Goal: Task Accomplishment & Management: Manage account settings

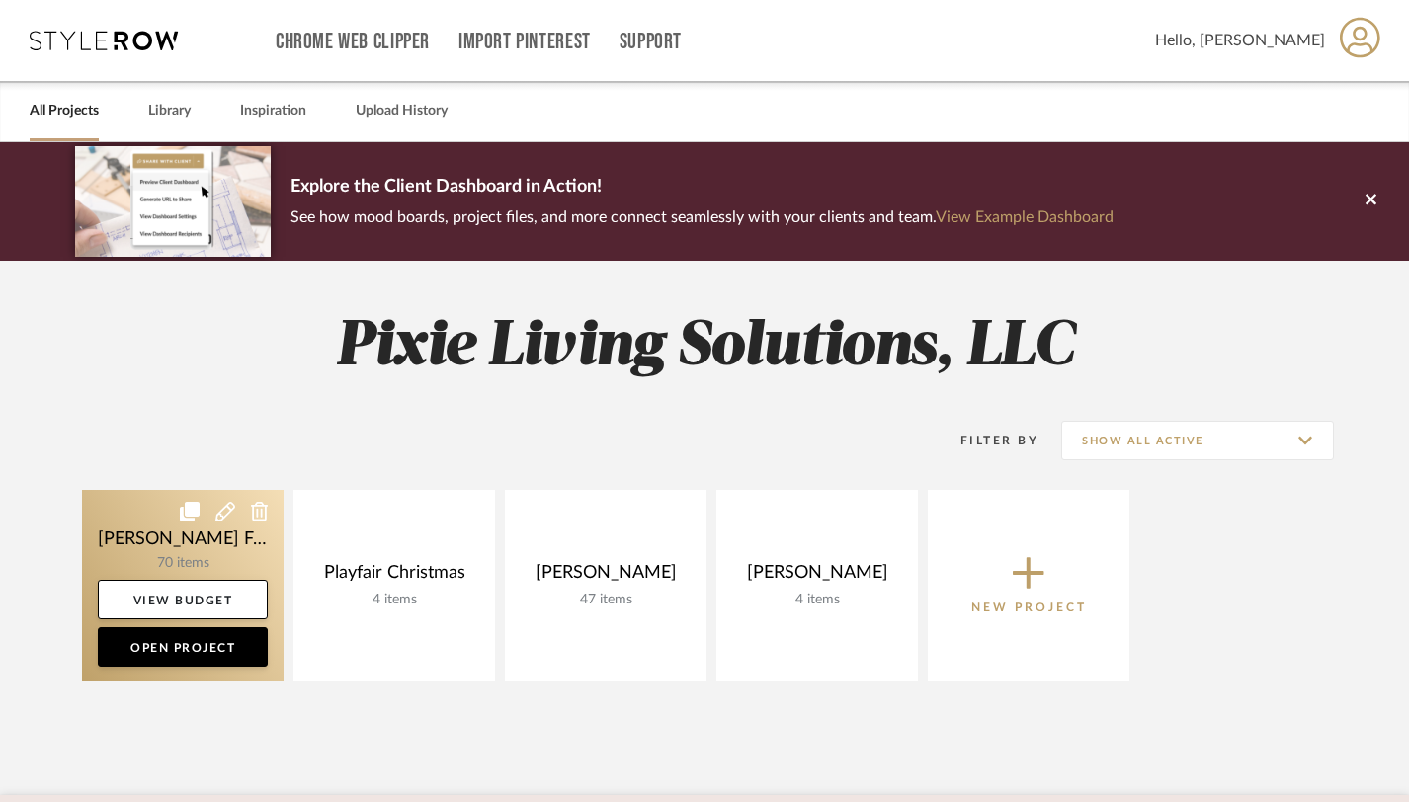
click at [230, 534] on link at bounding box center [183, 585] width 202 height 191
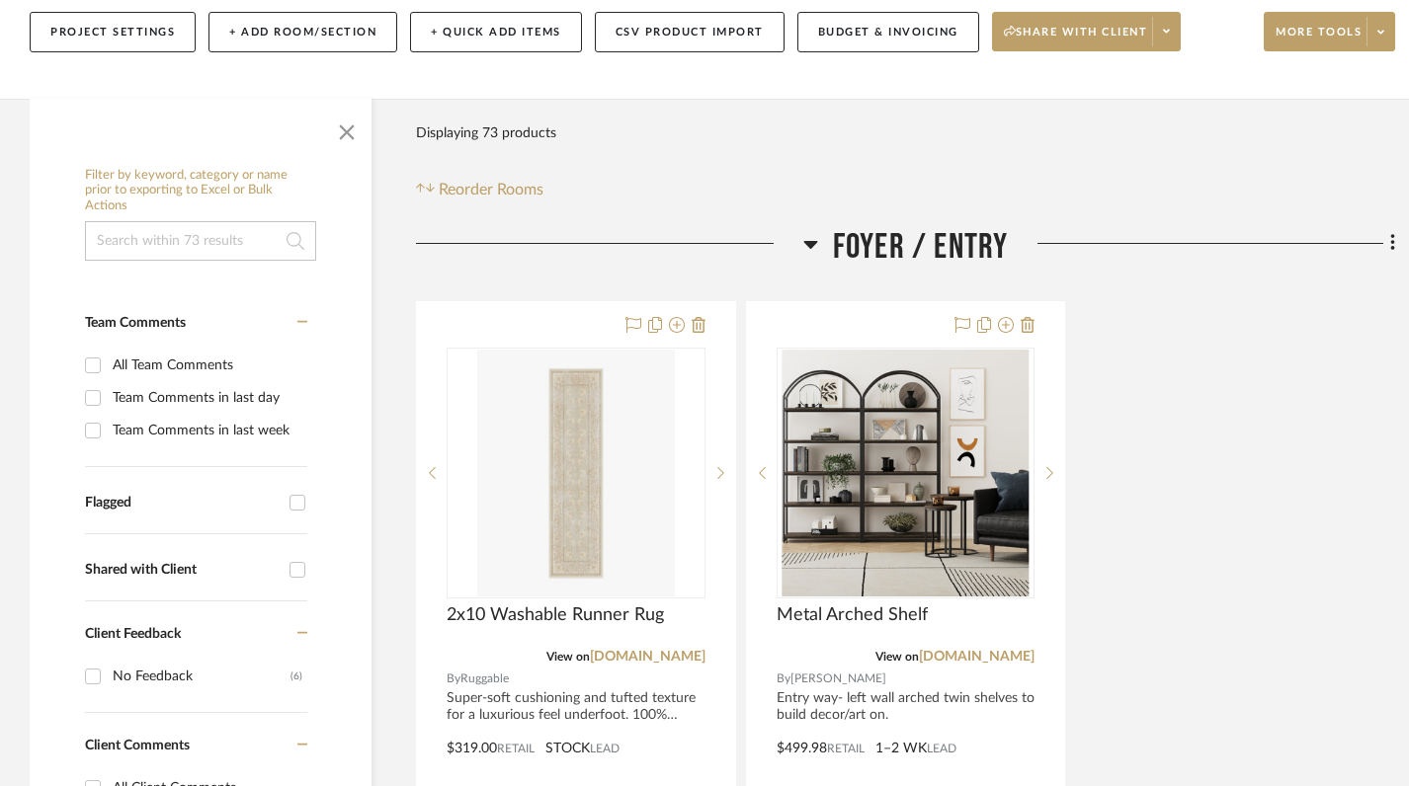
scroll to position [360, 0]
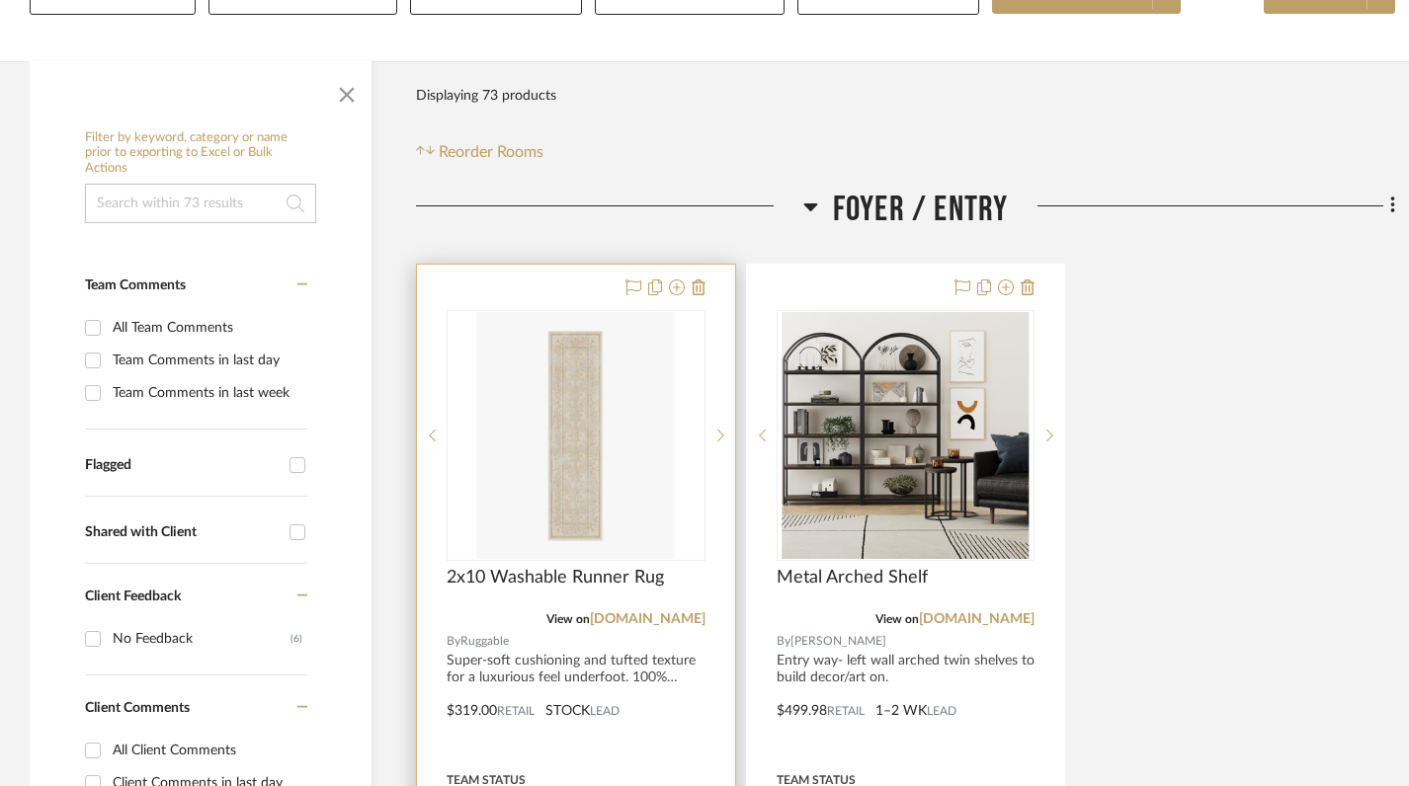
click at [671, 310] on div at bounding box center [576, 435] width 259 height 251
click at [595, 395] on img "0" at bounding box center [576, 435] width 198 height 247
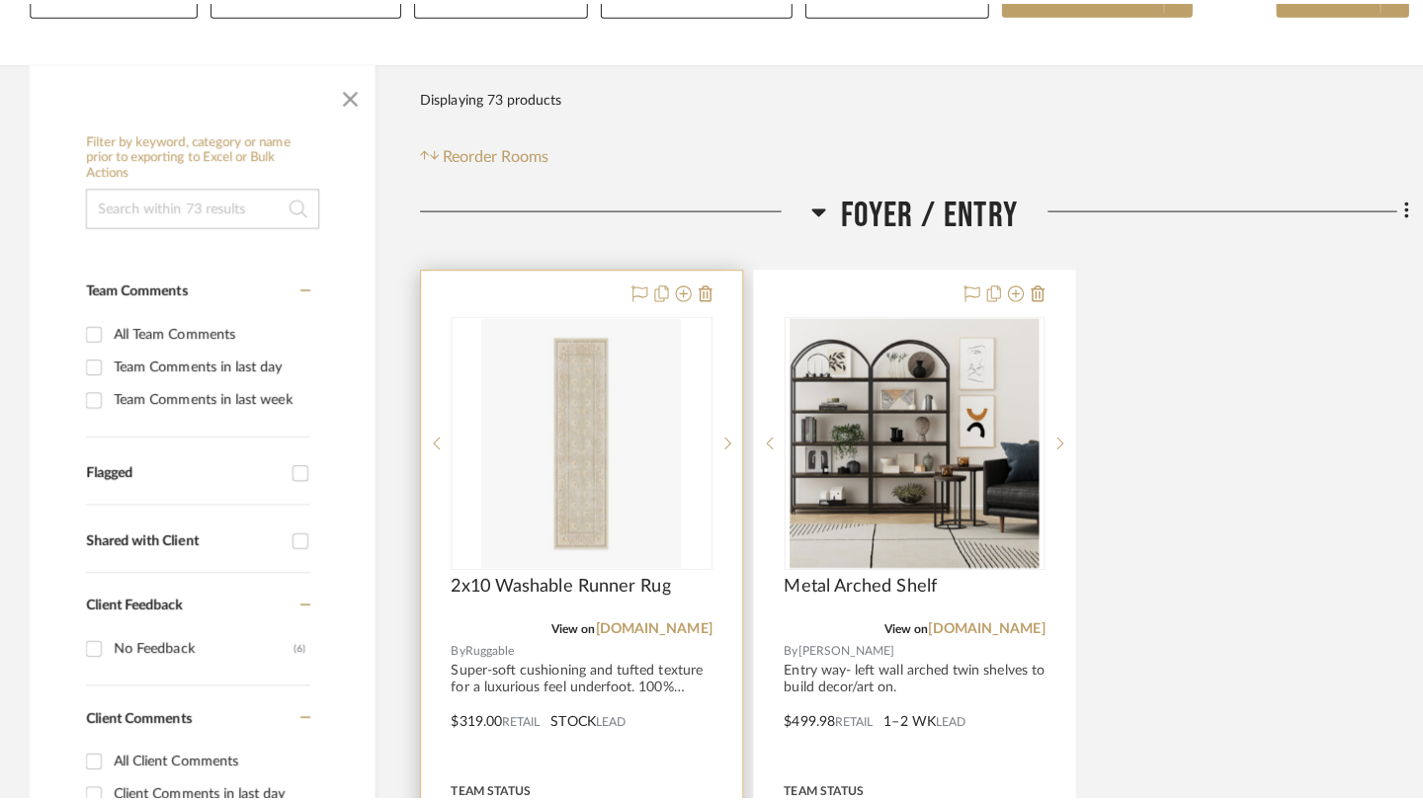
scroll to position [0, 0]
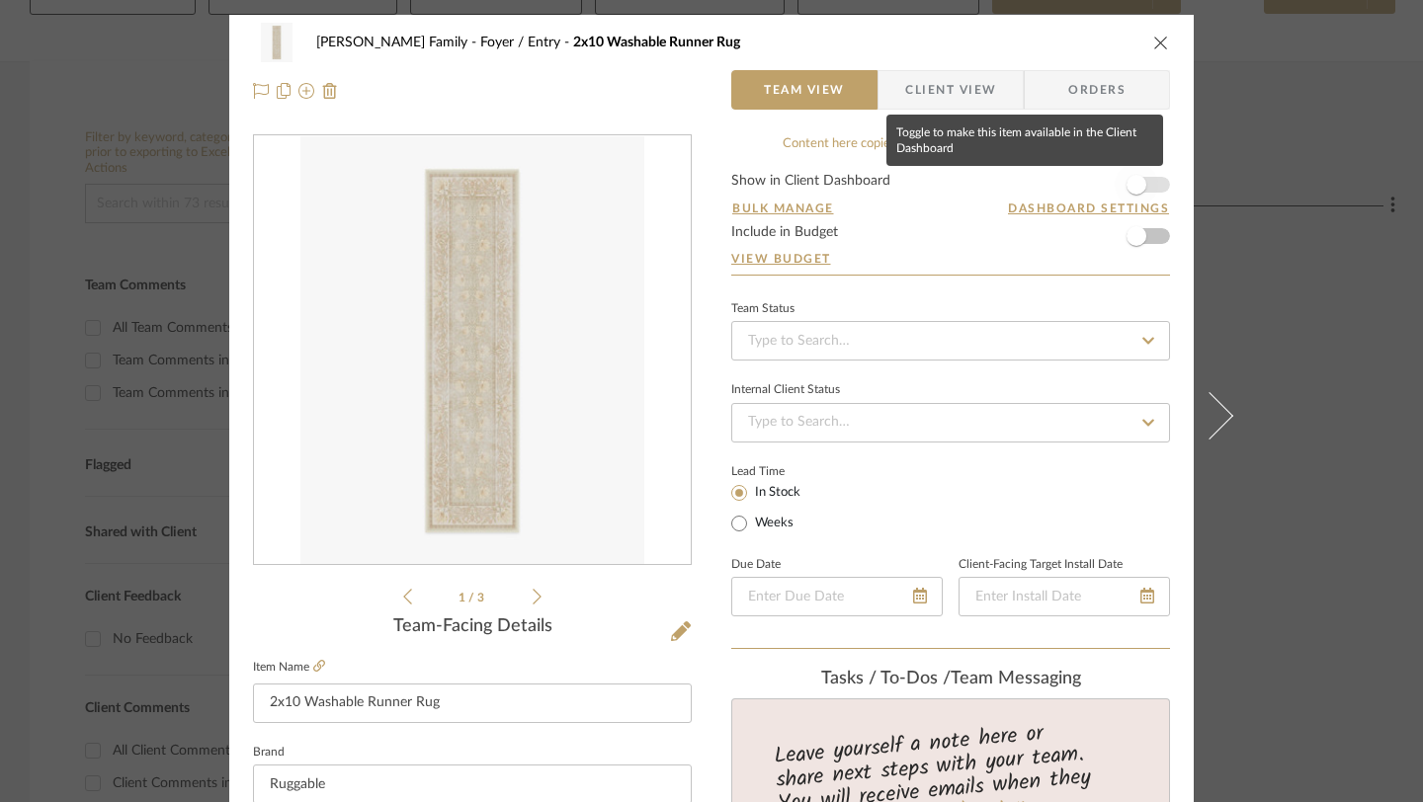
click at [1146, 185] on span "button" at bounding box center [1135, 184] width 43 height 43
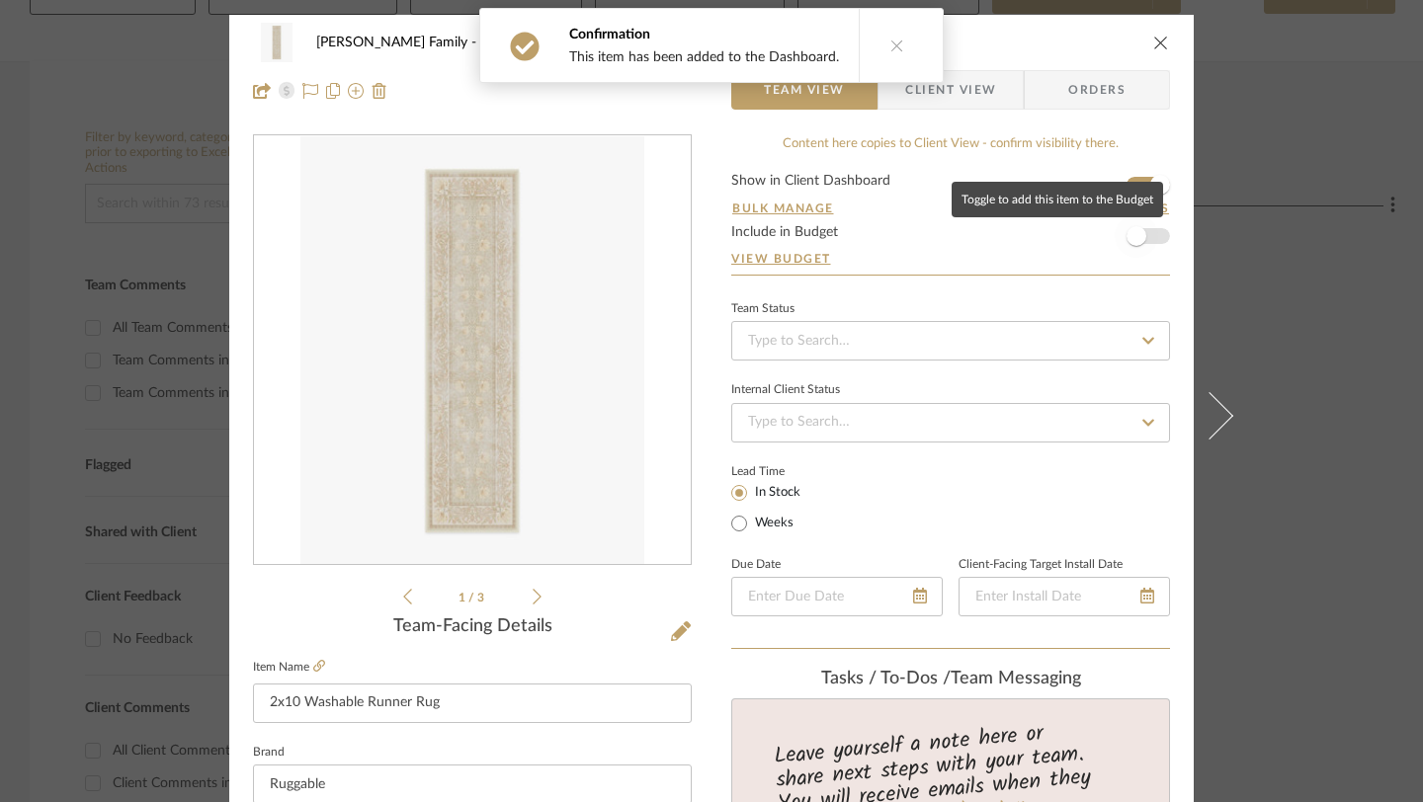
click at [1136, 238] on span "button" at bounding box center [1136, 236] width 20 height 20
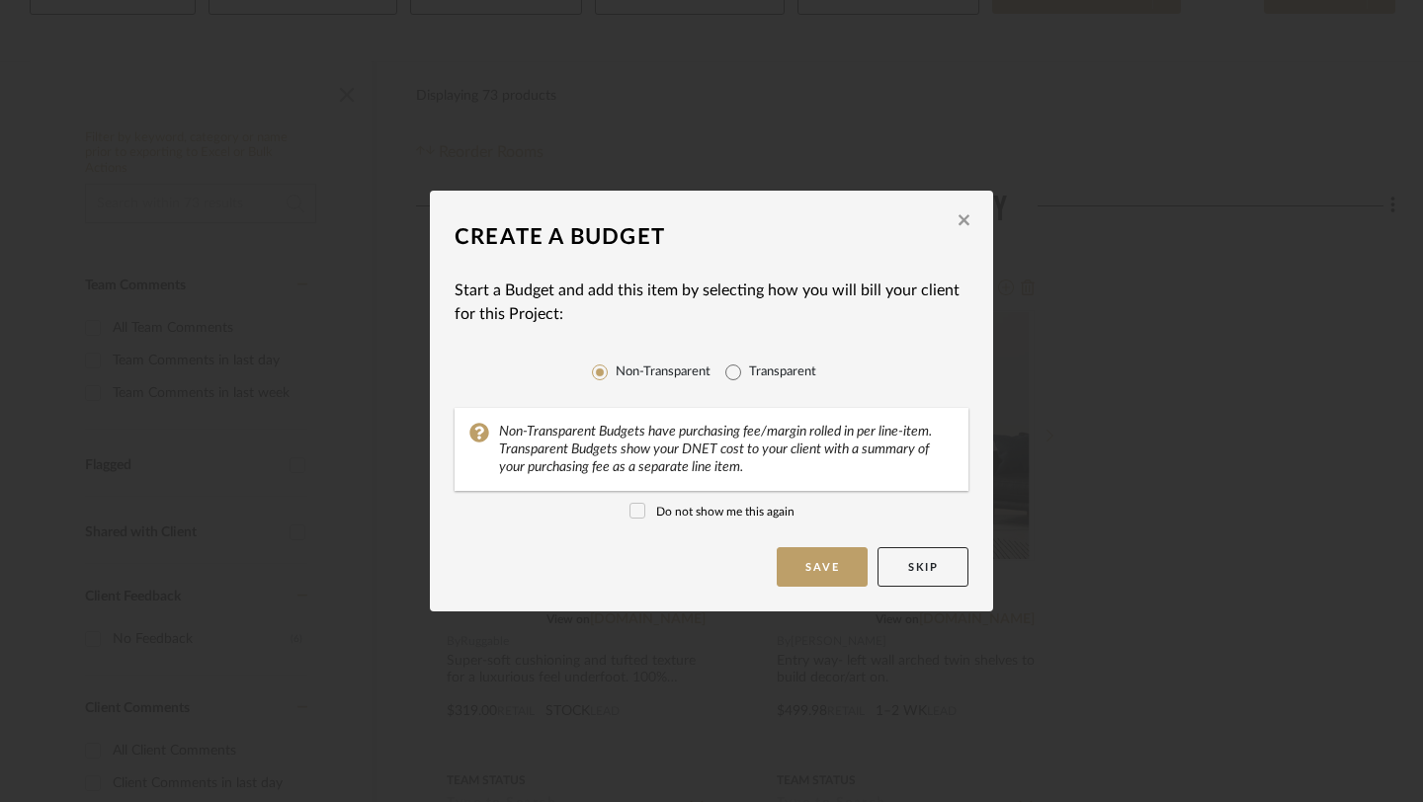
click at [960, 226] on icon "button" at bounding box center [963, 220] width 11 height 11
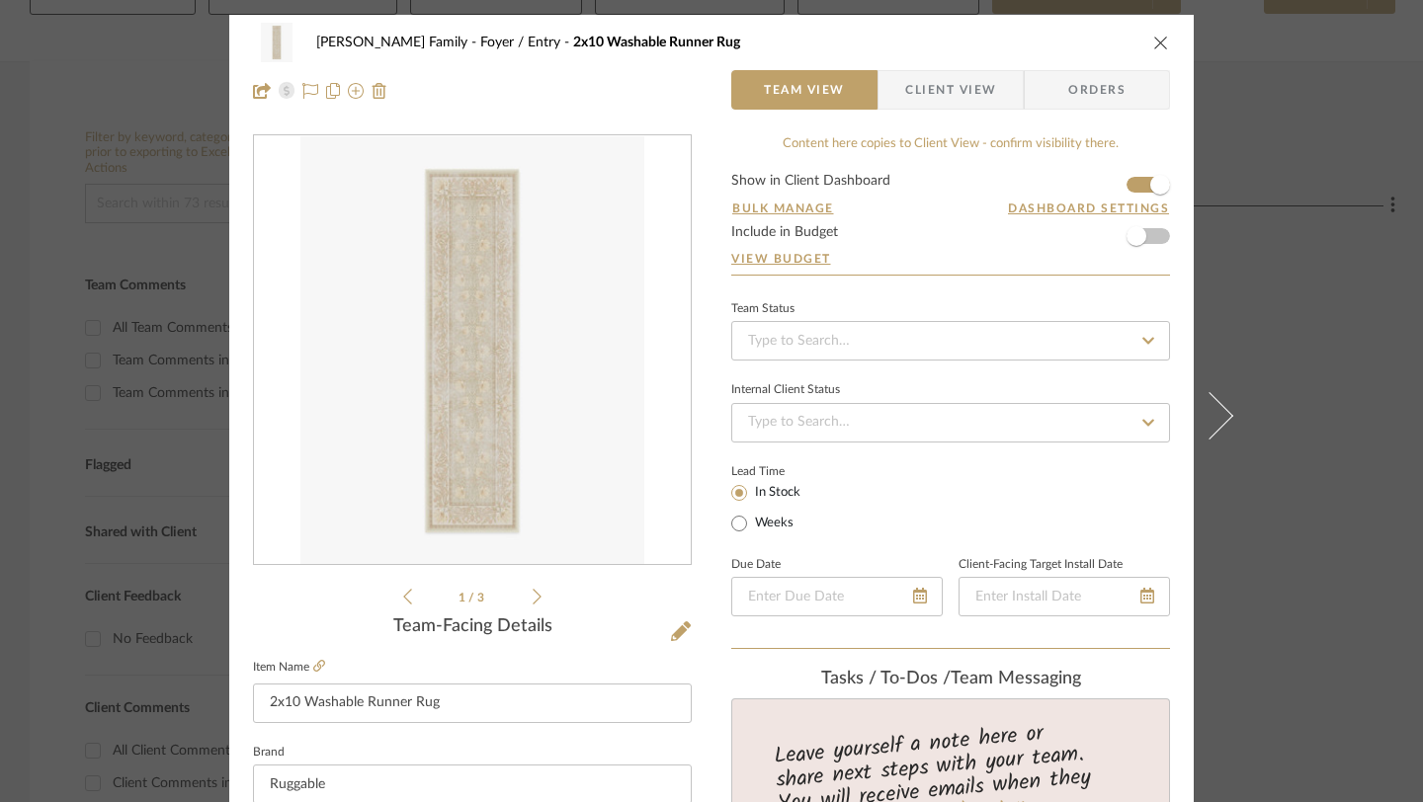
click at [1157, 40] on icon "close" at bounding box center [1161, 43] width 16 height 16
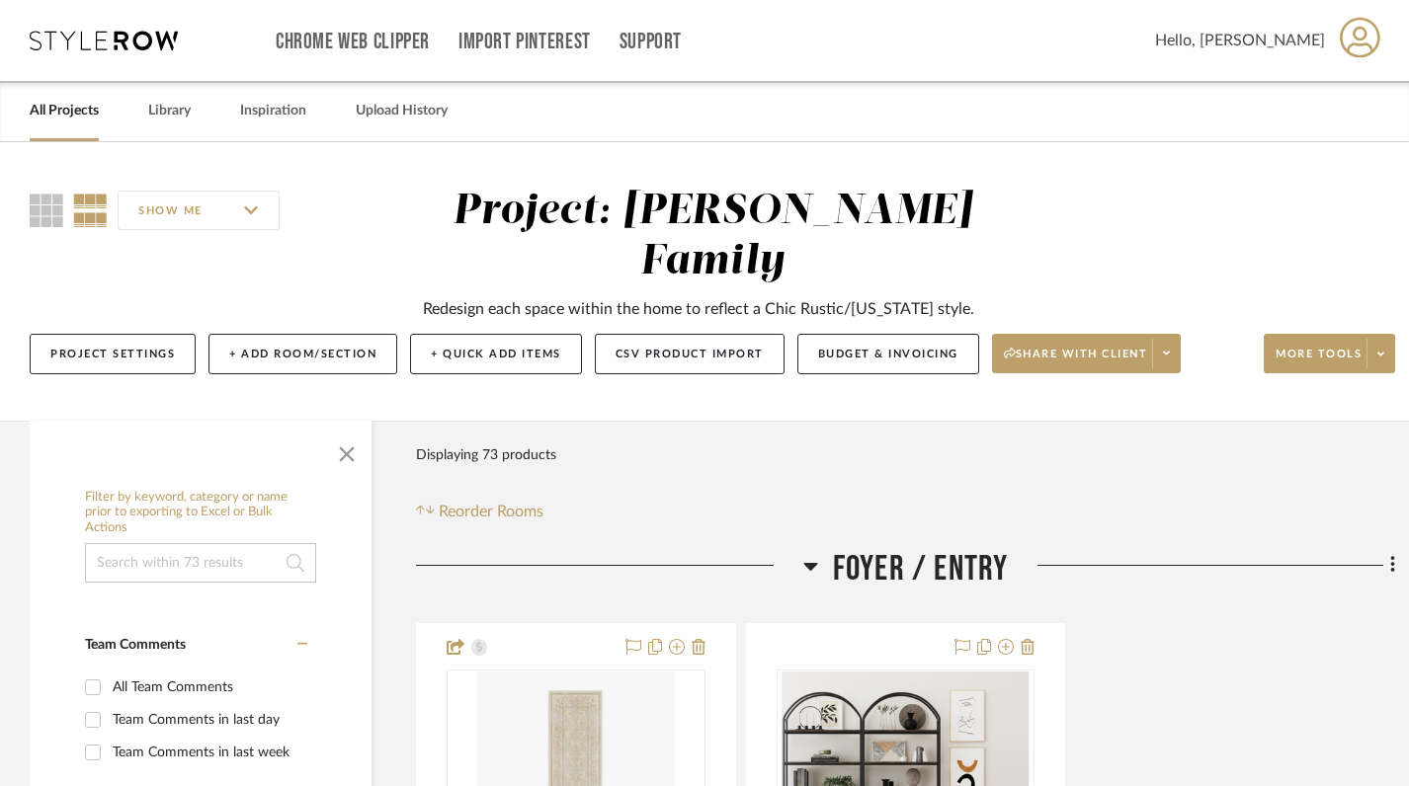
click at [89, 104] on link "All Projects" at bounding box center [64, 111] width 69 height 27
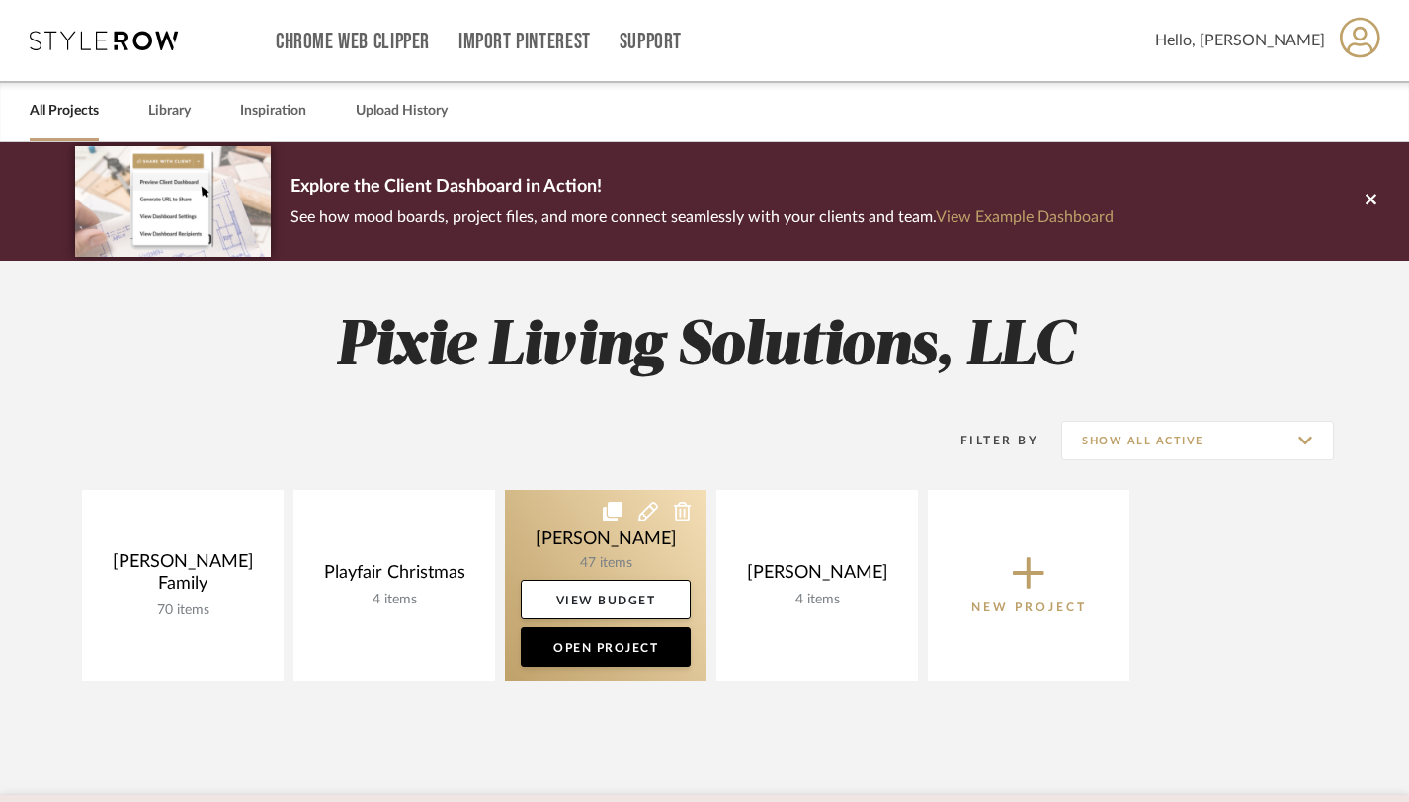
click at [639, 563] on link at bounding box center [606, 585] width 202 height 191
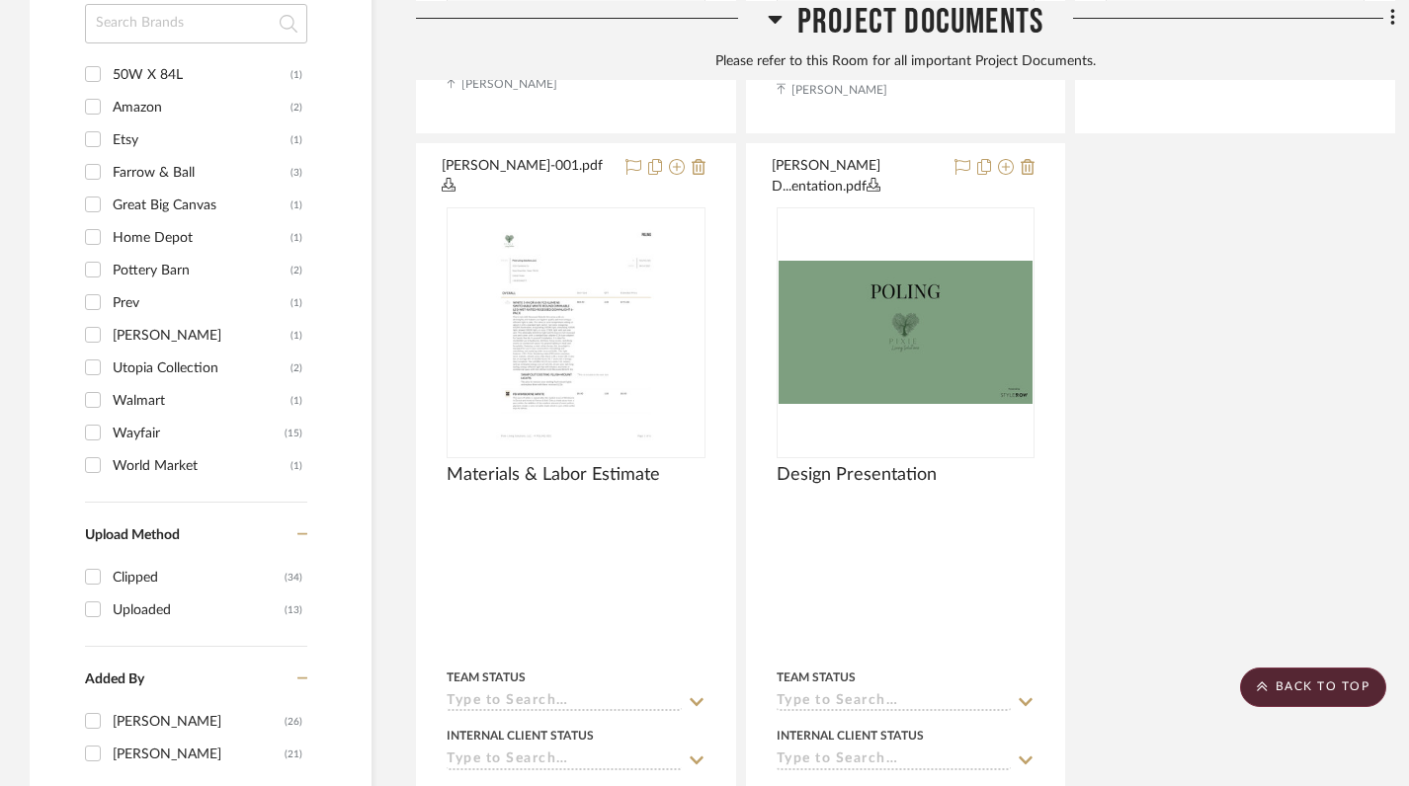
scroll to position [2277, 0]
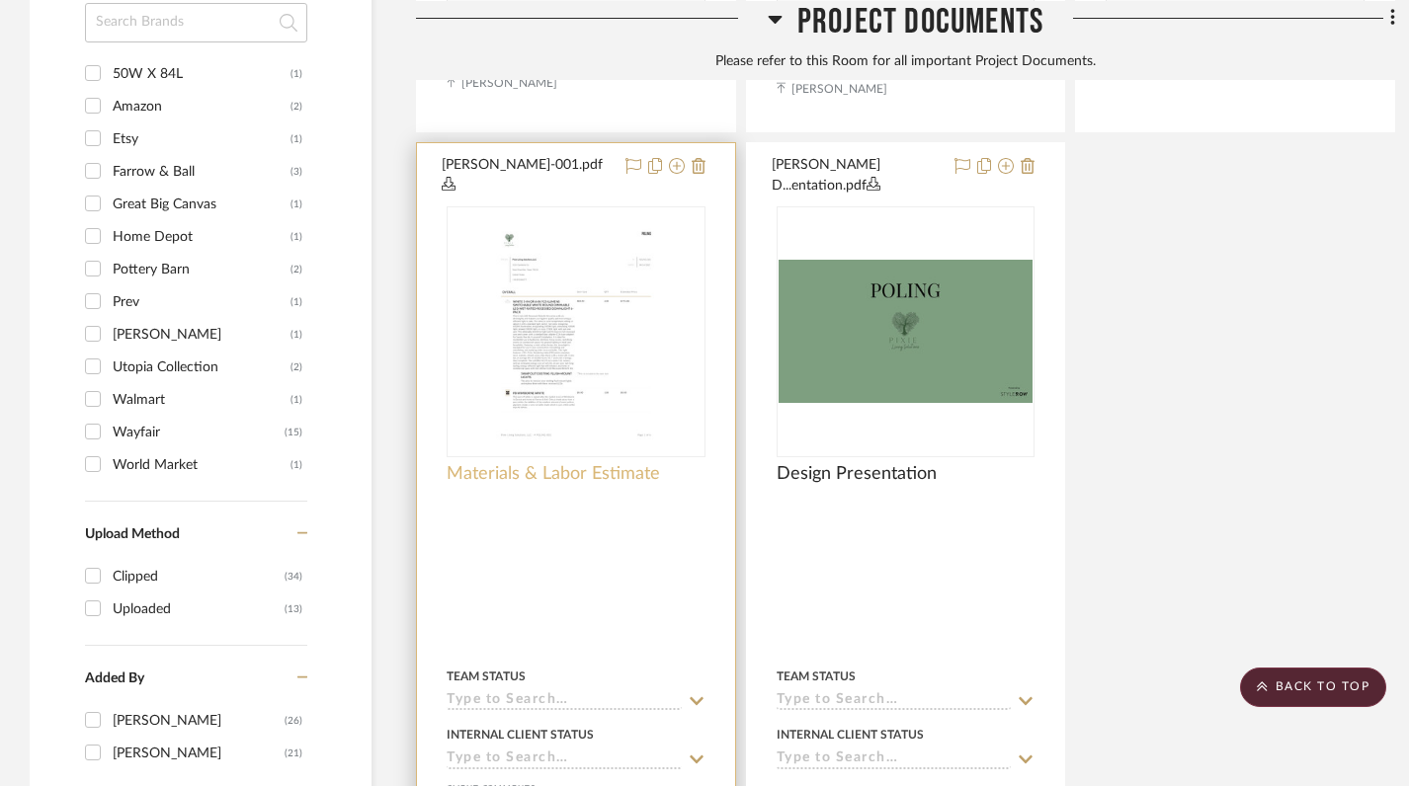
click at [592, 463] on span "Materials & Labor Estimate" at bounding box center [553, 474] width 213 height 22
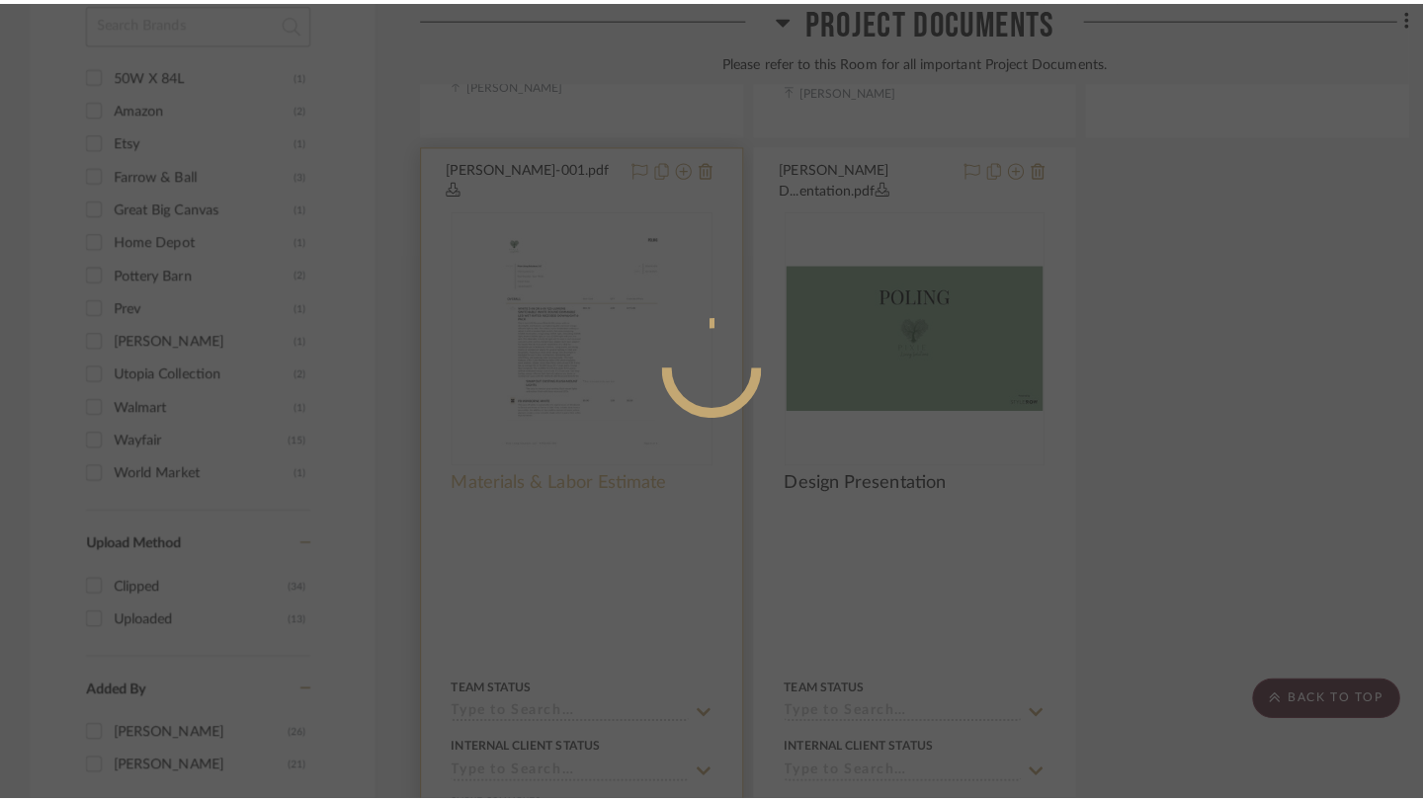
scroll to position [0, 0]
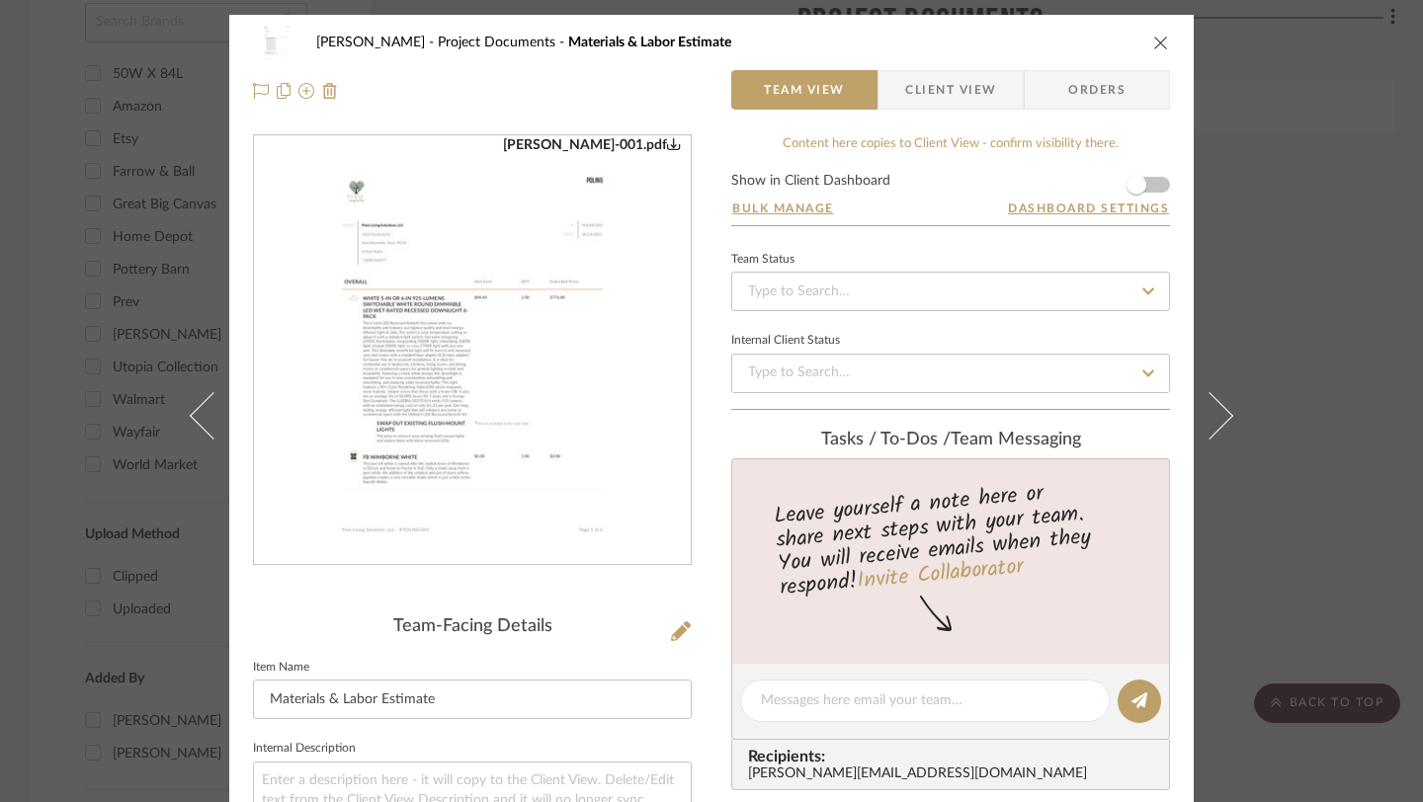
click at [1158, 39] on icon "close" at bounding box center [1161, 43] width 16 height 16
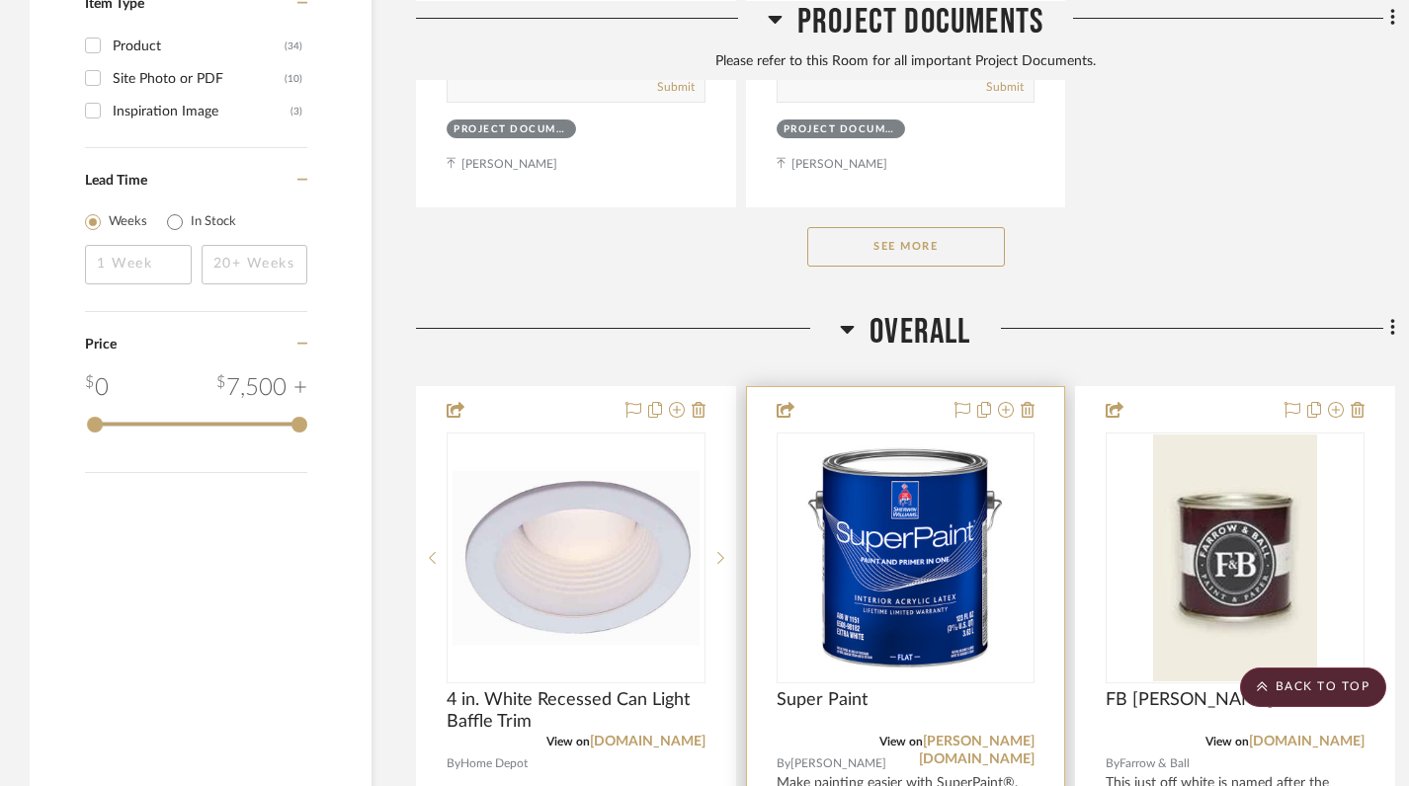
scroll to position [3137, 0]
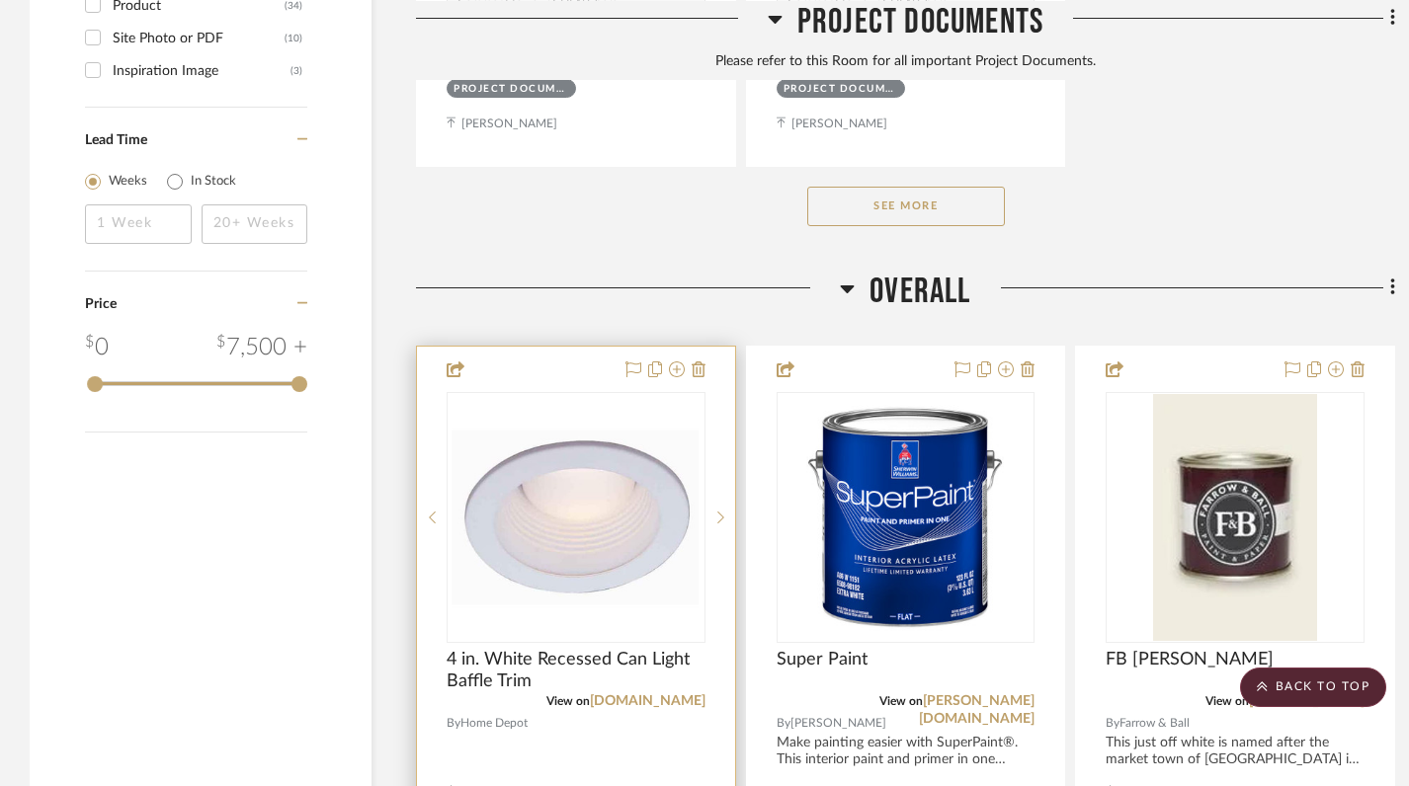
click at [0, 0] on img at bounding box center [0, 0] width 0 height 0
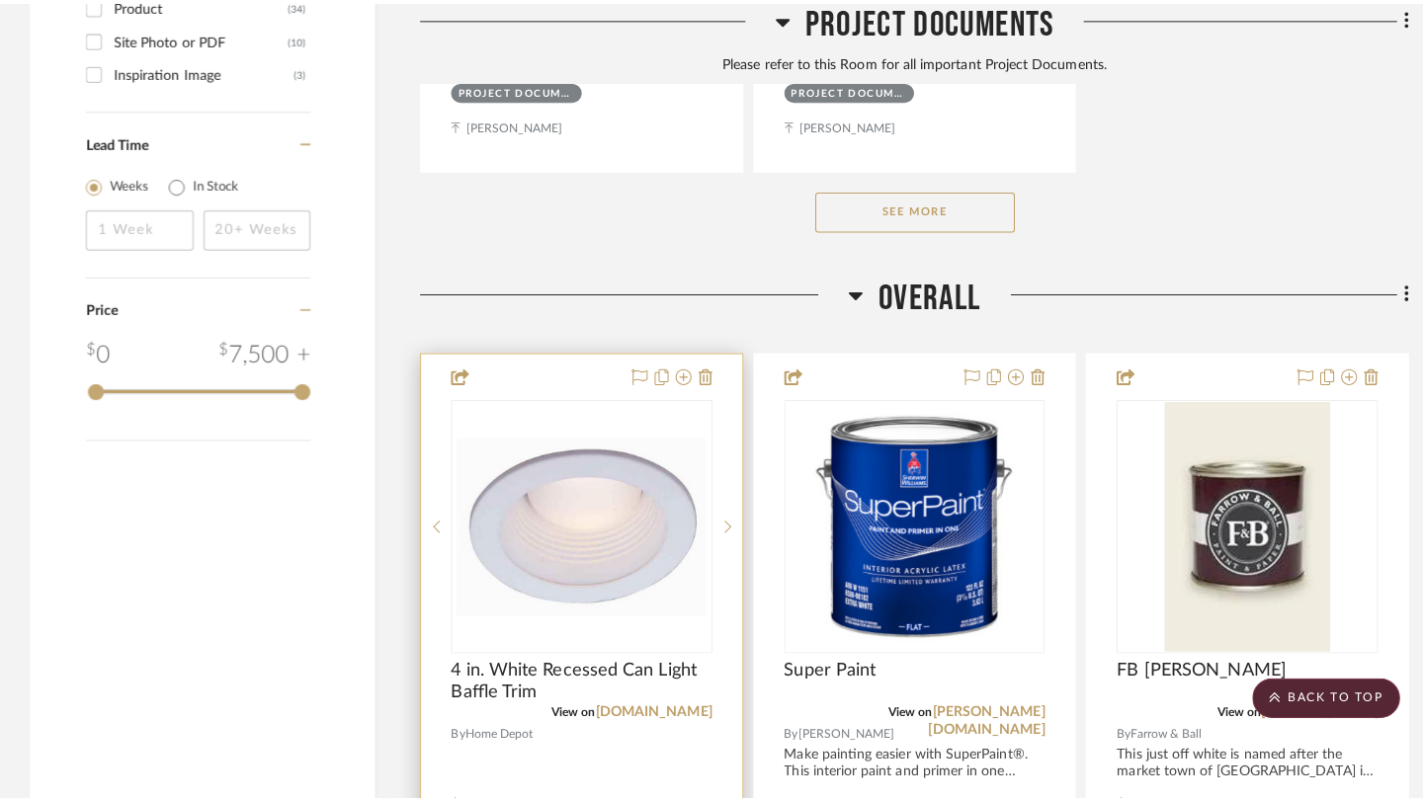
scroll to position [0, 0]
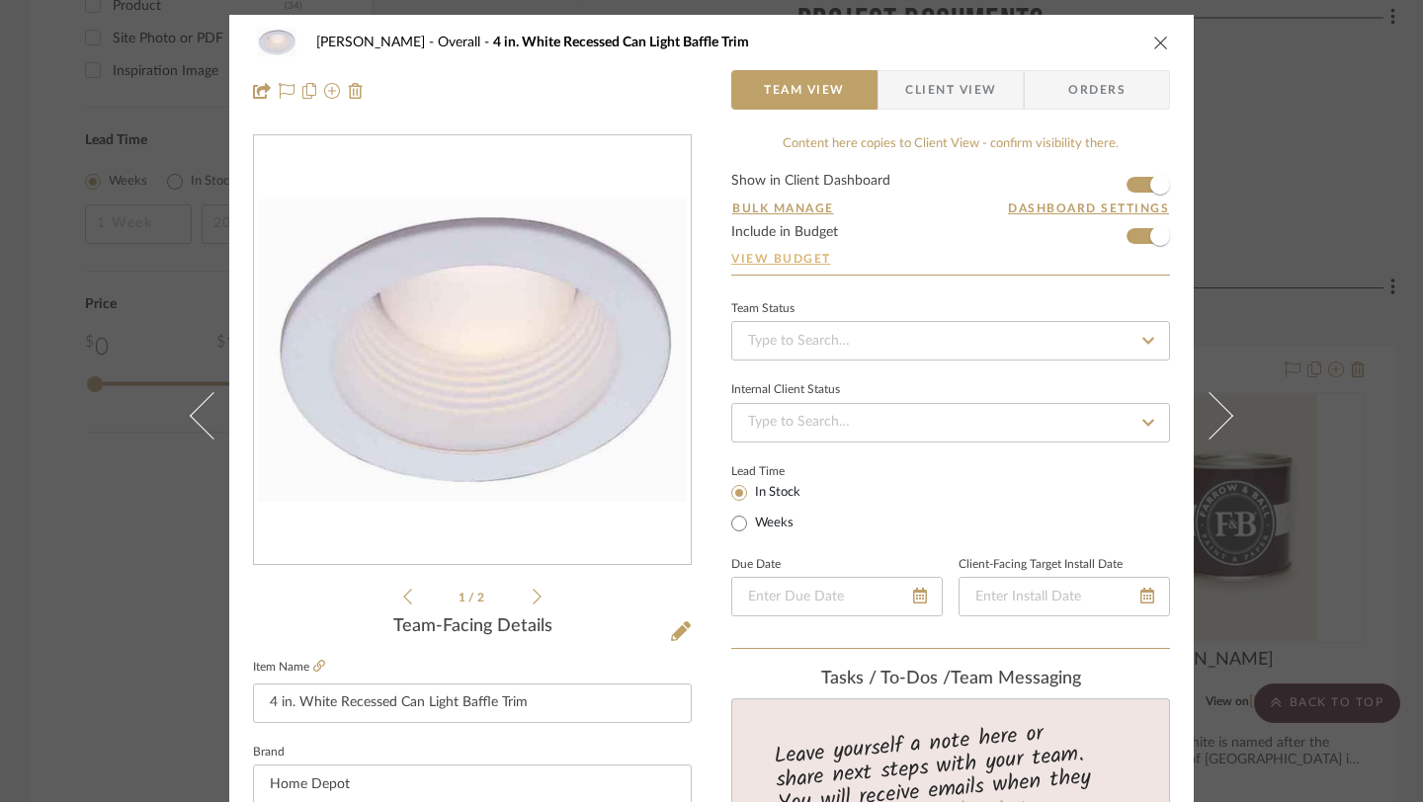
click at [823, 255] on link "View Budget" at bounding box center [950, 259] width 439 height 16
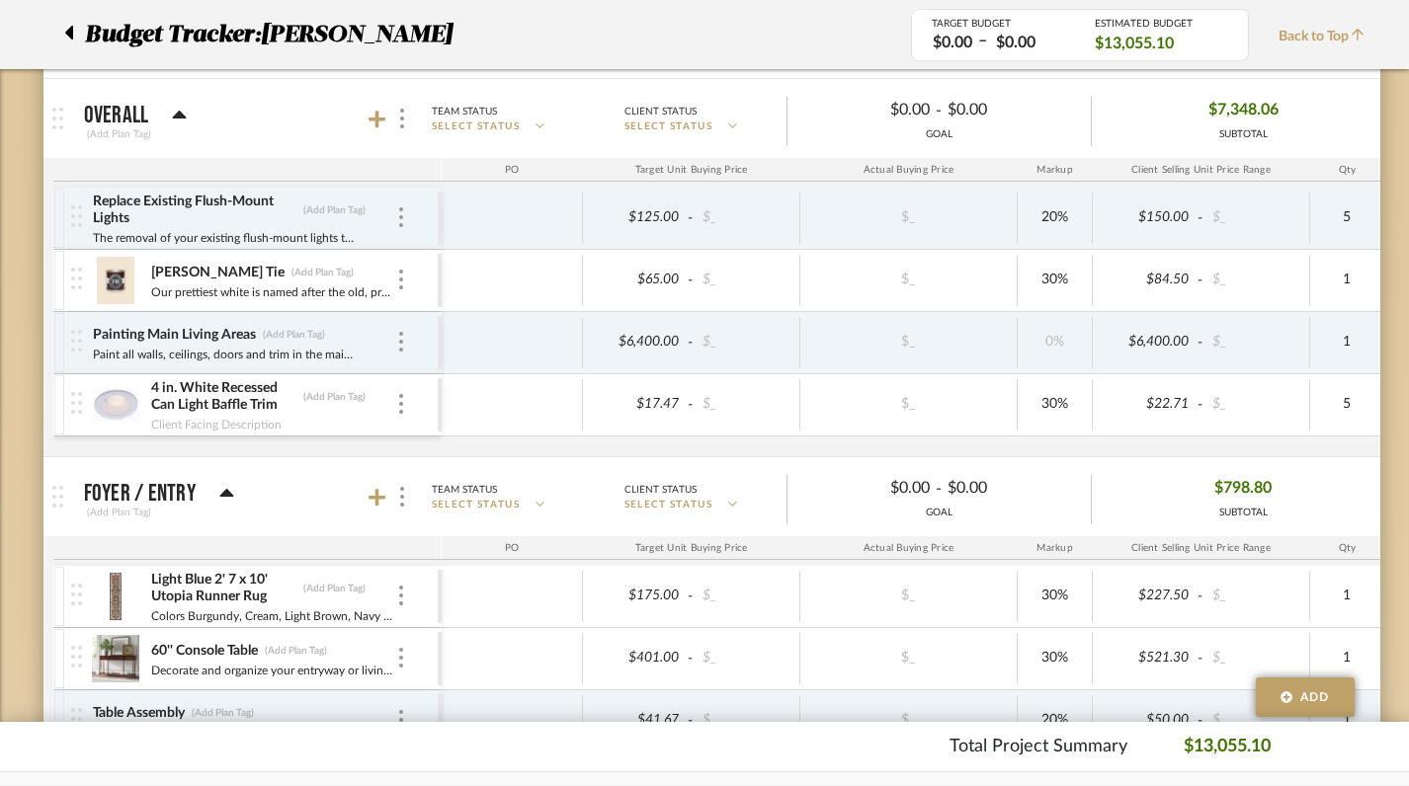
scroll to position [392, 0]
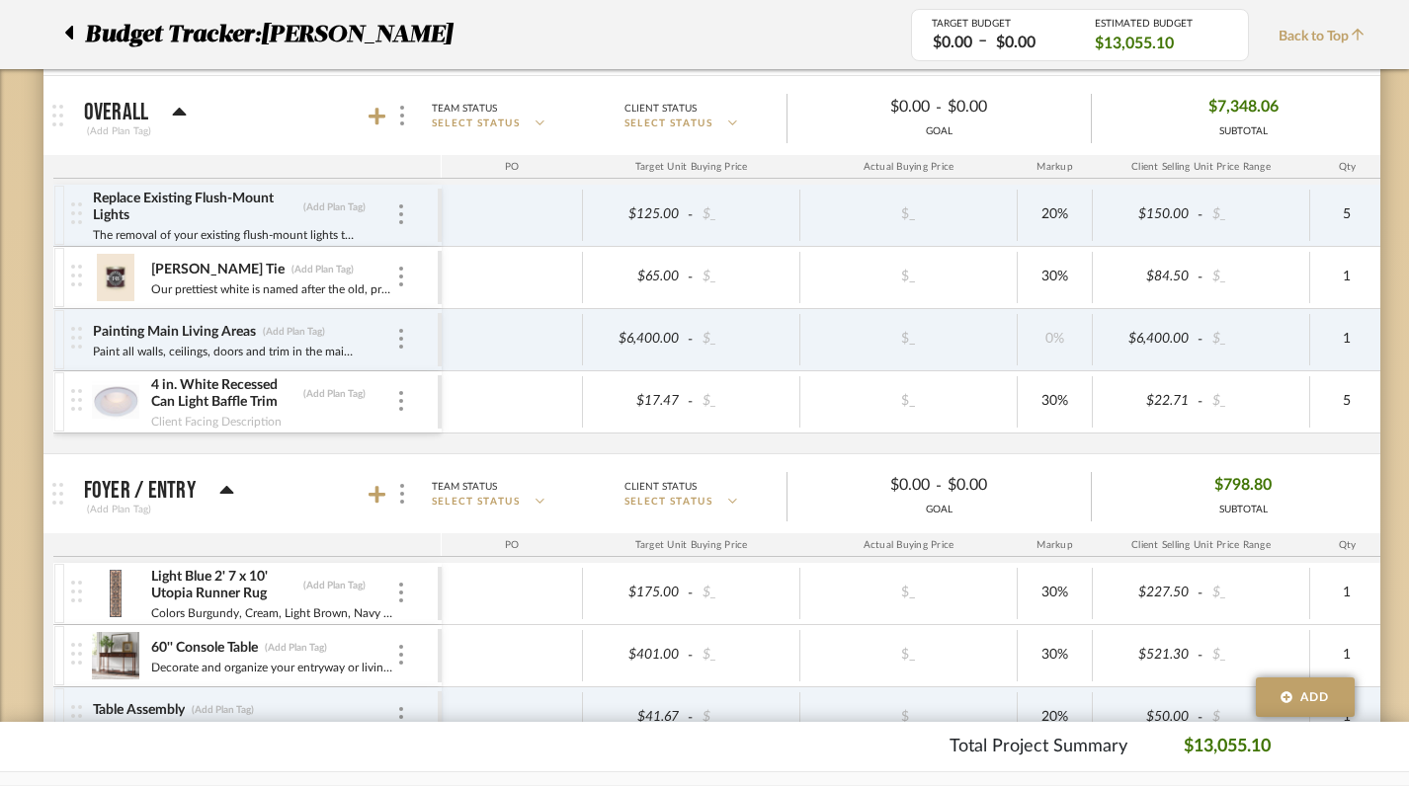
click at [406, 280] on div "[PERSON_NAME] Tie (Add Plan Tag) Our prettiest white is named after the old, pr…" at bounding box center [254, 277] width 367 height 61
click at [397, 280] on div at bounding box center [401, 278] width 10 height 22
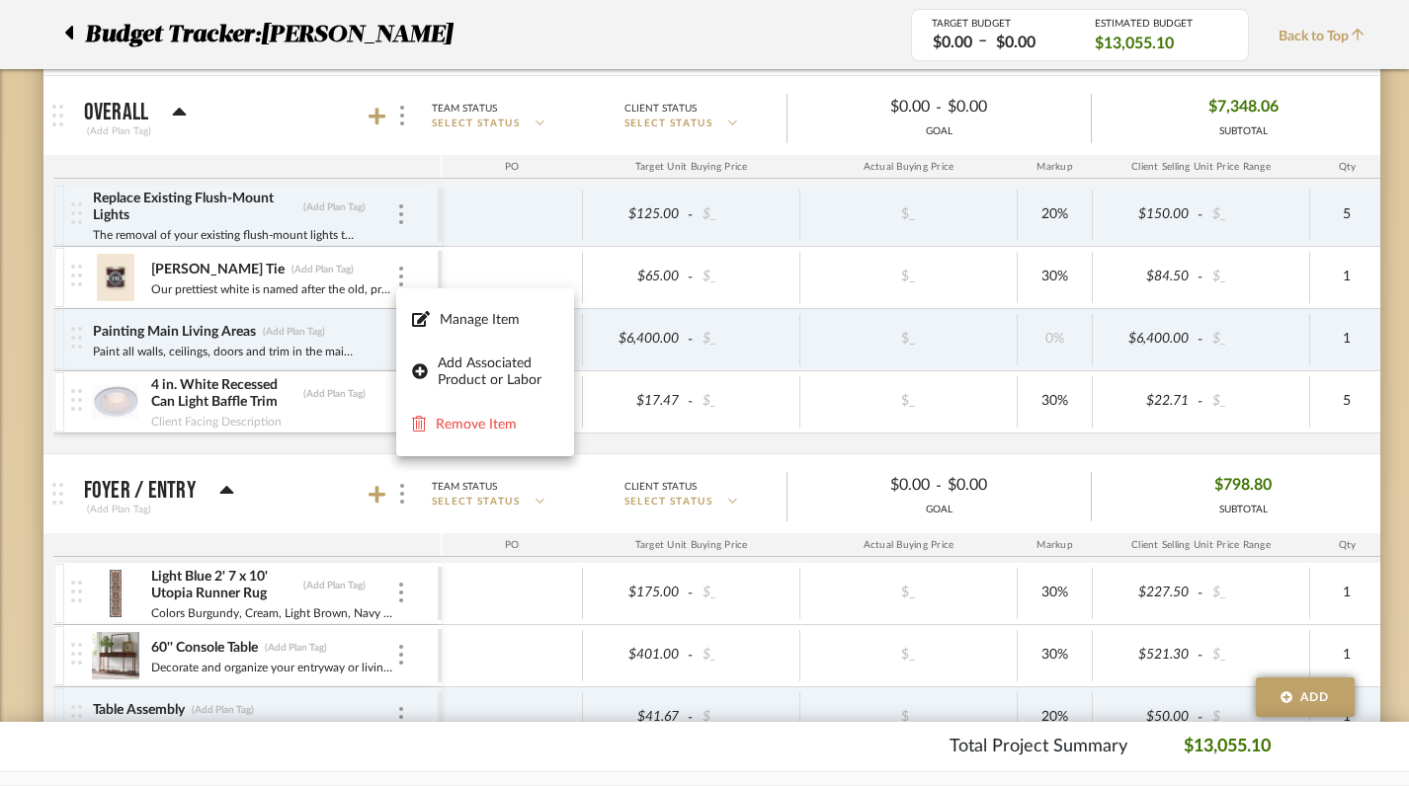
click at [721, 128] on div at bounding box center [704, 393] width 1409 height 786
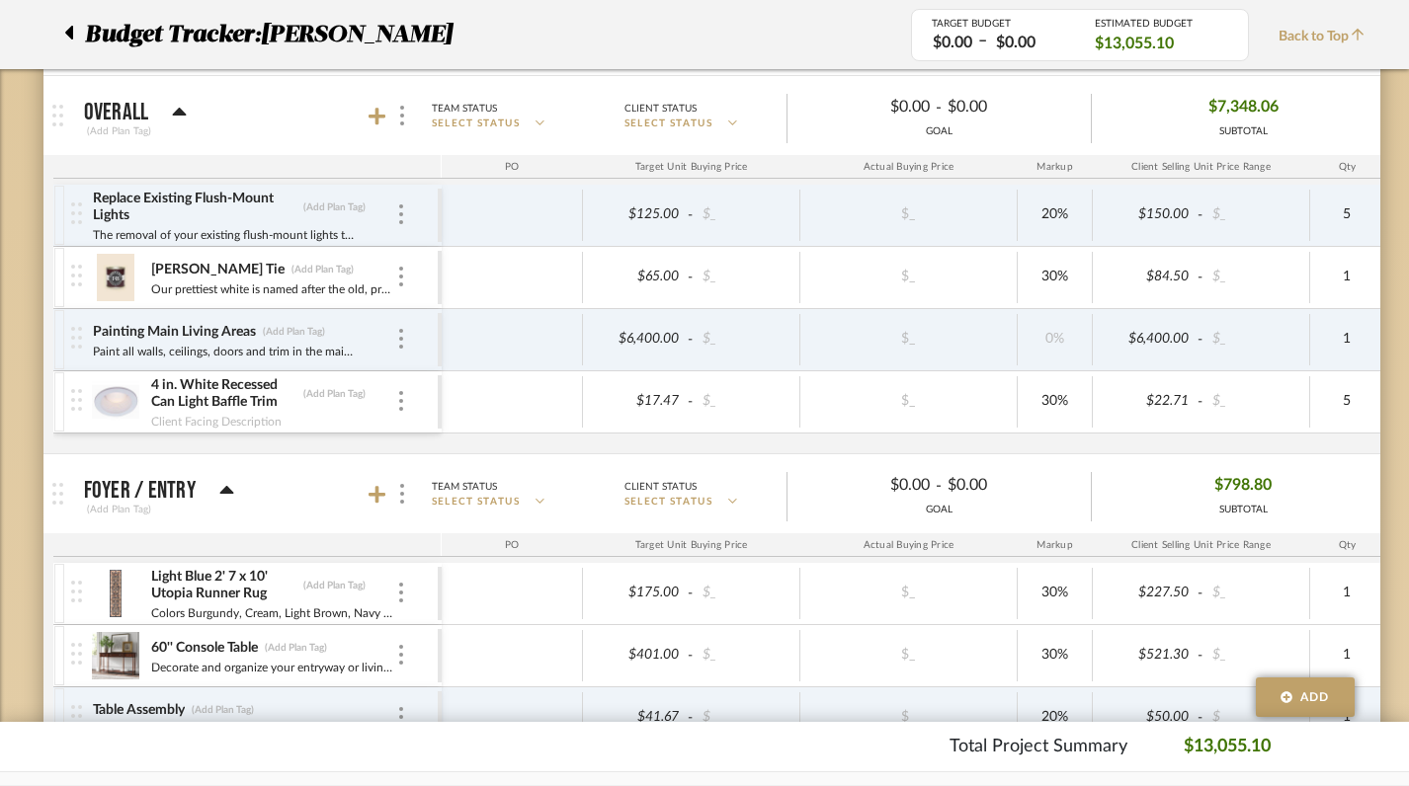
click at [731, 127] on p "SELECT STATUS" at bounding box center [705, 124] width 162 height 15
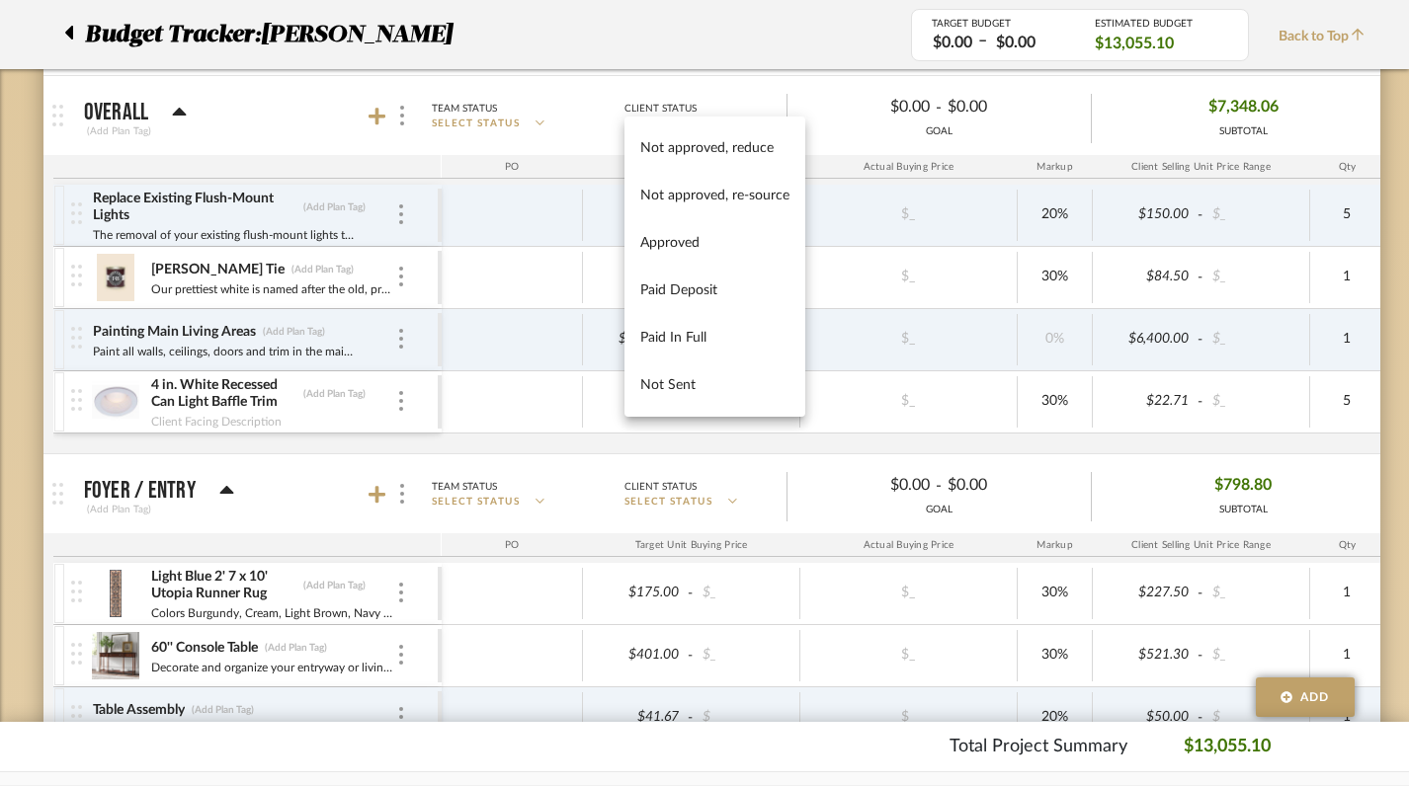
click at [494, 106] on div at bounding box center [704, 393] width 1409 height 786
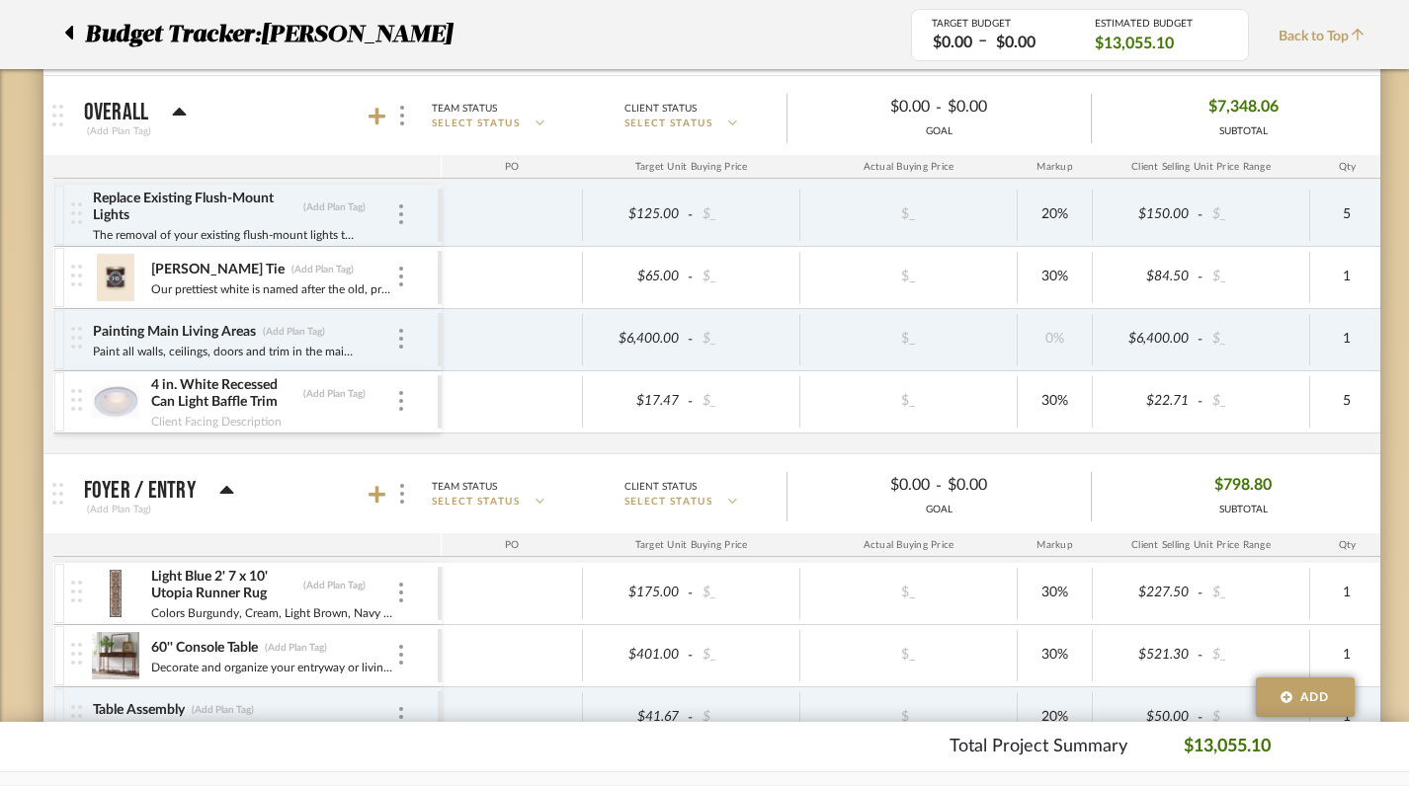
click at [73, 33] on div at bounding box center [74, 35] width 21 height 36
click at [77, 31] on div at bounding box center [74, 35] width 21 height 36
click at [69, 32] on icon at bounding box center [69, 33] width 8 height 14
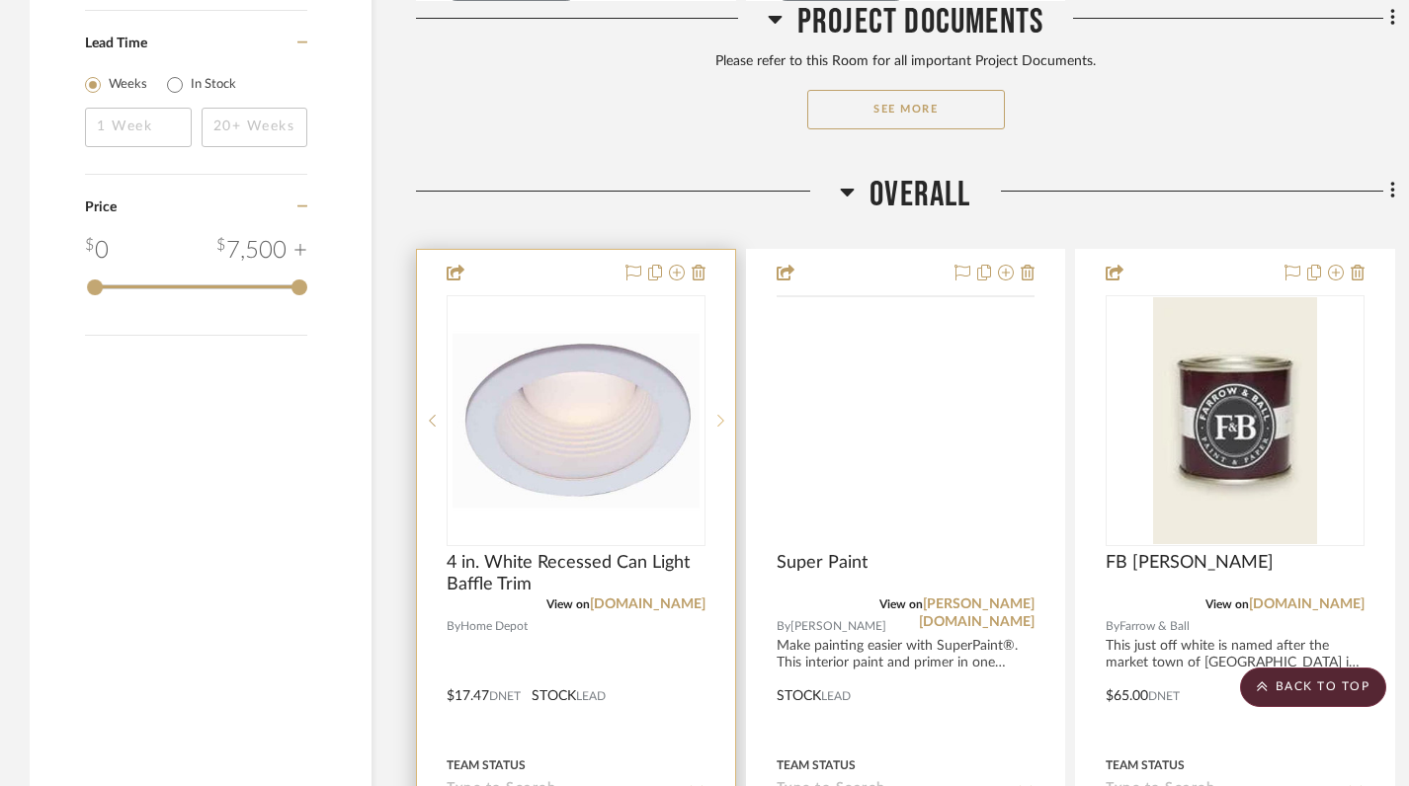
scroll to position [3218, 0]
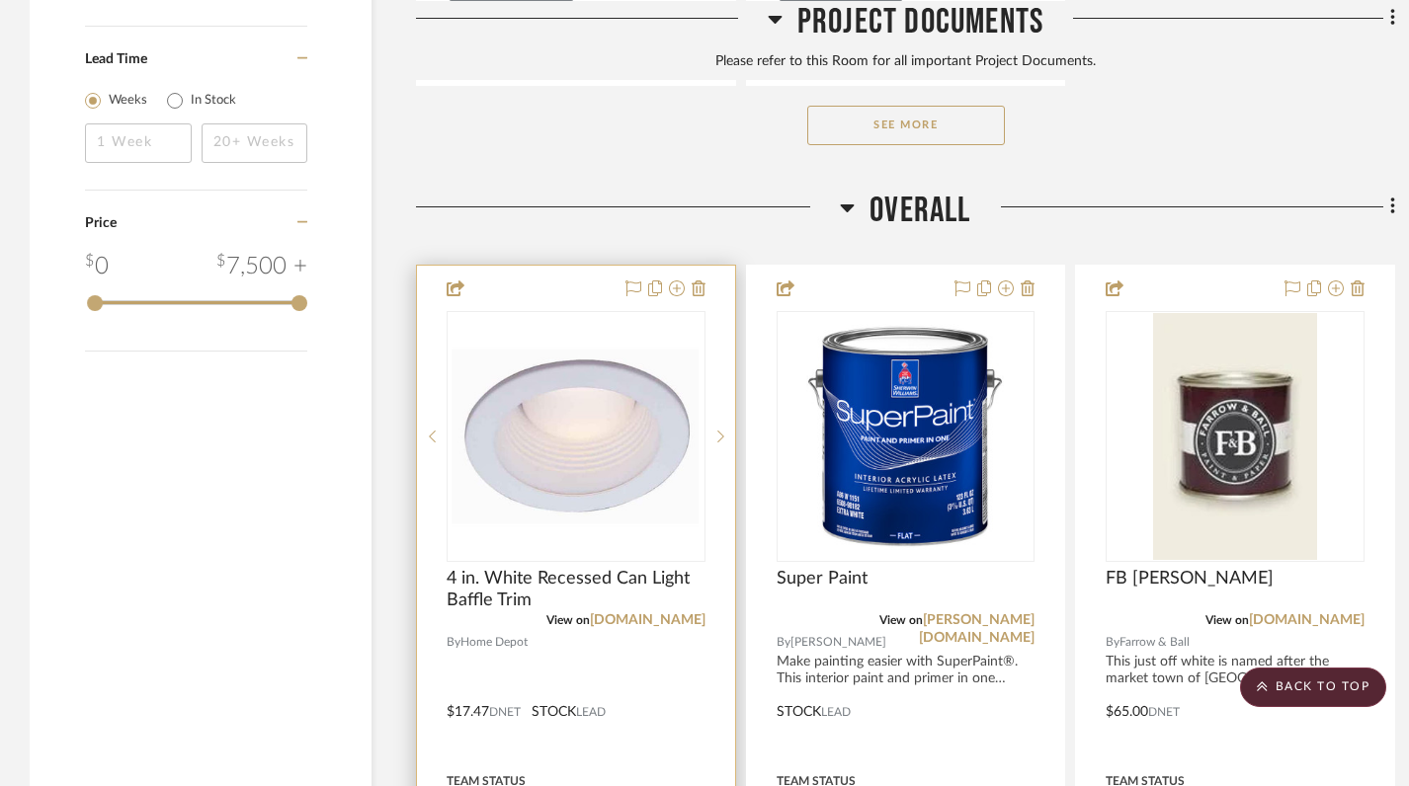
click at [0, 0] on img at bounding box center [0, 0] width 0 height 0
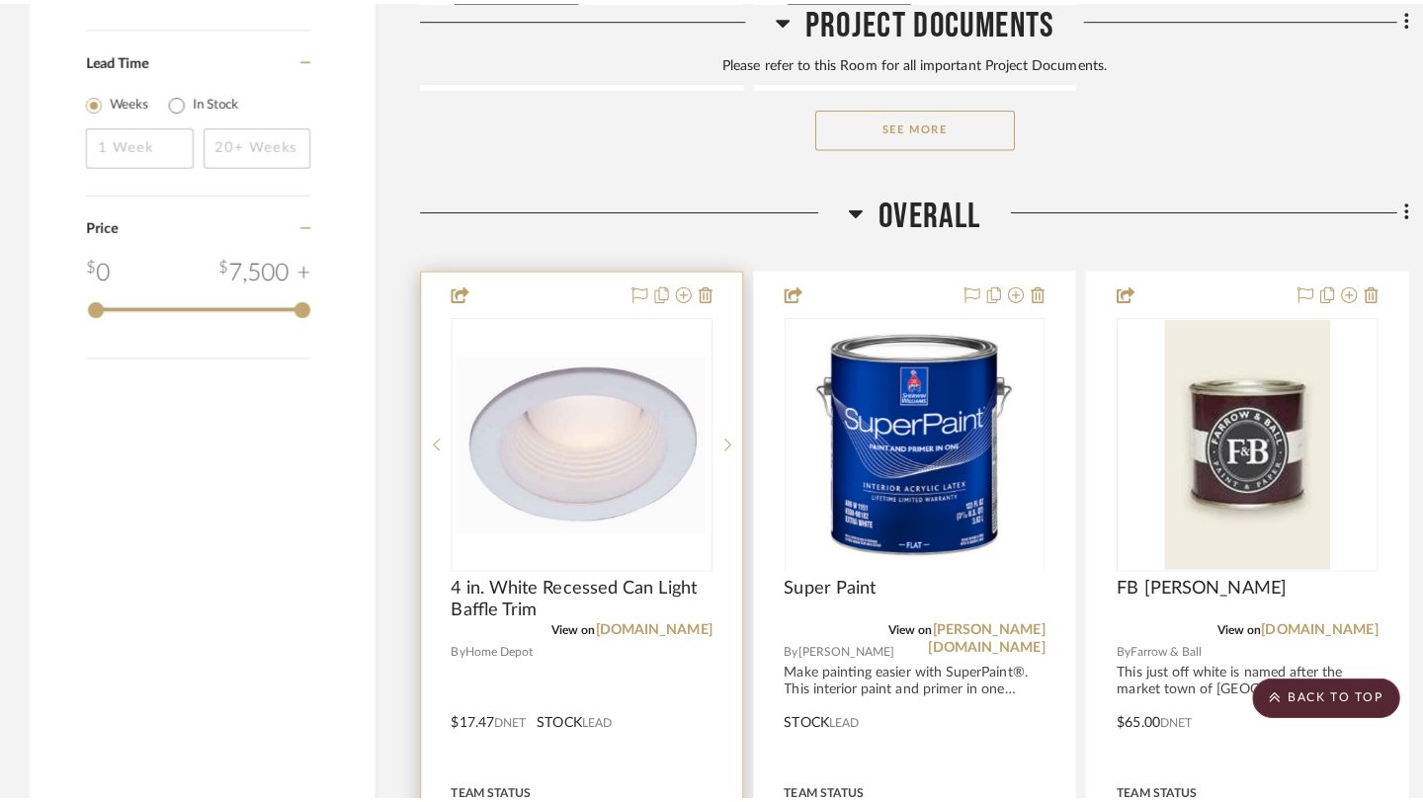
scroll to position [0, 0]
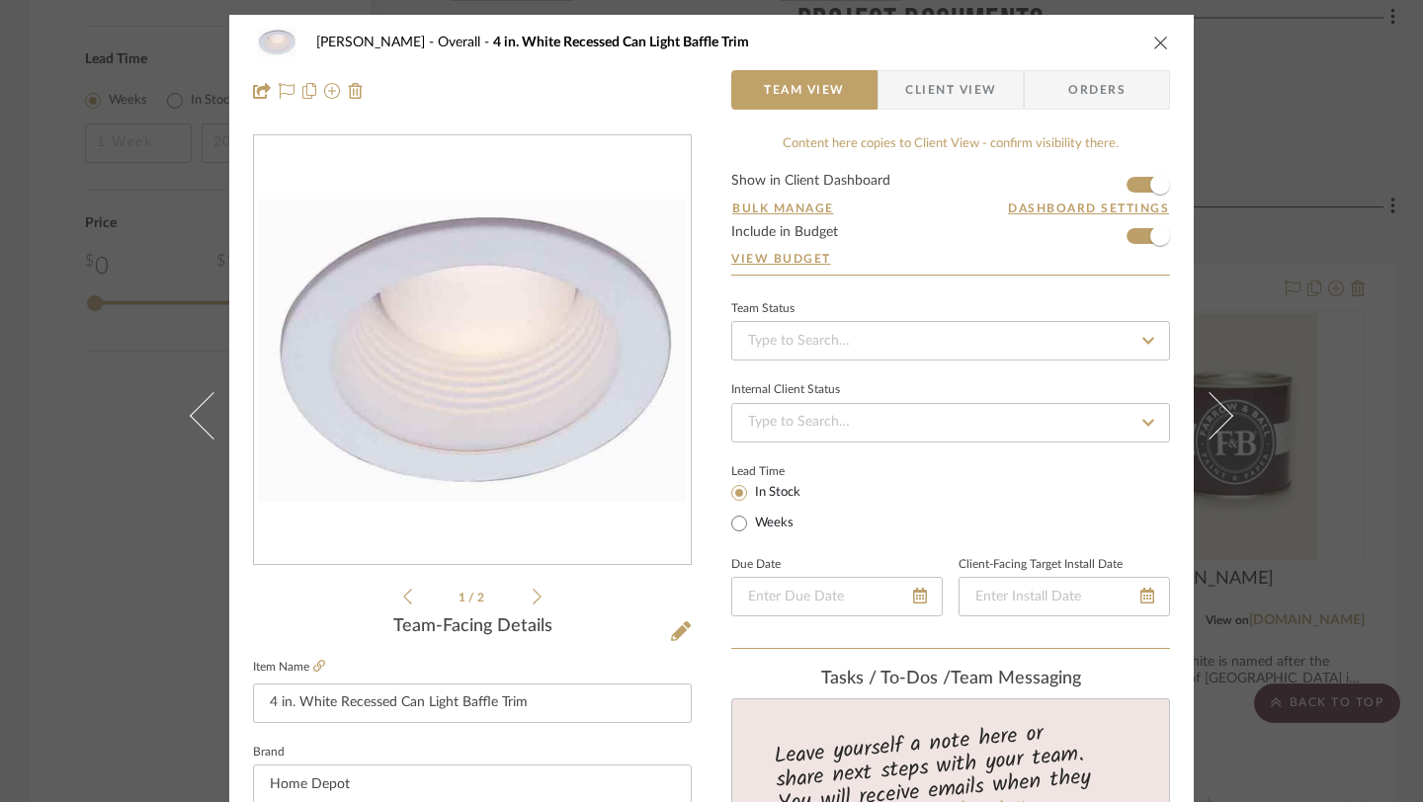
click at [958, 104] on span "Client View" at bounding box center [950, 90] width 91 height 40
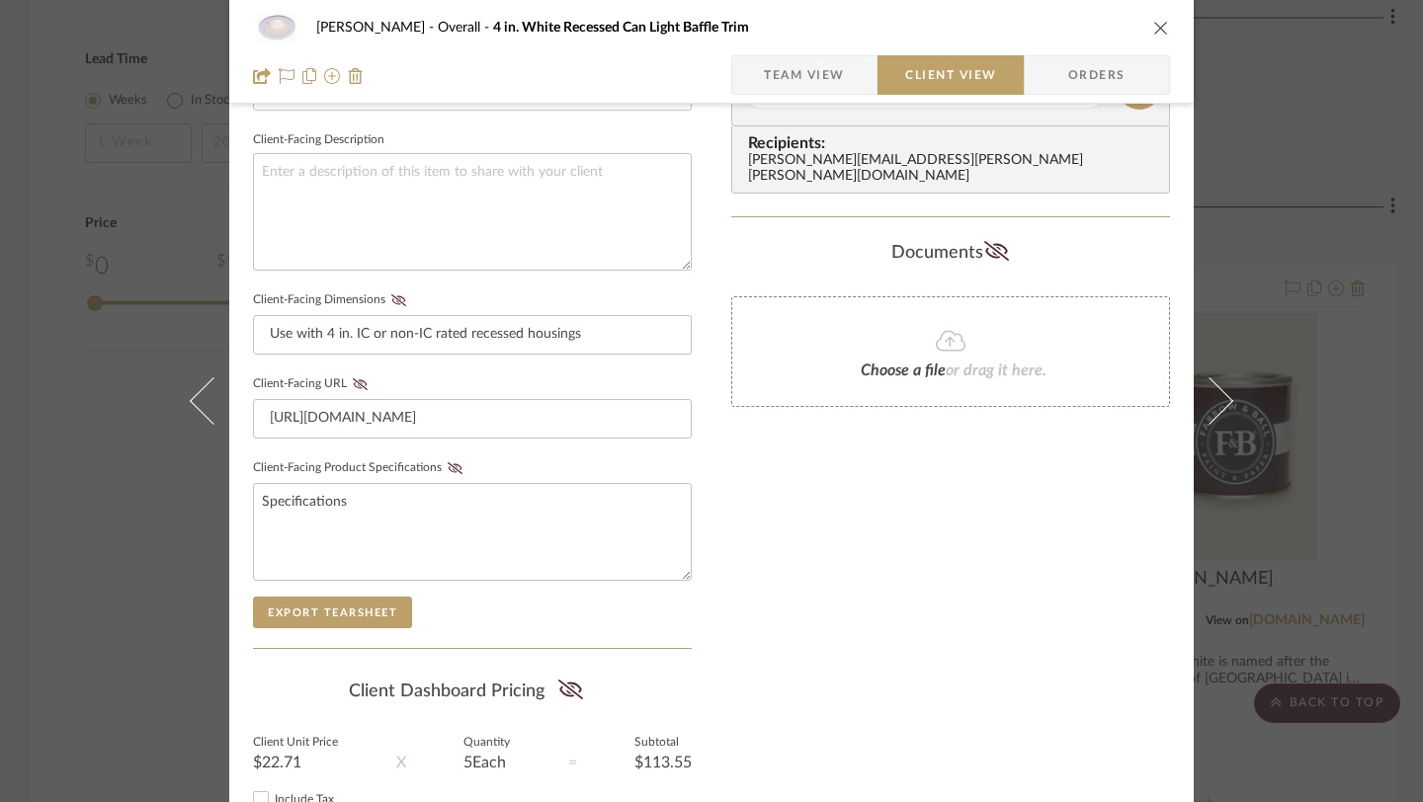
scroll to position [857, 0]
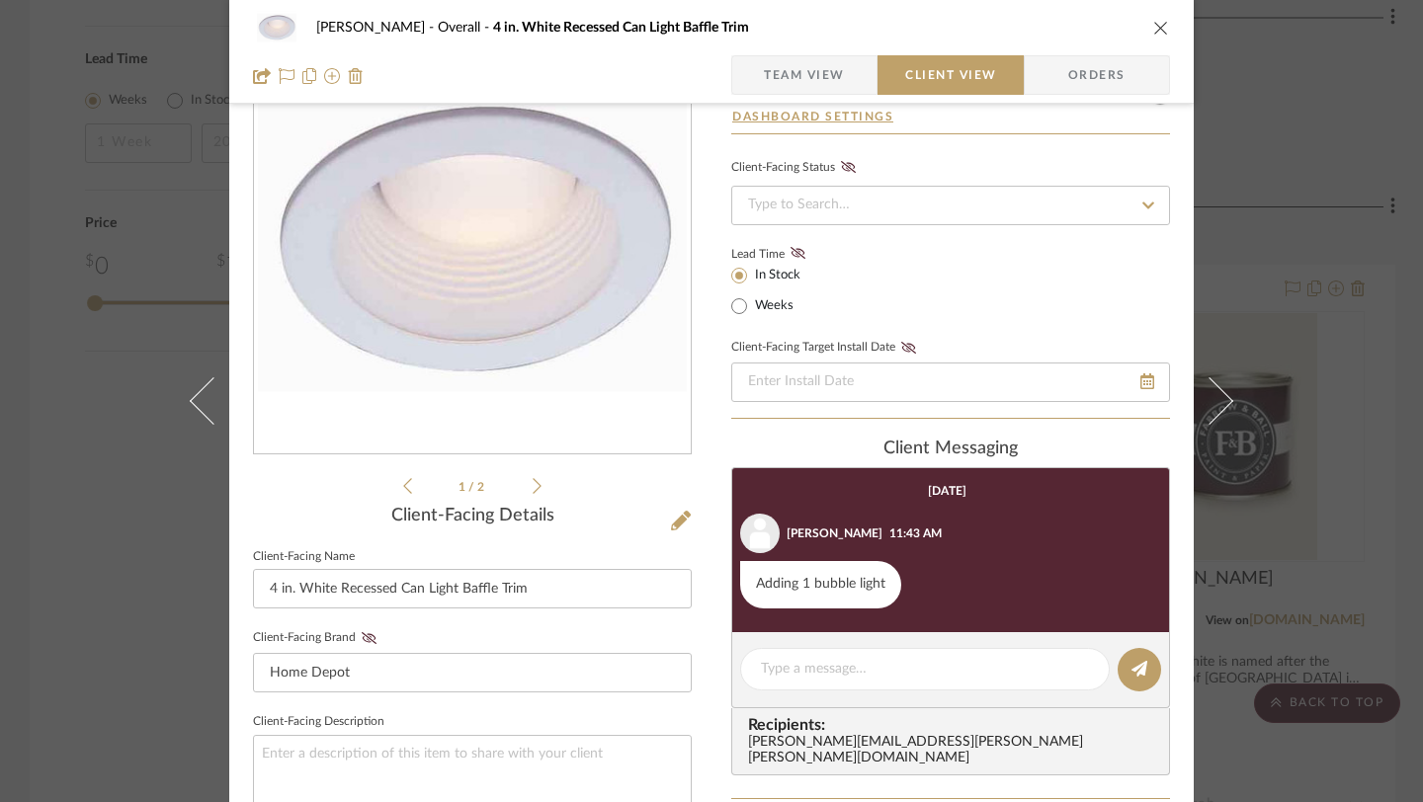
click at [846, 75] on span "Team View" at bounding box center [804, 75] width 144 height 40
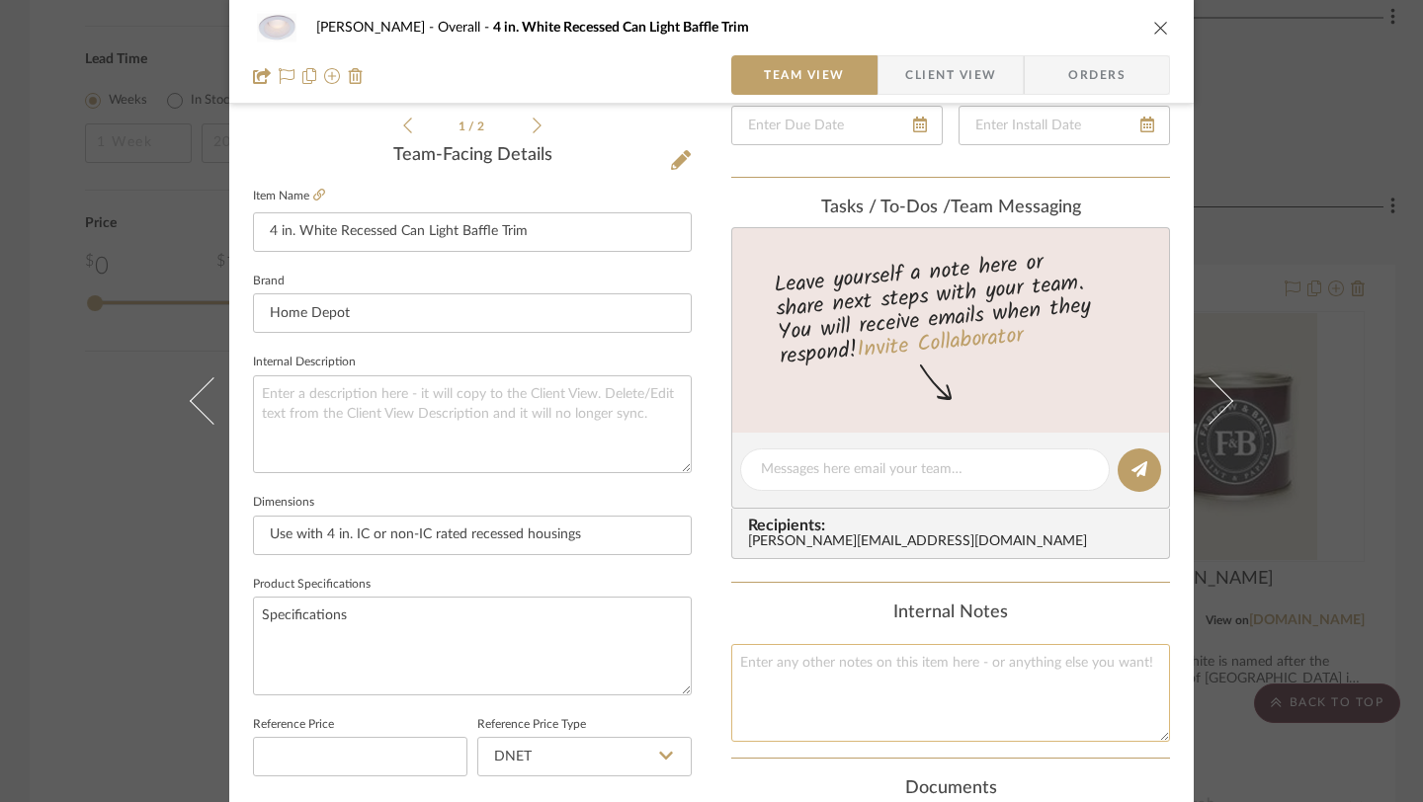
scroll to position [0, 0]
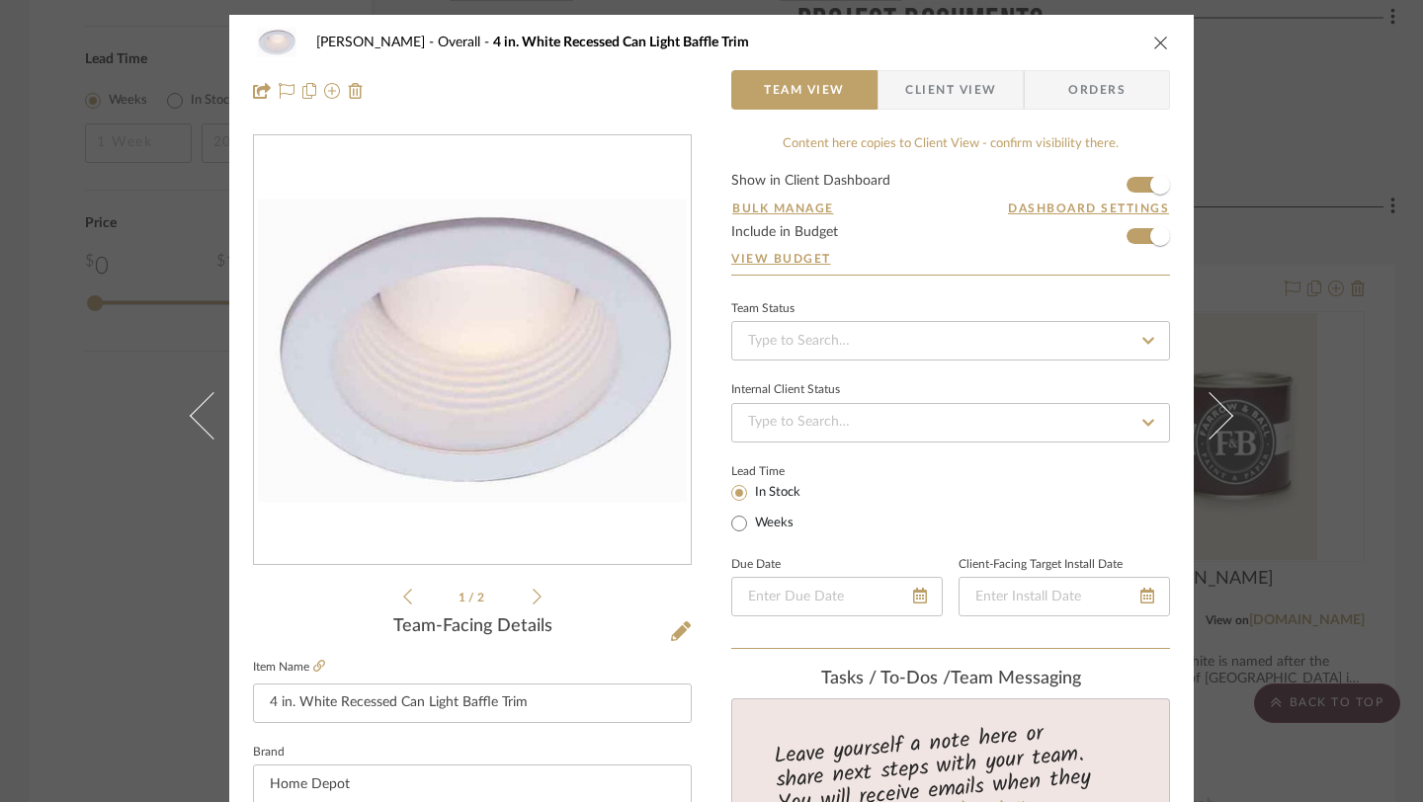
click at [1153, 42] on icon "close" at bounding box center [1161, 43] width 16 height 16
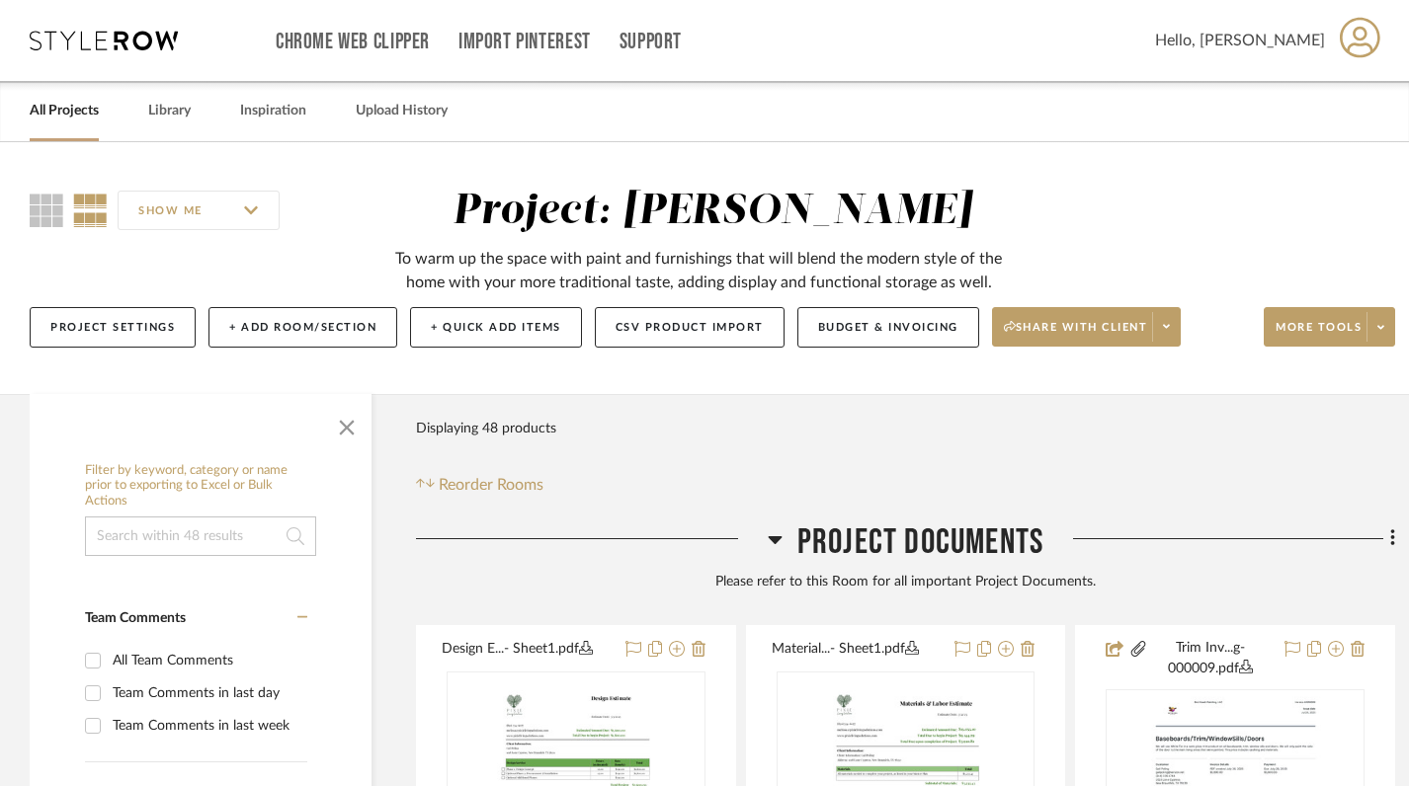
click at [118, 43] on icon at bounding box center [104, 41] width 148 height 20
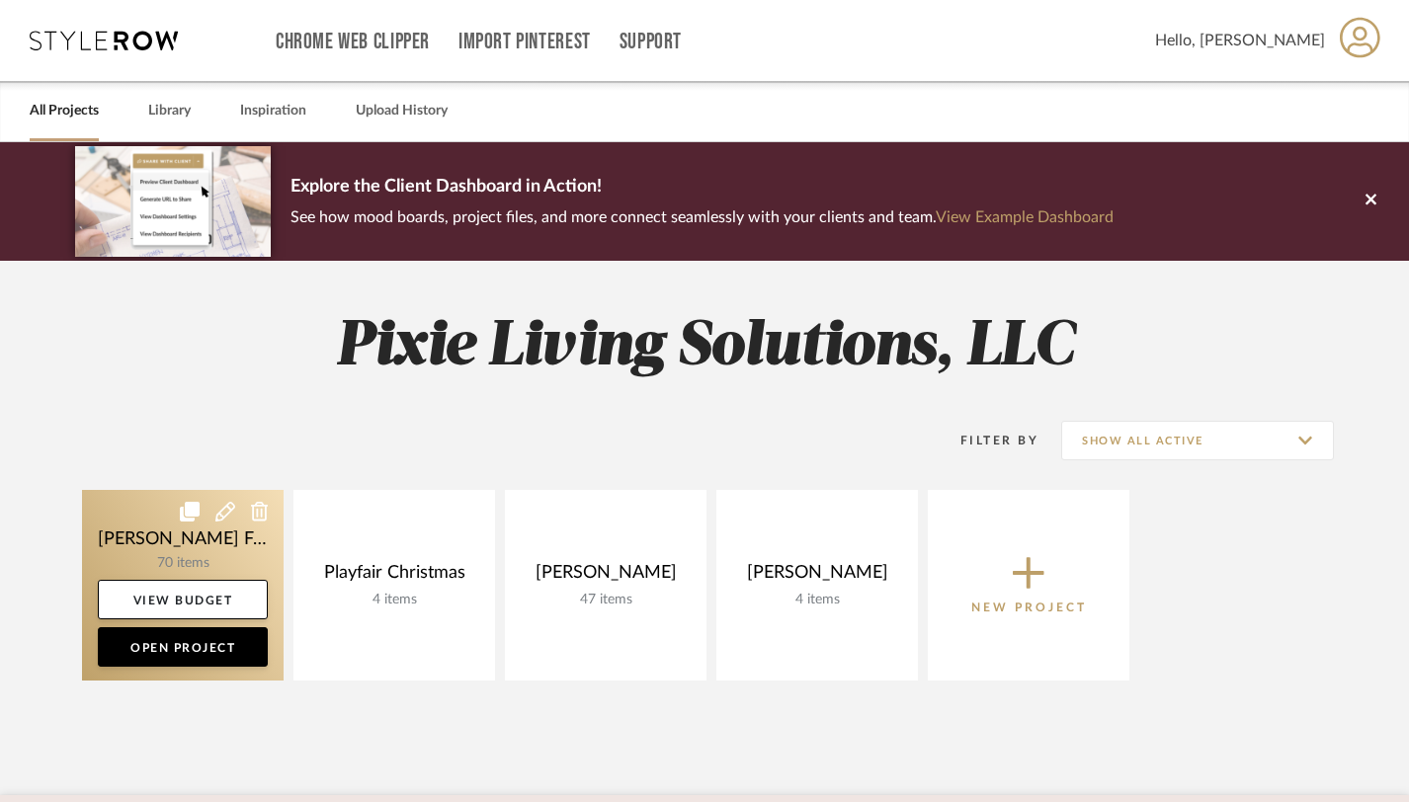
click at [254, 557] on link at bounding box center [183, 585] width 202 height 191
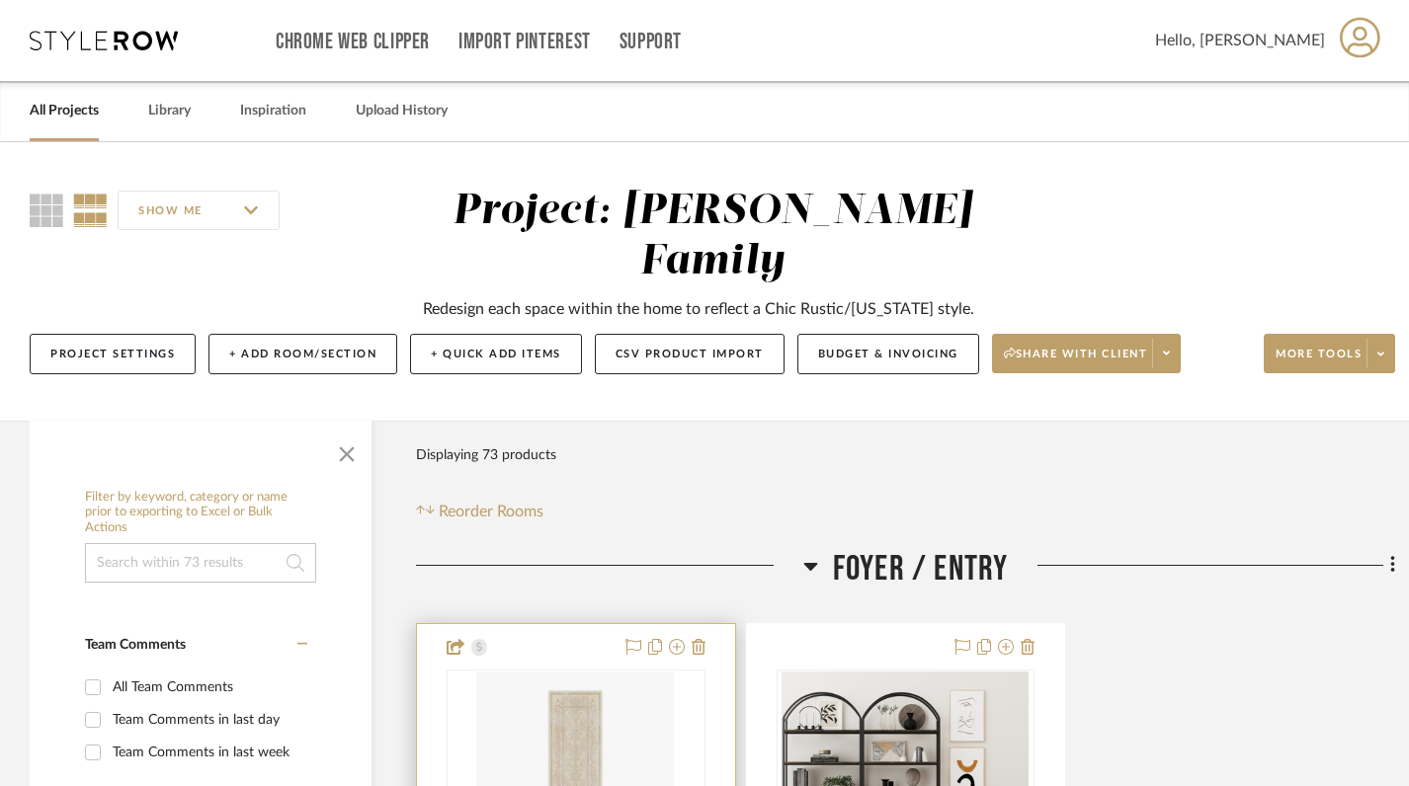
click at [0, 0] on img at bounding box center [0, 0] width 0 height 0
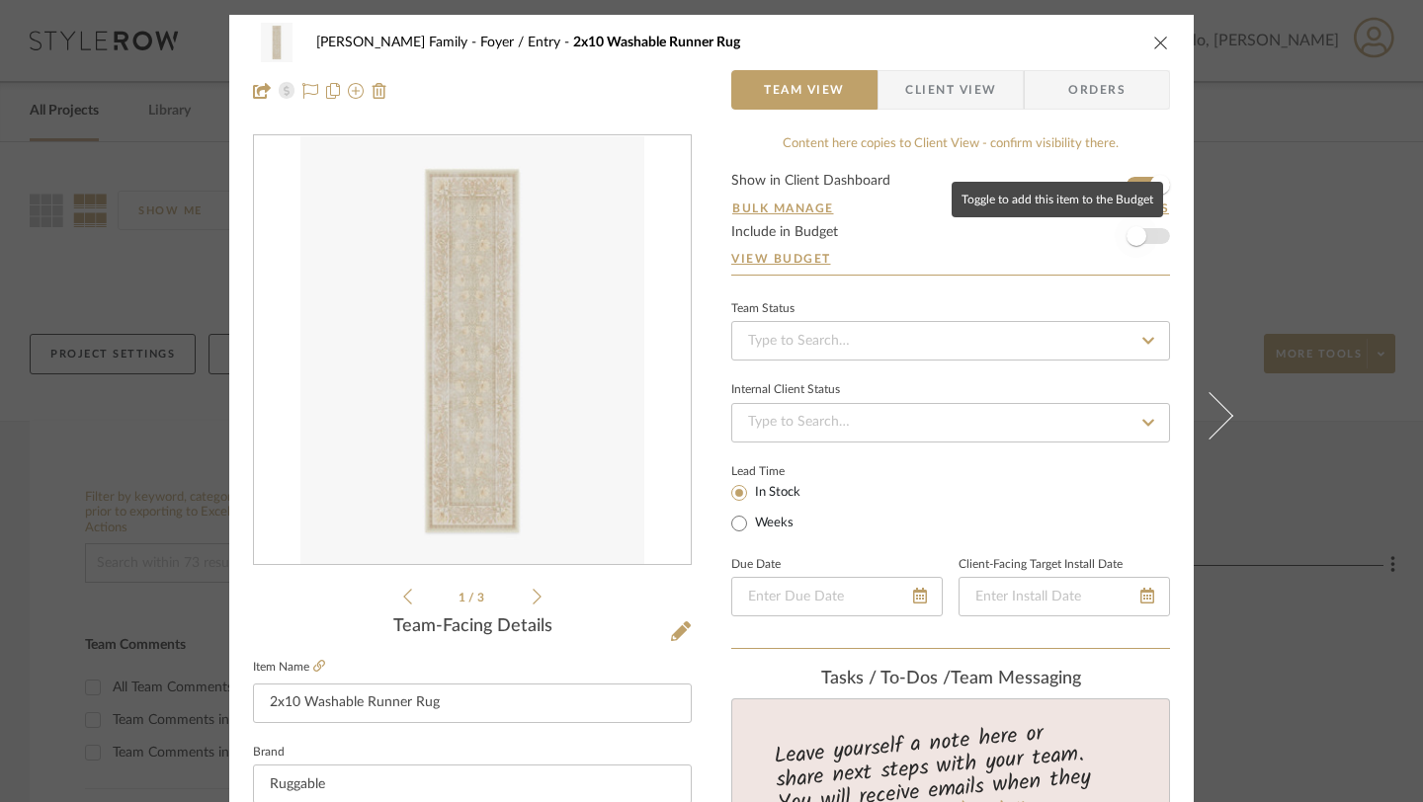
click at [1144, 248] on span "button" at bounding box center [1135, 235] width 43 height 43
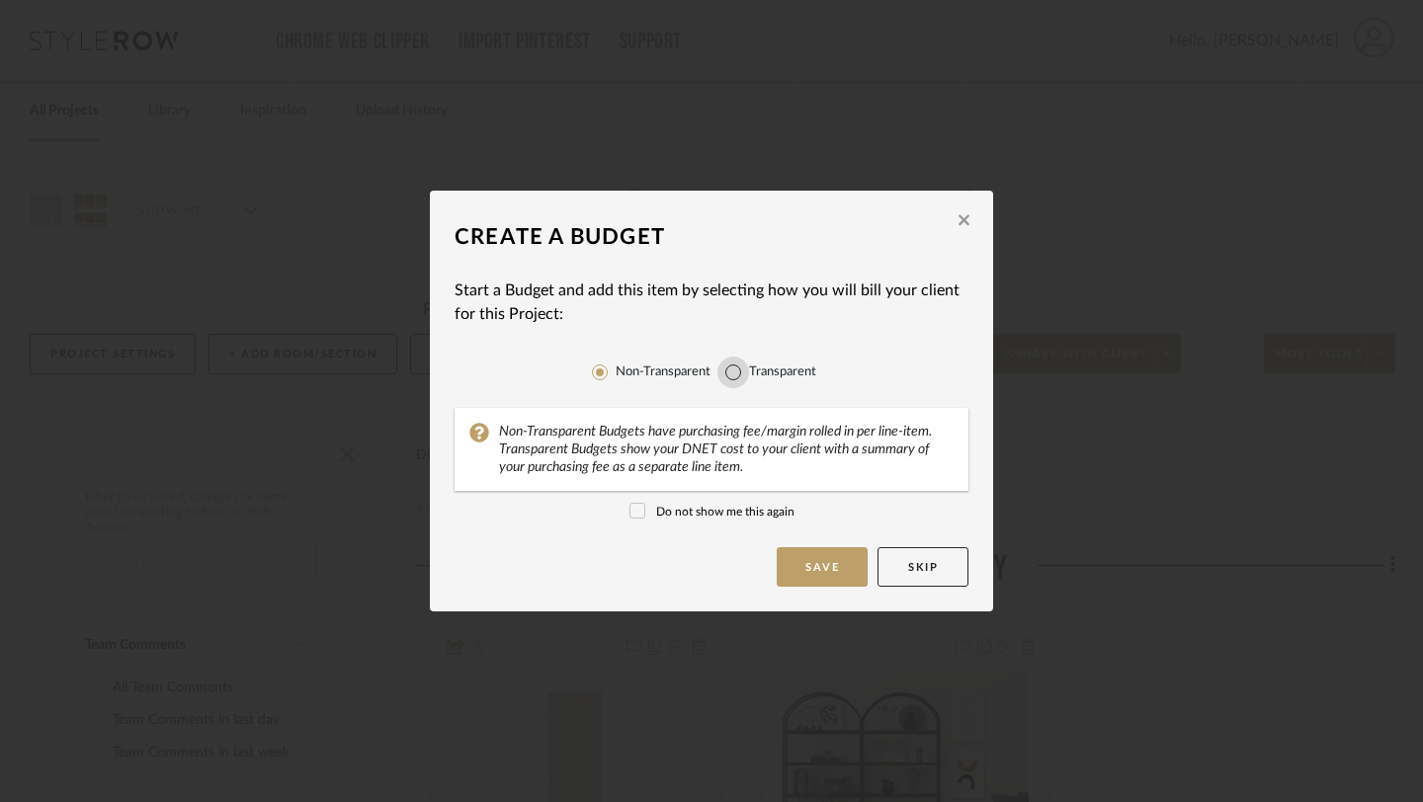
click at [733, 373] on input "Transparent" at bounding box center [733, 373] width 32 height 32
radio input "true"
click at [599, 373] on input "Non-Transparent" at bounding box center [600, 373] width 32 height 32
radio input "true"
click at [959, 229] on icon "button" at bounding box center [963, 220] width 11 height 18
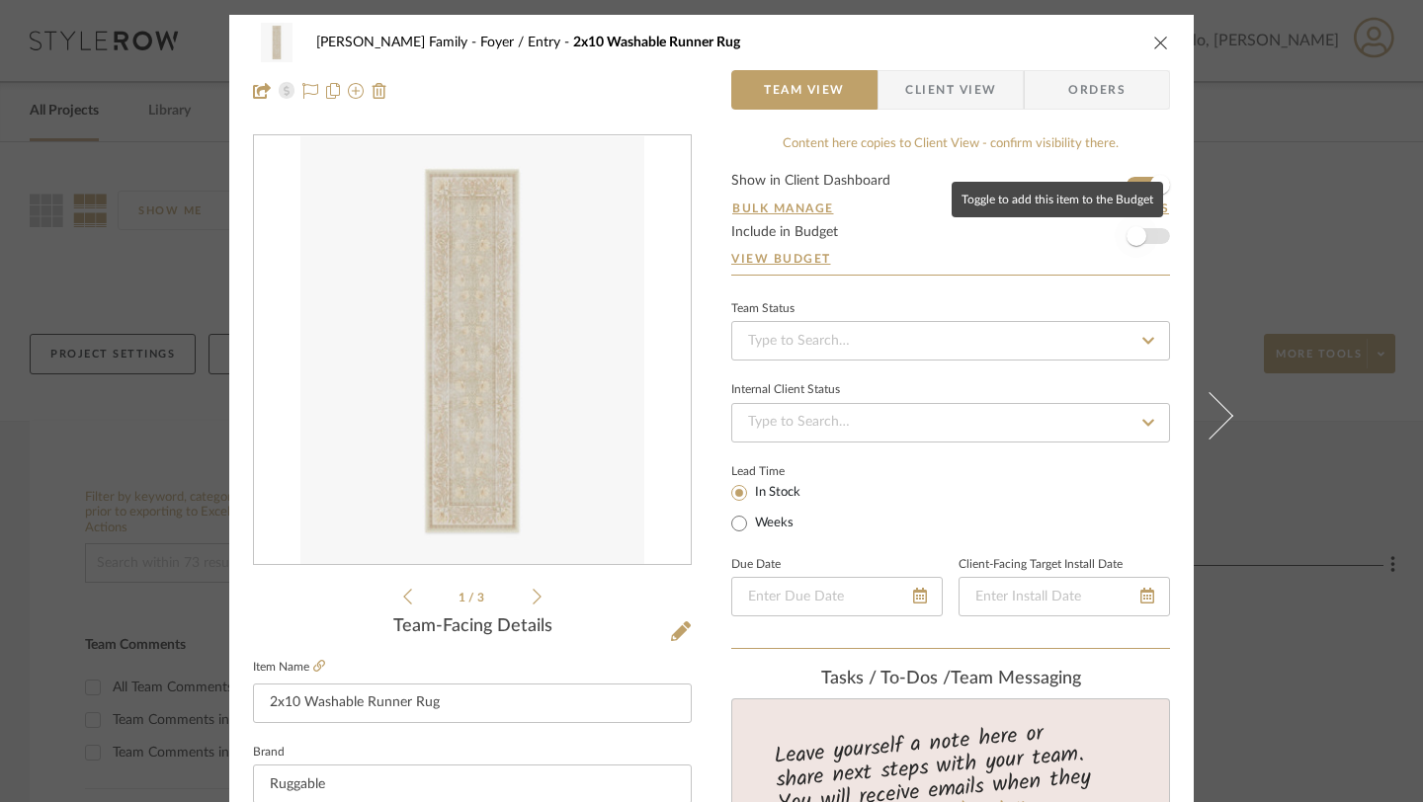
click at [1126, 234] on span "button" at bounding box center [1136, 236] width 20 height 20
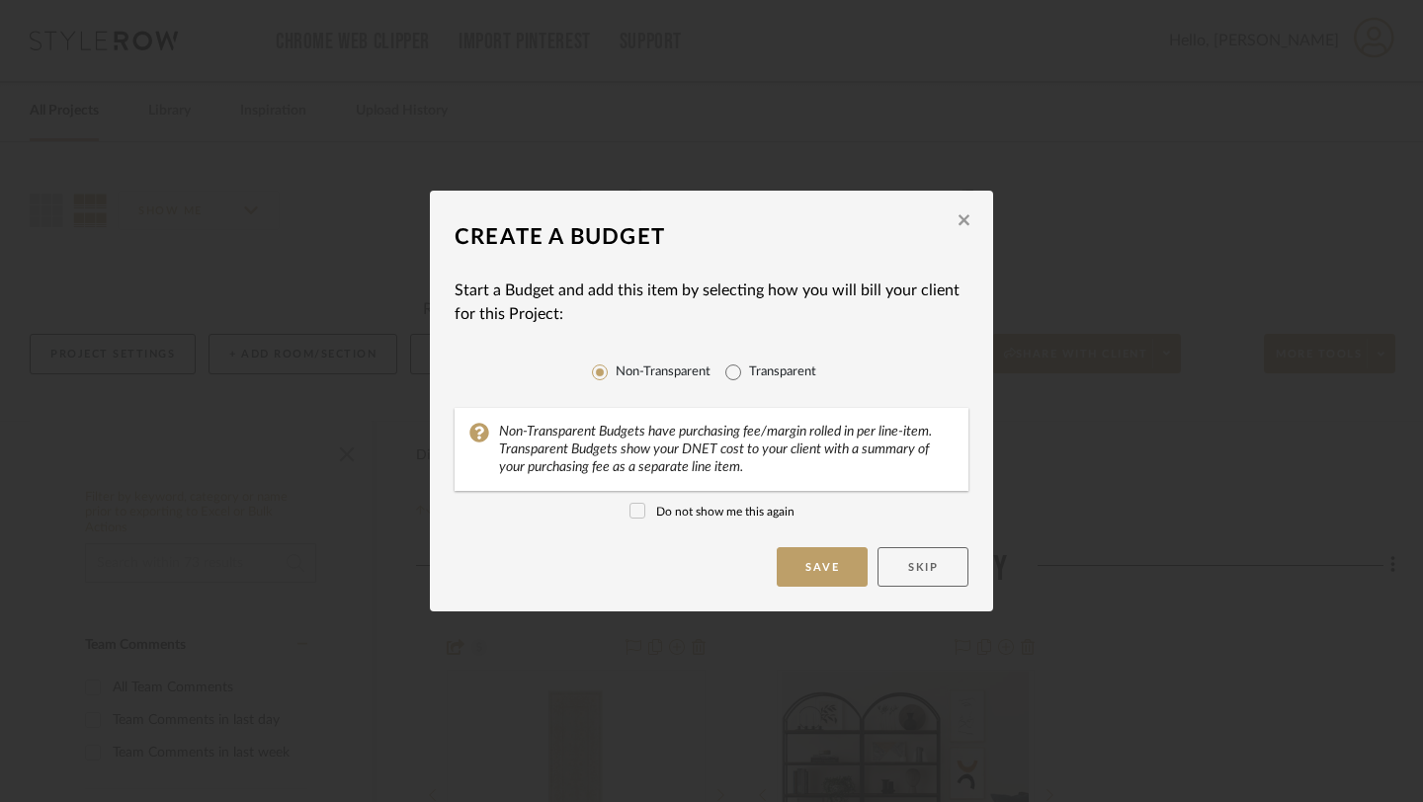
click at [942, 555] on button "Skip" at bounding box center [922, 567] width 91 height 40
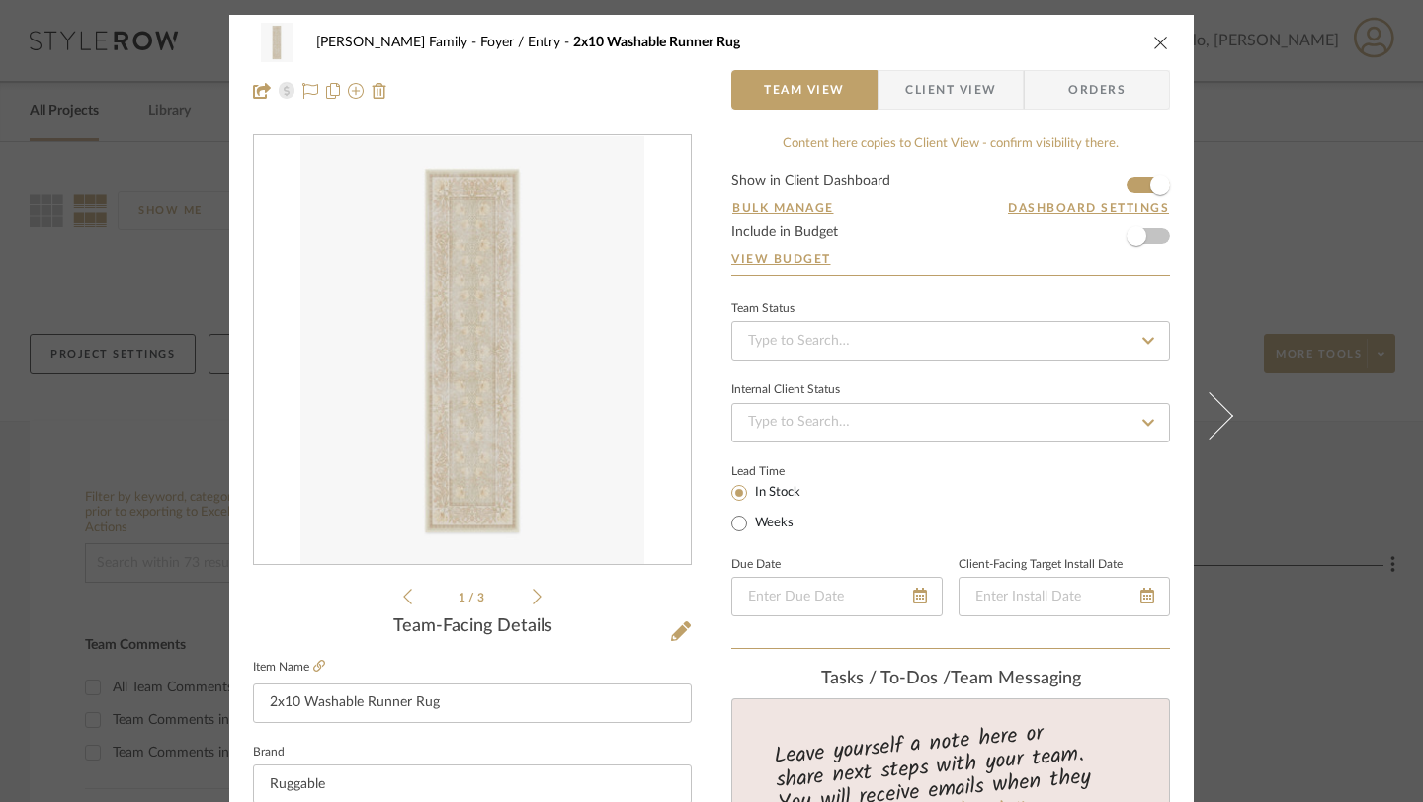
click at [1155, 32] on div "[PERSON_NAME] Family Foyer / Entry 2x10 Washable Runner Rug" at bounding box center [711, 43] width 917 height 40
click at [1155, 44] on icon "close" at bounding box center [1161, 43] width 16 height 16
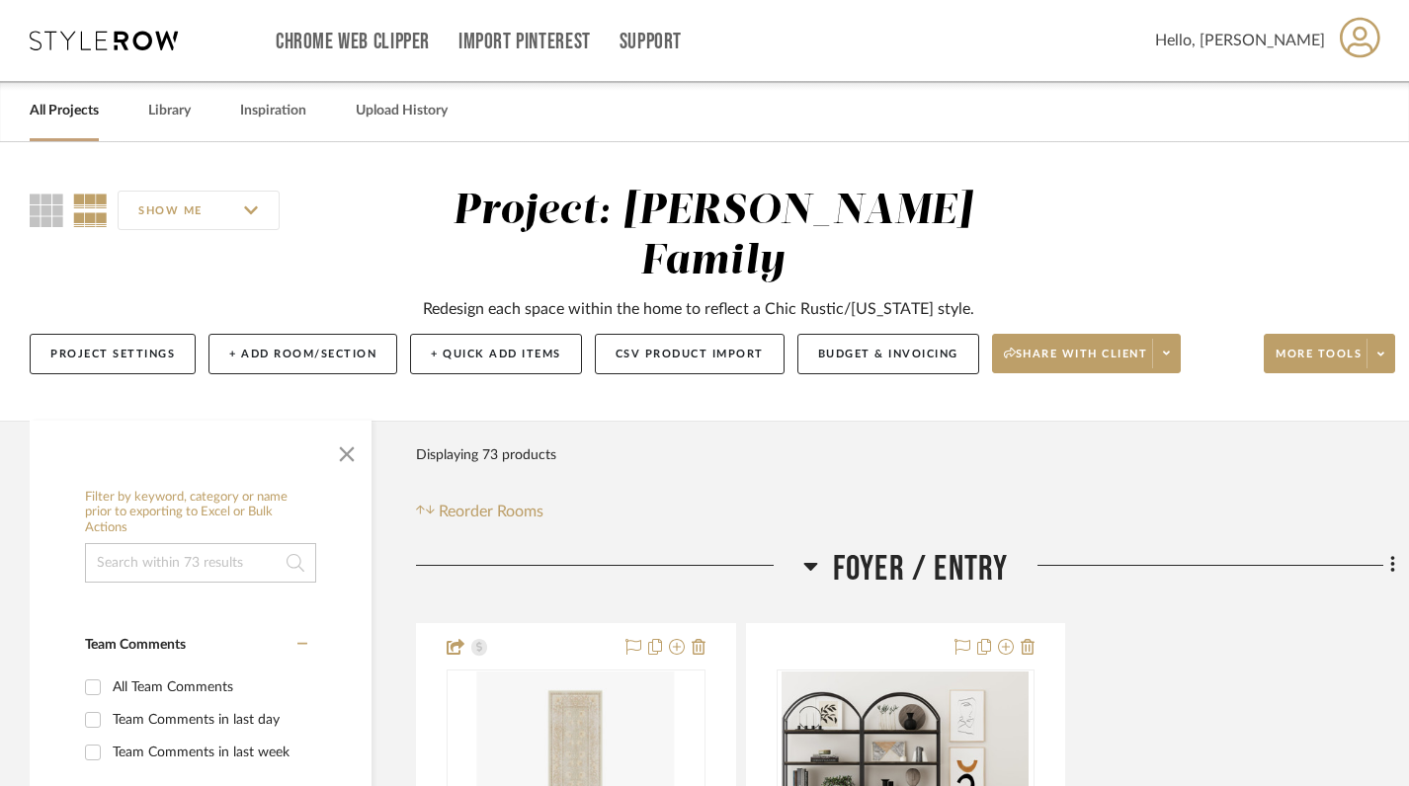
click at [71, 46] on icon at bounding box center [104, 41] width 148 height 20
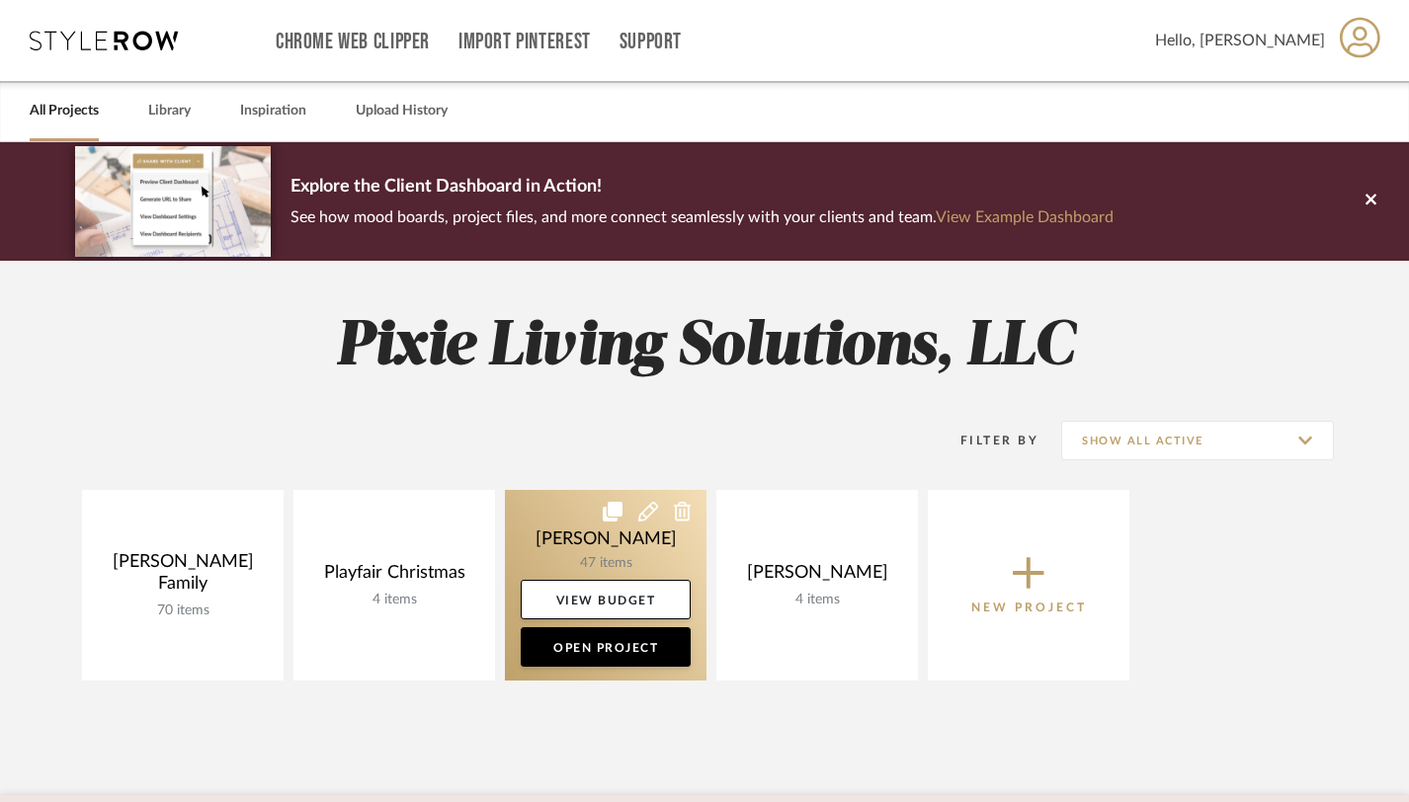
click at [635, 561] on link at bounding box center [606, 585] width 202 height 191
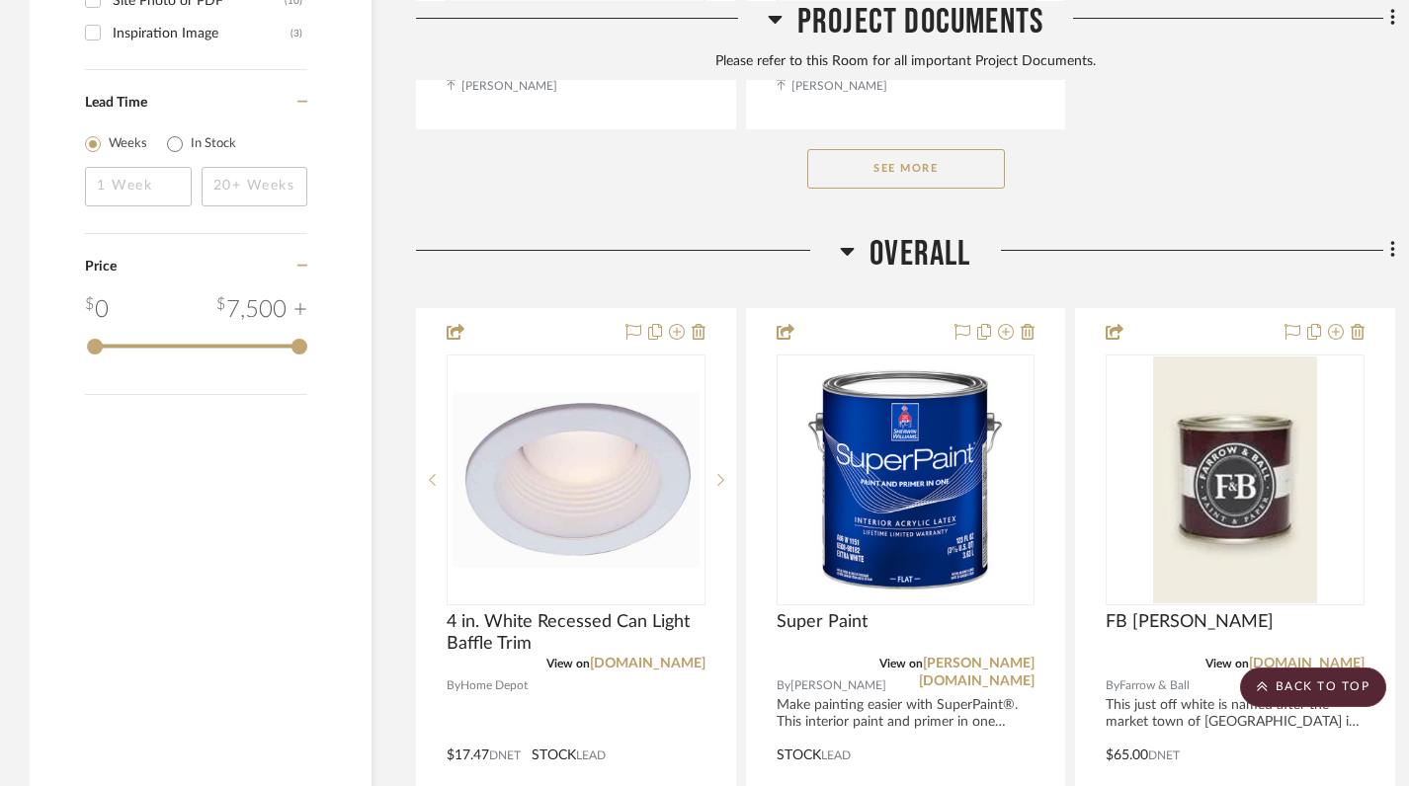
scroll to position [3201, 0]
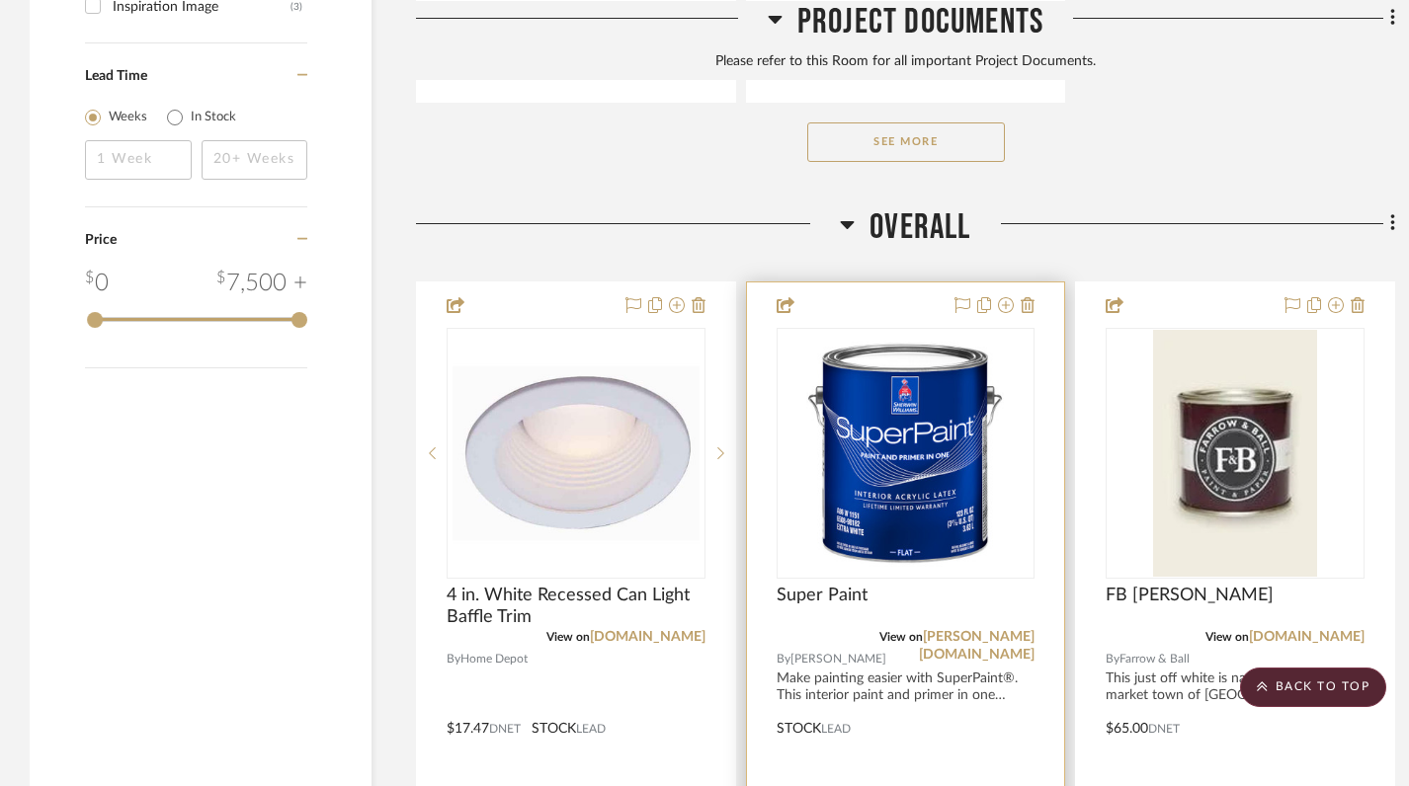
click at [825, 487] on img "0" at bounding box center [905, 453] width 198 height 247
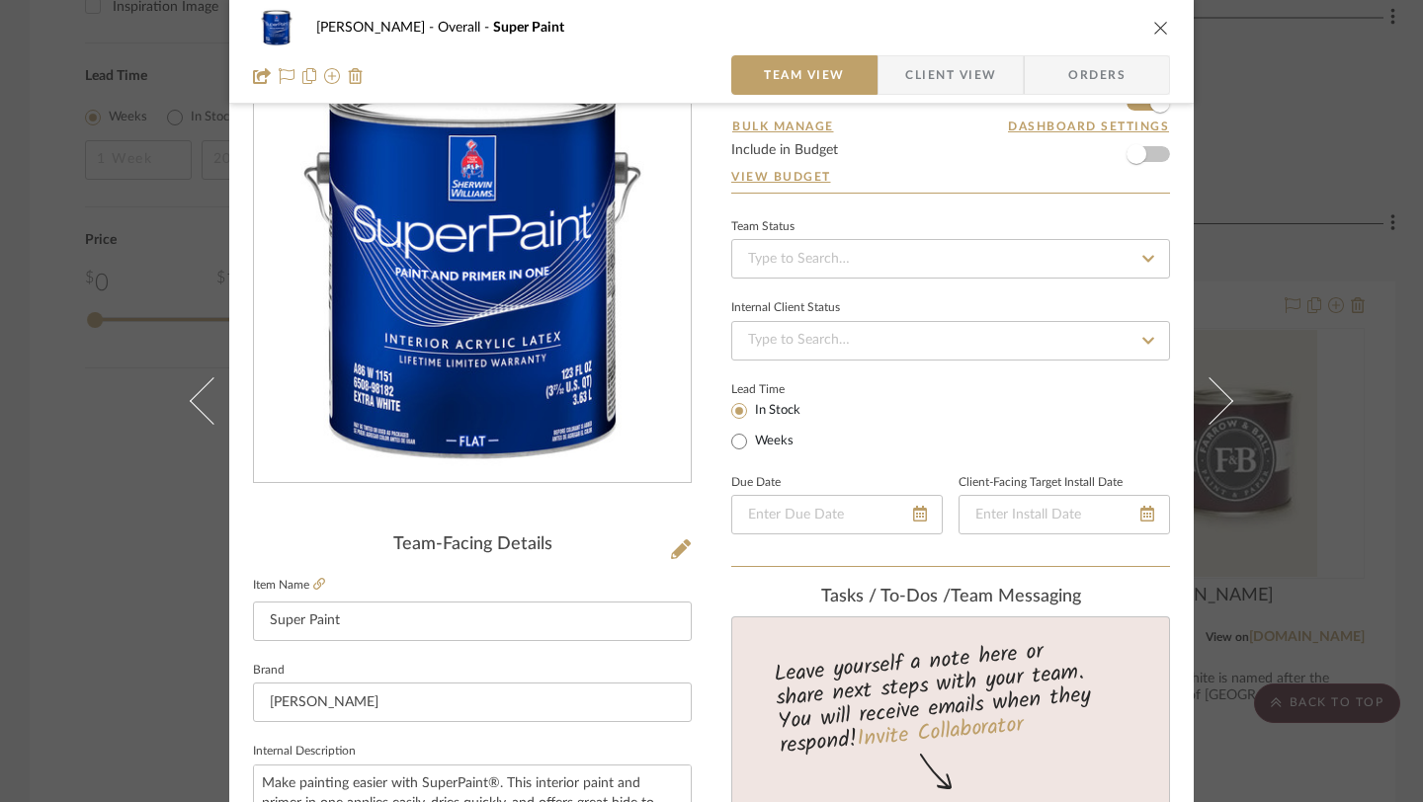
scroll to position [85, 0]
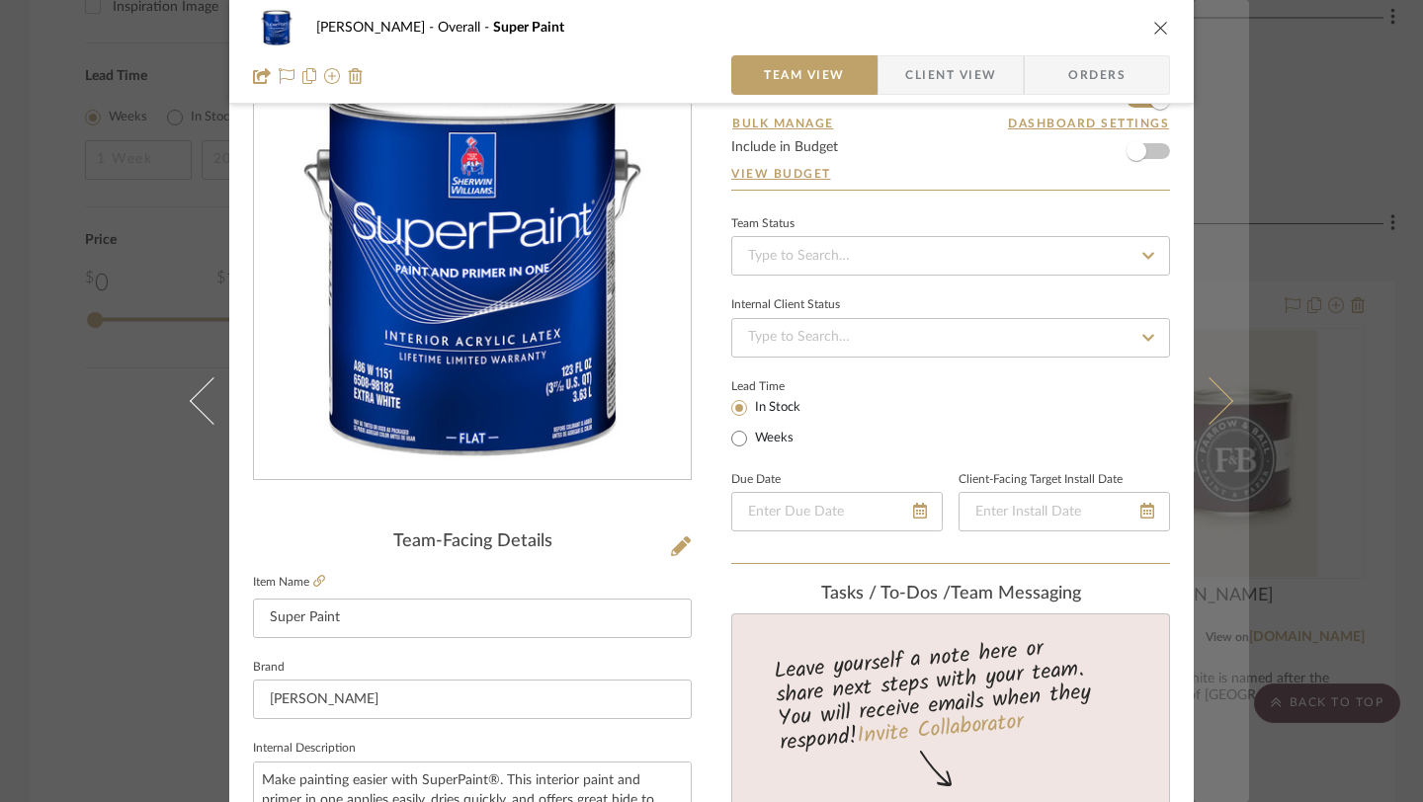
click at [1202, 397] on icon at bounding box center [1209, 400] width 47 height 47
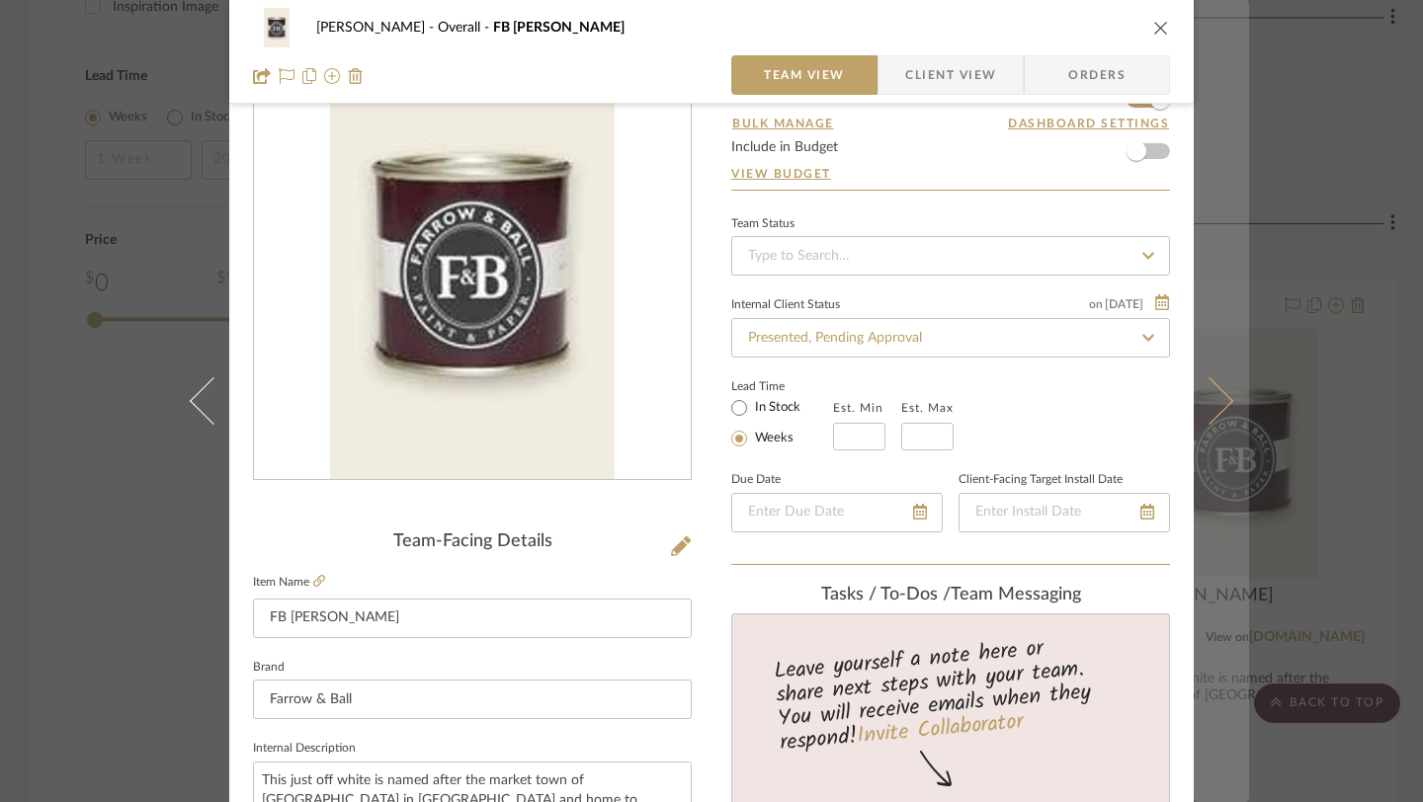
click at [1216, 400] on icon at bounding box center [1209, 400] width 47 height 47
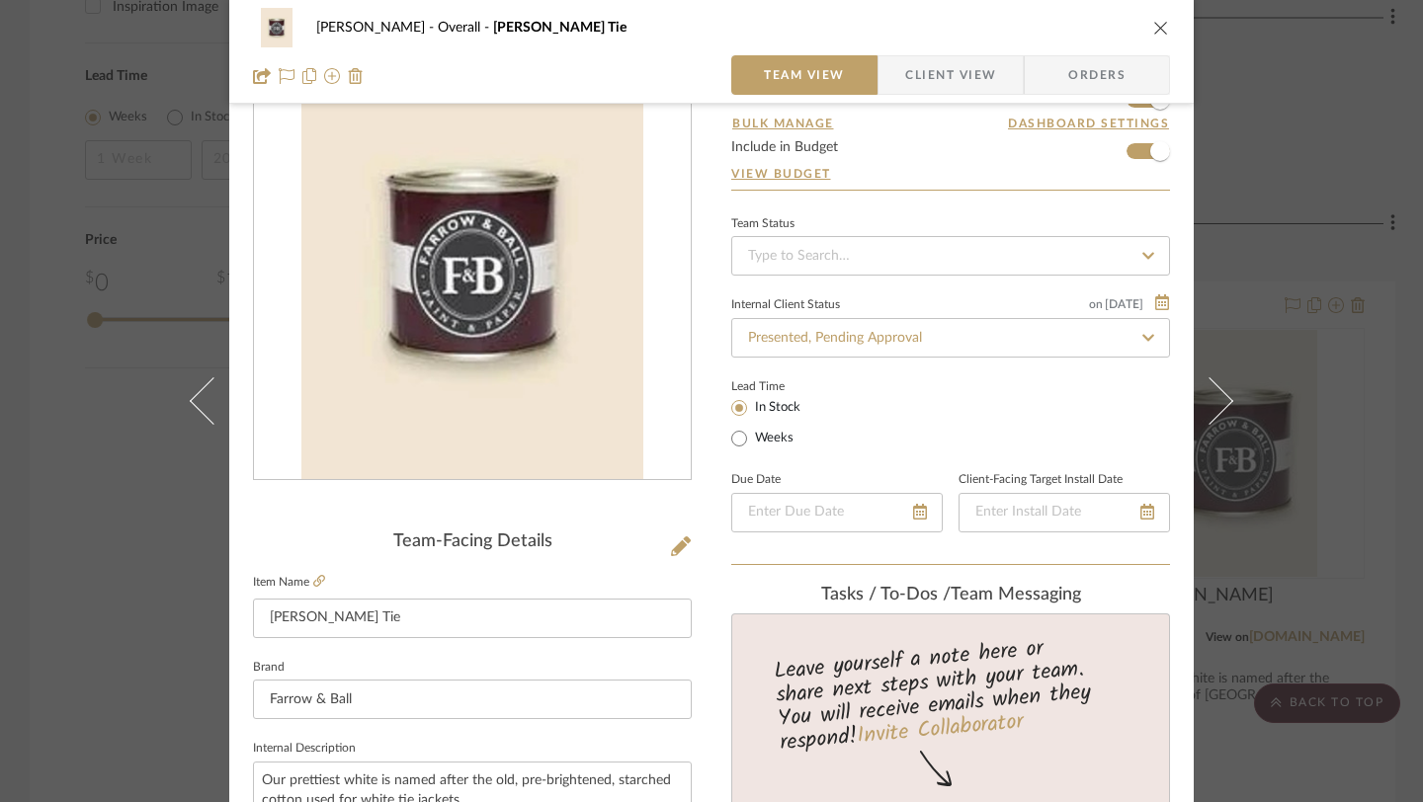
drag, startPoint x: 1216, startPoint y: 400, endPoint x: 930, endPoint y: 433, distance: 288.4
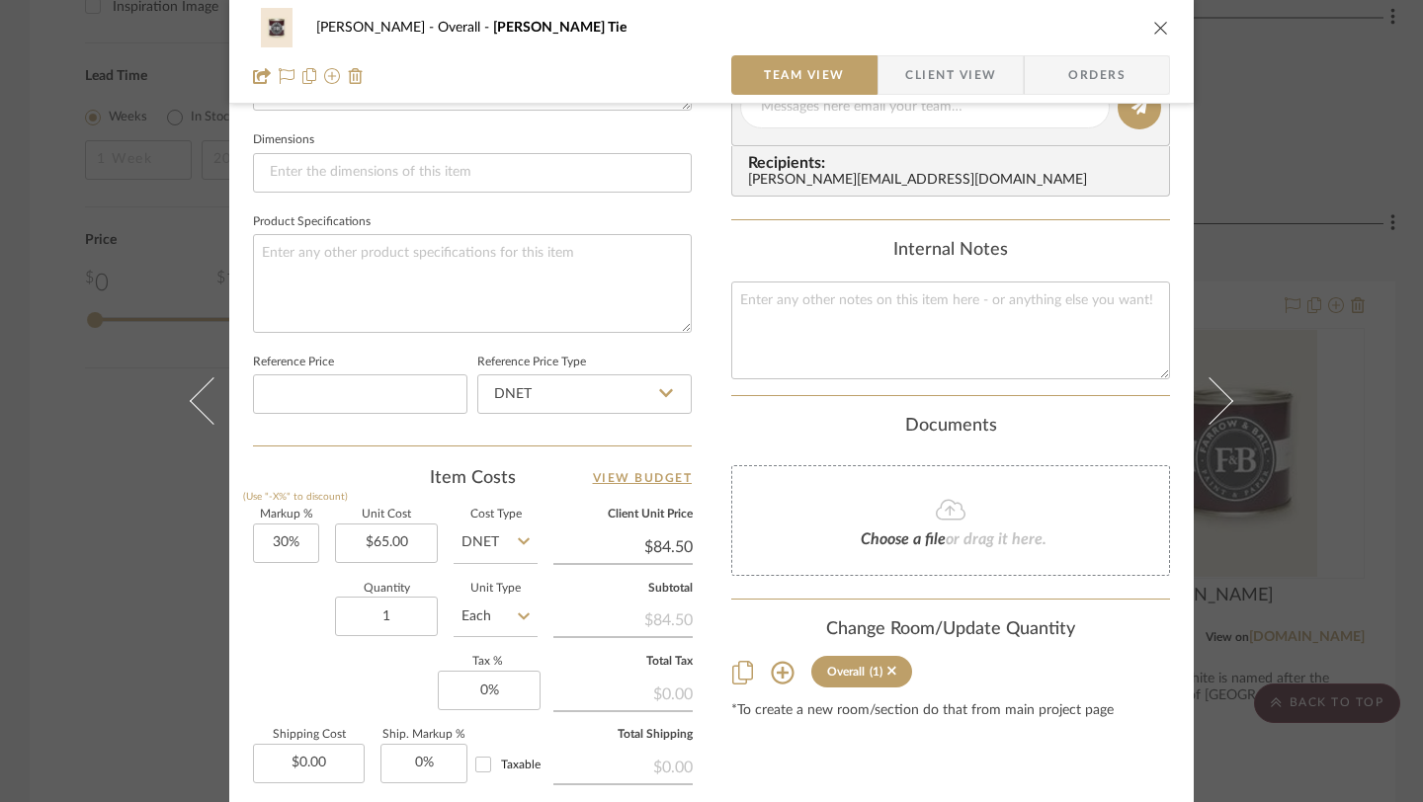
scroll to position [1033, 0]
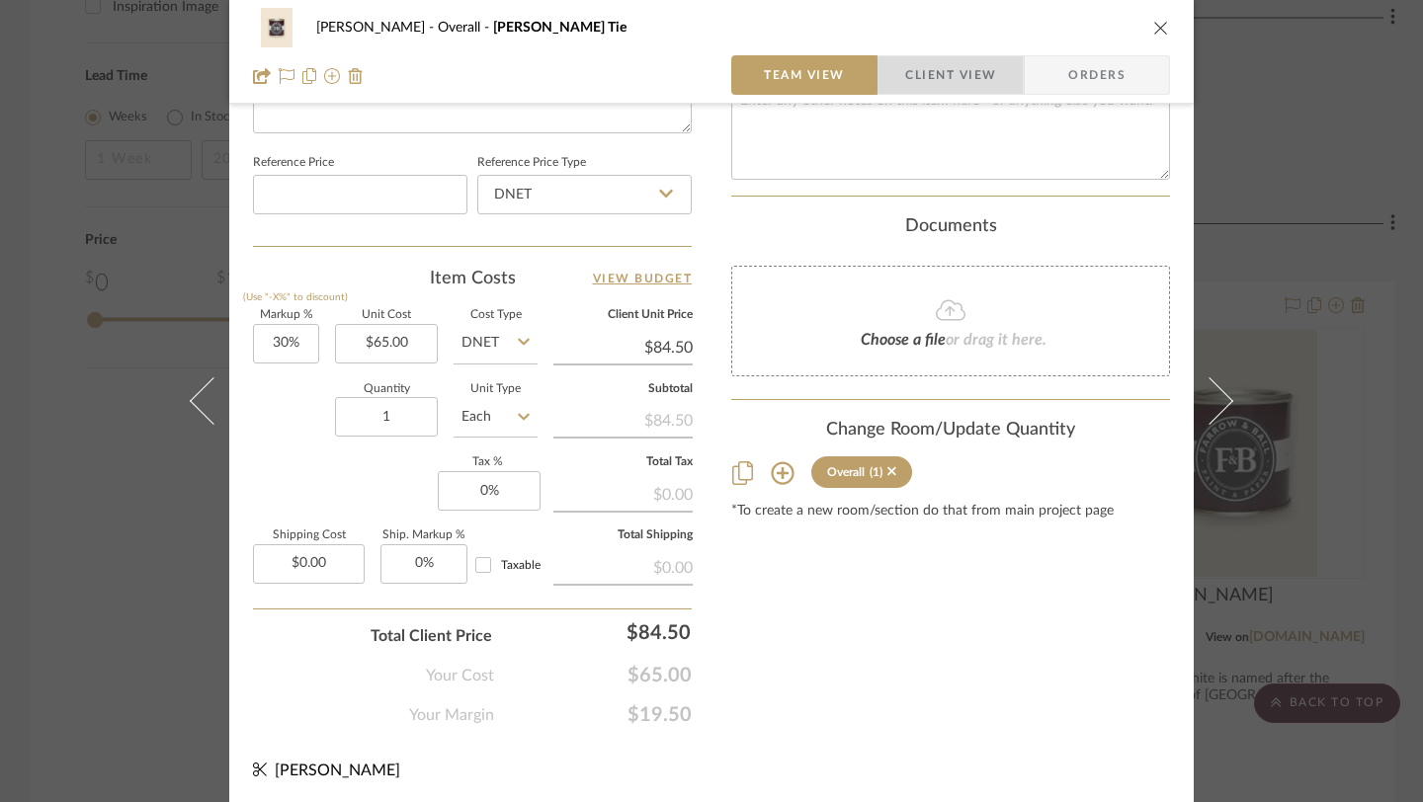
click at [924, 79] on span "Client View" at bounding box center [950, 75] width 91 height 40
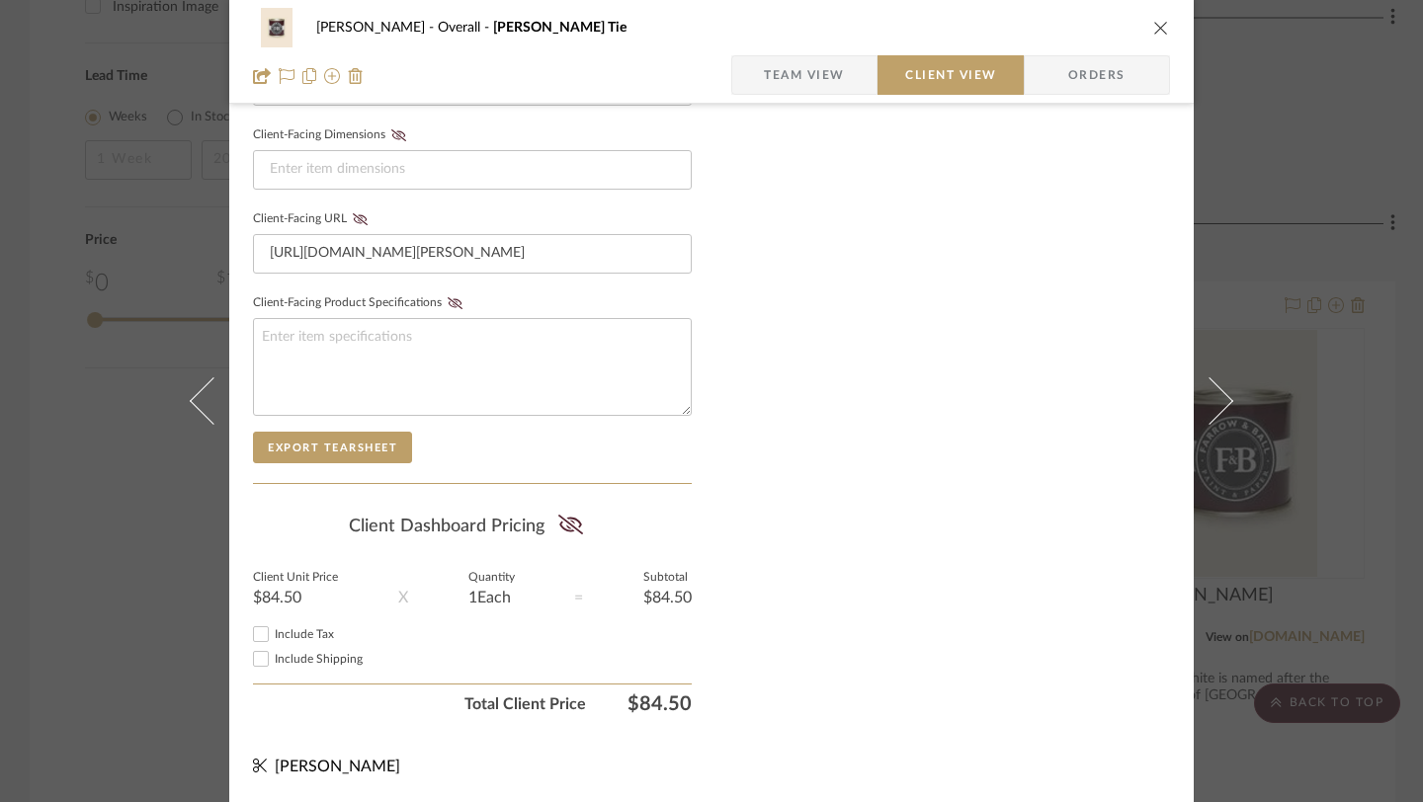
scroll to position [857, 0]
click at [559, 521] on icon at bounding box center [569, 526] width 25 height 20
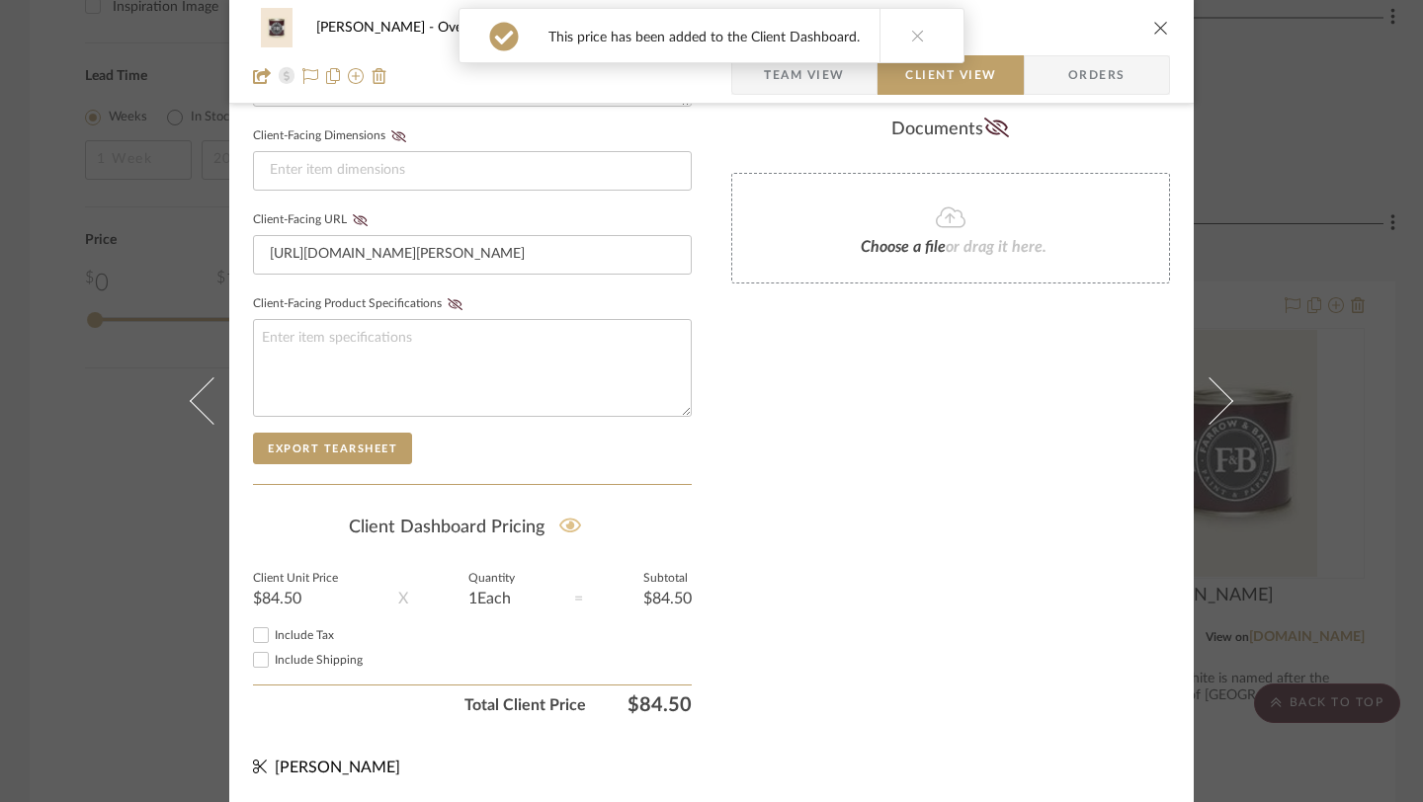
click at [559, 521] on icon at bounding box center [570, 526] width 23 height 20
click at [932, 41] on button at bounding box center [925, 44] width 76 height 71
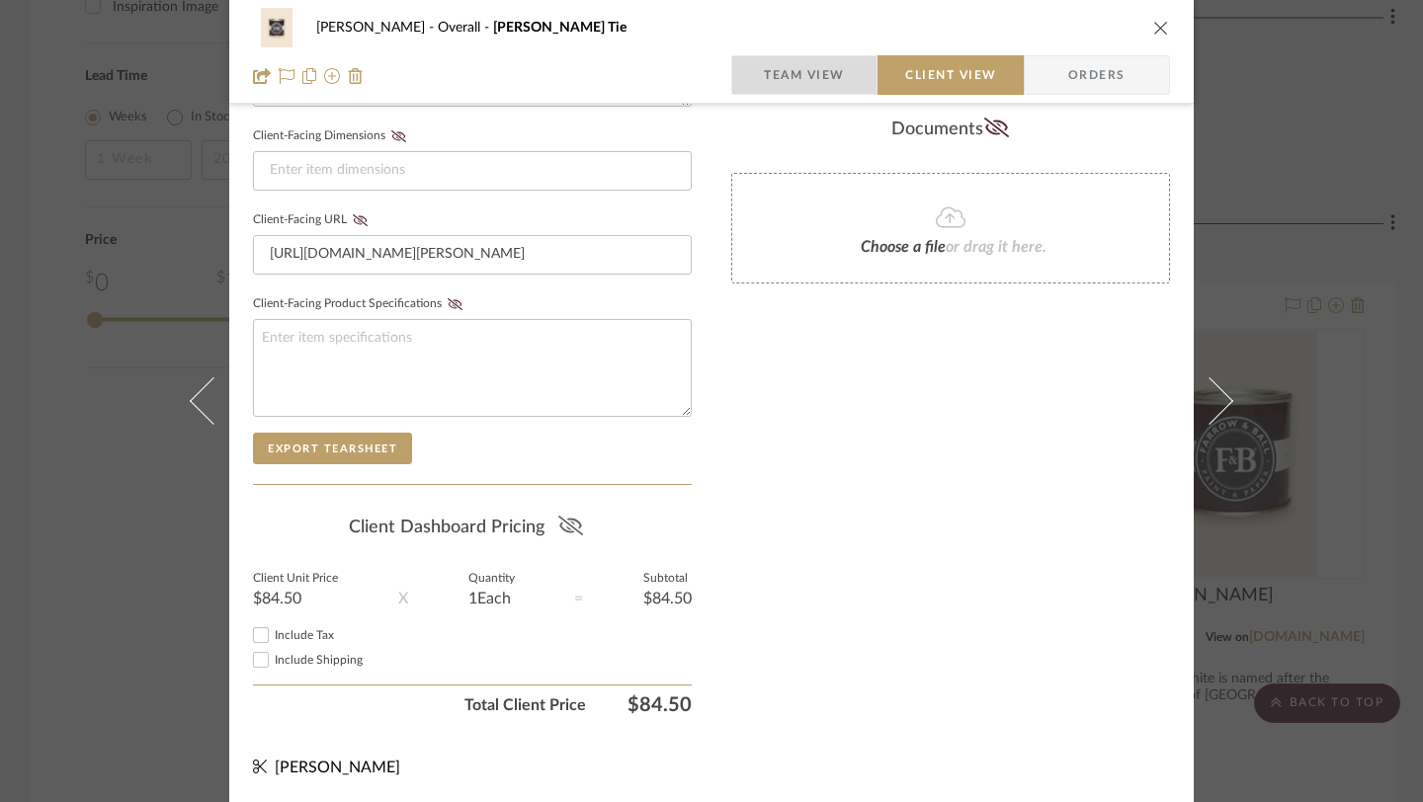
click at [818, 94] on span "Team View" at bounding box center [804, 75] width 81 height 40
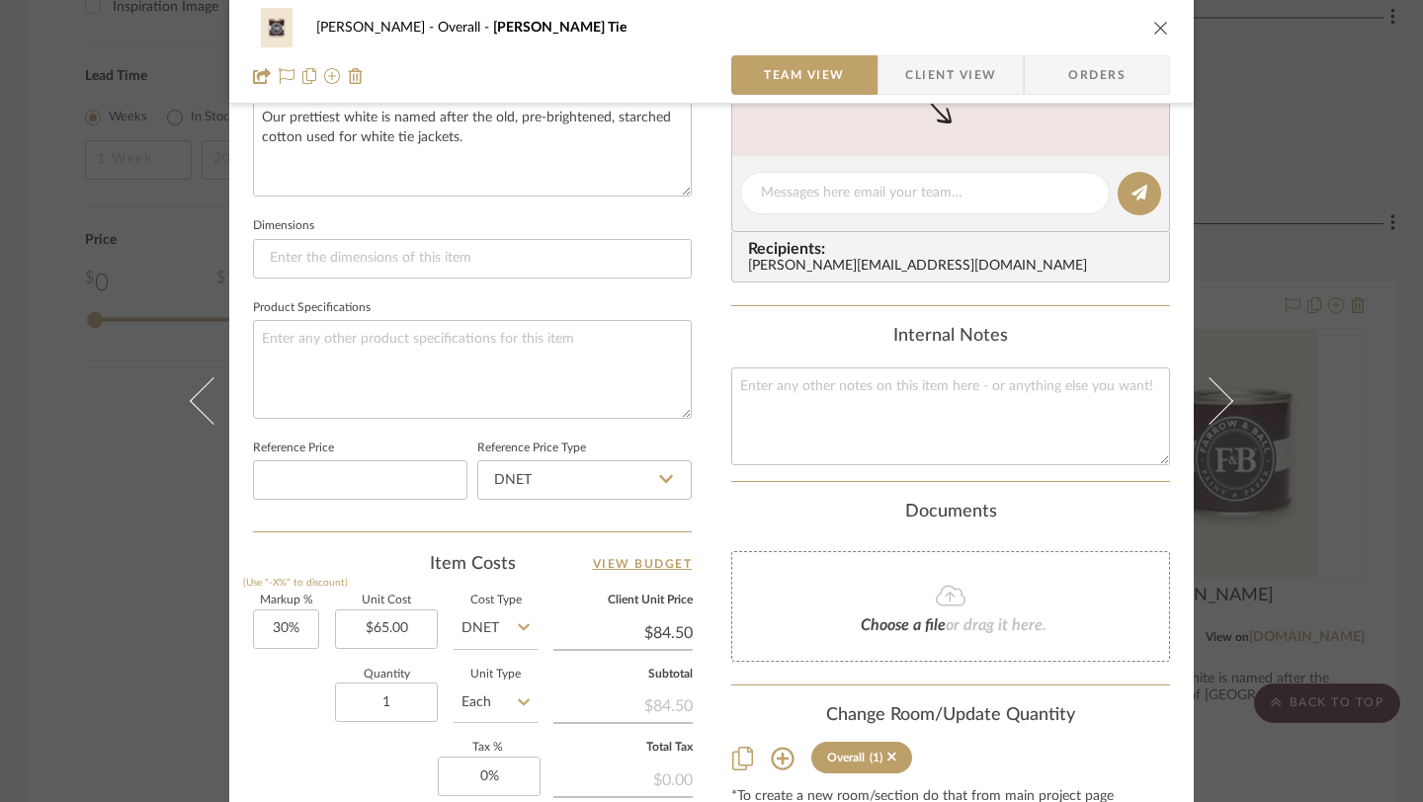
scroll to position [1033, 0]
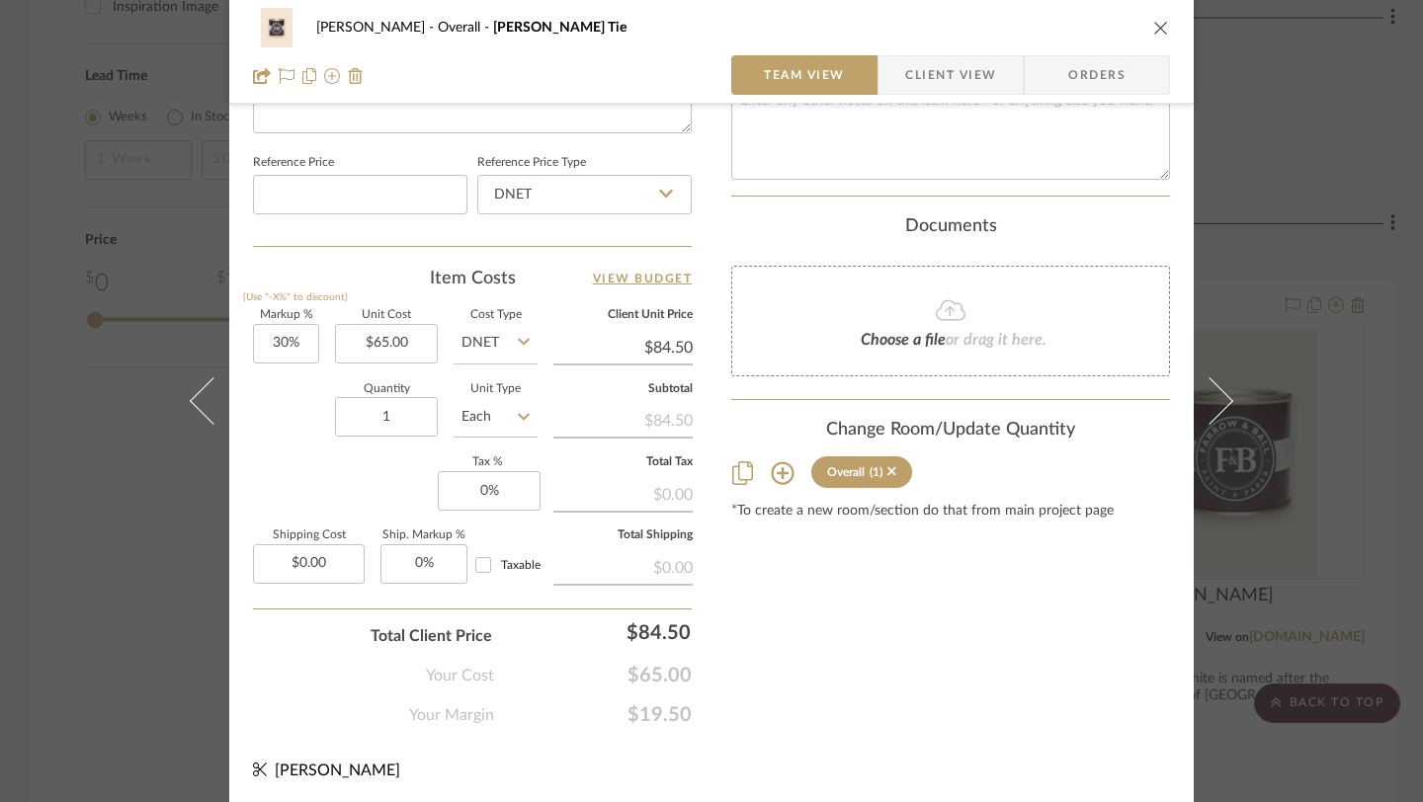
click at [1161, 28] on icon "close" at bounding box center [1161, 28] width 16 height 16
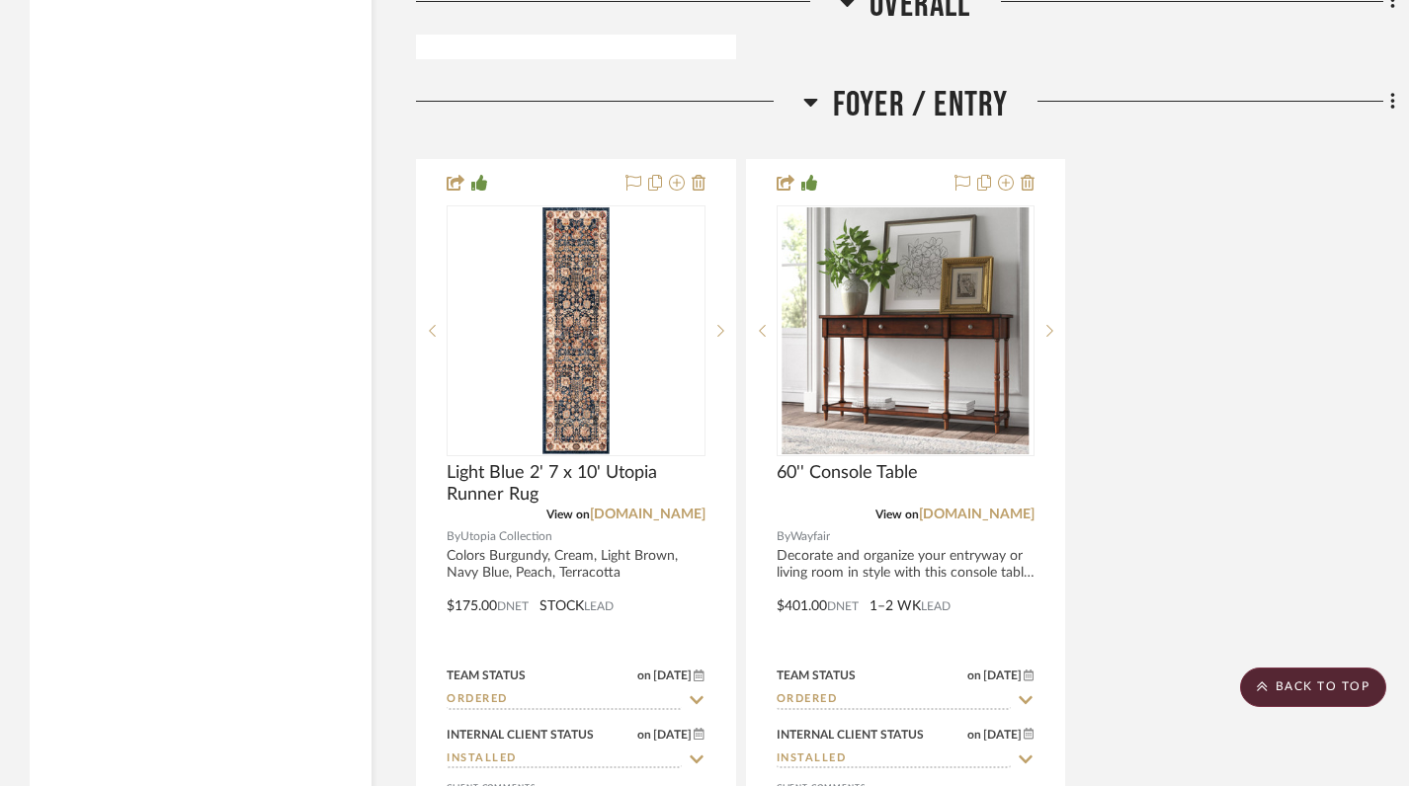
scroll to position [5298, 0]
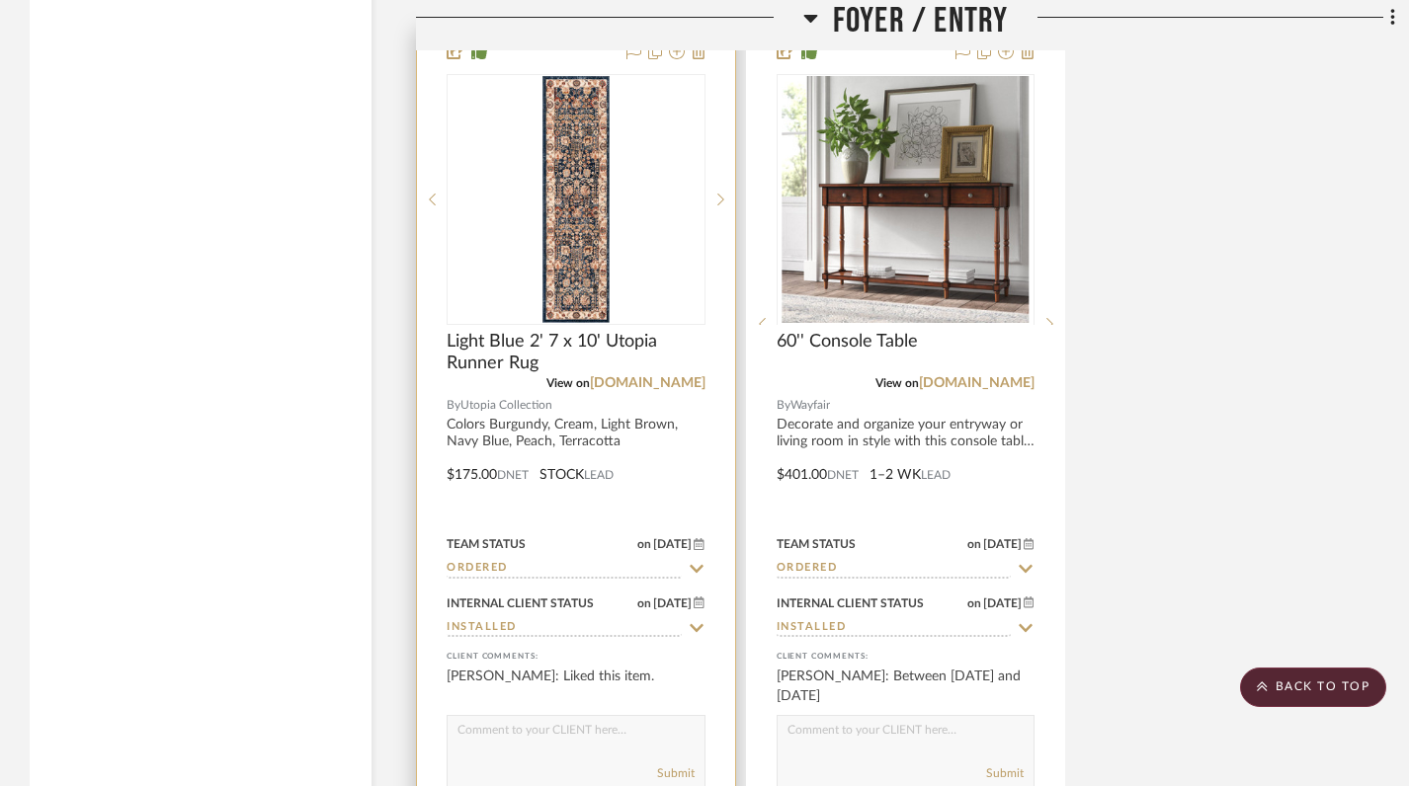
click at [619, 373] on div at bounding box center [576, 461] width 318 height 864
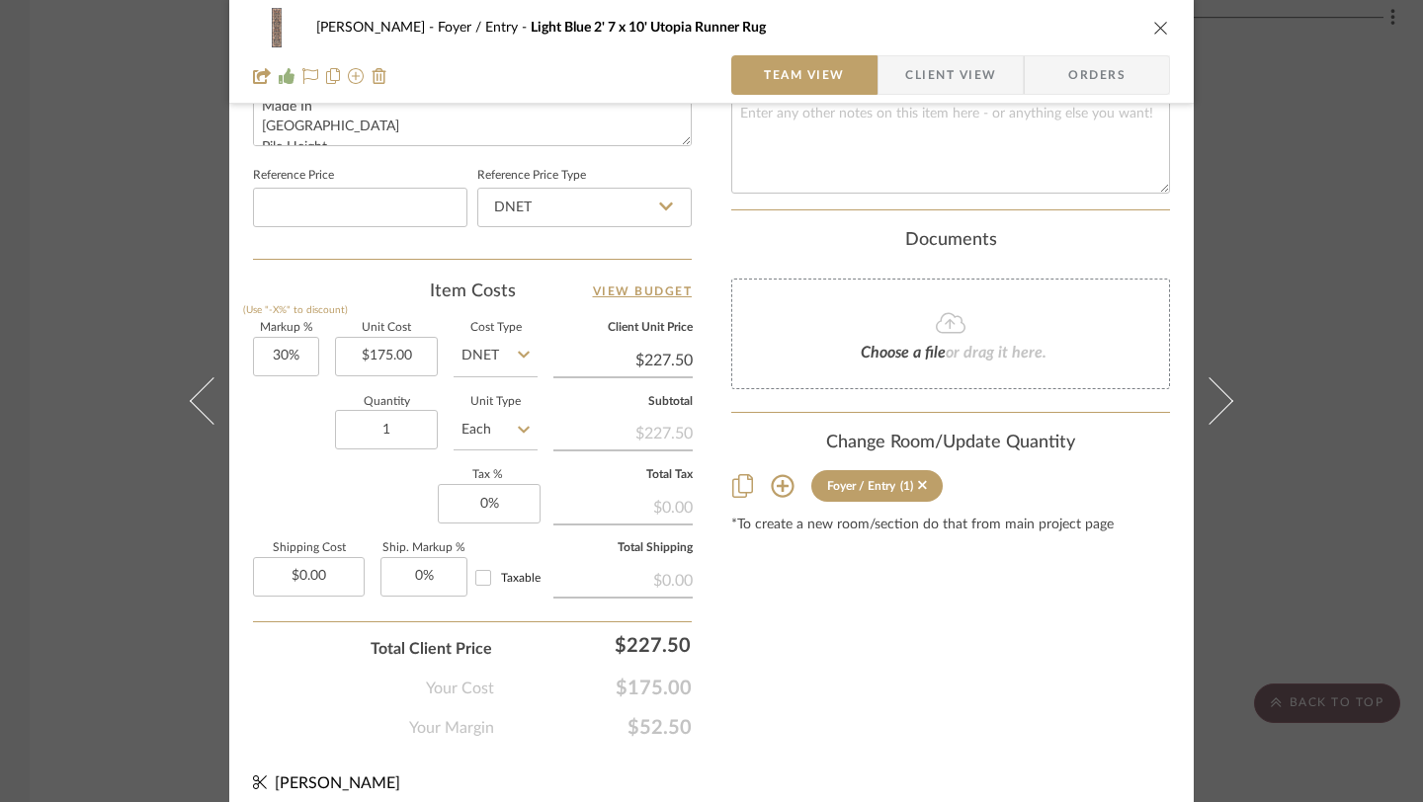
scroll to position [1033, 0]
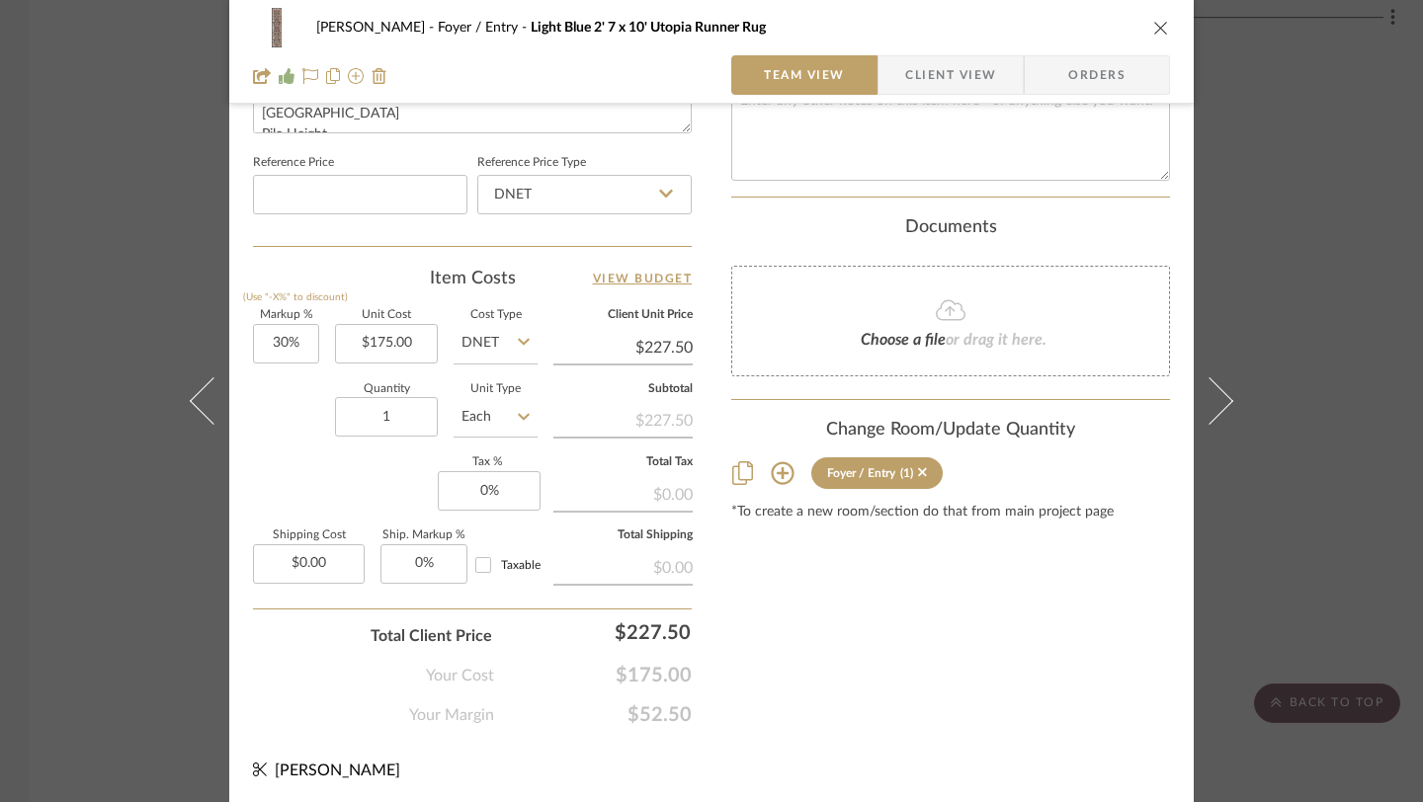
click at [905, 75] on span "Client View" at bounding box center [950, 75] width 91 height 40
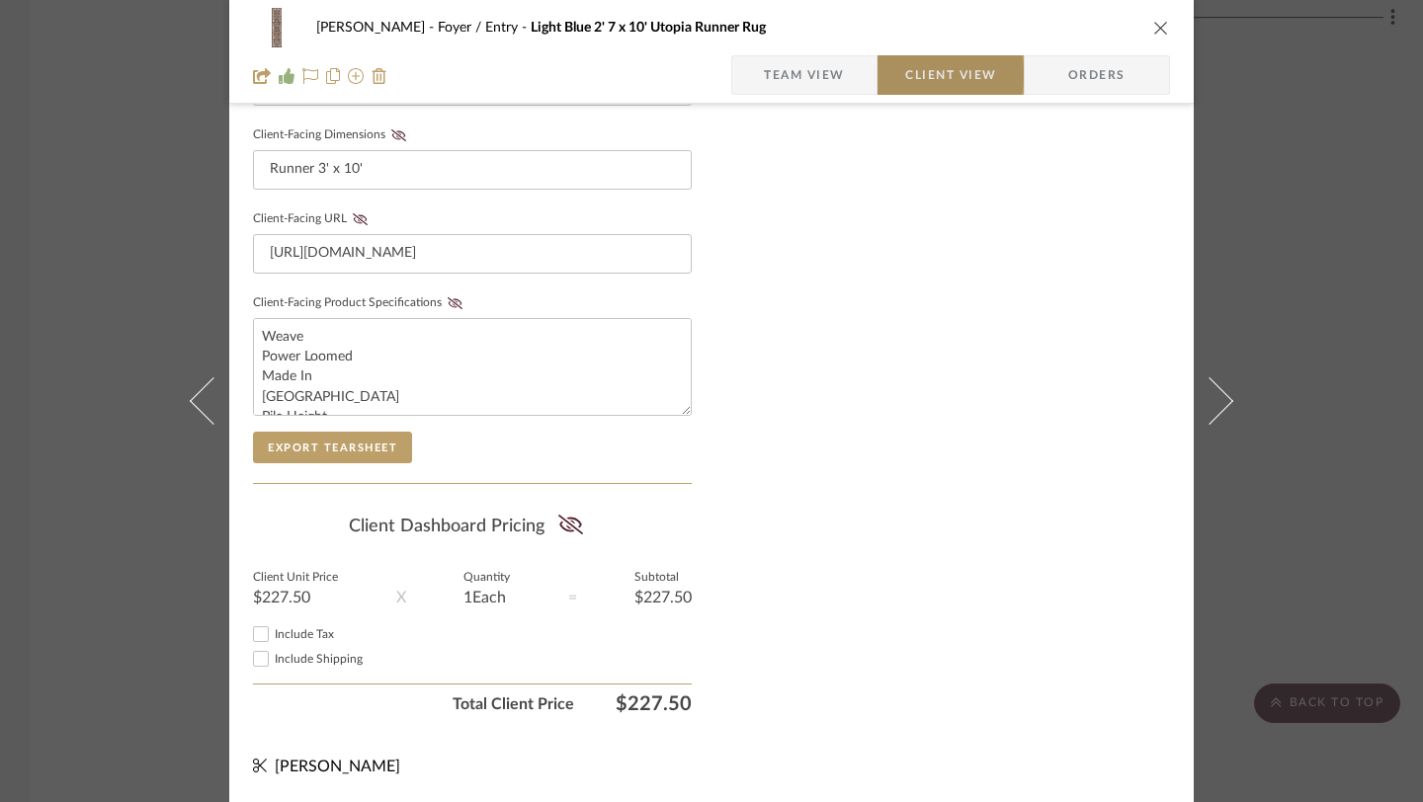
scroll to position [857, 0]
click at [1158, 39] on div "[PERSON_NAME] Foyer / Entry Light Blue 2' 7 x 10' Utopia Runner Rug" at bounding box center [711, 28] width 917 height 40
click at [1156, 29] on icon "close" at bounding box center [1161, 28] width 16 height 16
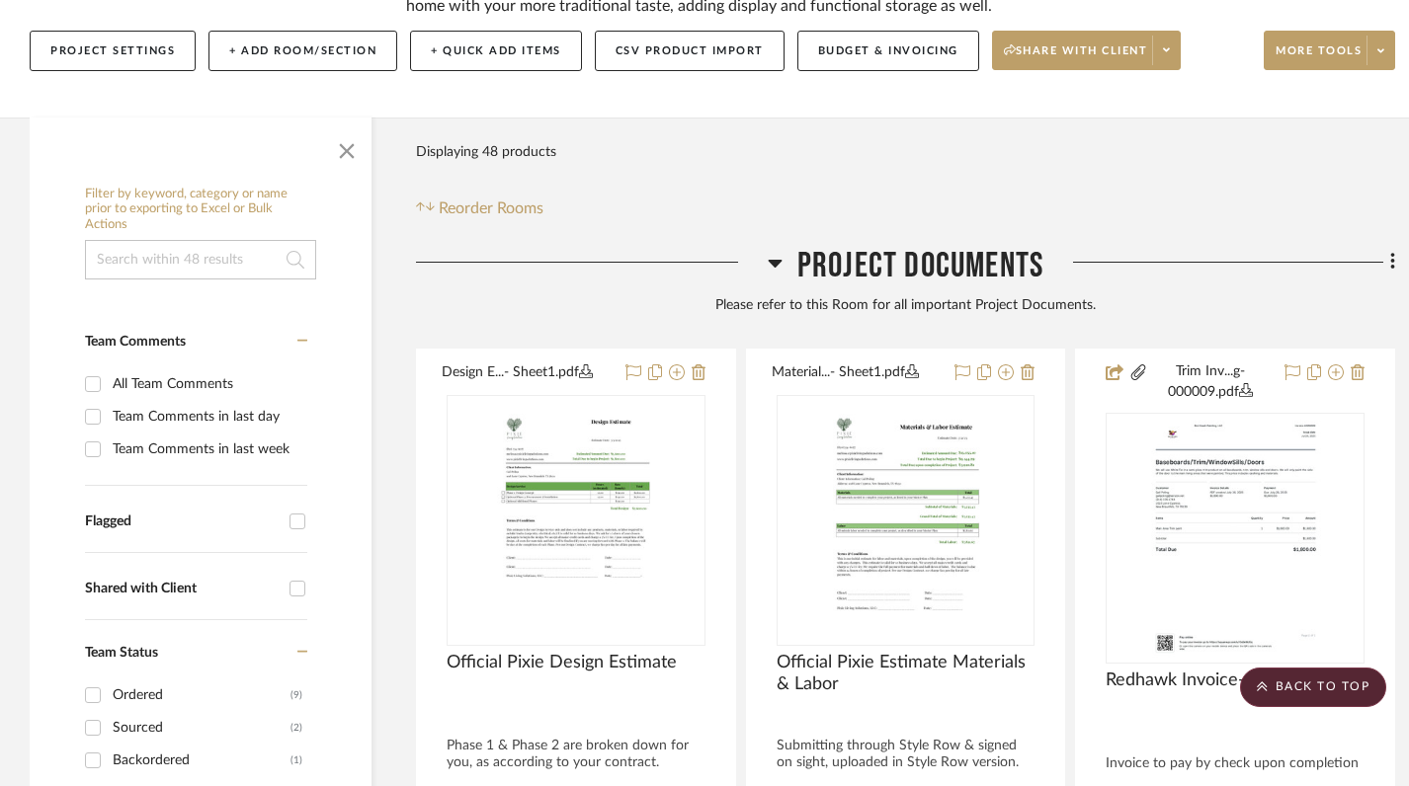
scroll to position [0, 0]
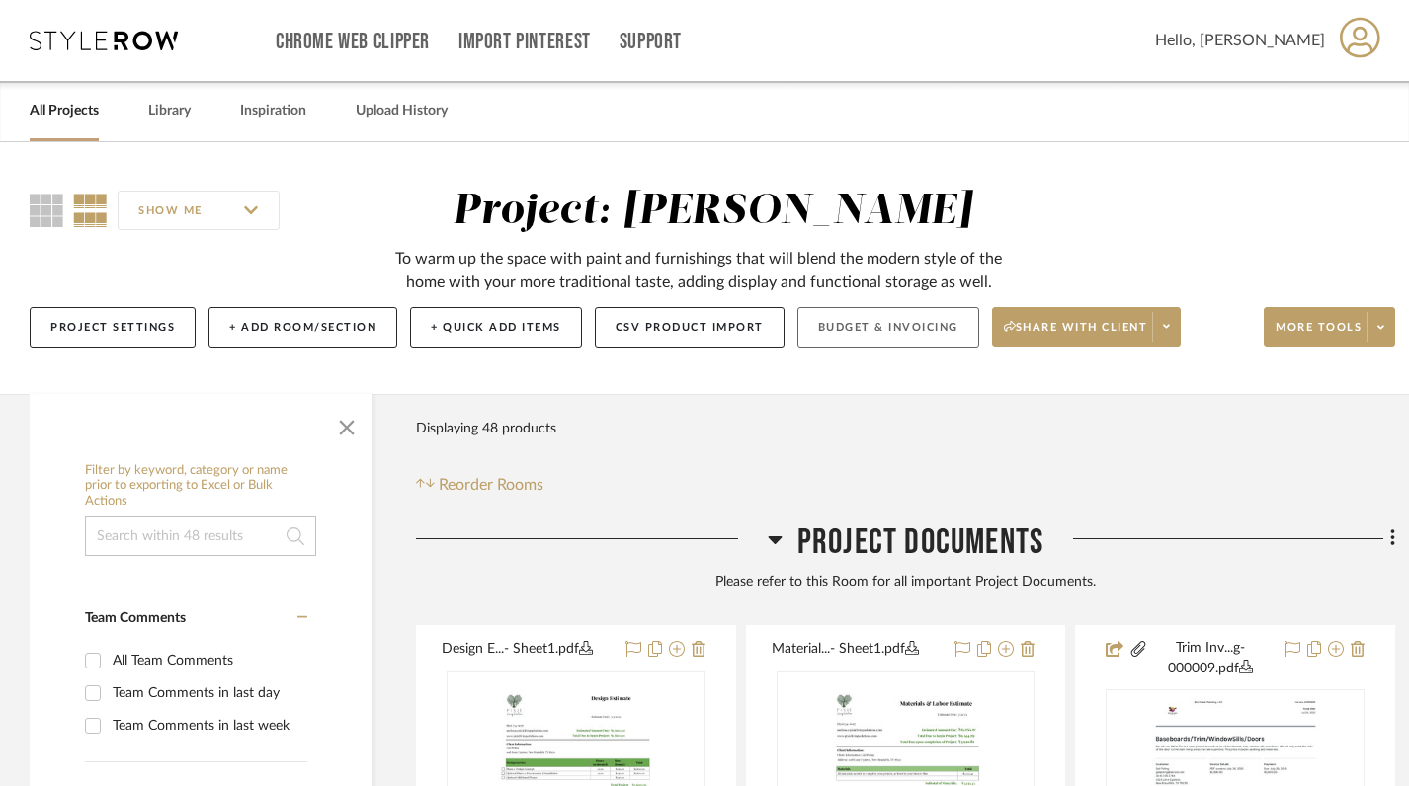
click at [933, 324] on button "Budget & Invoicing" at bounding box center [888, 327] width 182 height 41
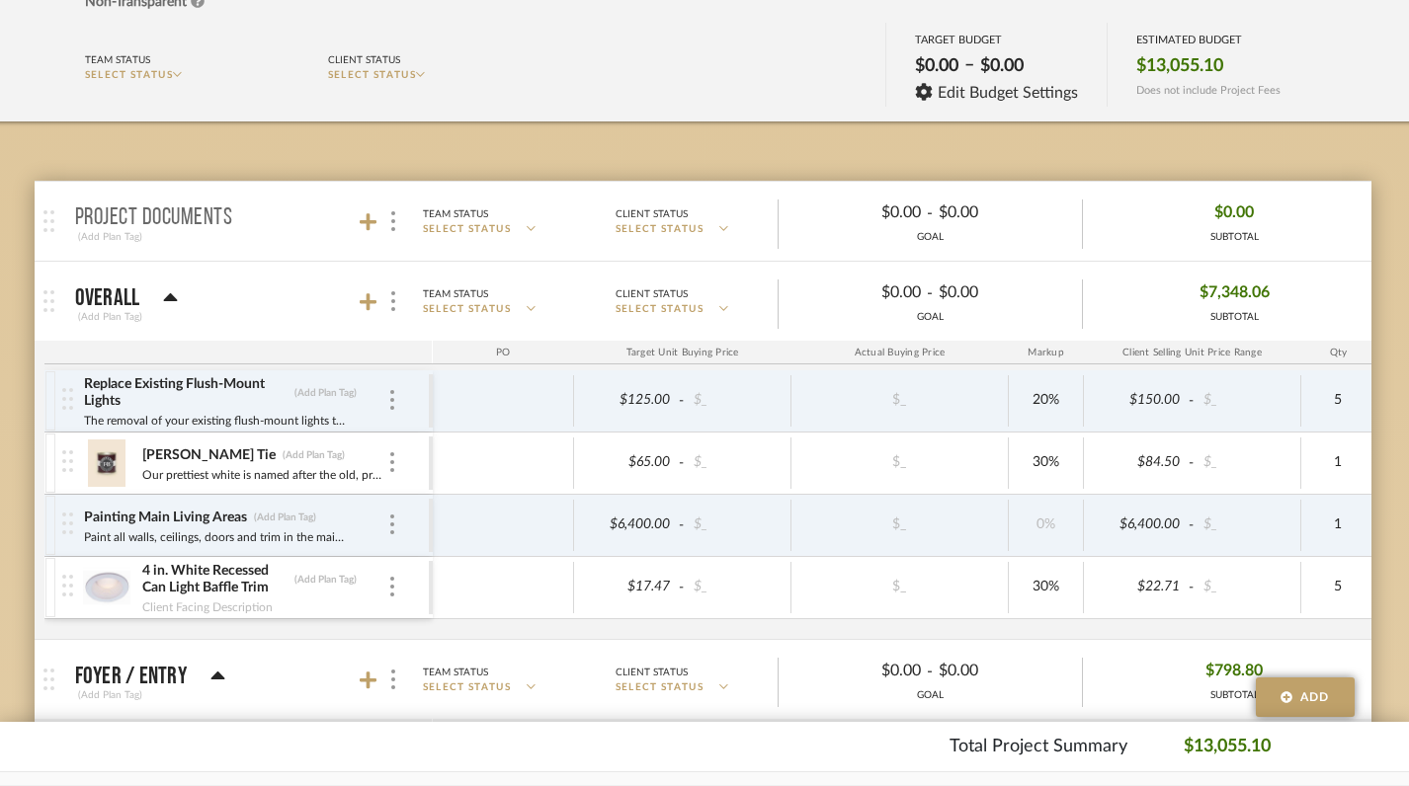
scroll to position [205, 9]
click at [1232, 354] on div "Client Selling Unit Price Range" at bounding box center [1192, 354] width 217 height 24
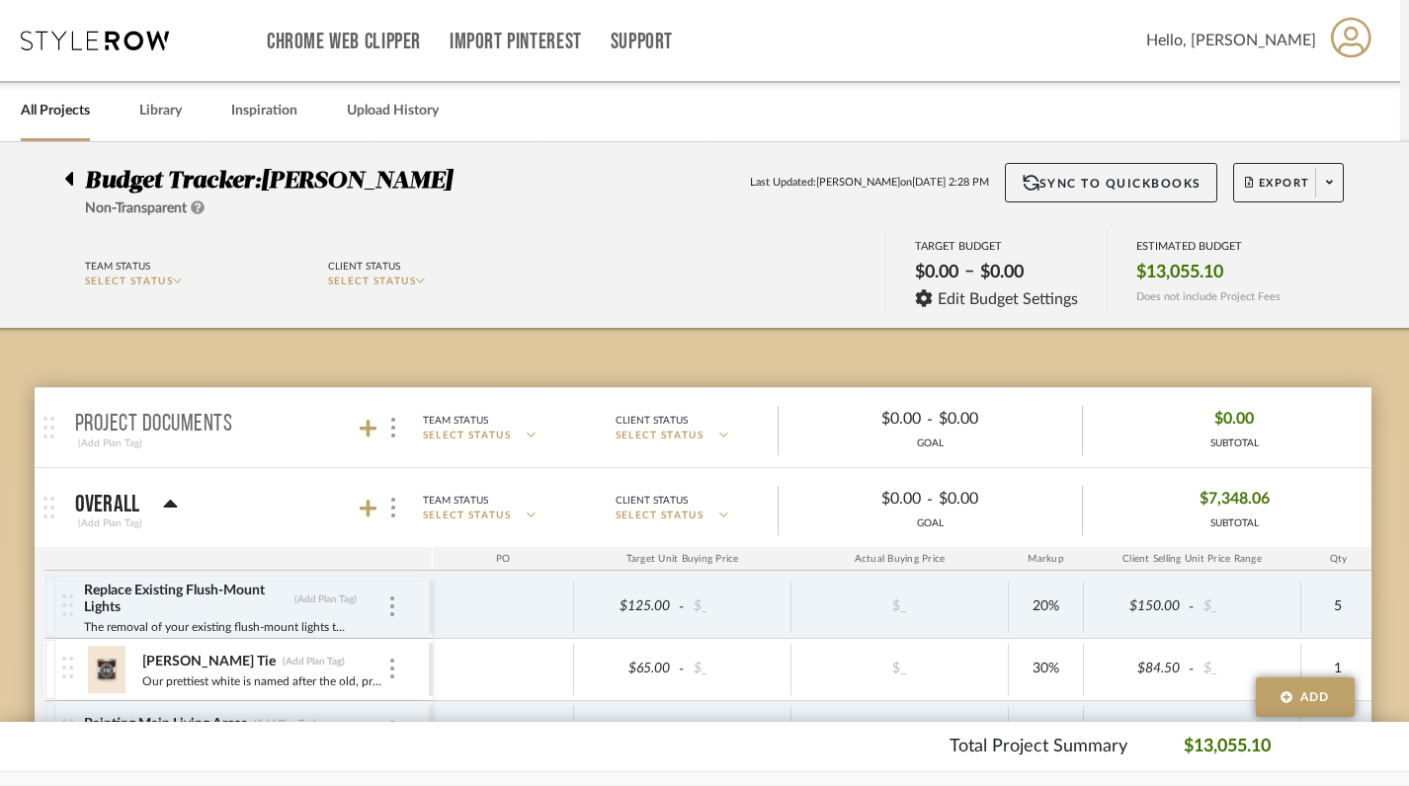
click at [412, 287] on span "SELECT STATUS" at bounding box center [372, 282] width 89 height 10
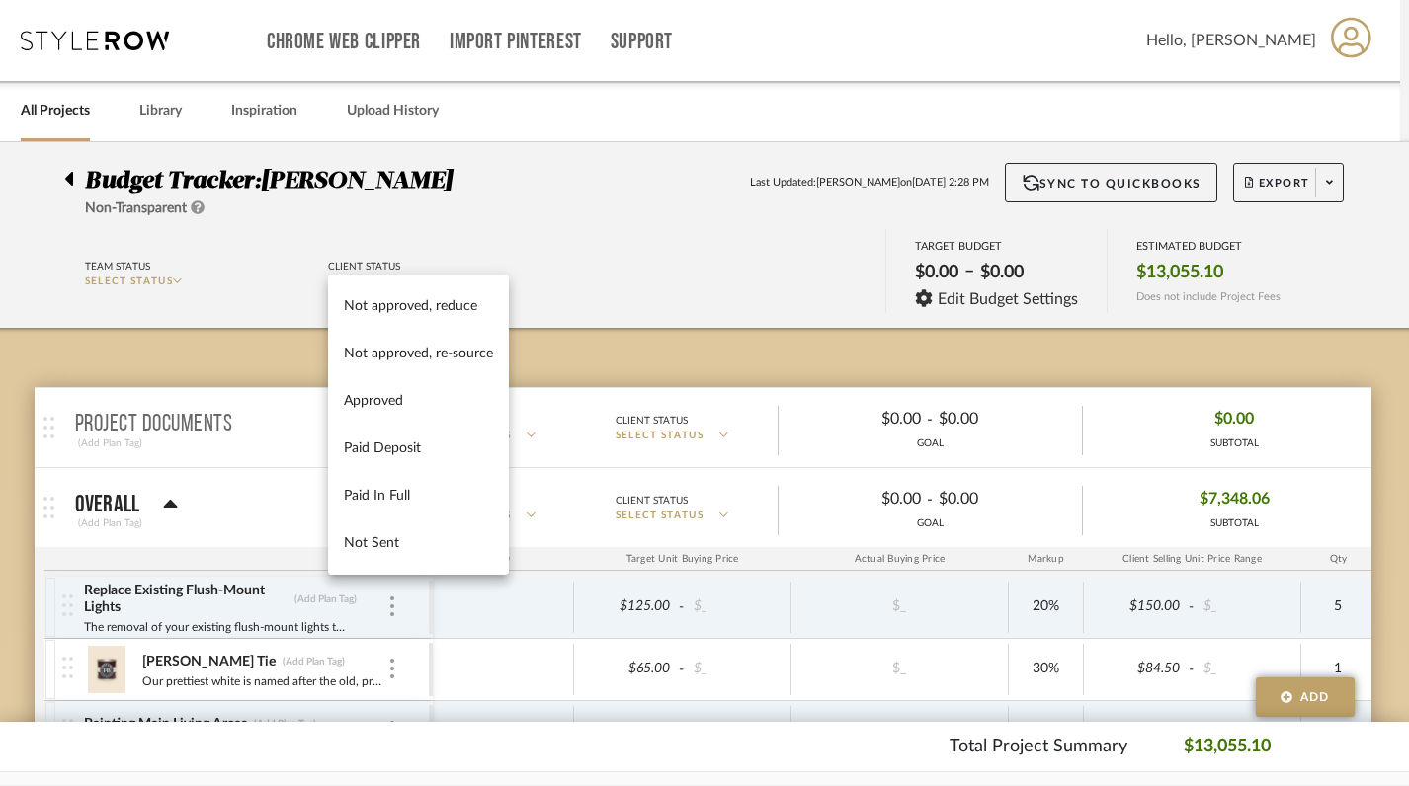
click at [578, 252] on div at bounding box center [704, 393] width 1409 height 786
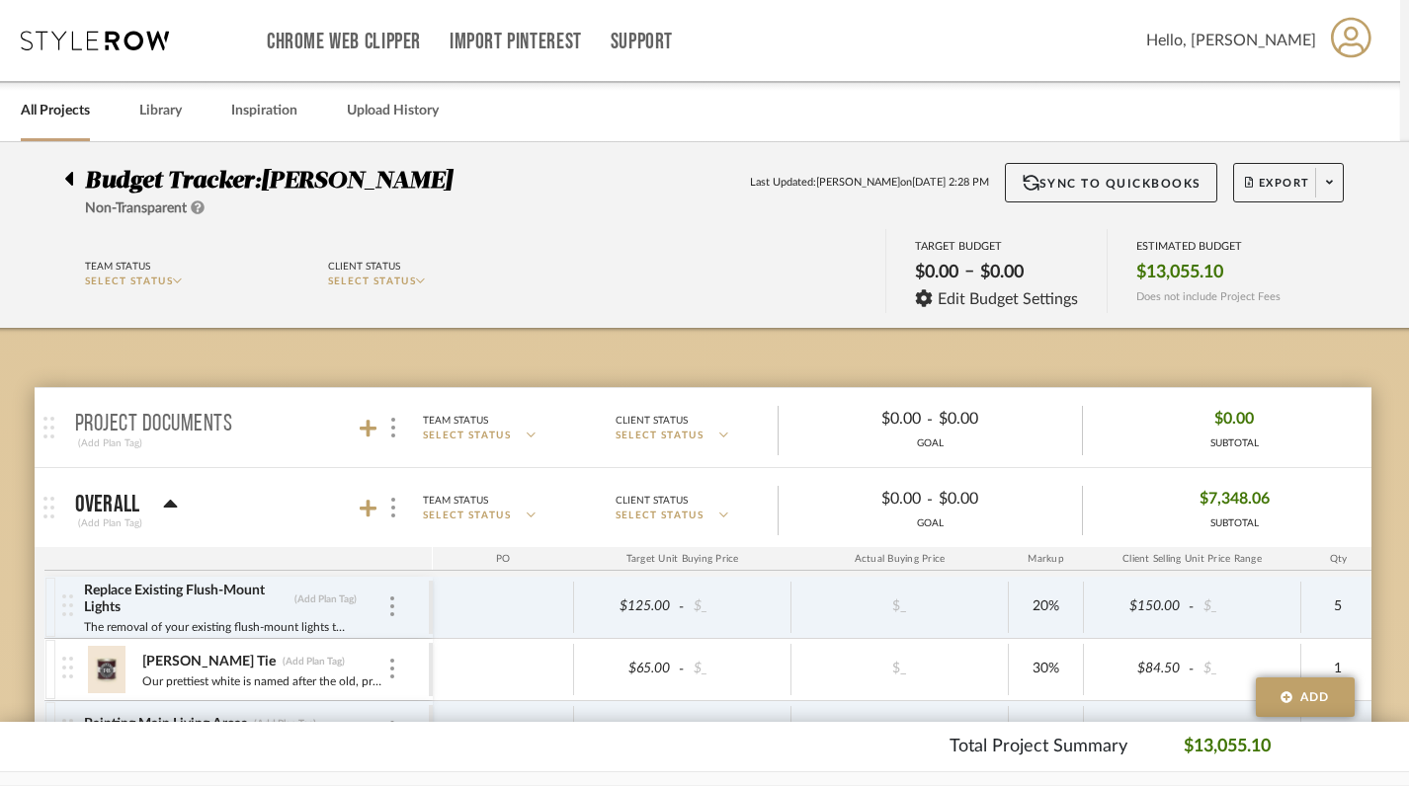
click at [197, 210] on icon at bounding box center [198, 208] width 14 height 14
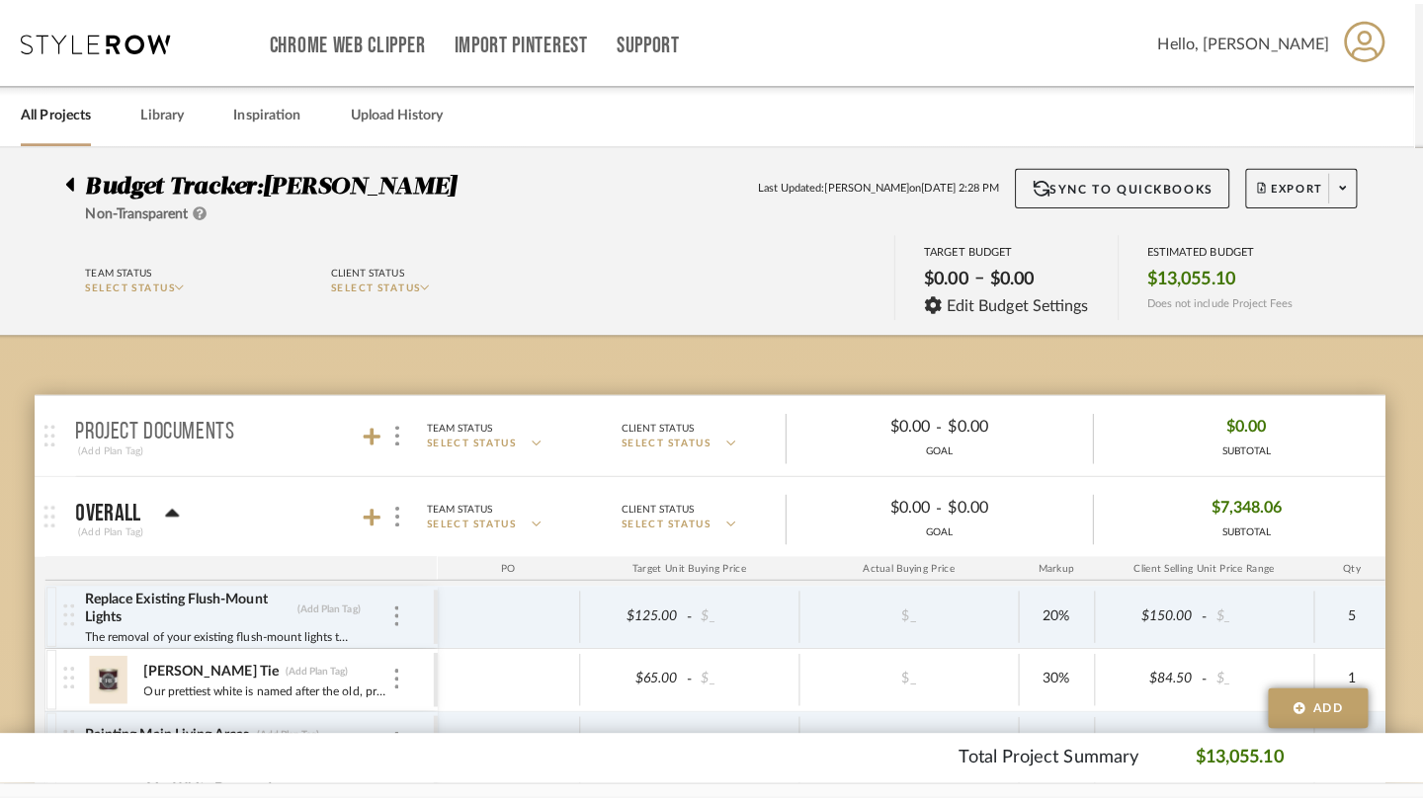
scroll to position [0, 0]
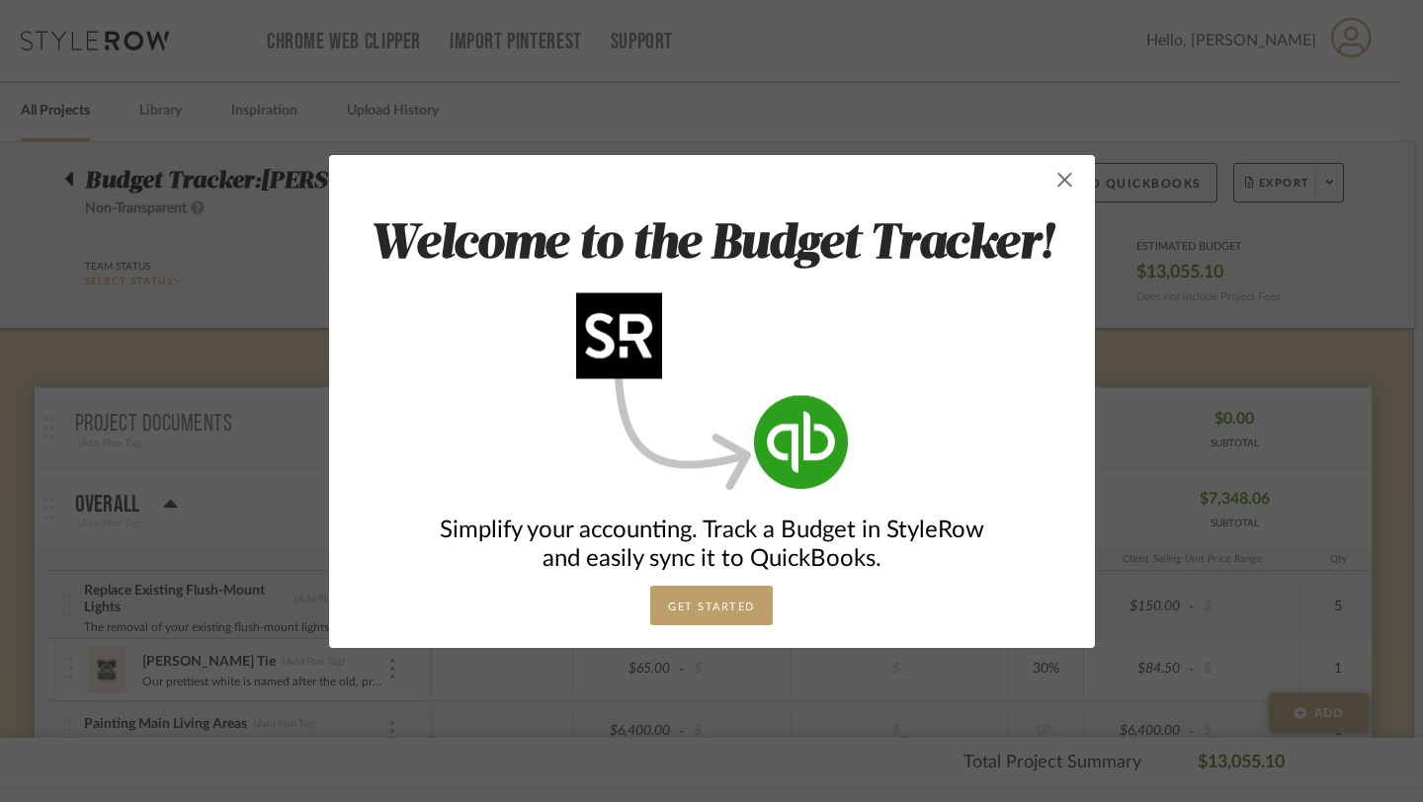
click at [1054, 185] on span "button" at bounding box center [1065, 180] width 40 height 40
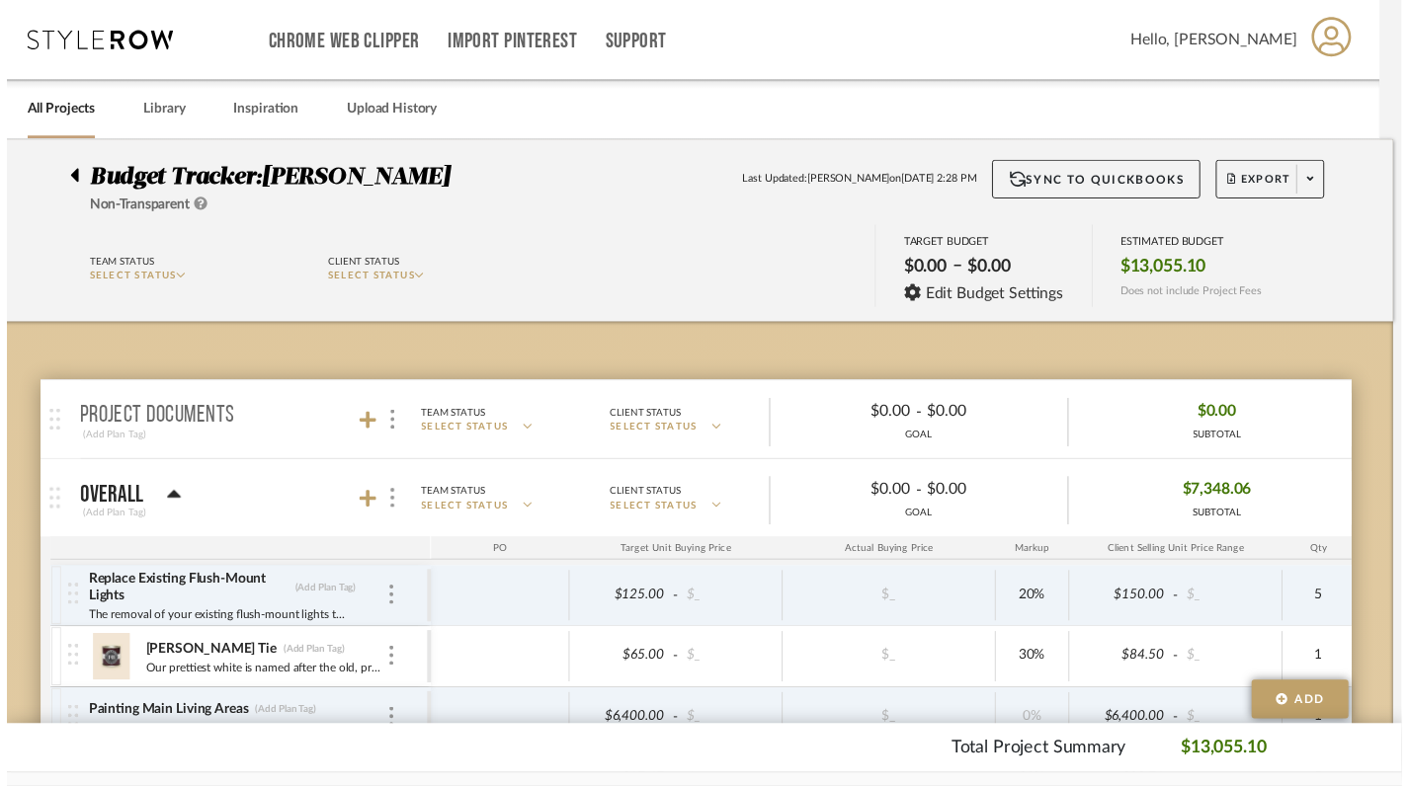
scroll to position [0, 9]
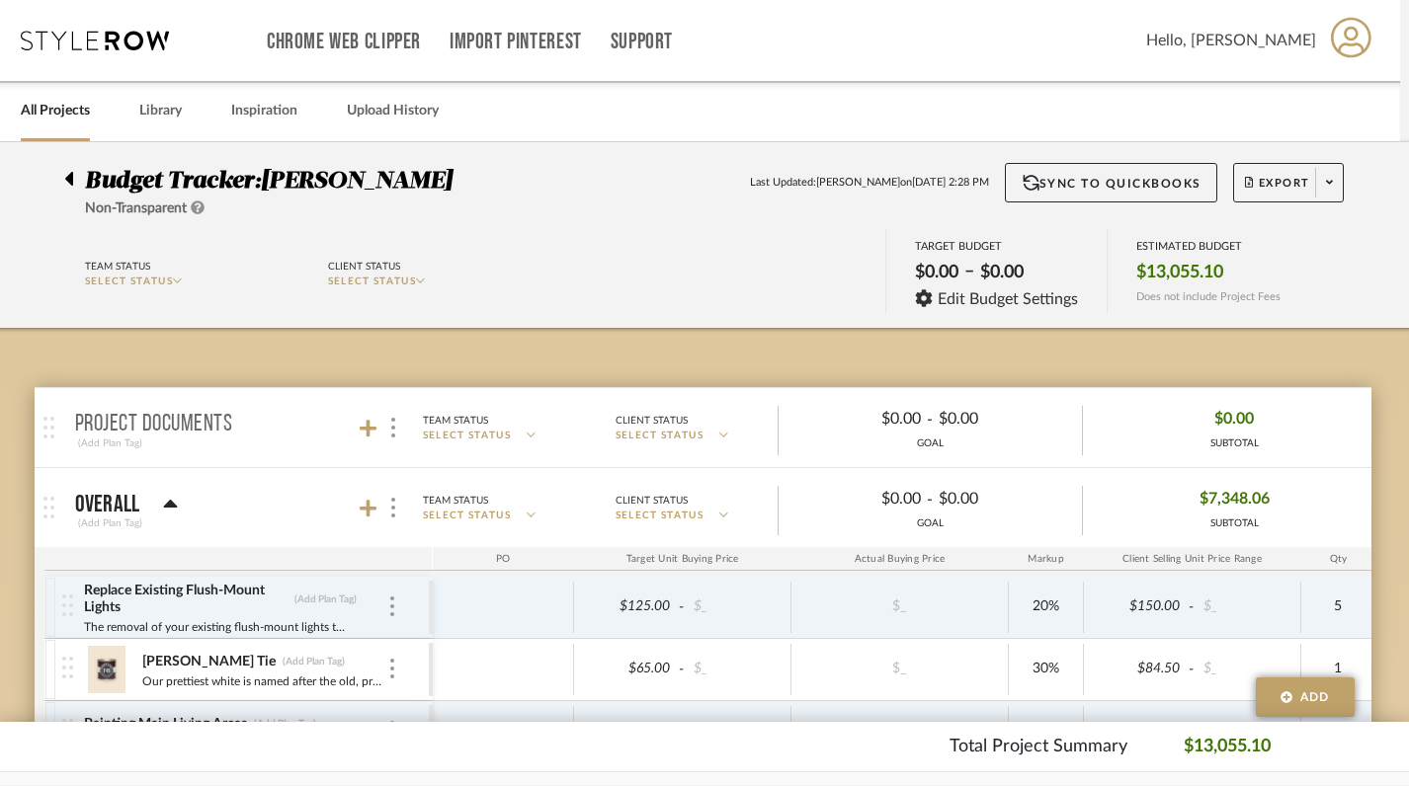
click at [59, 47] on icon at bounding box center [95, 41] width 148 height 20
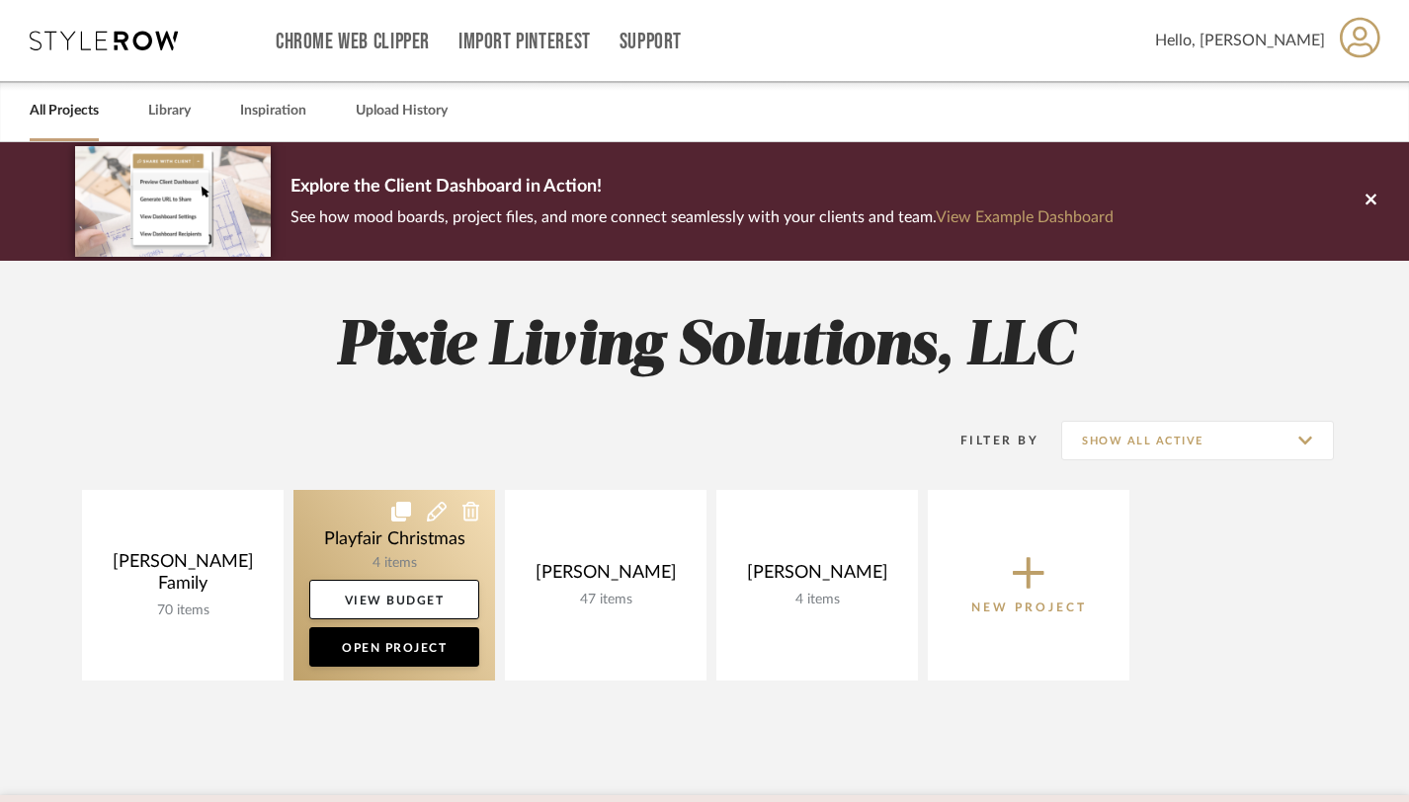
click at [443, 558] on link at bounding box center [394, 585] width 202 height 191
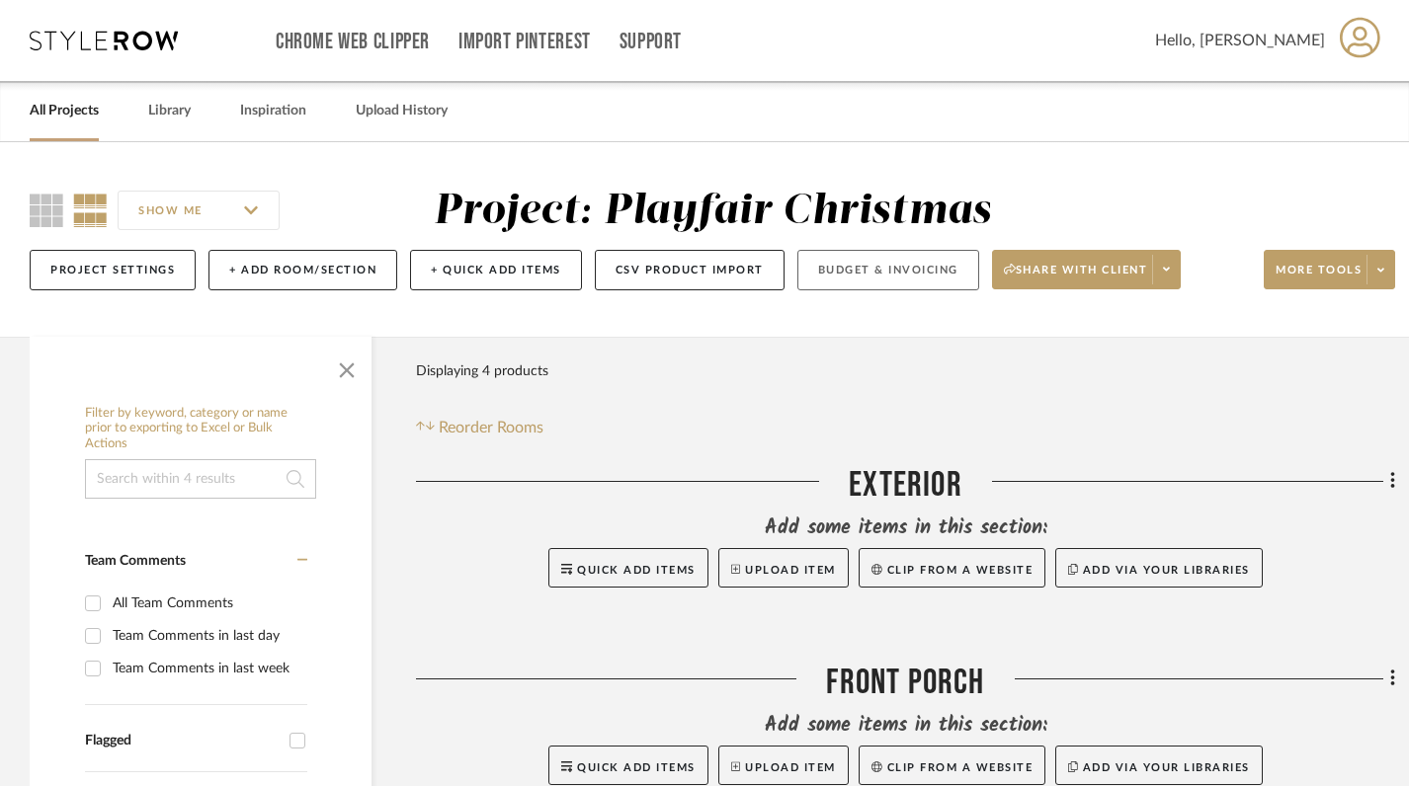
click at [876, 276] on button "Budget & Invoicing" at bounding box center [888, 270] width 182 height 41
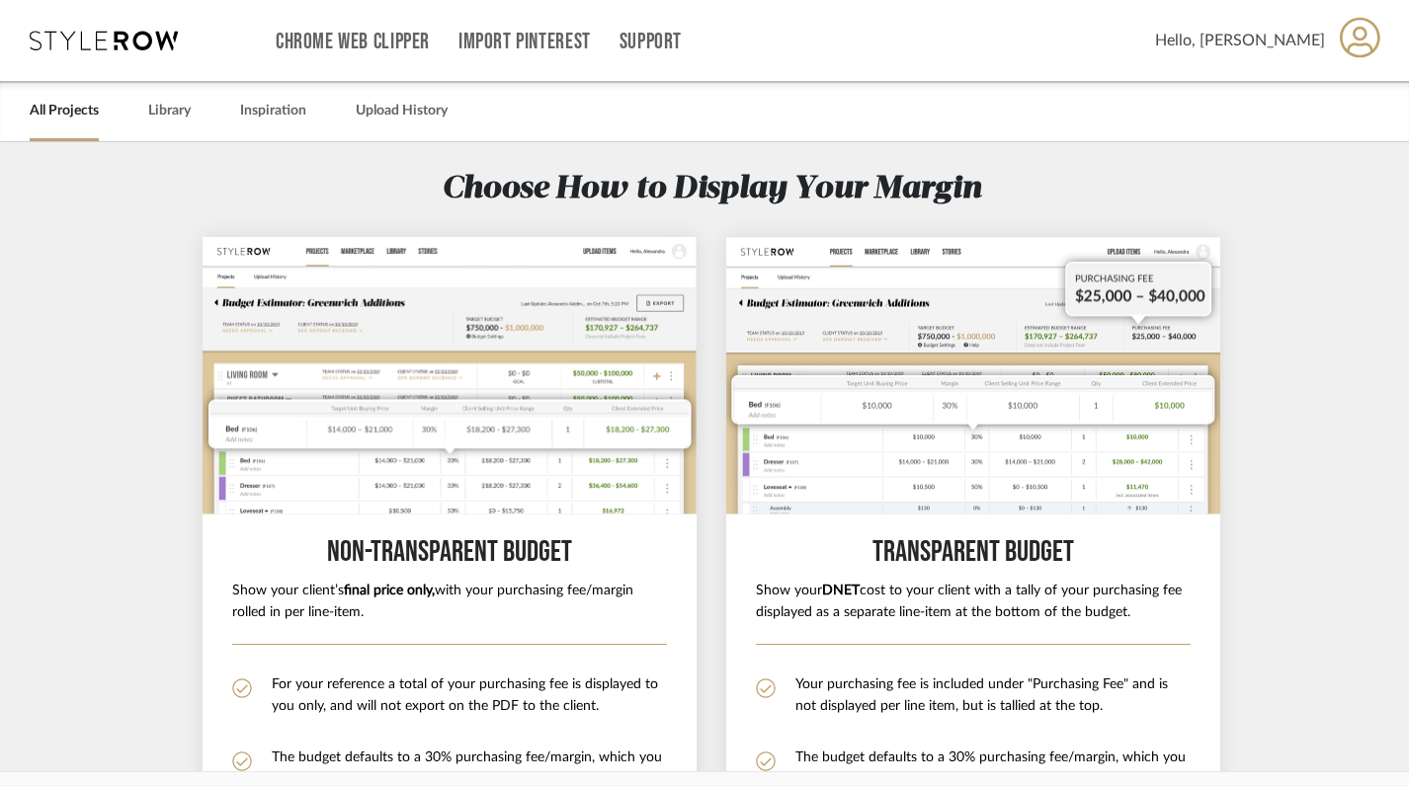
click at [107, 59] on div "Chrome Web Clipper Import Pinterest Support All Projects Library Inspiration Up…" at bounding box center [706, 40] width 1352 height 81
click at [105, 45] on icon at bounding box center [104, 41] width 148 height 20
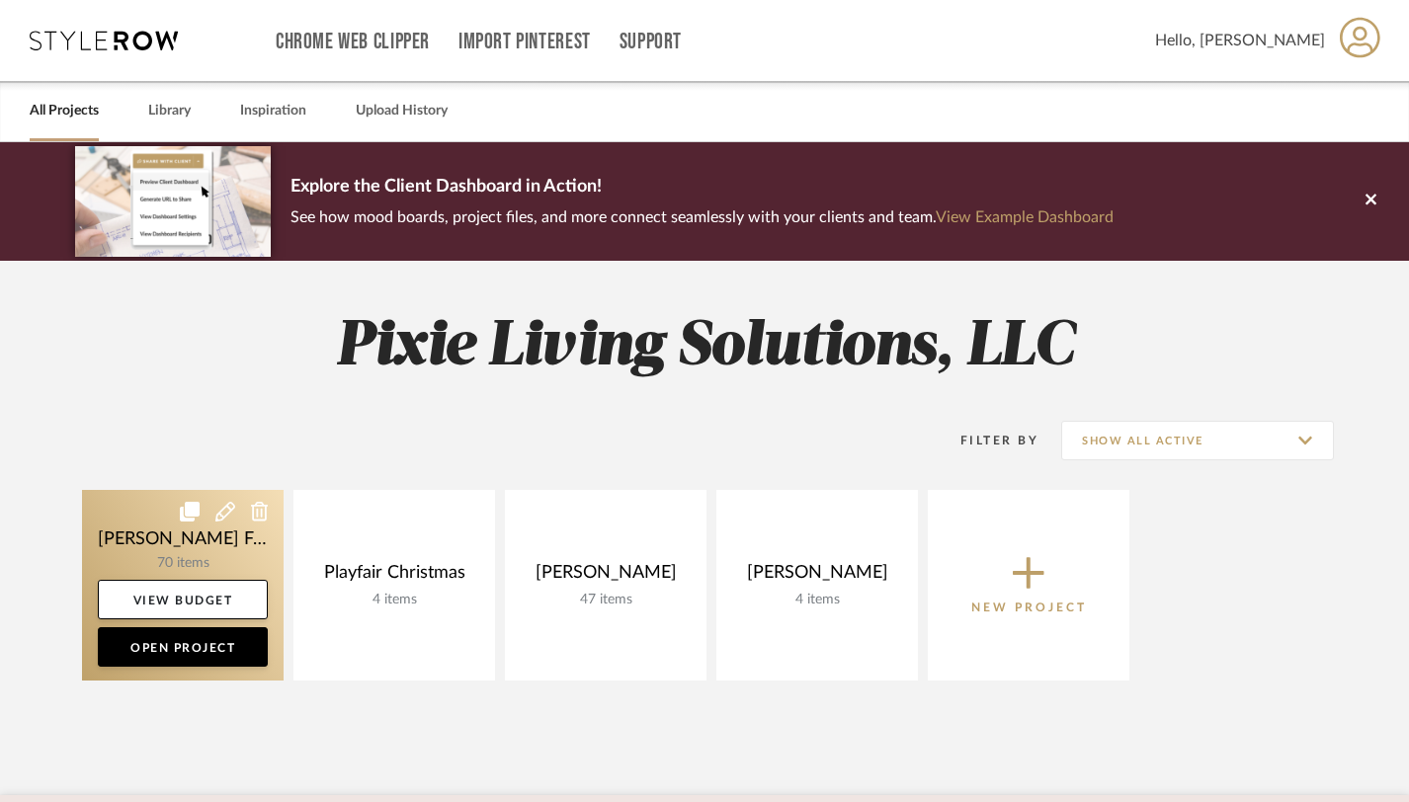
click at [194, 568] on link at bounding box center [183, 585] width 202 height 191
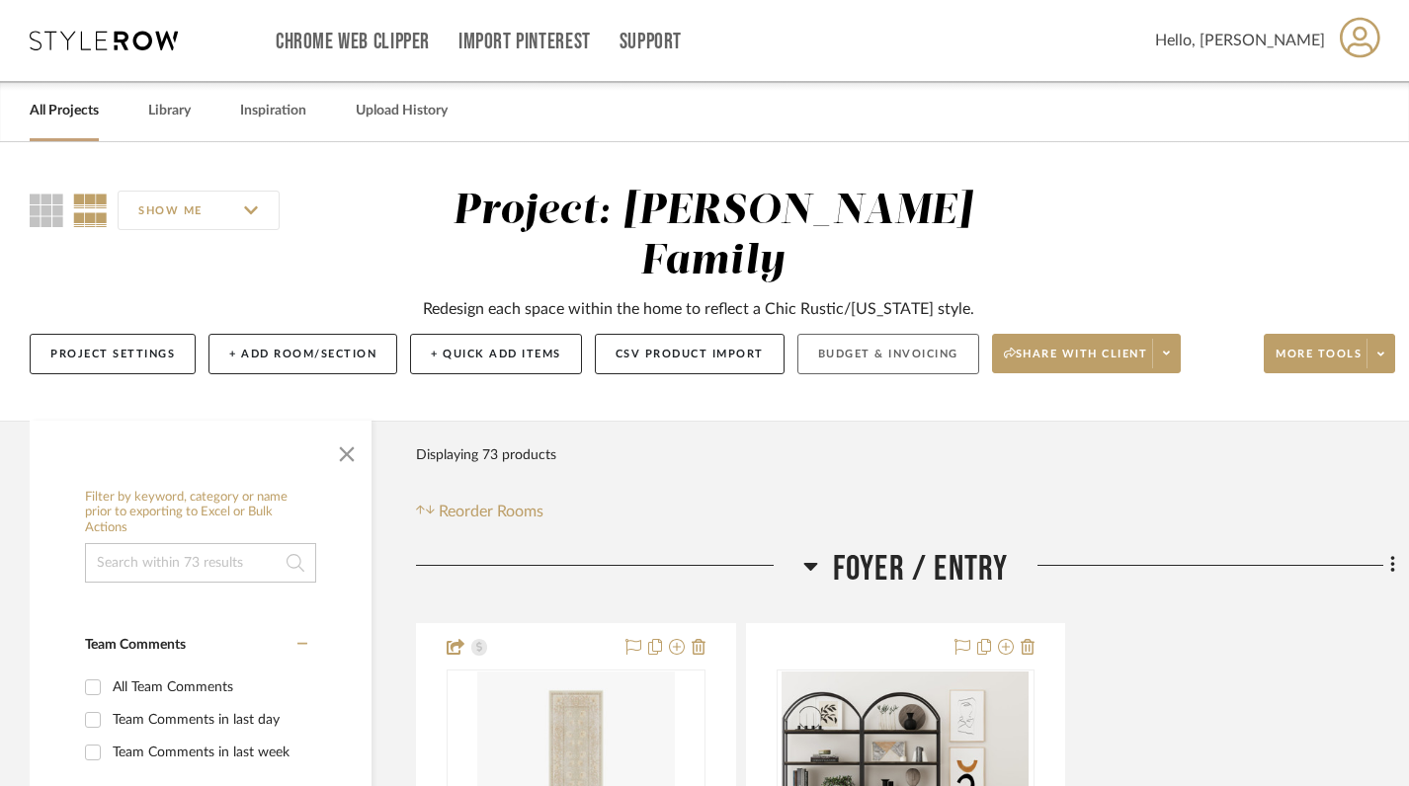
click at [872, 334] on button "Budget & Invoicing" at bounding box center [888, 354] width 182 height 41
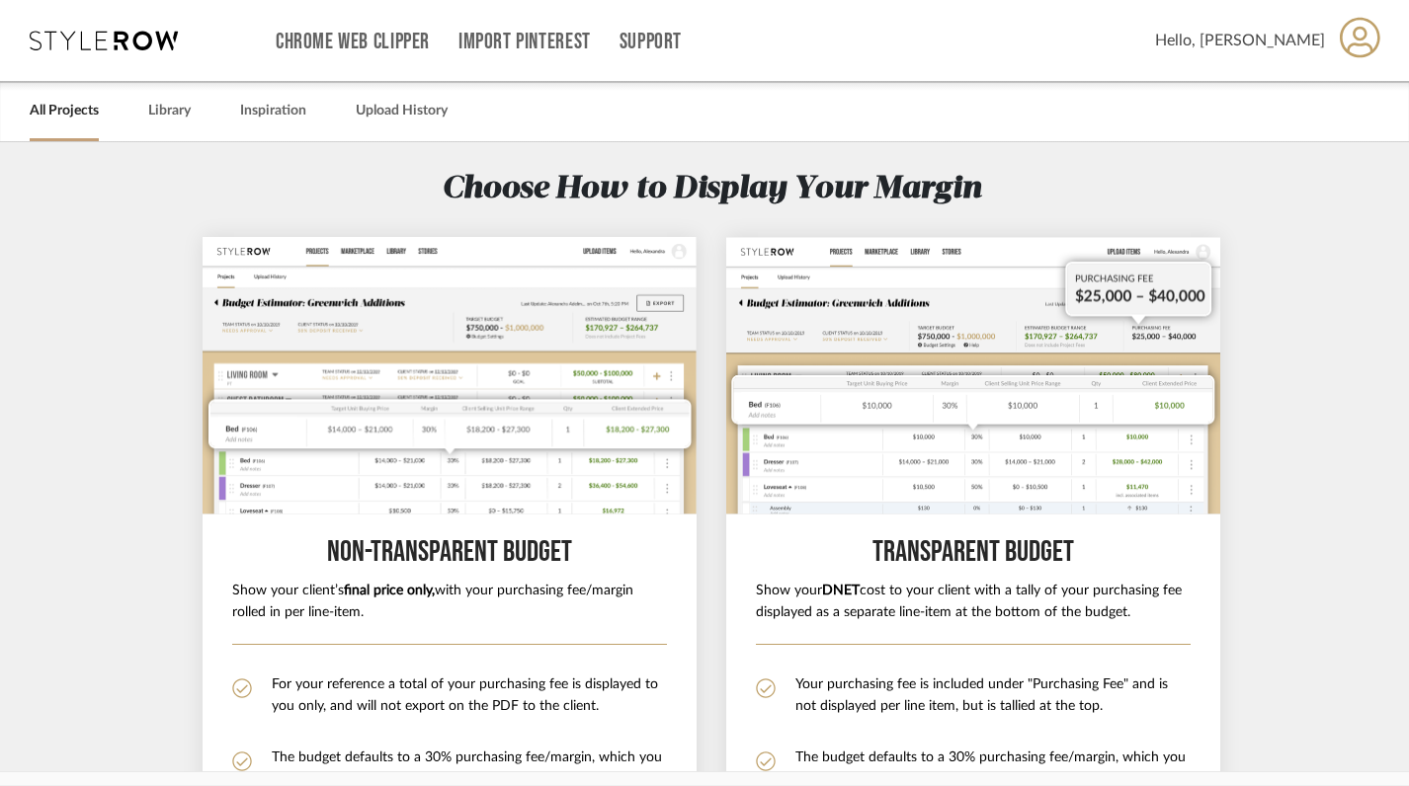
click at [134, 58] on div "Chrome Web Clipper Import Pinterest Support All Projects Library Inspiration Up…" at bounding box center [706, 40] width 1352 height 81
click at [133, 48] on icon at bounding box center [104, 41] width 148 height 20
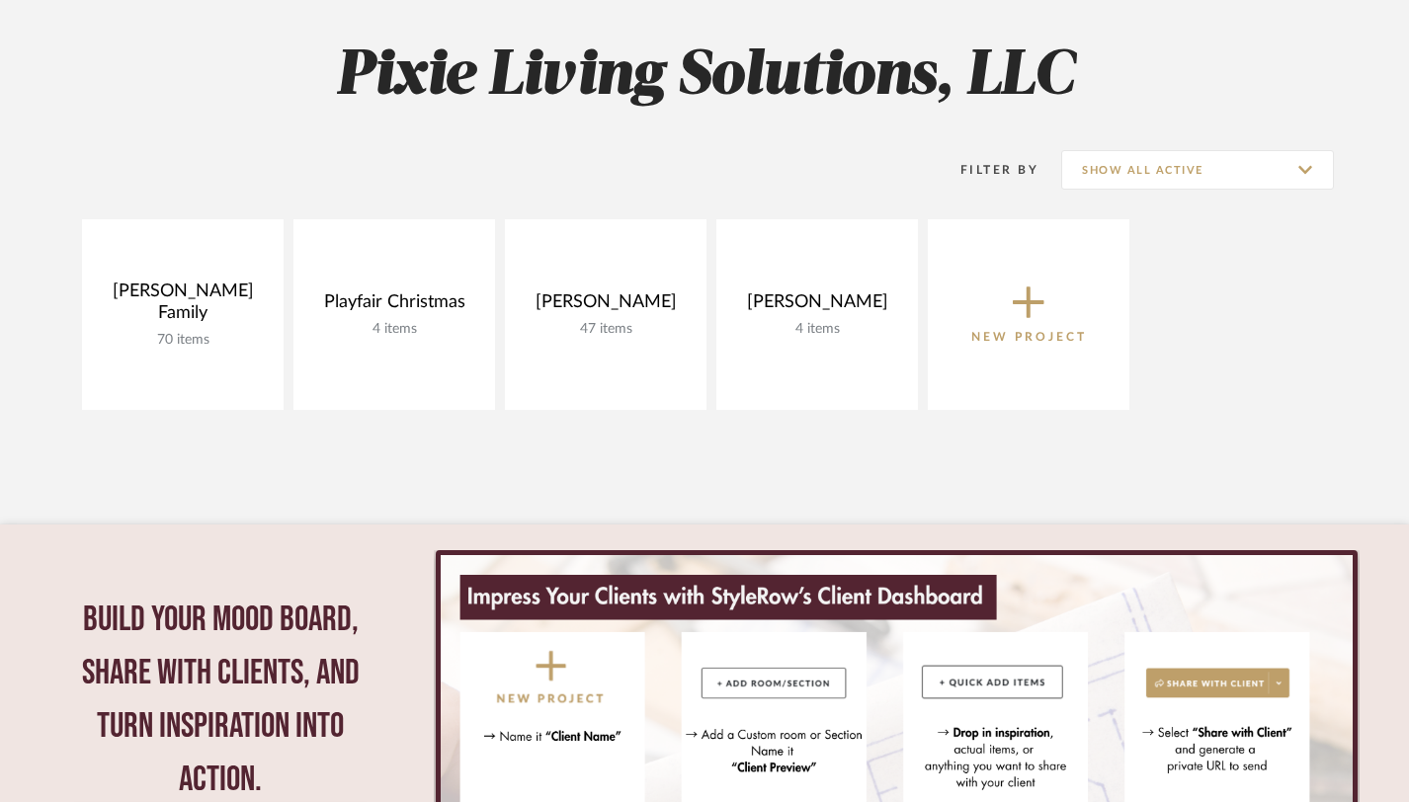
scroll to position [279, 0]
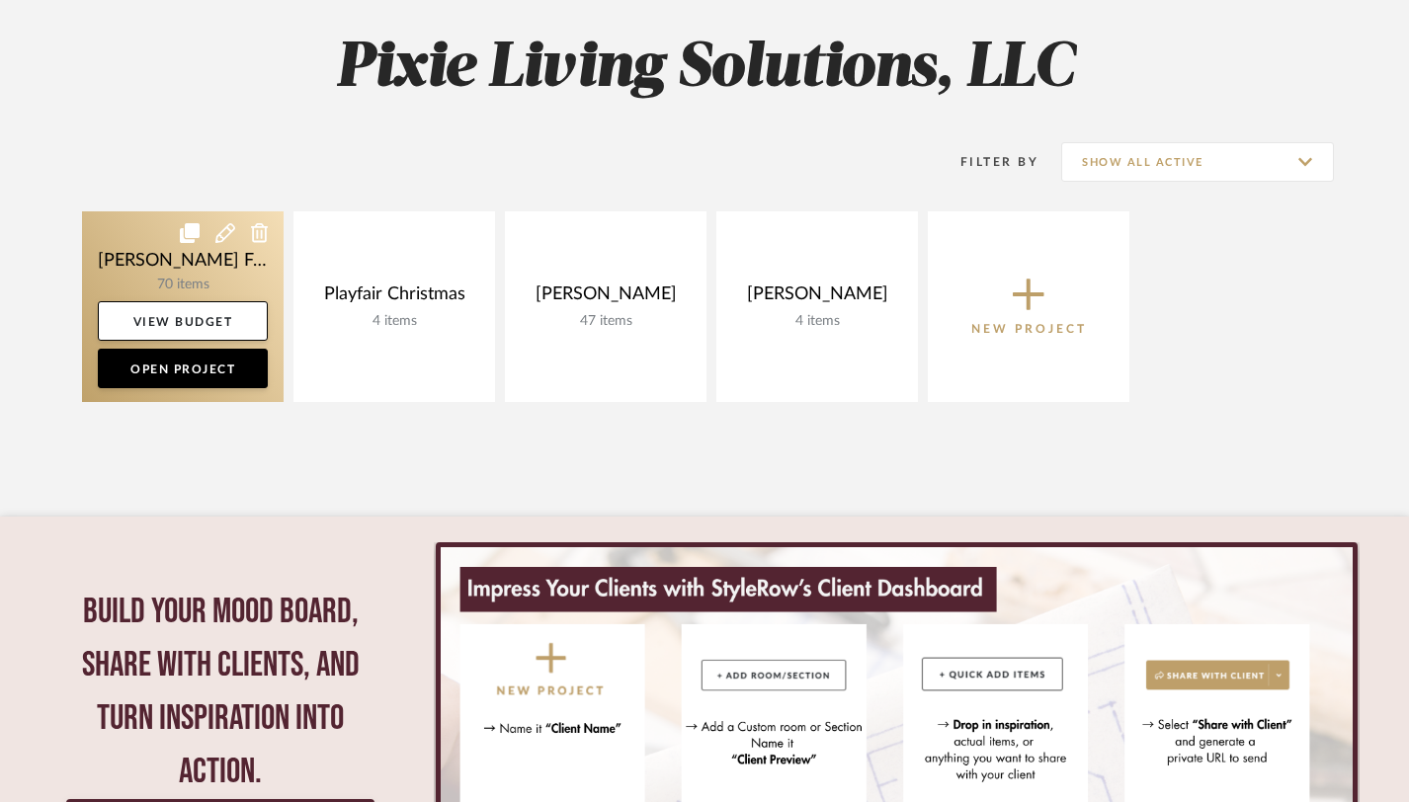
click at [186, 294] on link at bounding box center [183, 306] width 202 height 191
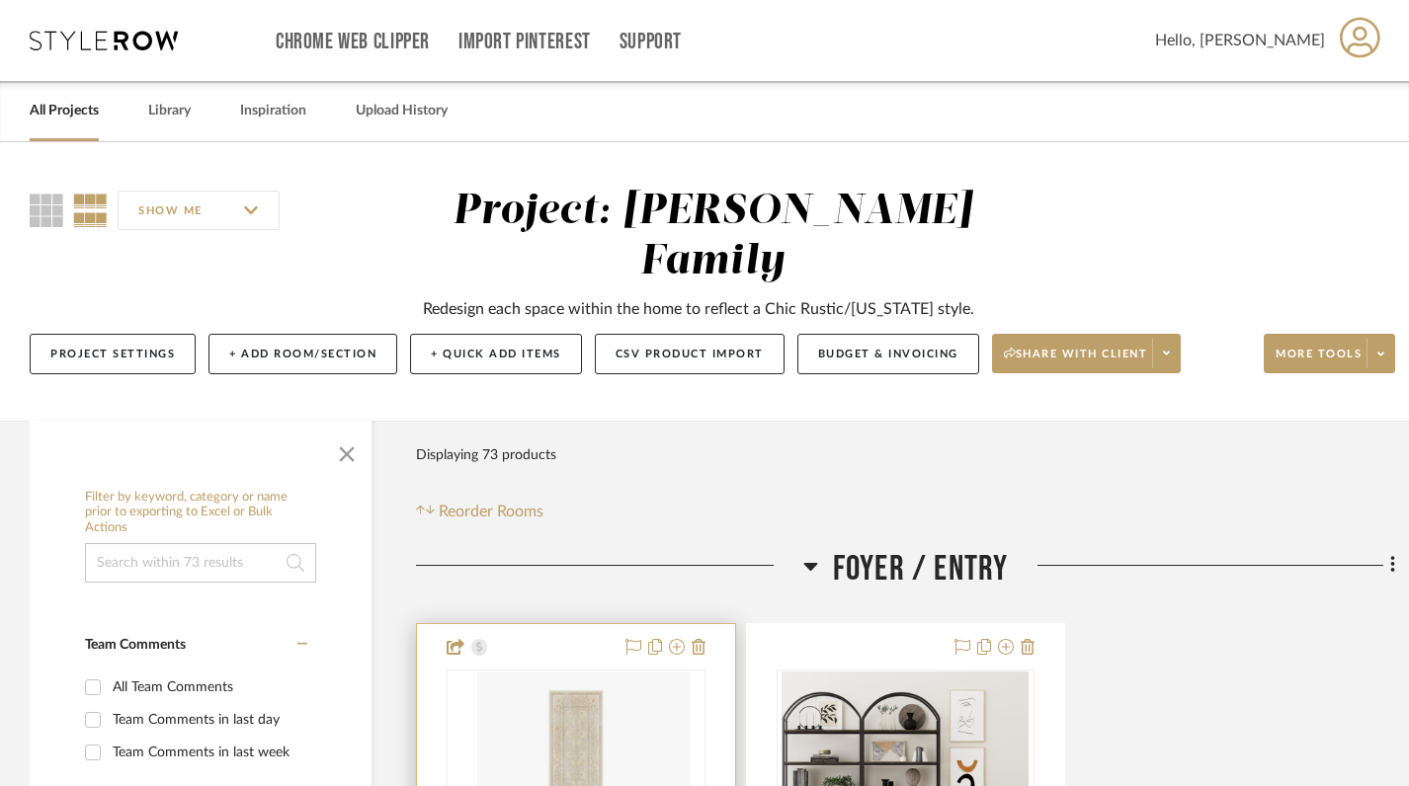
click at [636, 672] on img "0" at bounding box center [591, 795] width 198 height 247
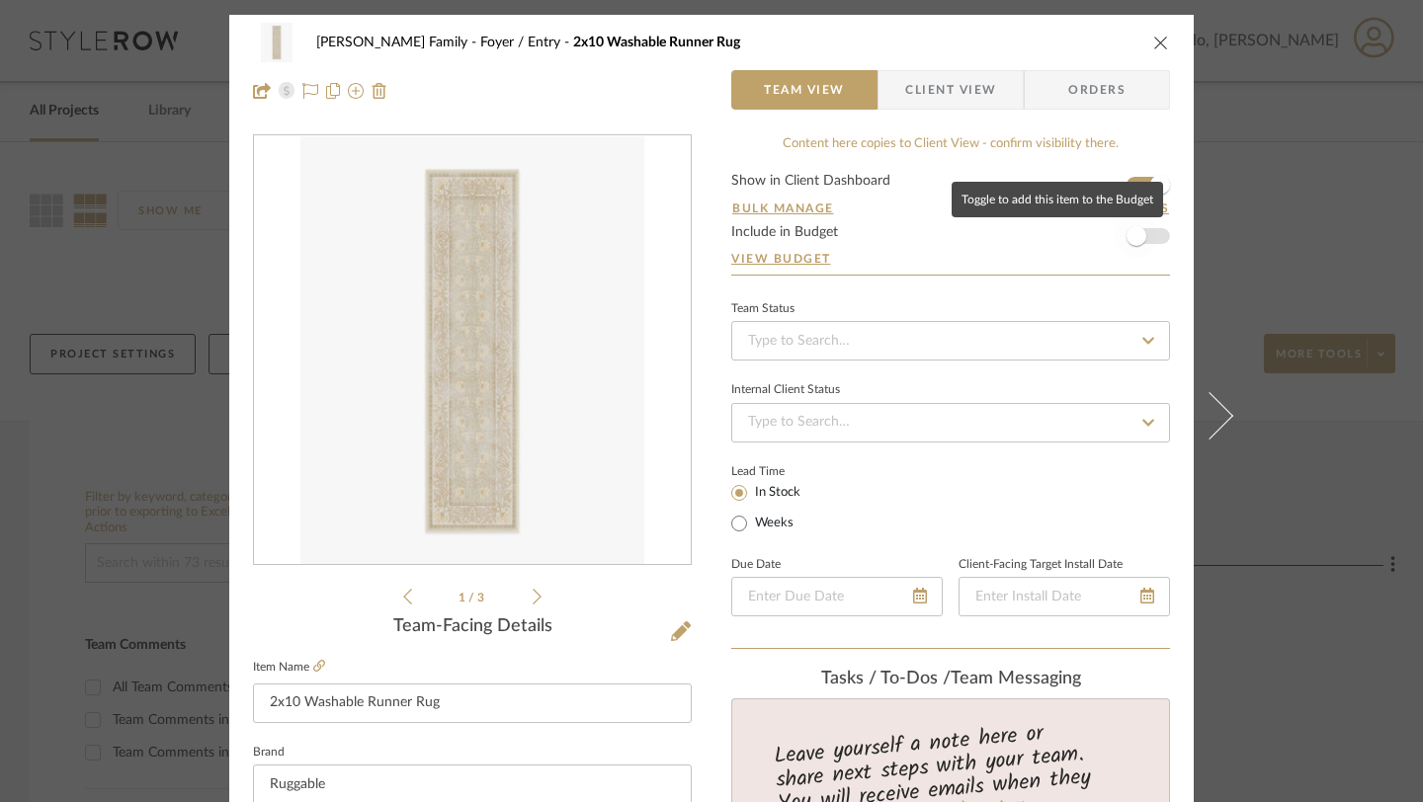
click at [1126, 237] on span "button" at bounding box center [1136, 236] width 20 height 20
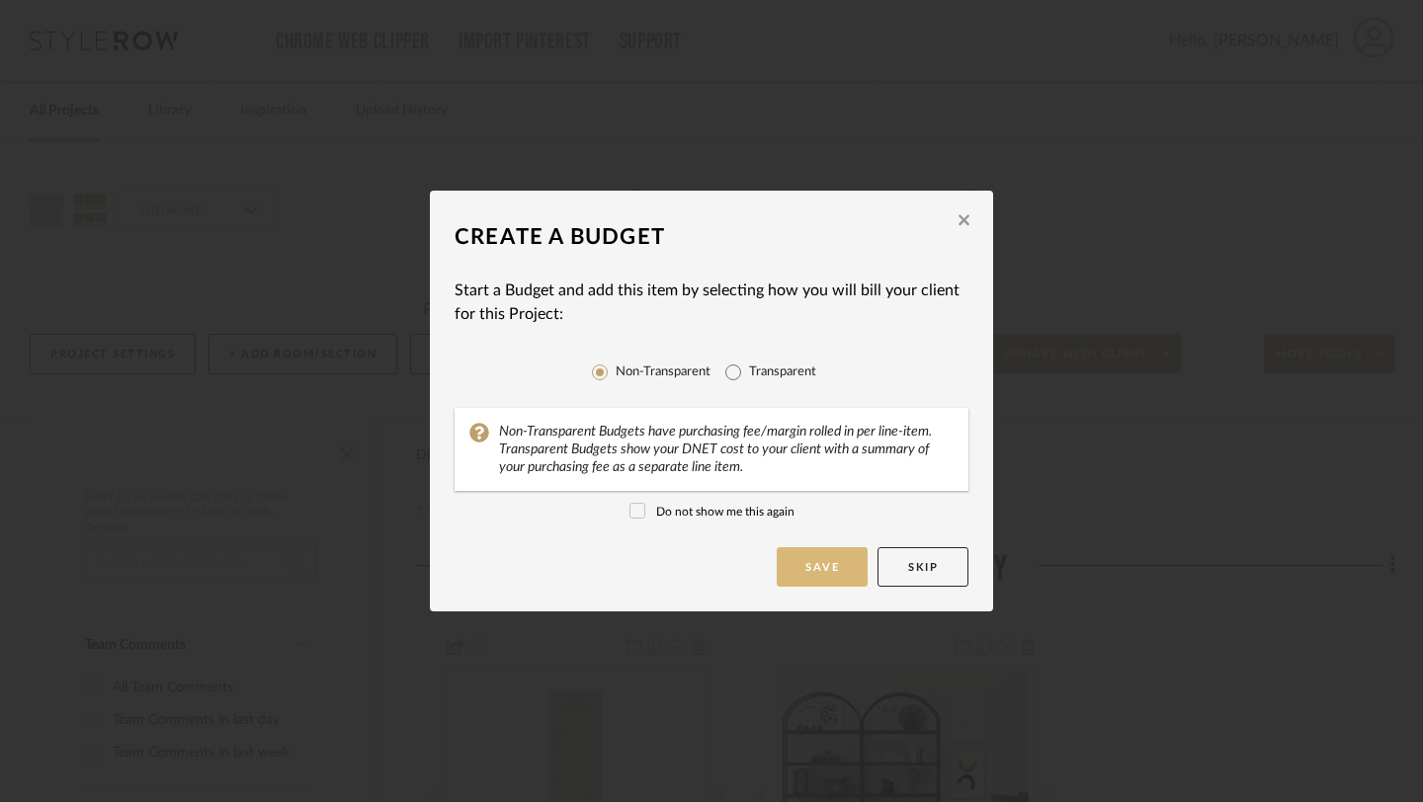
click at [795, 554] on button "Save" at bounding box center [822, 567] width 91 height 40
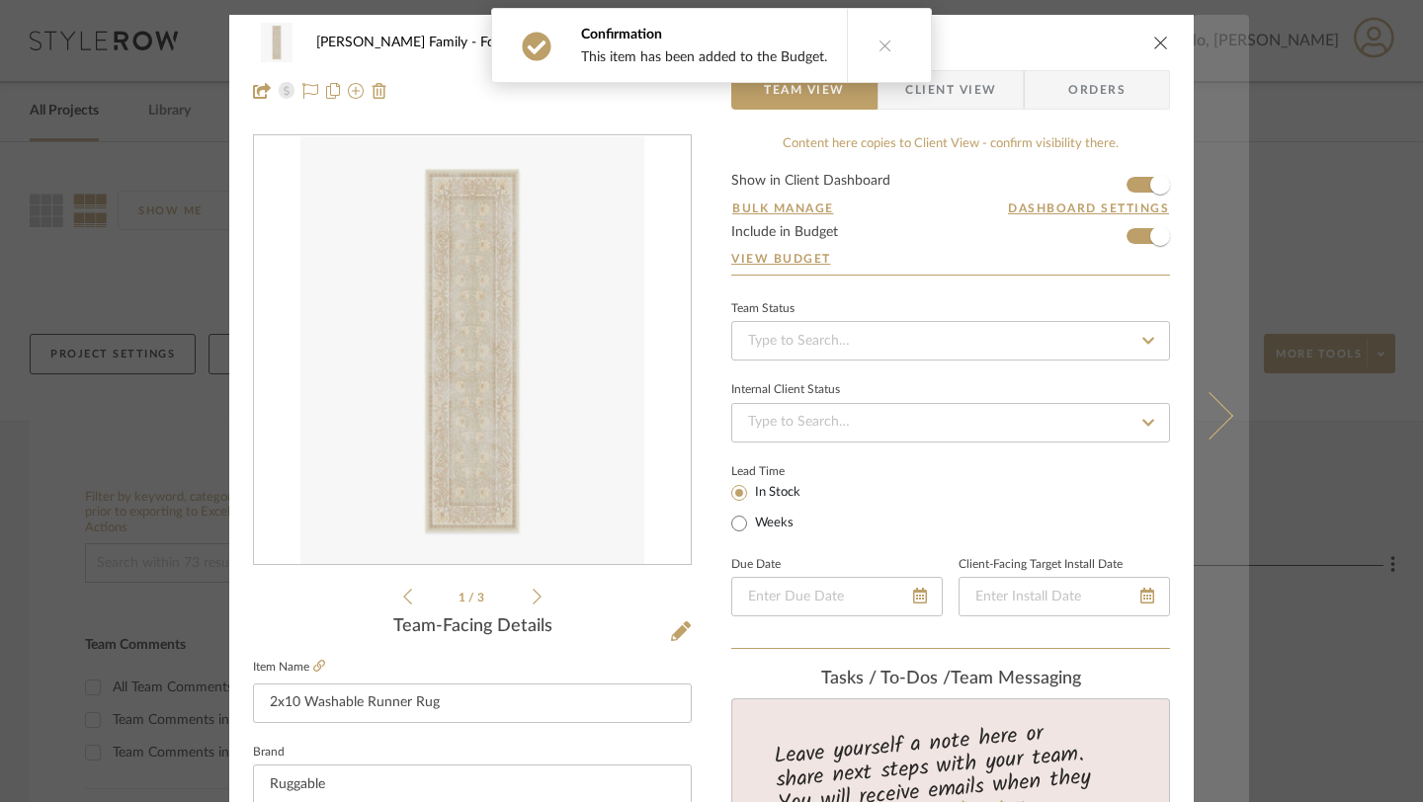
click at [1198, 412] on icon at bounding box center [1209, 415] width 47 height 47
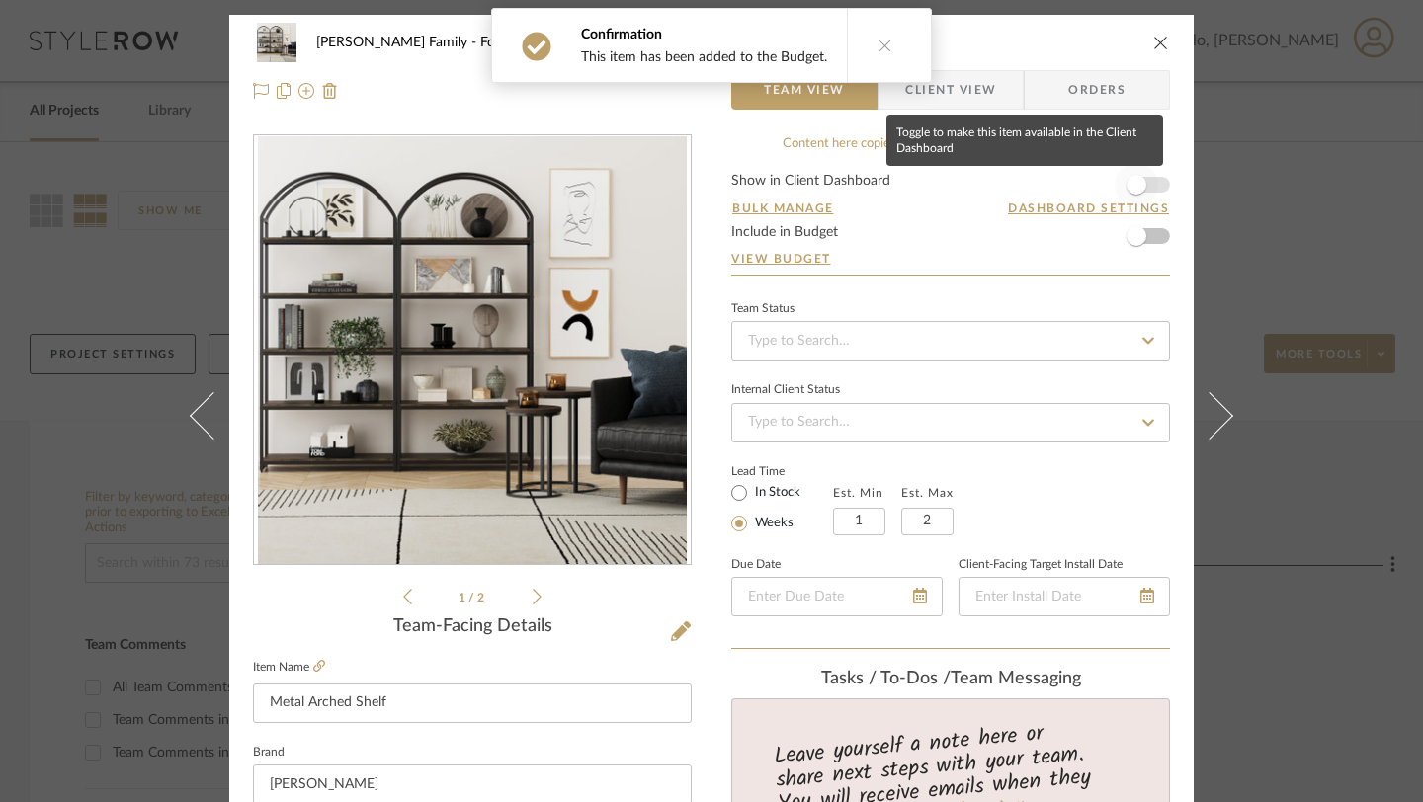
click at [1141, 194] on span "button" at bounding box center [1135, 184] width 43 height 43
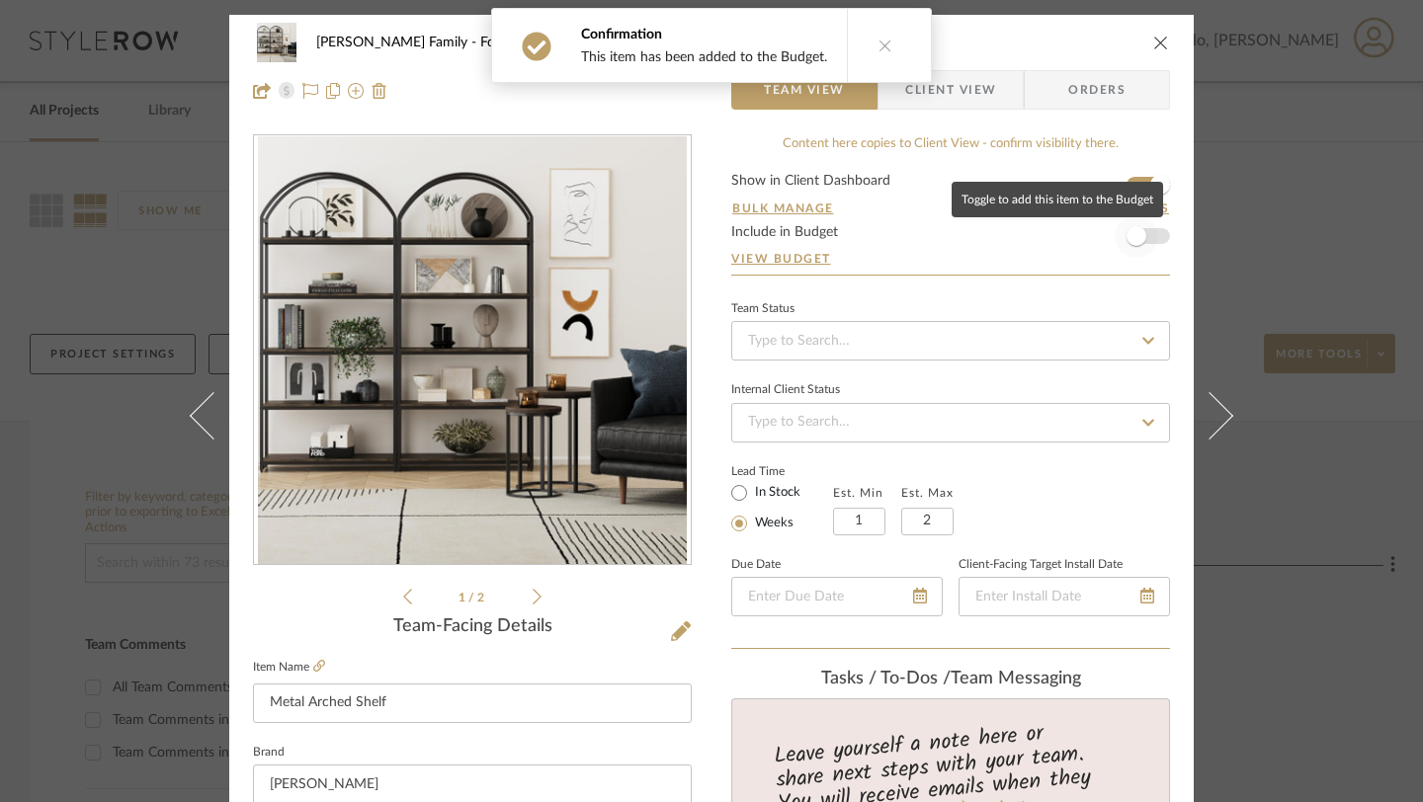
click at [1139, 239] on span "button" at bounding box center [1135, 235] width 43 height 43
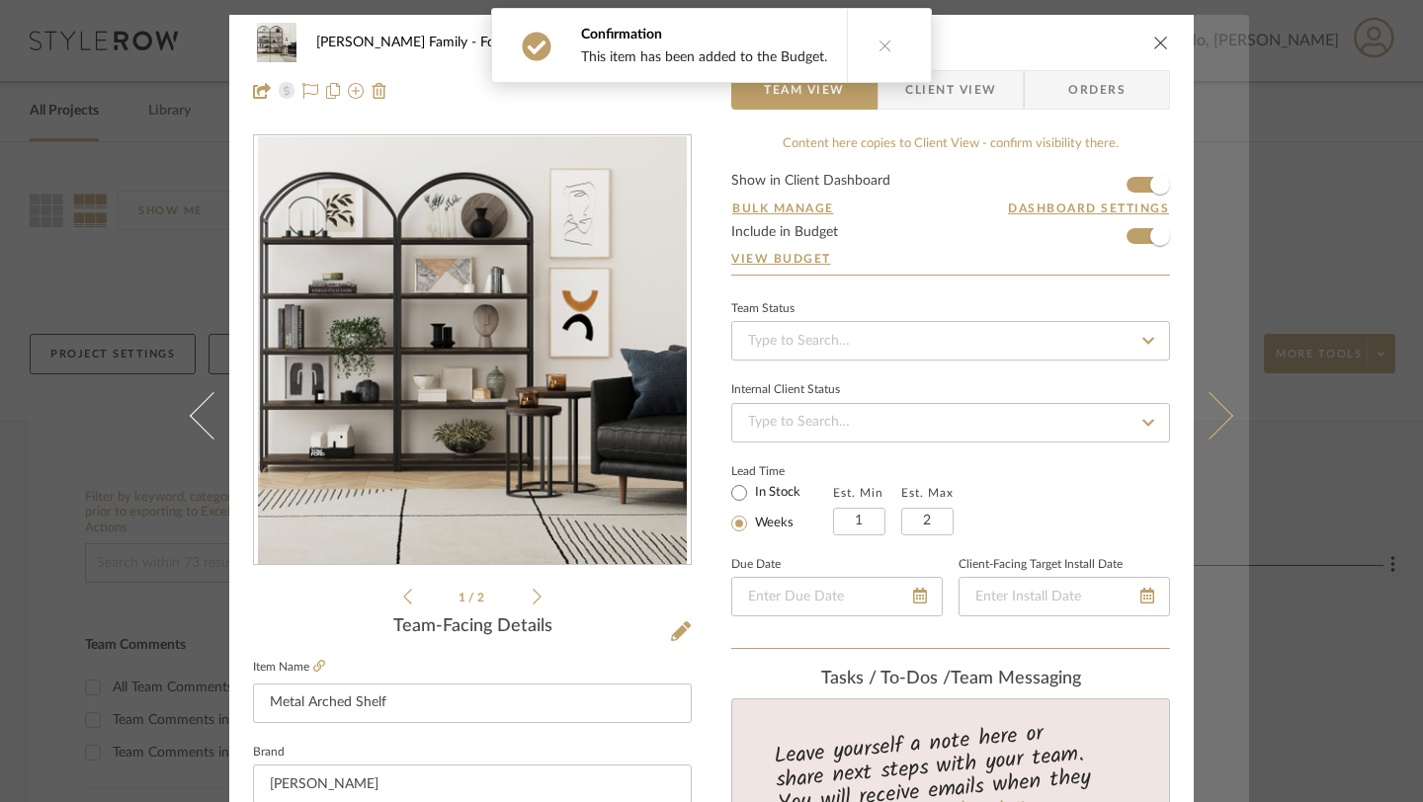
click at [1206, 427] on icon at bounding box center [1209, 415] width 47 height 47
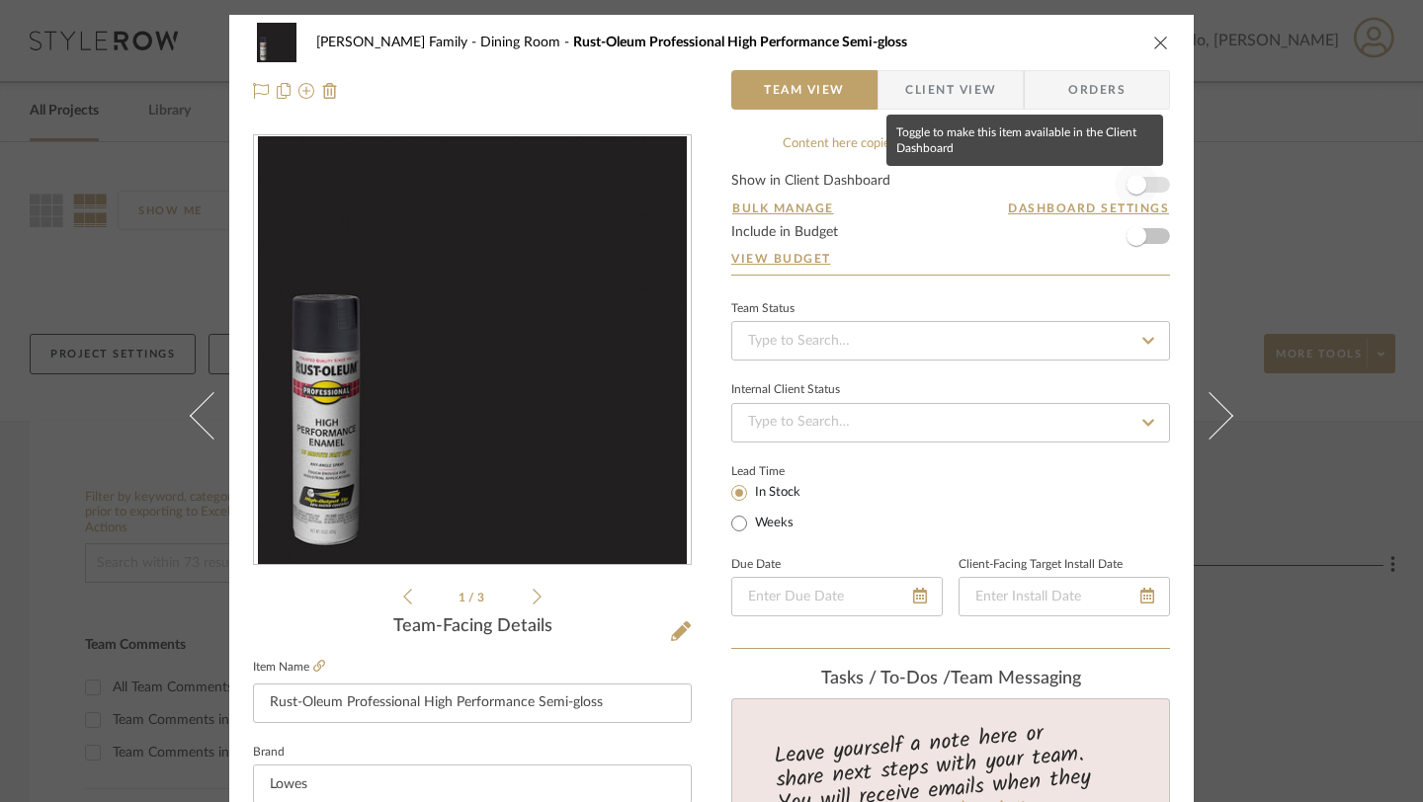
click at [1132, 179] on span "button" at bounding box center [1136, 185] width 20 height 20
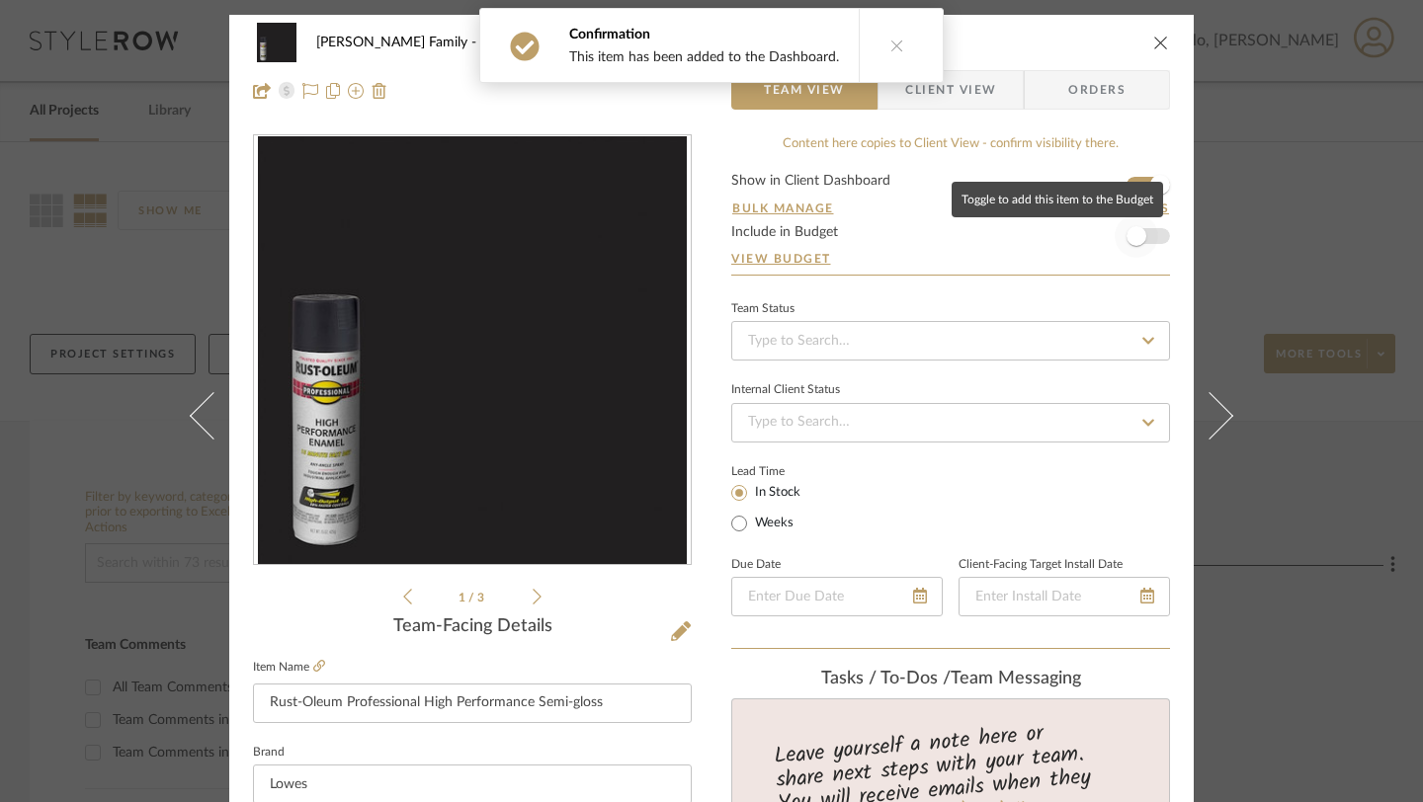
click at [1128, 238] on span "button" at bounding box center [1136, 236] width 20 height 20
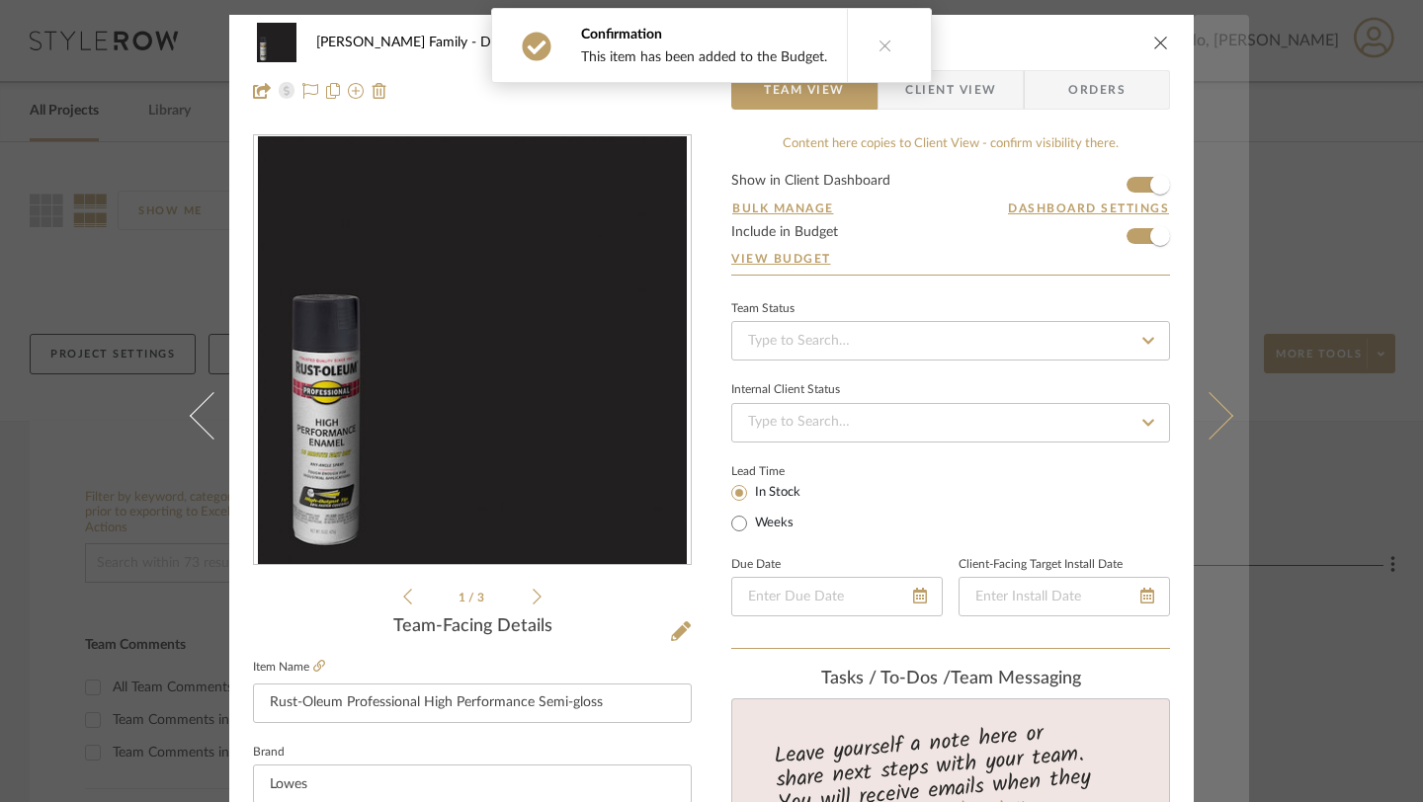
click at [1199, 412] on icon at bounding box center [1209, 415] width 47 height 47
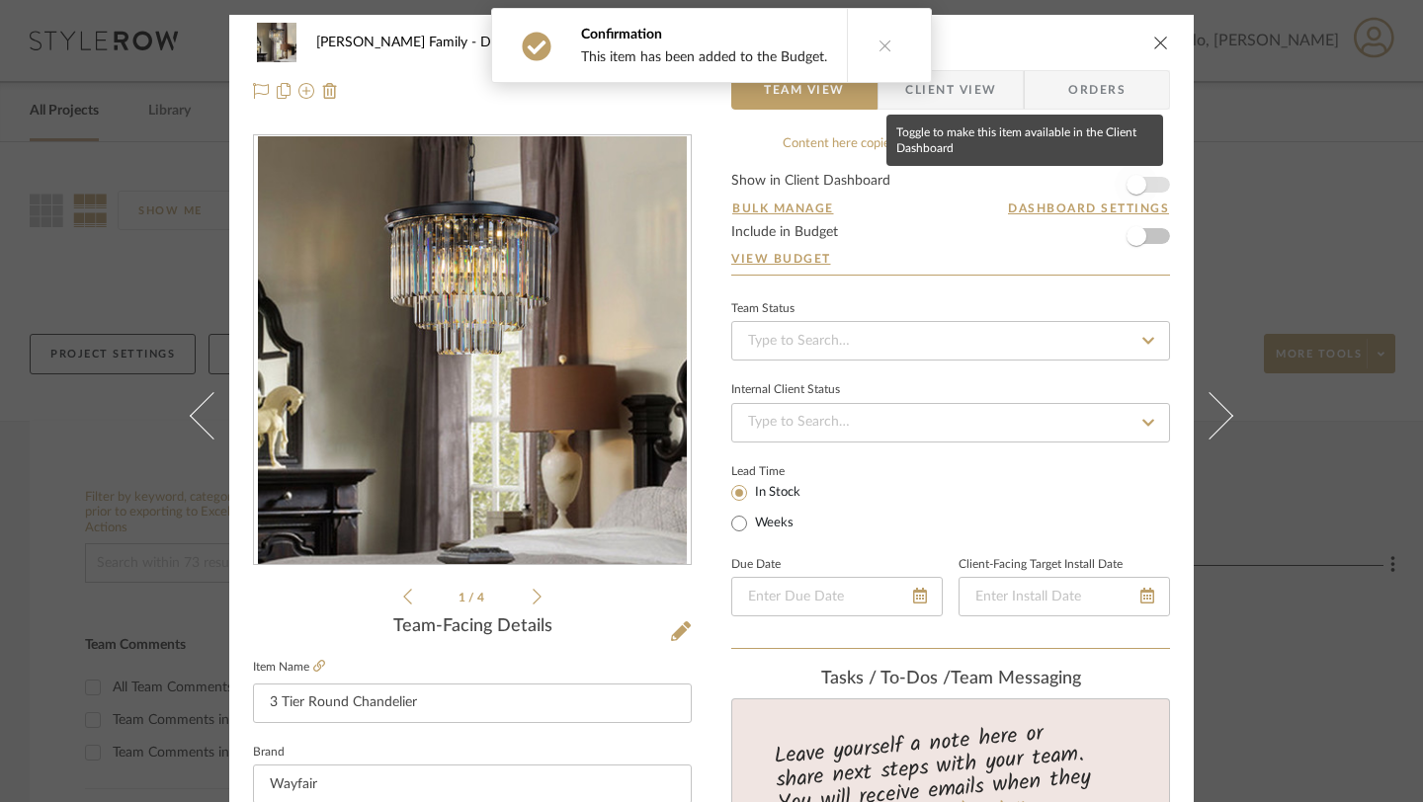
click at [1133, 187] on span "button" at bounding box center [1136, 185] width 20 height 20
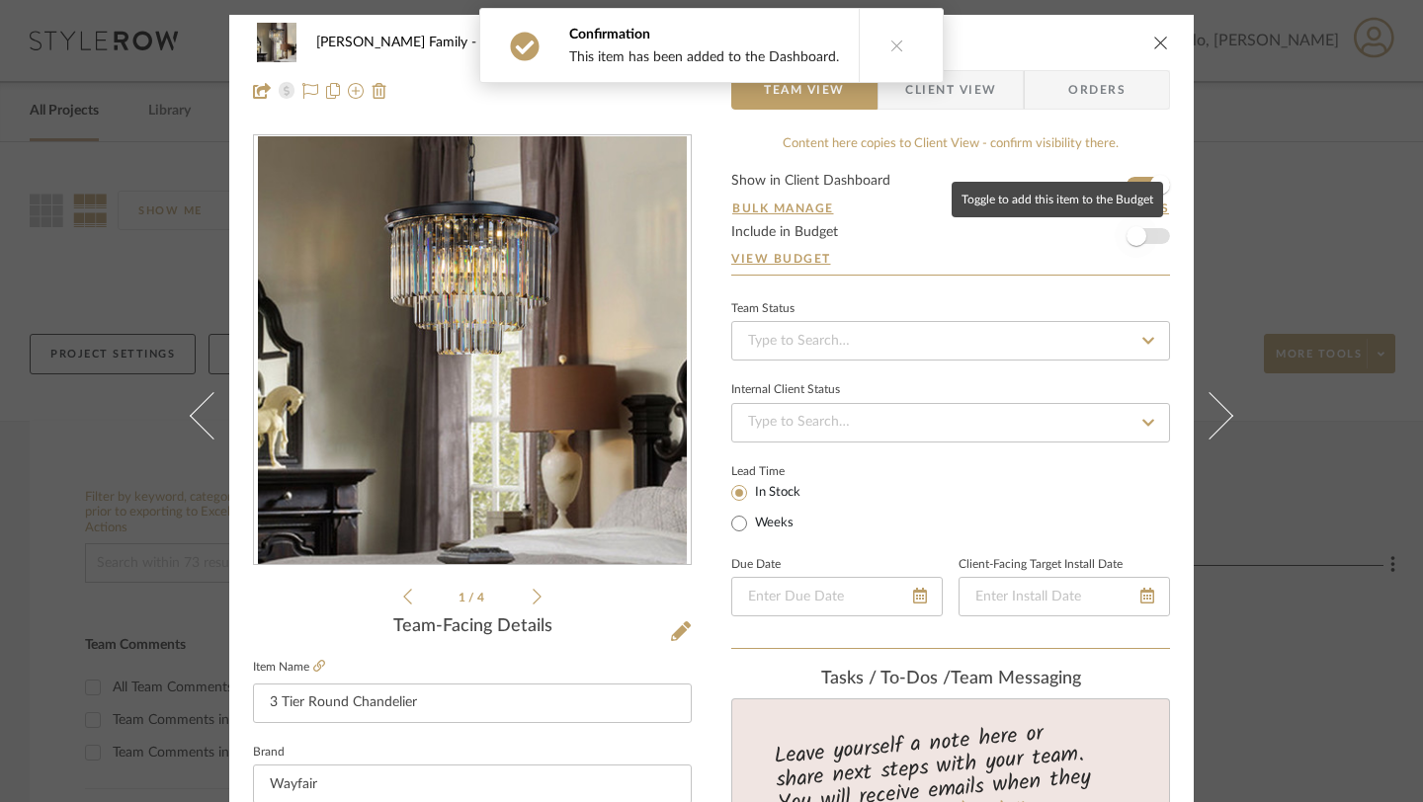
click at [1130, 232] on span "button" at bounding box center [1136, 236] width 20 height 20
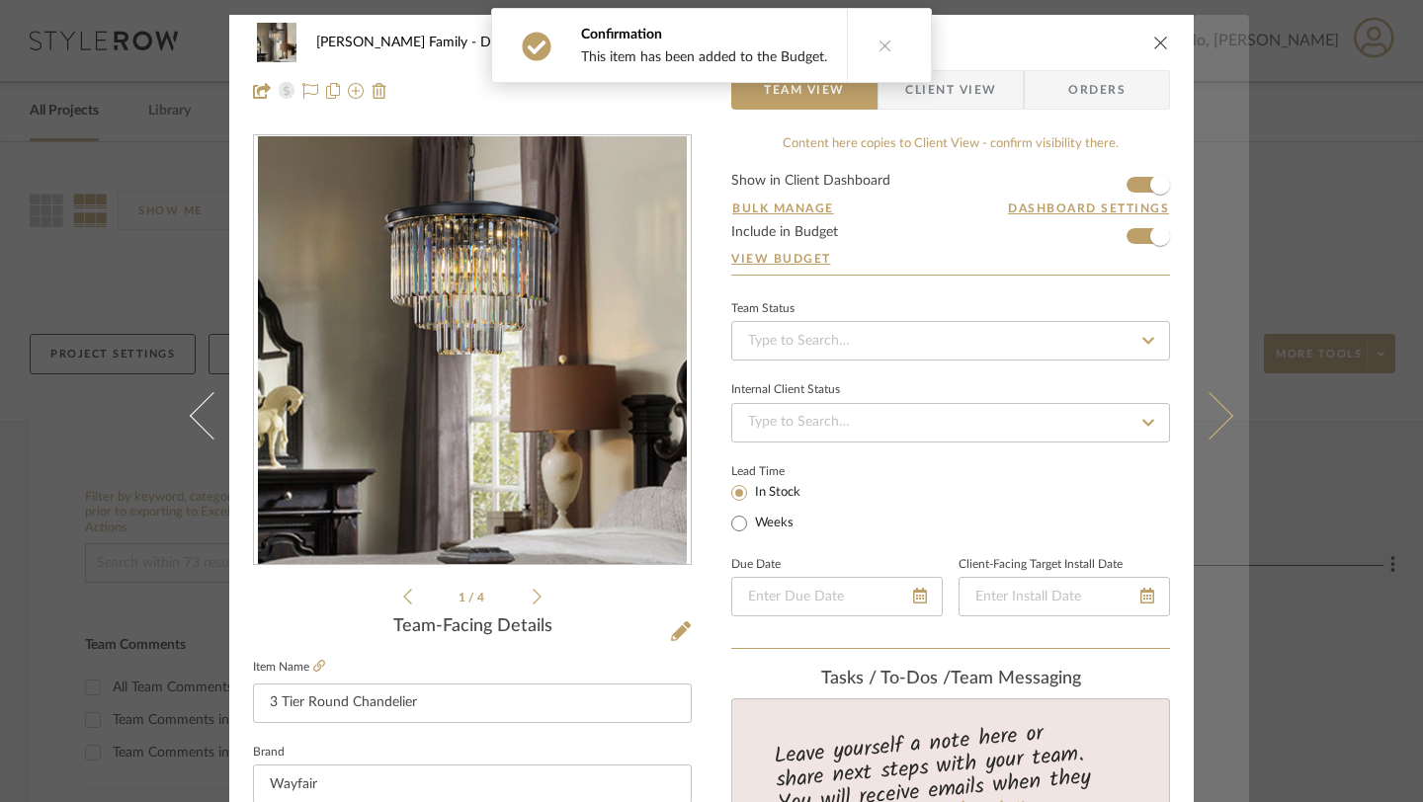
click at [1208, 406] on icon at bounding box center [1209, 415] width 47 height 47
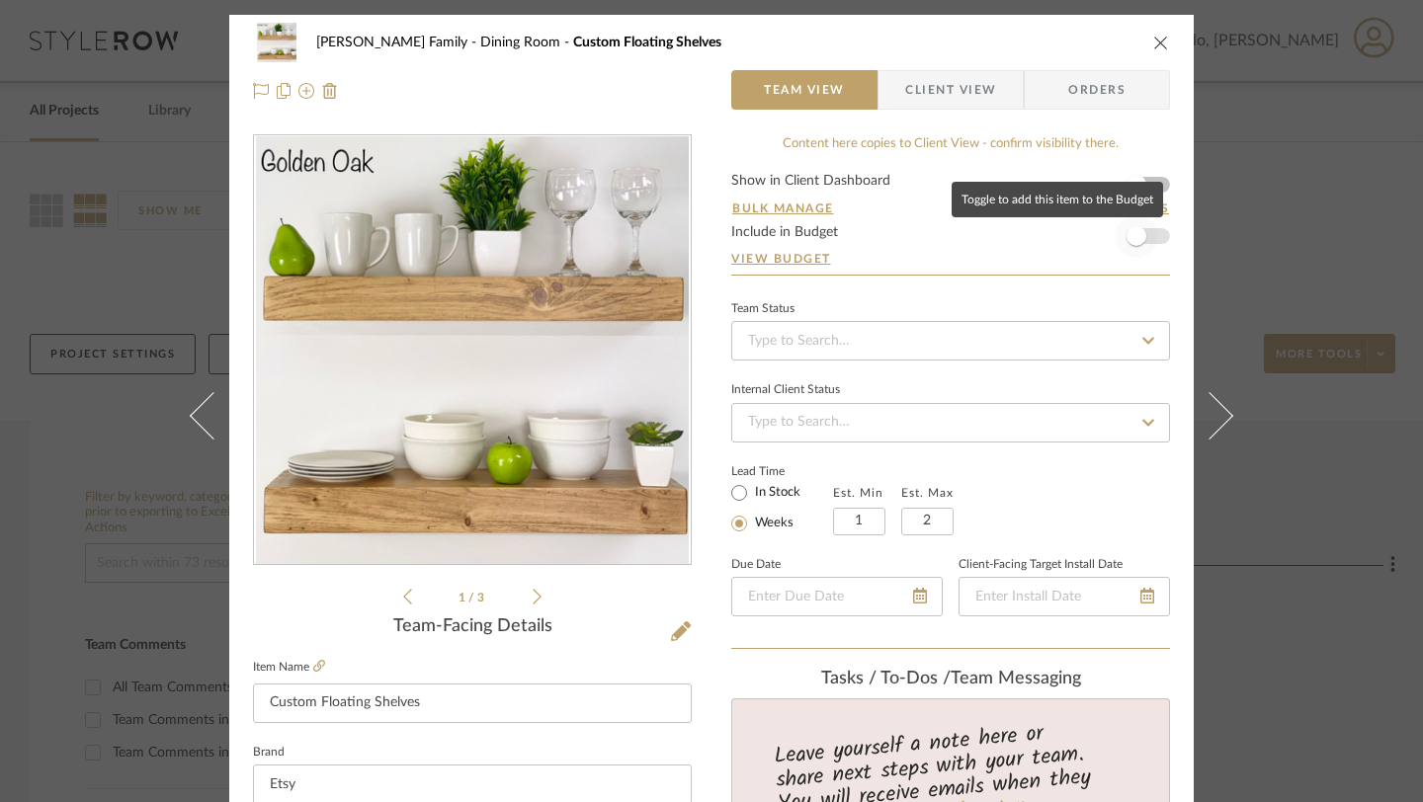
click at [1150, 233] on span "button" at bounding box center [1135, 235] width 43 height 43
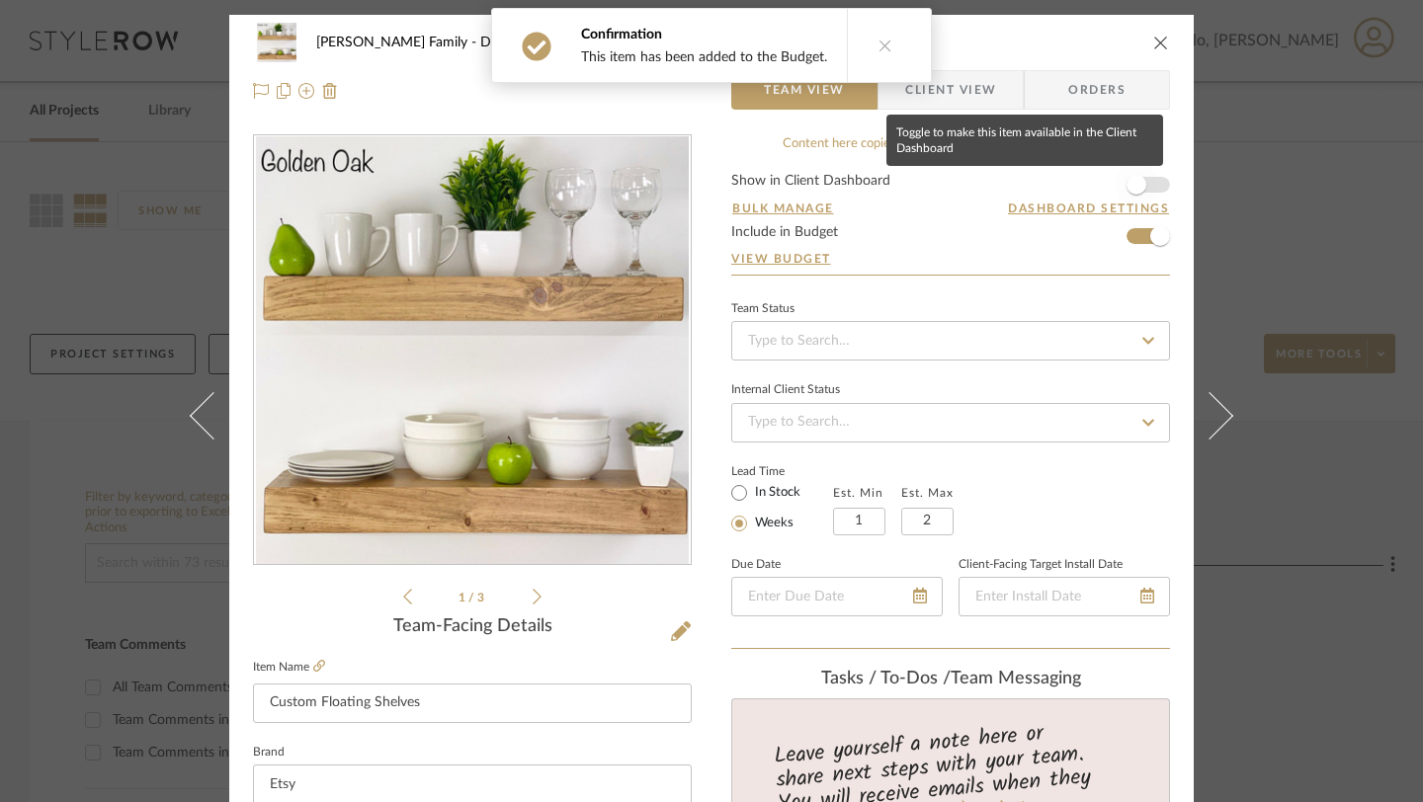
click at [1150, 186] on span "button" at bounding box center [1135, 184] width 43 height 43
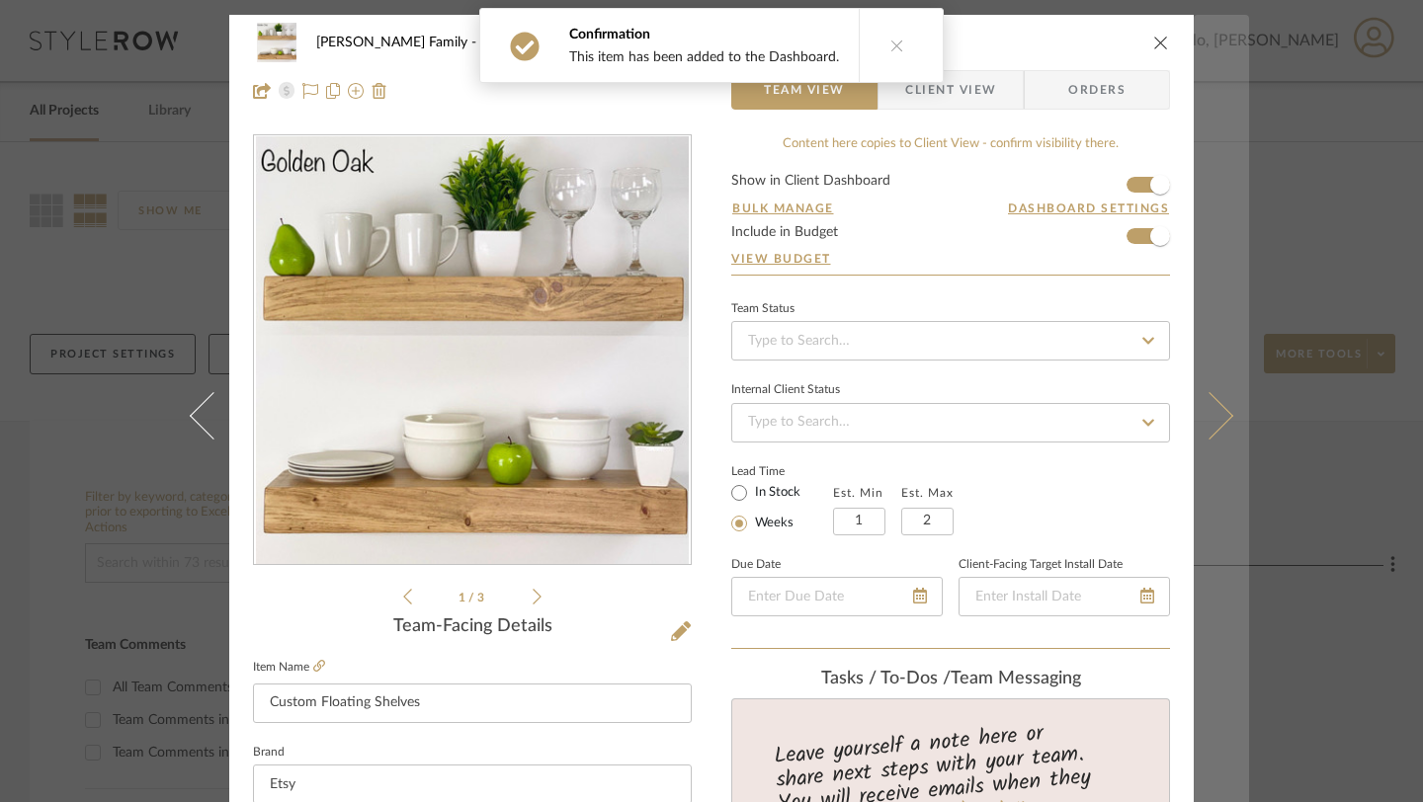
click at [1205, 388] on button at bounding box center [1220, 416] width 55 height 802
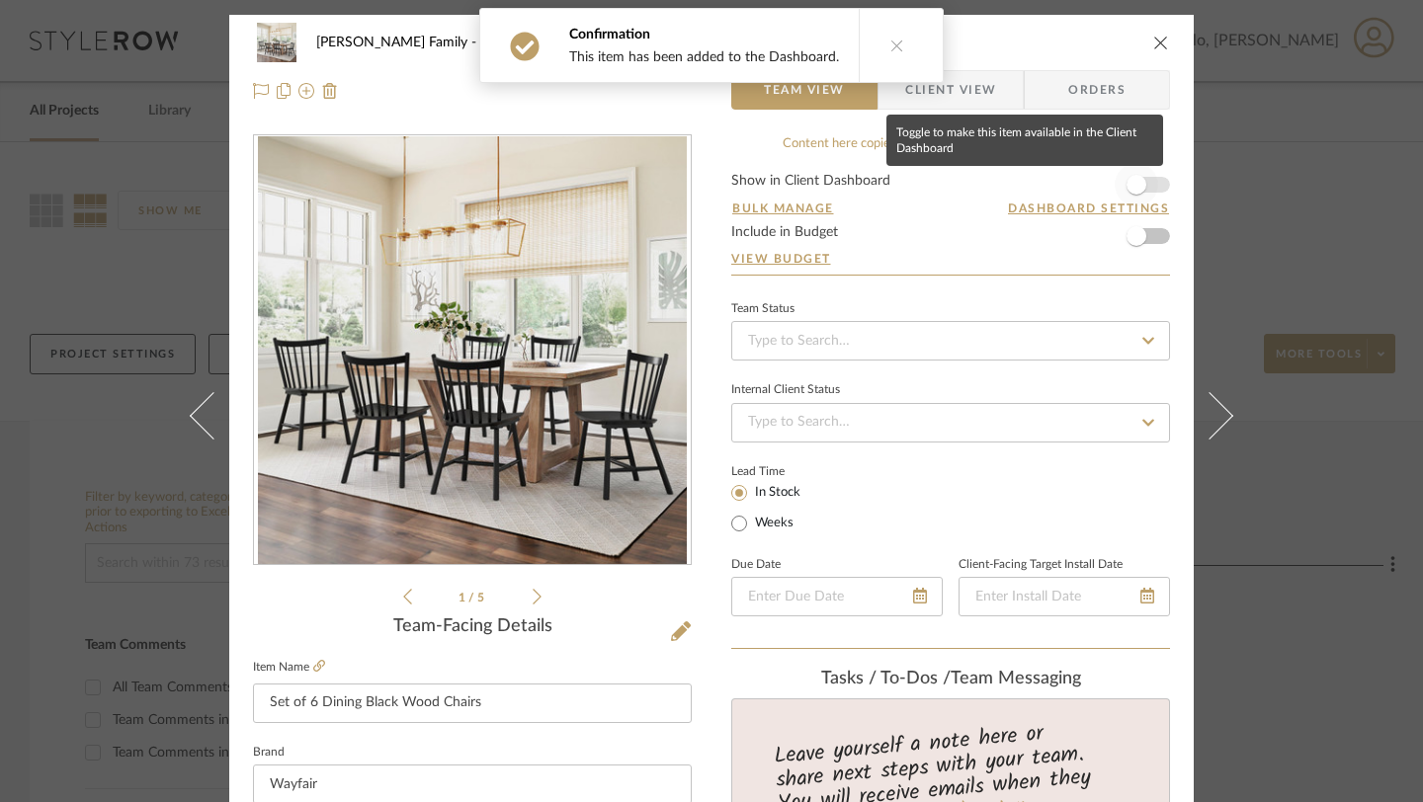
click at [1142, 188] on span "button" at bounding box center [1135, 184] width 43 height 43
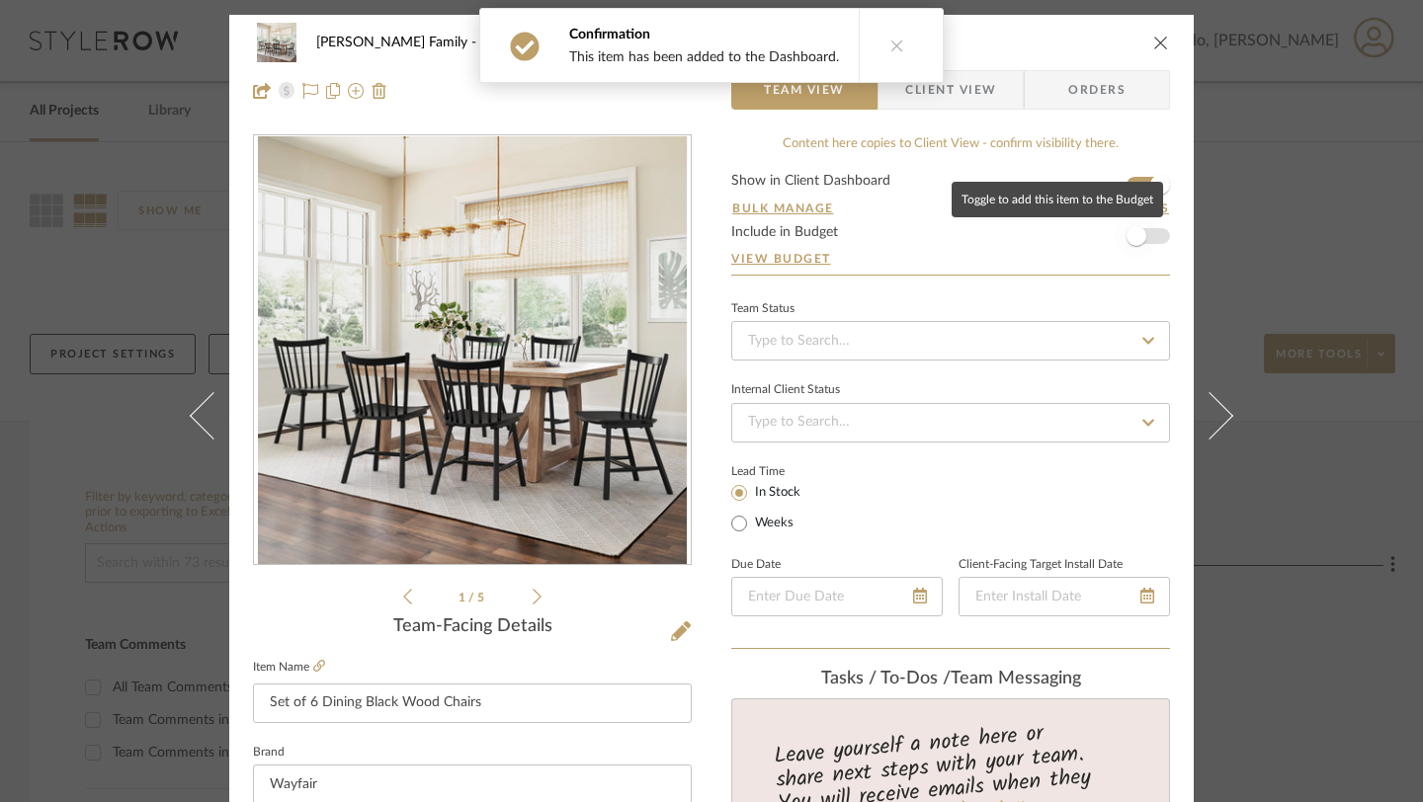
click at [1136, 236] on span "button" at bounding box center [1136, 236] width 20 height 20
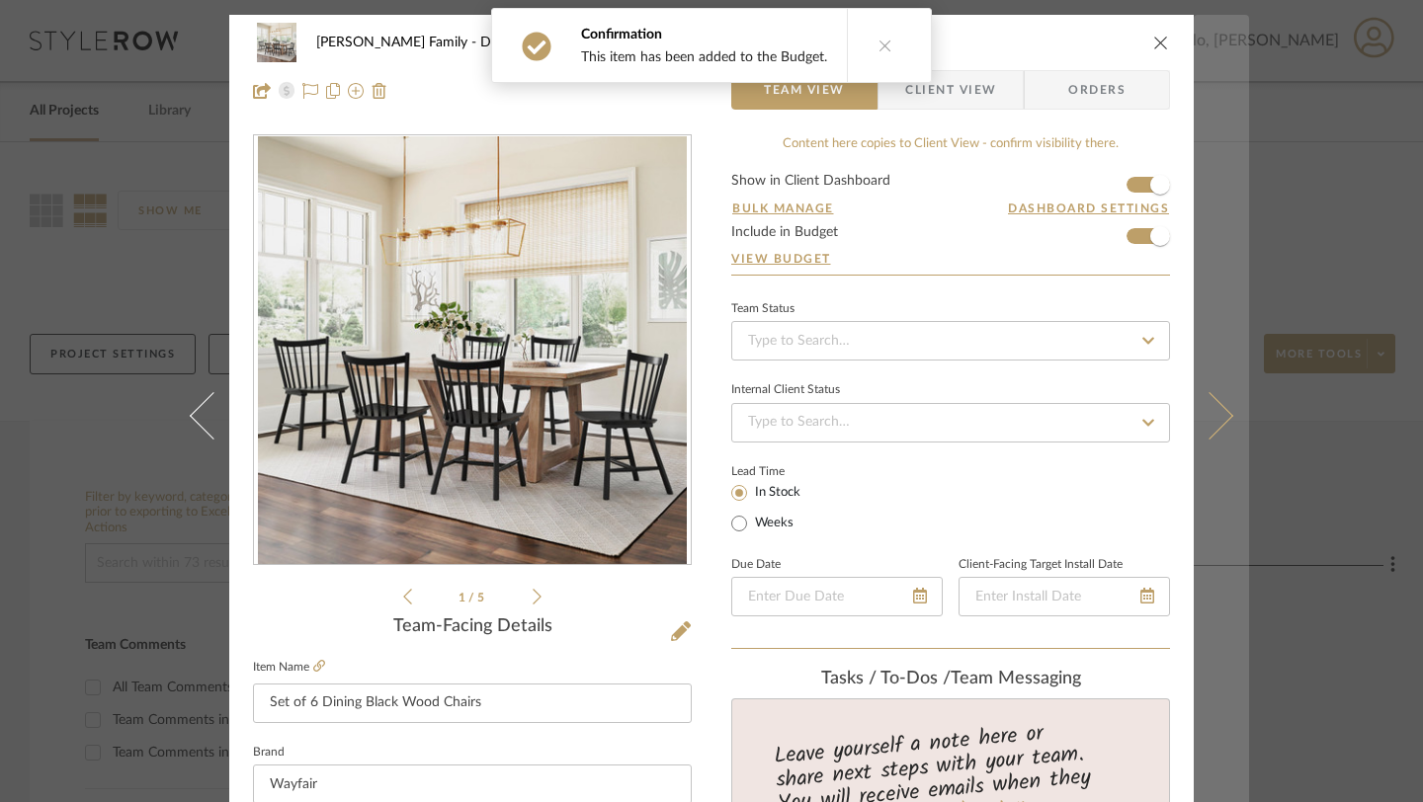
click at [1226, 403] on button at bounding box center [1220, 416] width 55 height 802
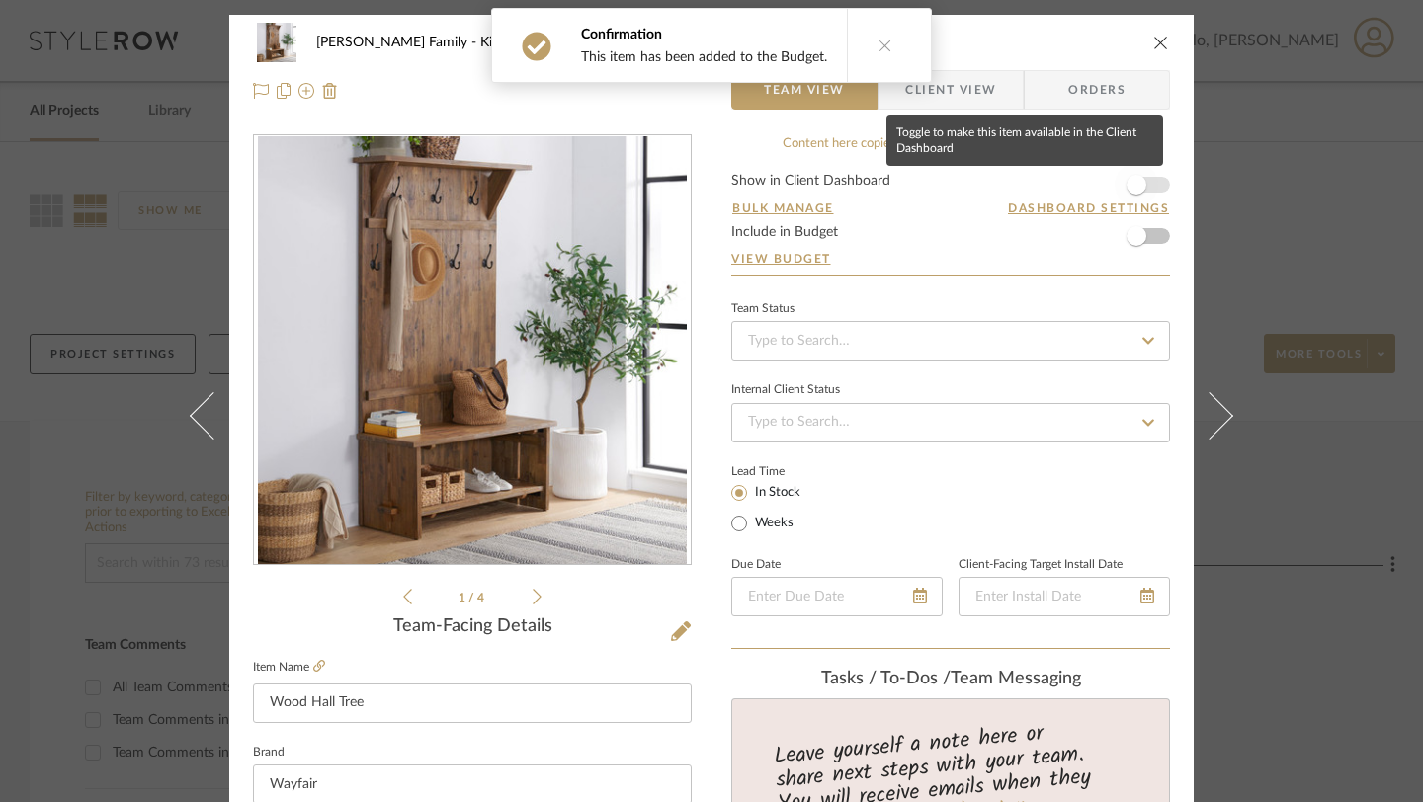
click at [1141, 187] on span "button" at bounding box center [1135, 184] width 43 height 43
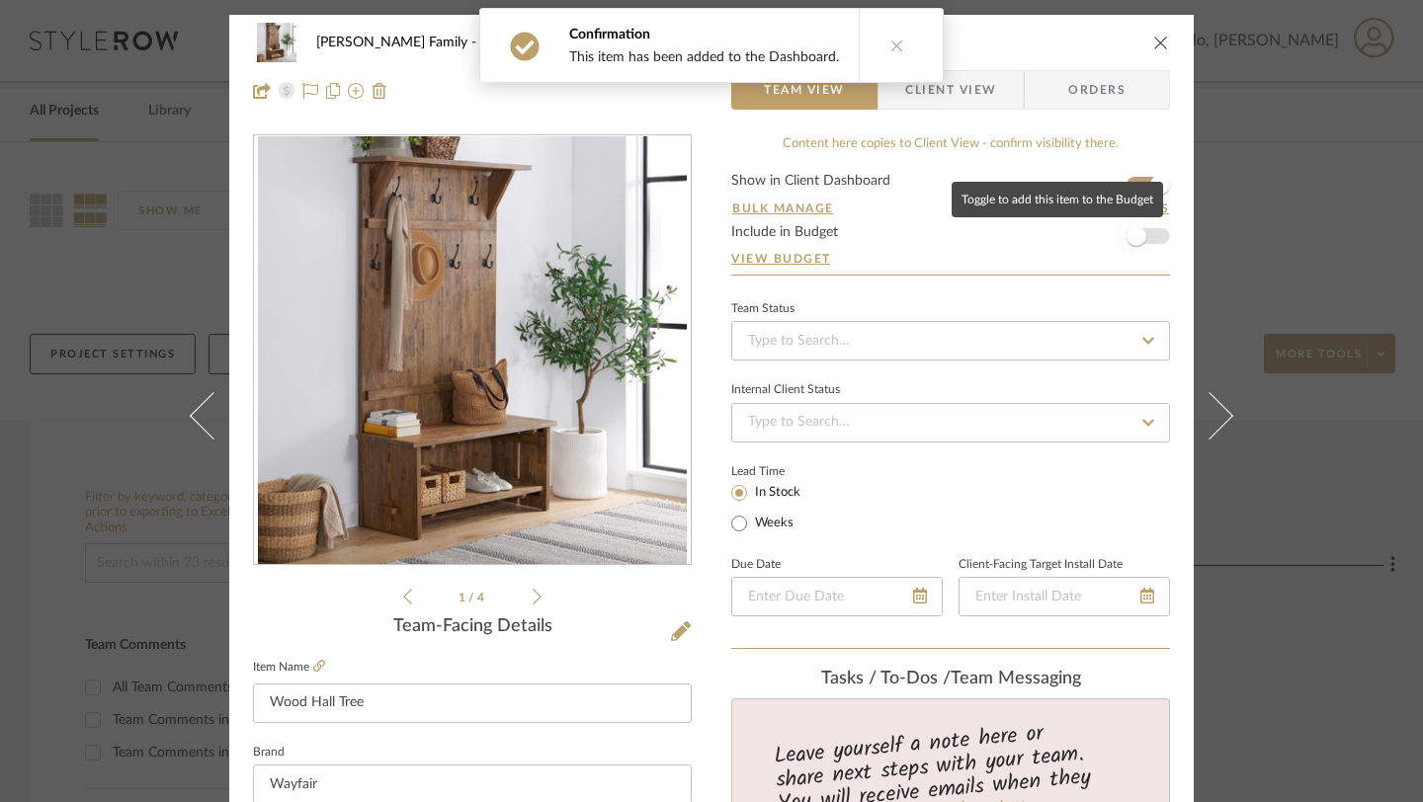
click at [1134, 236] on span "button" at bounding box center [1136, 236] width 20 height 20
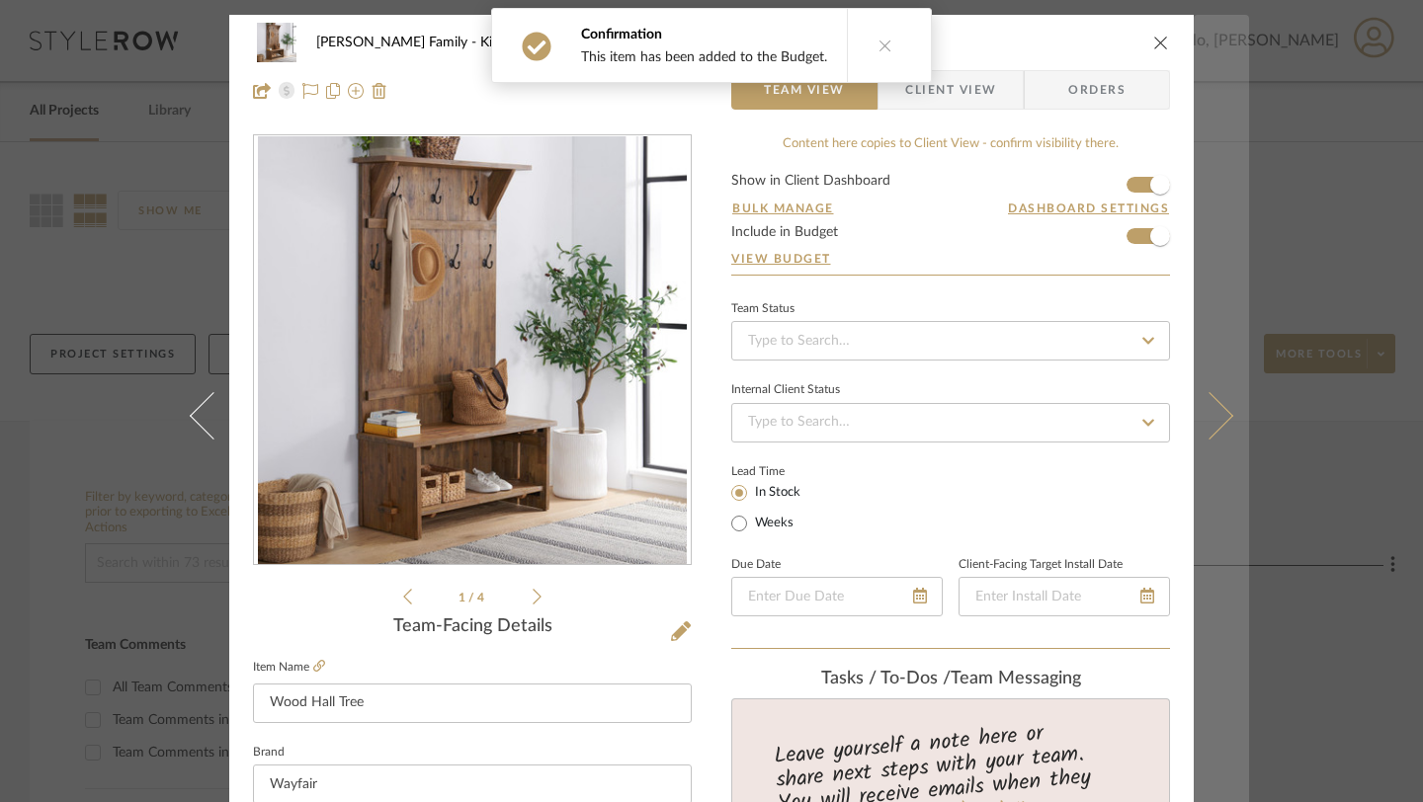
click at [1198, 416] on icon at bounding box center [1209, 415] width 47 height 47
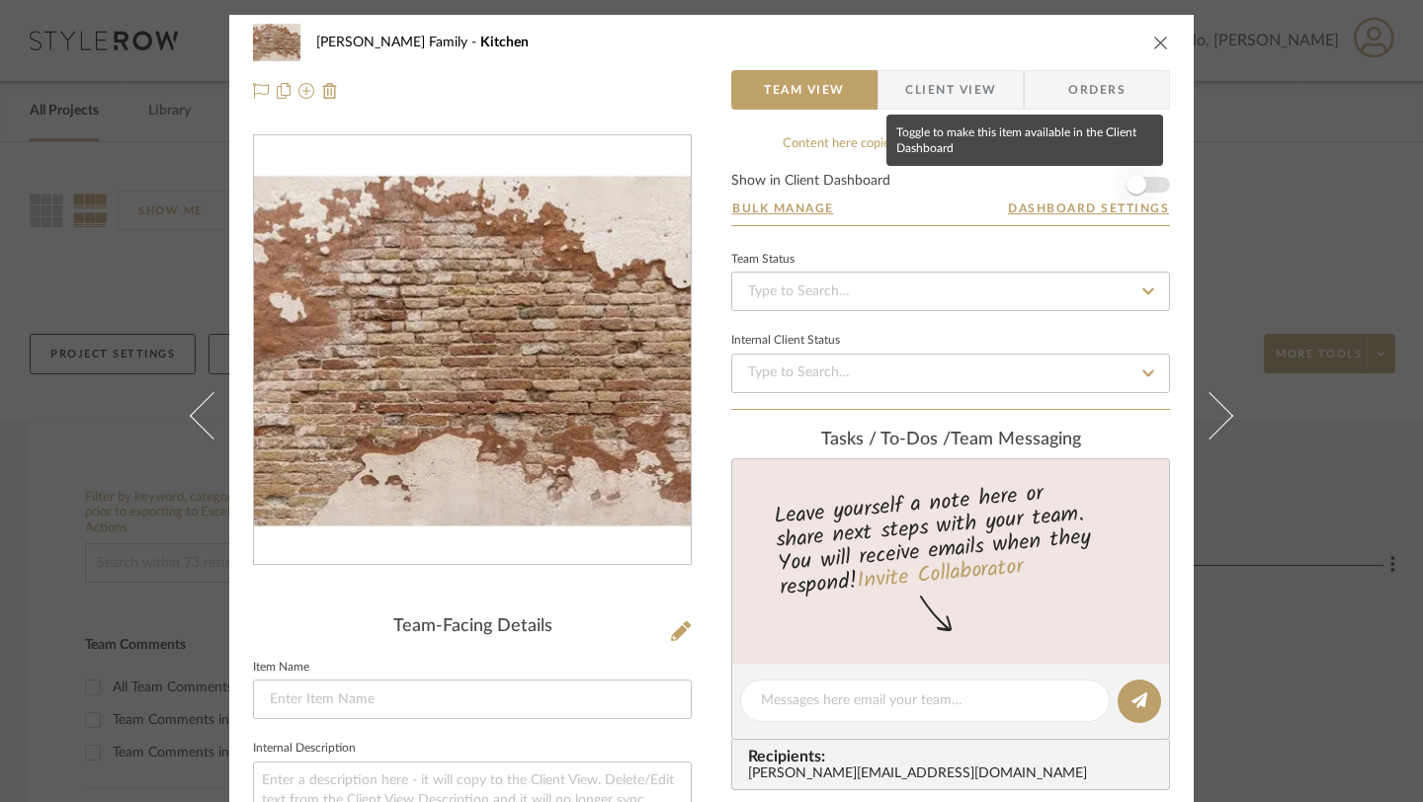
click at [1126, 188] on span "button" at bounding box center [1136, 185] width 20 height 20
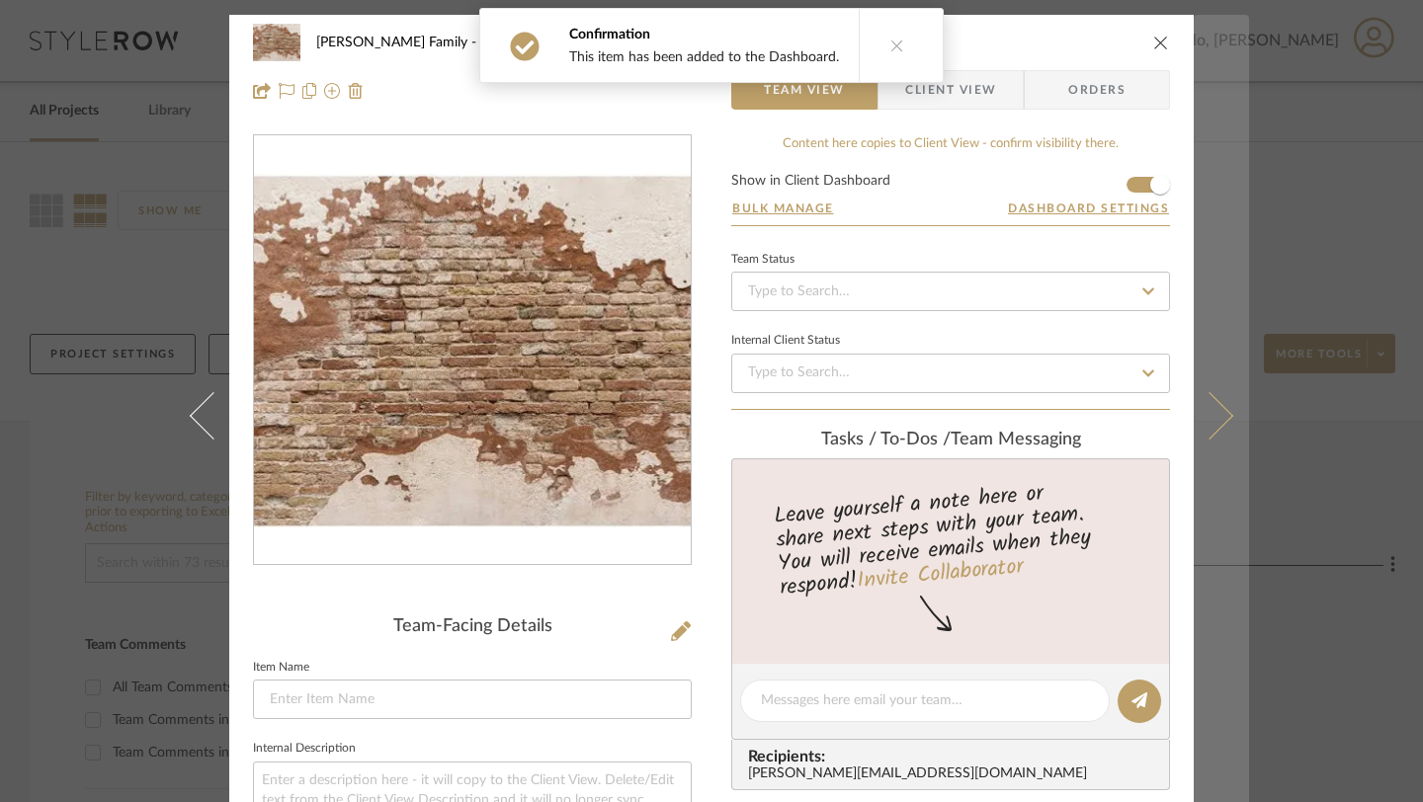
click at [1219, 433] on button at bounding box center [1220, 416] width 55 height 802
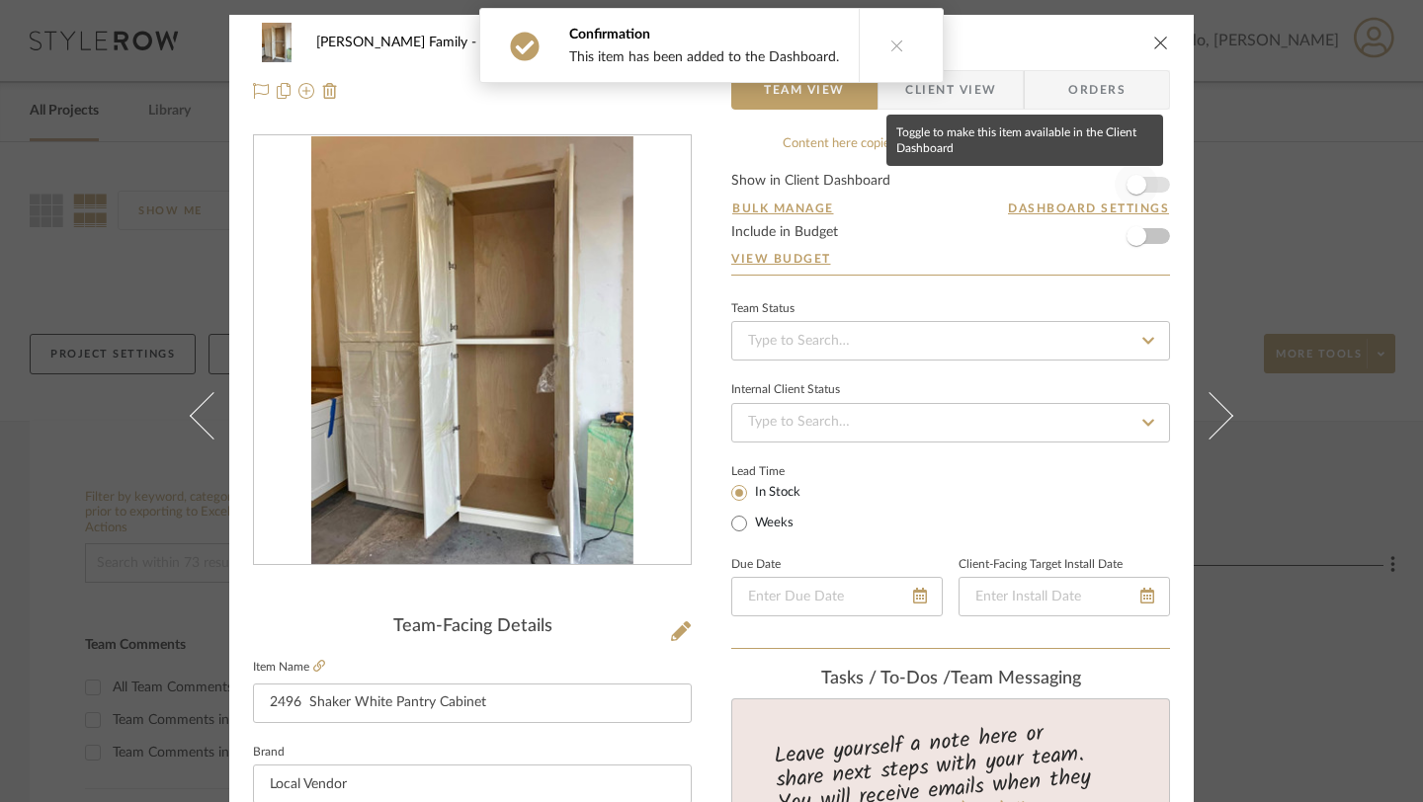
click at [1139, 183] on span "button" at bounding box center [1135, 184] width 43 height 43
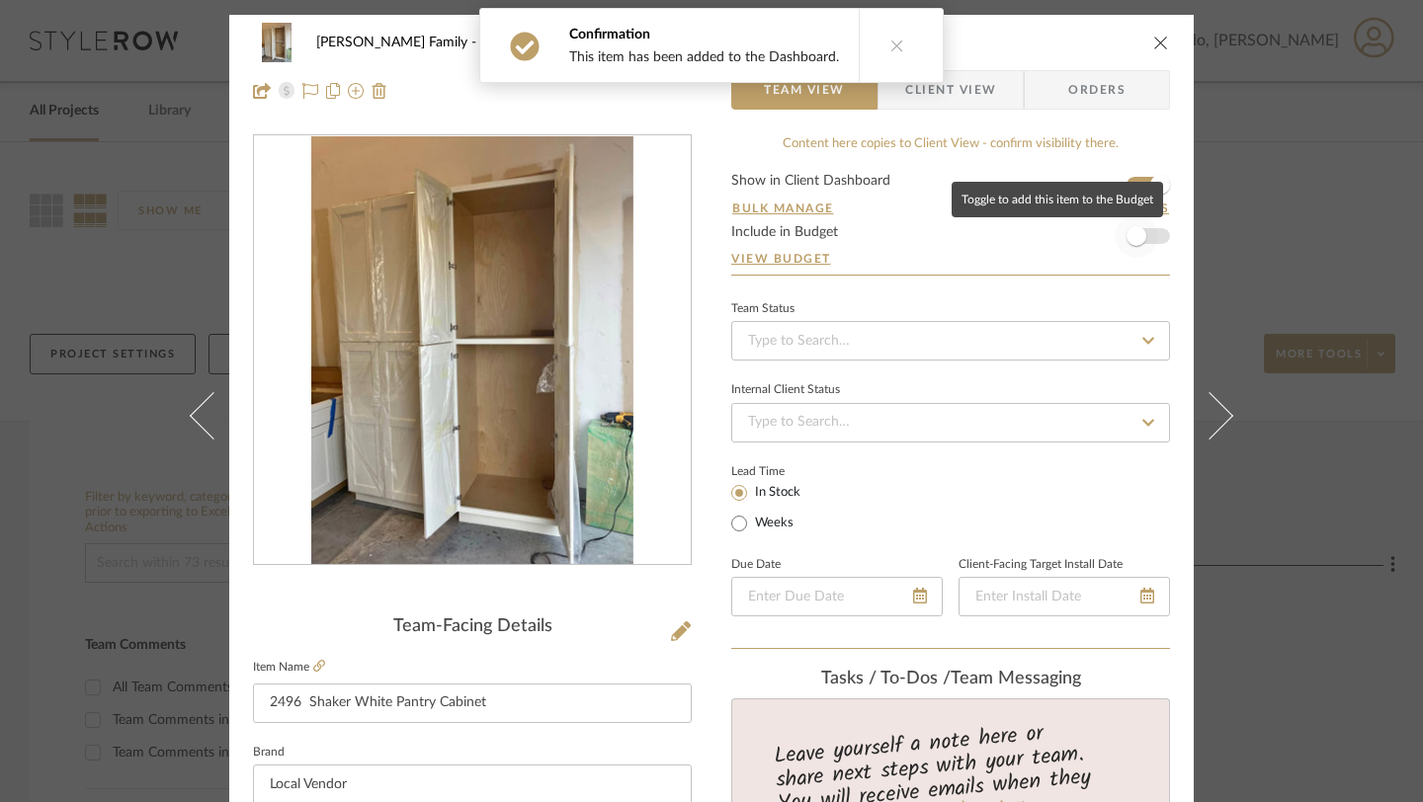
click at [1130, 230] on span "button" at bounding box center [1136, 236] width 20 height 20
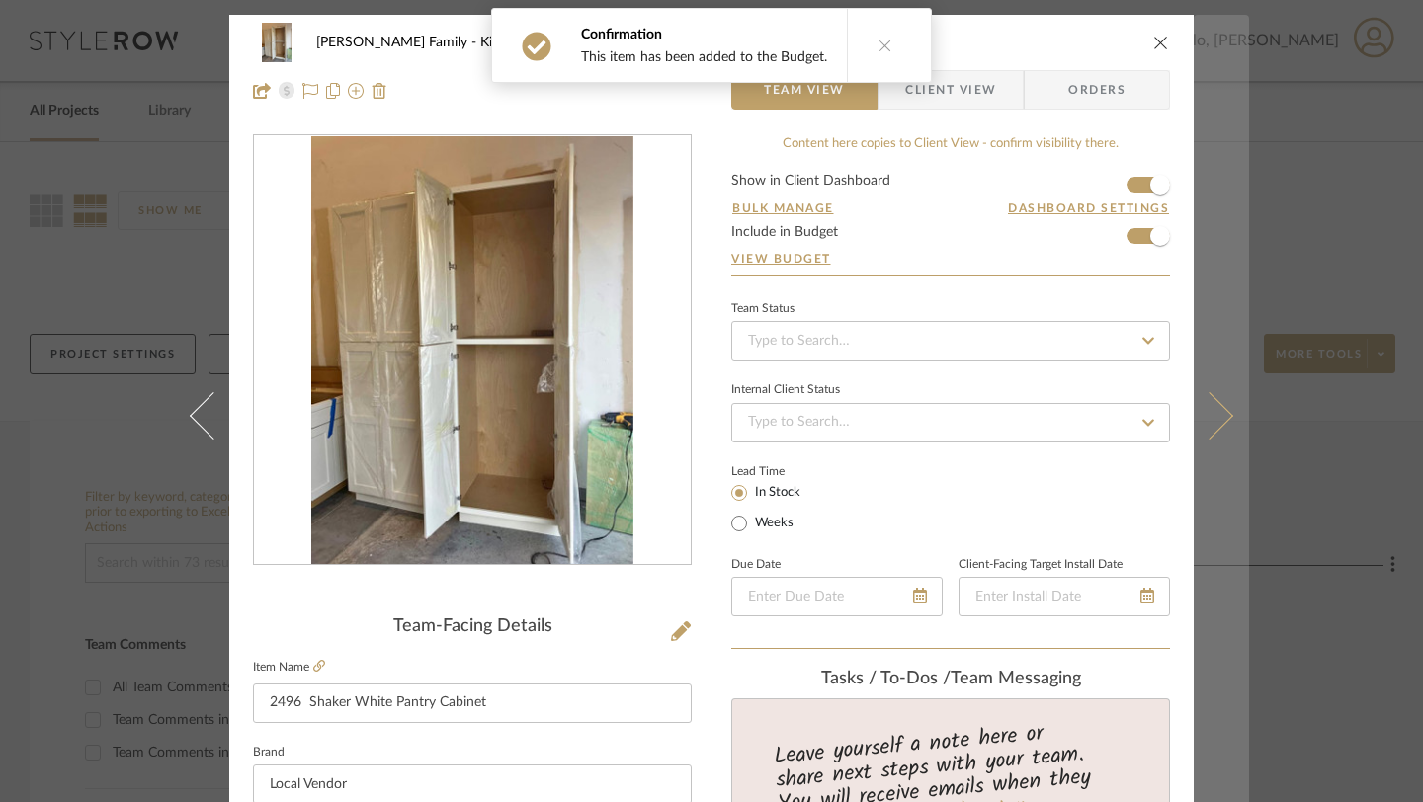
click at [1205, 418] on icon at bounding box center [1209, 415] width 47 height 47
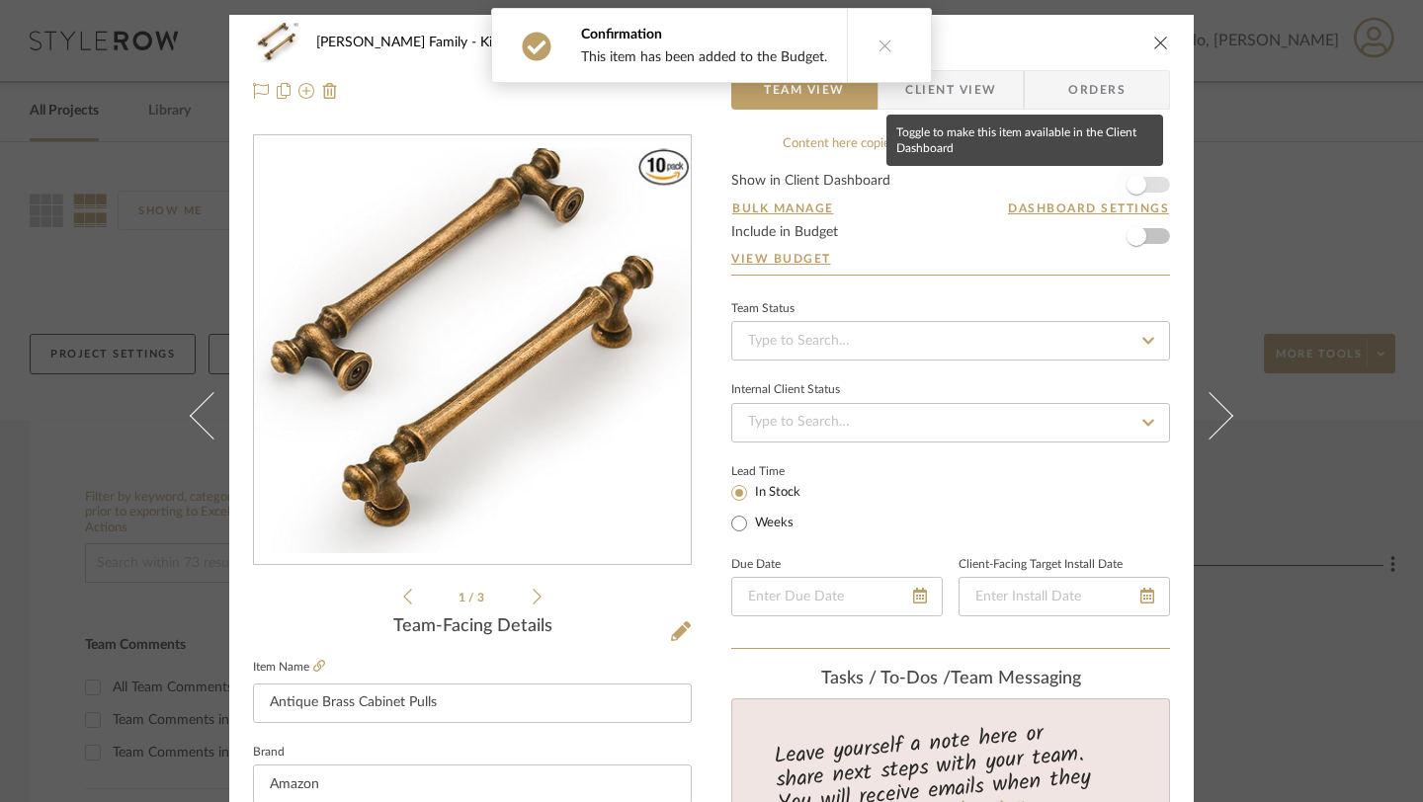
click at [1137, 188] on span "button" at bounding box center [1136, 185] width 20 height 20
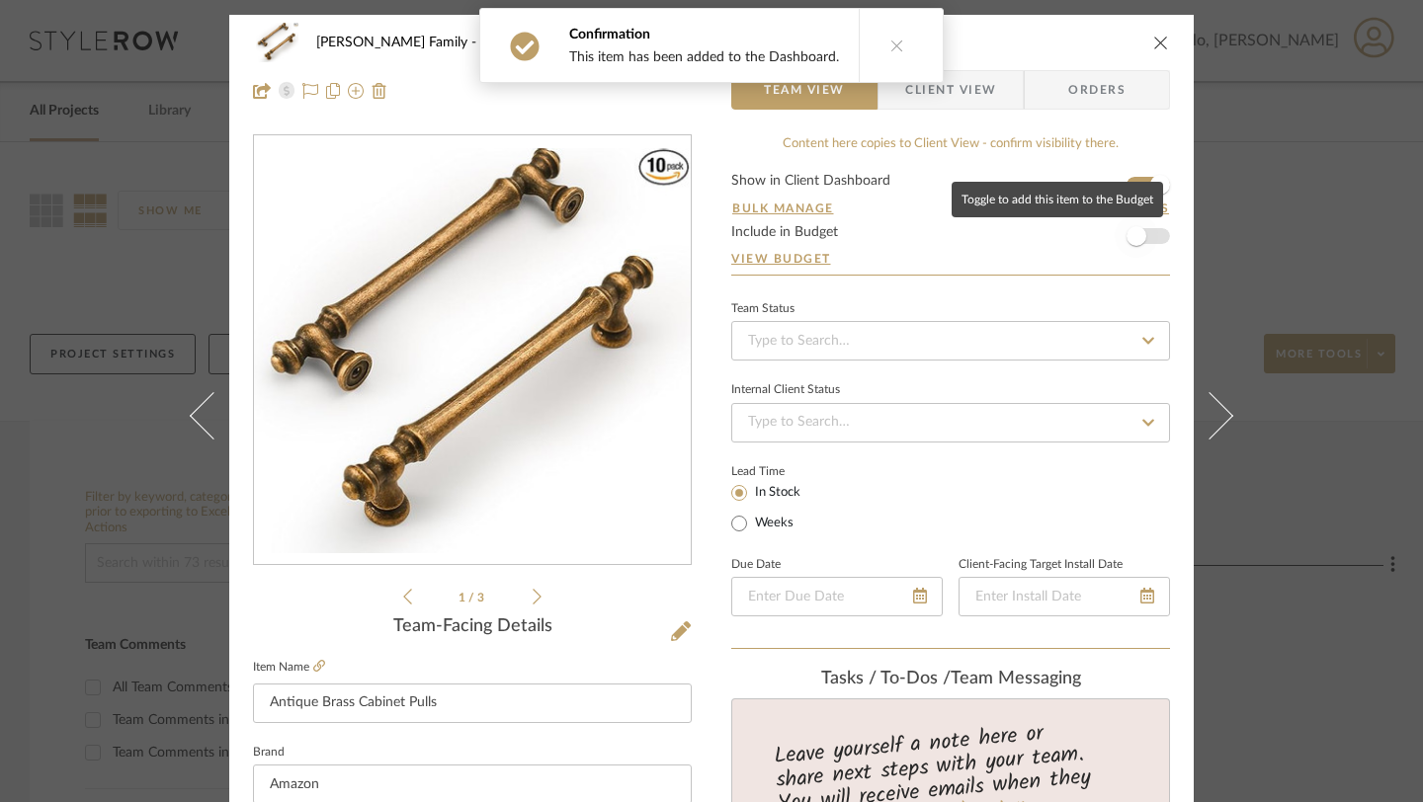
click at [1137, 233] on span "button" at bounding box center [1136, 236] width 20 height 20
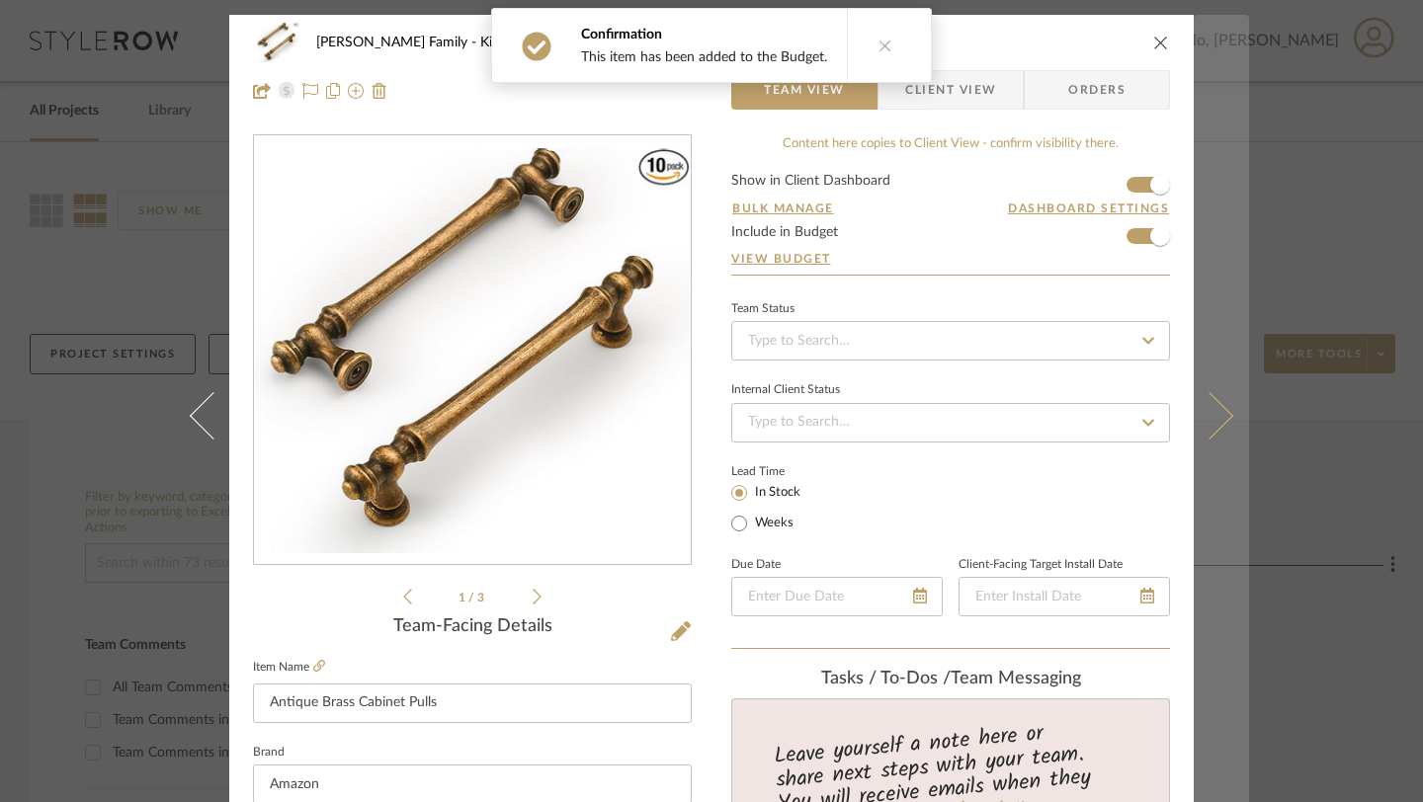
click at [1204, 402] on icon at bounding box center [1209, 415] width 47 height 47
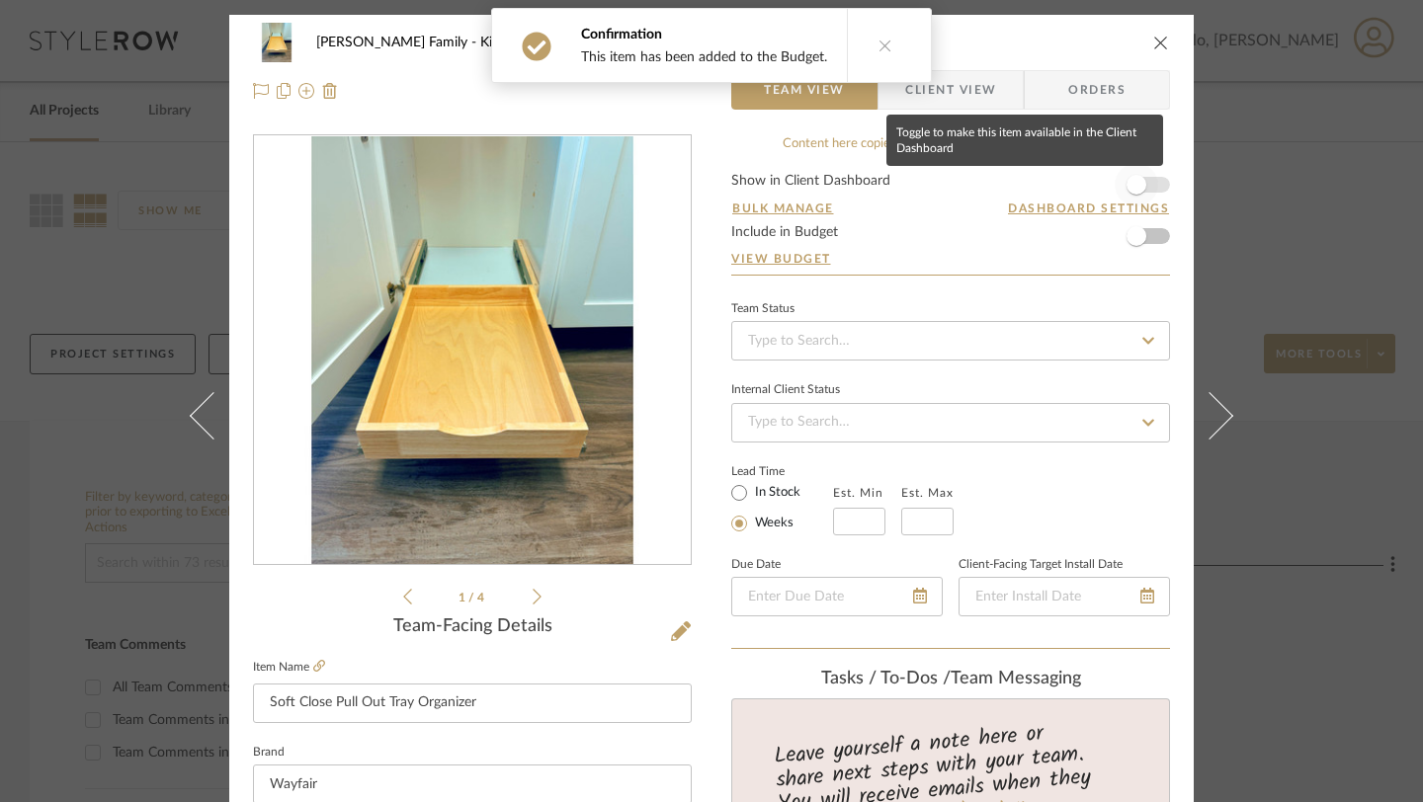
click at [1149, 197] on span "button" at bounding box center [1135, 184] width 43 height 43
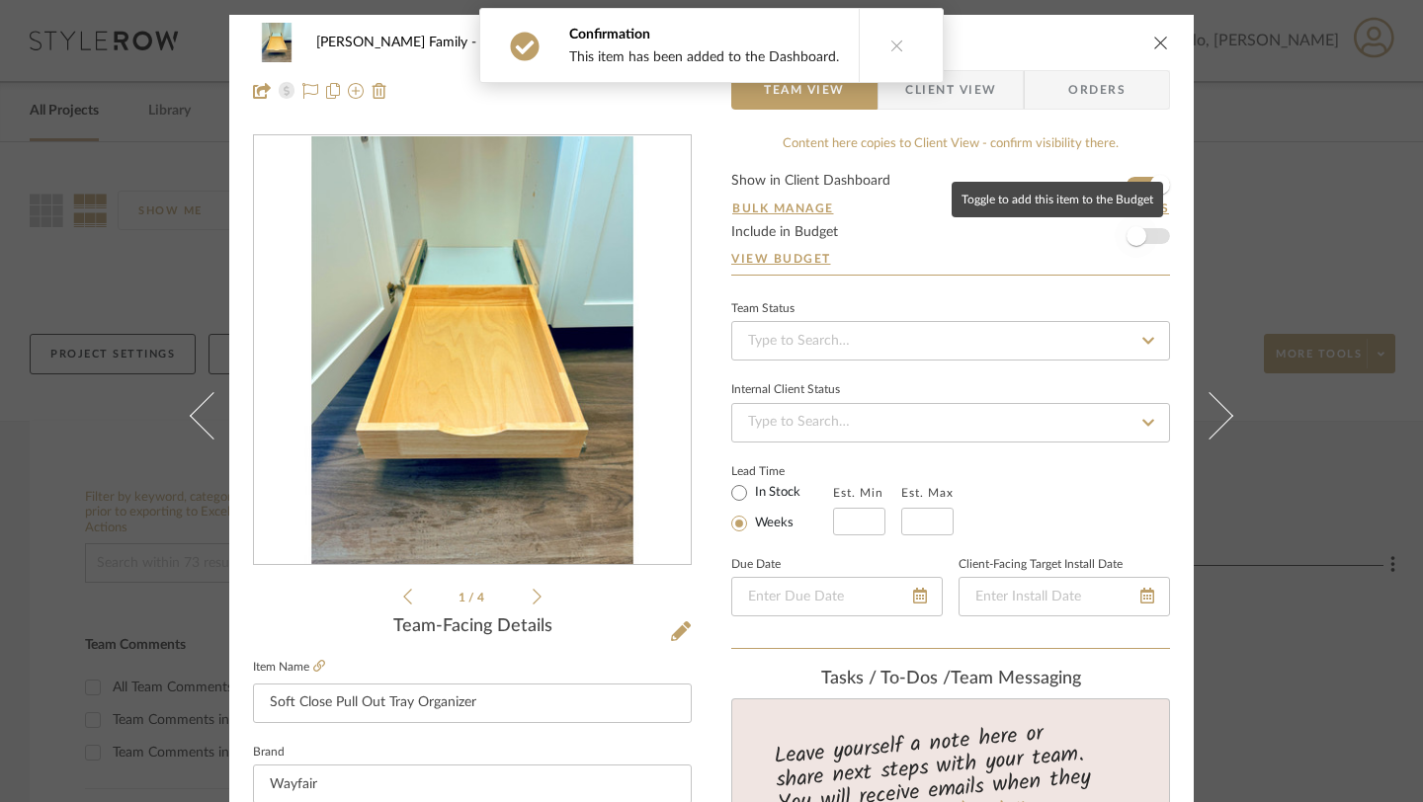
click at [1149, 231] on span "button" at bounding box center [1135, 235] width 43 height 43
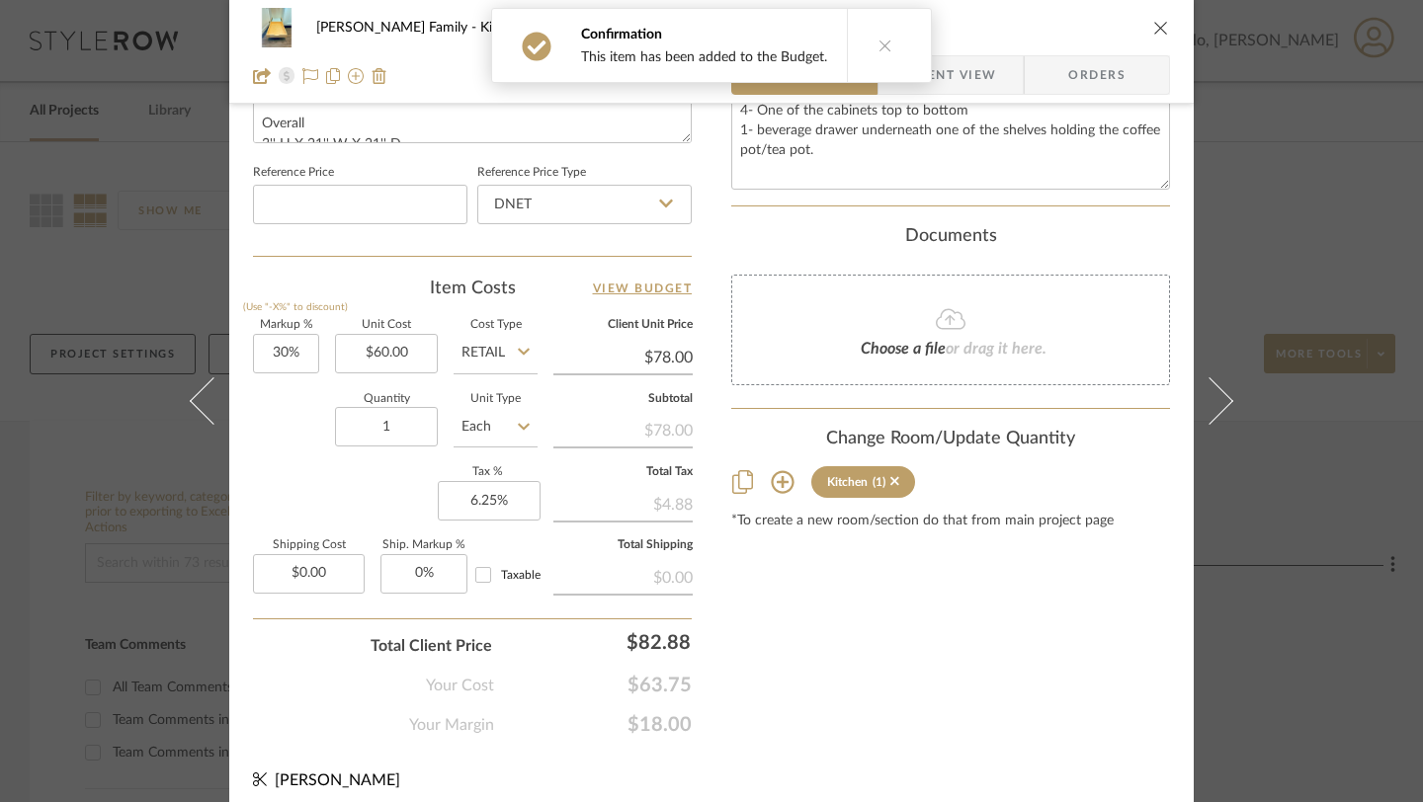
scroll to position [1033, 0]
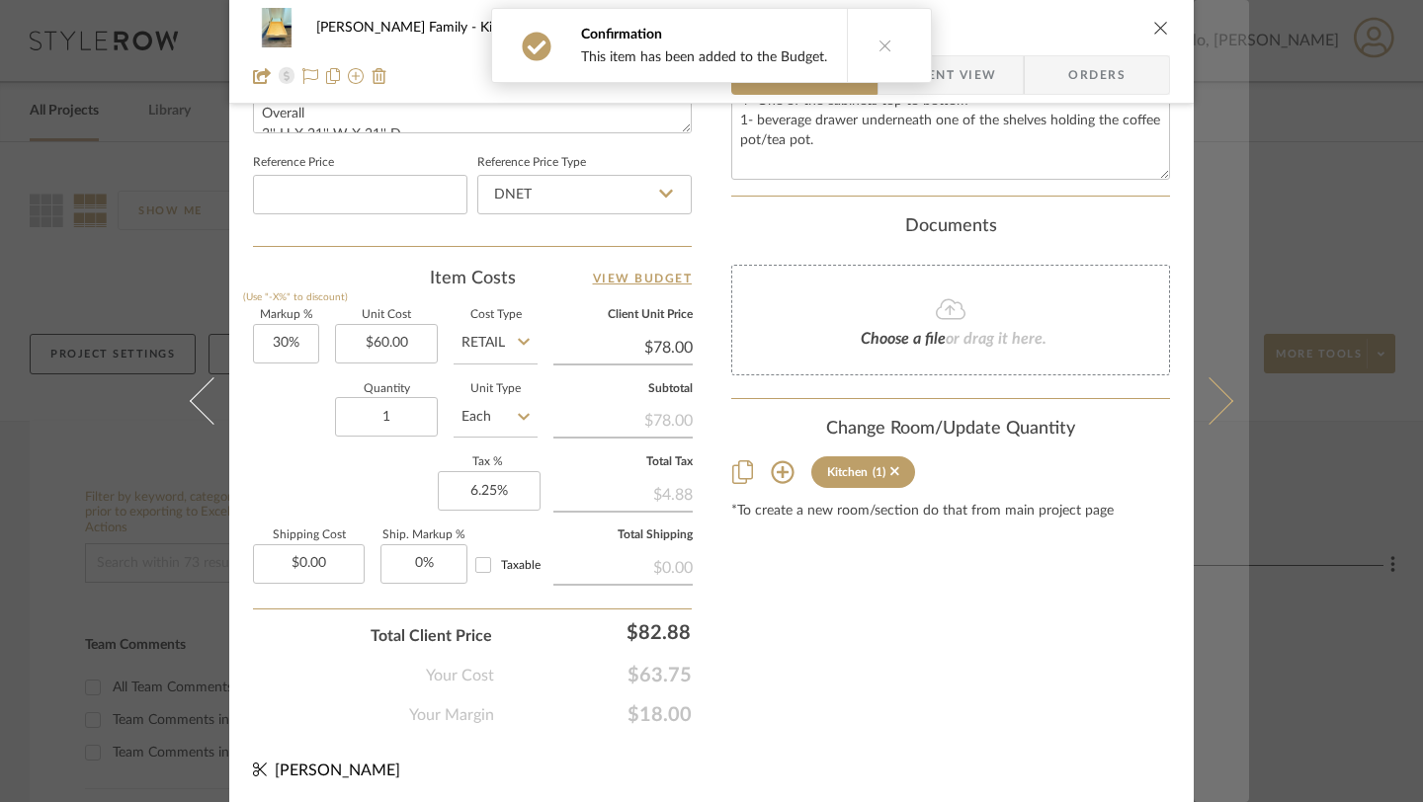
click at [1212, 397] on icon at bounding box center [1209, 400] width 47 height 47
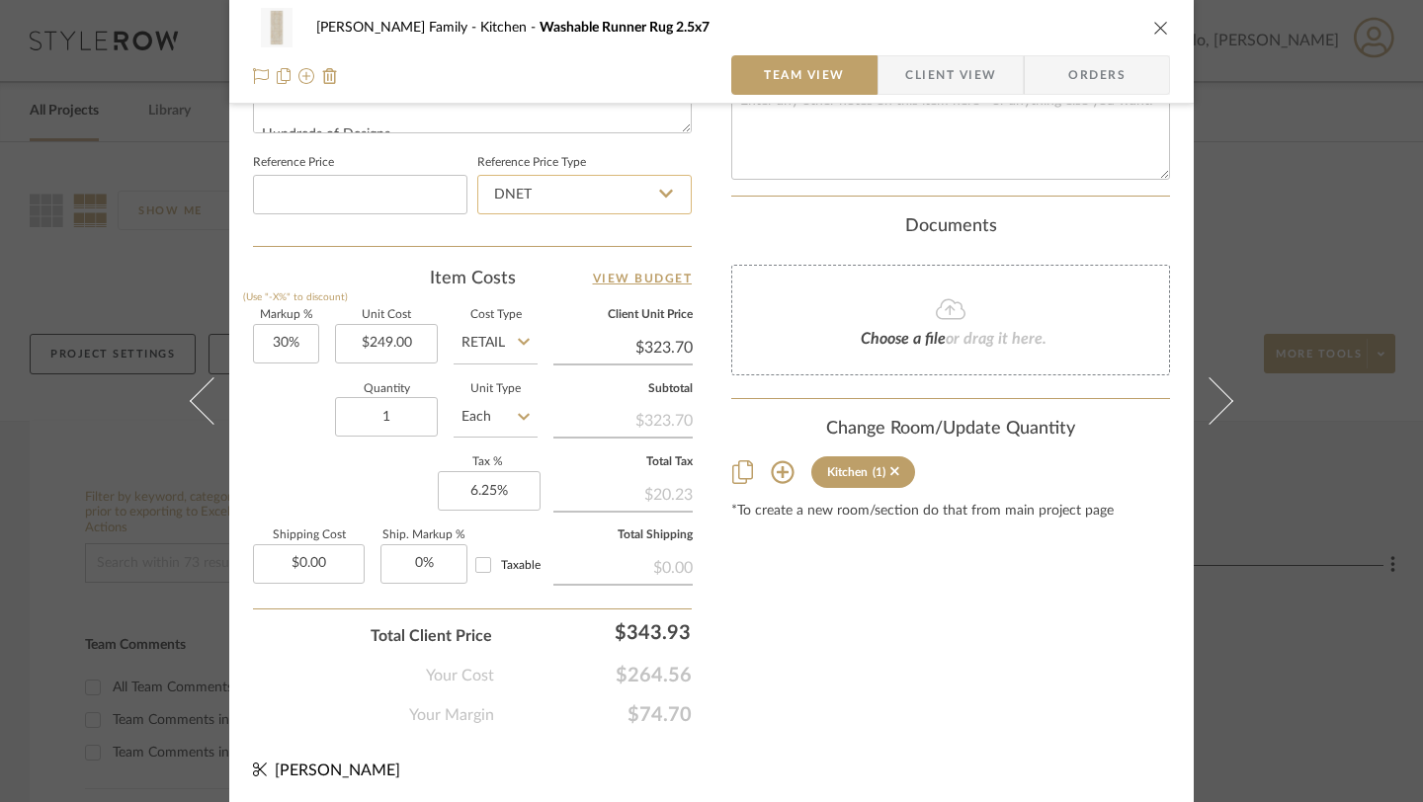
click at [645, 191] on input "DNET" at bounding box center [584, 195] width 214 height 40
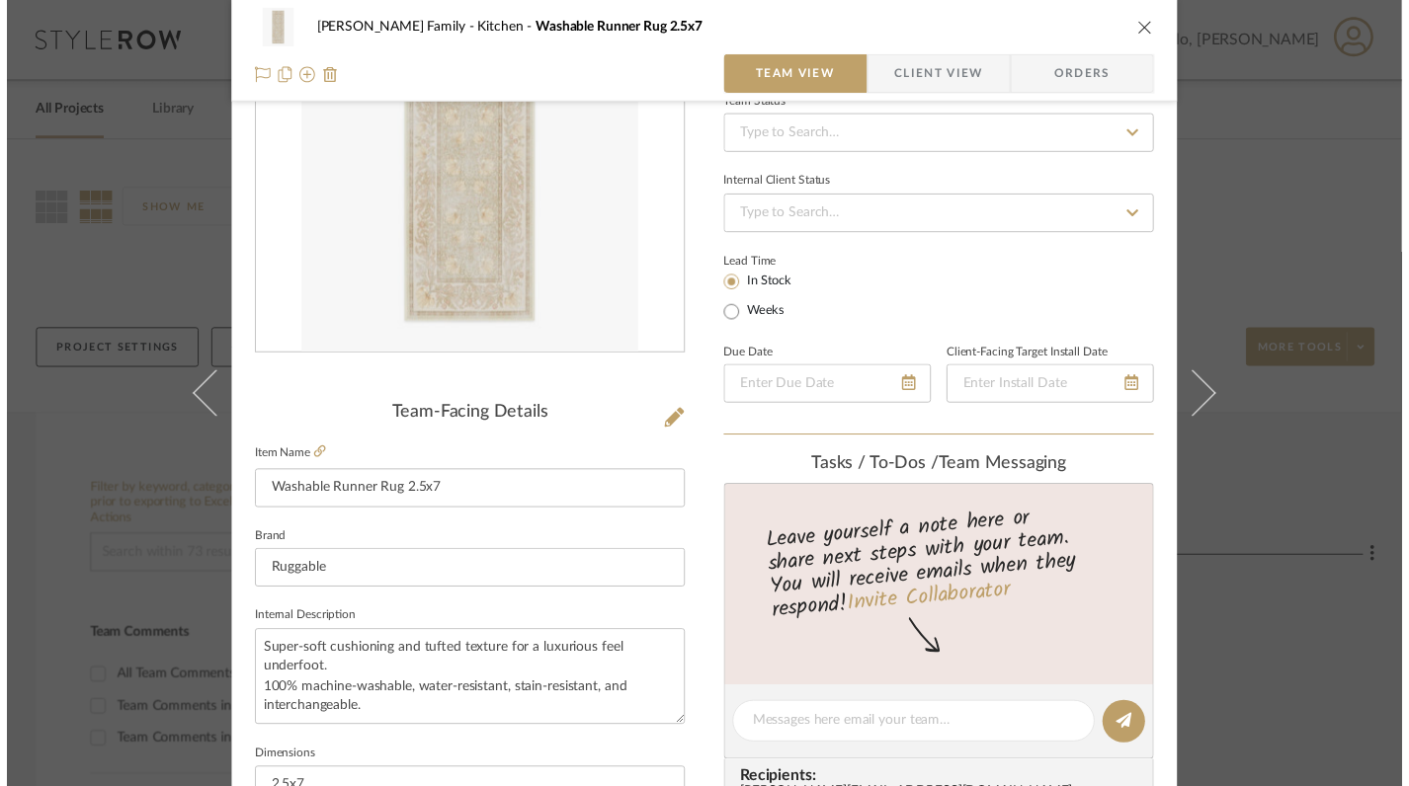
scroll to position [0, 0]
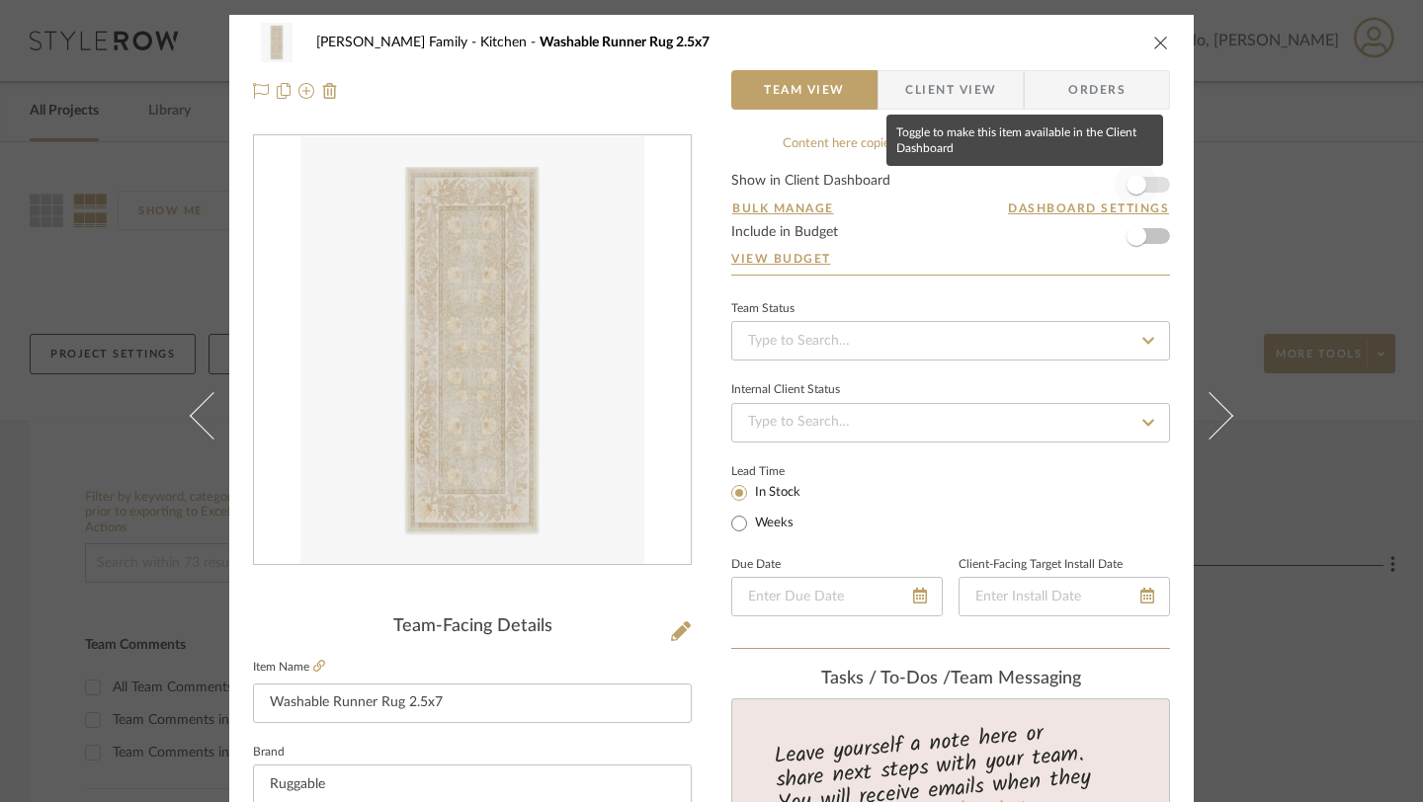
click at [1138, 185] on span "button" at bounding box center [1136, 185] width 20 height 20
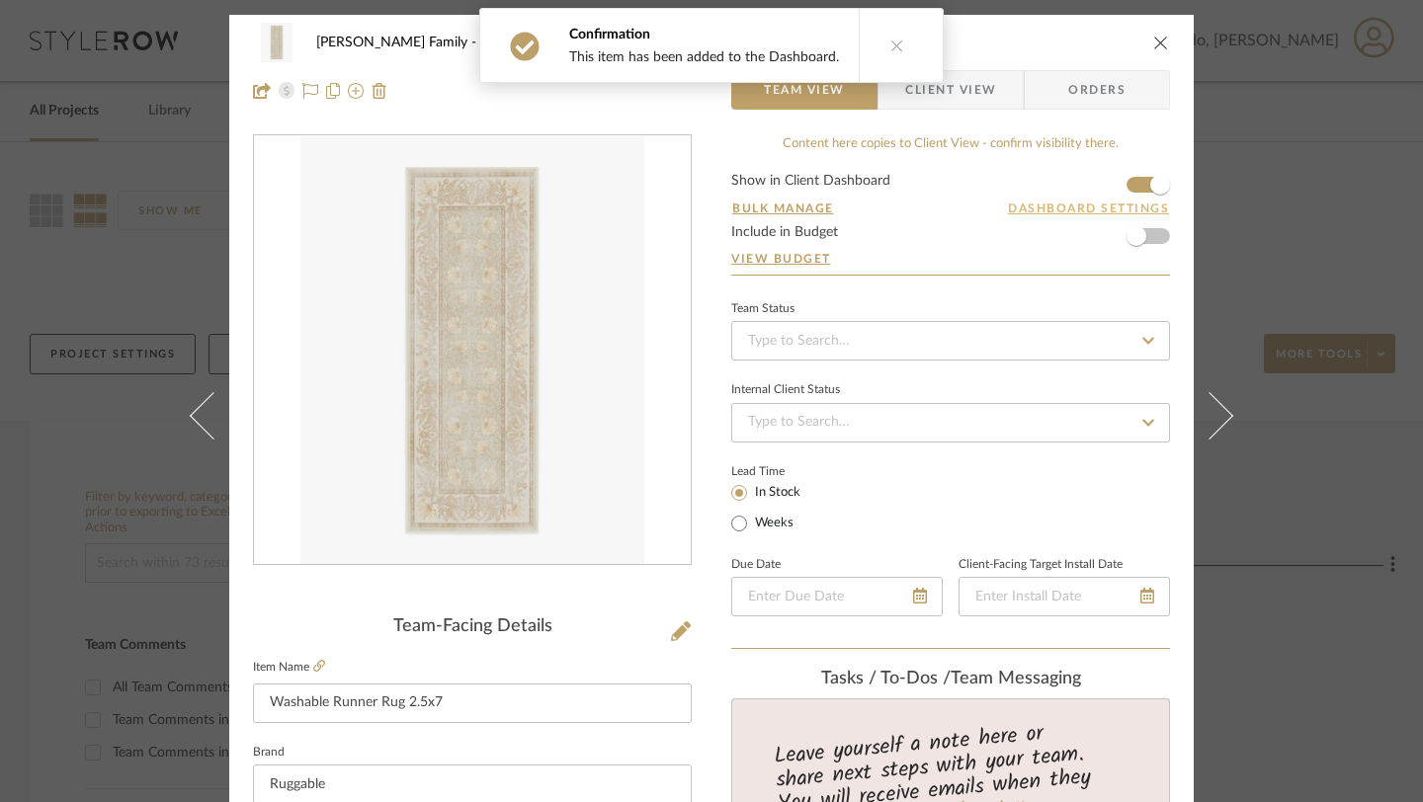
click at [1138, 211] on button "Dashboard Settings" at bounding box center [1088, 209] width 163 height 18
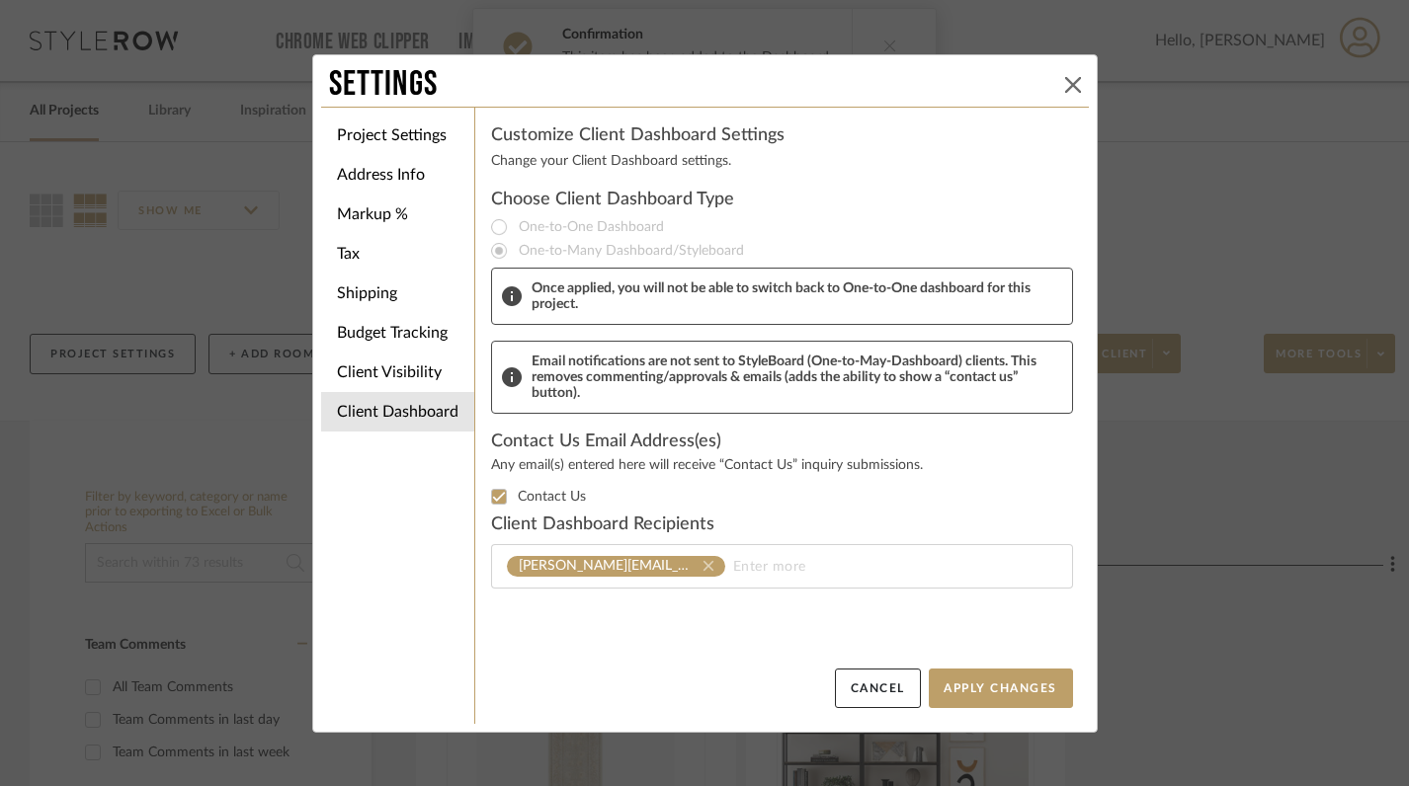
click at [1065, 92] on button at bounding box center [1073, 85] width 24 height 24
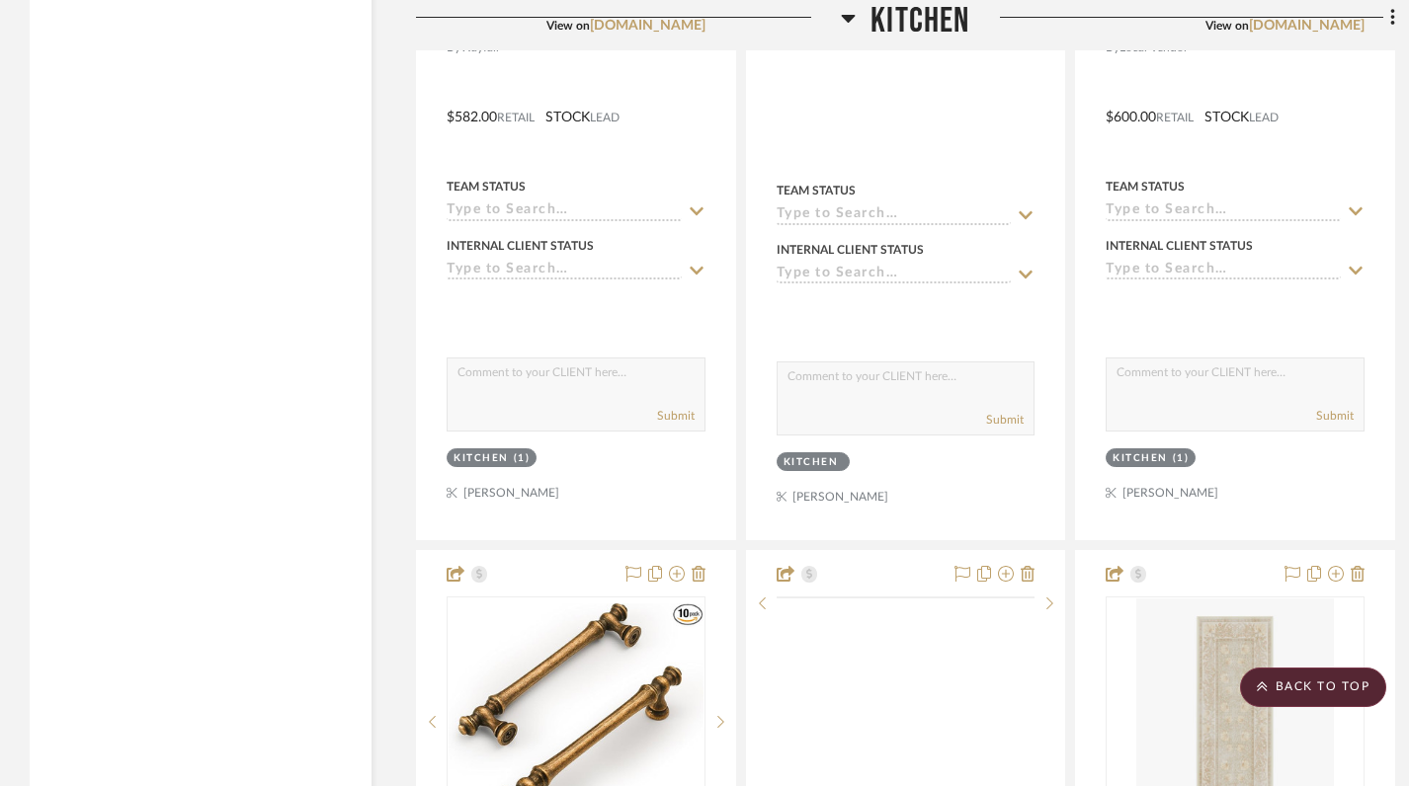
scroll to position [4062, 0]
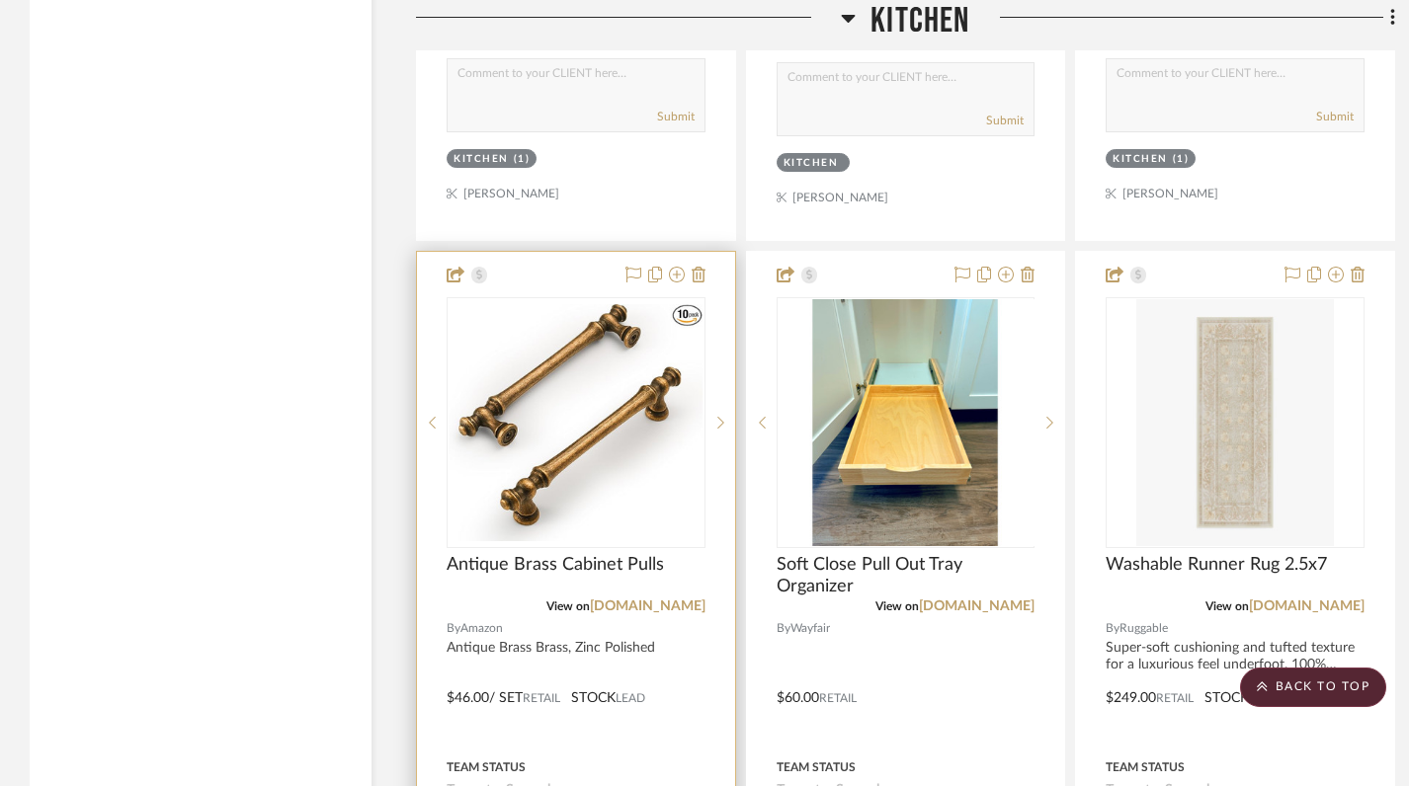
click at [0, 0] on img at bounding box center [0, 0] width 0 height 0
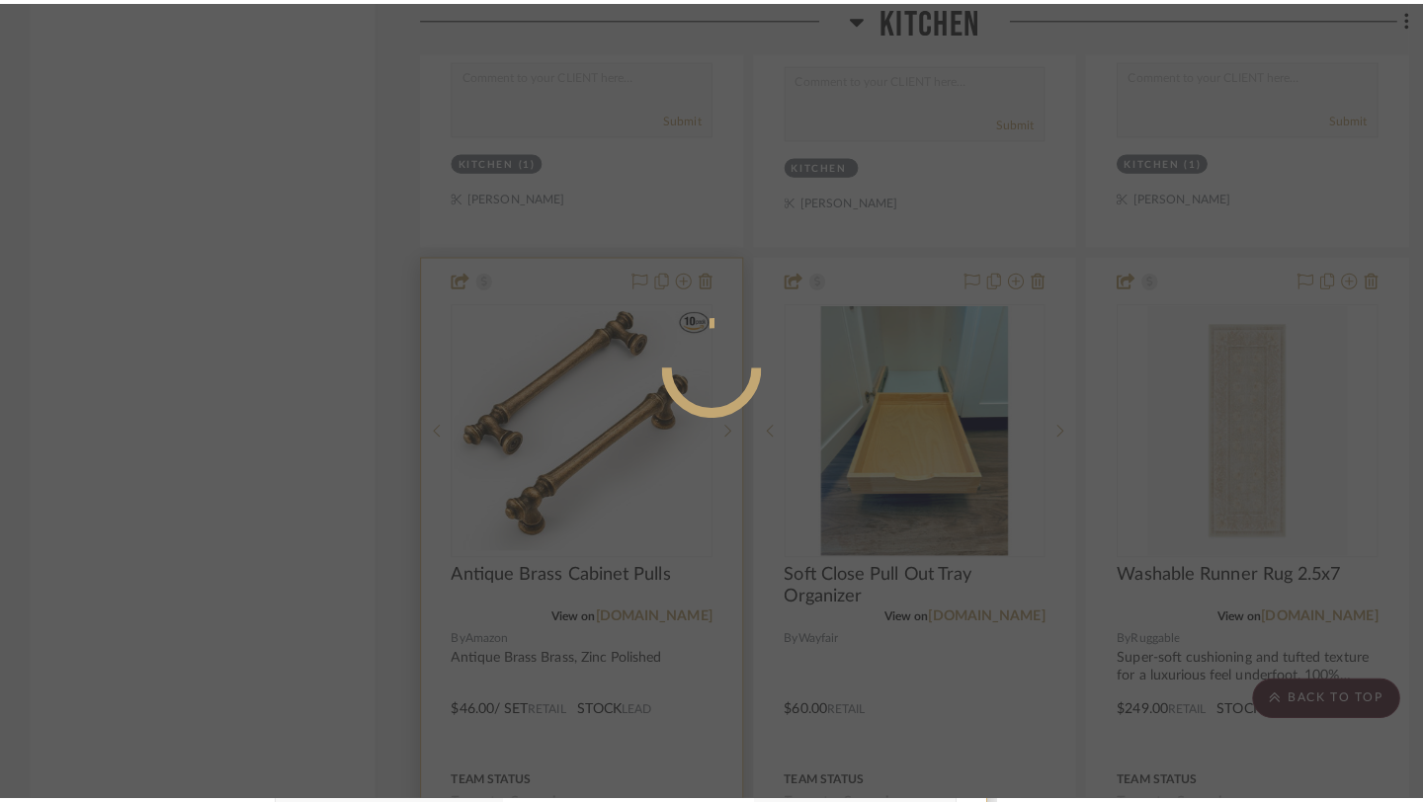
scroll to position [0, 0]
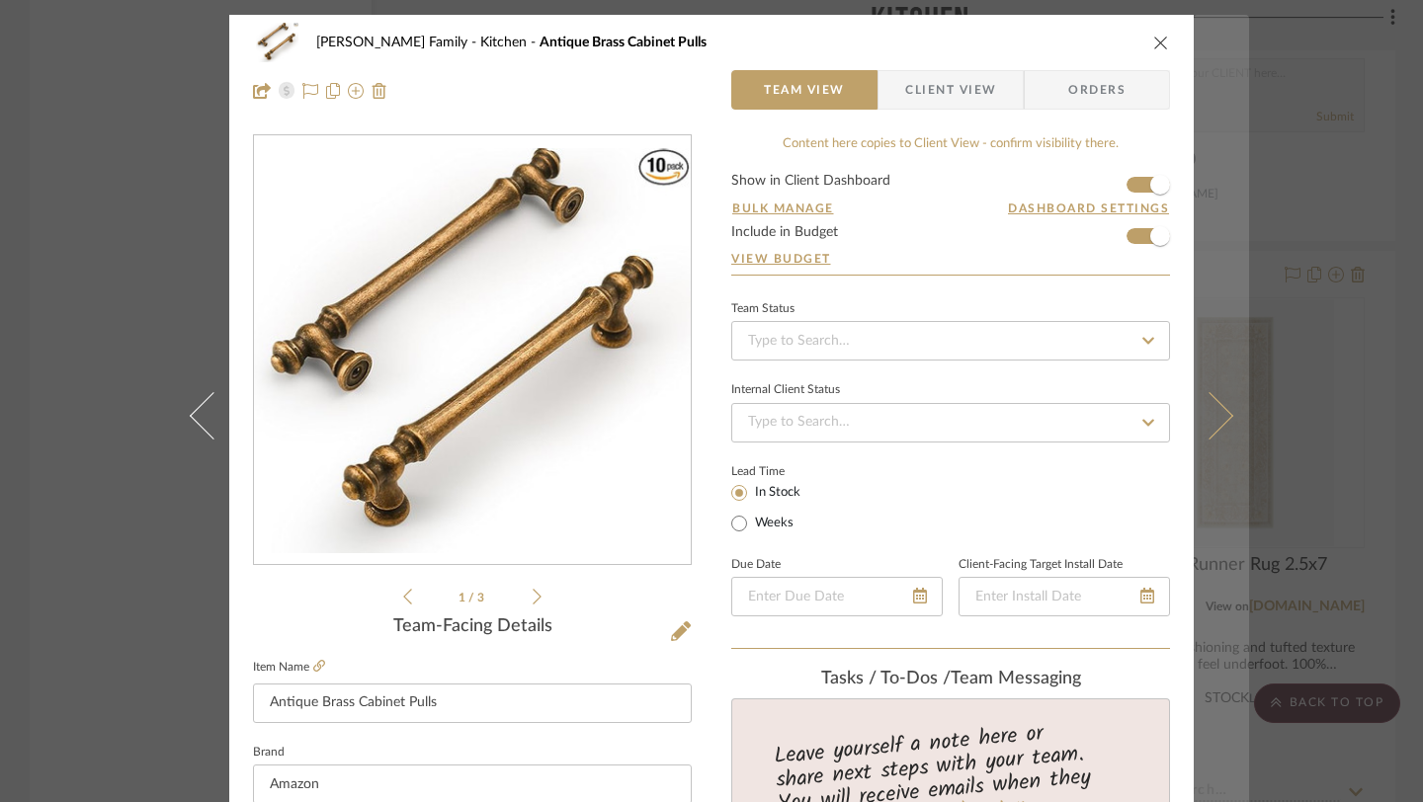
click at [1210, 428] on icon at bounding box center [1209, 415] width 47 height 47
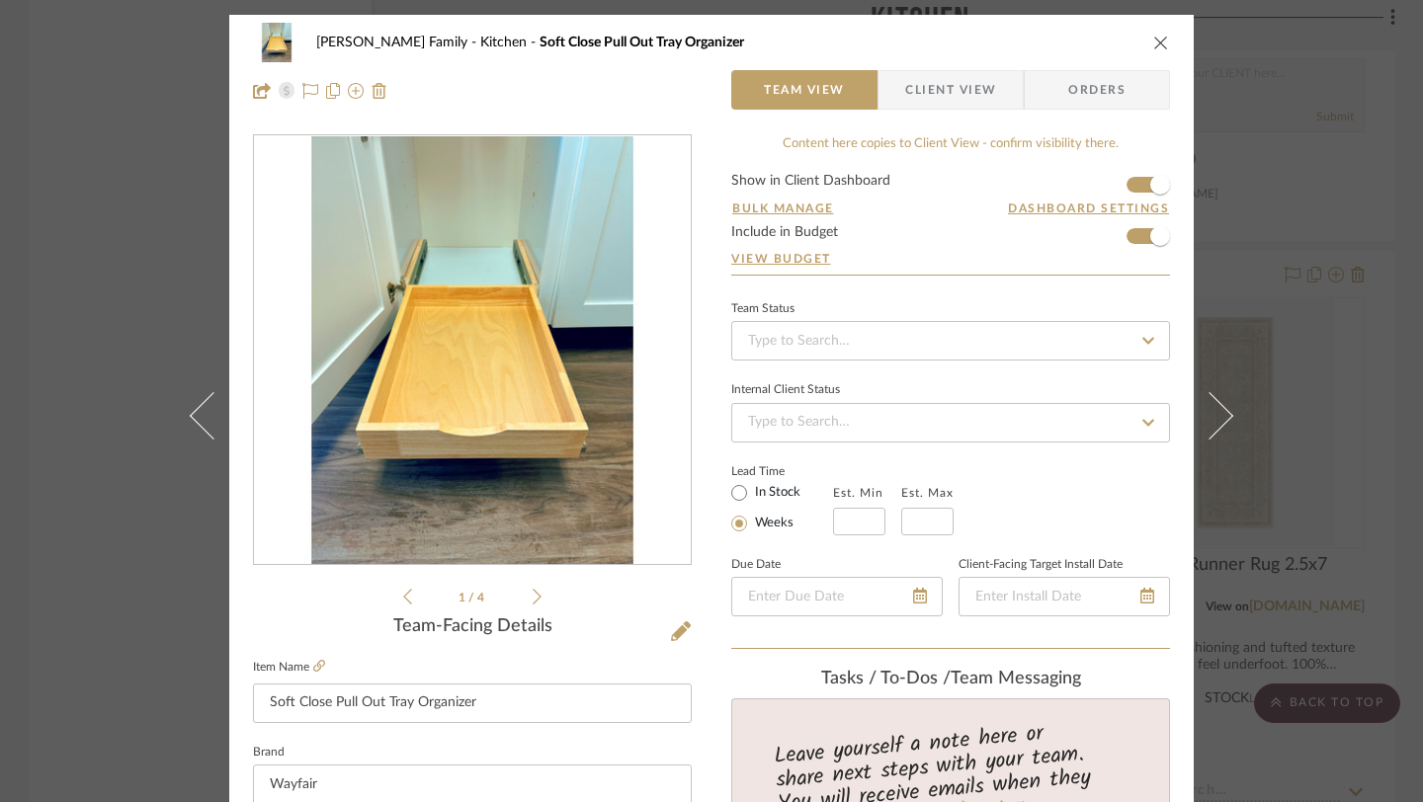
click at [1210, 428] on icon at bounding box center [1209, 415] width 47 height 47
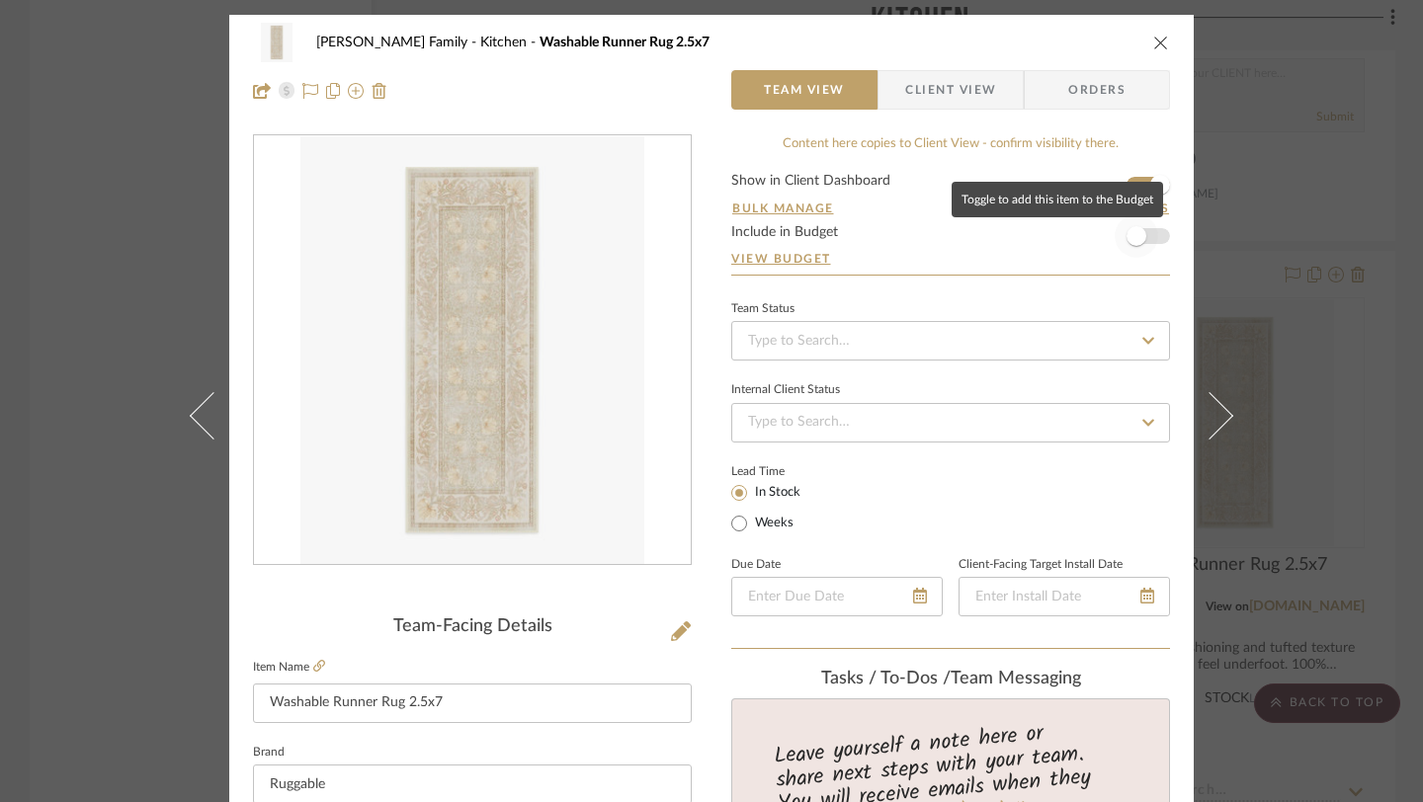
click at [1142, 232] on span "button" at bounding box center [1135, 235] width 43 height 43
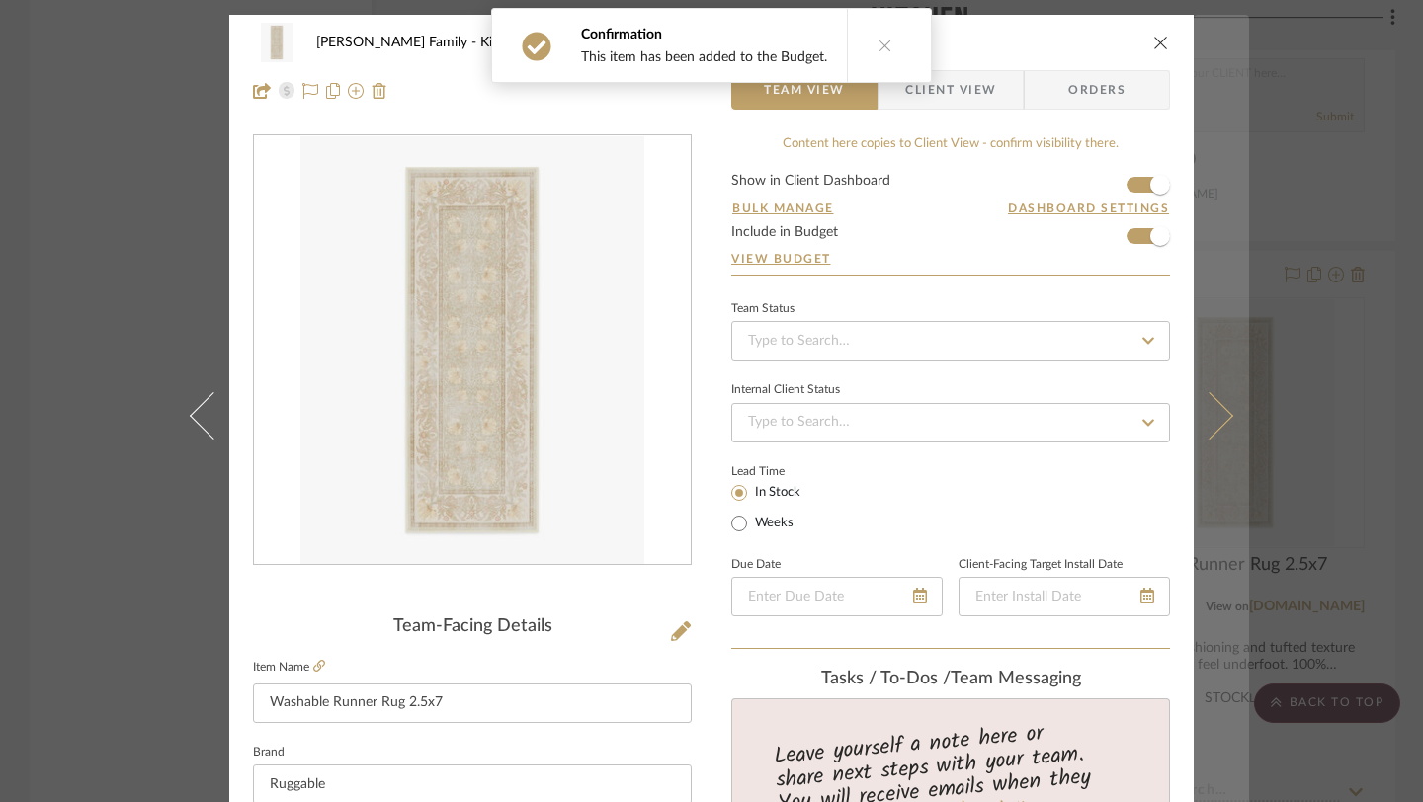
click at [1212, 421] on icon at bounding box center [1209, 415] width 47 height 47
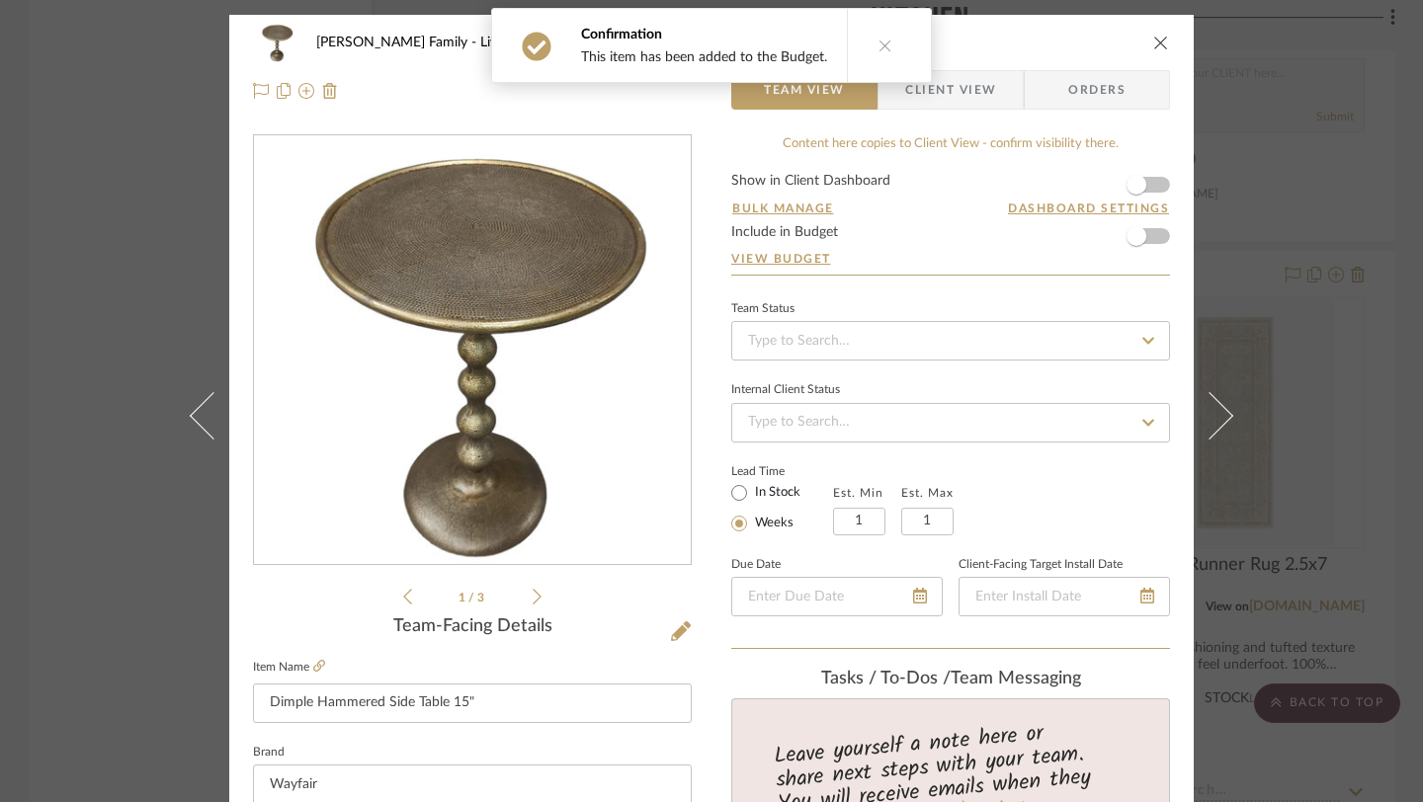
click at [1151, 188] on form "Show in Client Dashboard Bulk Manage Dashboard Settings Include in Budget View …" at bounding box center [950, 224] width 439 height 101
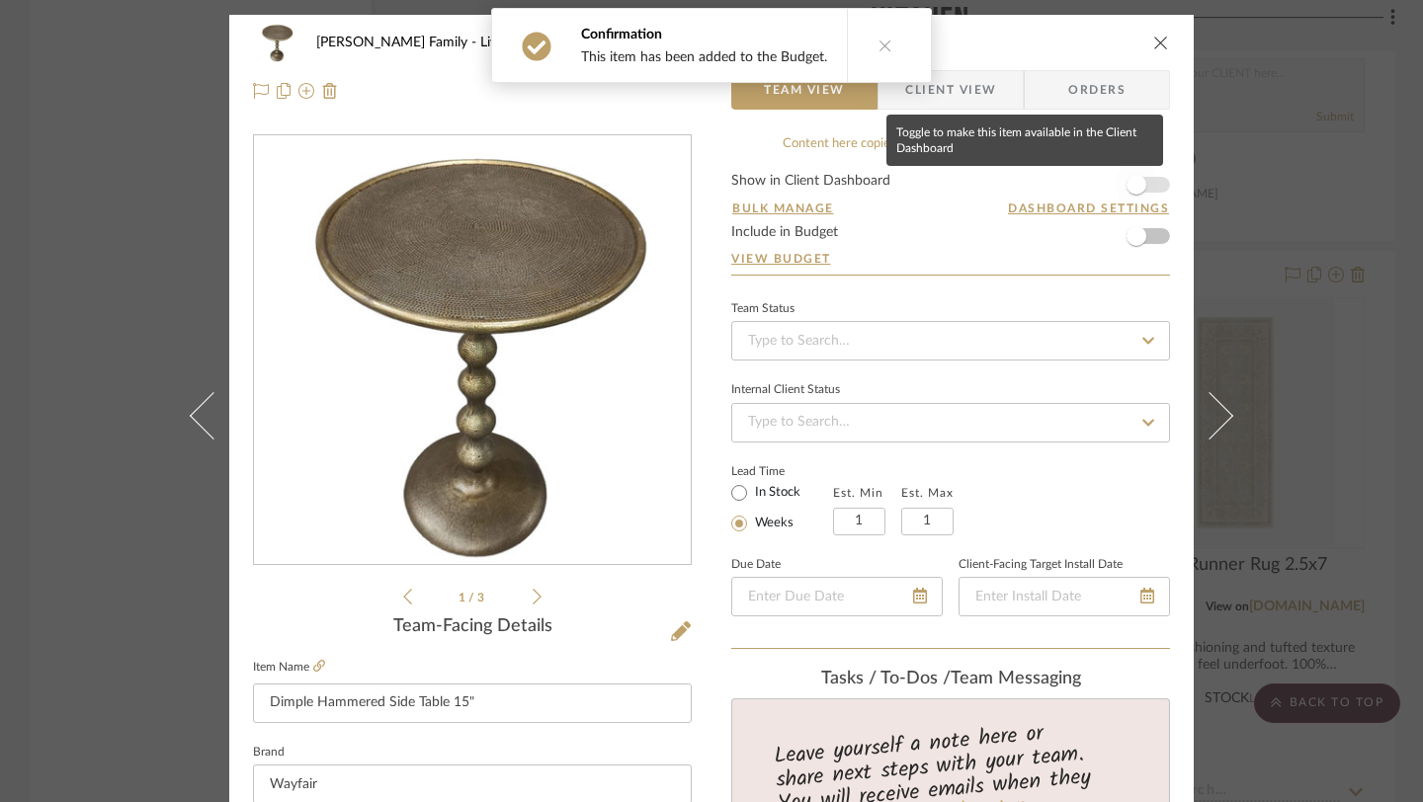
click at [1149, 189] on span "button" at bounding box center [1135, 184] width 43 height 43
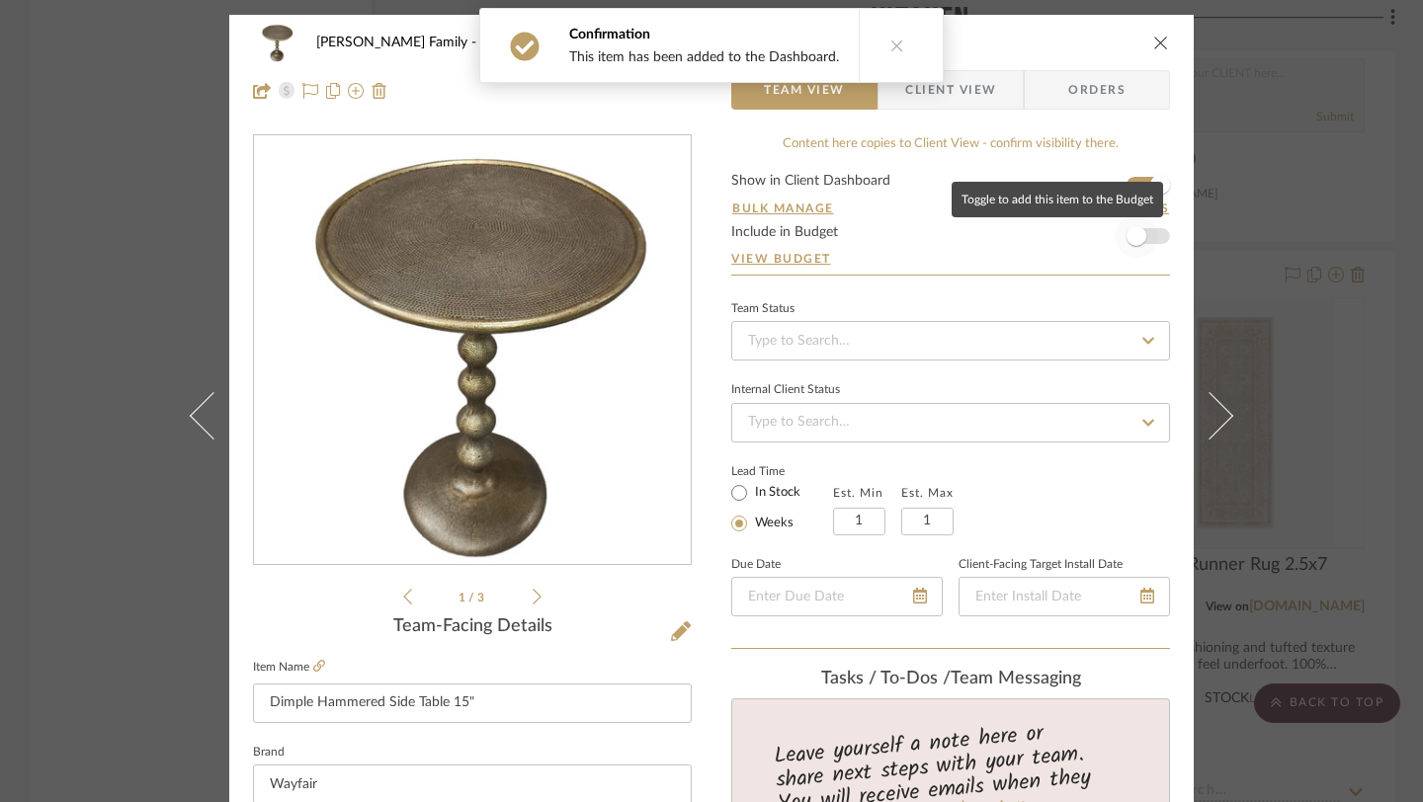
click at [1148, 232] on span "button" at bounding box center [1135, 235] width 43 height 43
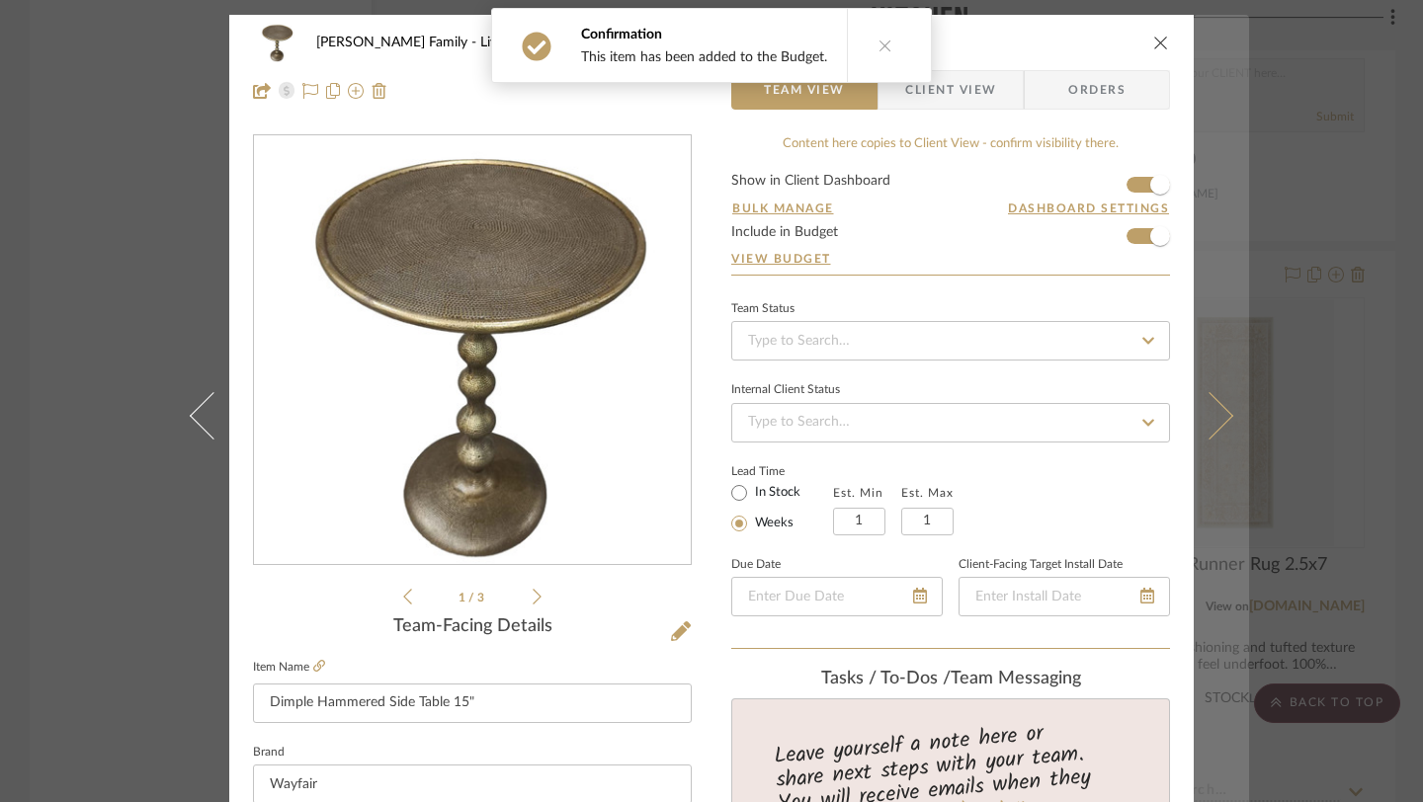
click at [1198, 416] on icon at bounding box center [1209, 415] width 47 height 47
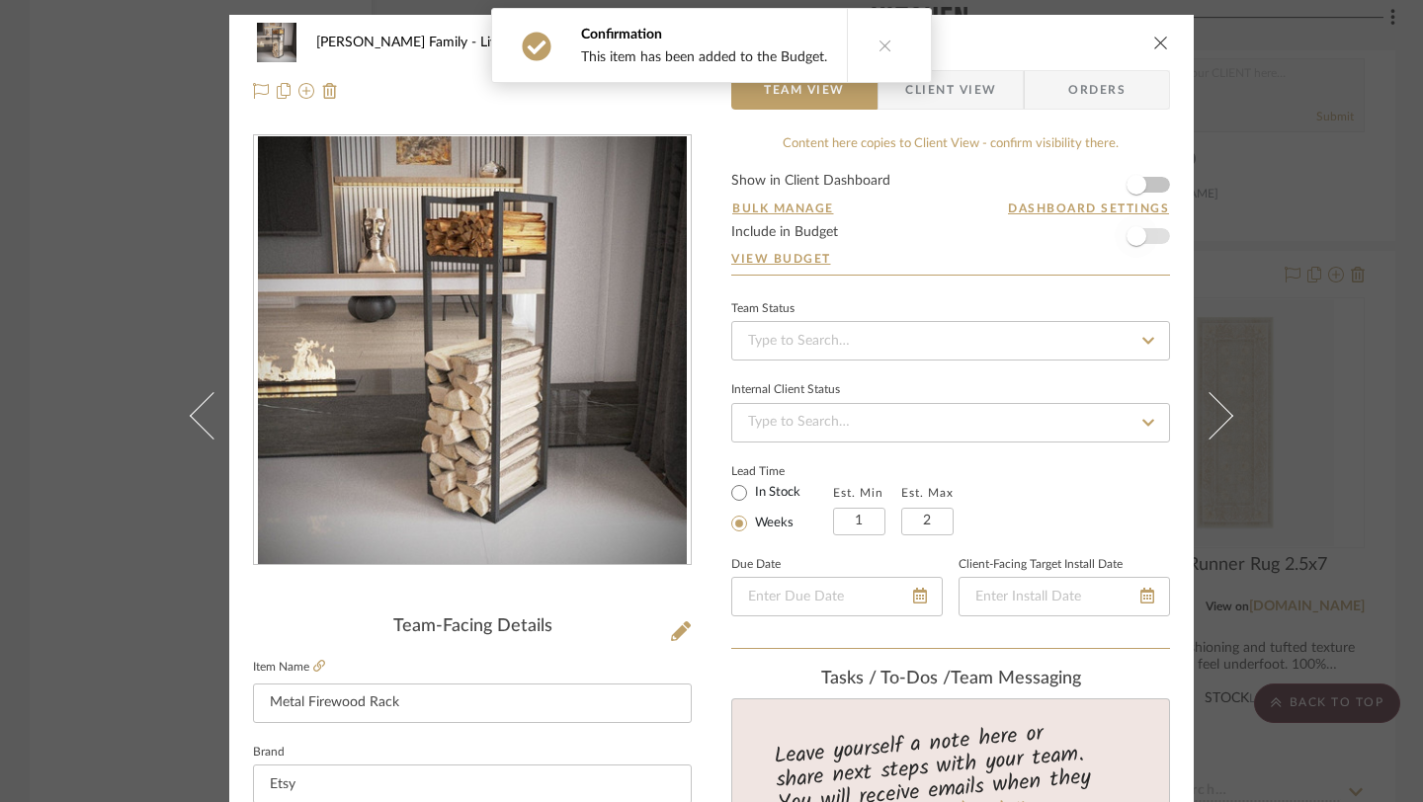
click at [1147, 234] on span "button" at bounding box center [1135, 235] width 43 height 43
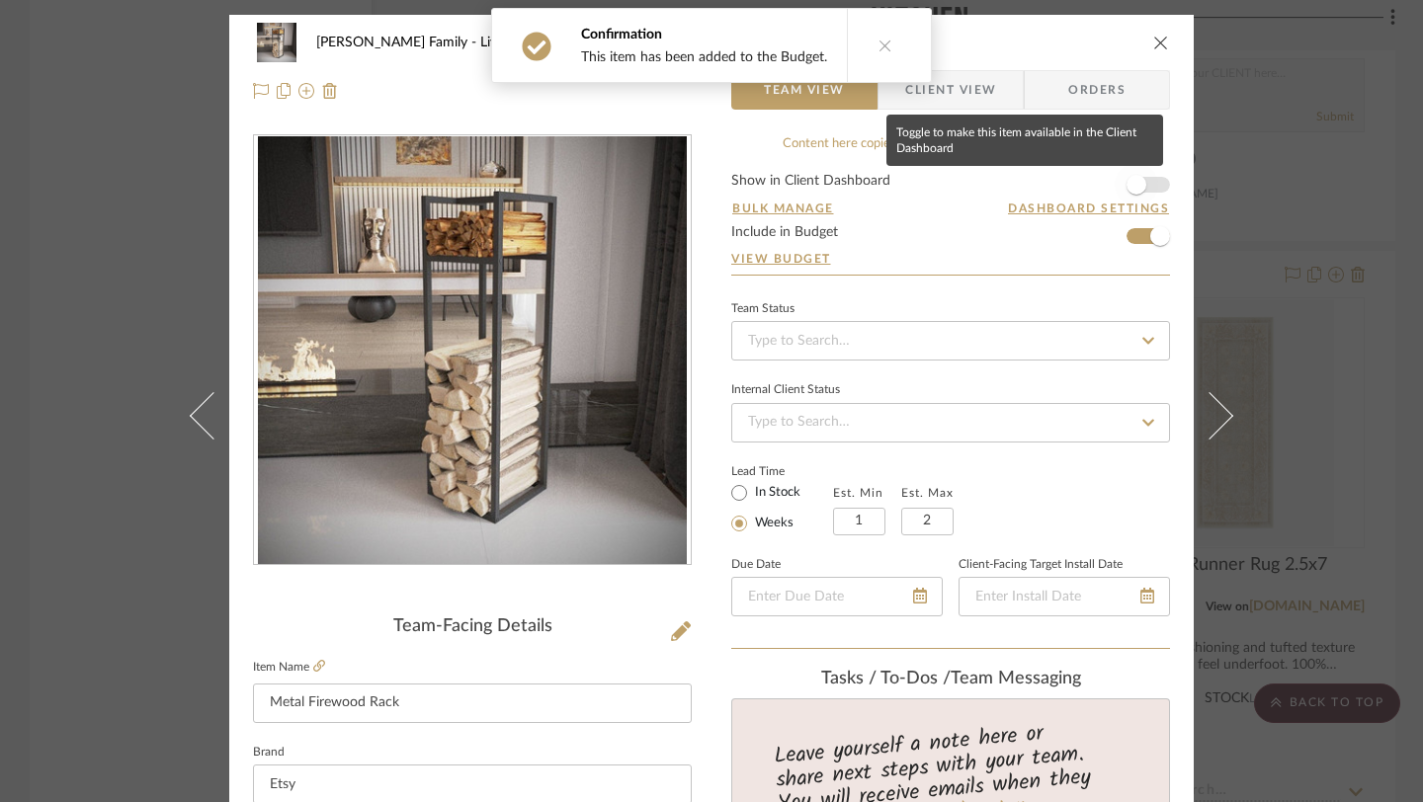
click at [1146, 173] on span "button" at bounding box center [1135, 184] width 43 height 43
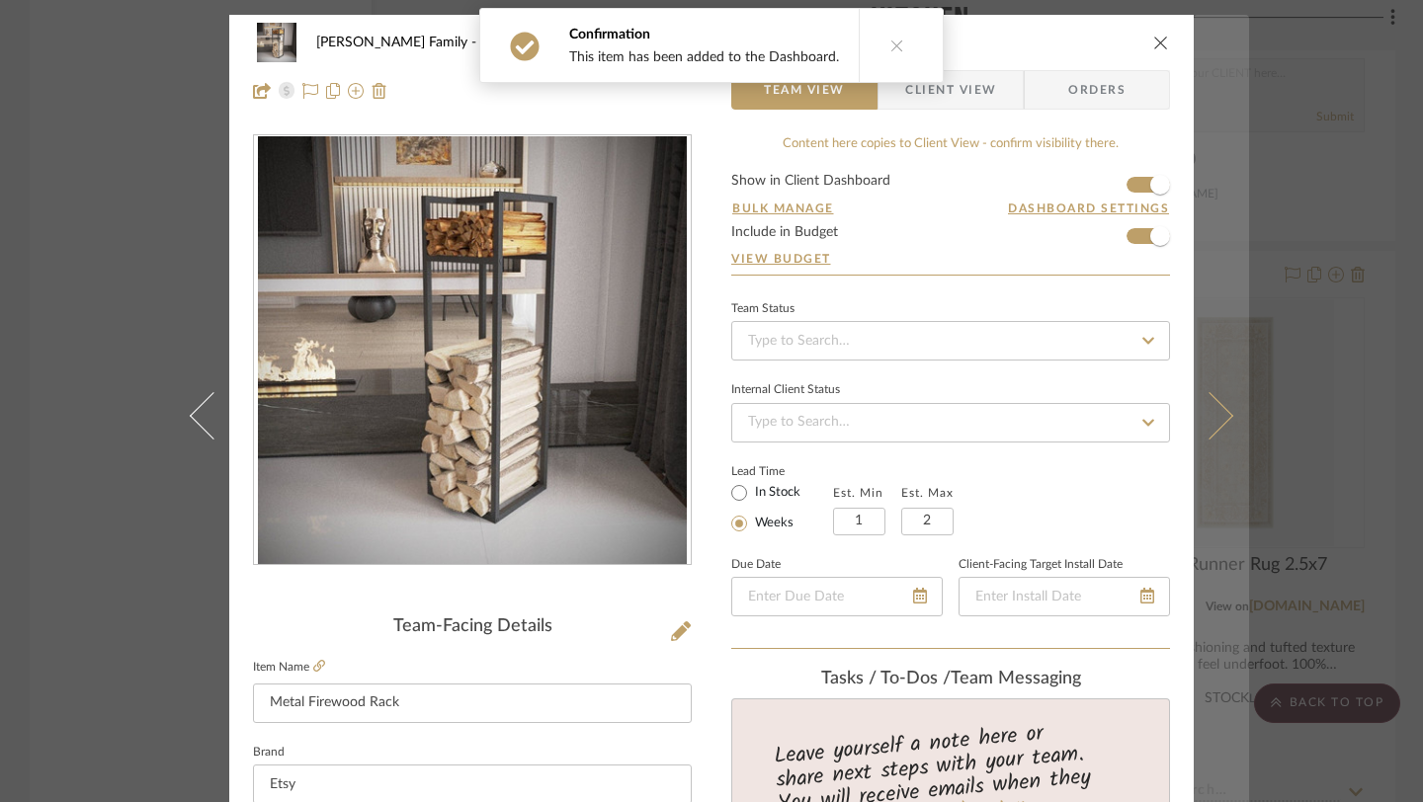
click at [1197, 407] on icon at bounding box center [1209, 415] width 47 height 47
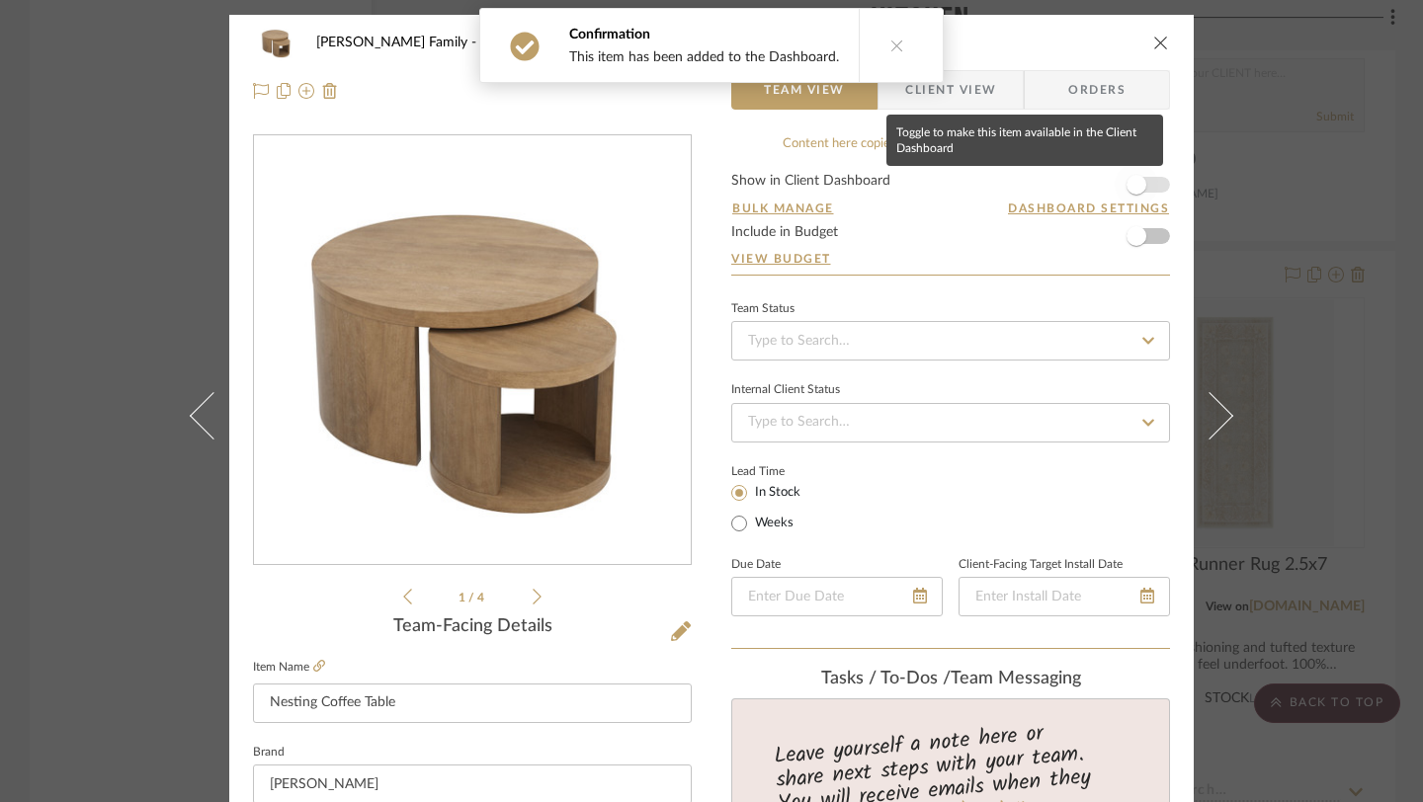
click at [1138, 196] on span "button" at bounding box center [1135, 184] width 43 height 43
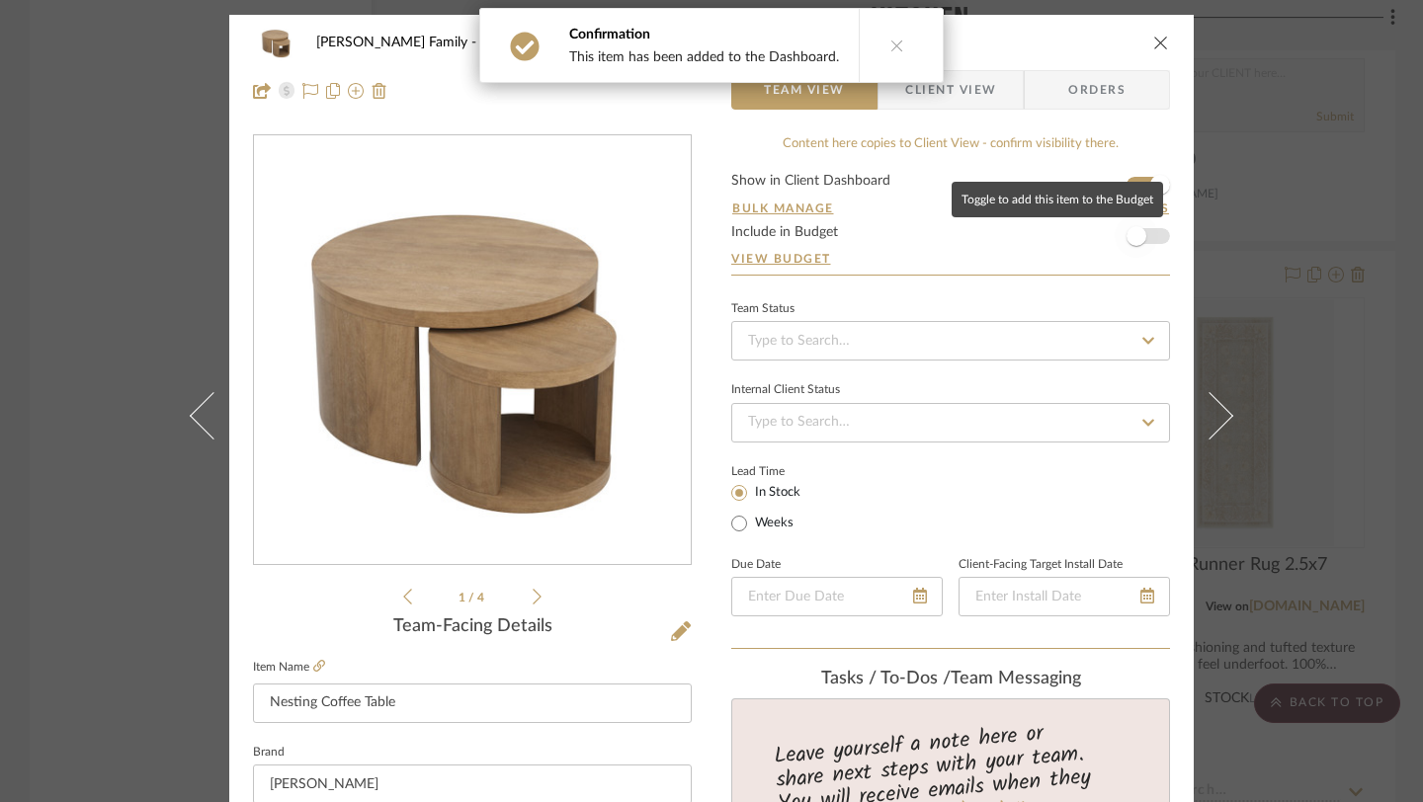
click at [1138, 232] on span "button" at bounding box center [1135, 235] width 43 height 43
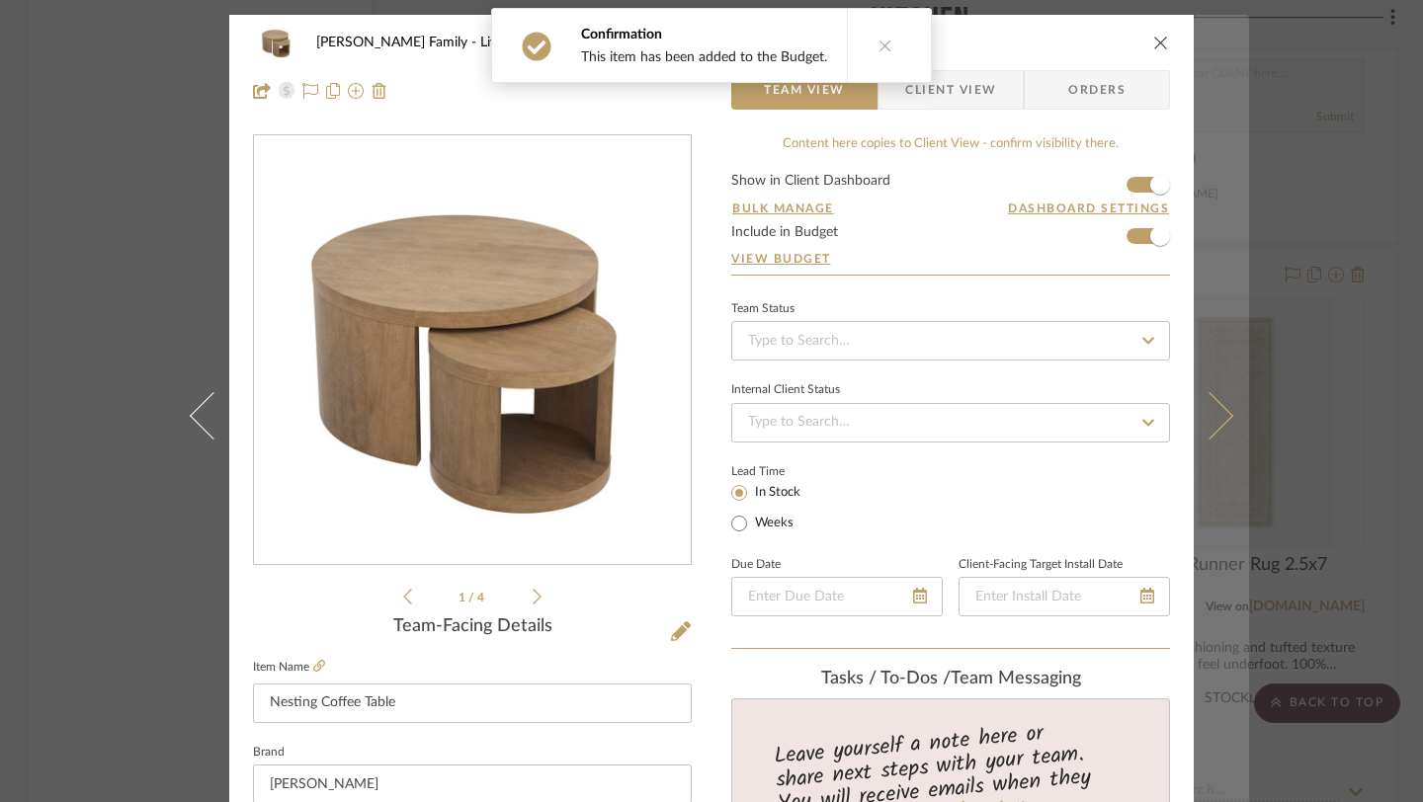
click at [1204, 425] on icon at bounding box center [1209, 415] width 47 height 47
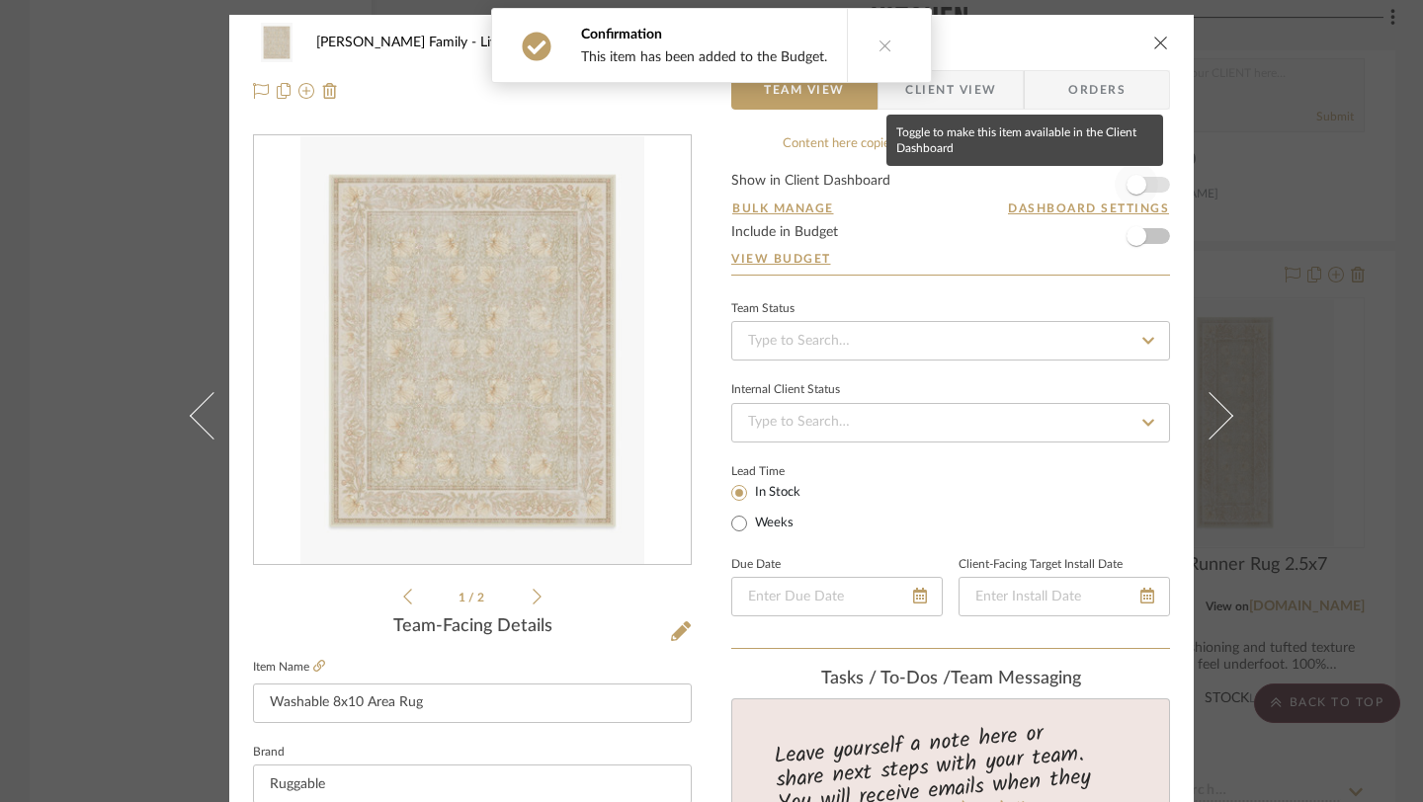
click at [1145, 187] on span "button" at bounding box center [1135, 184] width 43 height 43
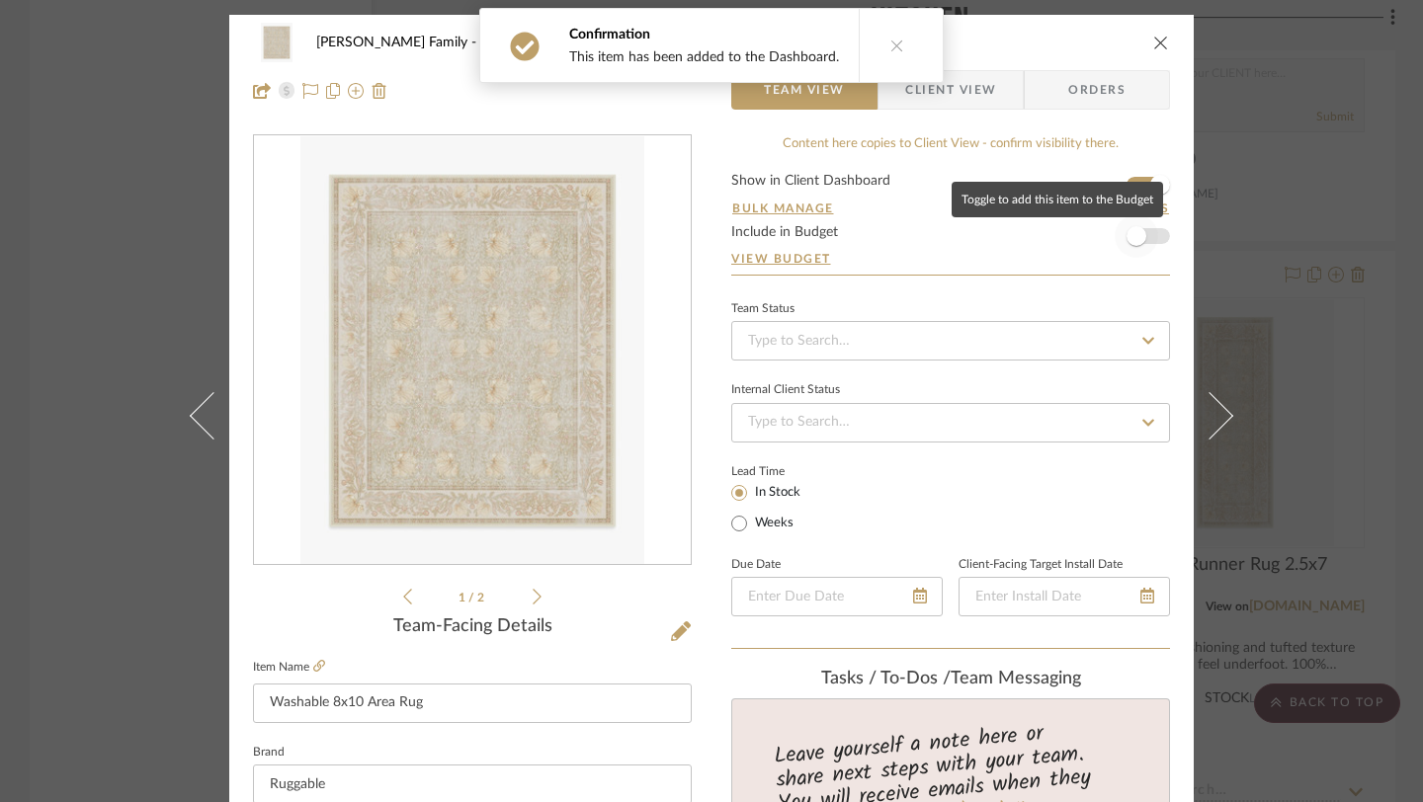
click at [1144, 241] on span "button" at bounding box center [1135, 235] width 43 height 43
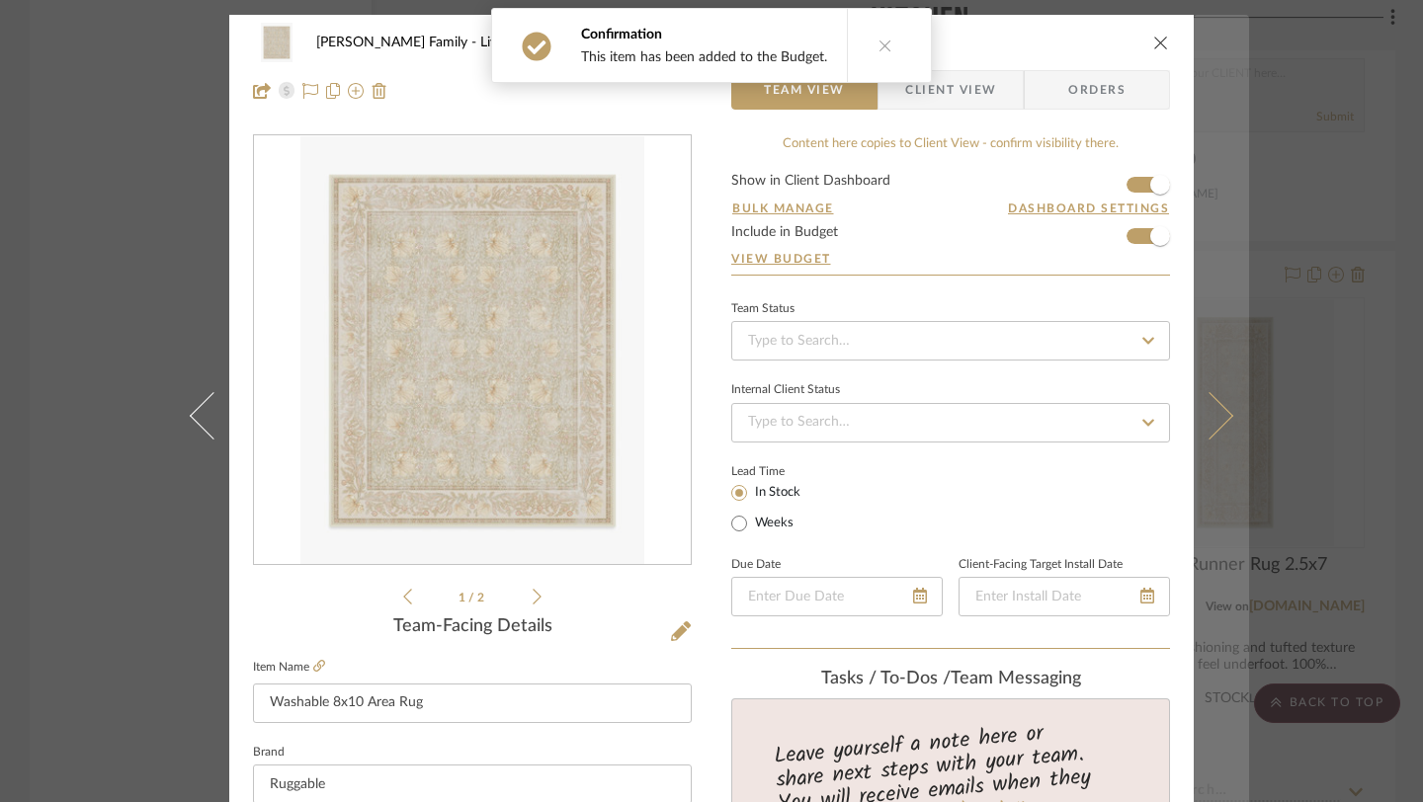
click at [1208, 382] on button at bounding box center [1220, 416] width 55 height 802
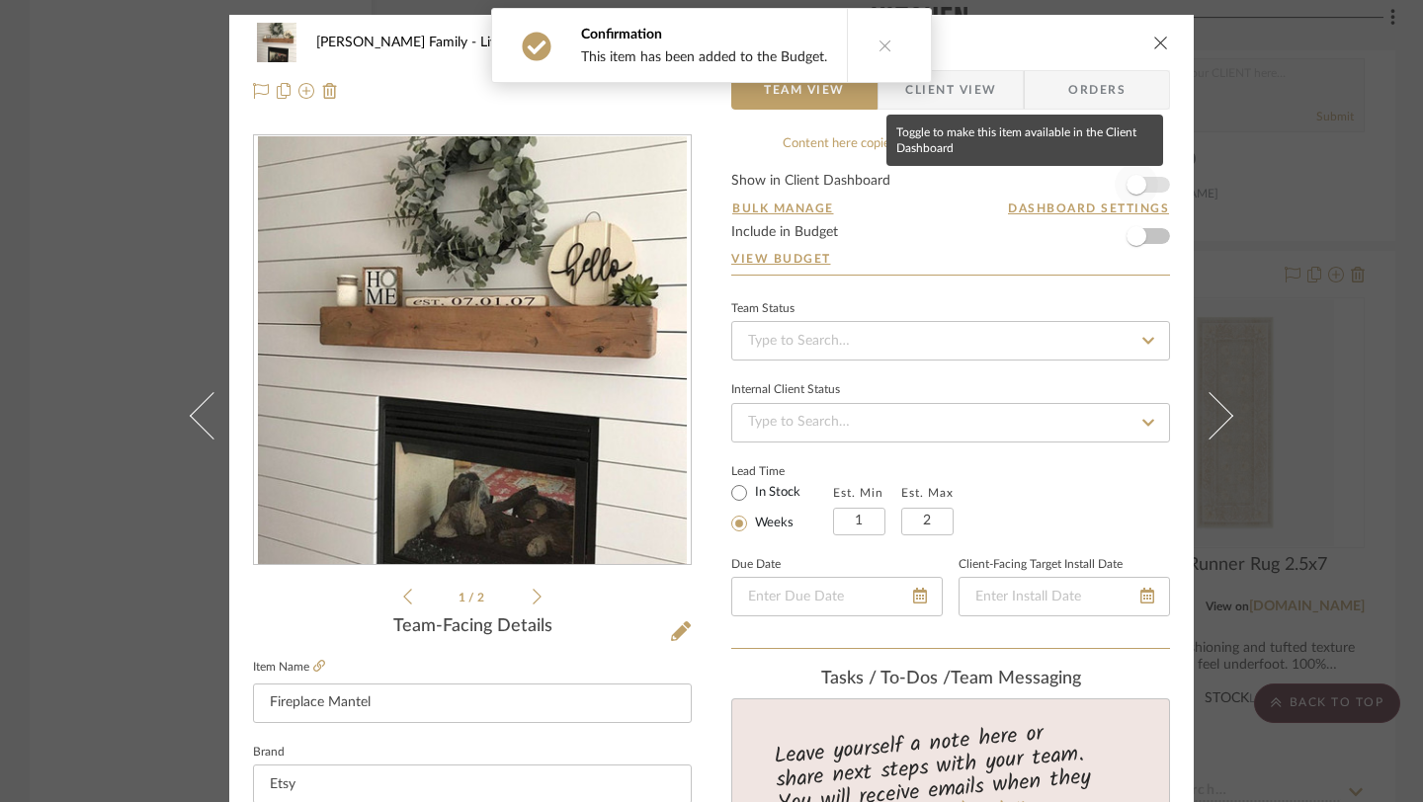
click at [1141, 198] on span "button" at bounding box center [1135, 184] width 43 height 43
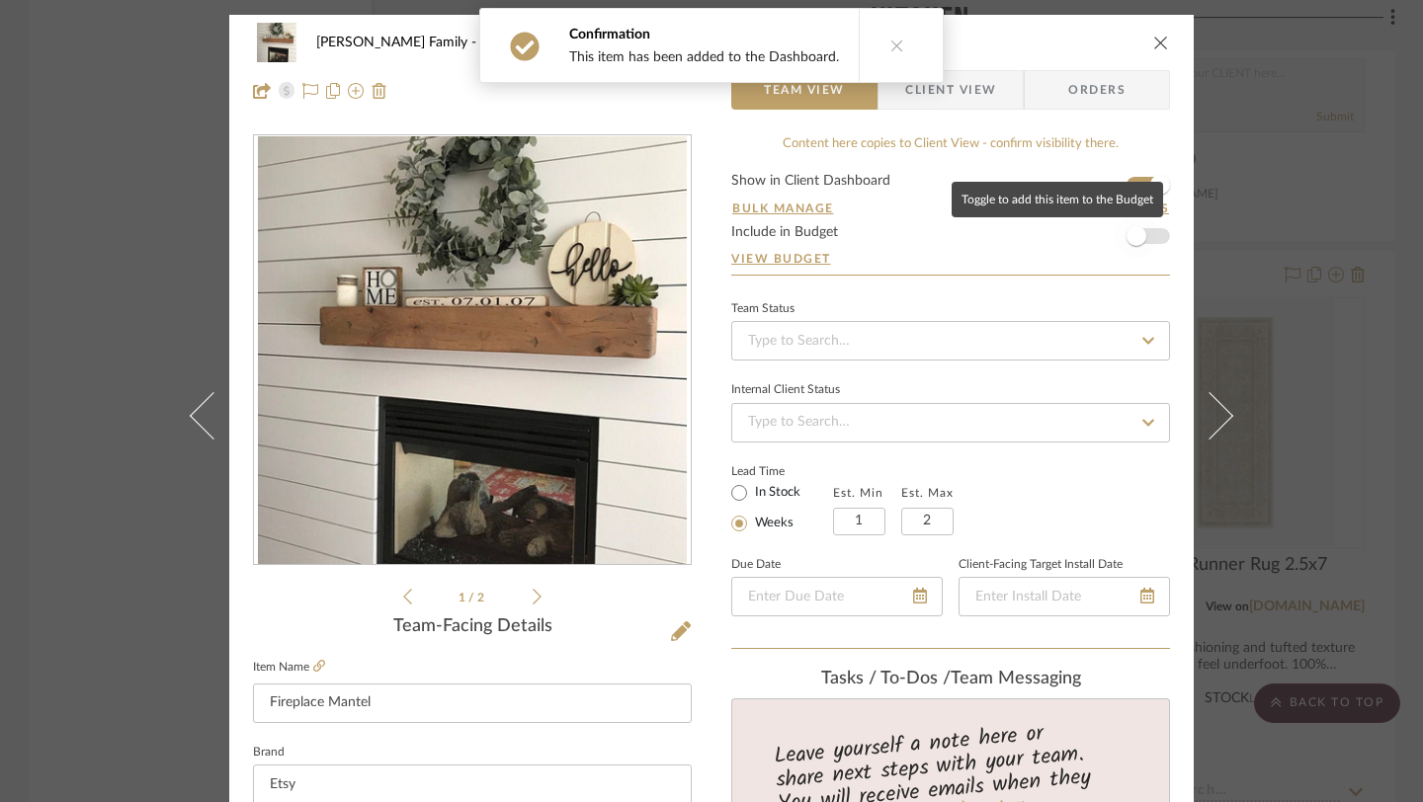
click at [1141, 258] on span "button" at bounding box center [1135, 235] width 43 height 43
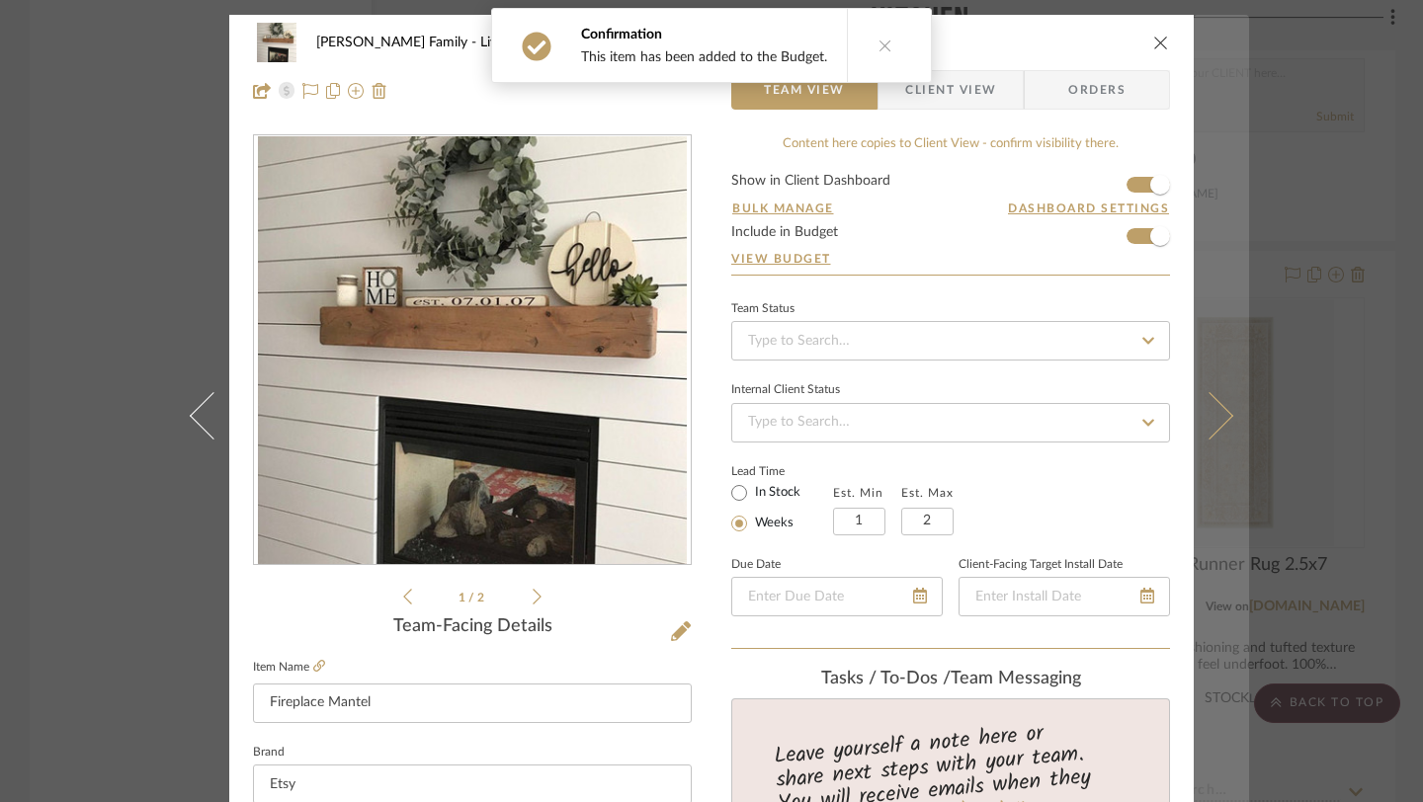
click at [1199, 386] on button at bounding box center [1220, 416] width 55 height 802
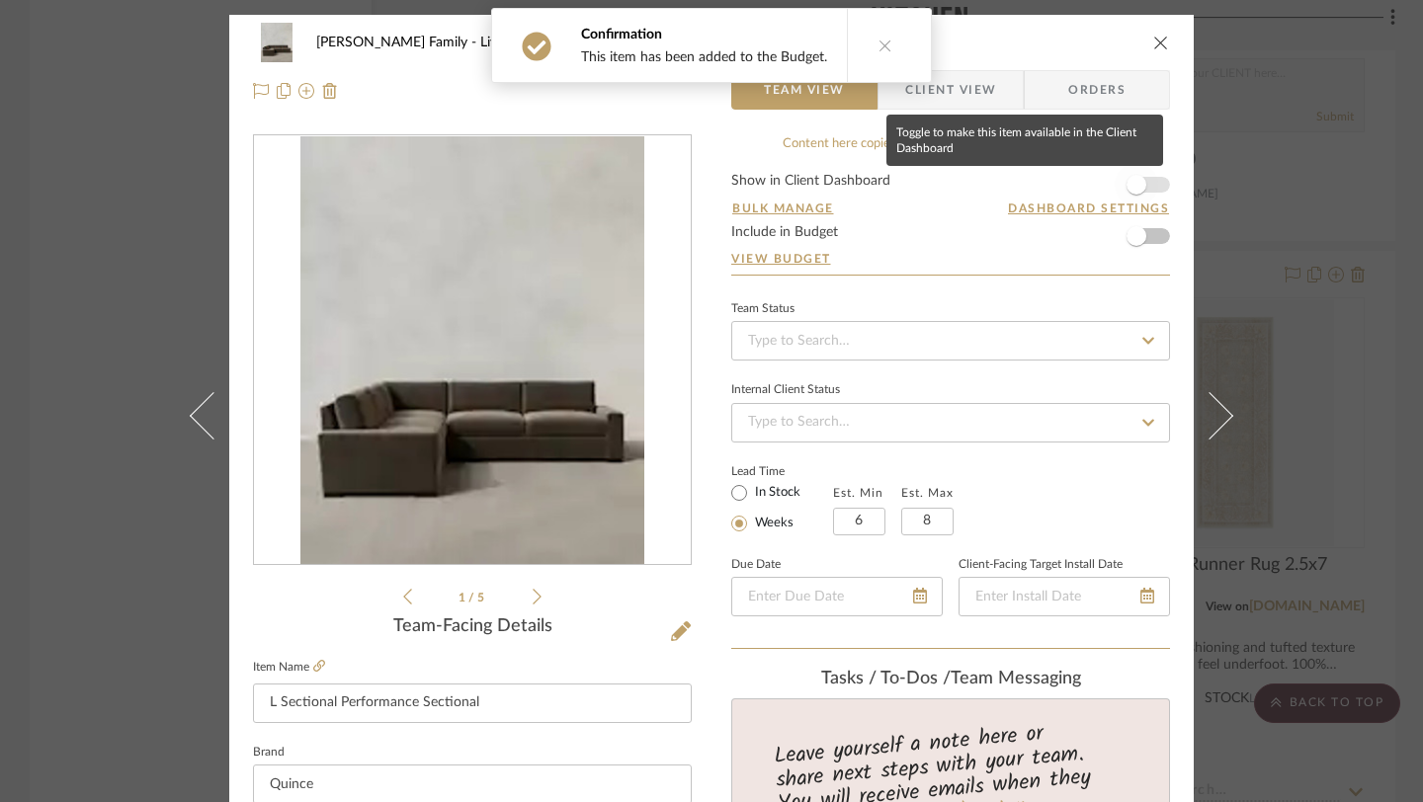
click at [1126, 190] on span "button" at bounding box center [1136, 185] width 20 height 20
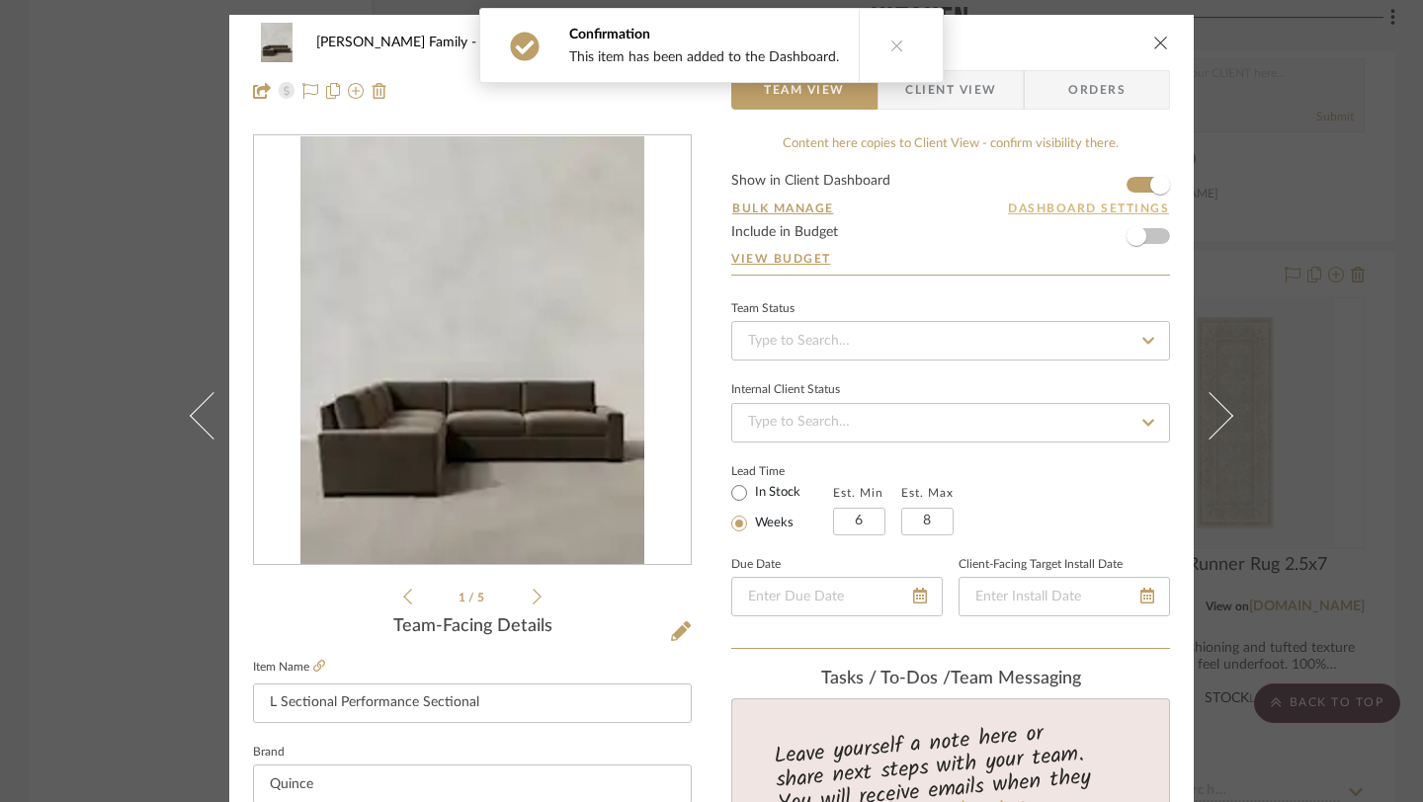
click at [1126, 212] on button "Dashboard Settings" at bounding box center [1088, 209] width 163 height 18
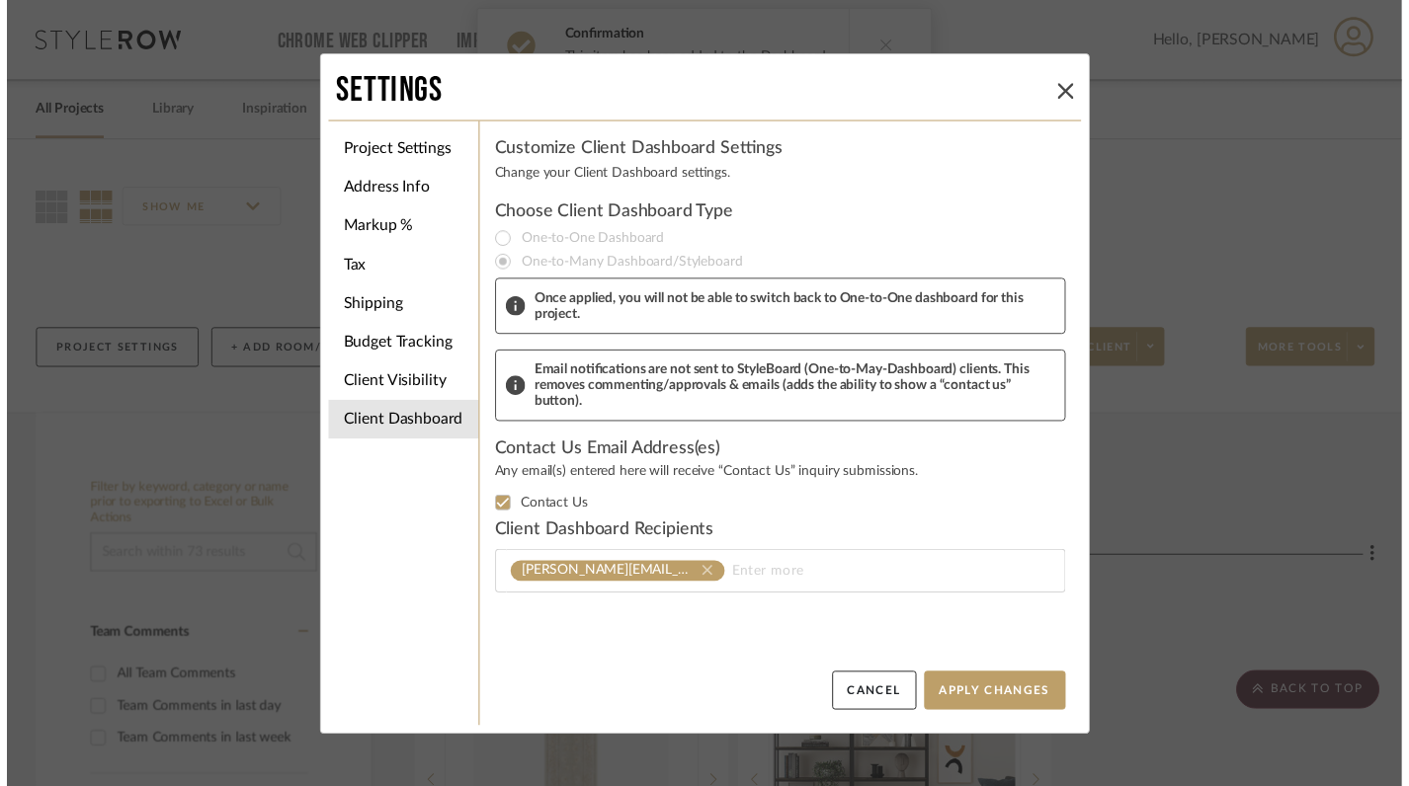
scroll to position [4062, 0]
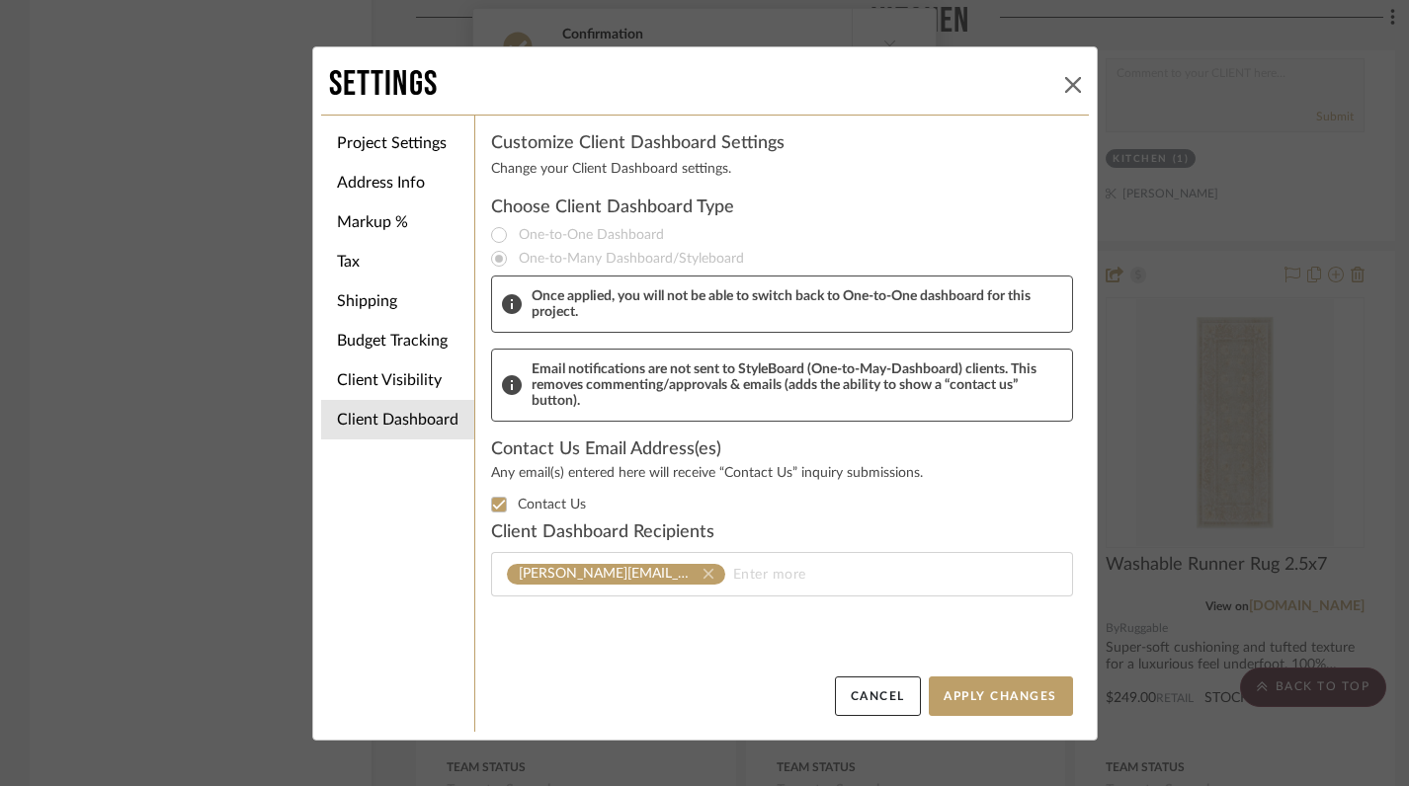
click at [1072, 89] on icon at bounding box center [1073, 85] width 16 height 16
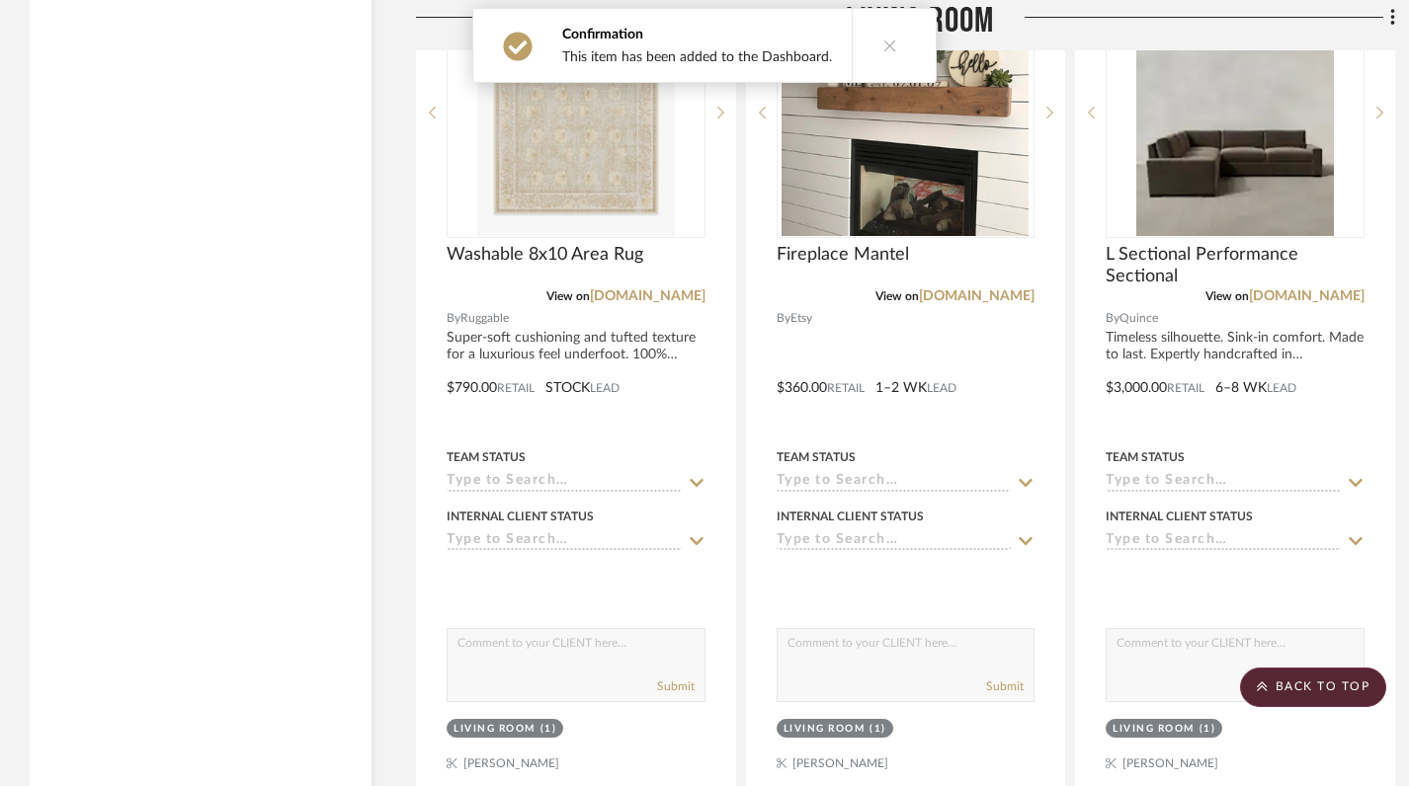
scroll to position [6115, 0]
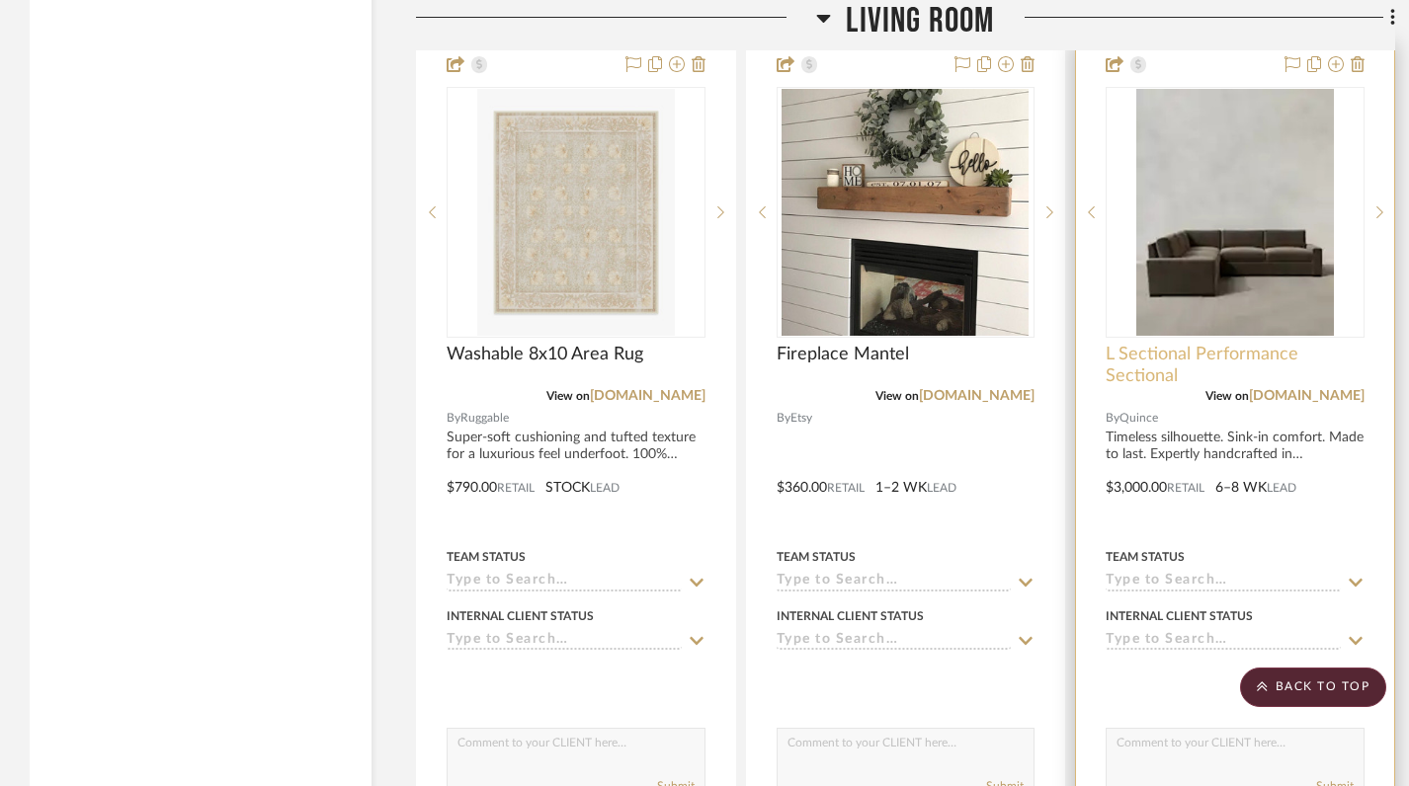
click at [1242, 344] on span "L Sectional Performance Sectional" at bounding box center [1235, 365] width 259 height 43
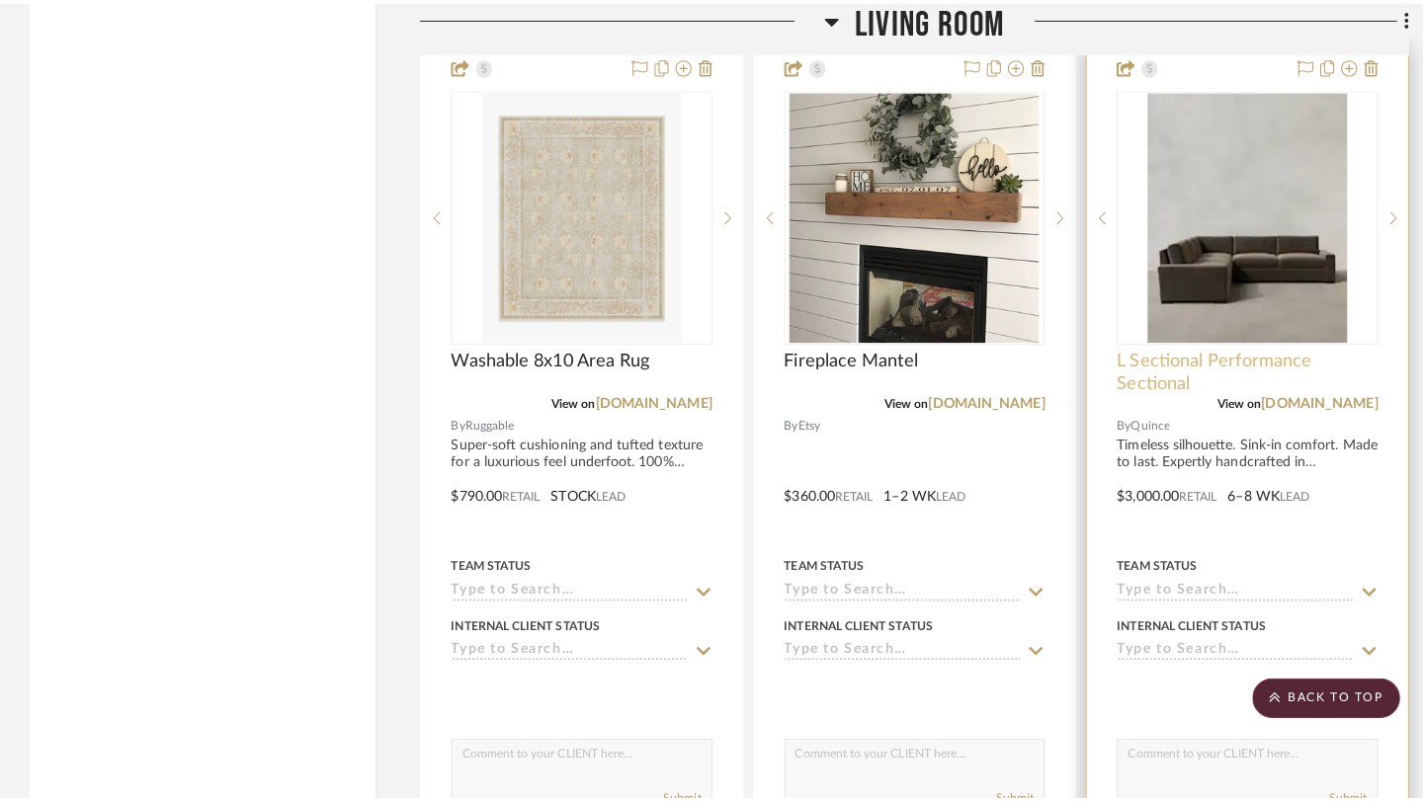
scroll to position [0, 0]
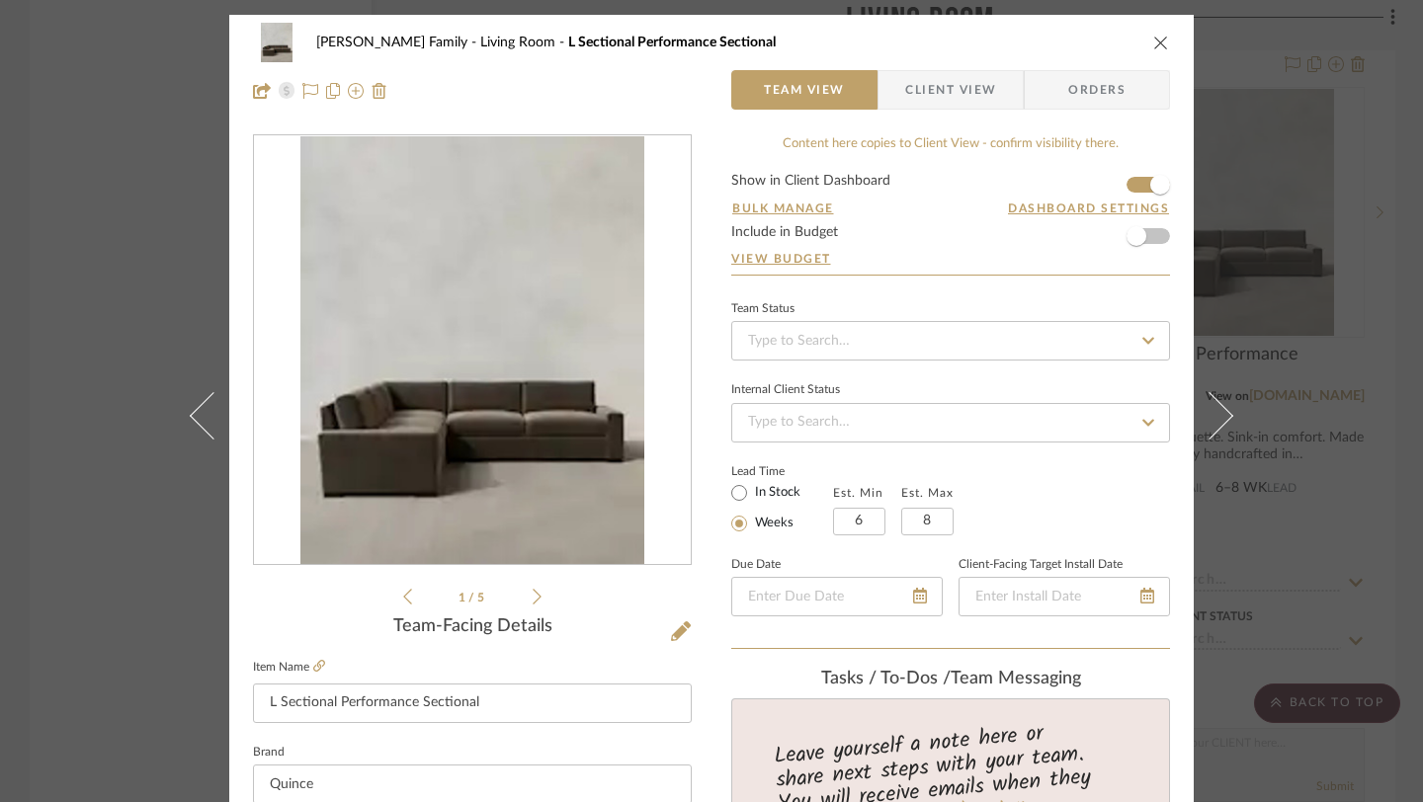
click at [1152, 240] on form "Show in Client Dashboard Bulk Manage Dashboard Settings Include in Budget View …" at bounding box center [950, 224] width 439 height 101
click at [1126, 239] on span "button" at bounding box center [1136, 236] width 20 height 20
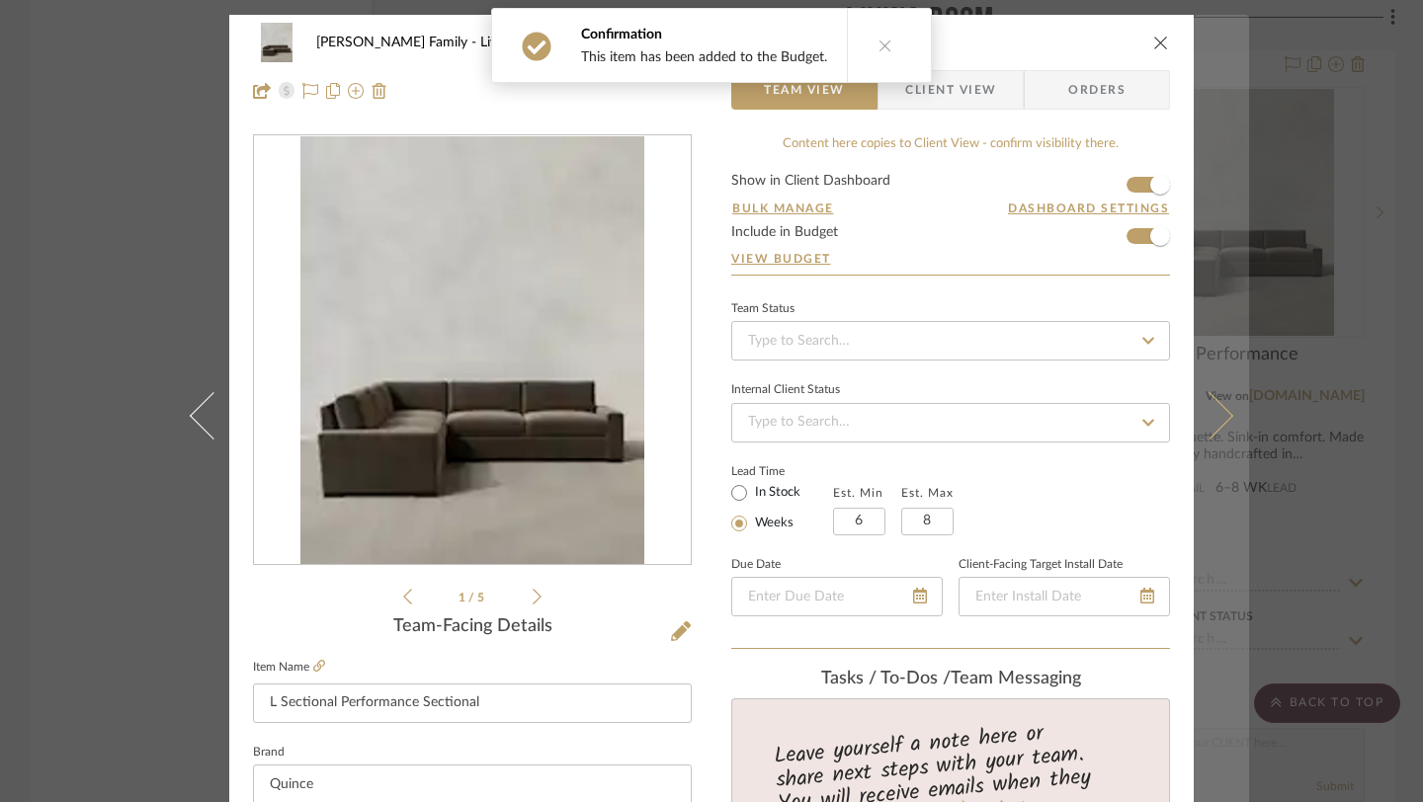
click at [1207, 417] on icon at bounding box center [1209, 415] width 47 height 47
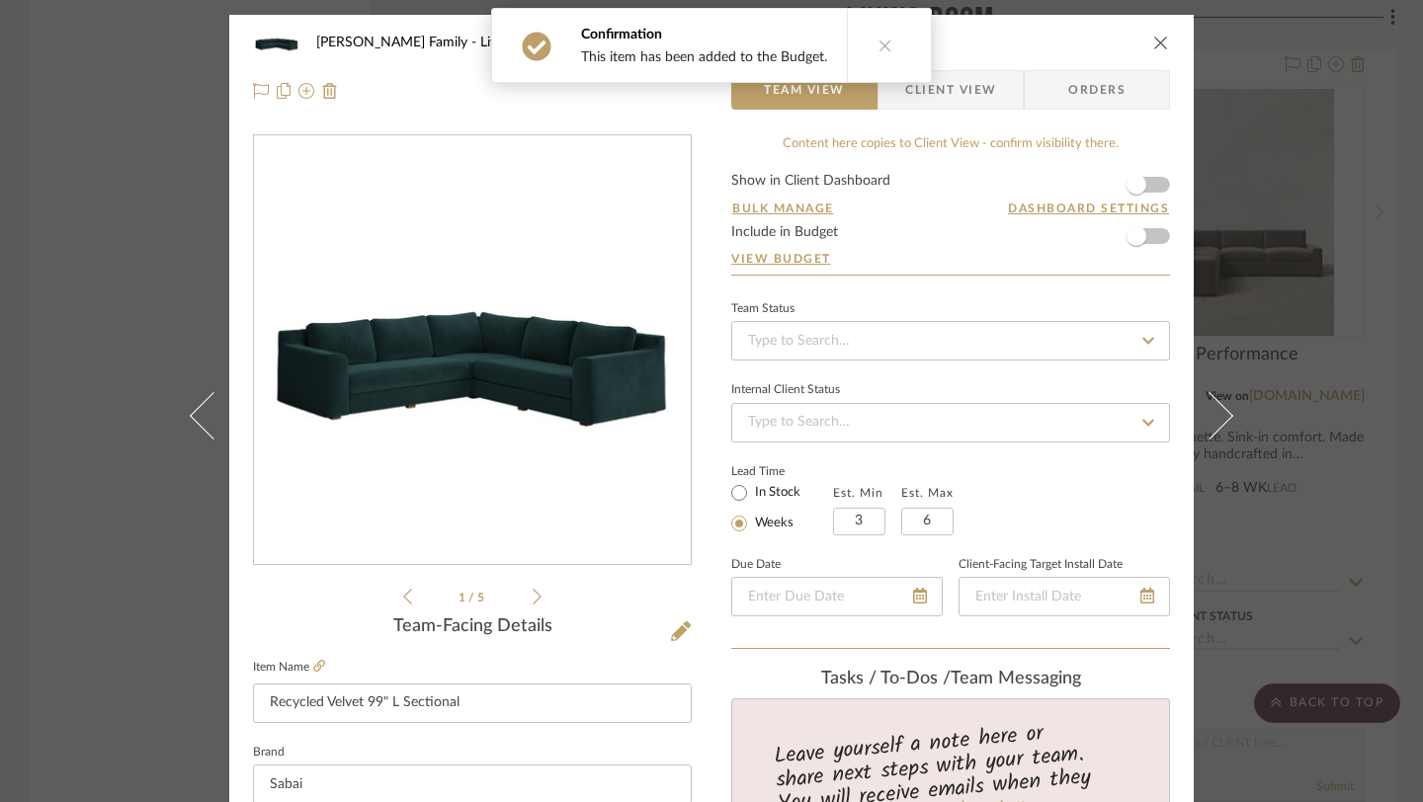
click at [1154, 242] on form "Show in Client Dashboard Bulk Manage Dashboard Settings Include in Budget View …" at bounding box center [950, 224] width 439 height 101
click at [1140, 233] on span "button" at bounding box center [1135, 235] width 43 height 43
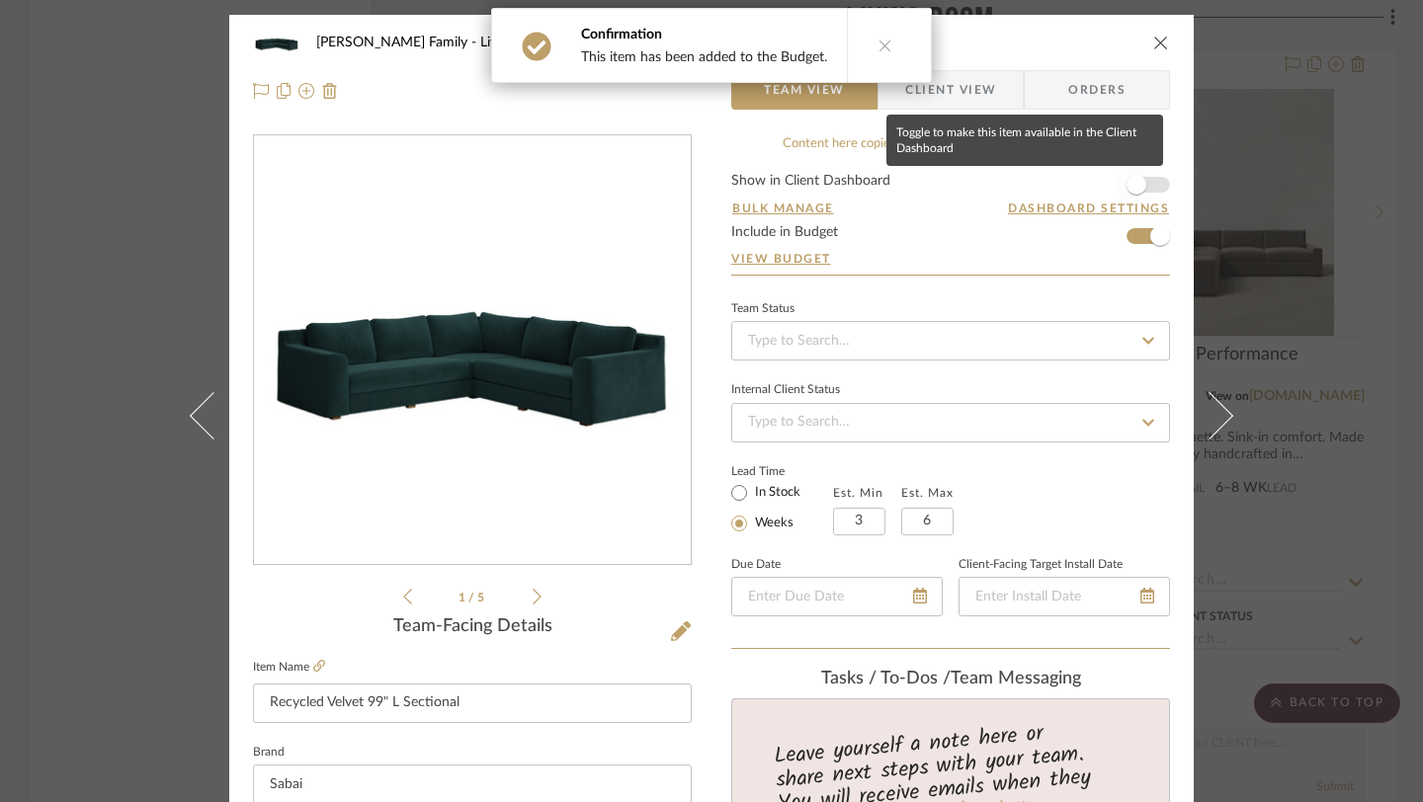
click at [1137, 191] on span "button" at bounding box center [1135, 184] width 43 height 43
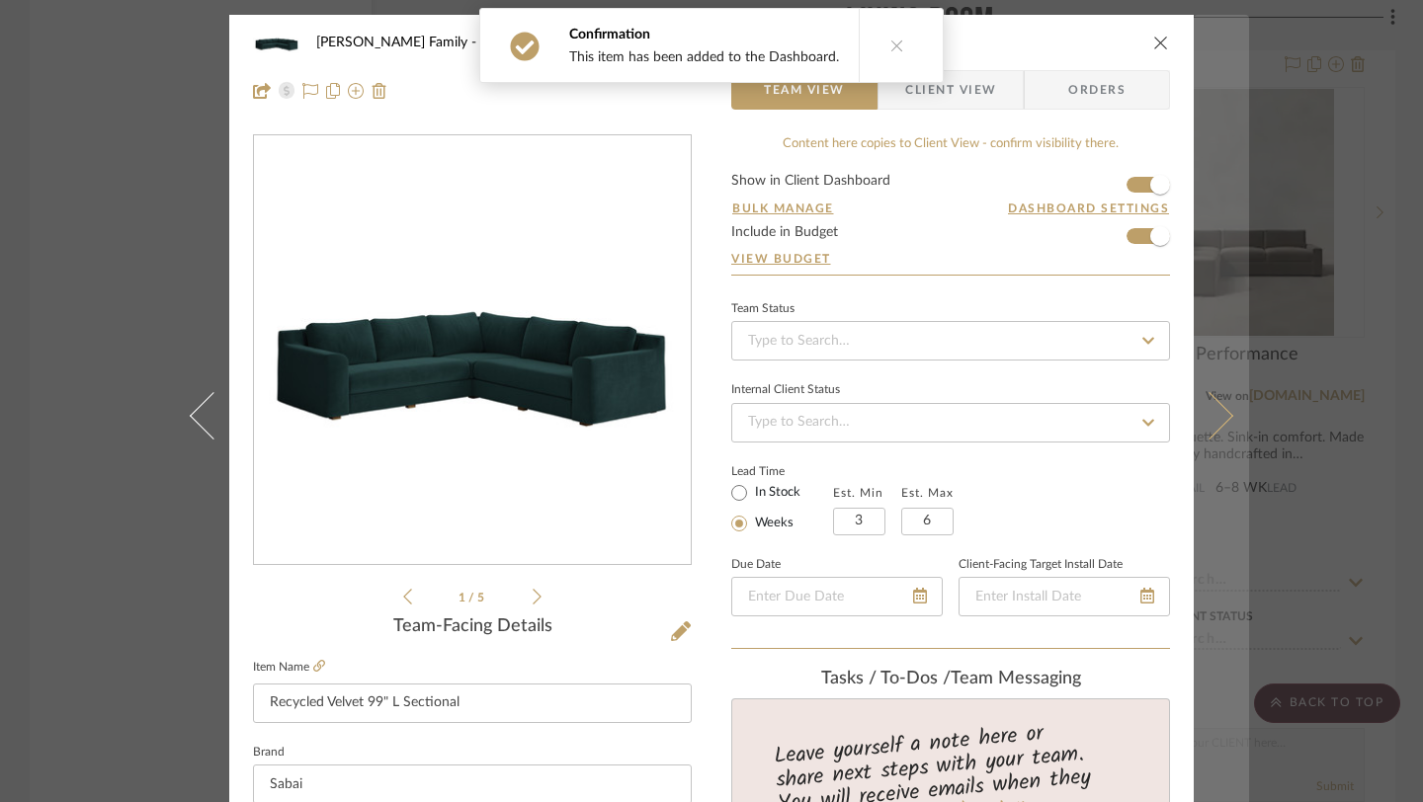
click at [1205, 407] on icon at bounding box center [1209, 415] width 47 height 47
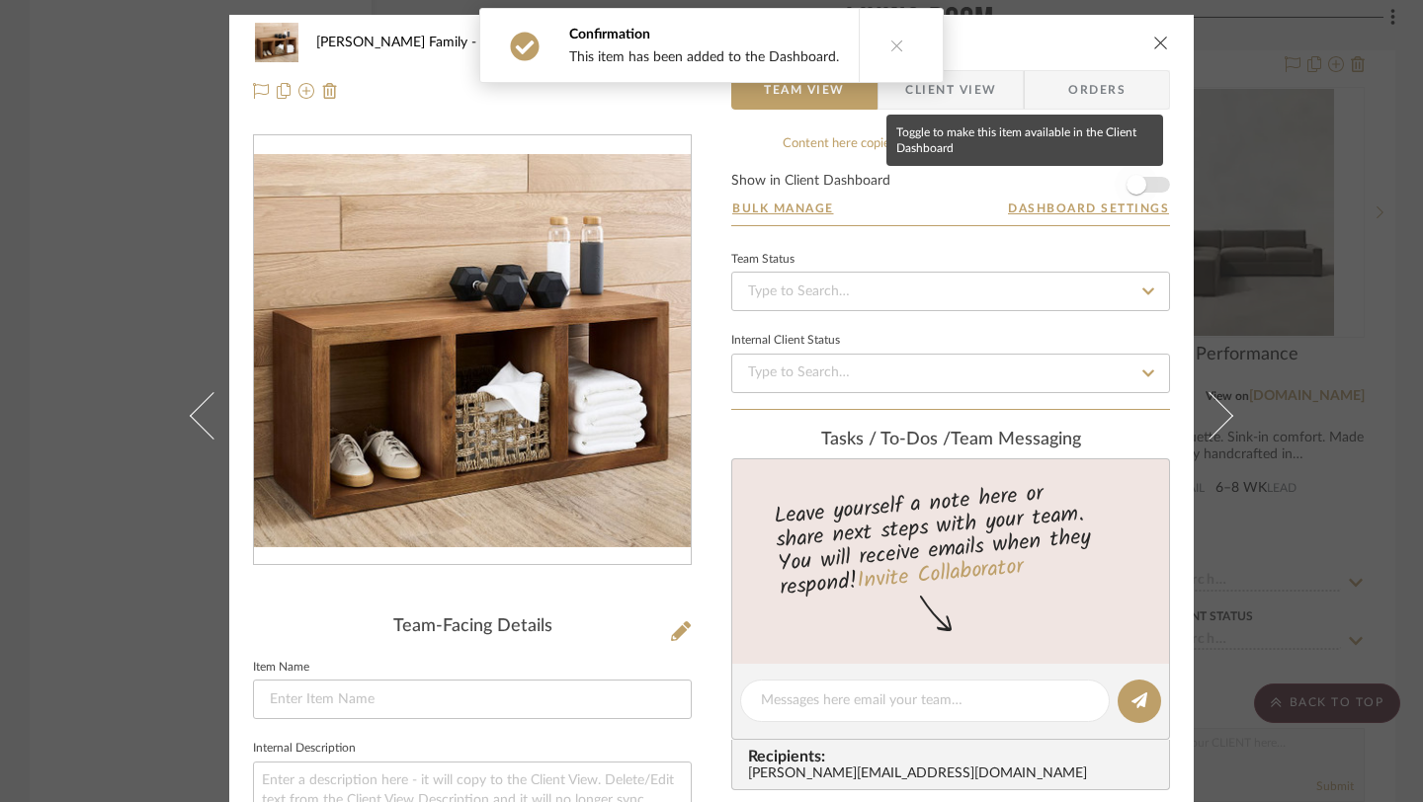
click at [1122, 194] on span "button" at bounding box center [1135, 184] width 43 height 43
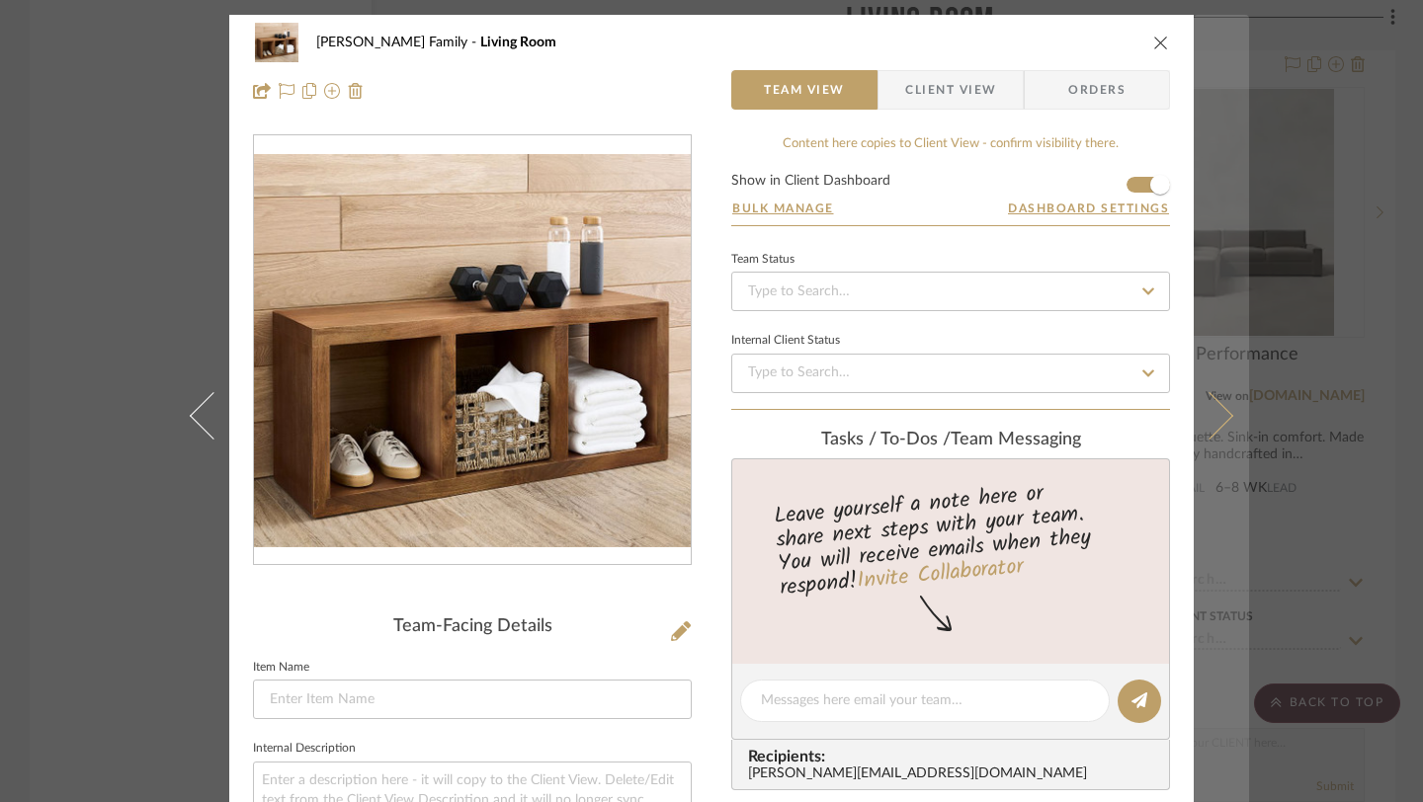
click at [1211, 414] on icon at bounding box center [1209, 415] width 47 height 47
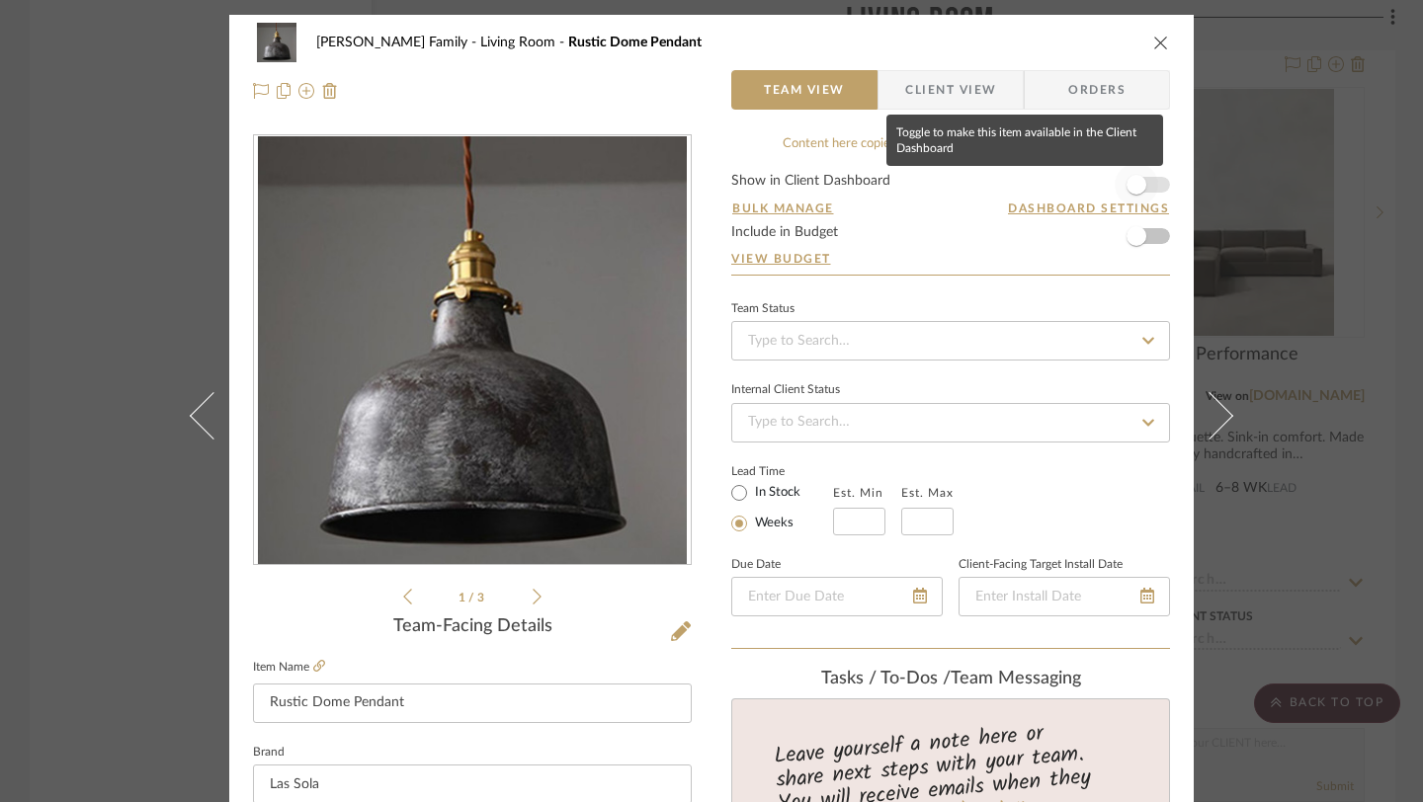
click at [1137, 181] on span "button" at bounding box center [1136, 185] width 20 height 20
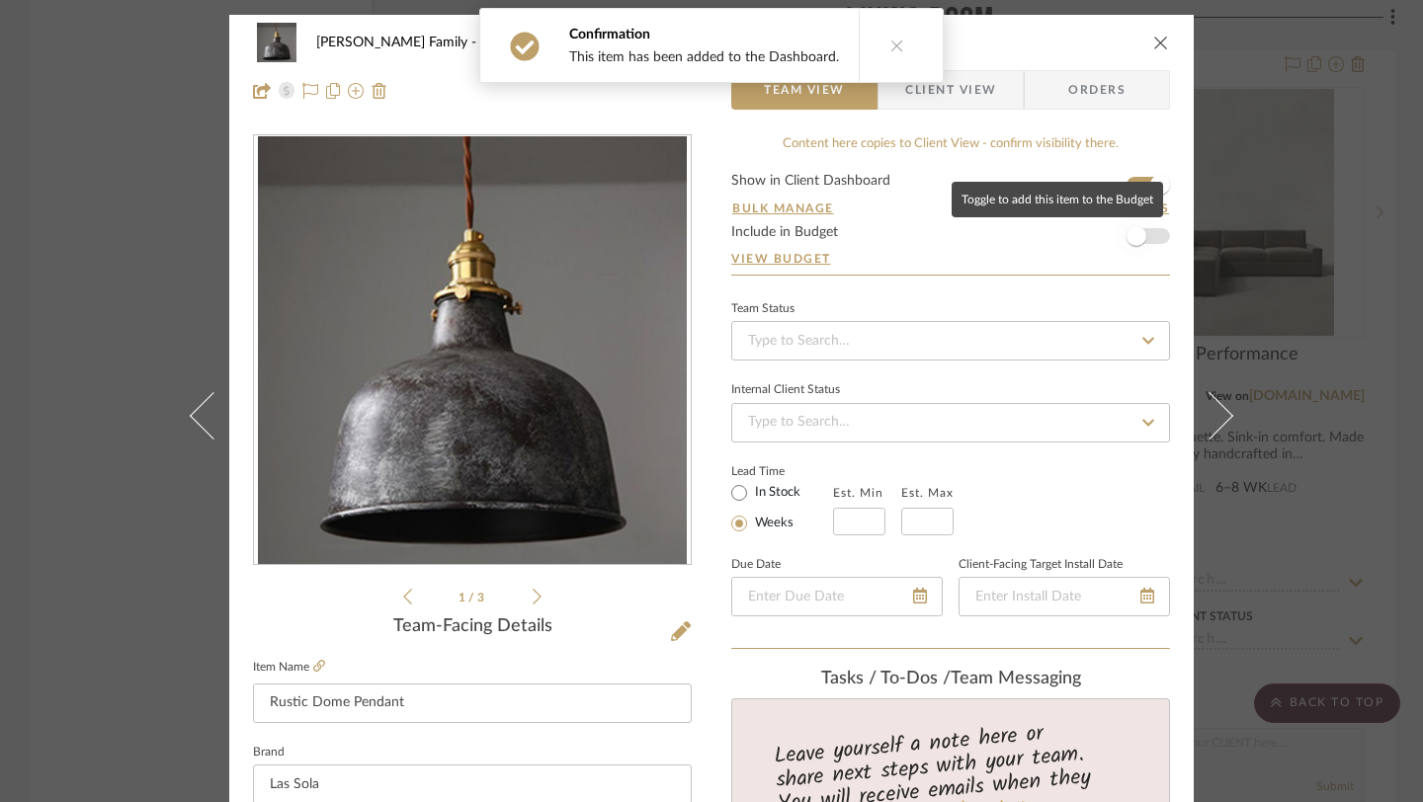
click at [1138, 240] on span "button" at bounding box center [1135, 235] width 43 height 43
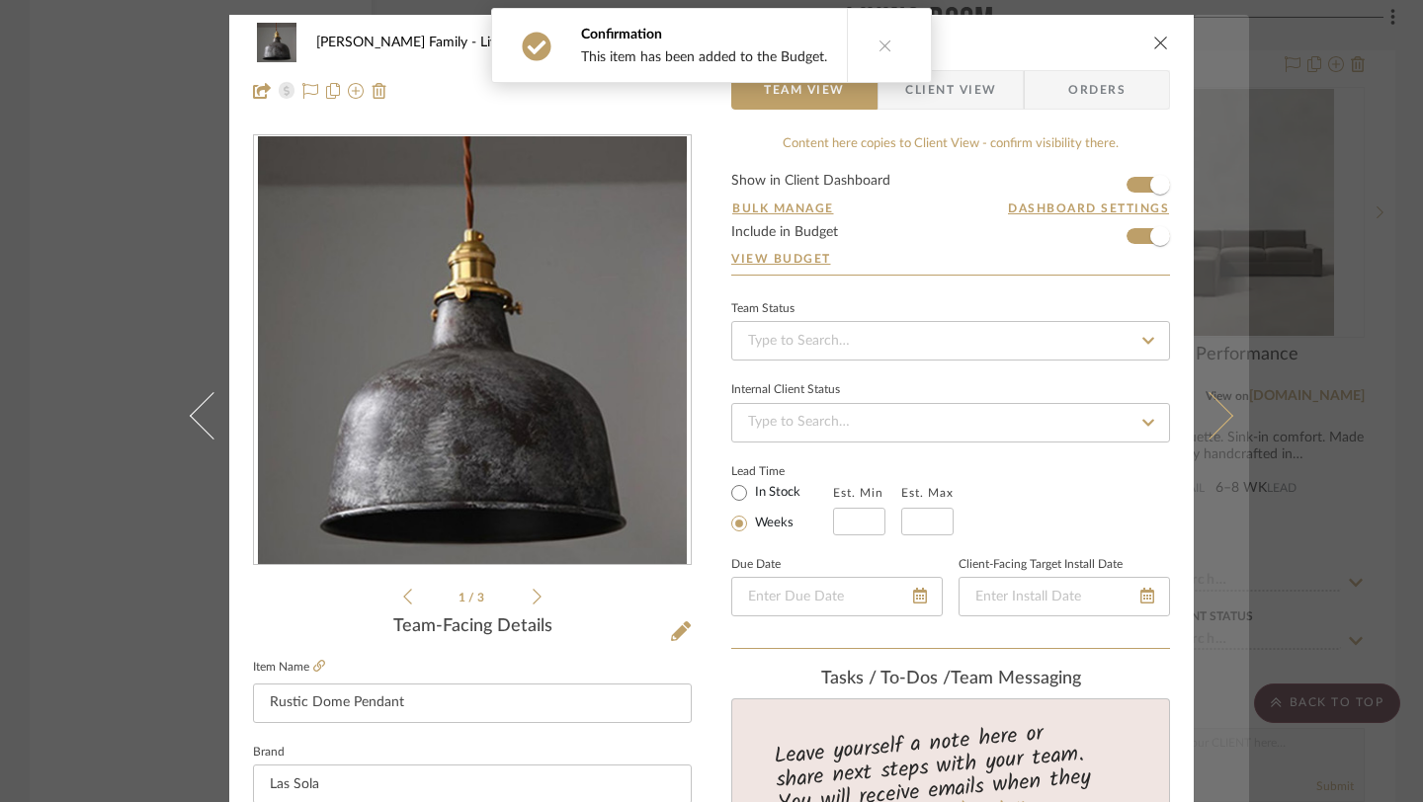
click at [1194, 397] on button at bounding box center [1220, 416] width 55 height 802
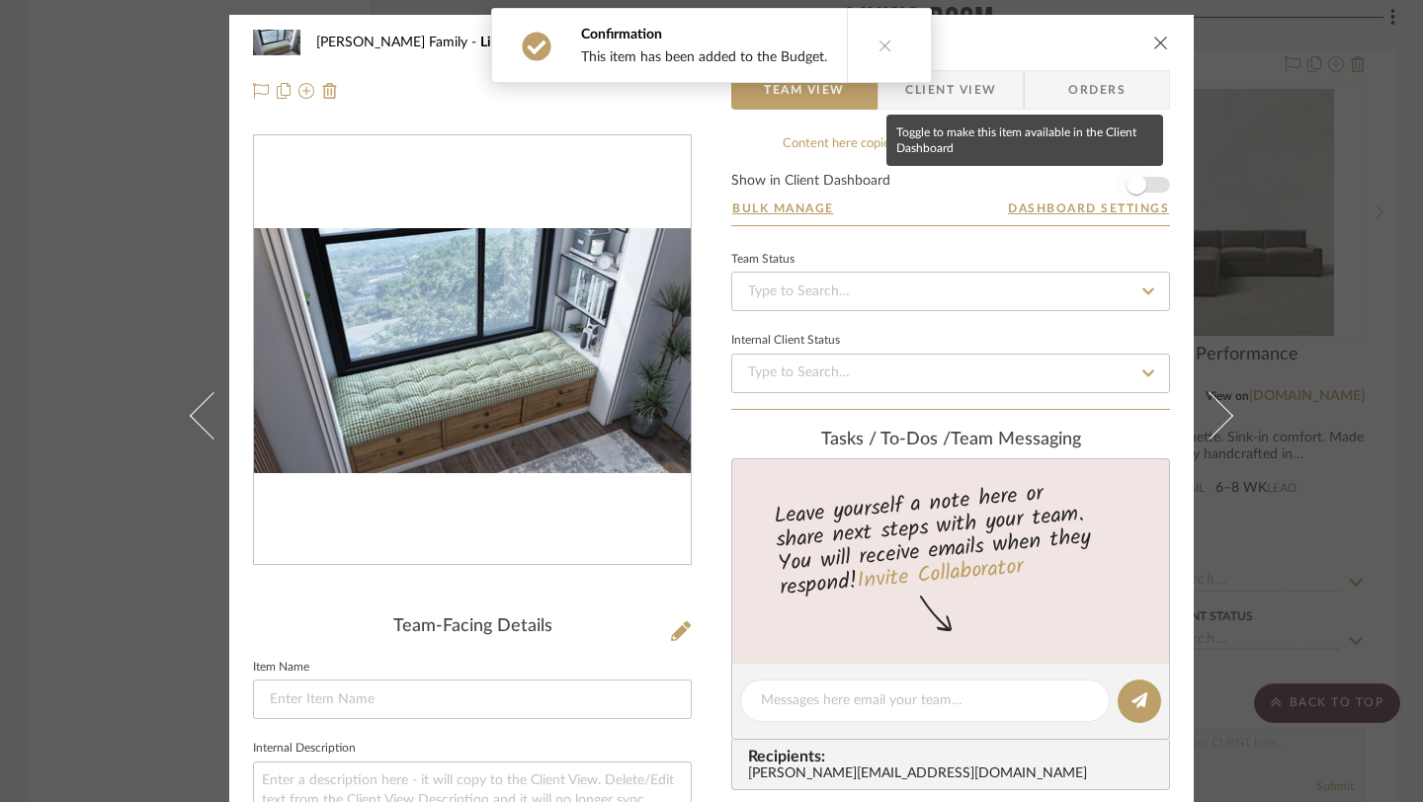
click at [1139, 189] on span "button" at bounding box center [1135, 184] width 43 height 43
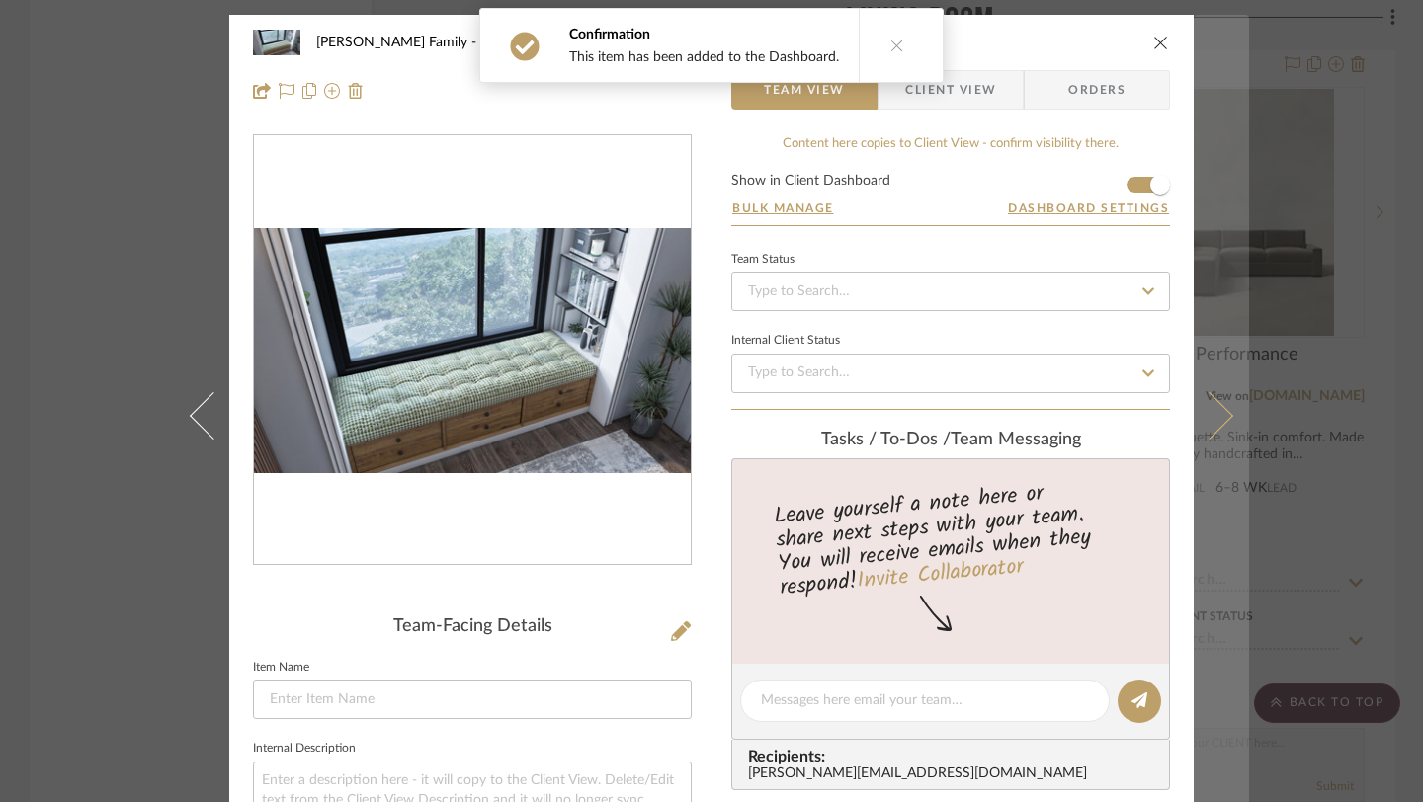
click at [1215, 419] on icon at bounding box center [1209, 415] width 47 height 47
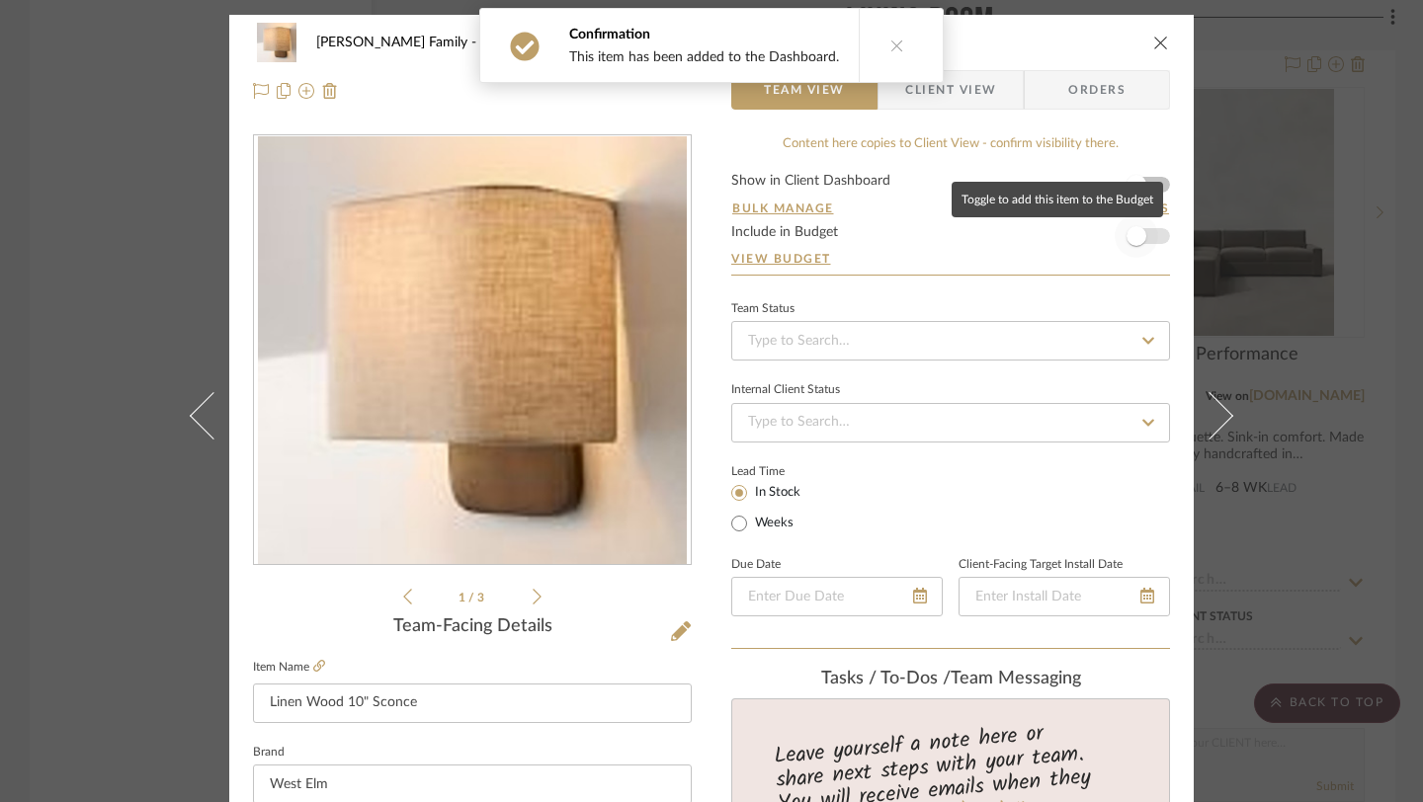
click at [1135, 241] on span "button" at bounding box center [1136, 236] width 20 height 20
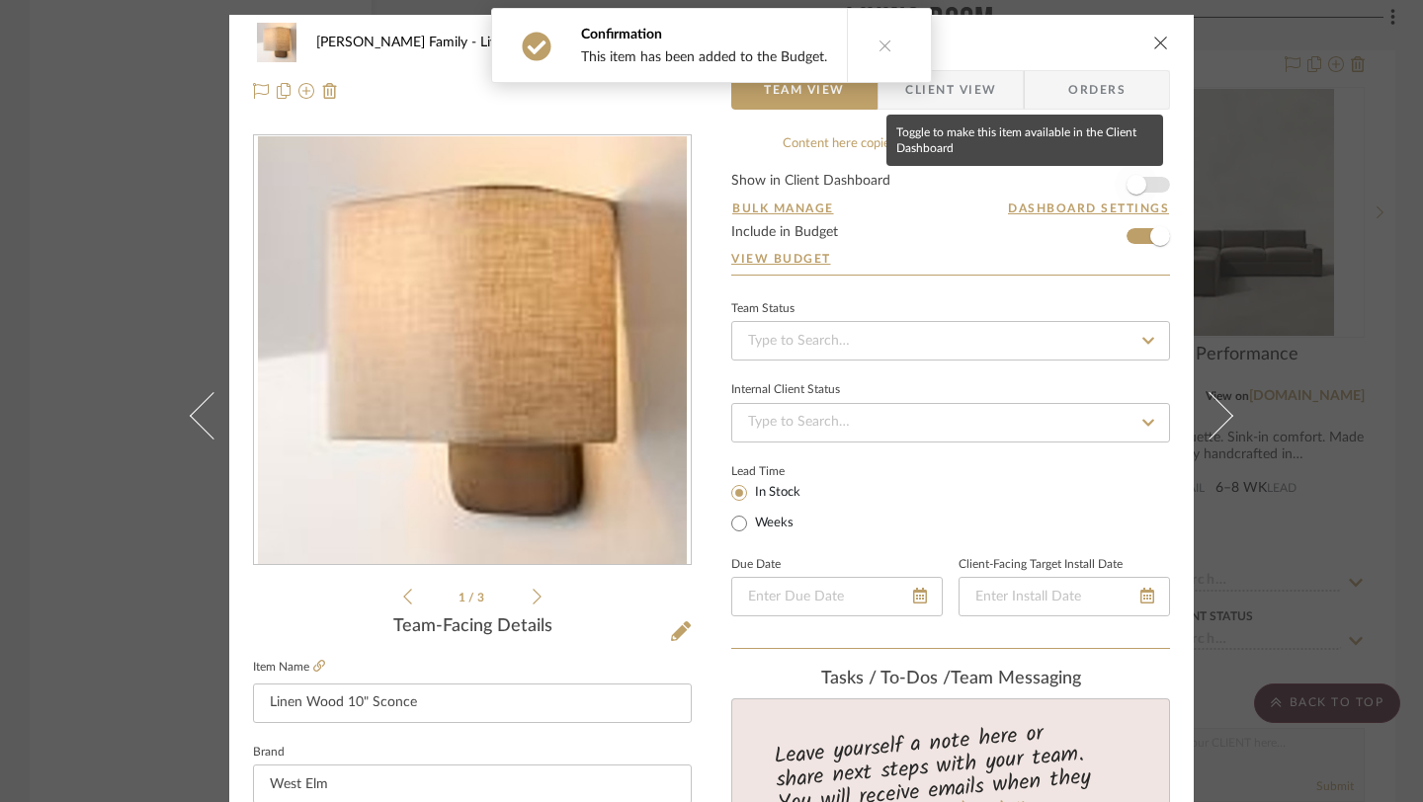
click at [1141, 192] on span "button" at bounding box center [1135, 184] width 43 height 43
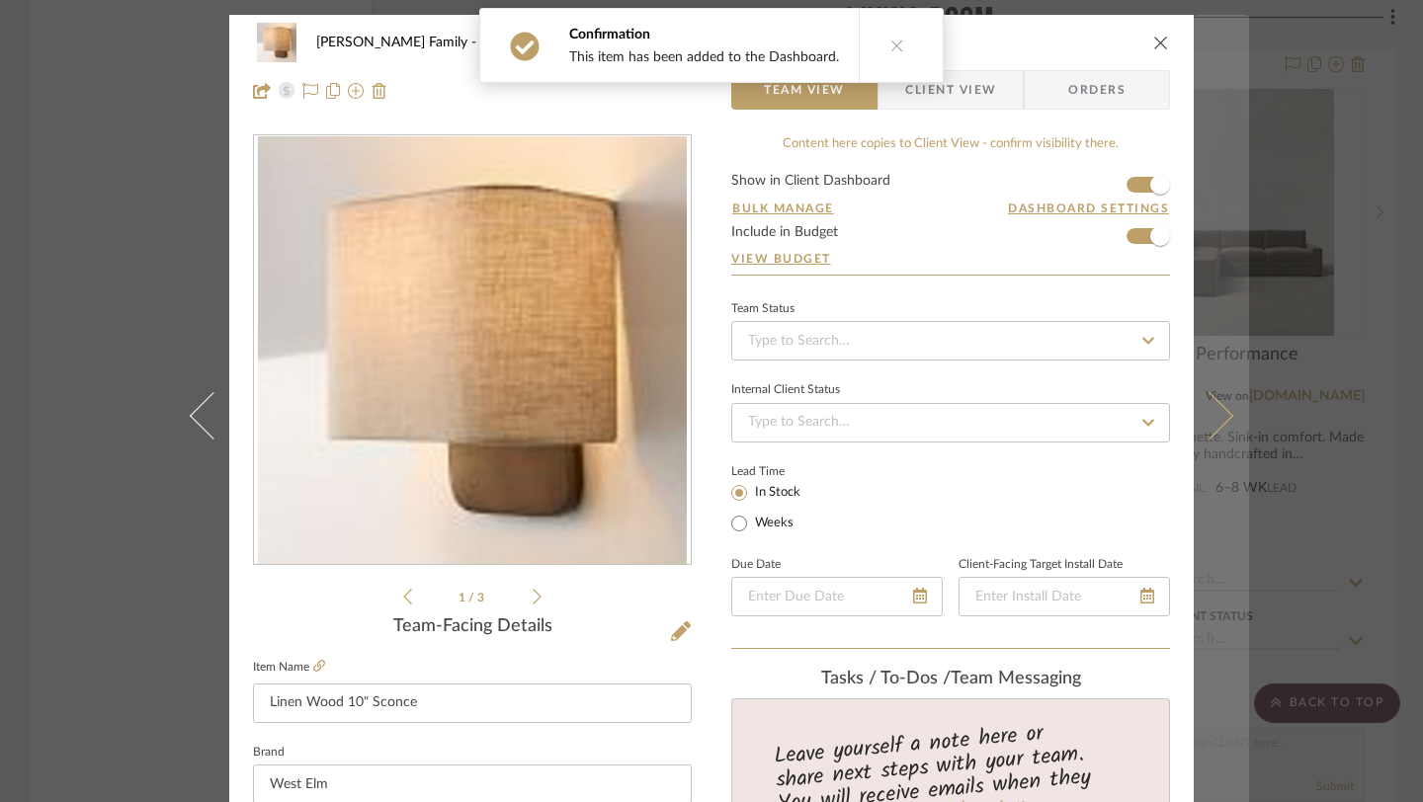
click at [1214, 420] on icon at bounding box center [1209, 415] width 47 height 47
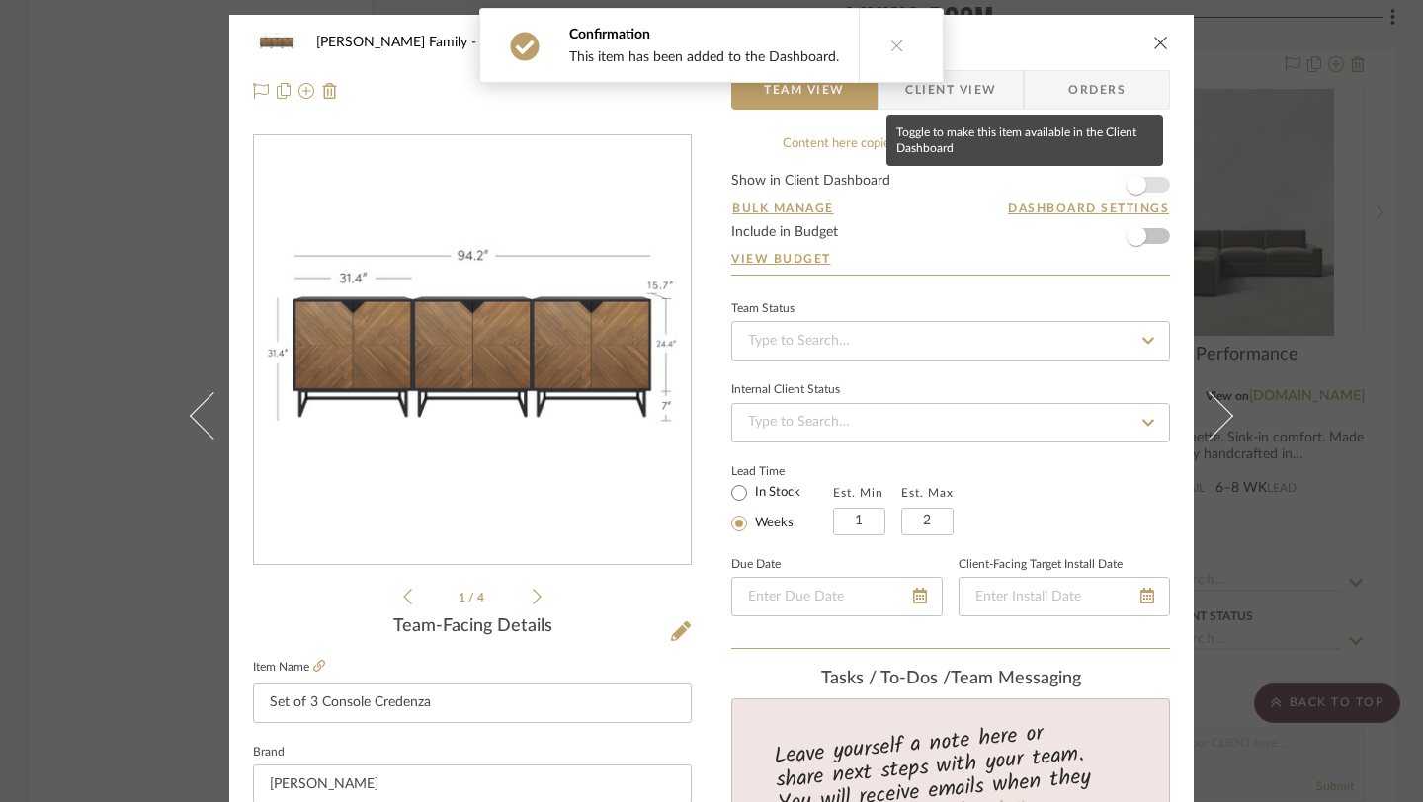
click at [1133, 187] on span "button" at bounding box center [1136, 185] width 20 height 20
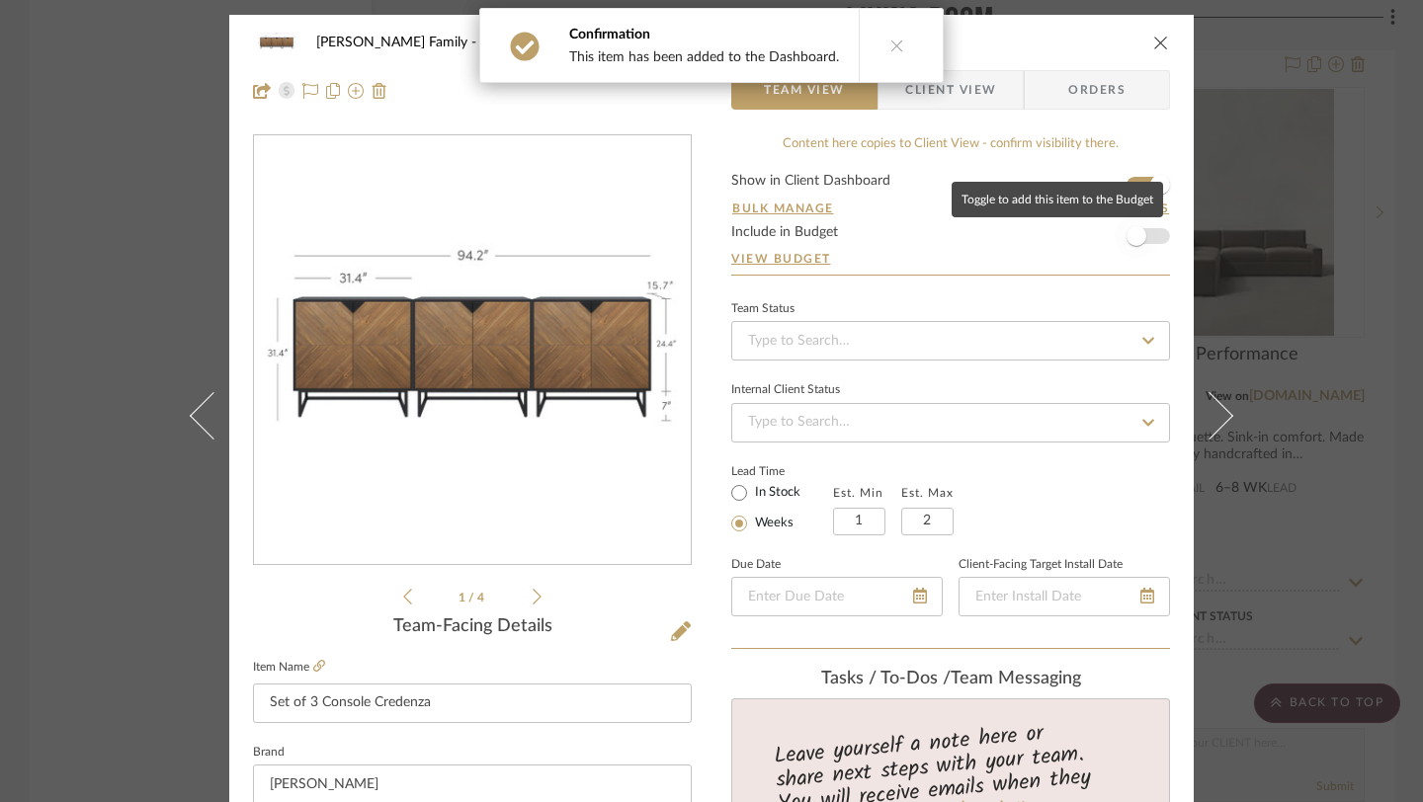
click at [1136, 235] on span "button" at bounding box center [1136, 236] width 20 height 20
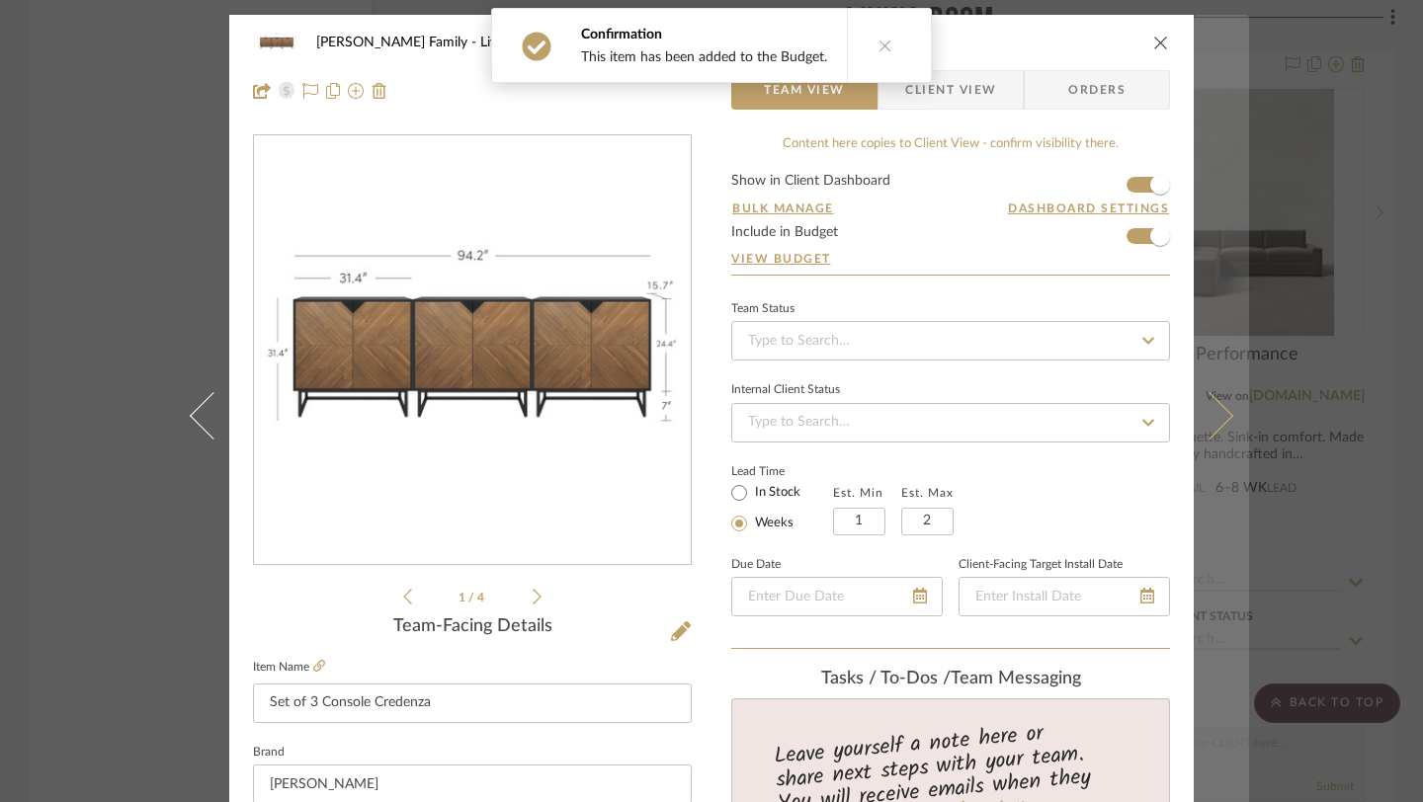
click at [1206, 416] on icon at bounding box center [1209, 415] width 47 height 47
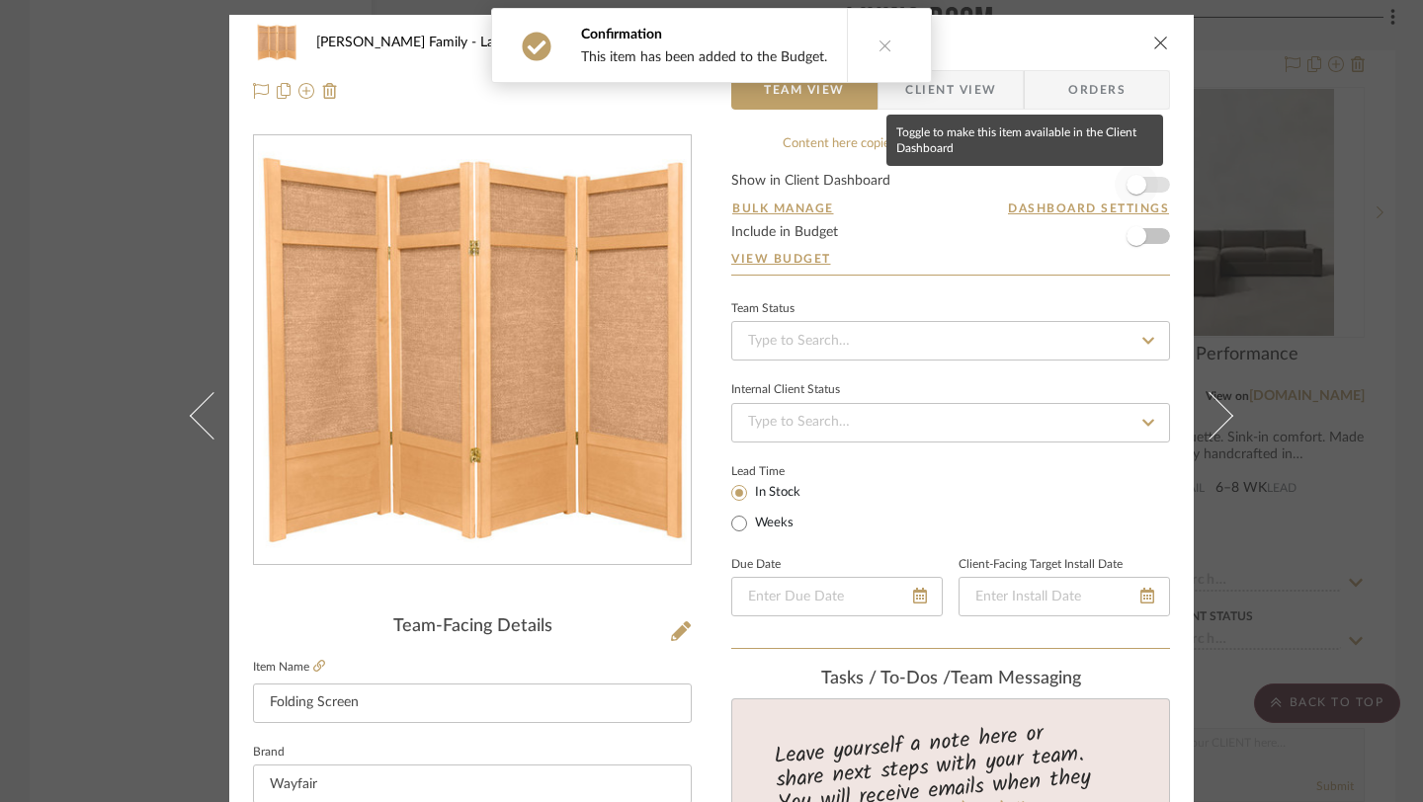
click at [1127, 178] on span "button" at bounding box center [1136, 185] width 20 height 20
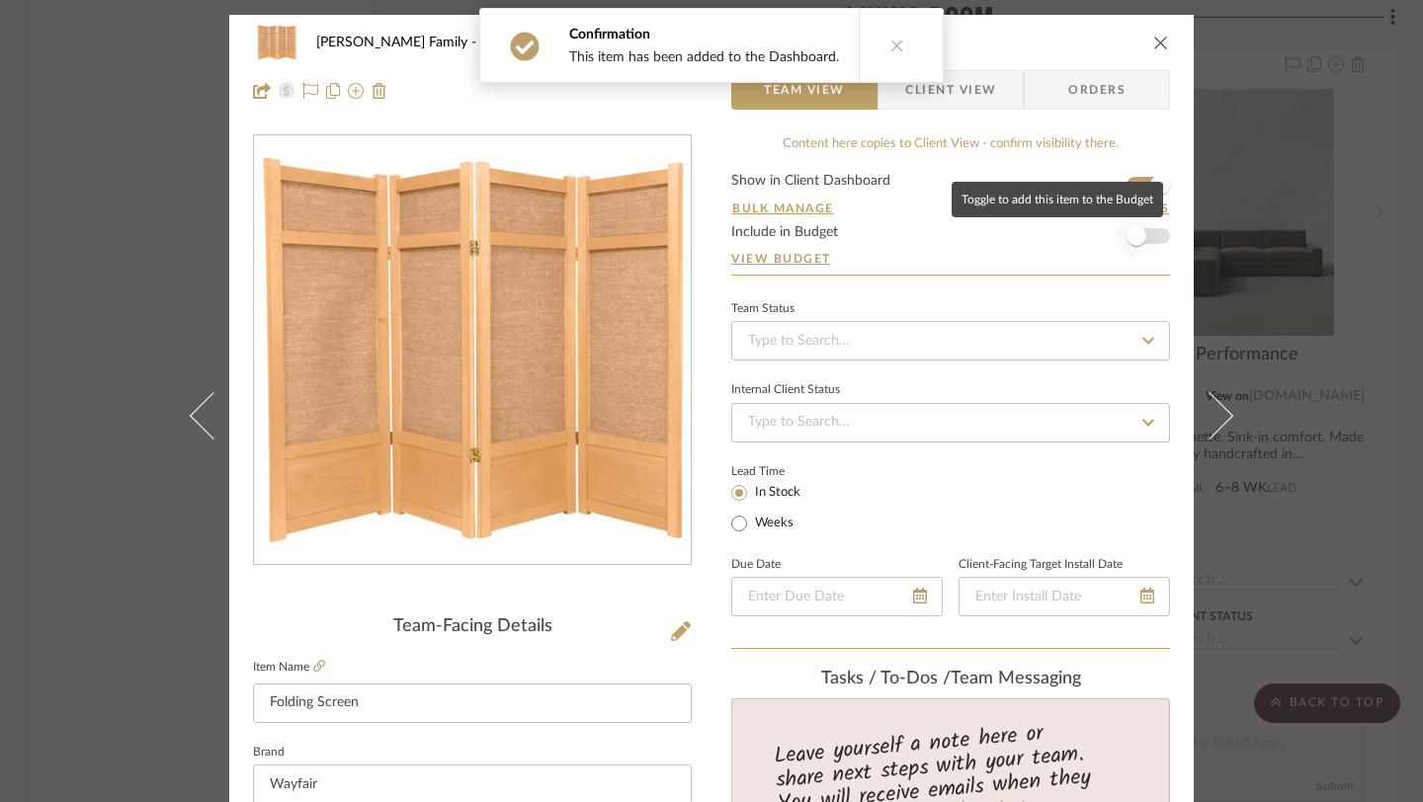
click at [1130, 243] on span "button" at bounding box center [1136, 236] width 20 height 20
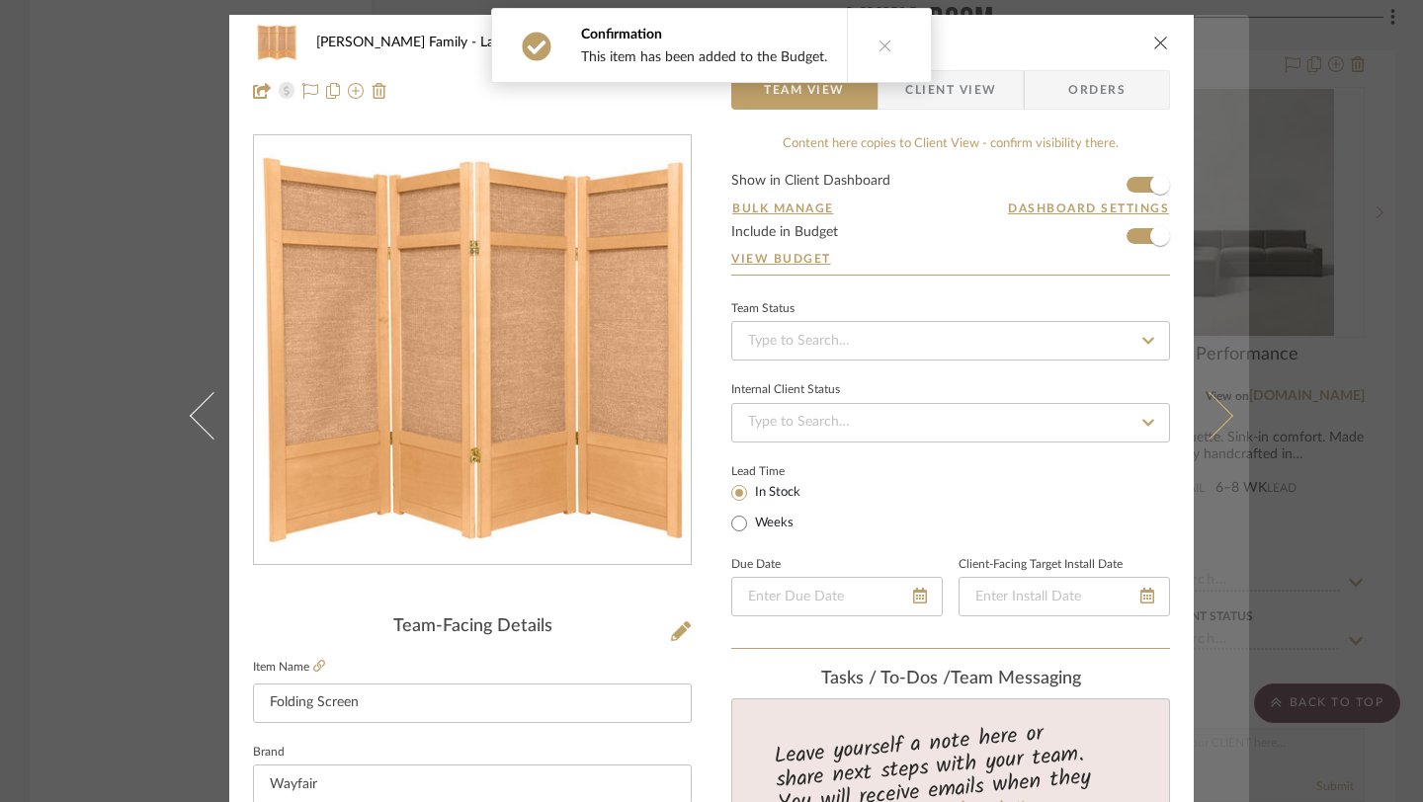
click at [1216, 414] on icon at bounding box center [1209, 415] width 47 height 47
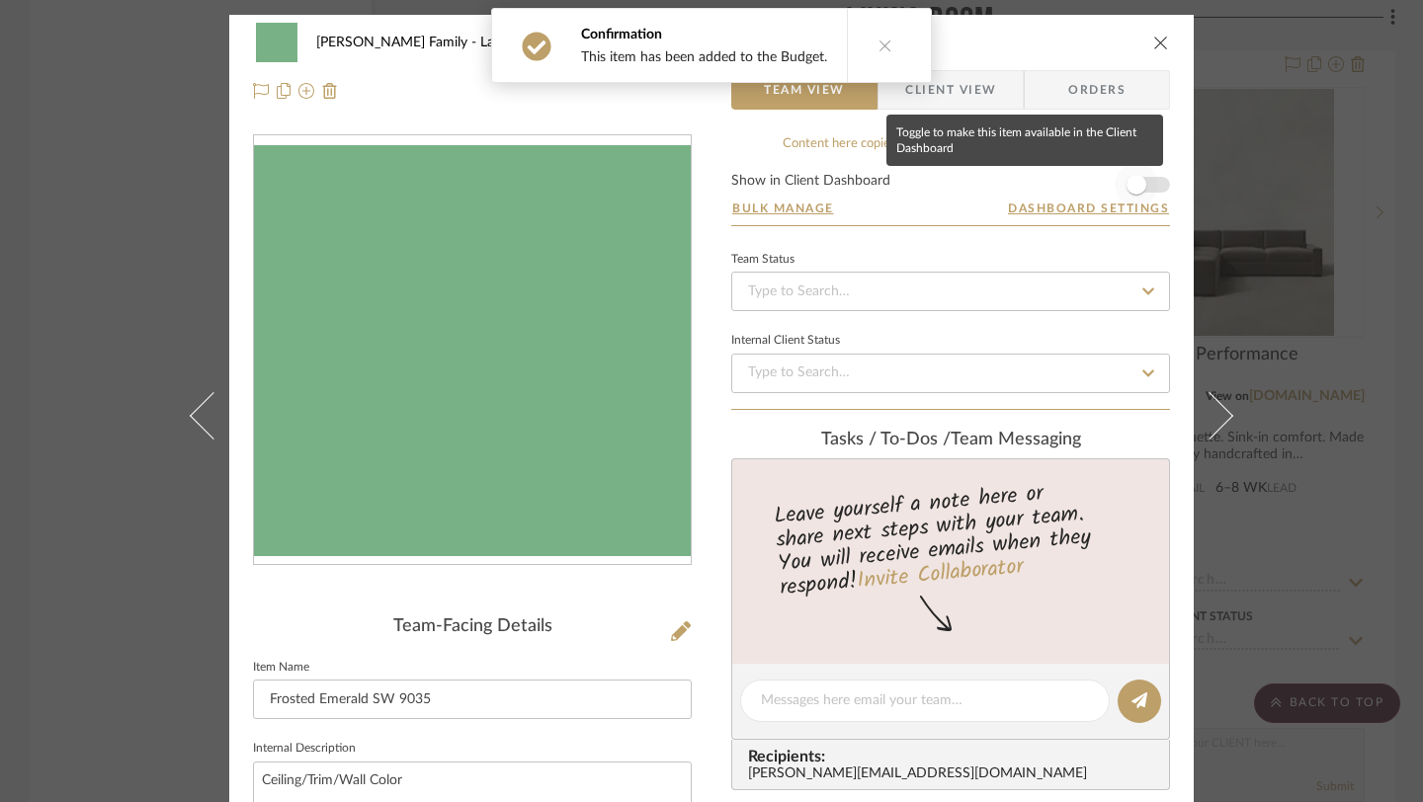
click at [1146, 178] on span "button" at bounding box center [1135, 184] width 43 height 43
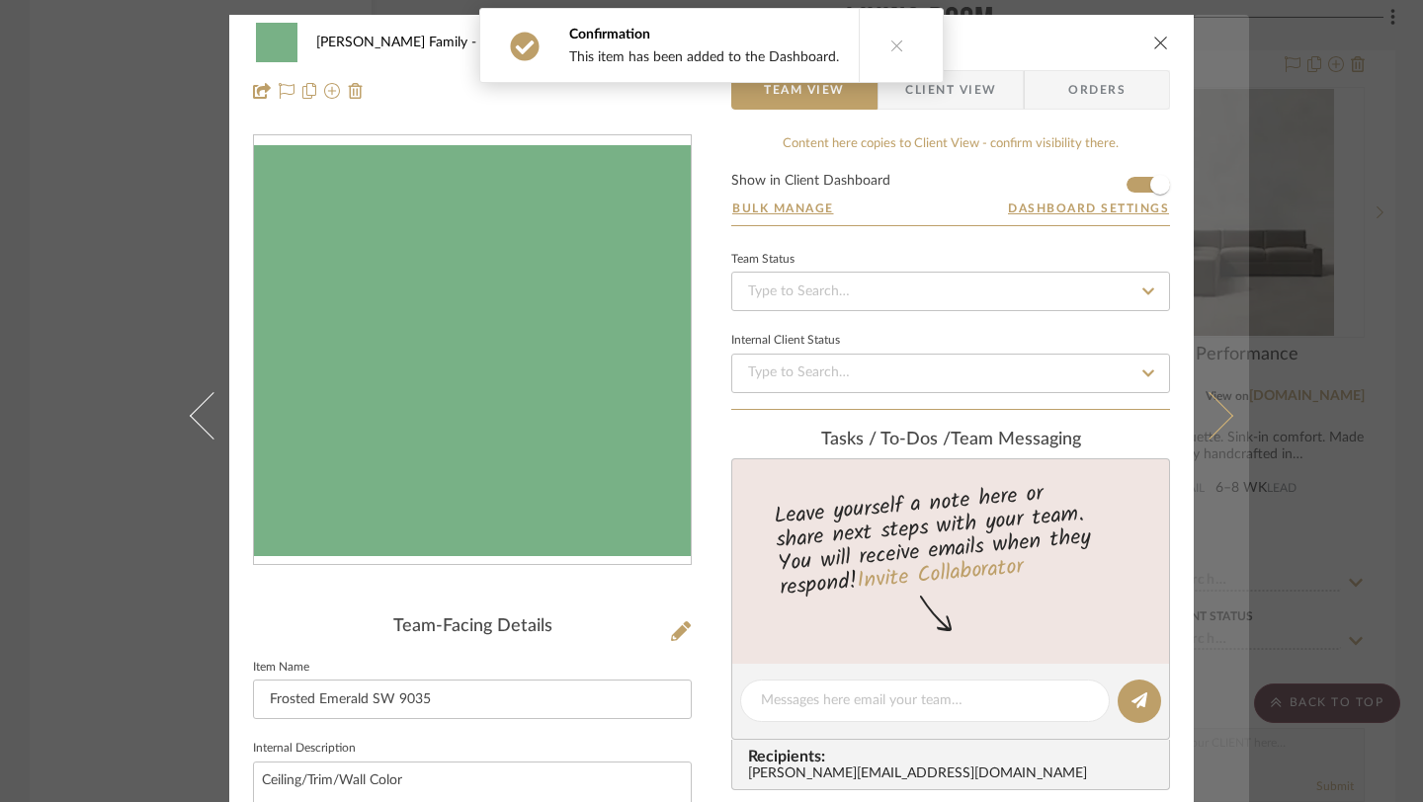
click at [1199, 392] on button at bounding box center [1220, 416] width 55 height 802
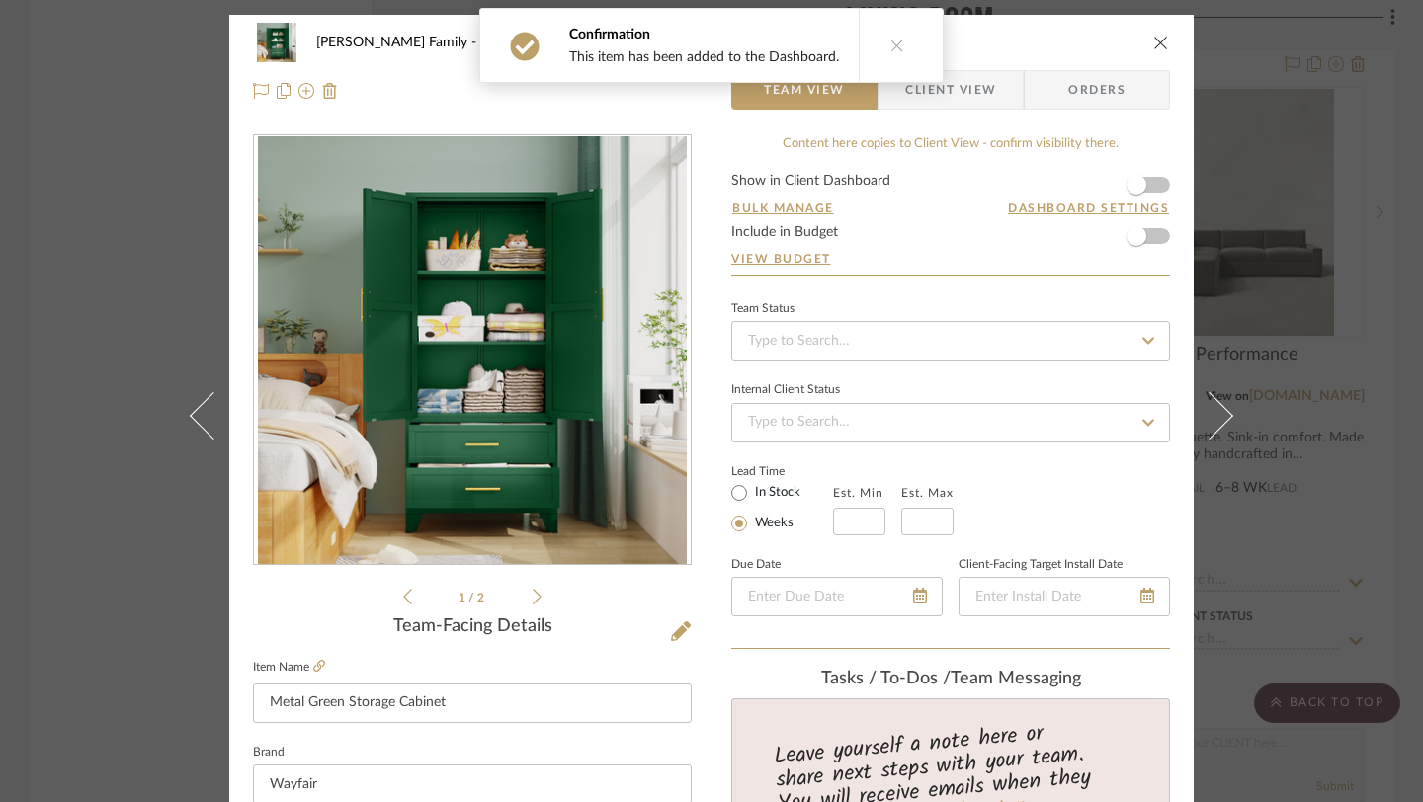
click at [1154, 177] on form "Show in Client Dashboard Bulk Manage Dashboard Settings Include in Budget View …" at bounding box center [950, 224] width 439 height 101
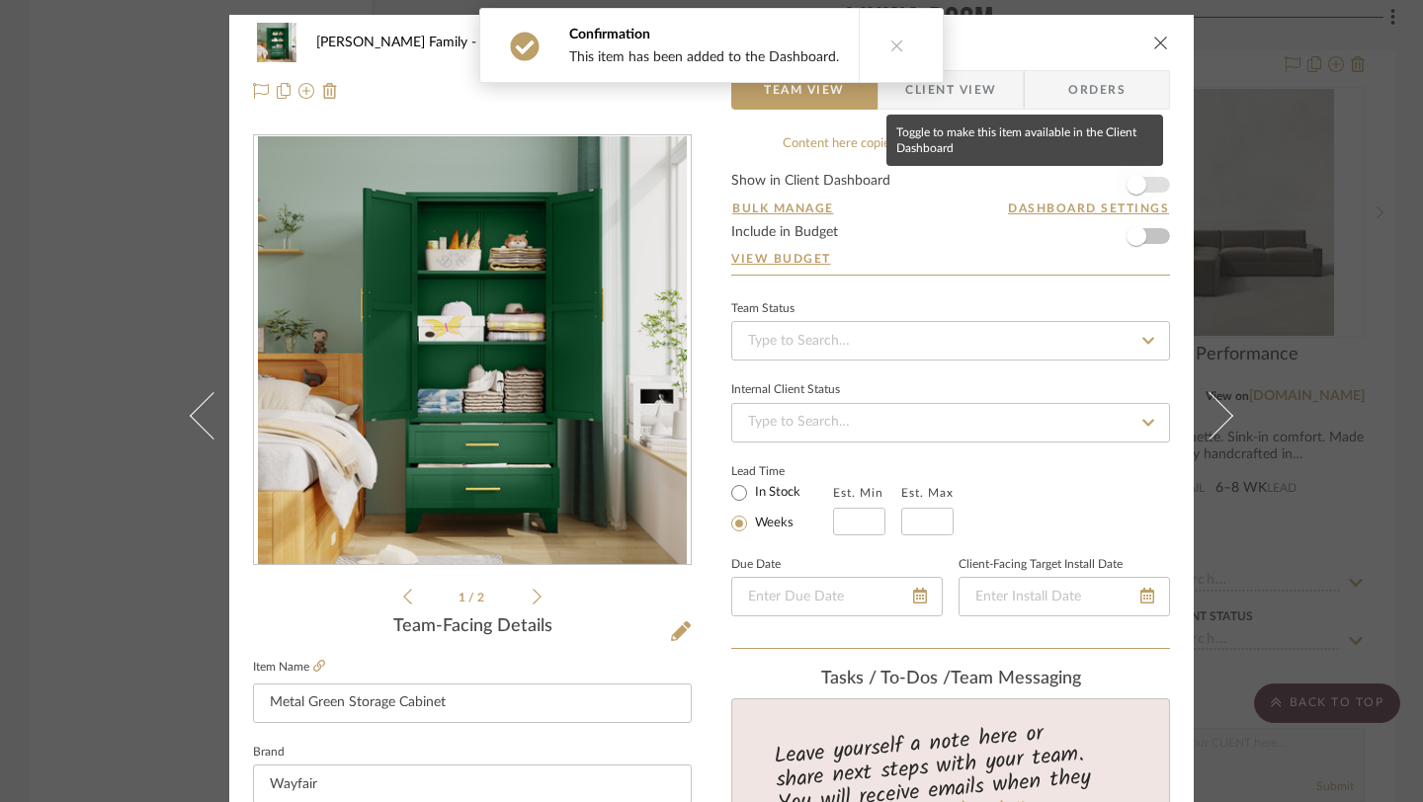
click at [1133, 178] on span "button" at bounding box center [1136, 185] width 20 height 20
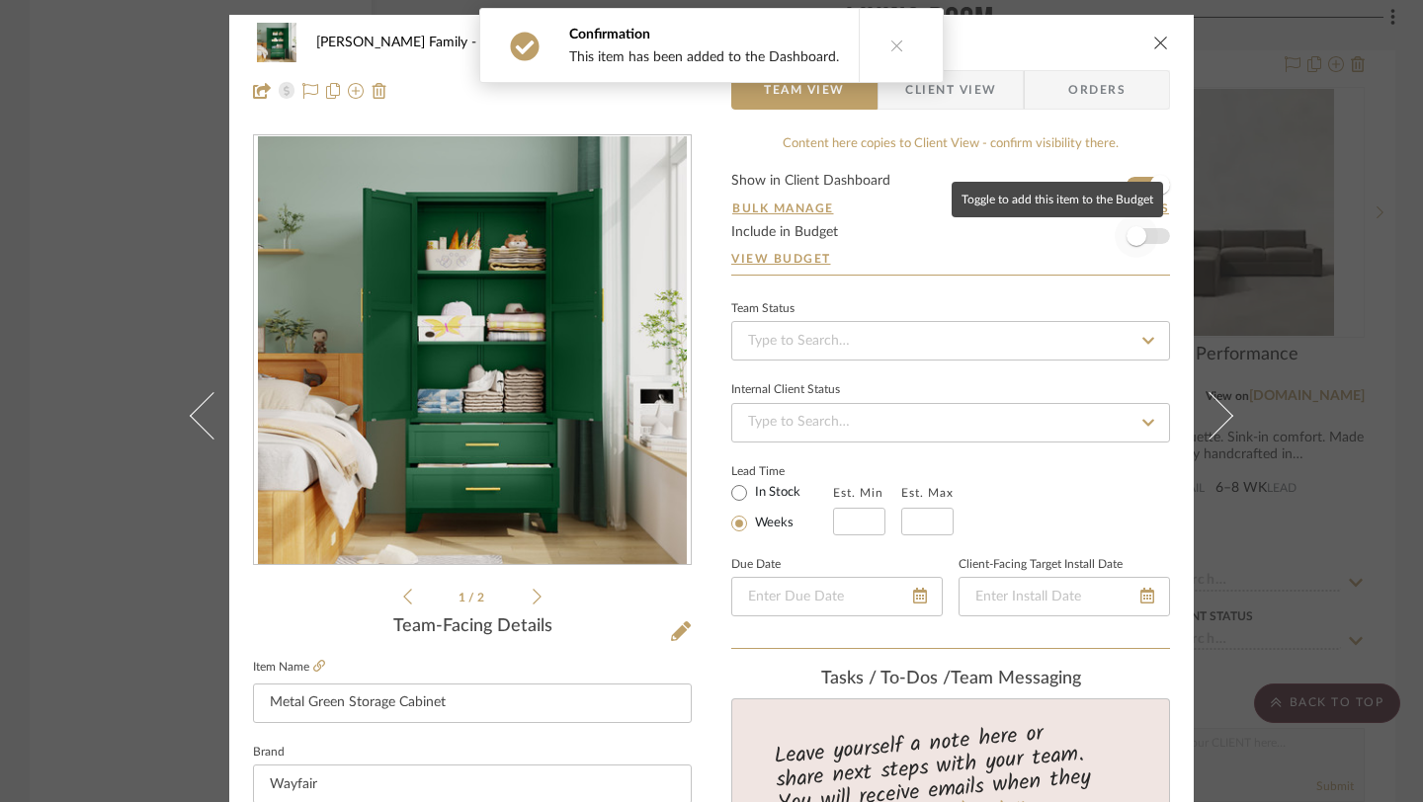
click at [1145, 233] on span "button" at bounding box center [1135, 235] width 43 height 43
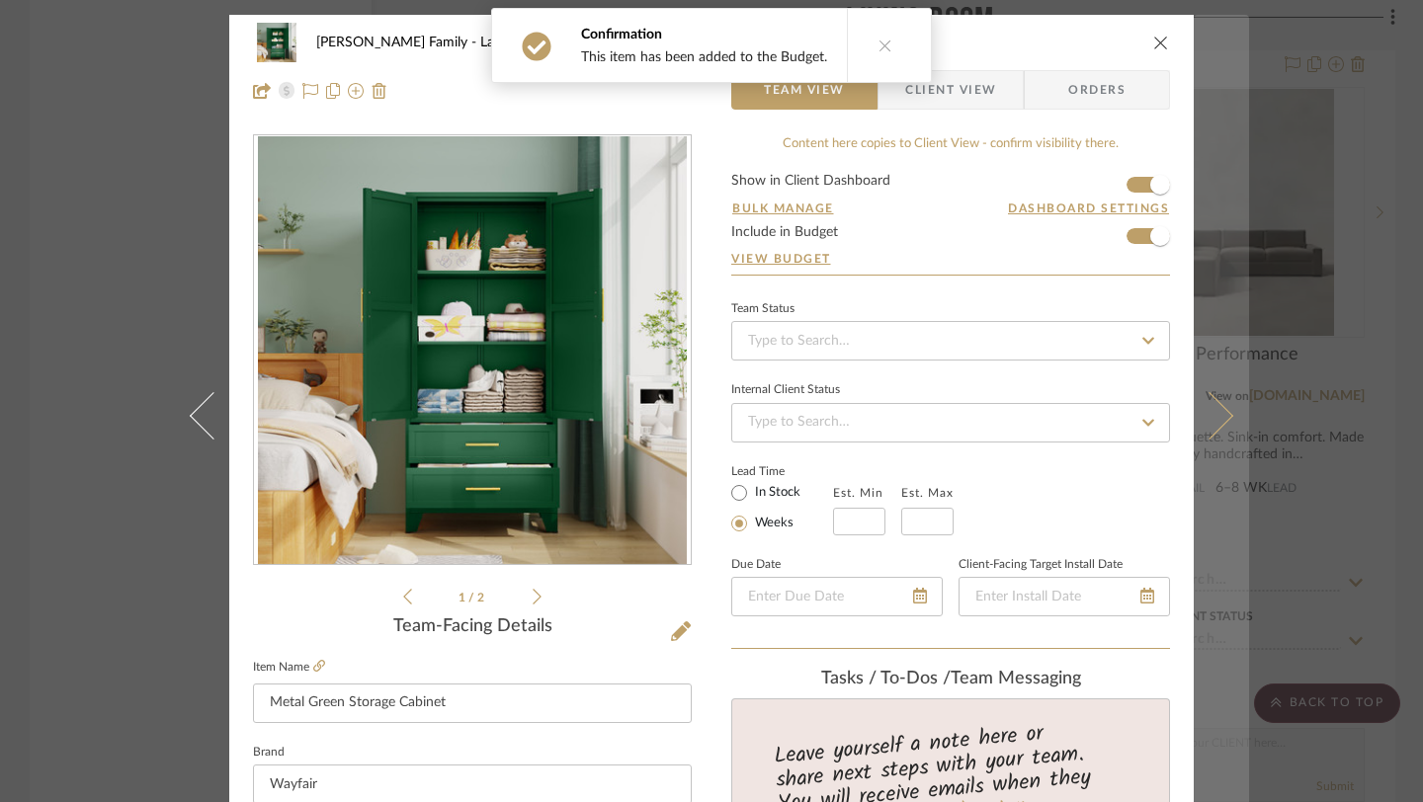
click at [1208, 431] on icon at bounding box center [1209, 415] width 47 height 47
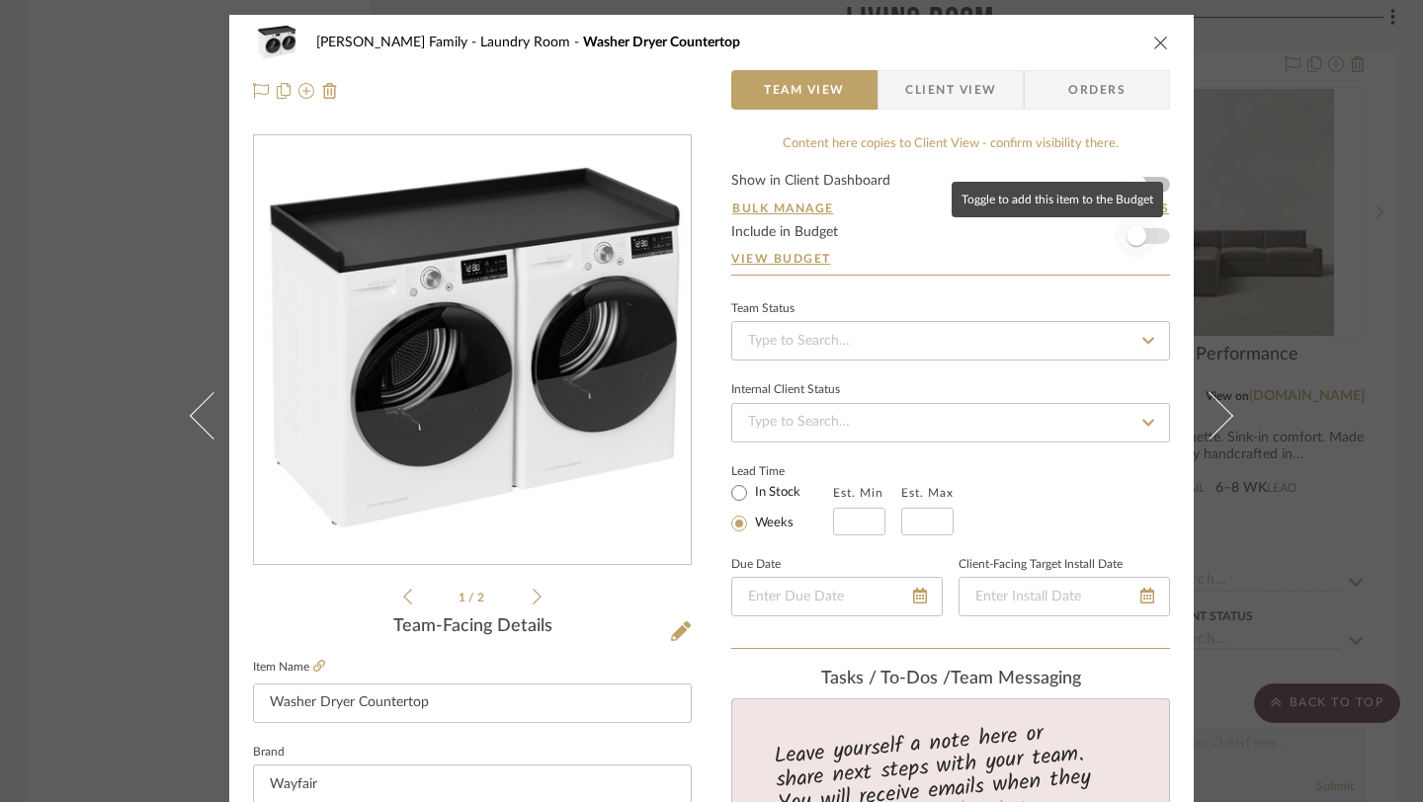
click at [1133, 232] on span "button" at bounding box center [1136, 236] width 20 height 20
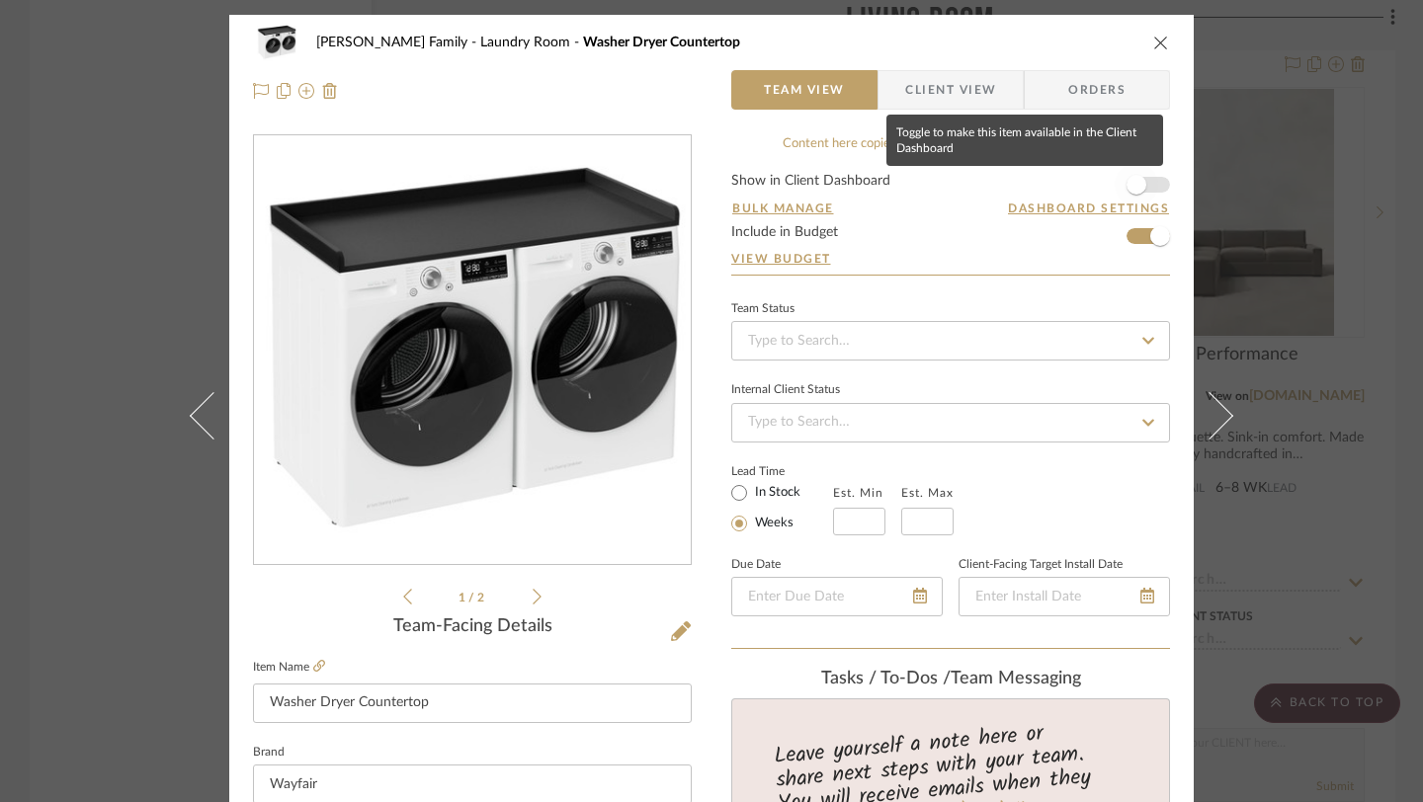
click at [1138, 193] on span "button" at bounding box center [1135, 184] width 43 height 43
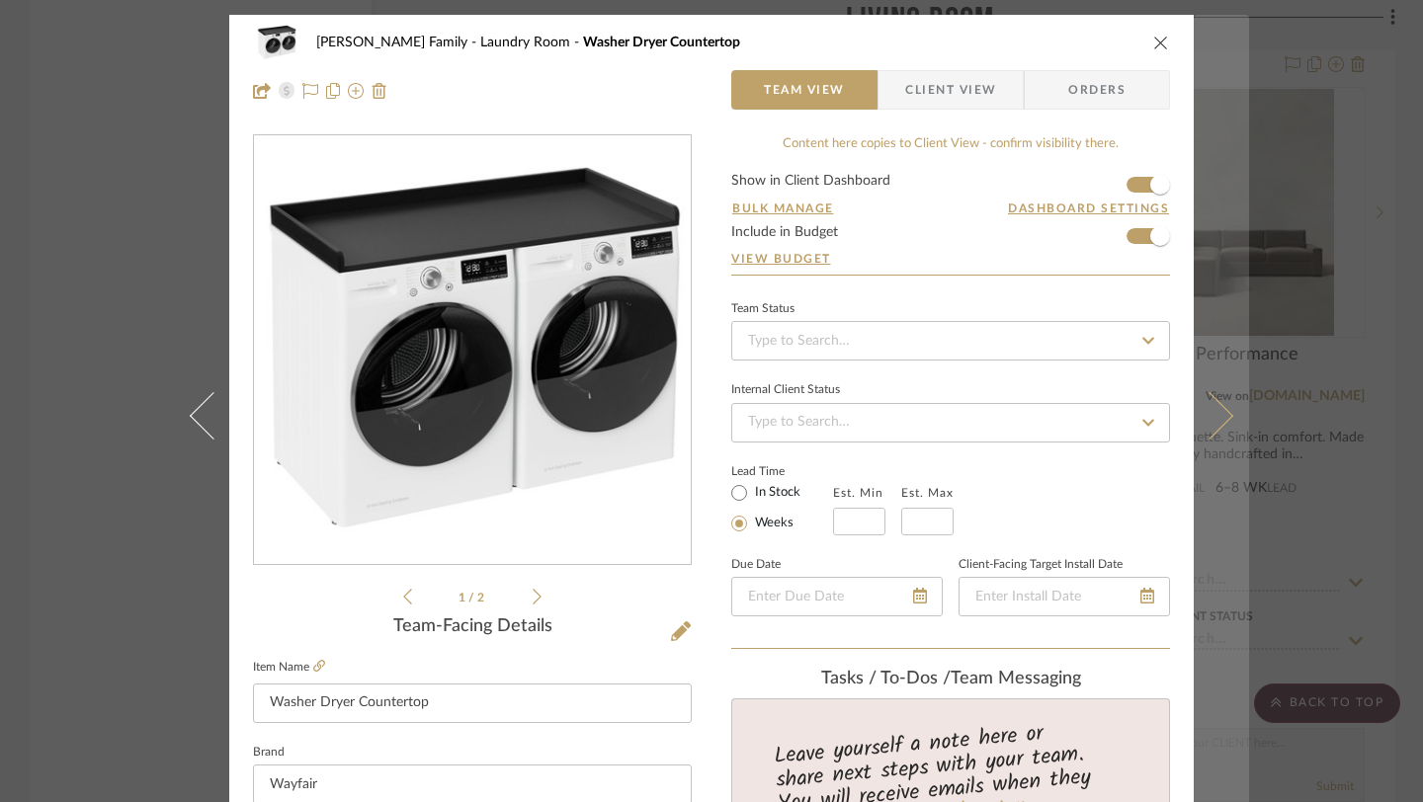
click at [1223, 397] on button at bounding box center [1220, 416] width 55 height 802
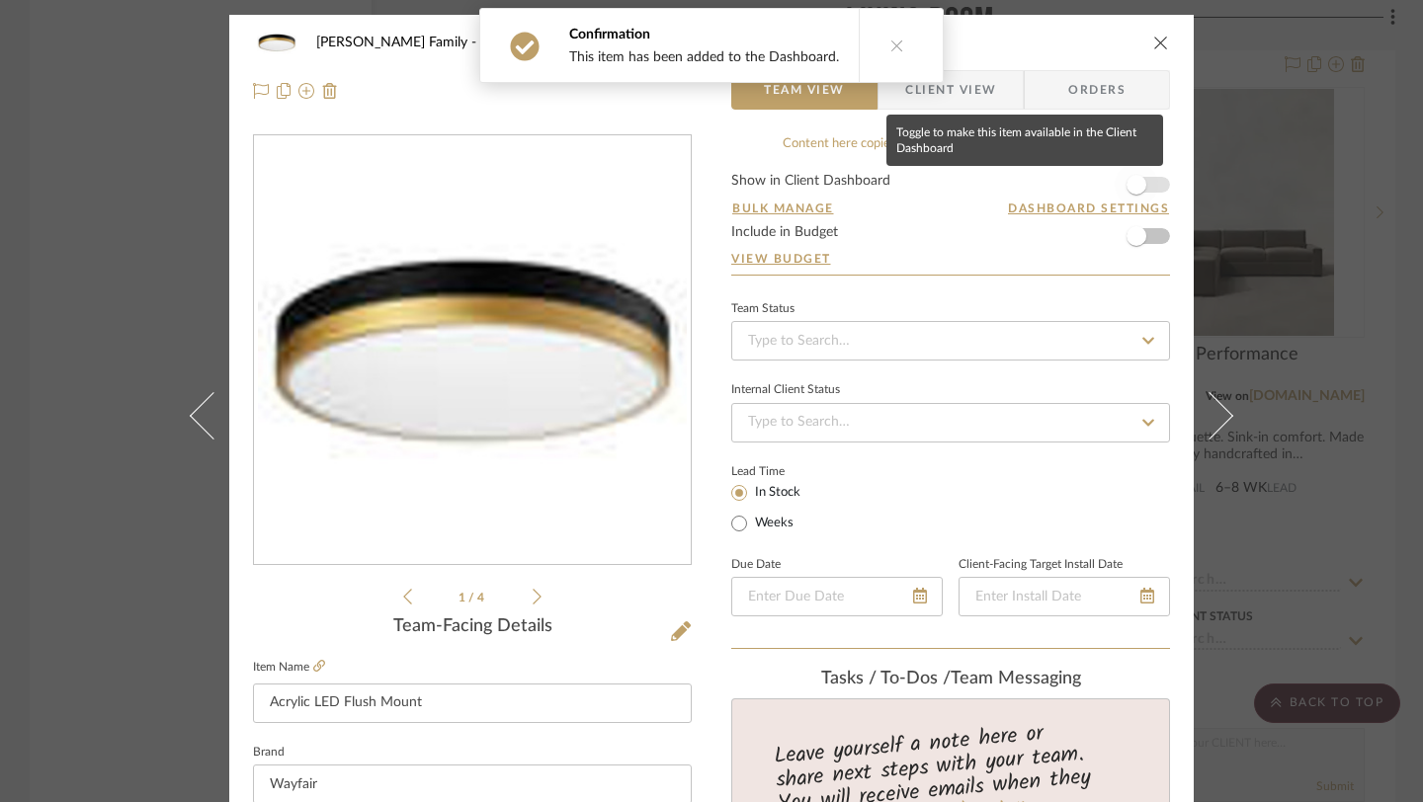
click at [1133, 176] on span "button" at bounding box center [1136, 185] width 20 height 20
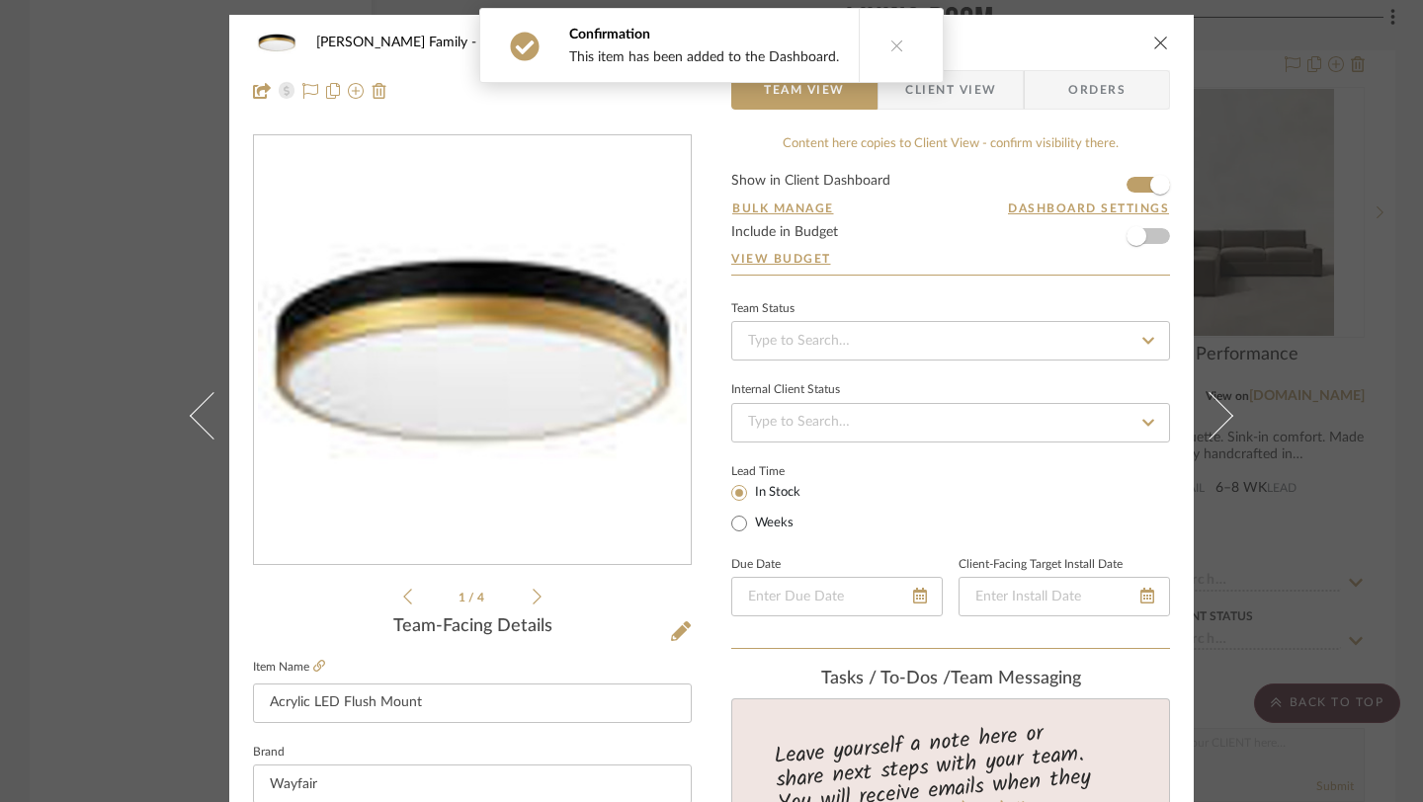
click at [1148, 267] on form "Show in Client Dashboard Bulk Manage Dashboard Settings Include in Budget View …" at bounding box center [950, 224] width 439 height 101
click at [1148, 254] on span "button" at bounding box center [1135, 235] width 43 height 43
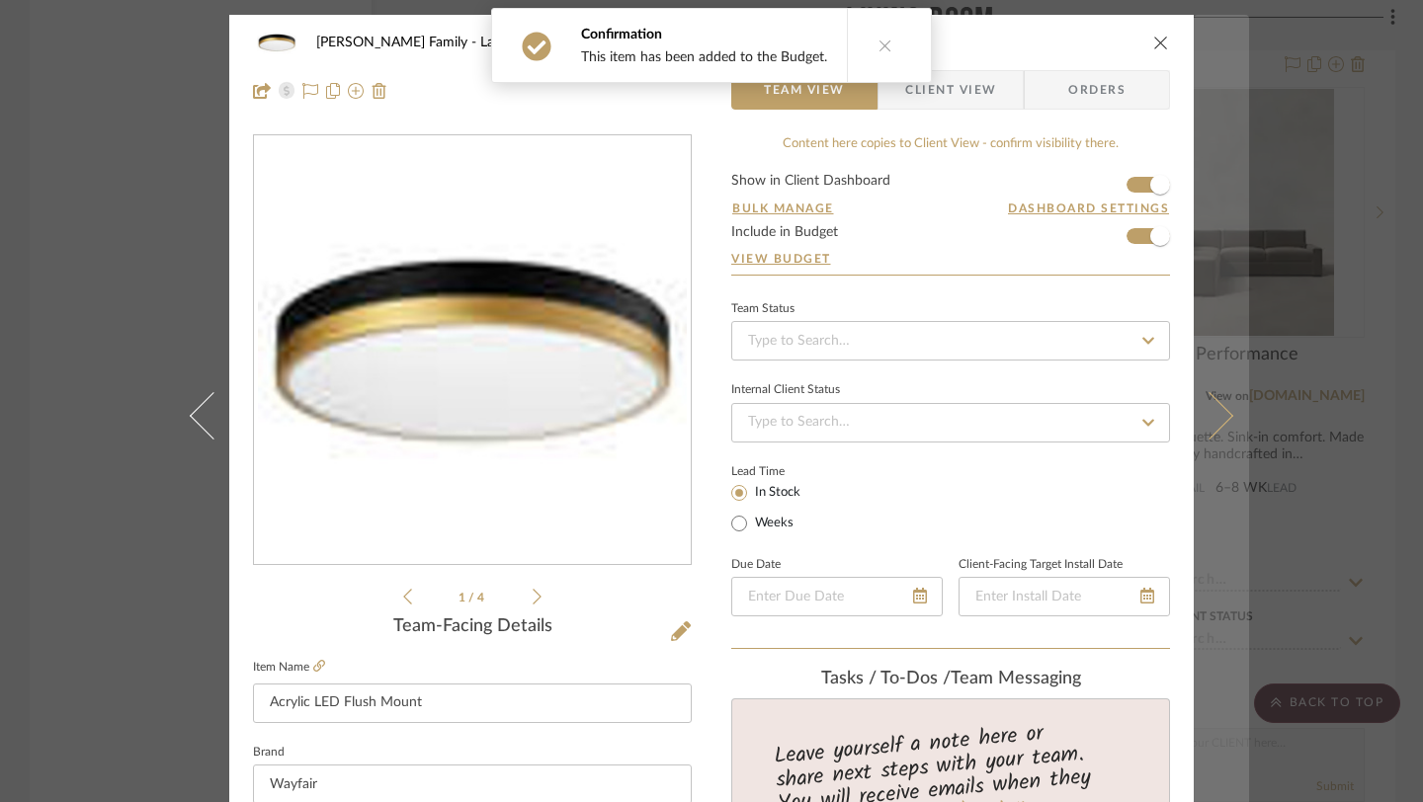
click at [1202, 430] on icon at bounding box center [1209, 415] width 47 height 47
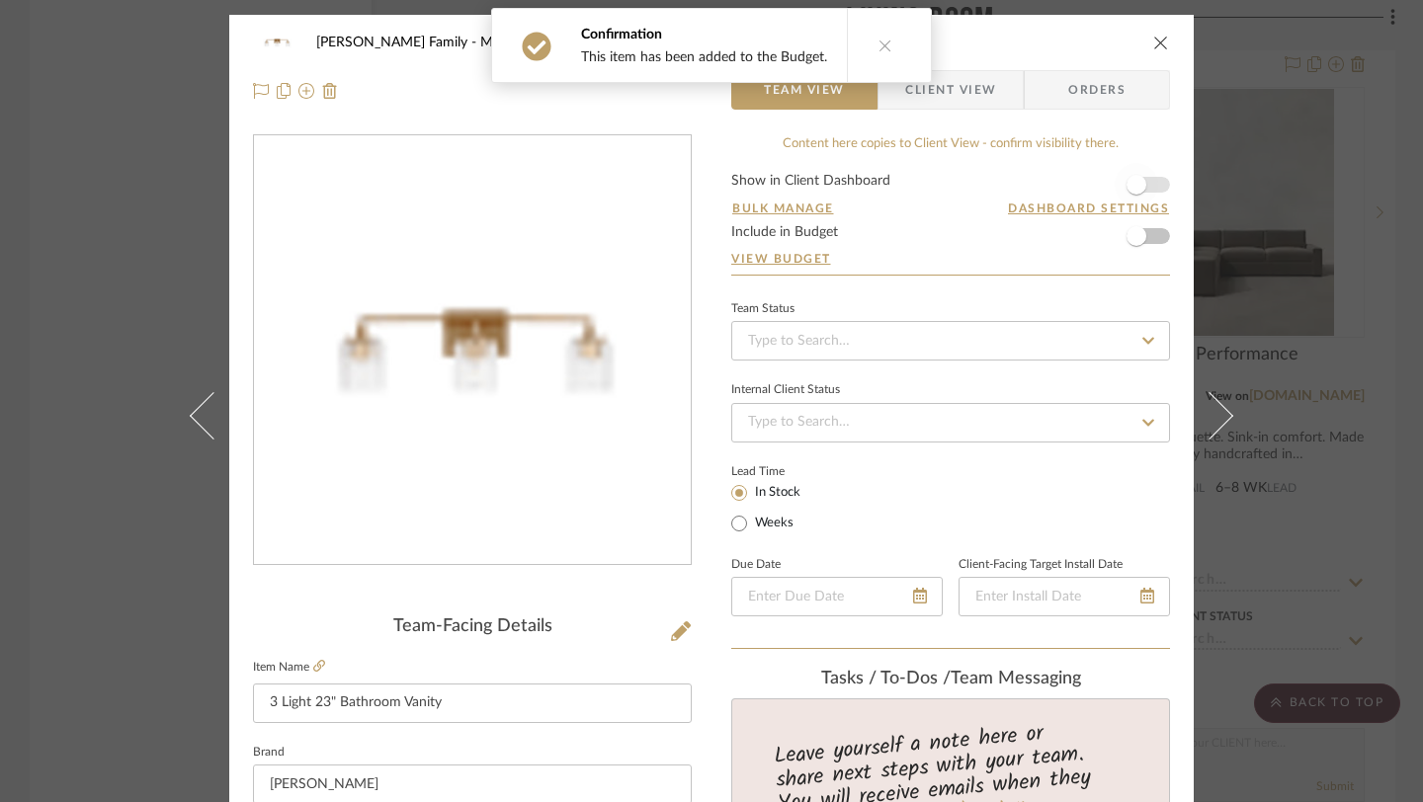
click at [1149, 188] on span "button" at bounding box center [1135, 184] width 43 height 43
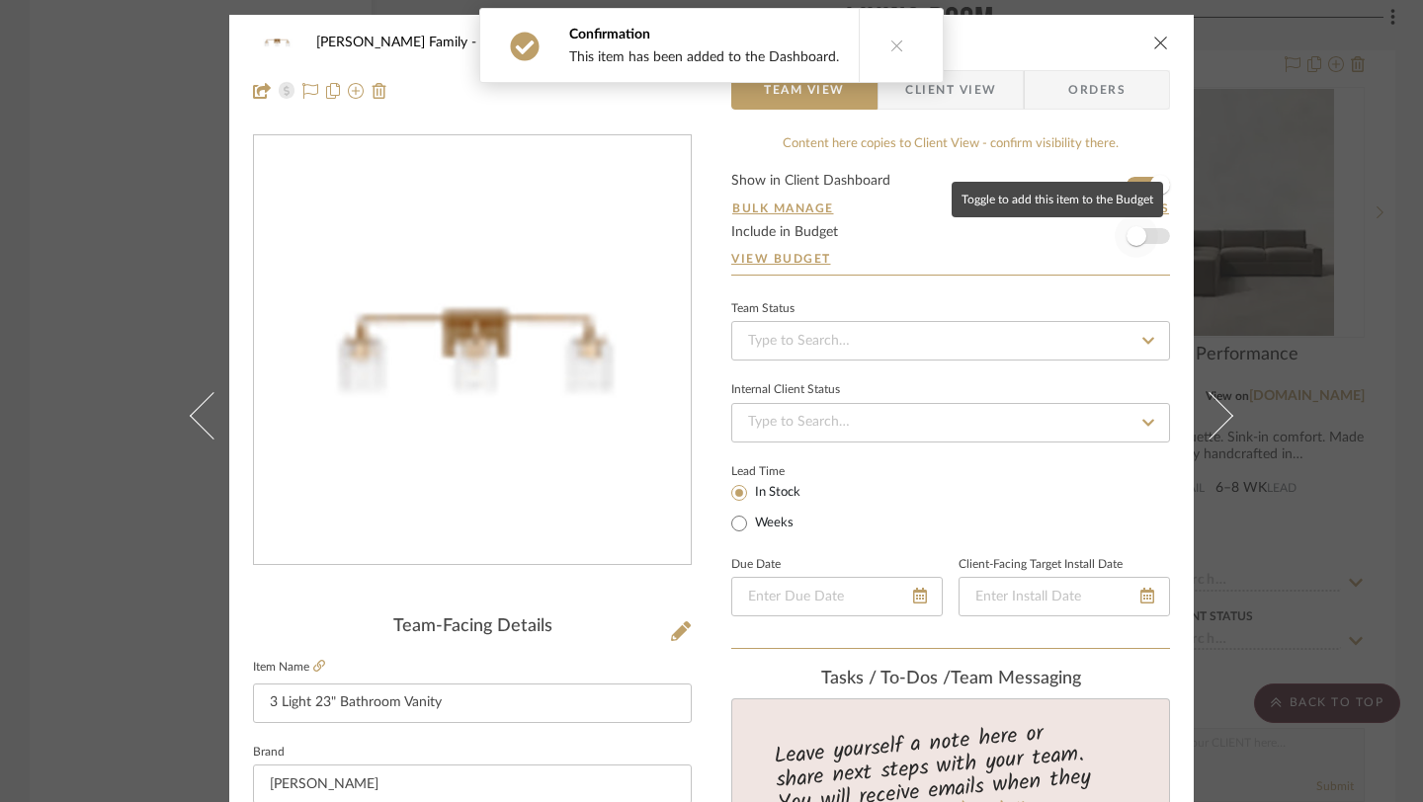
click at [1142, 249] on span "button" at bounding box center [1135, 235] width 43 height 43
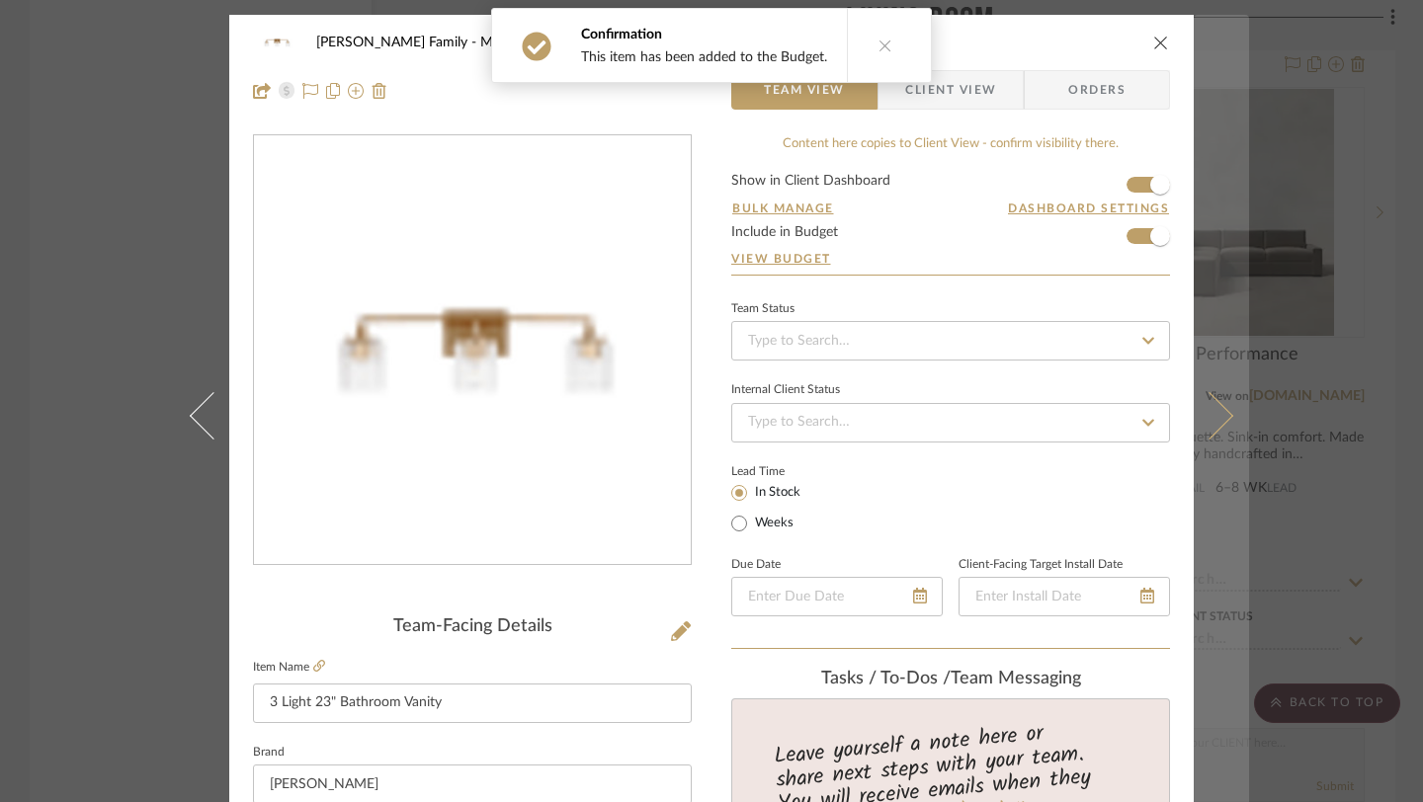
click at [1210, 398] on button at bounding box center [1220, 416] width 55 height 802
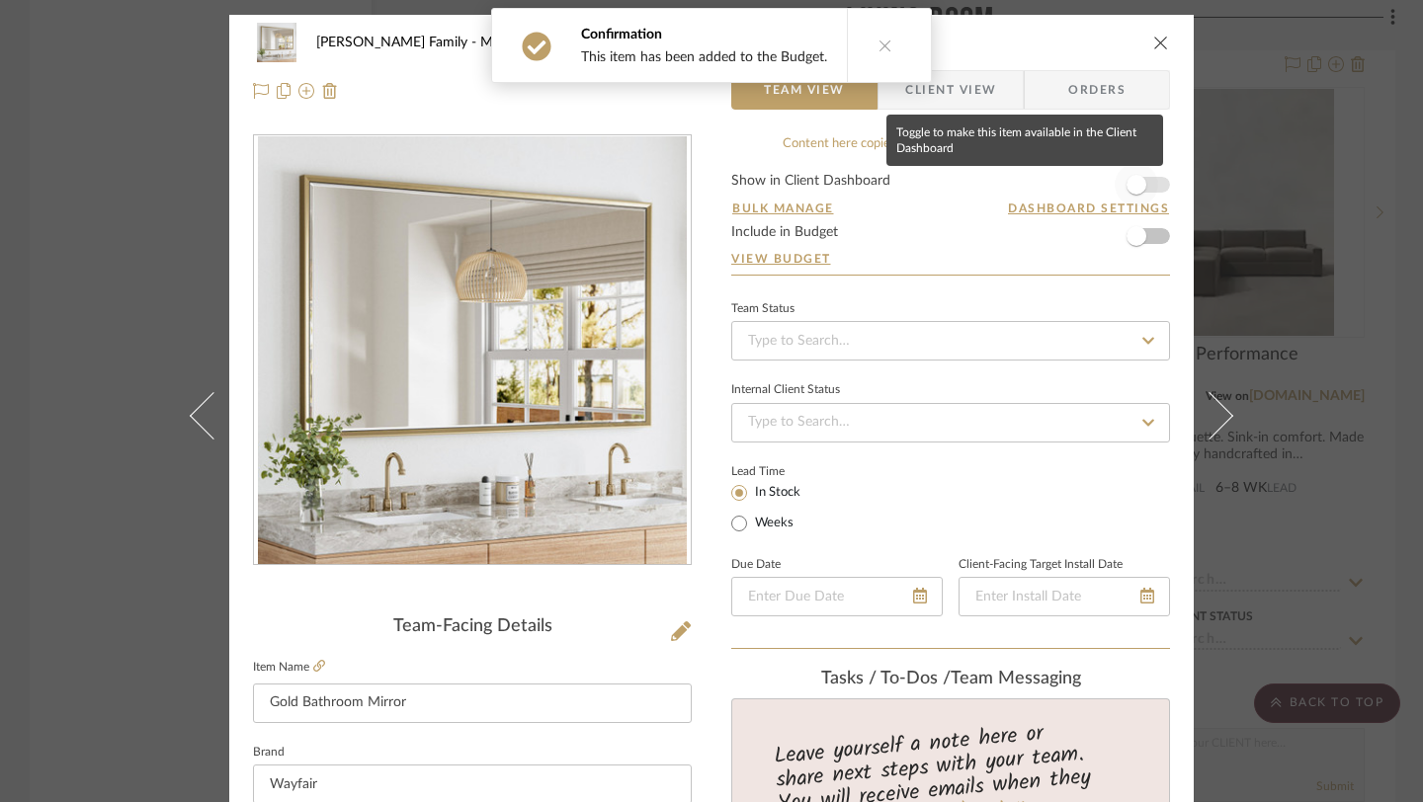
click at [1138, 177] on span "button" at bounding box center [1135, 184] width 43 height 43
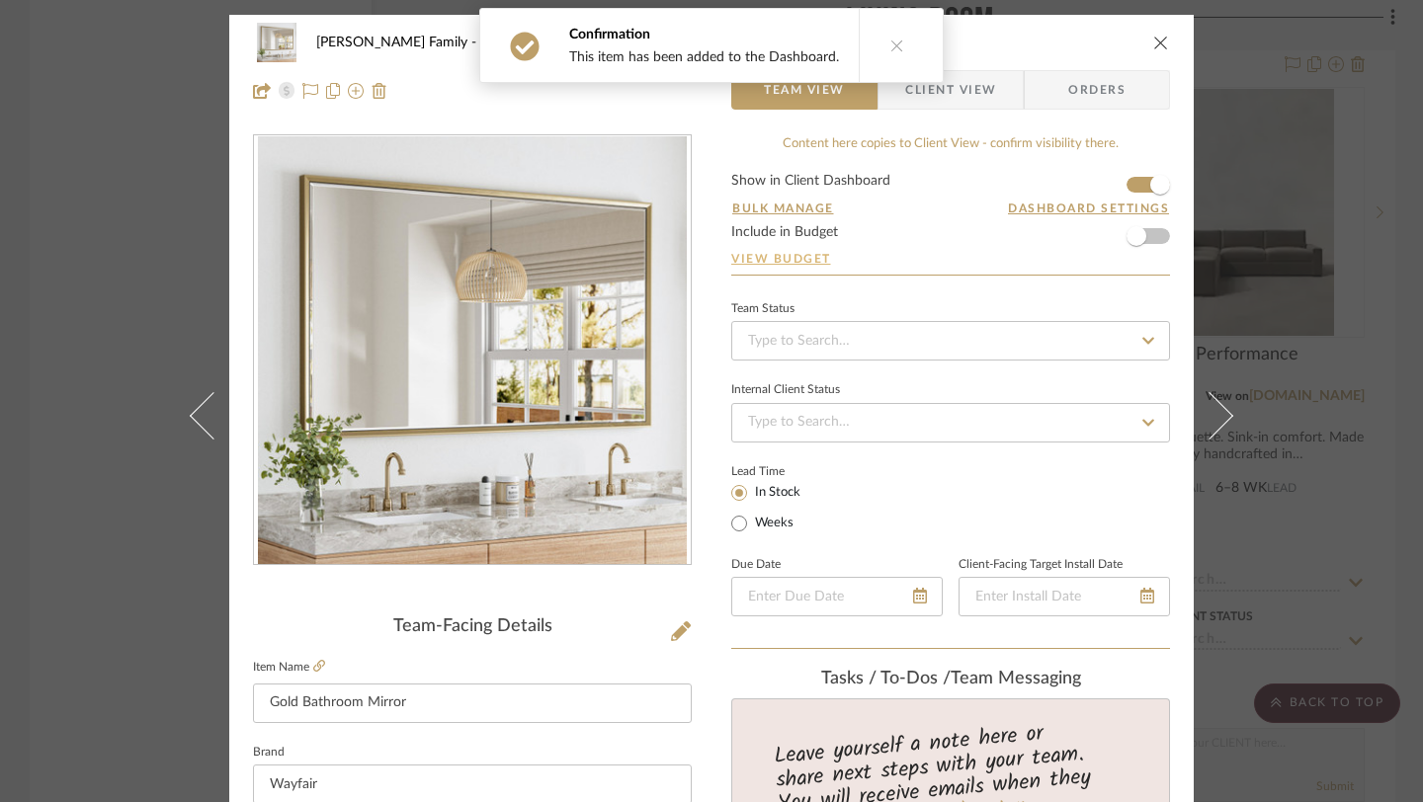
click at [1138, 260] on link "View Budget" at bounding box center [950, 259] width 439 height 16
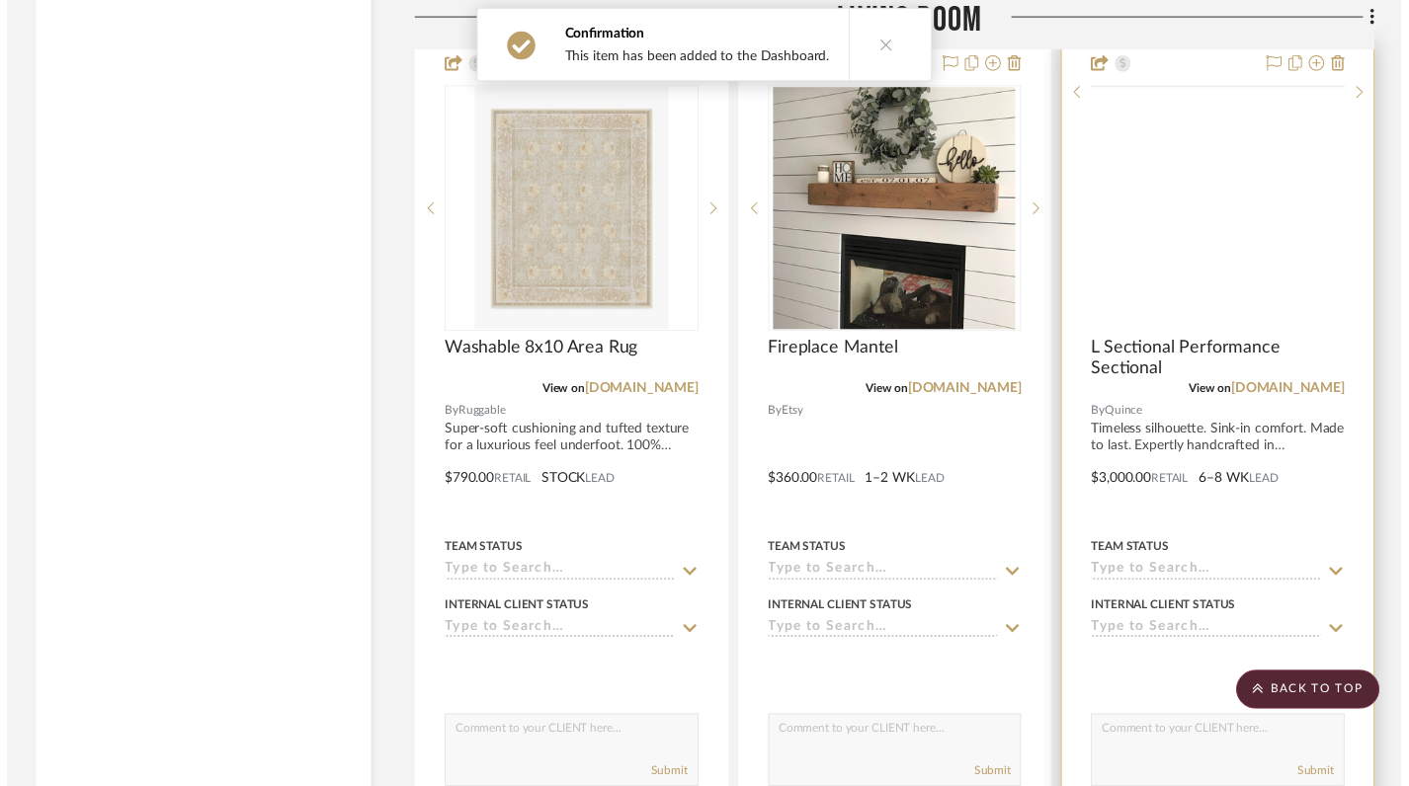
scroll to position [6115, 0]
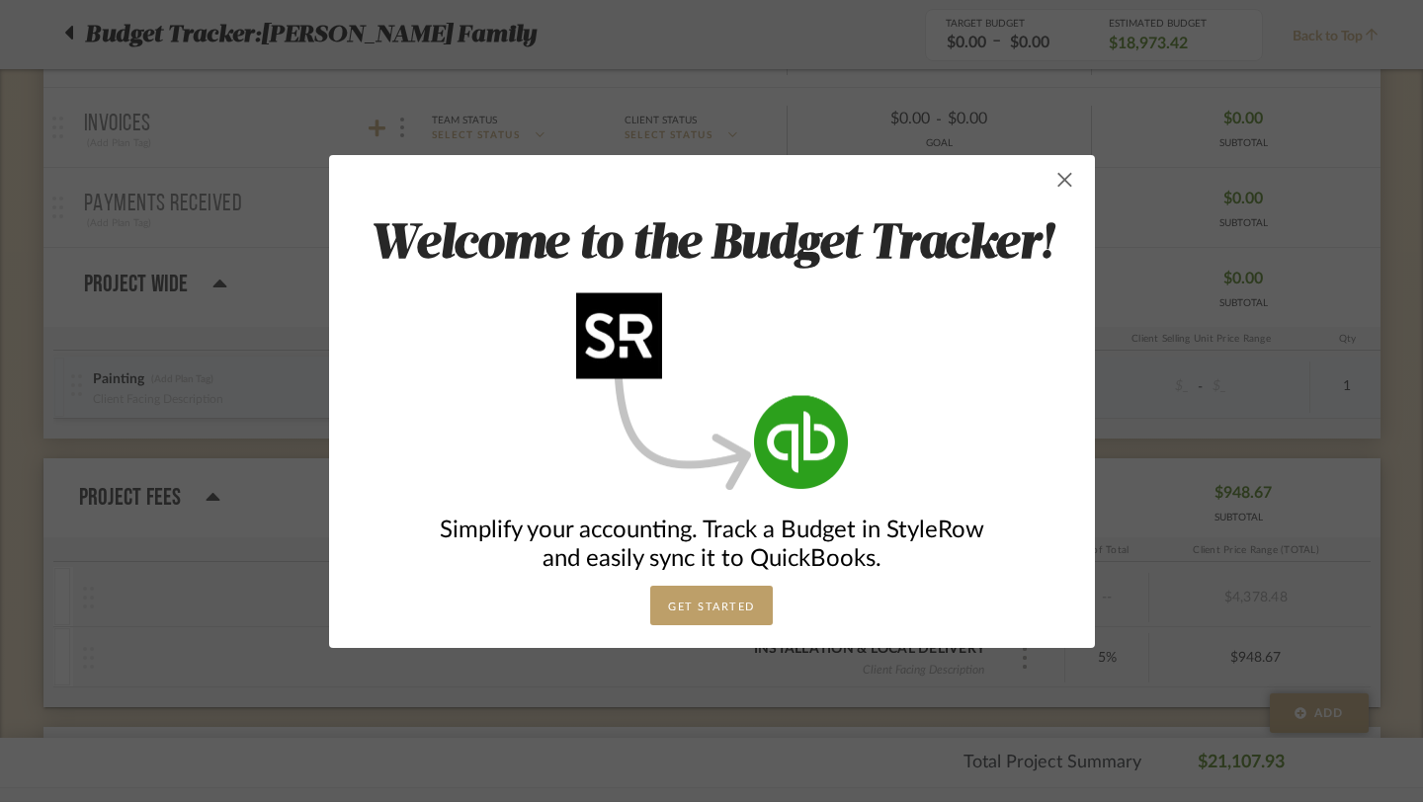
click at [1062, 174] on span "button" at bounding box center [1065, 180] width 40 height 40
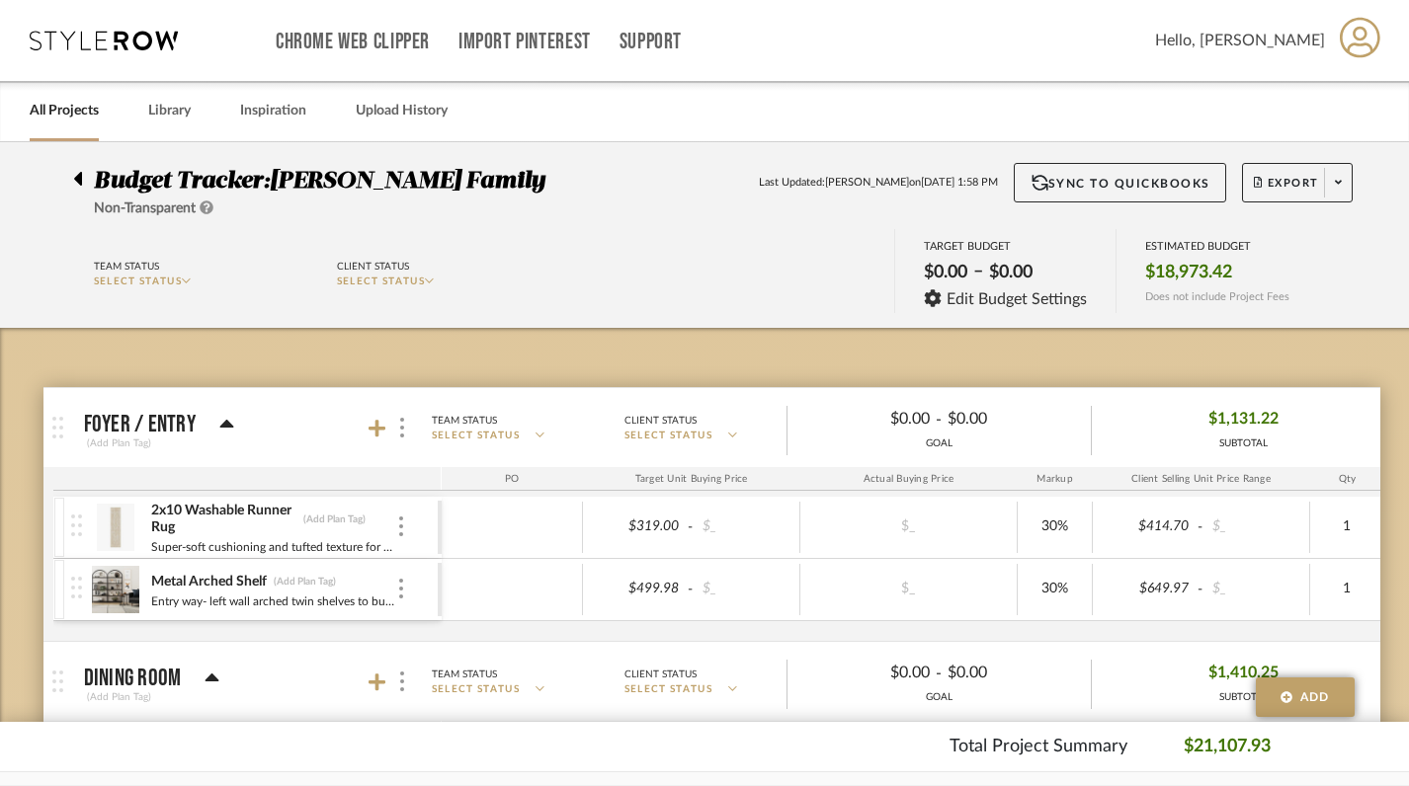
click at [94, 174] on span "Budget Tracker:" at bounding box center [182, 181] width 176 height 24
click at [79, 177] on icon at bounding box center [78, 179] width 8 height 14
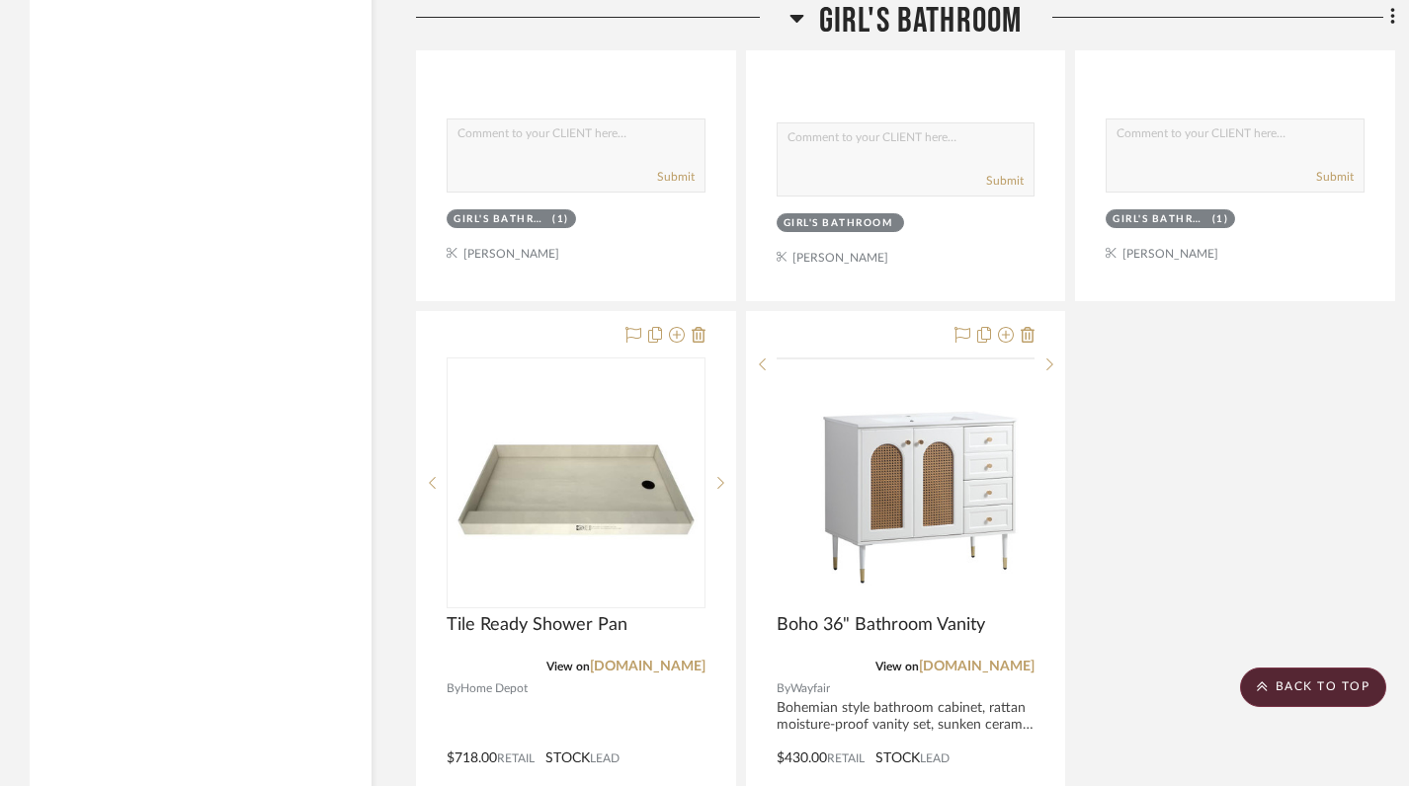
scroll to position [22459, 0]
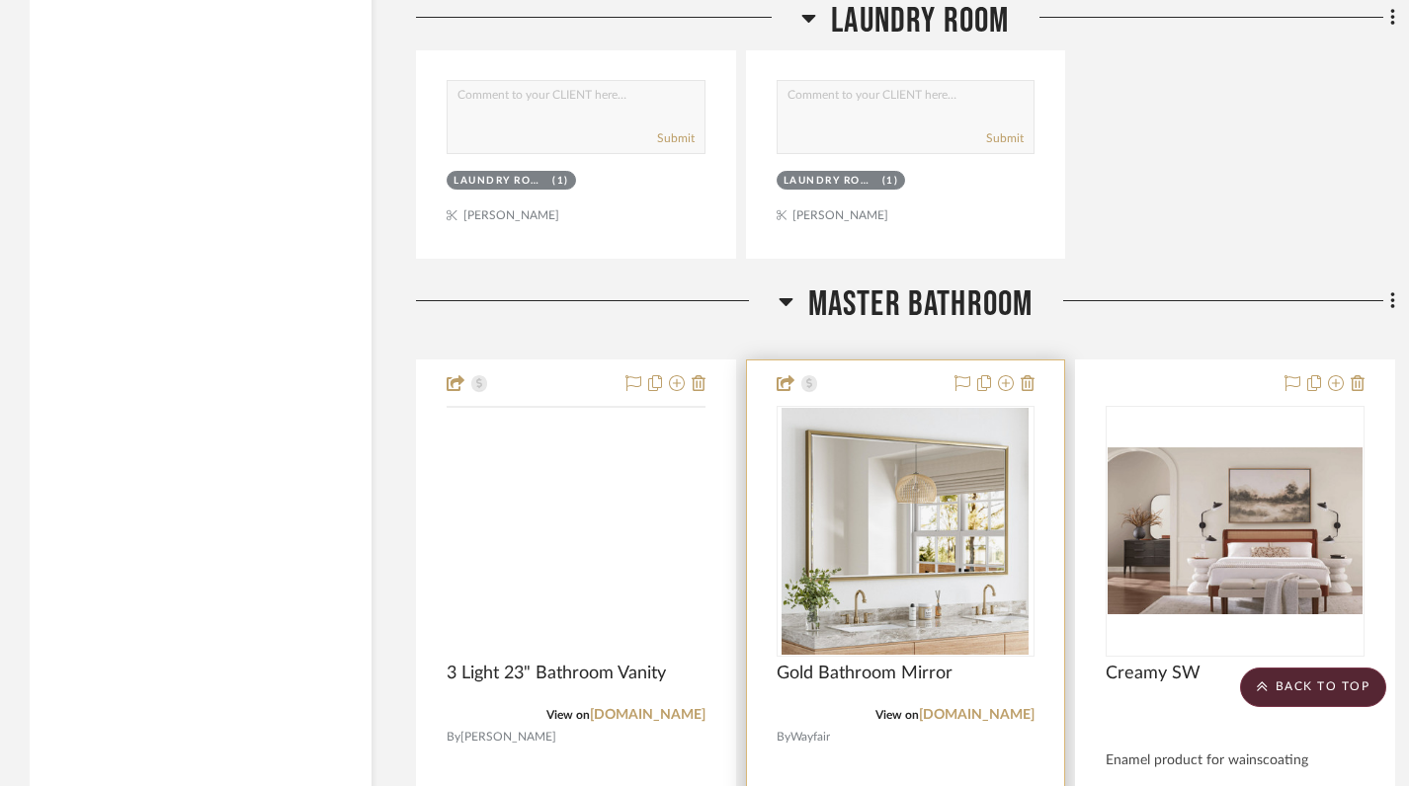
scroll to position [9603, 0]
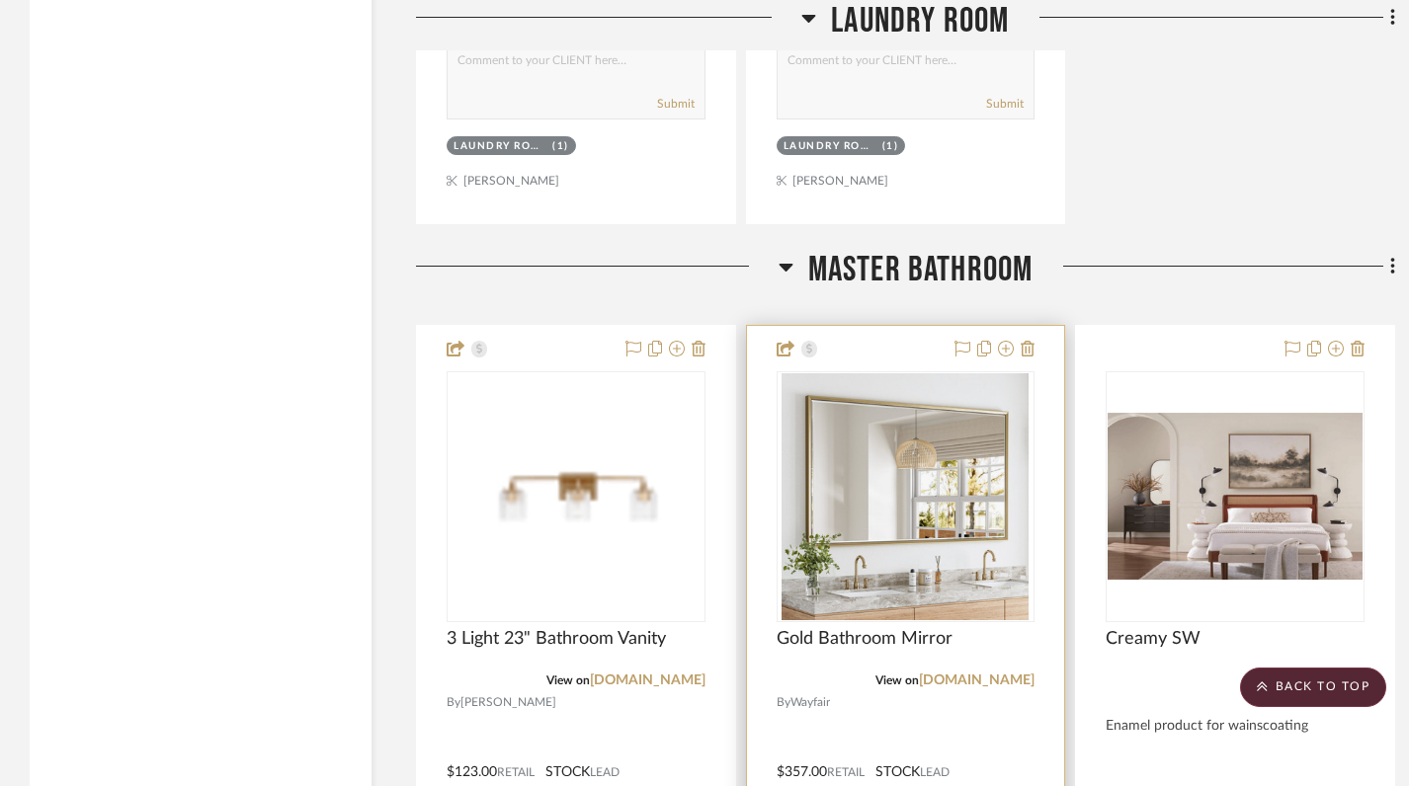
click at [936, 443] on img "0" at bounding box center [904, 496] width 247 height 247
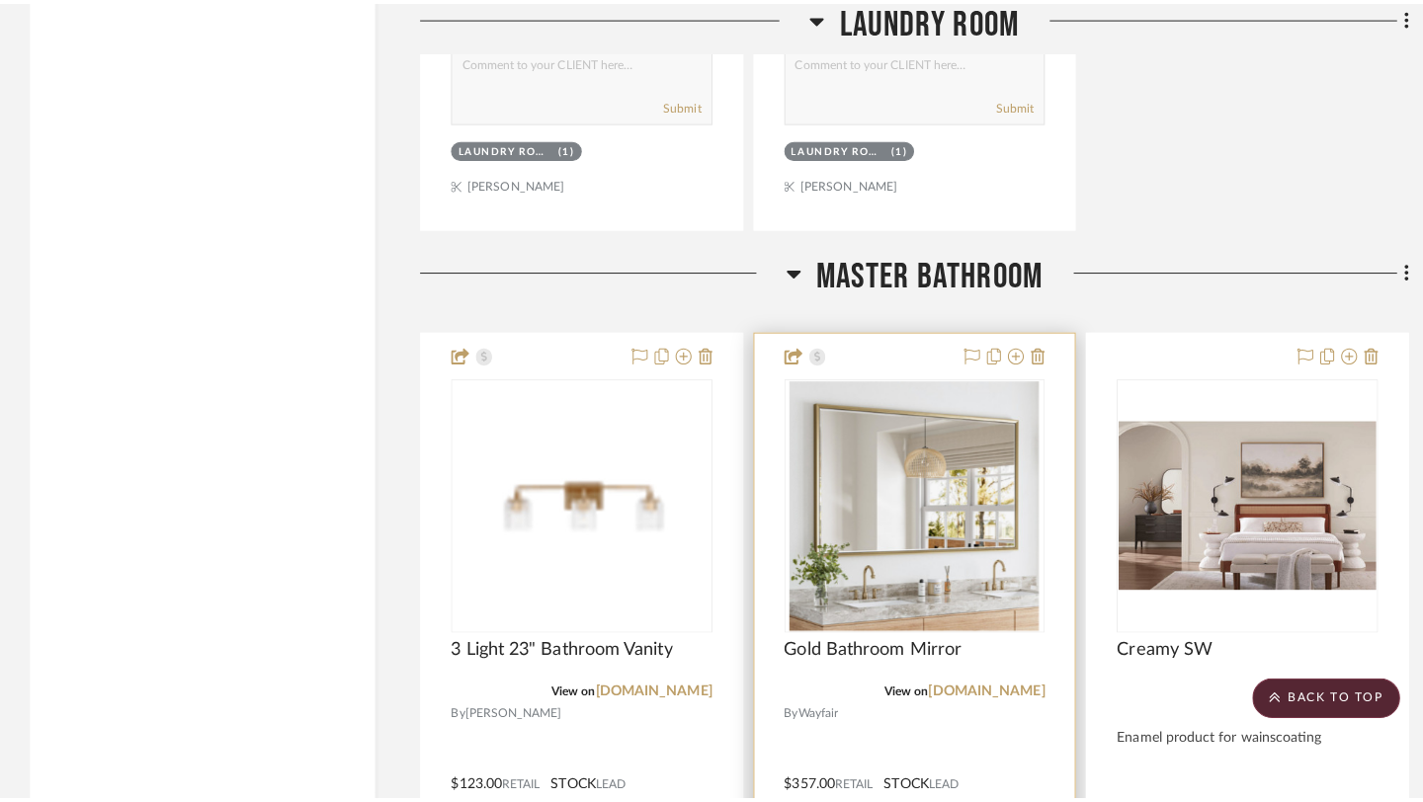
scroll to position [0, 0]
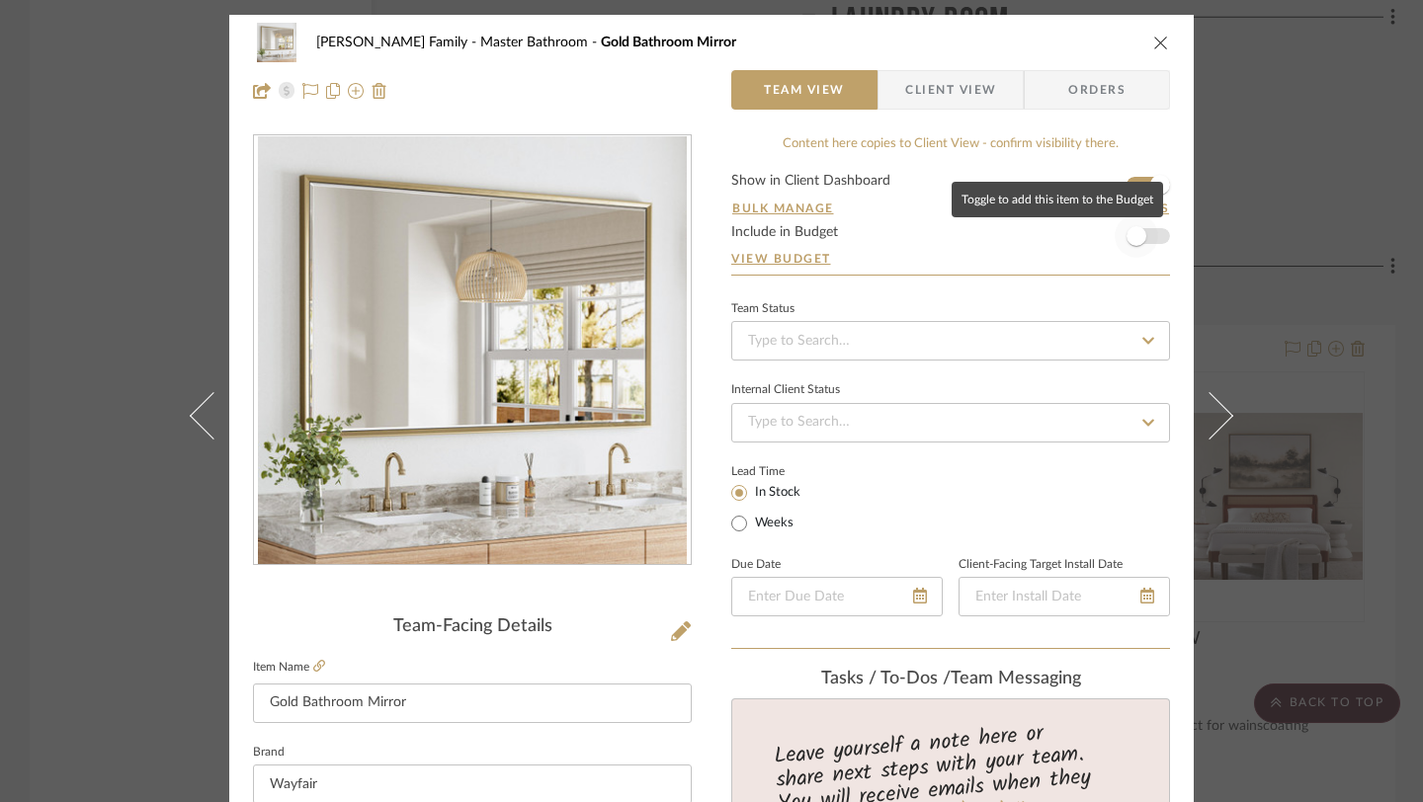
click at [1135, 228] on span "button" at bounding box center [1136, 236] width 20 height 20
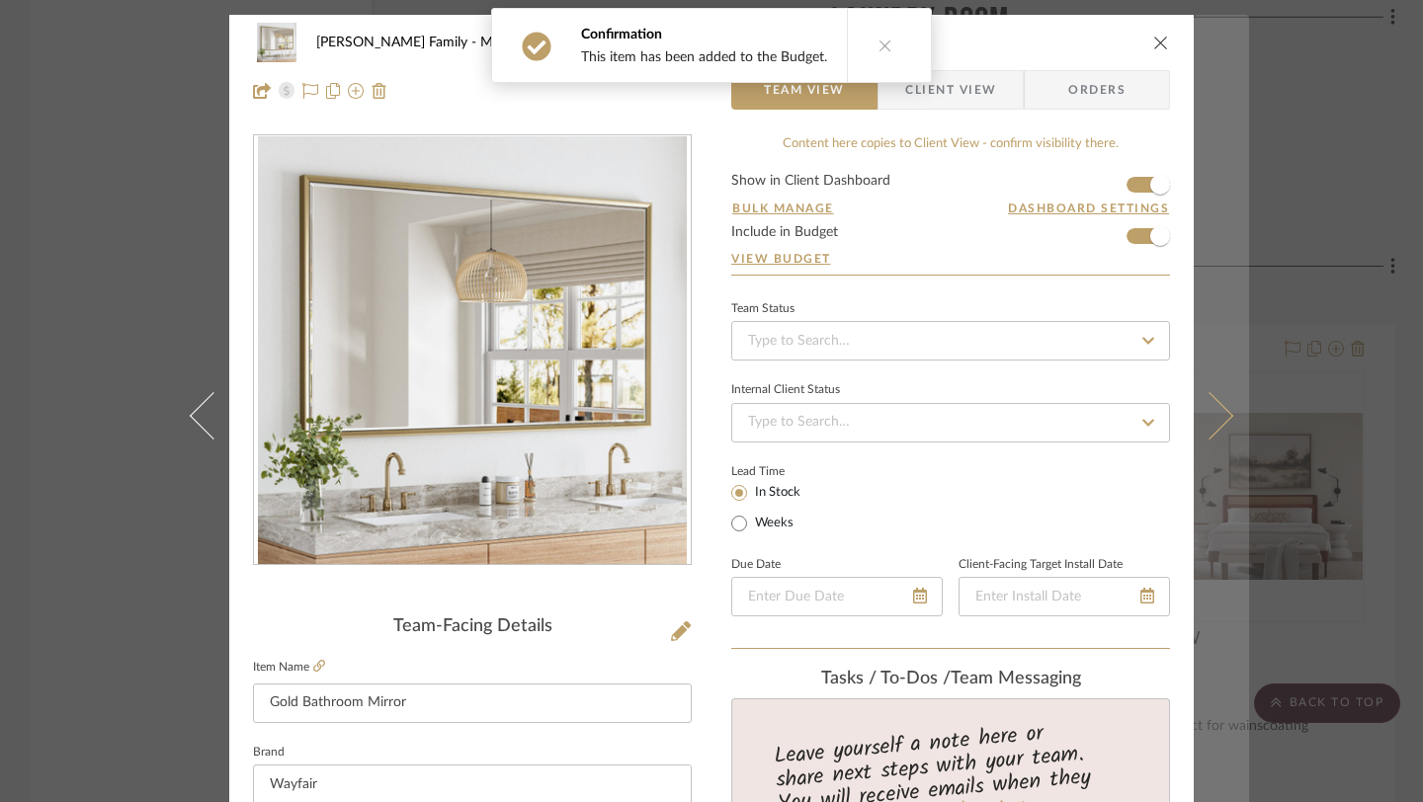
click at [1222, 412] on icon at bounding box center [1209, 415] width 47 height 47
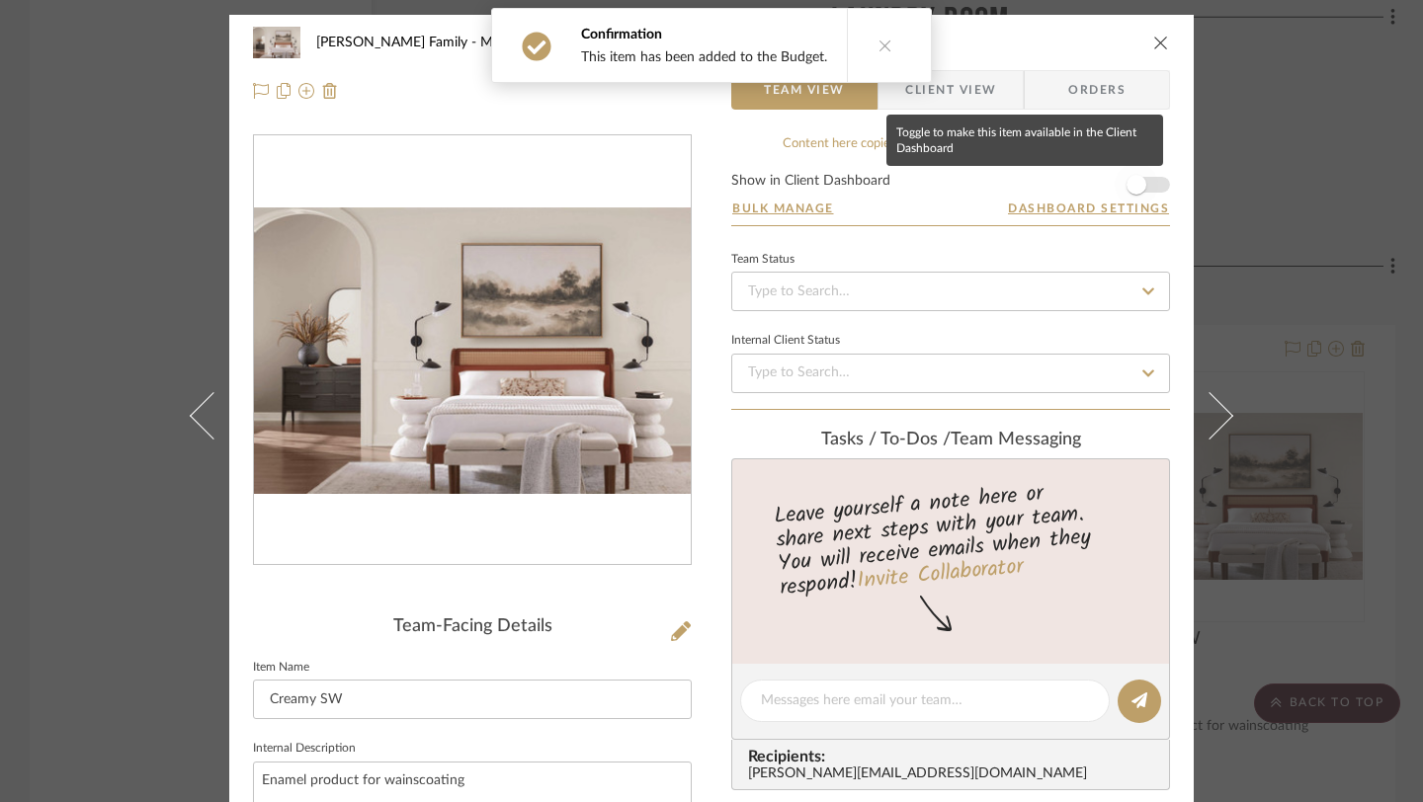
click at [1134, 191] on span "button" at bounding box center [1136, 185] width 20 height 20
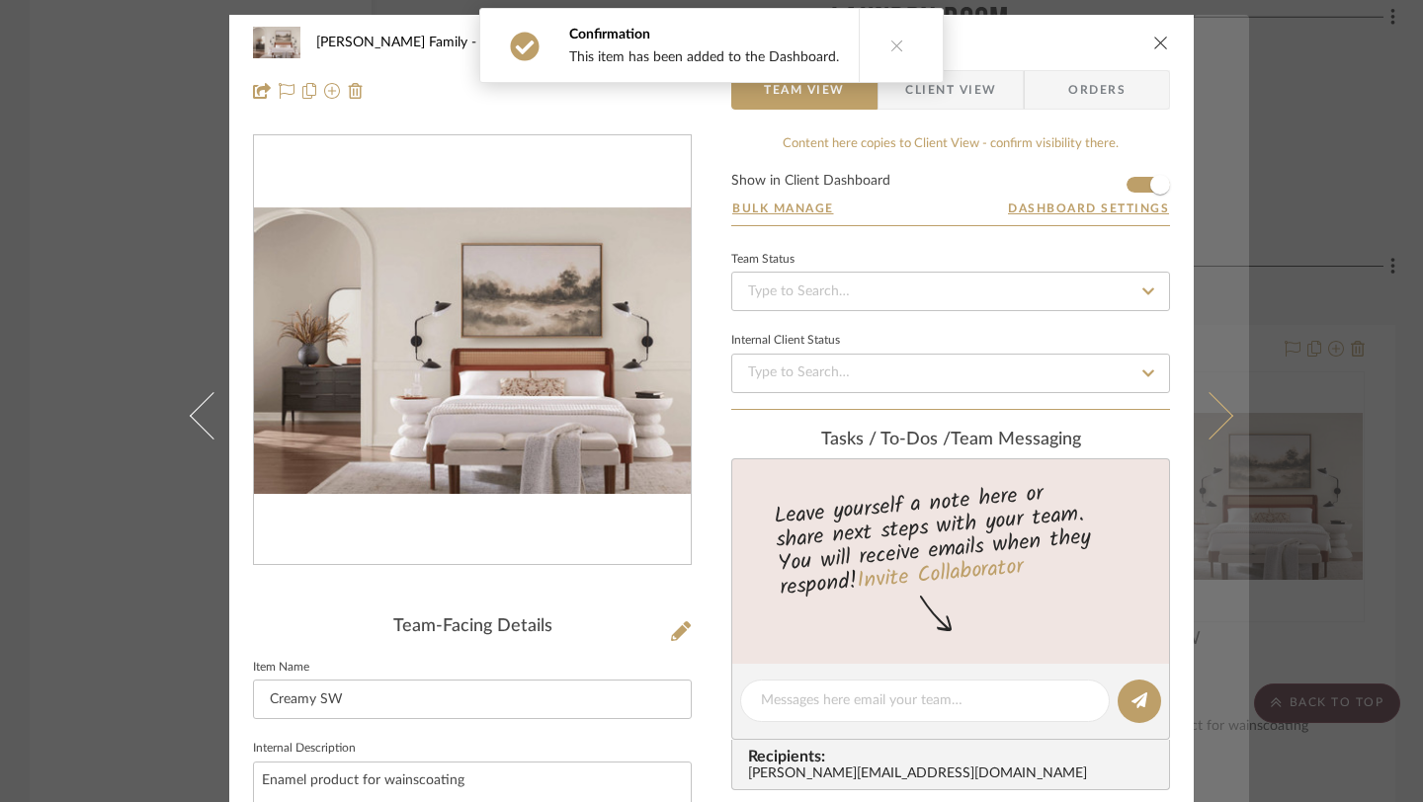
click at [1205, 417] on icon at bounding box center [1209, 415] width 47 height 47
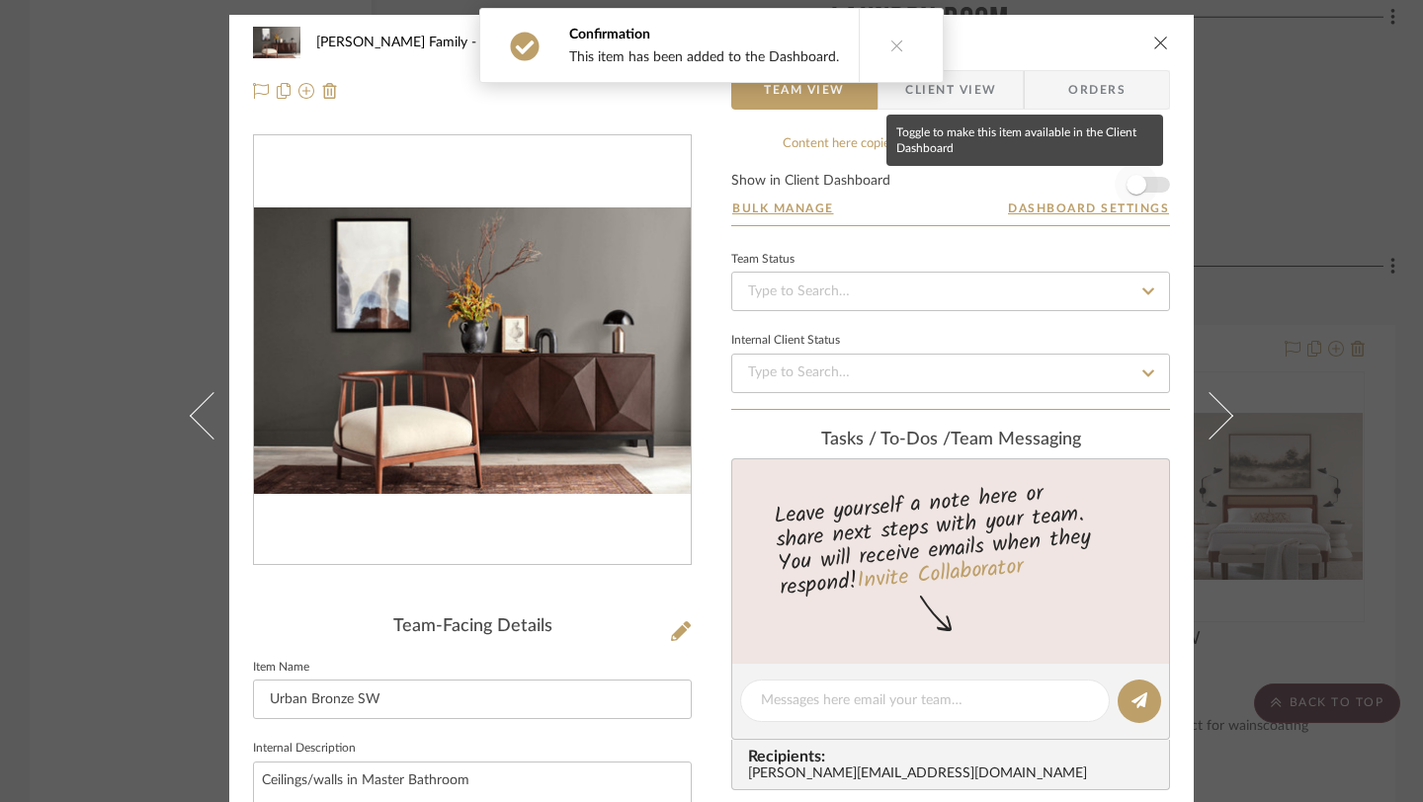
click at [1141, 188] on span "button" at bounding box center [1135, 184] width 43 height 43
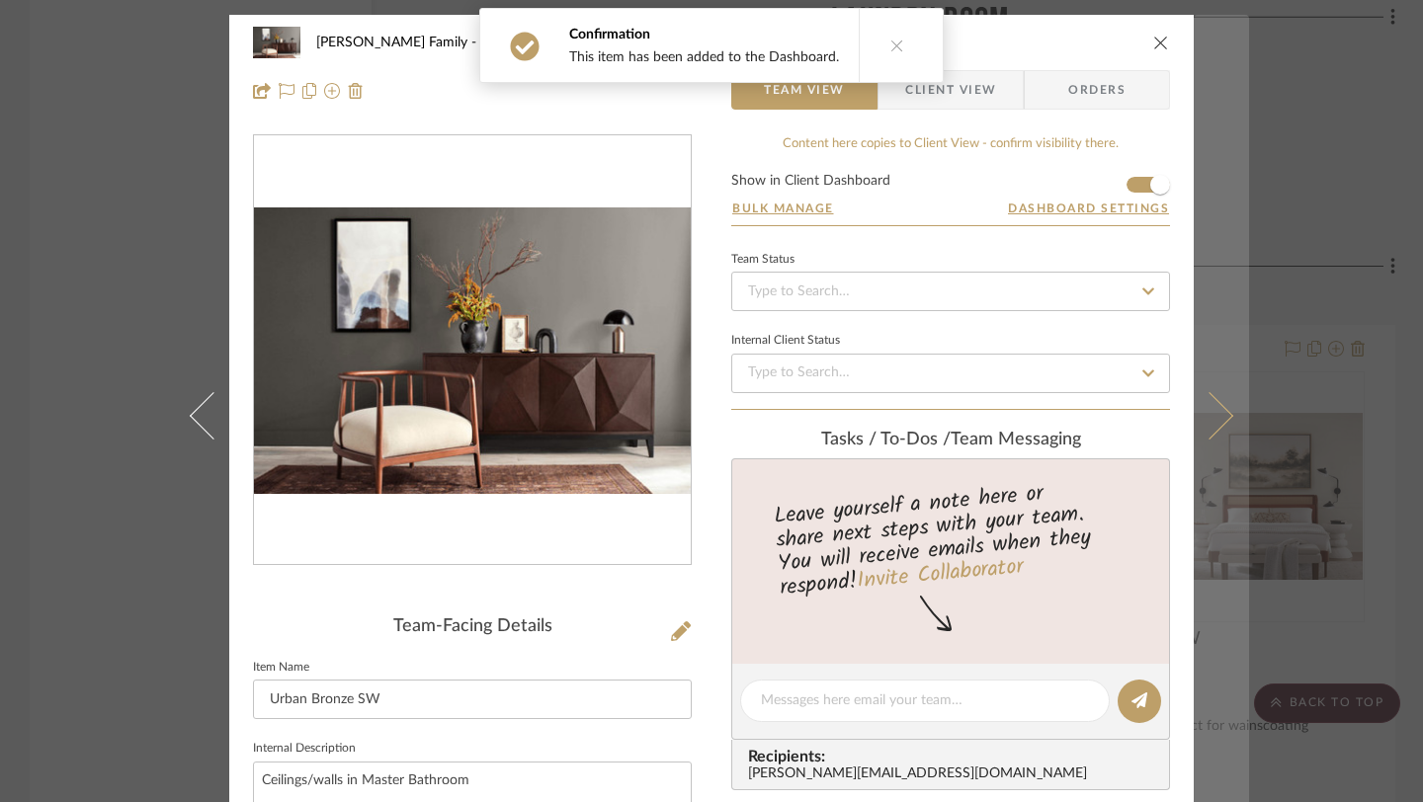
click at [1217, 409] on icon at bounding box center [1209, 415] width 47 height 47
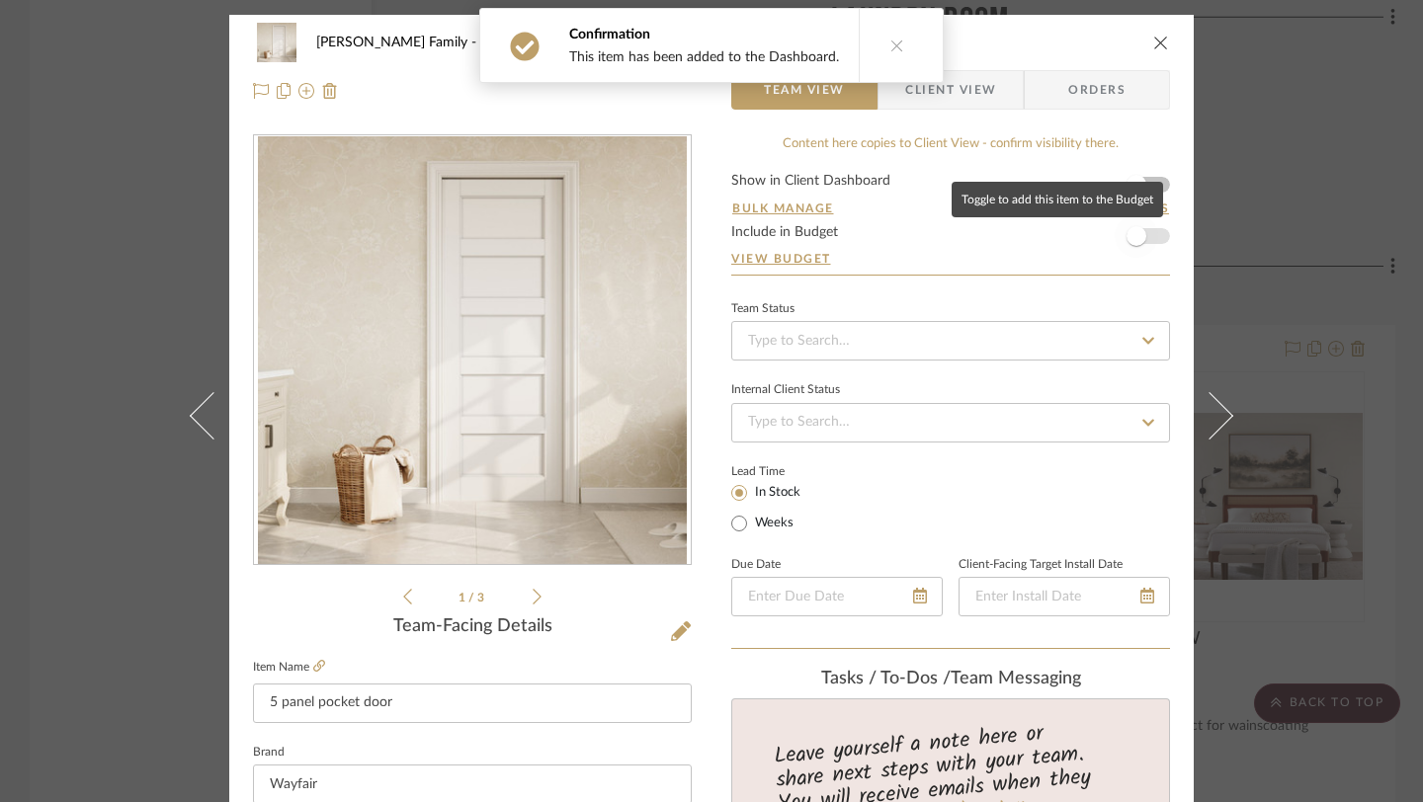
click at [1139, 229] on span "button" at bounding box center [1135, 235] width 43 height 43
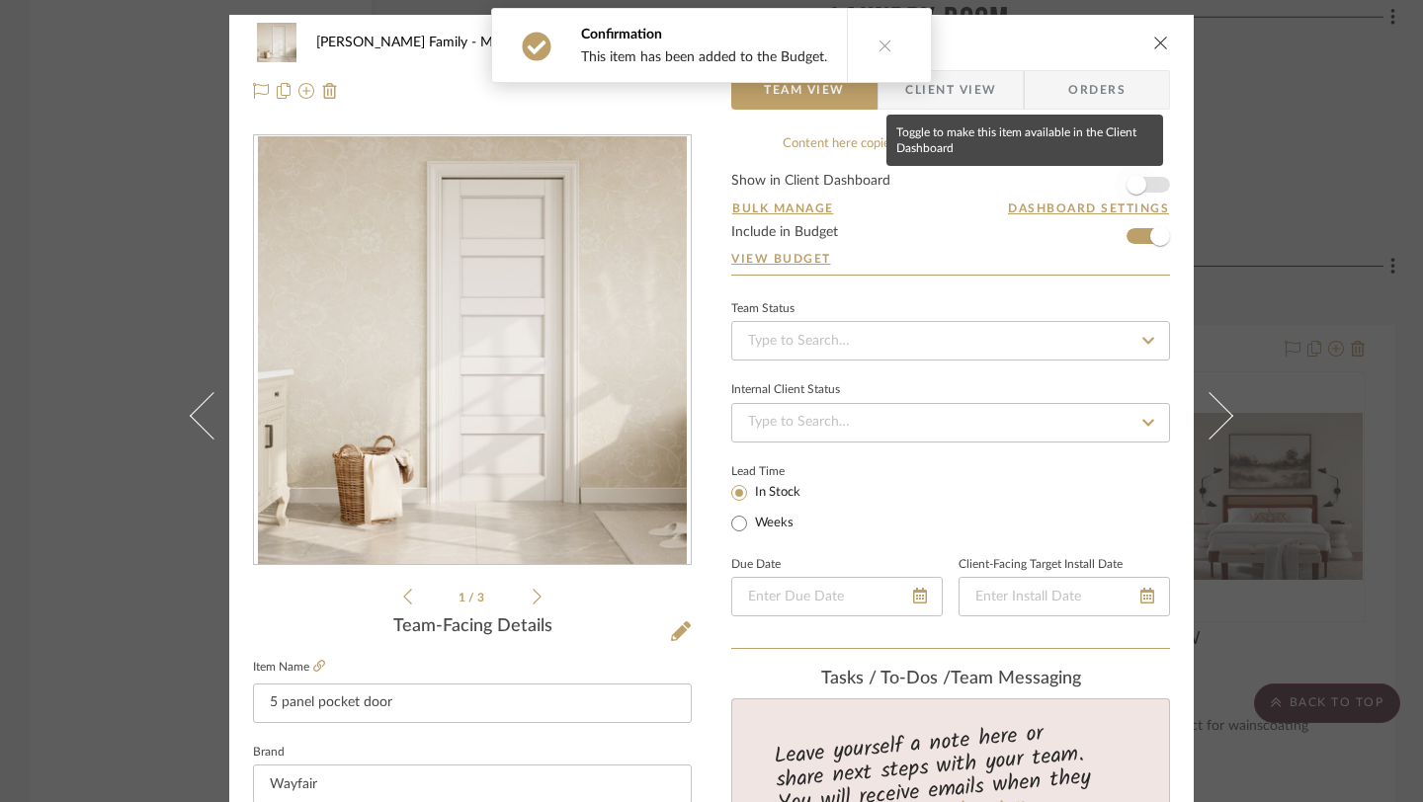
click at [1141, 173] on span "button" at bounding box center [1135, 184] width 43 height 43
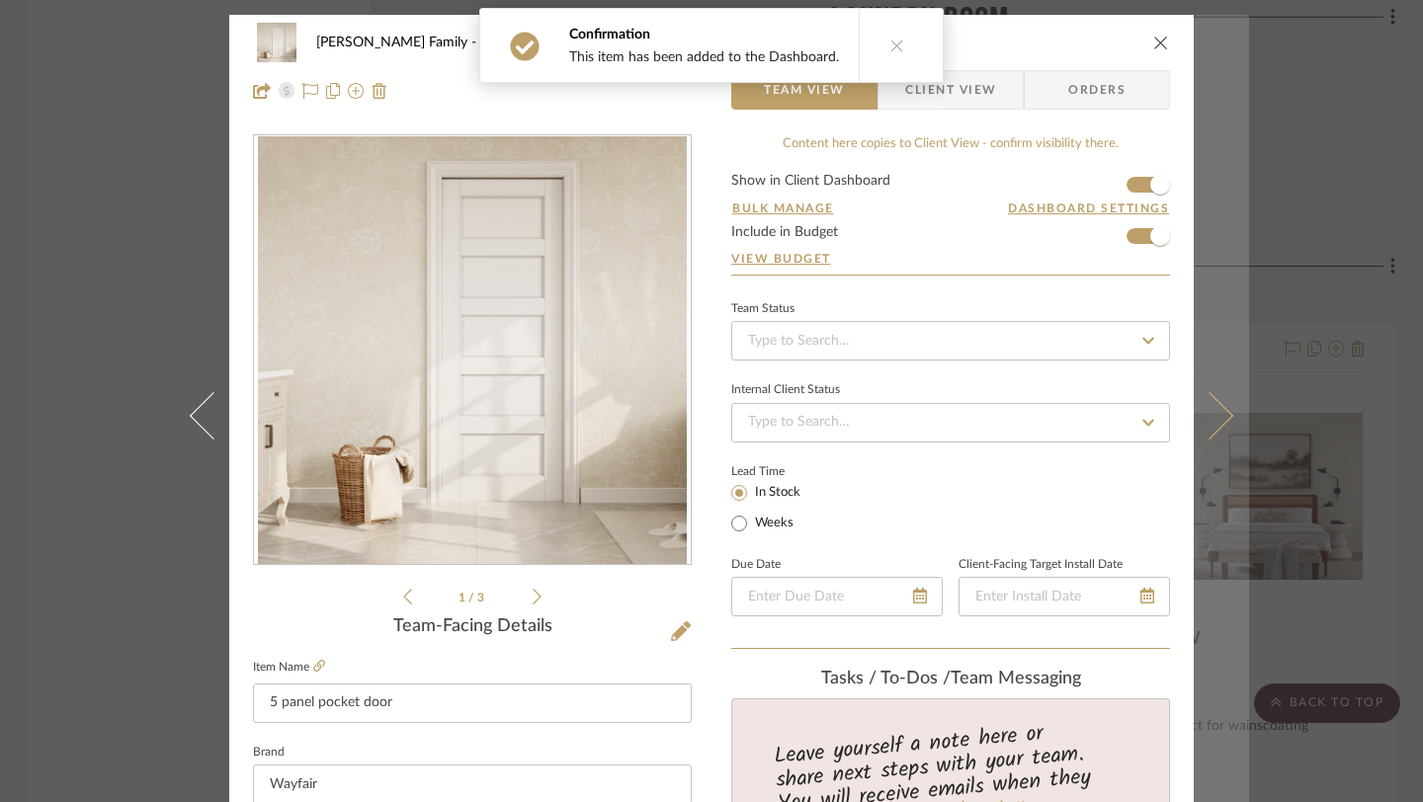
click at [1212, 407] on icon at bounding box center [1209, 415] width 47 height 47
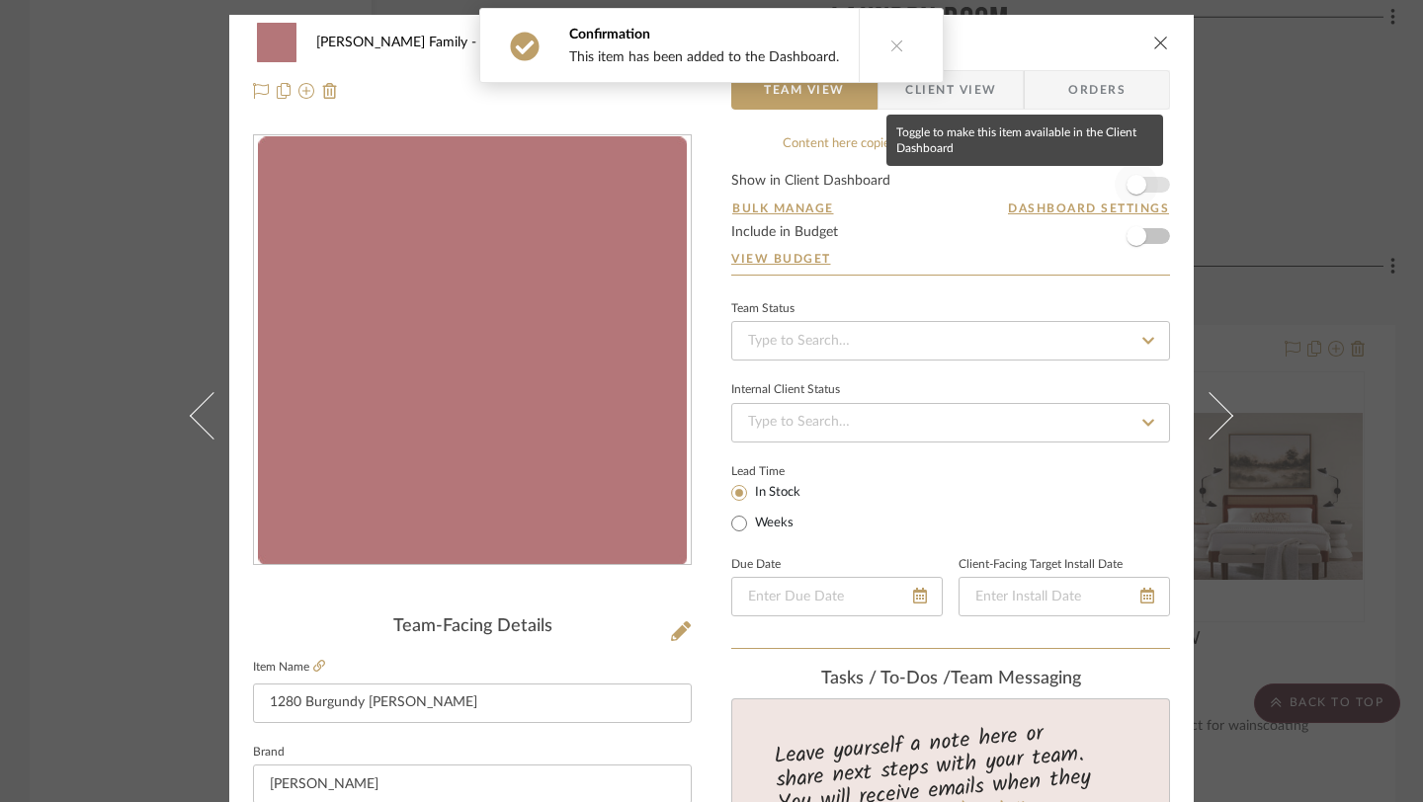
click at [1141, 179] on span "button" at bounding box center [1135, 184] width 43 height 43
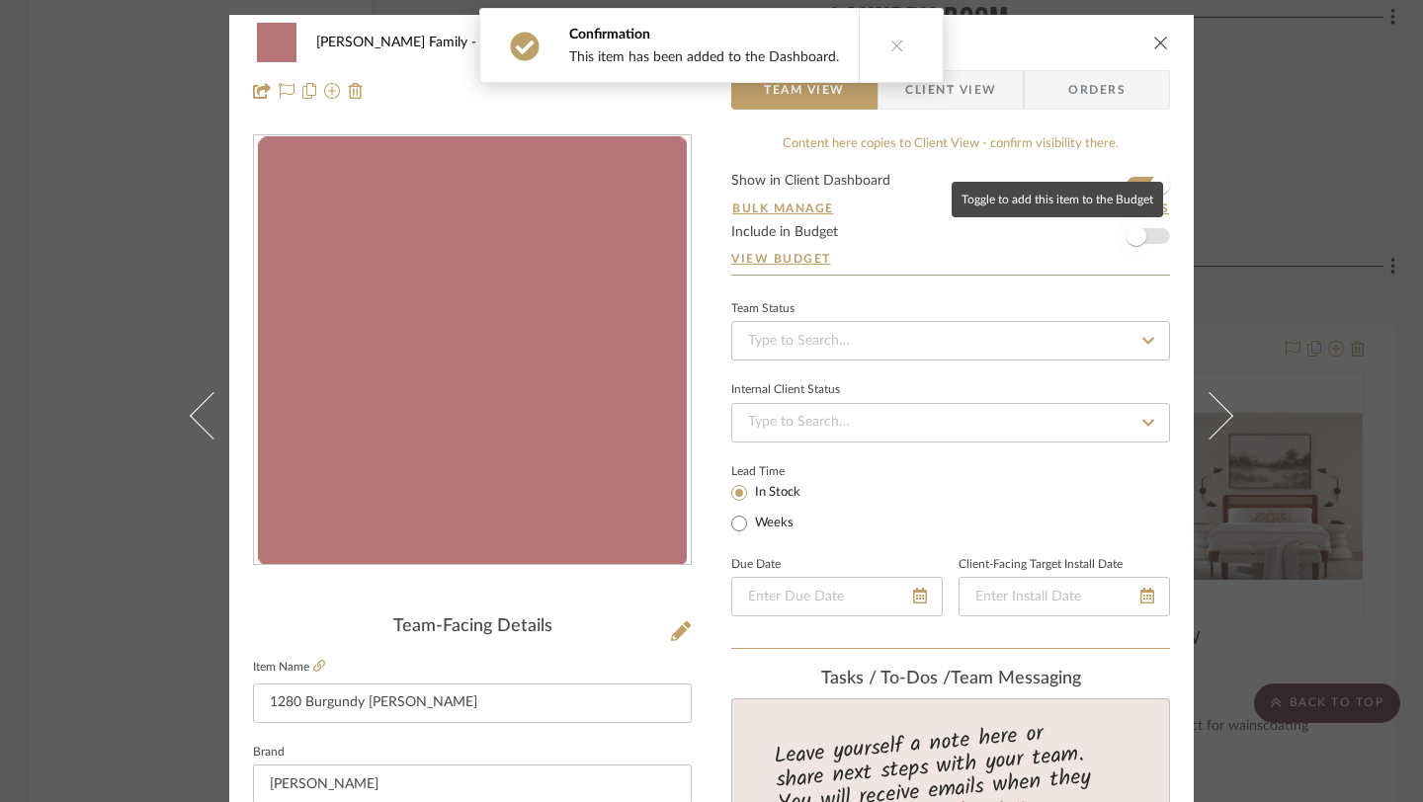
click at [1141, 238] on span "button" at bounding box center [1135, 235] width 43 height 43
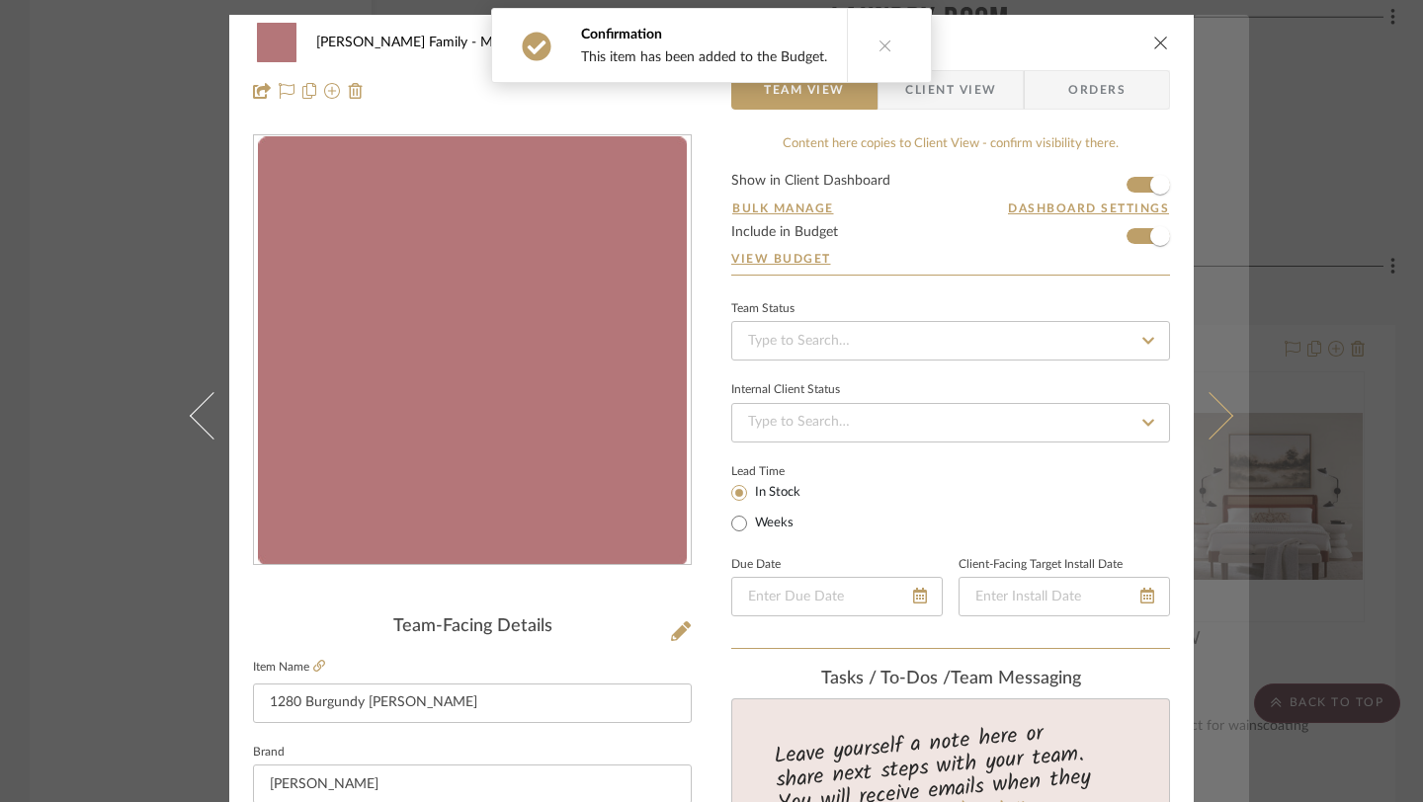
click at [1199, 400] on icon at bounding box center [1209, 415] width 47 height 47
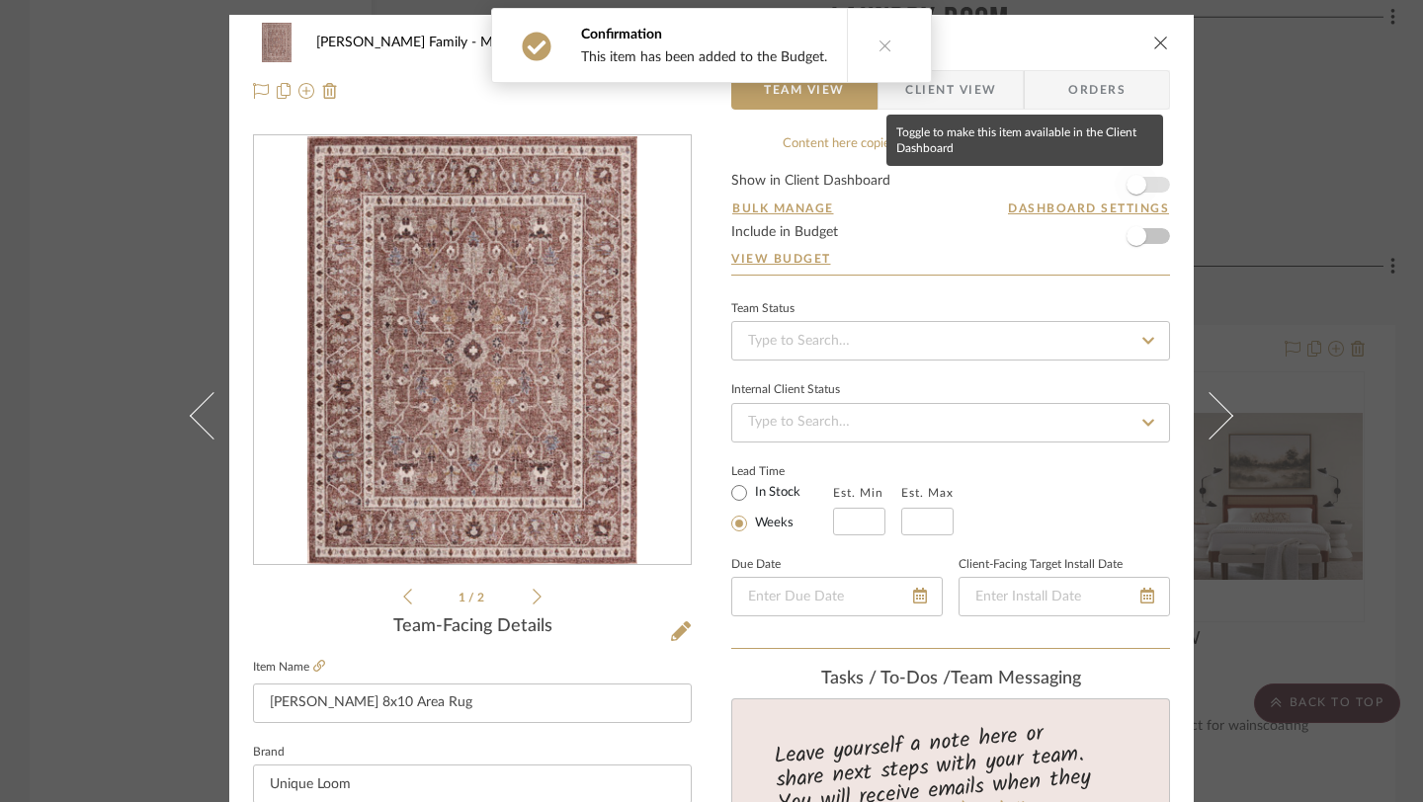
click at [1126, 191] on span "button" at bounding box center [1136, 185] width 20 height 20
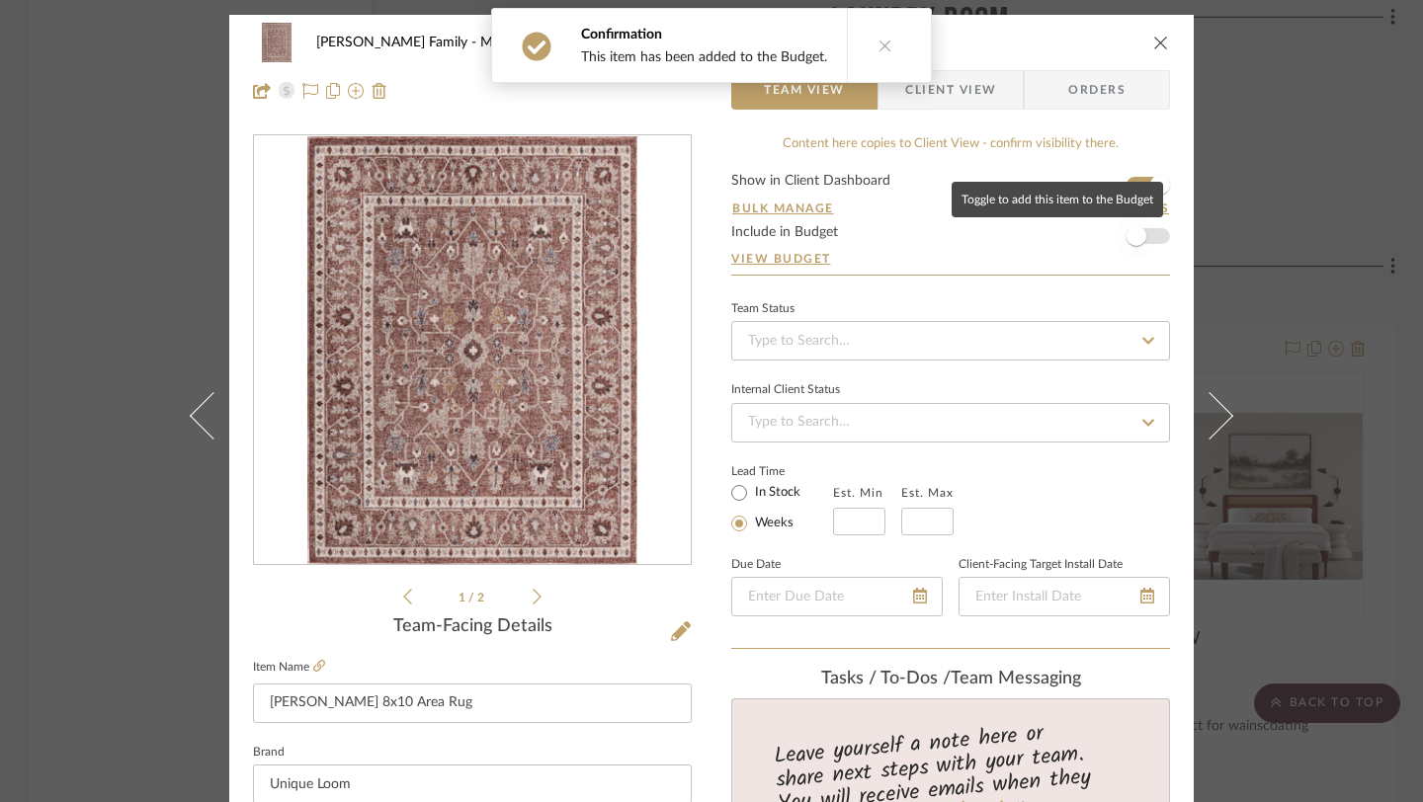
click at [1125, 252] on span "button" at bounding box center [1135, 235] width 43 height 43
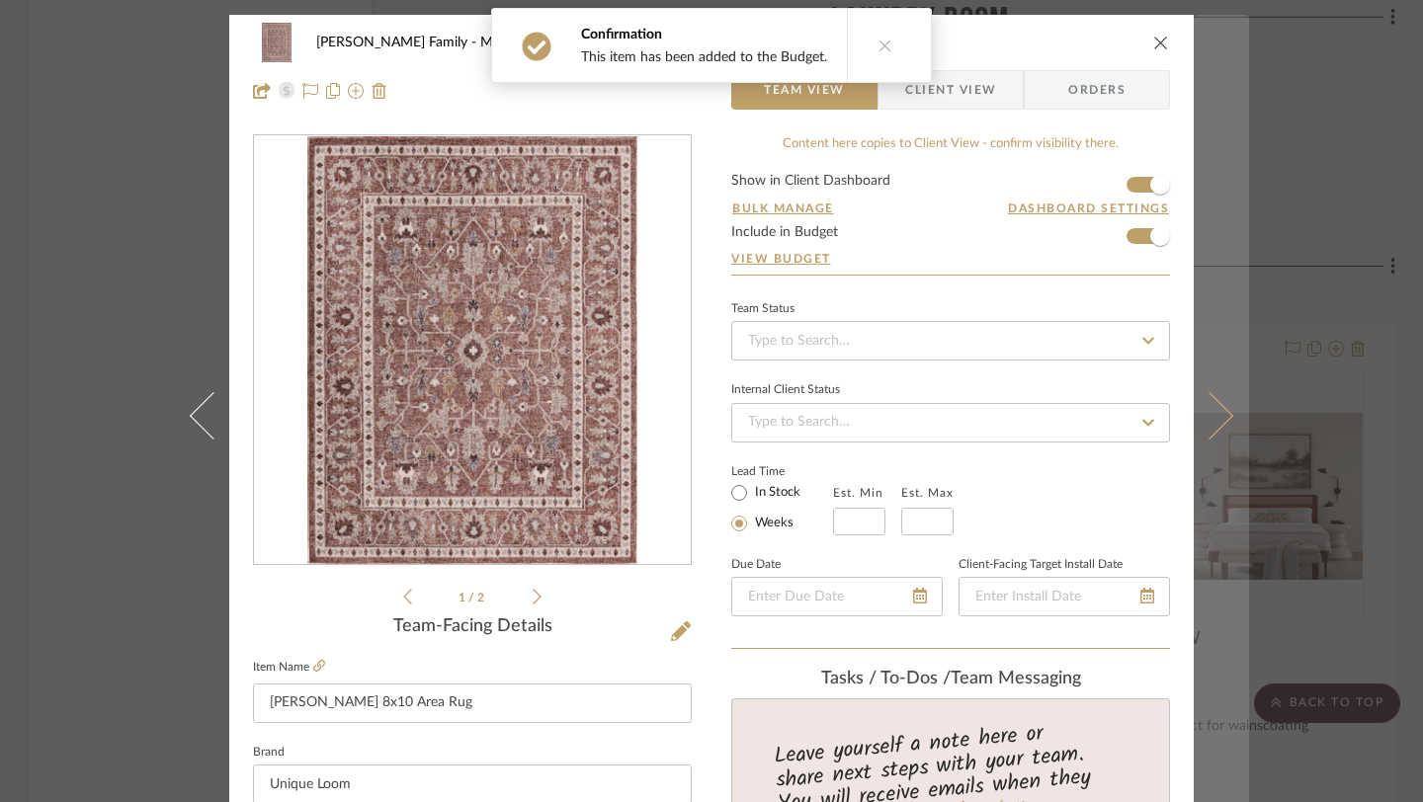
click at [1217, 408] on icon at bounding box center [1209, 415] width 47 height 47
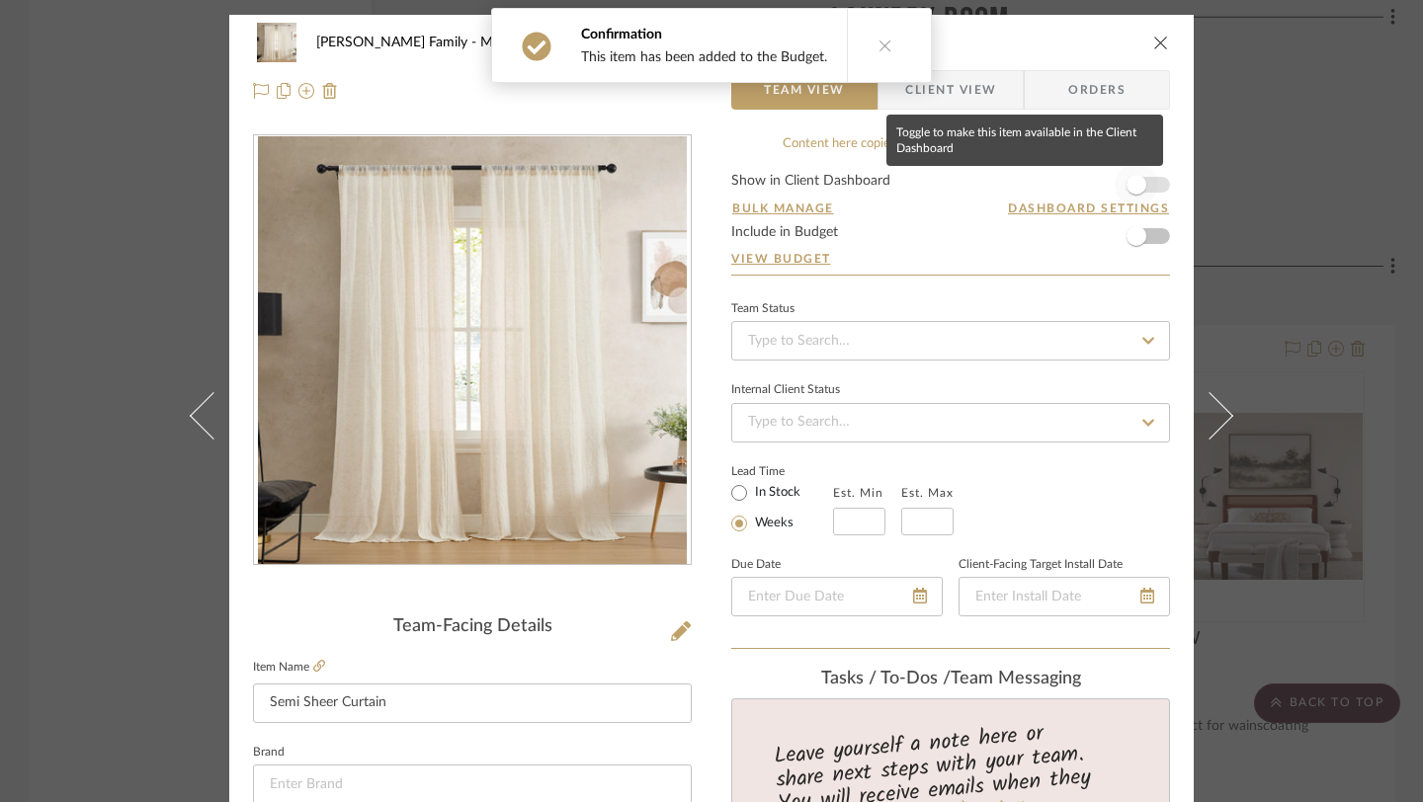
click at [1137, 188] on span "button" at bounding box center [1136, 185] width 20 height 20
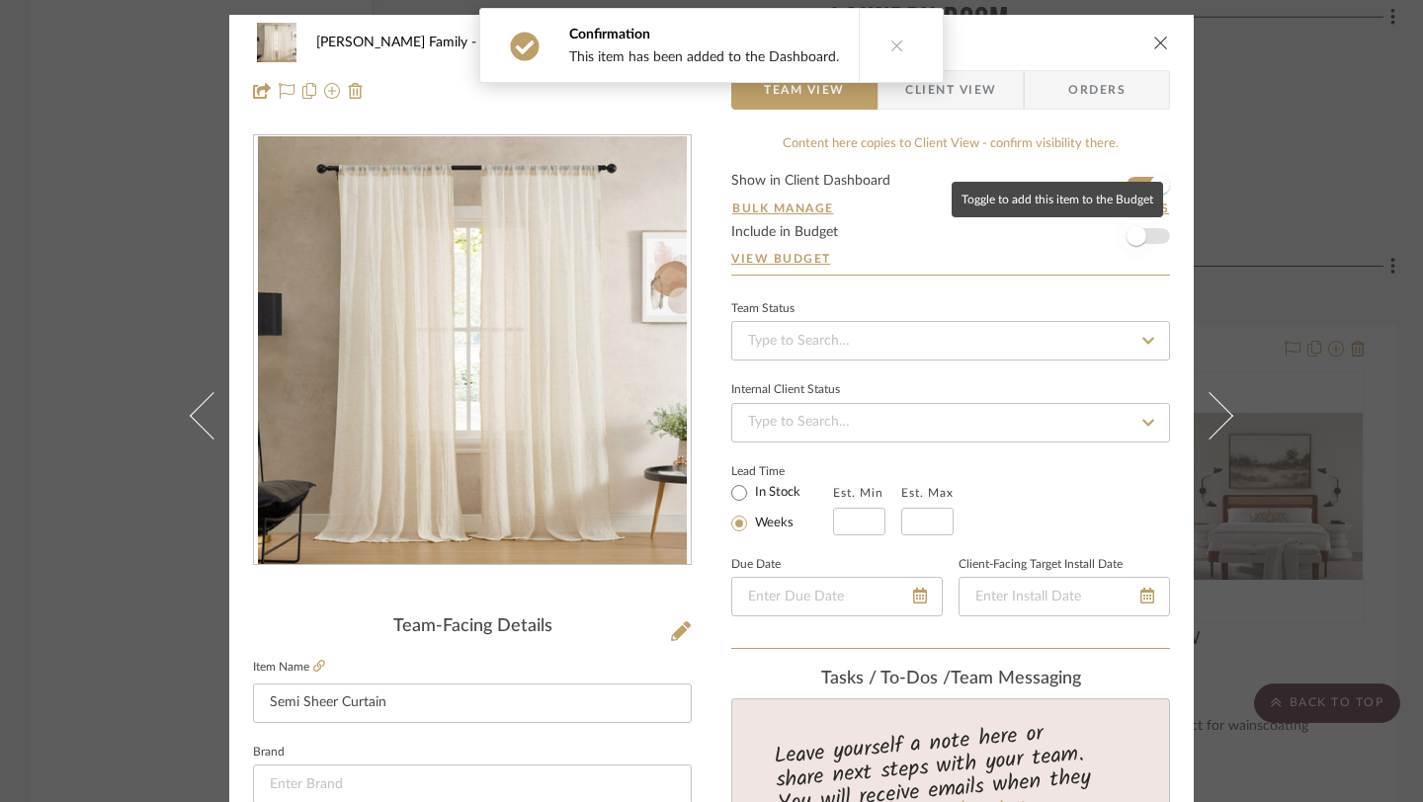
click at [1136, 238] on span "button" at bounding box center [1136, 236] width 20 height 20
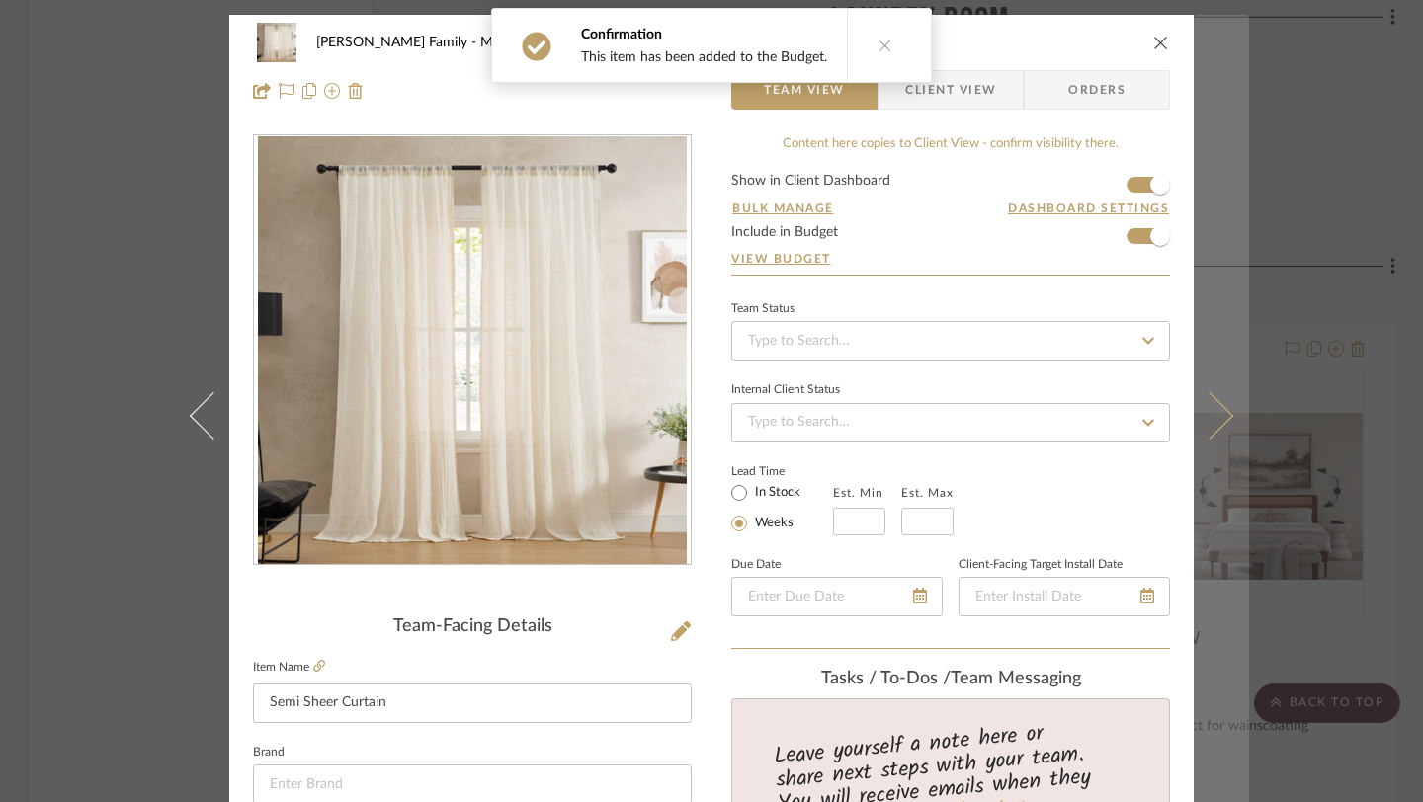
click at [1215, 428] on button at bounding box center [1220, 416] width 55 height 802
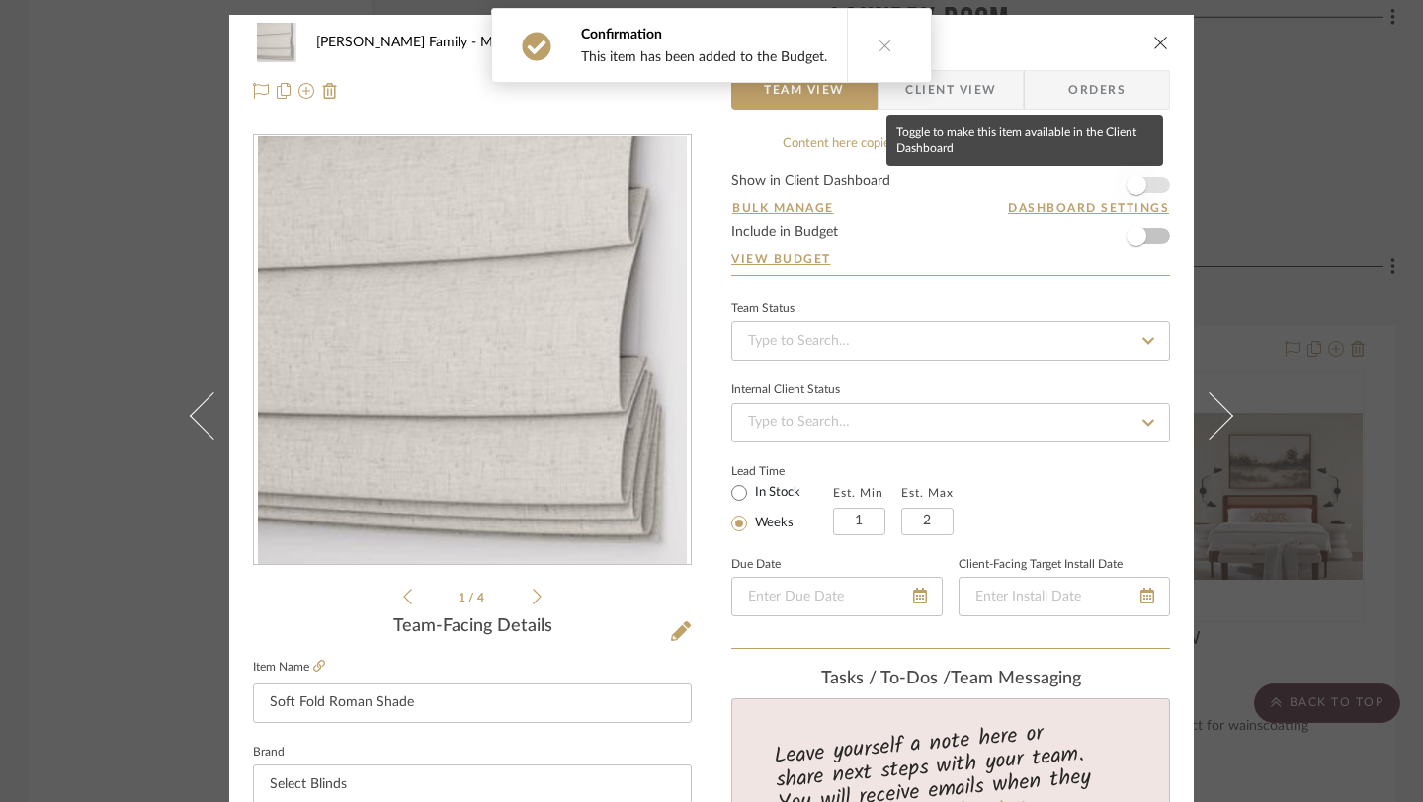
click at [1136, 189] on span "button" at bounding box center [1136, 185] width 20 height 20
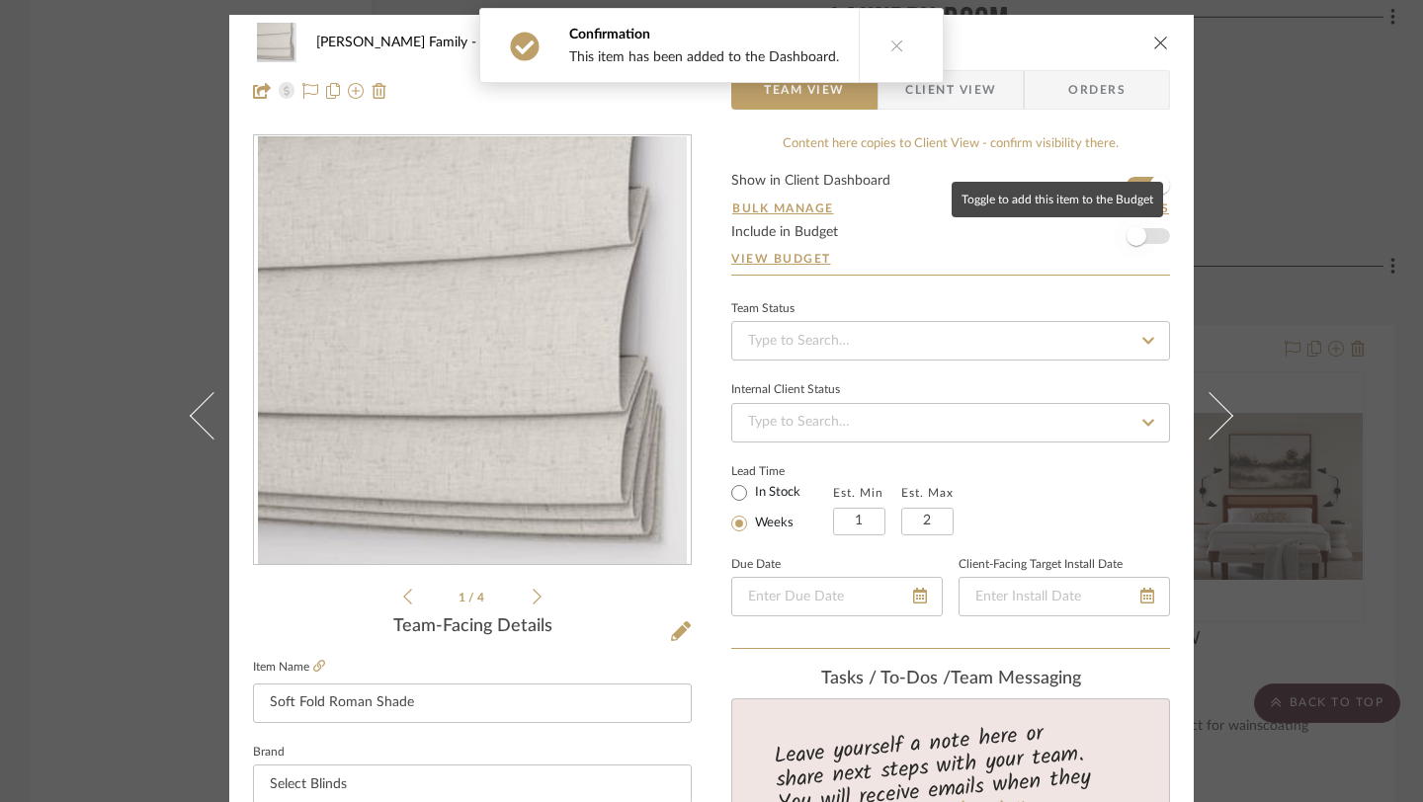
click at [1136, 246] on span "button" at bounding box center [1135, 235] width 43 height 43
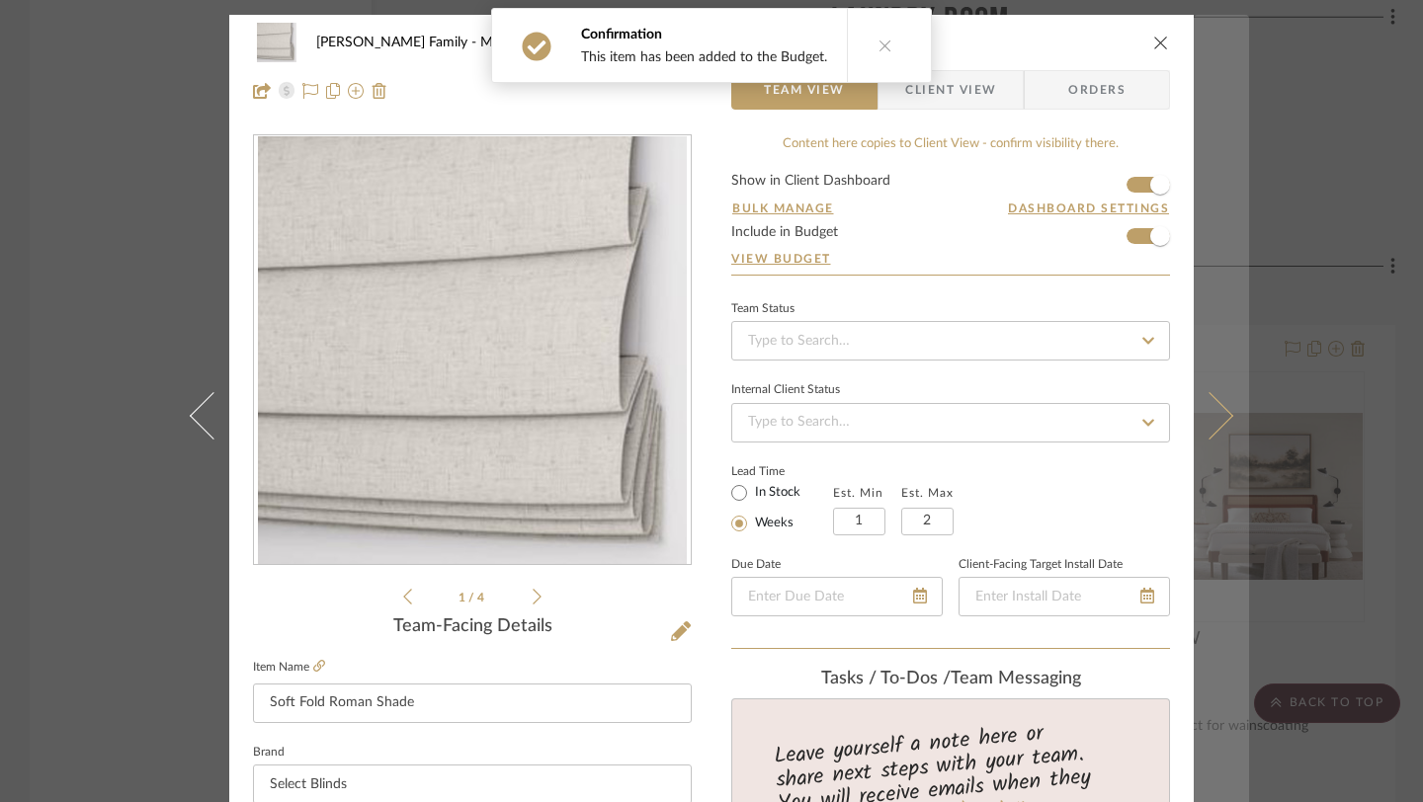
click at [1216, 434] on button at bounding box center [1220, 416] width 55 height 802
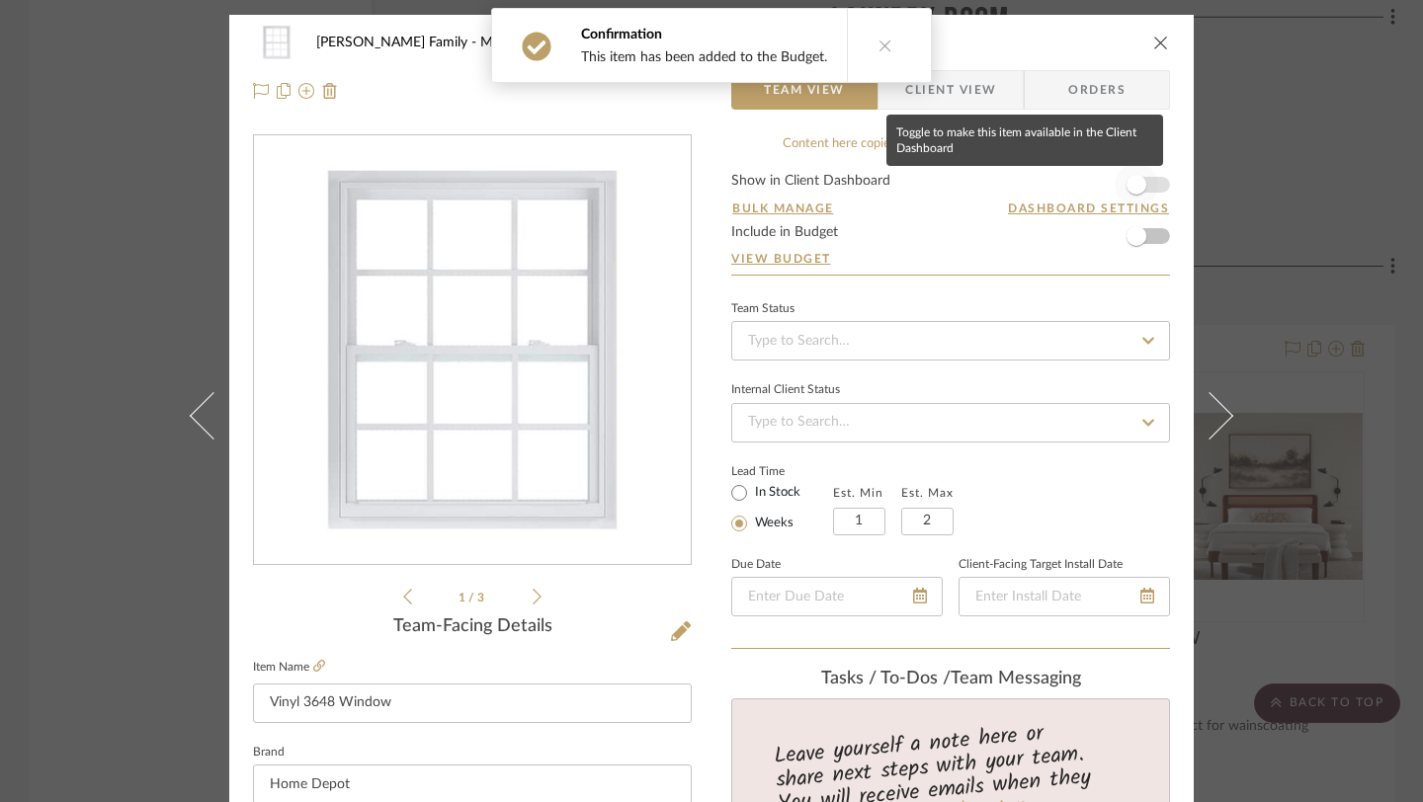
click at [1127, 185] on span "button" at bounding box center [1136, 185] width 20 height 20
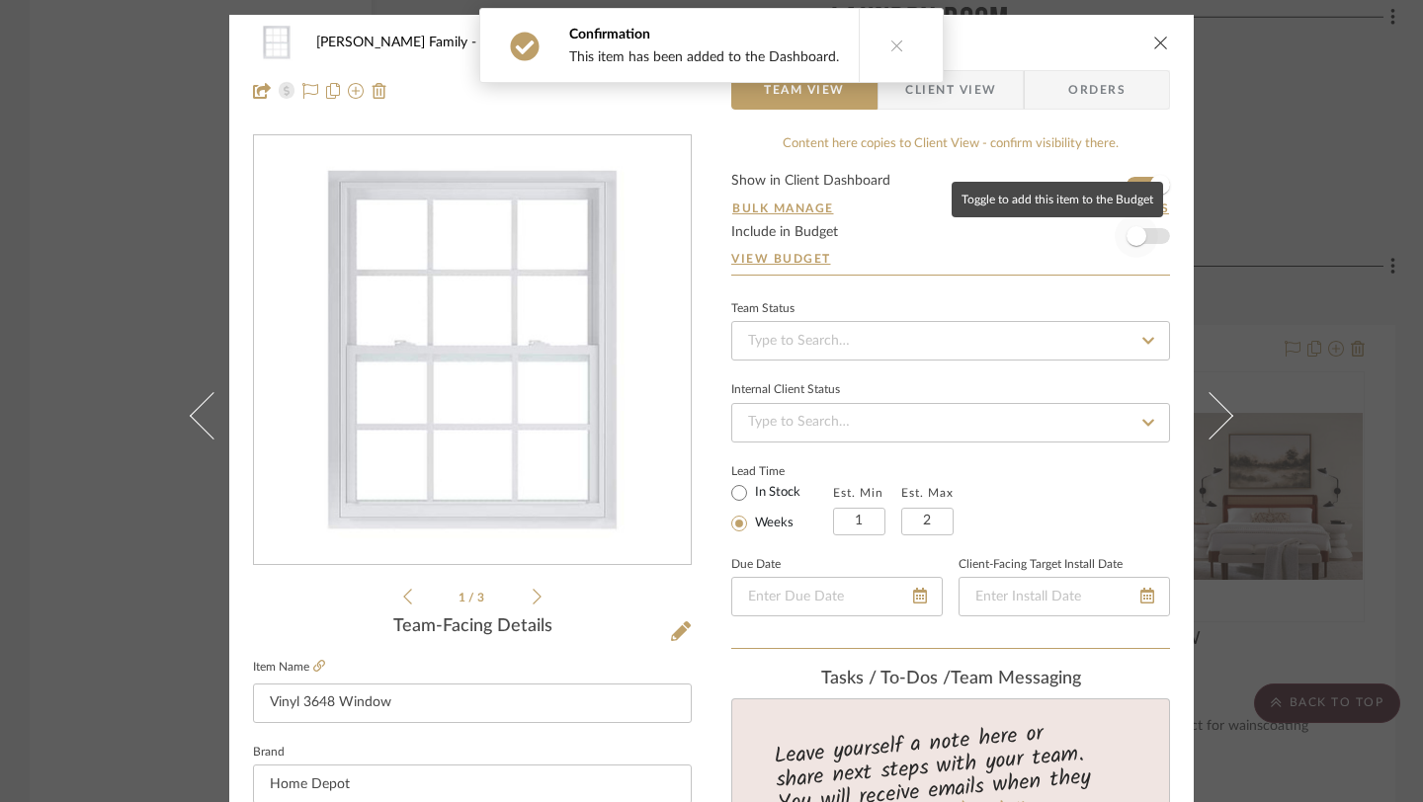
click at [1127, 241] on span "button" at bounding box center [1136, 236] width 20 height 20
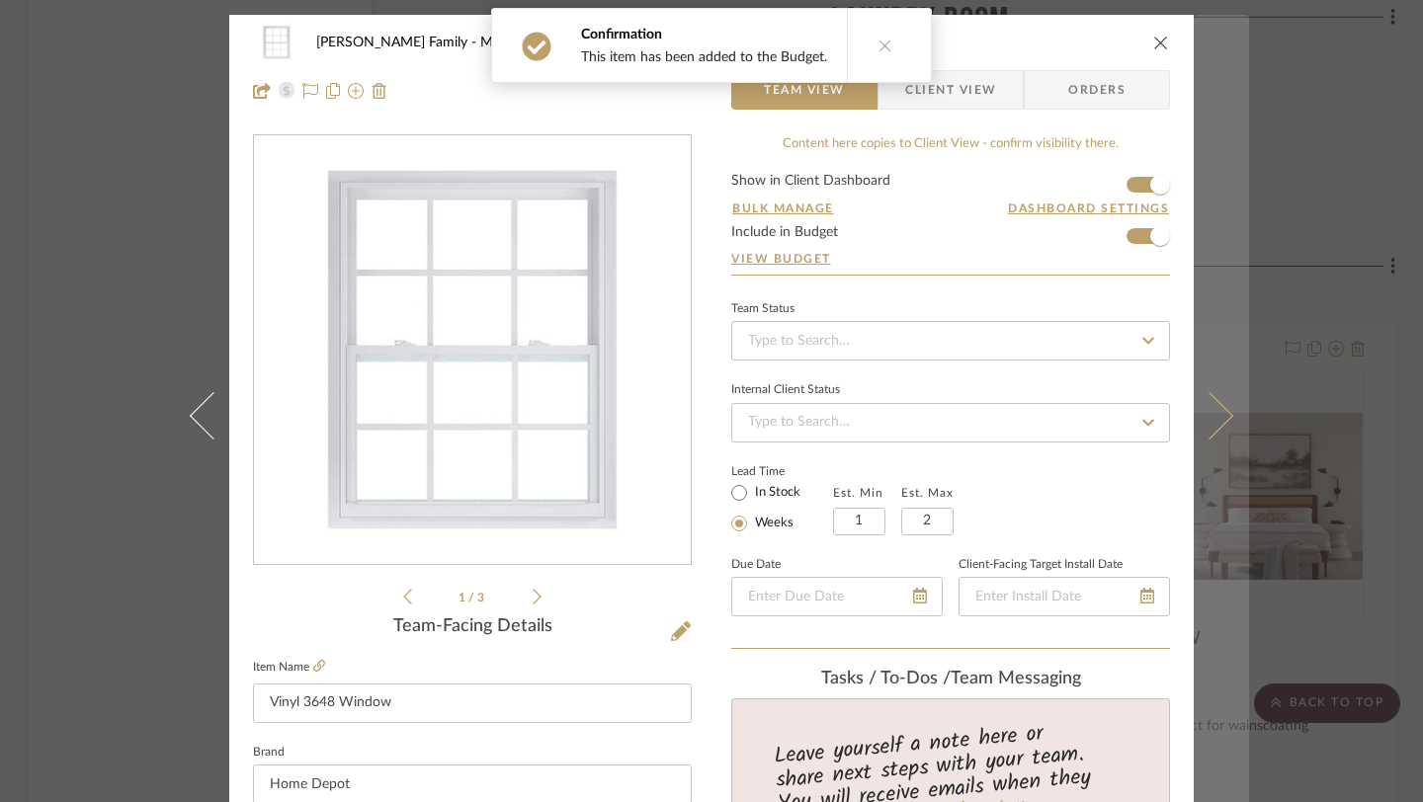
click at [1220, 431] on button at bounding box center [1220, 416] width 55 height 802
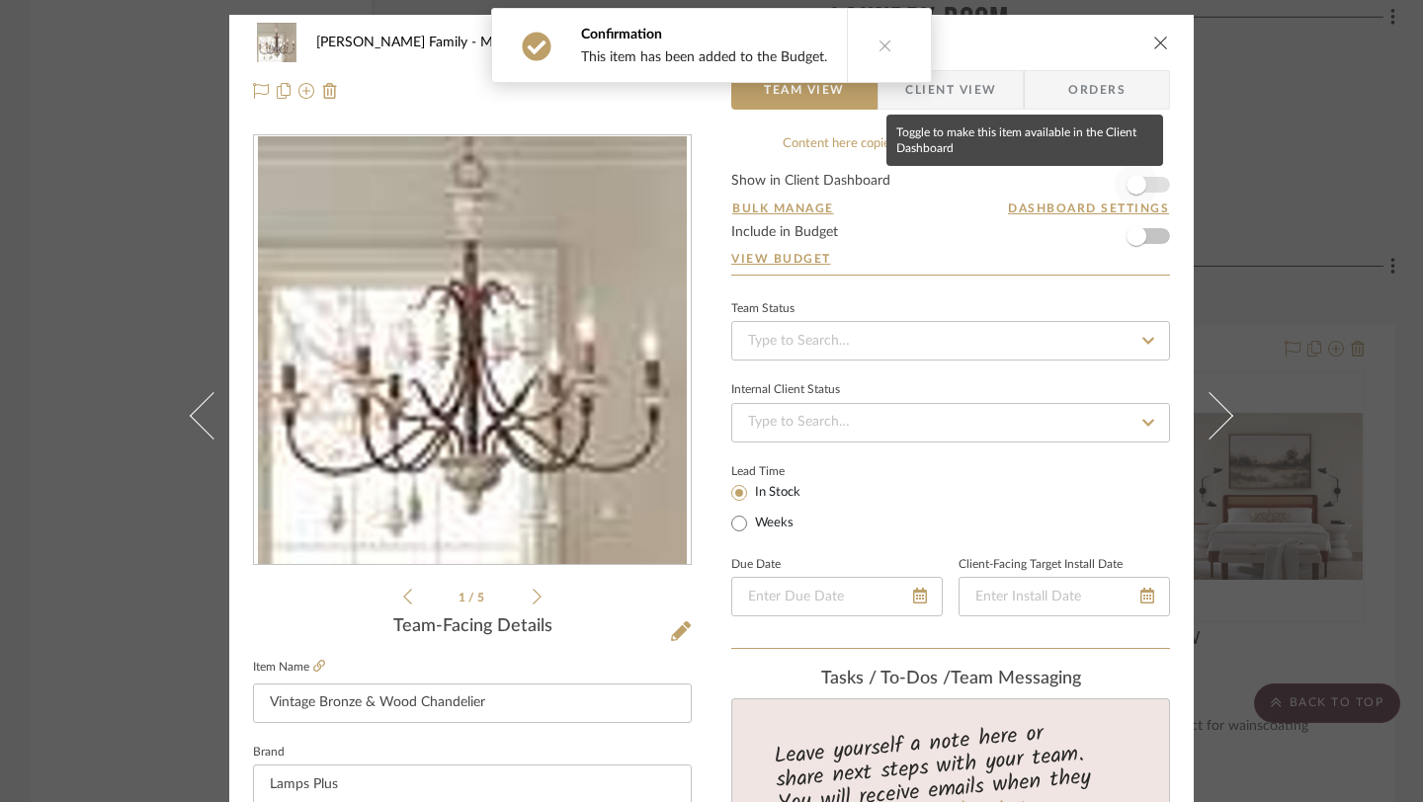
click at [1128, 182] on span "button" at bounding box center [1136, 185] width 20 height 20
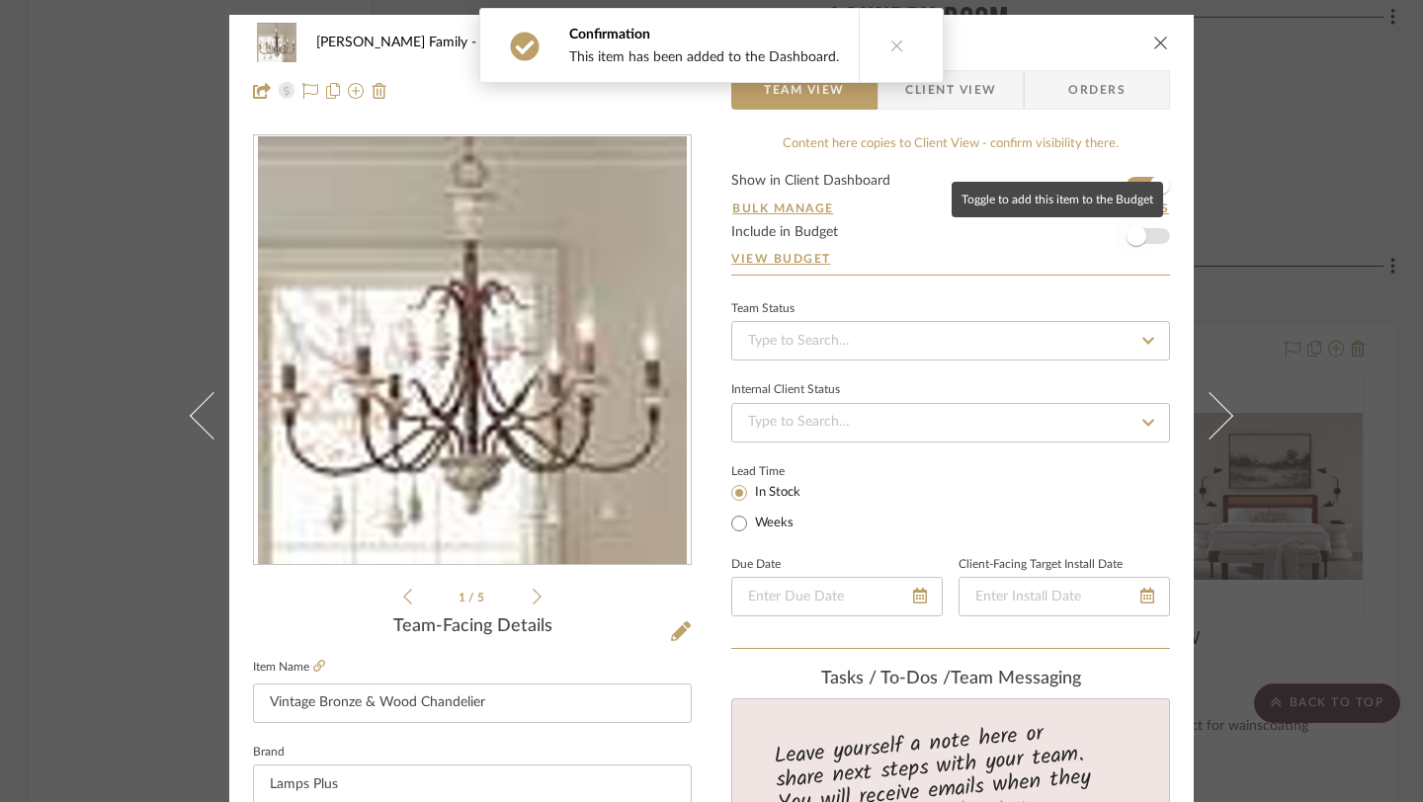
click at [1128, 238] on span "button" at bounding box center [1136, 236] width 20 height 20
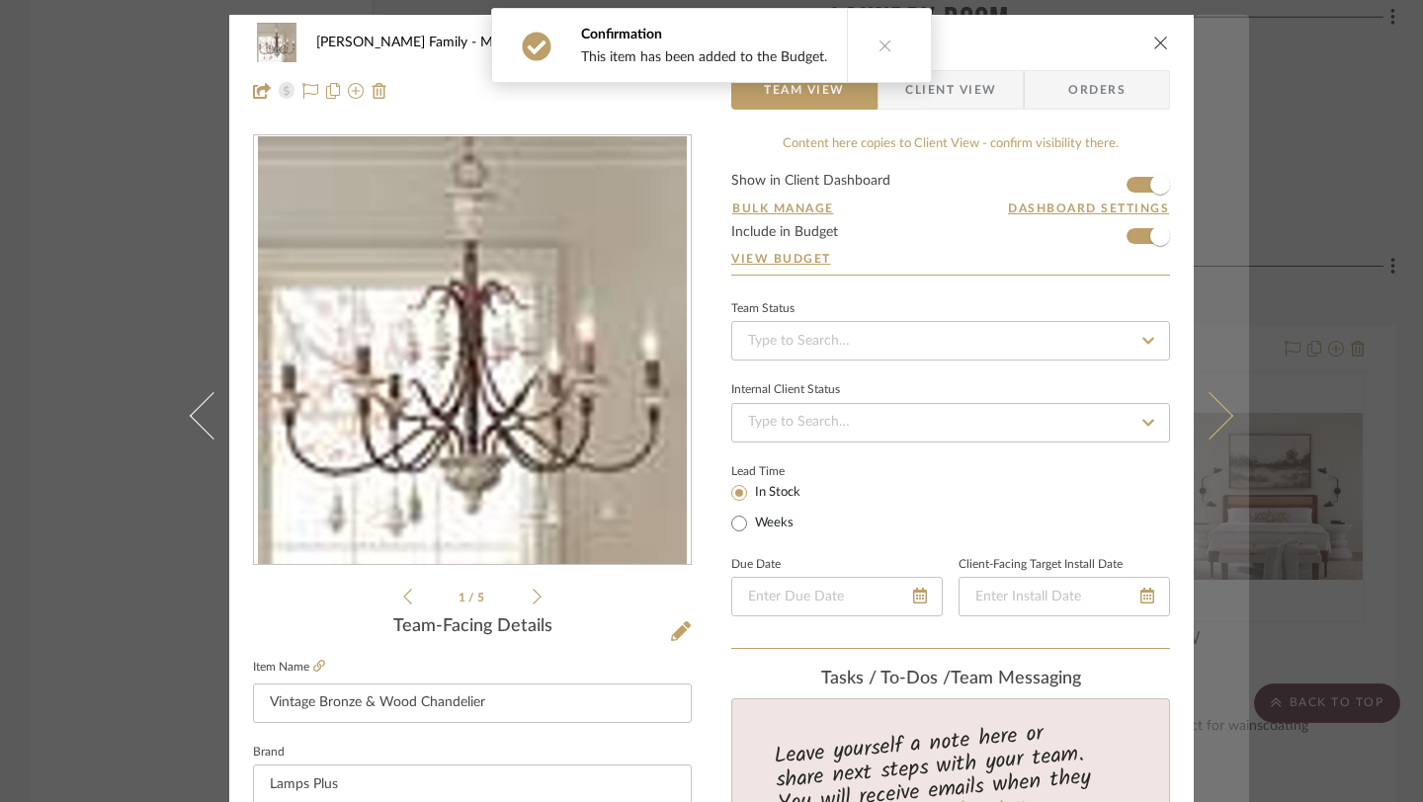
click at [1209, 418] on icon at bounding box center [1209, 415] width 47 height 47
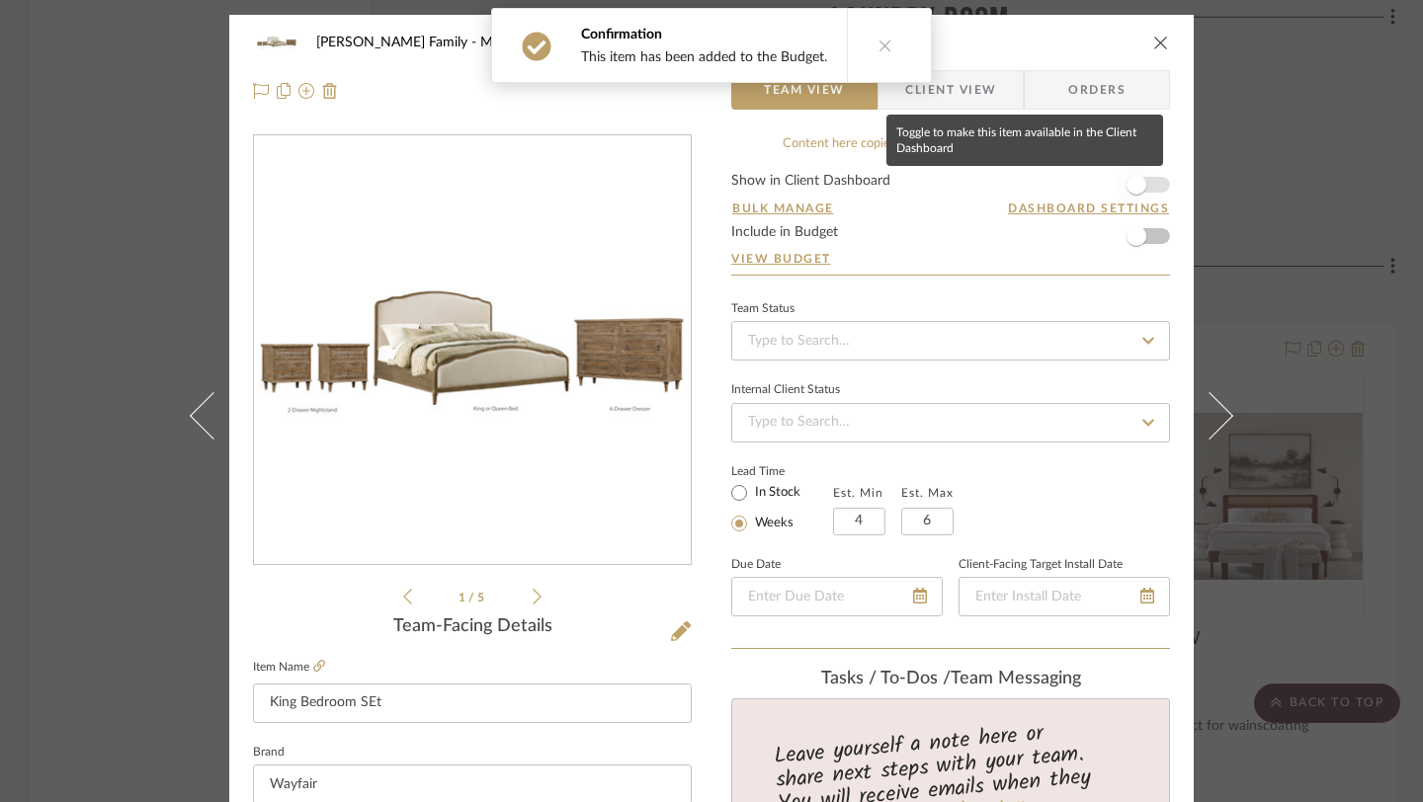
click at [1118, 186] on span "button" at bounding box center [1135, 184] width 43 height 43
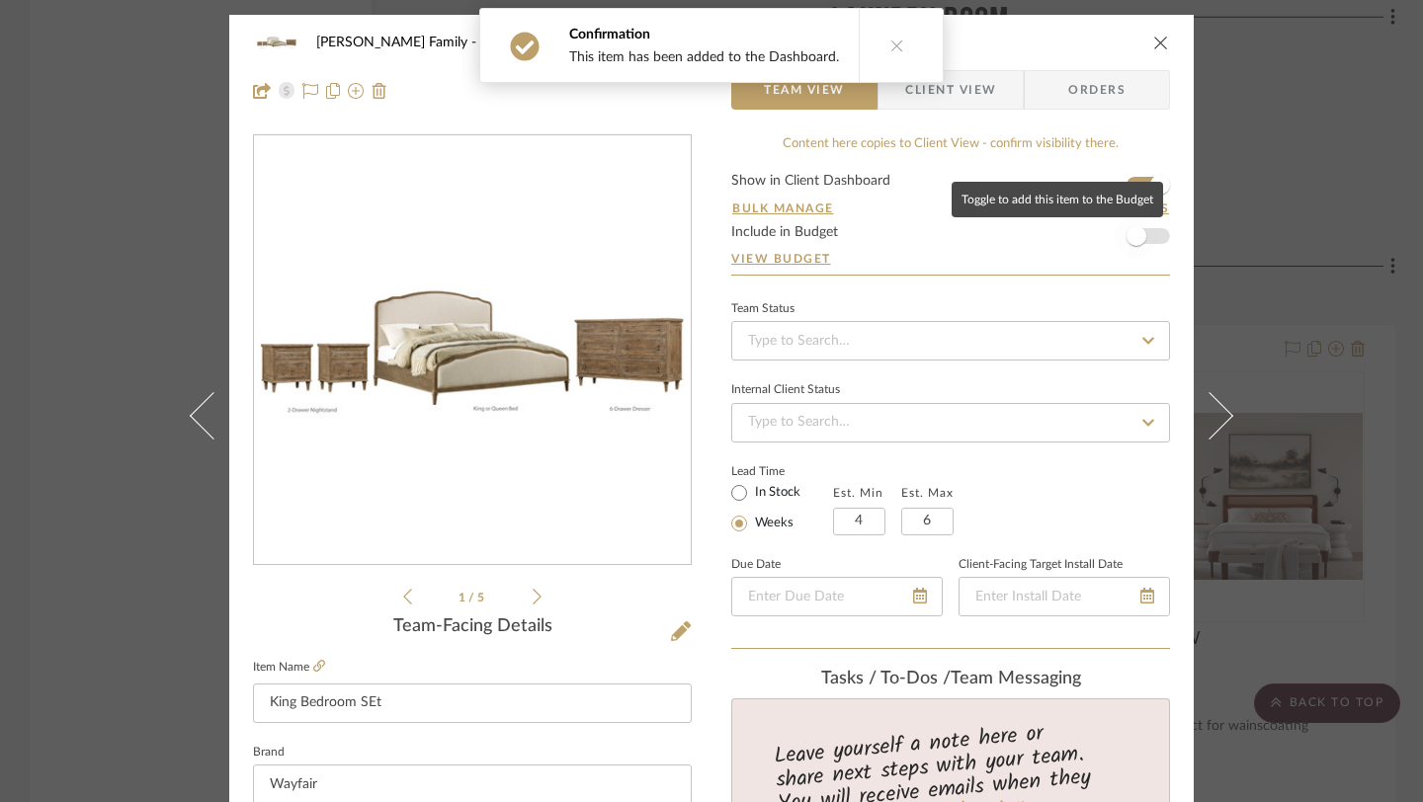
click at [1123, 226] on span "button" at bounding box center [1135, 235] width 43 height 43
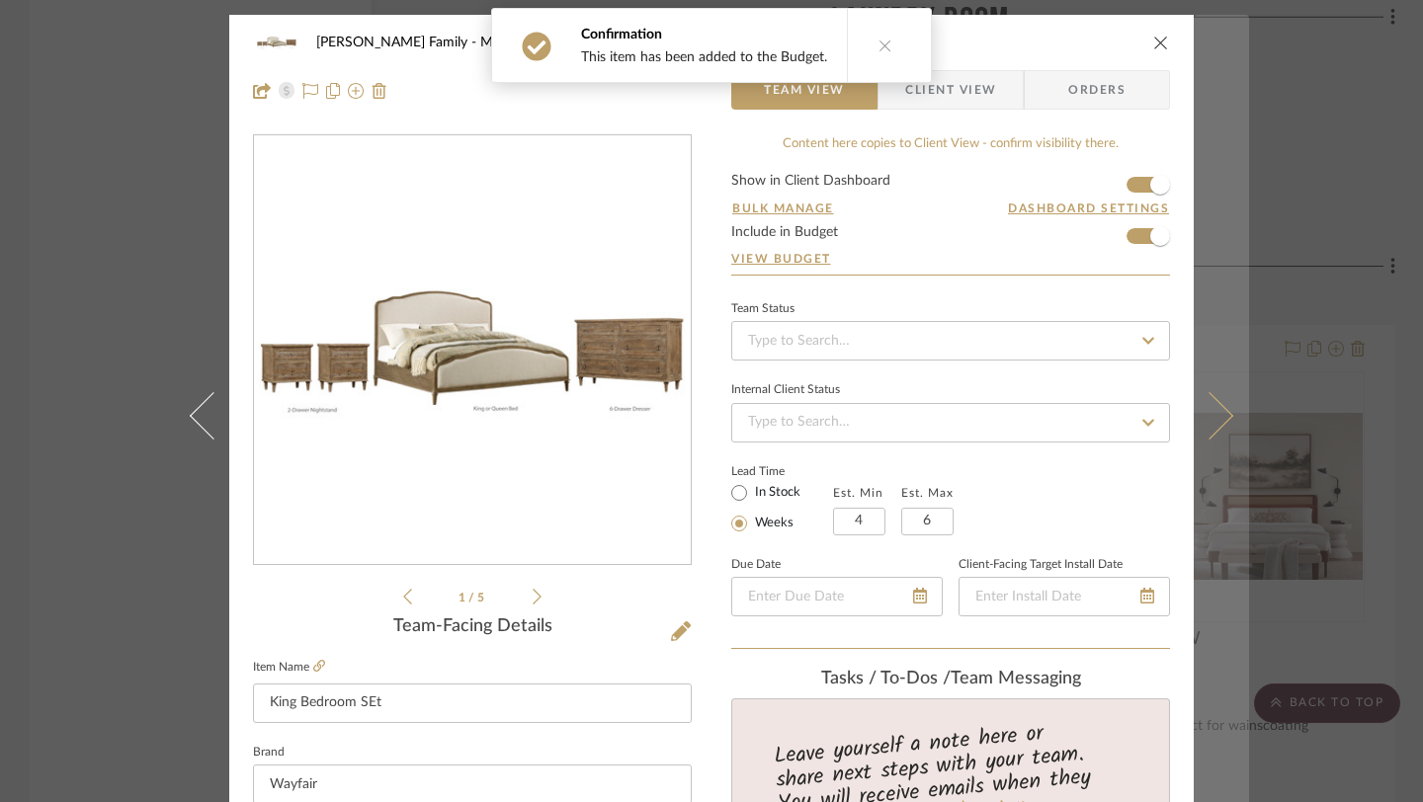
click at [1227, 411] on button at bounding box center [1220, 416] width 55 height 802
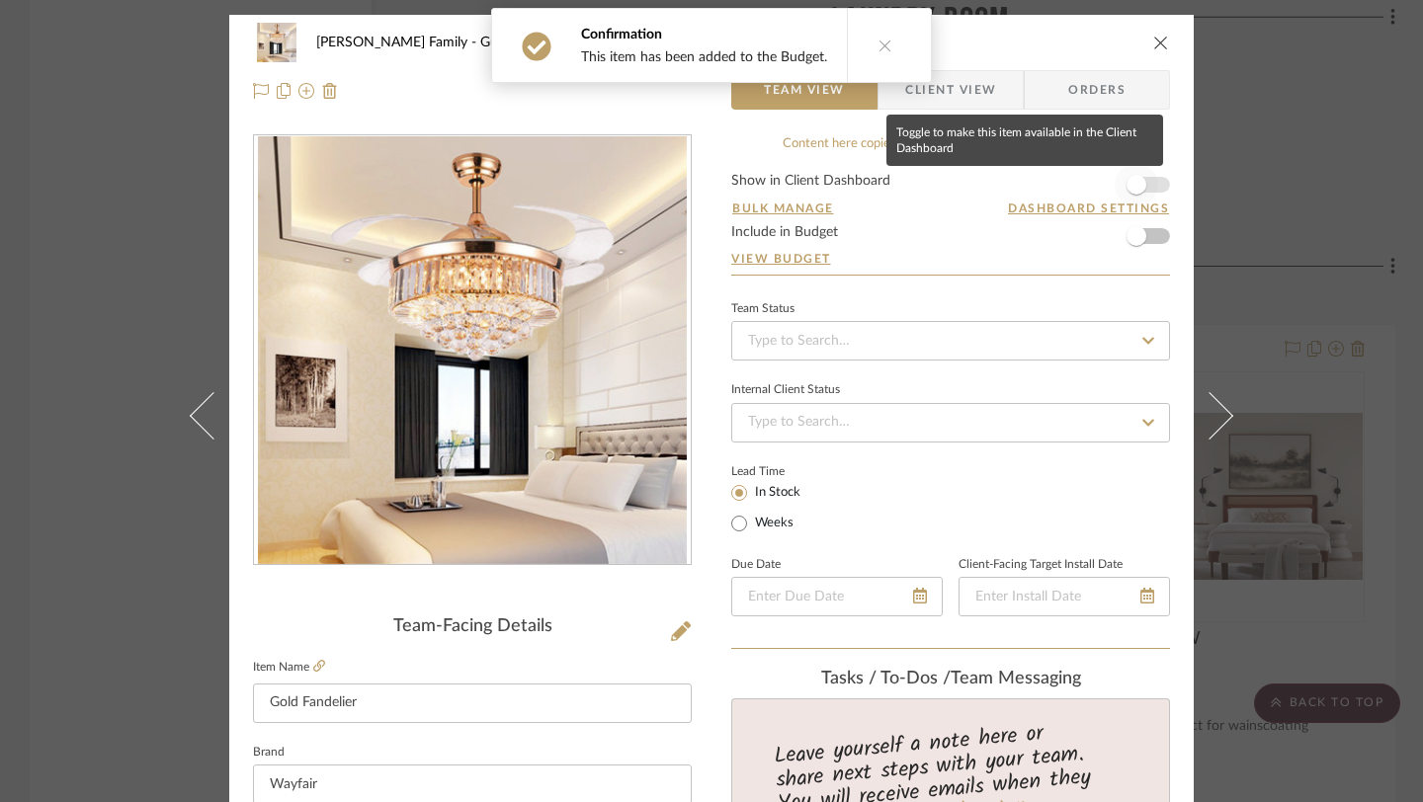
click at [1127, 192] on span "button" at bounding box center [1136, 185] width 20 height 20
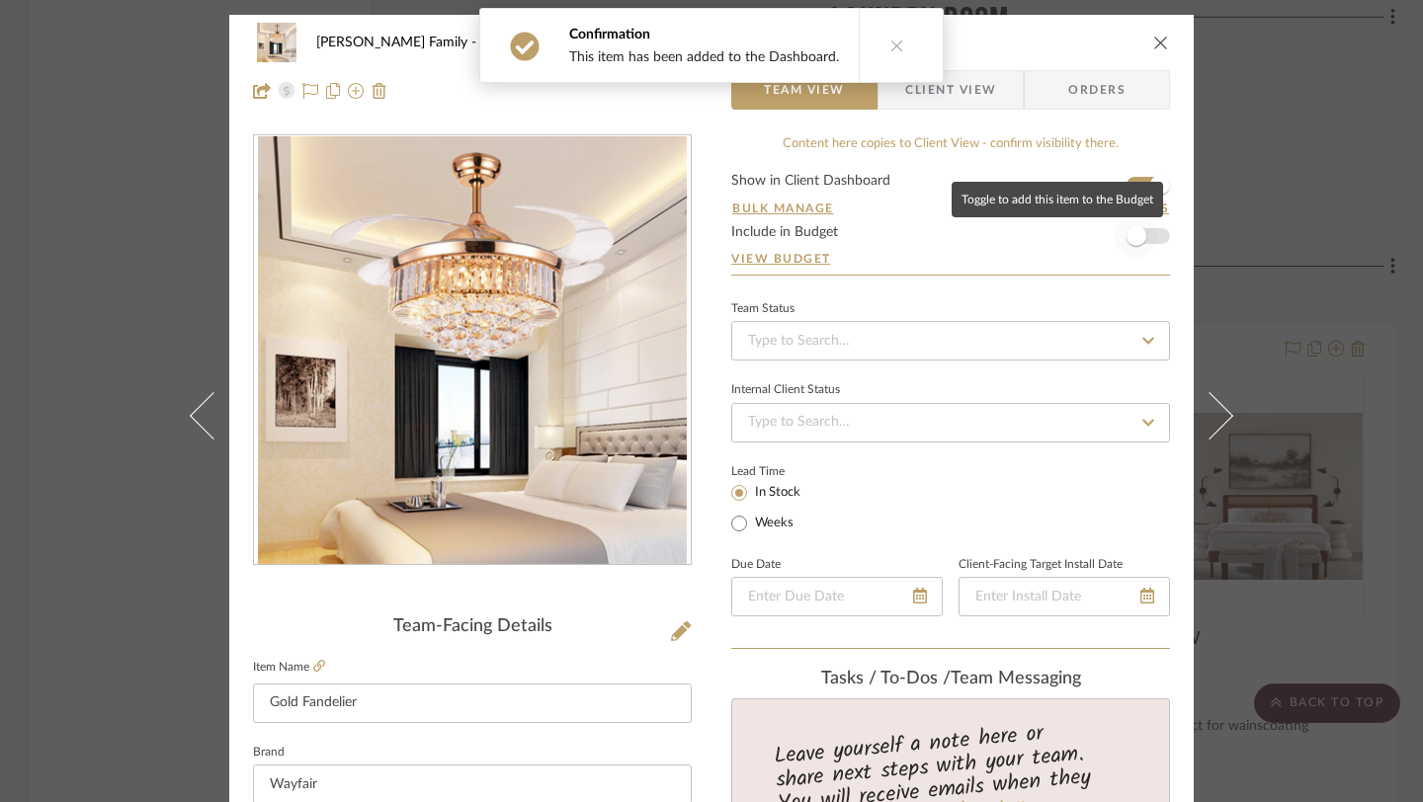
click at [1129, 232] on span "button" at bounding box center [1136, 236] width 20 height 20
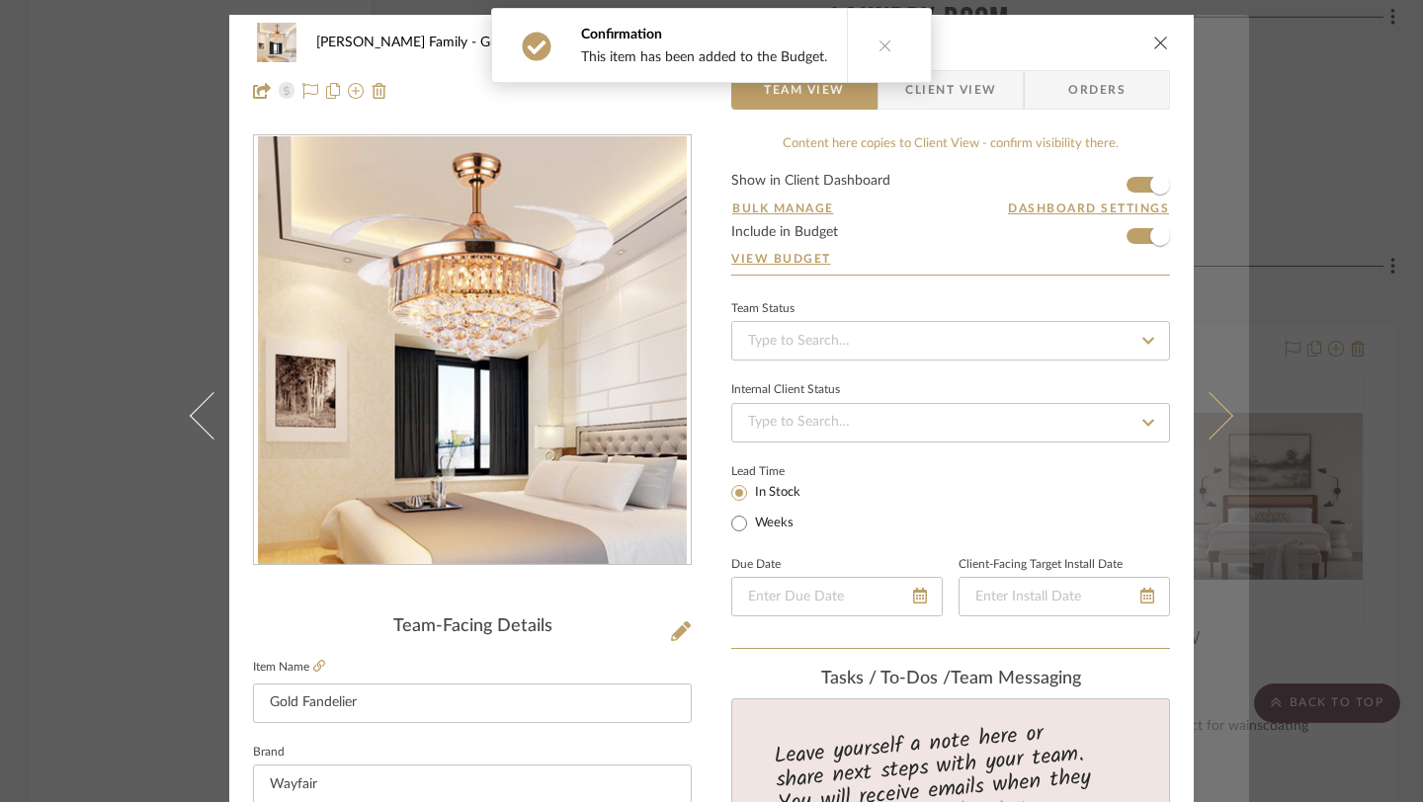
click at [1205, 407] on icon at bounding box center [1209, 415] width 47 height 47
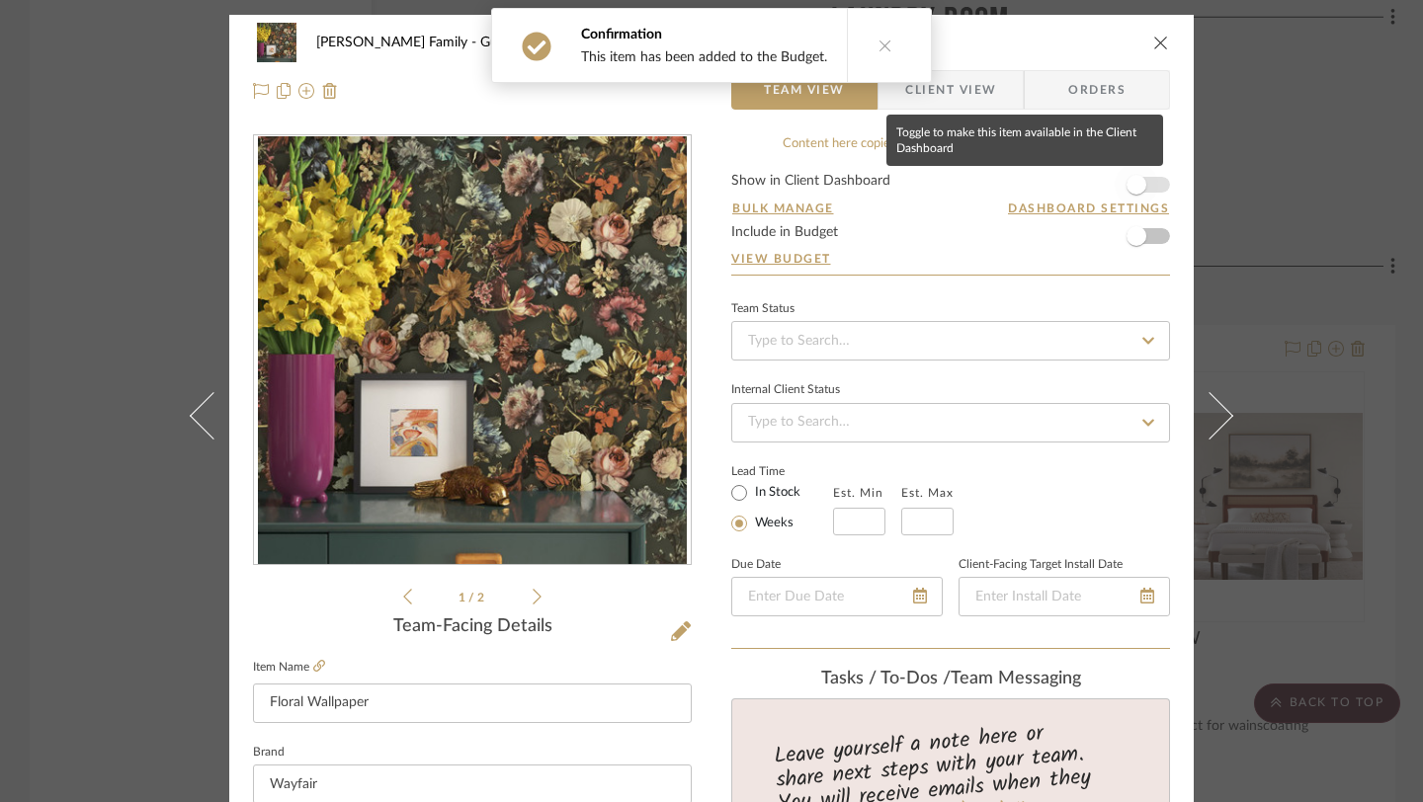
click at [1126, 187] on span "button" at bounding box center [1136, 185] width 20 height 20
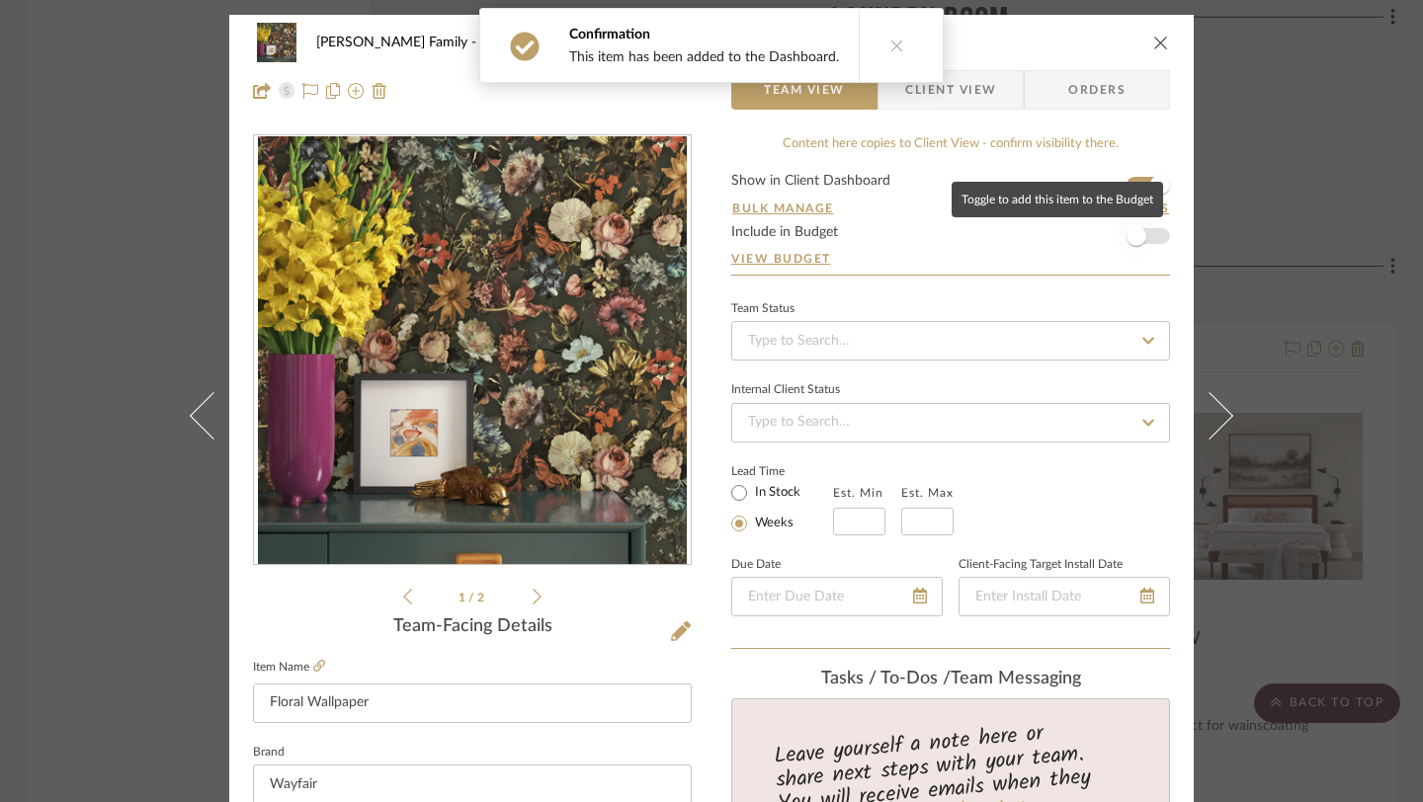
click at [1121, 244] on span "button" at bounding box center [1135, 235] width 43 height 43
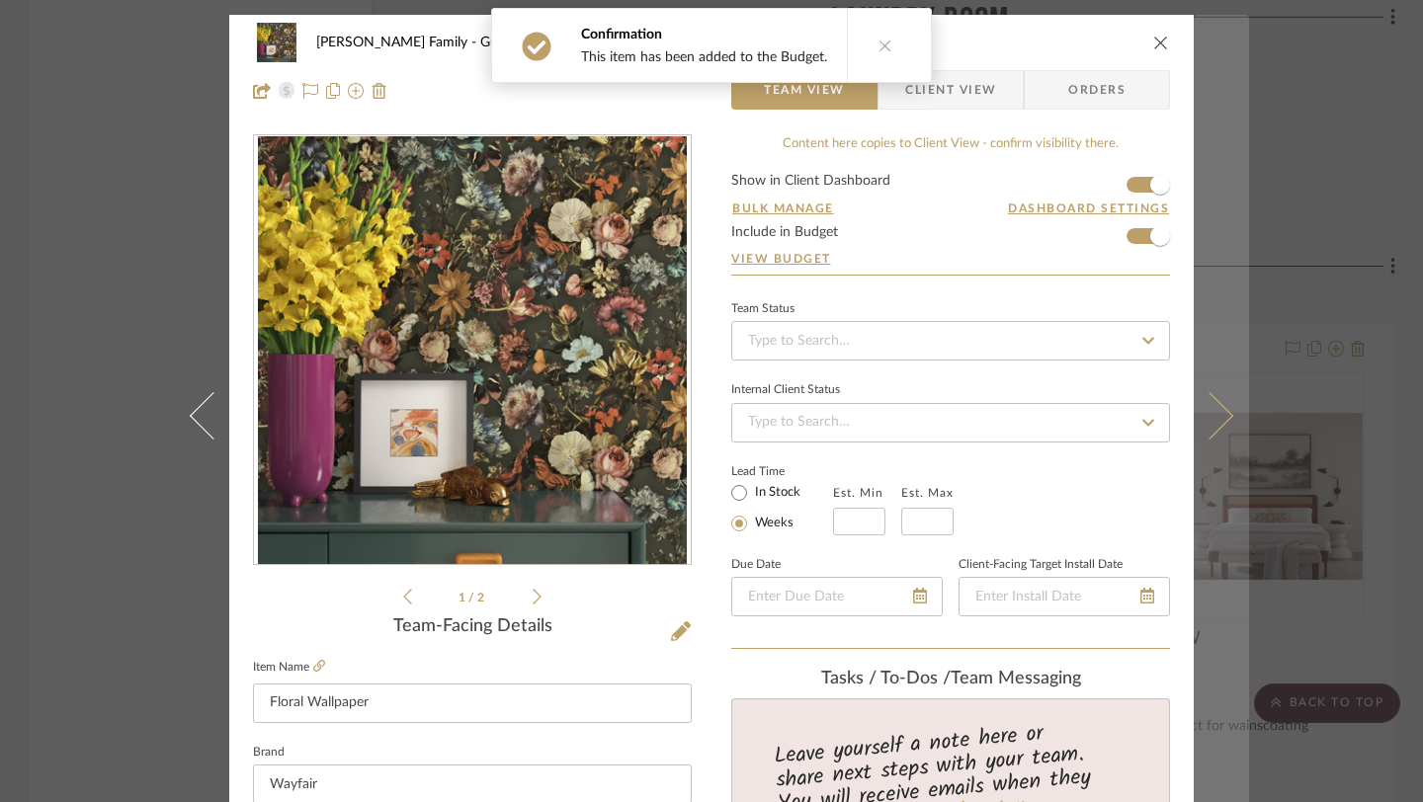
click at [1215, 431] on button at bounding box center [1220, 416] width 55 height 802
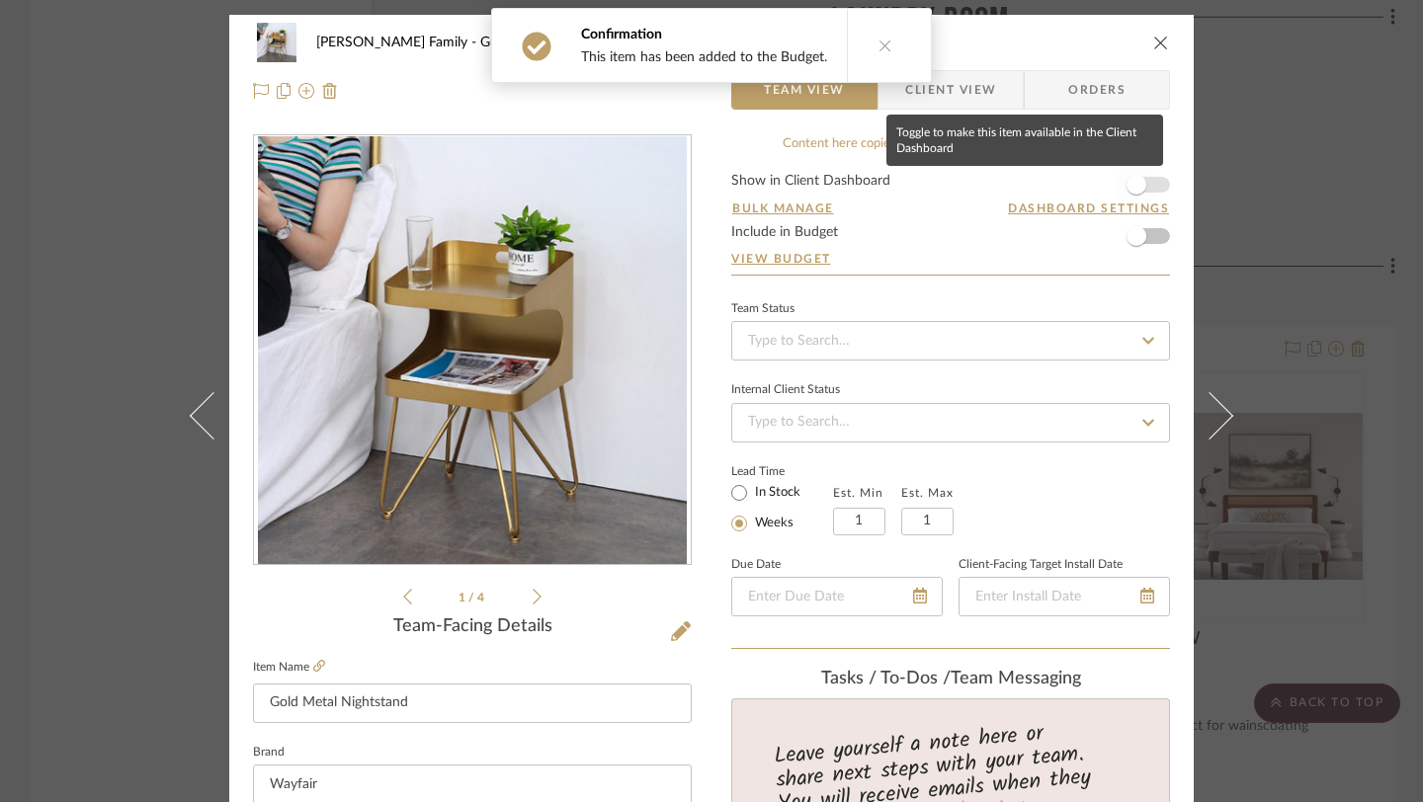
click at [1127, 186] on span "button" at bounding box center [1136, 185] width 20 height 20
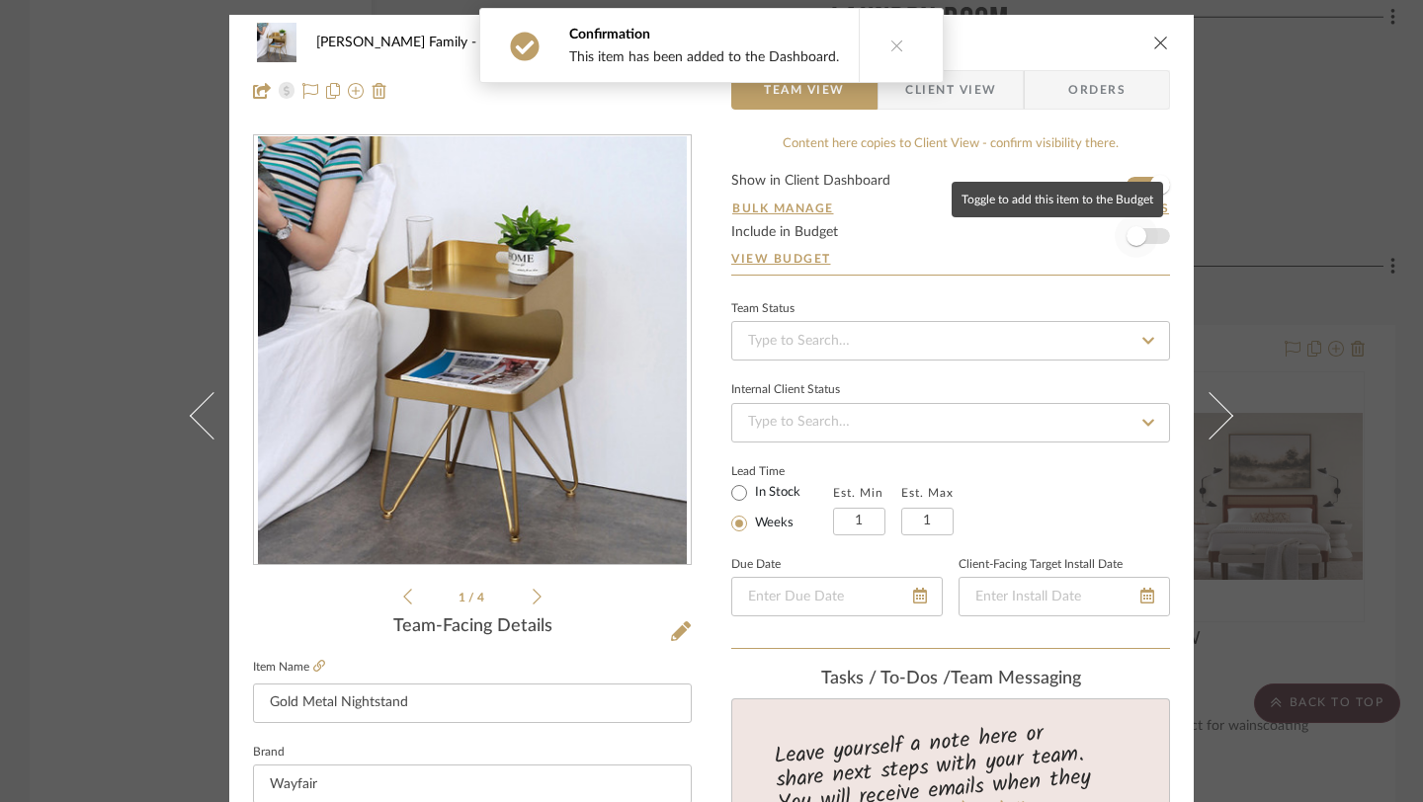
click at [1130, 235] on span "button" at bounding box center [1136, 236] width 20 height 20
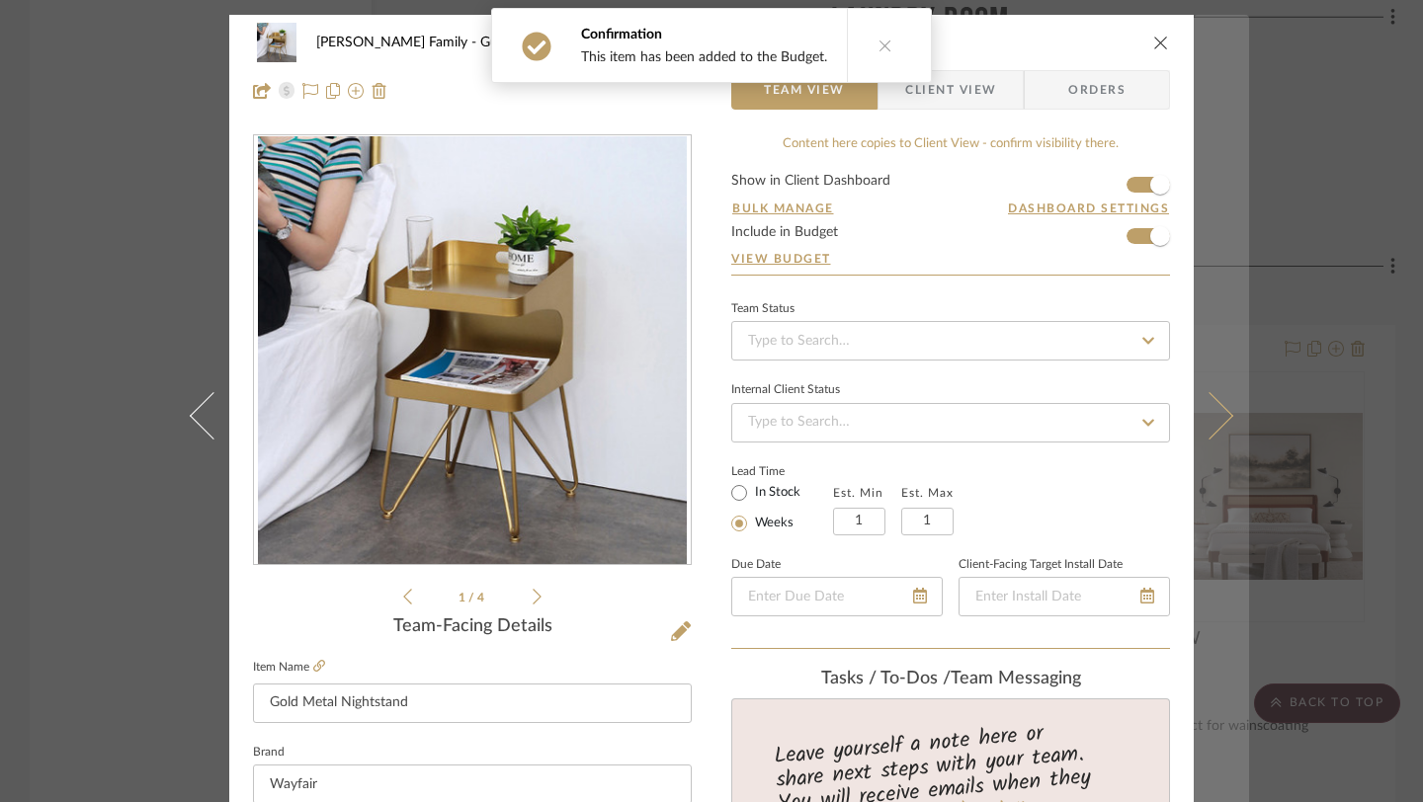
click at [1216, 384] on button at bounding box center [1220, 416] width 55 height 802
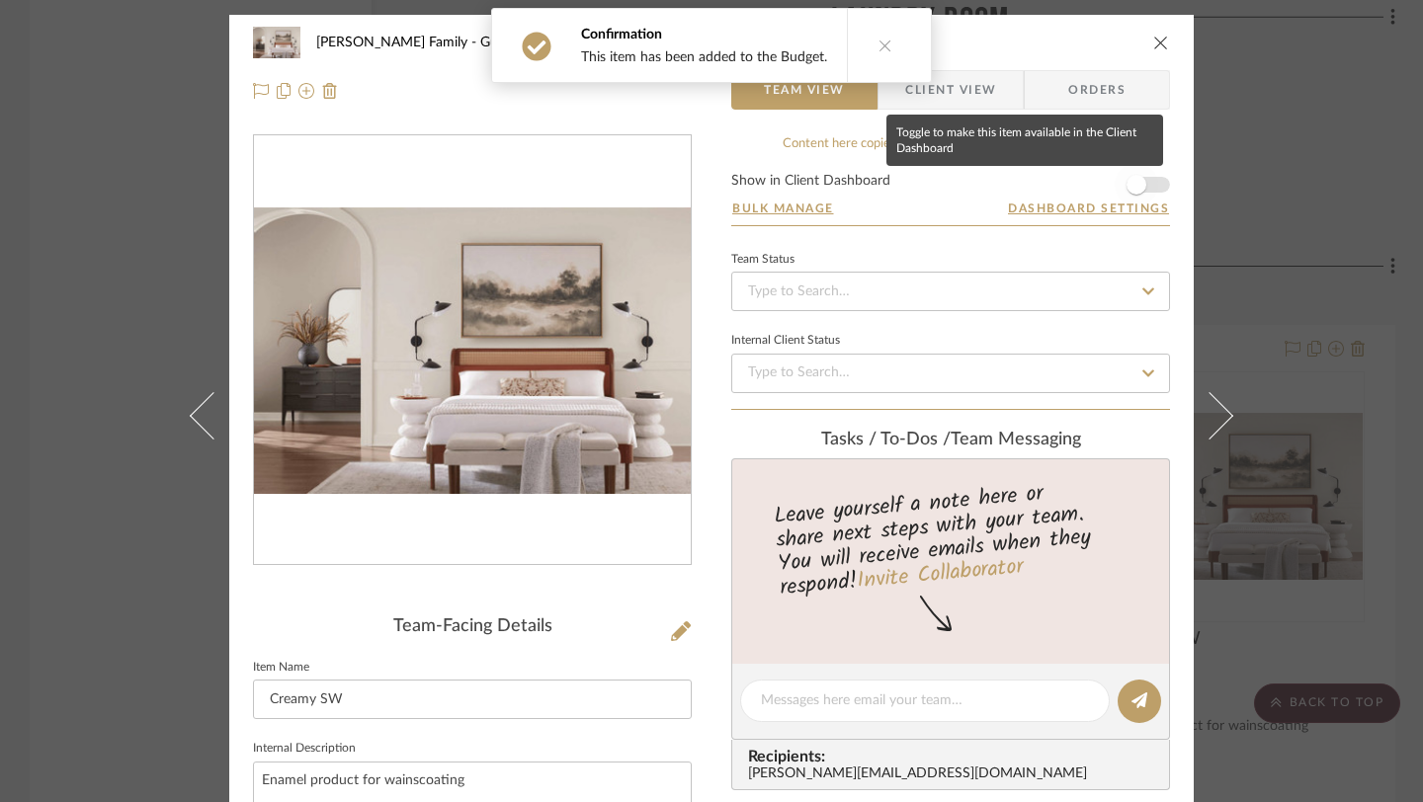
click at [1143, 177] on span "button" at bounding box center [1135, 184] width 43 height 43
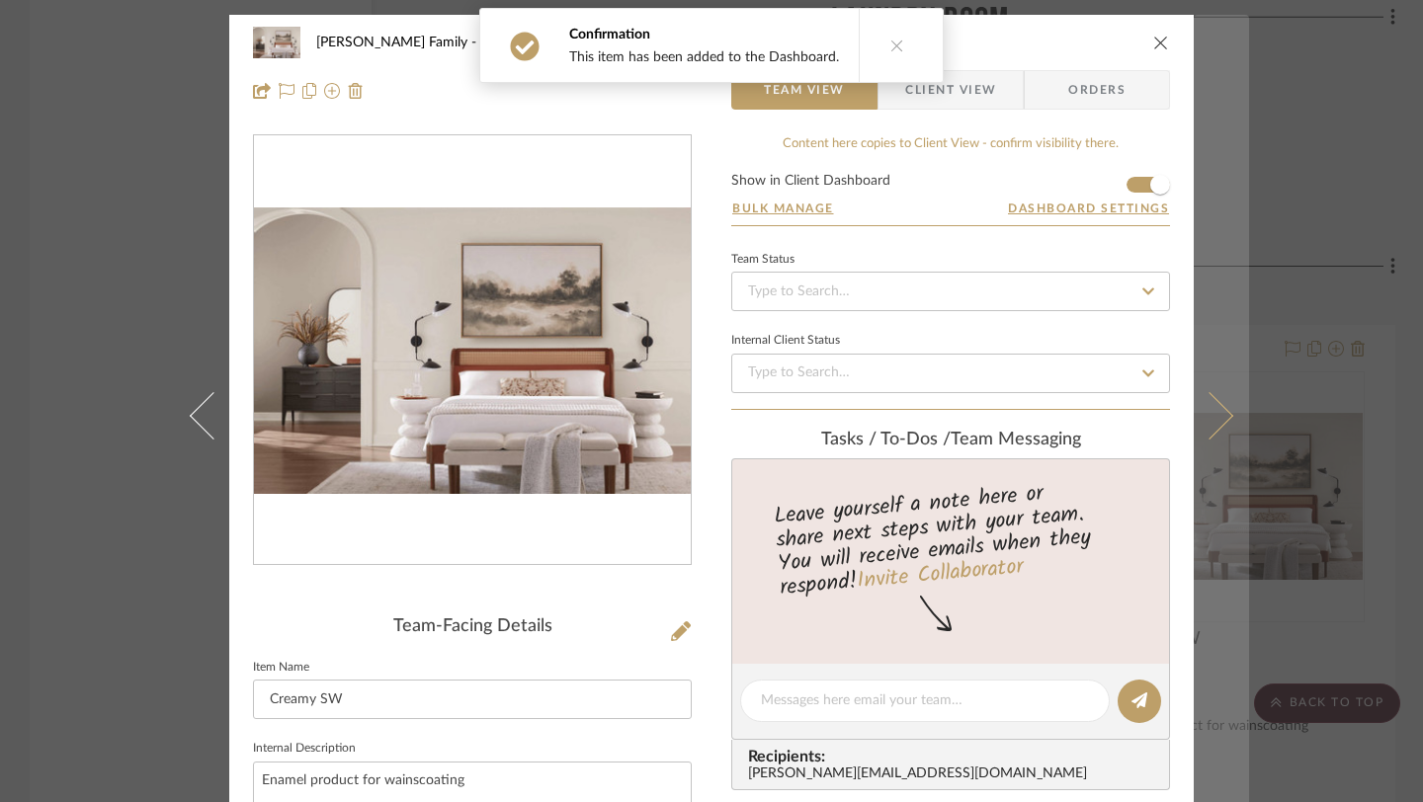
click at [1225, 420] on button at bounding box center [1220, 416] width 55 height 802
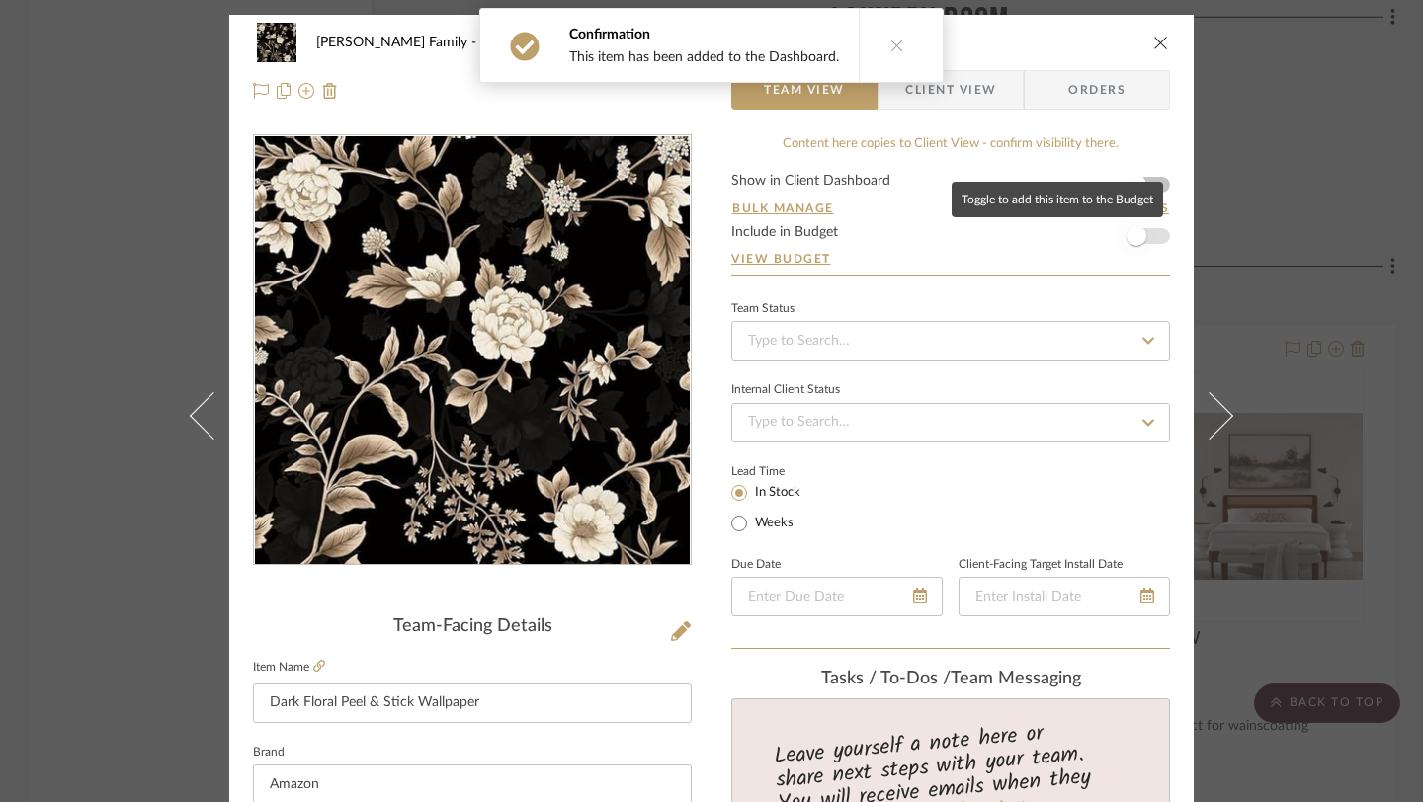
click at [1132, 232] on span "button" at bounding box center [1136, 236] width 20 height 20
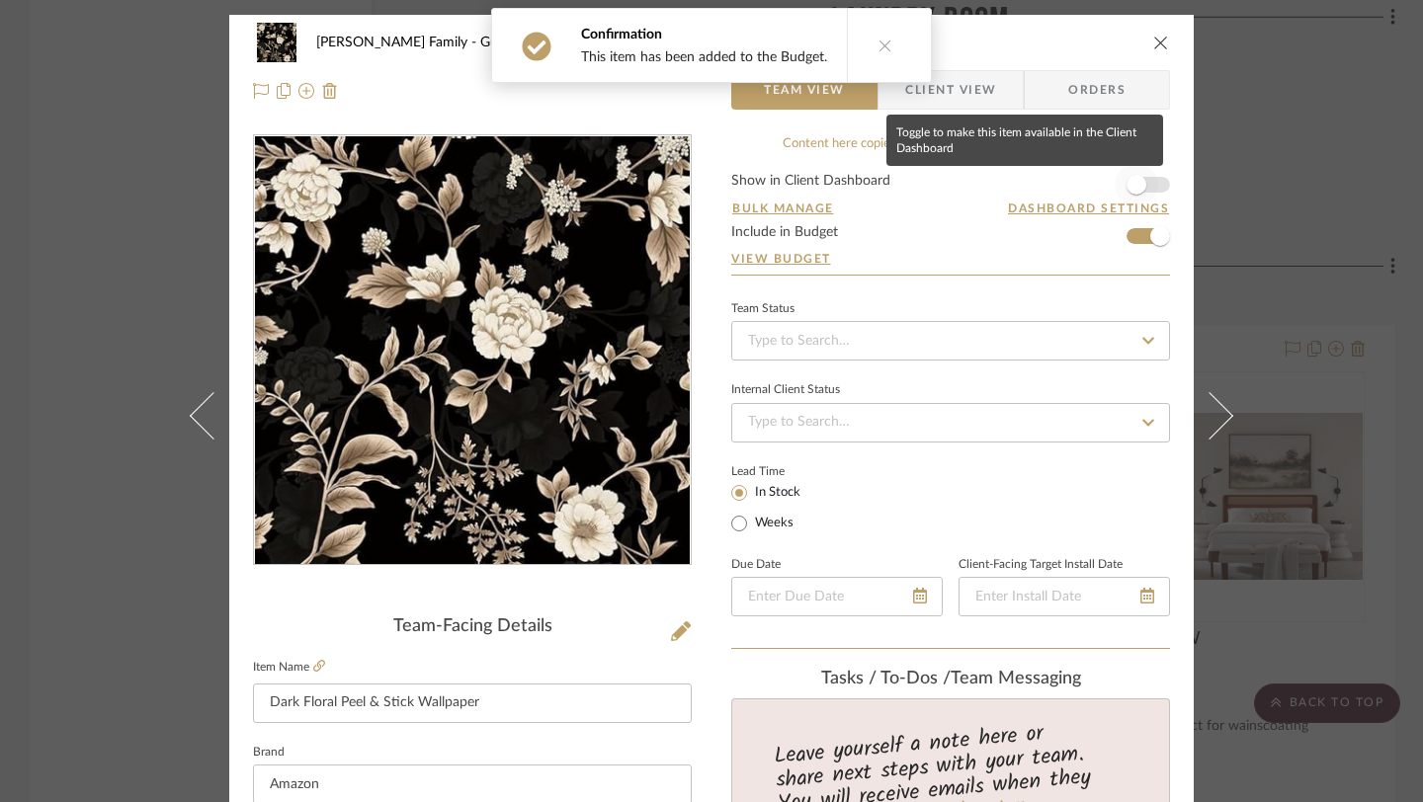
click at [1133, 191] on span "button" at bounding box center [1136, 185] width 20 height 20
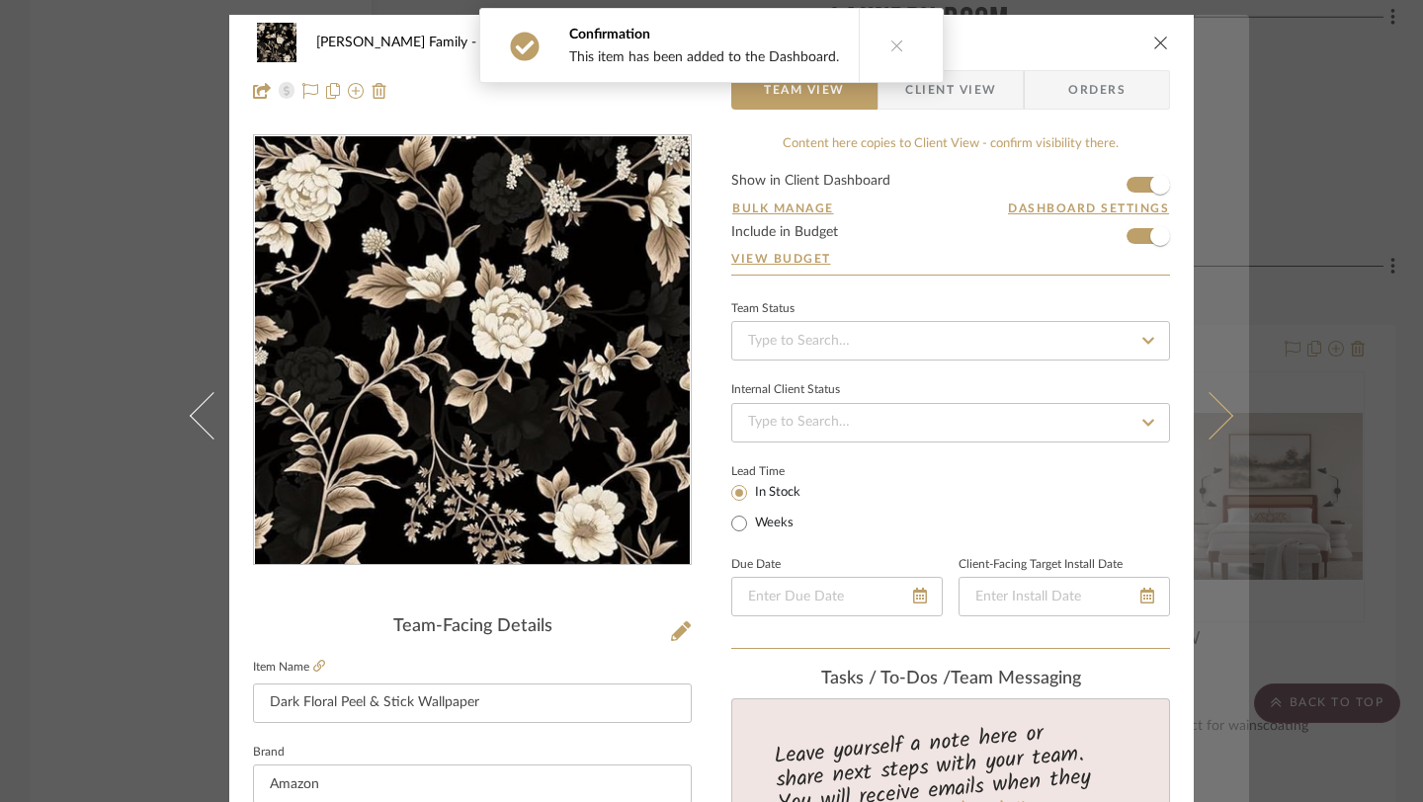
click at [1221, 420] on button at bounding box center [1220, 416] width 55 height 802
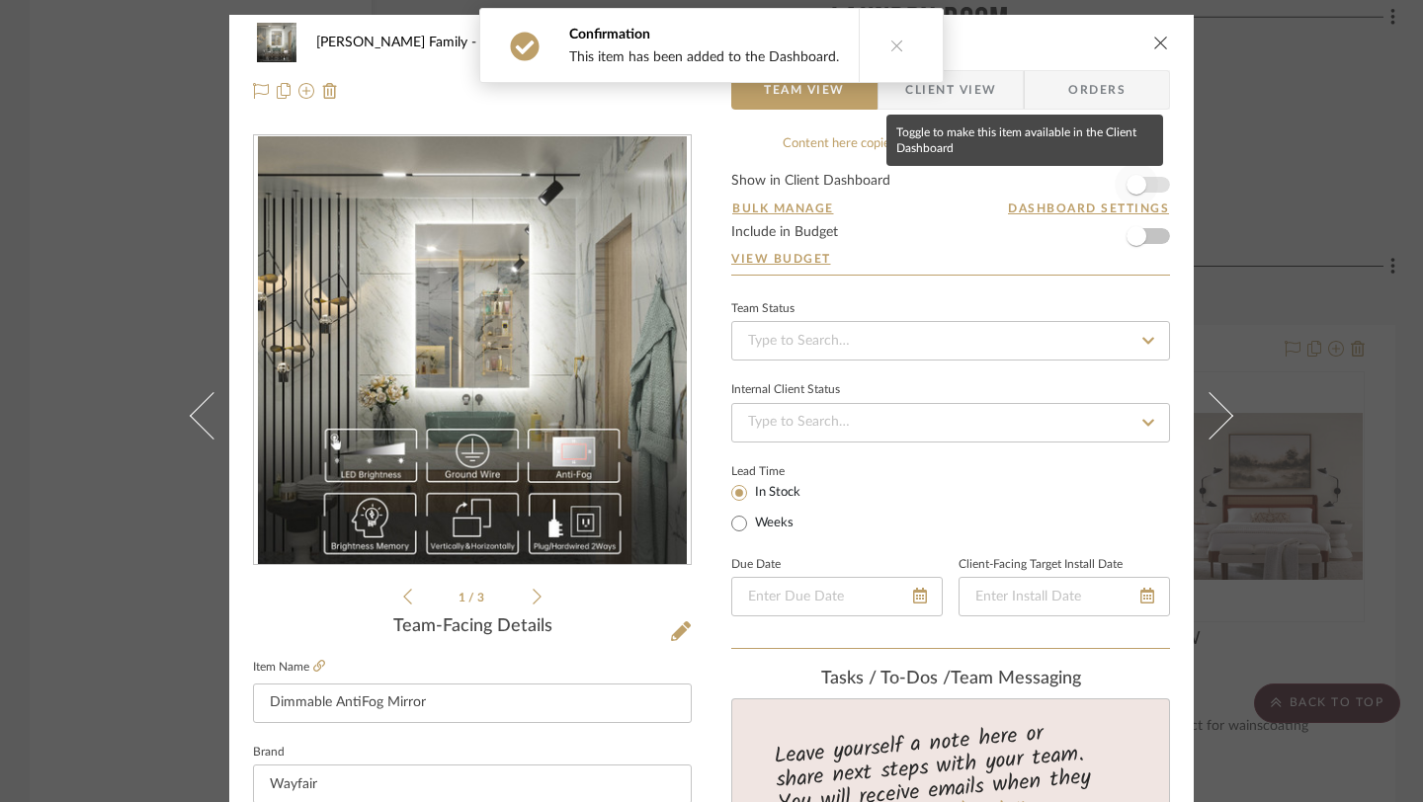
click at [1120, 171] on span "button" at bounding box center [1135, 184] width 43 height 43
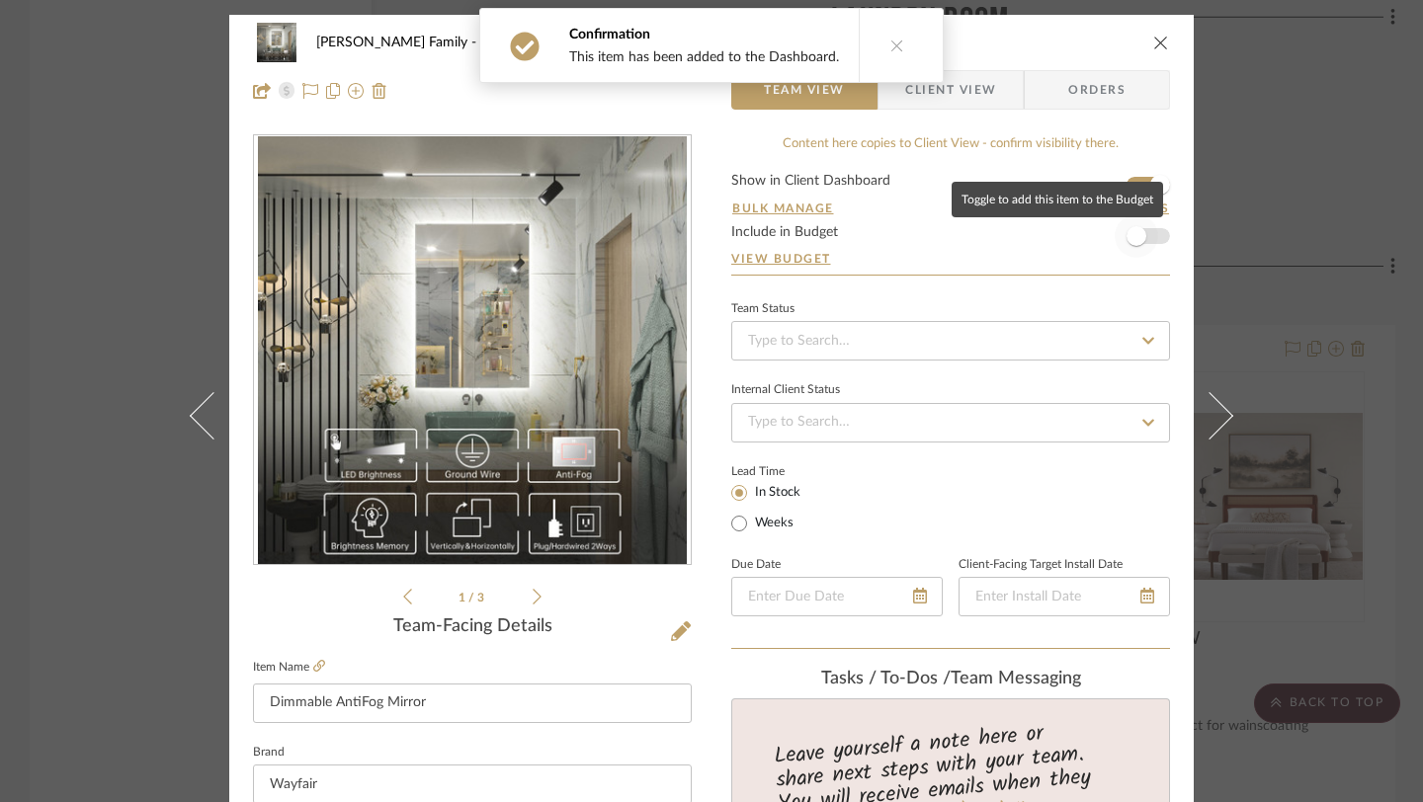
click at [1126, 229] on span "button" at bounding box center [1136, 236] width 20 height 20
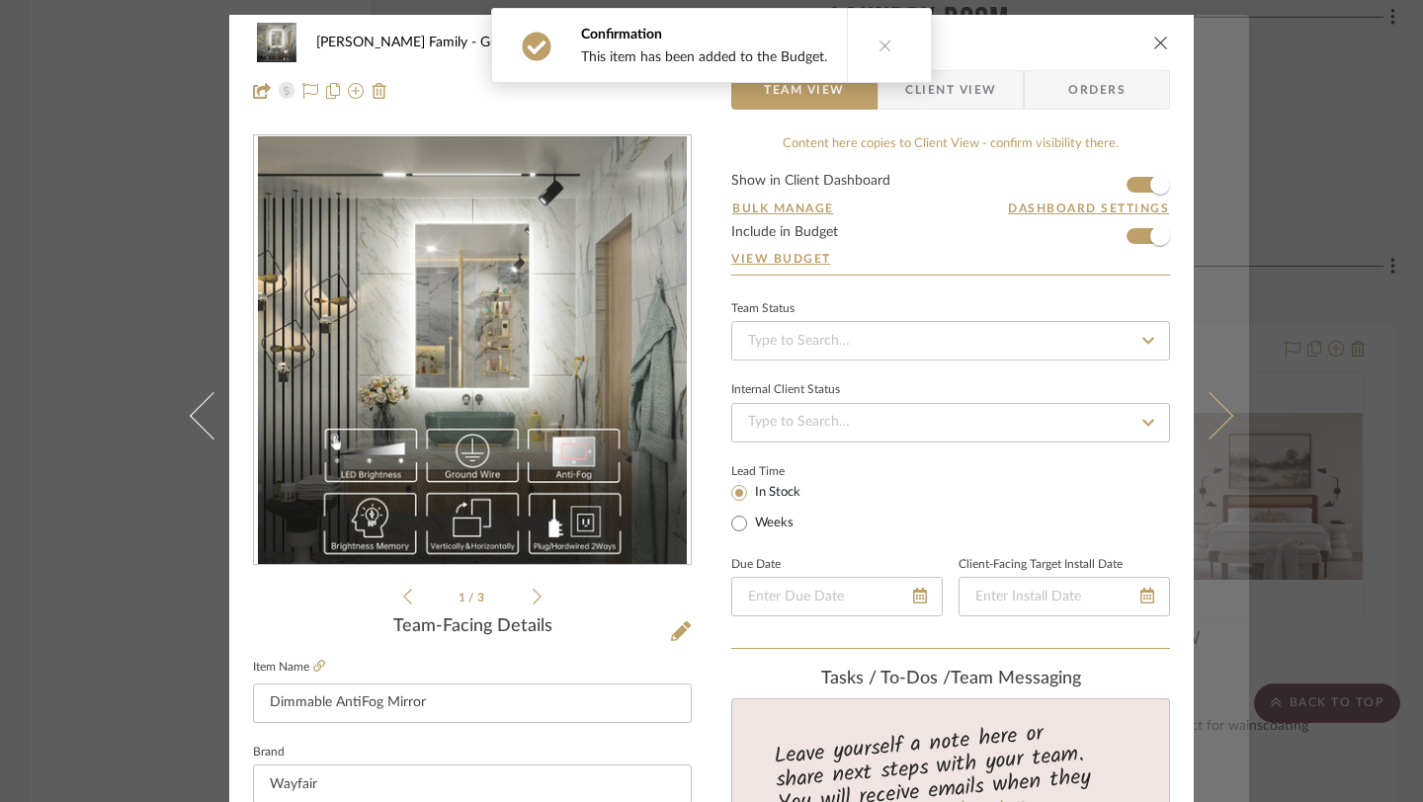
click at [1202, 387] on button at bounding box center [1220, 416] width 55 height 802
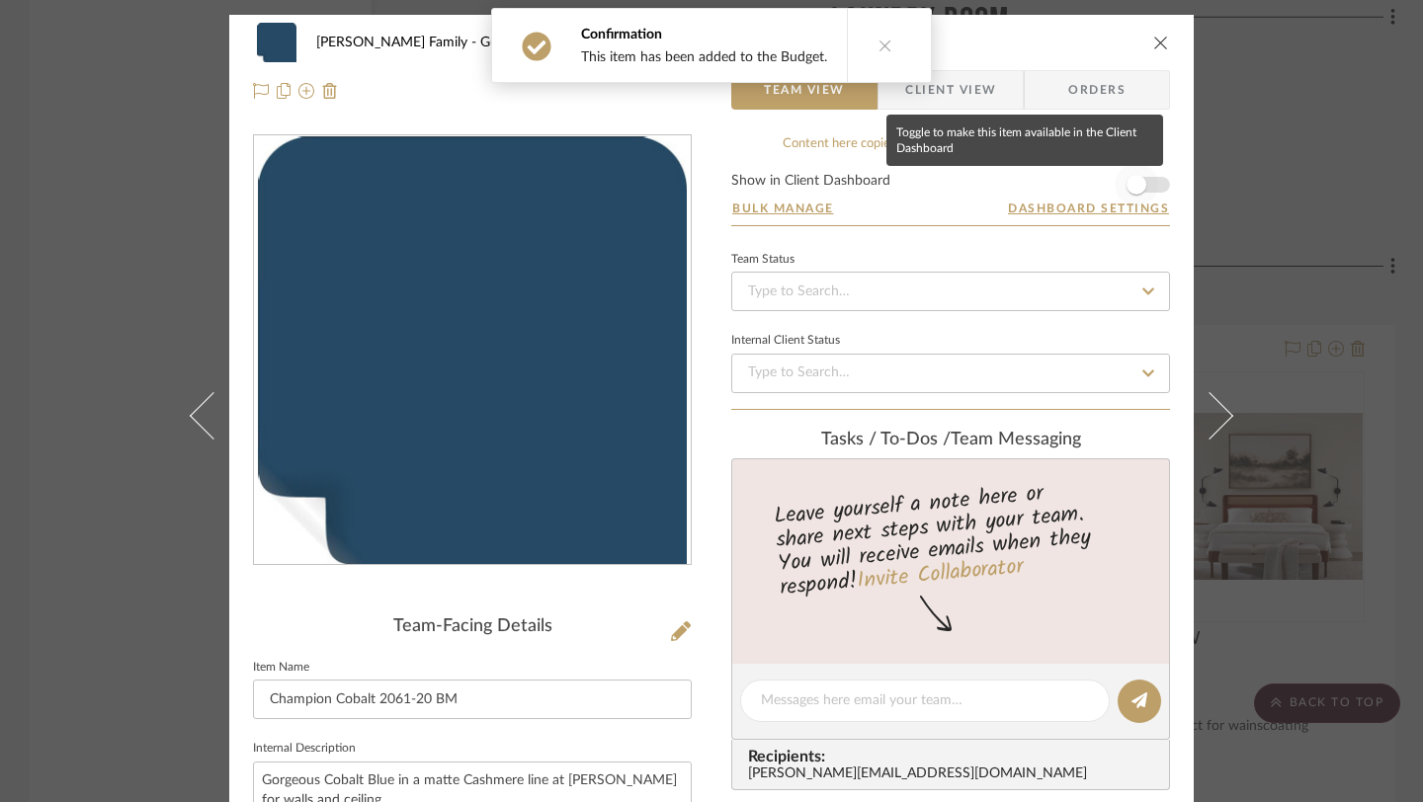
click at [1132, 184] on span "button" at bounding box center [1136, 185] width 20 height 20
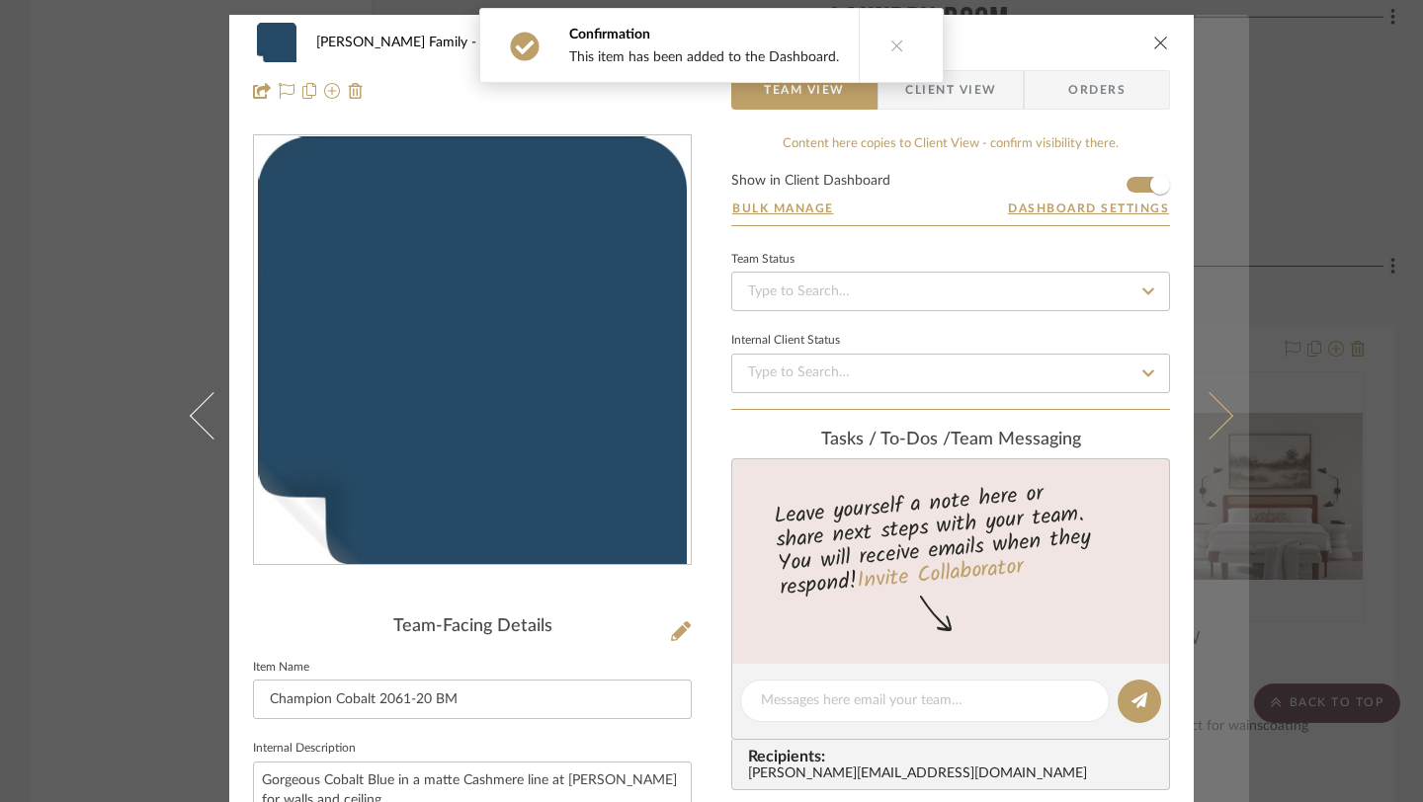
click at [1204, 407] on icon at bounding box center [1209, 415] width 47 height 47
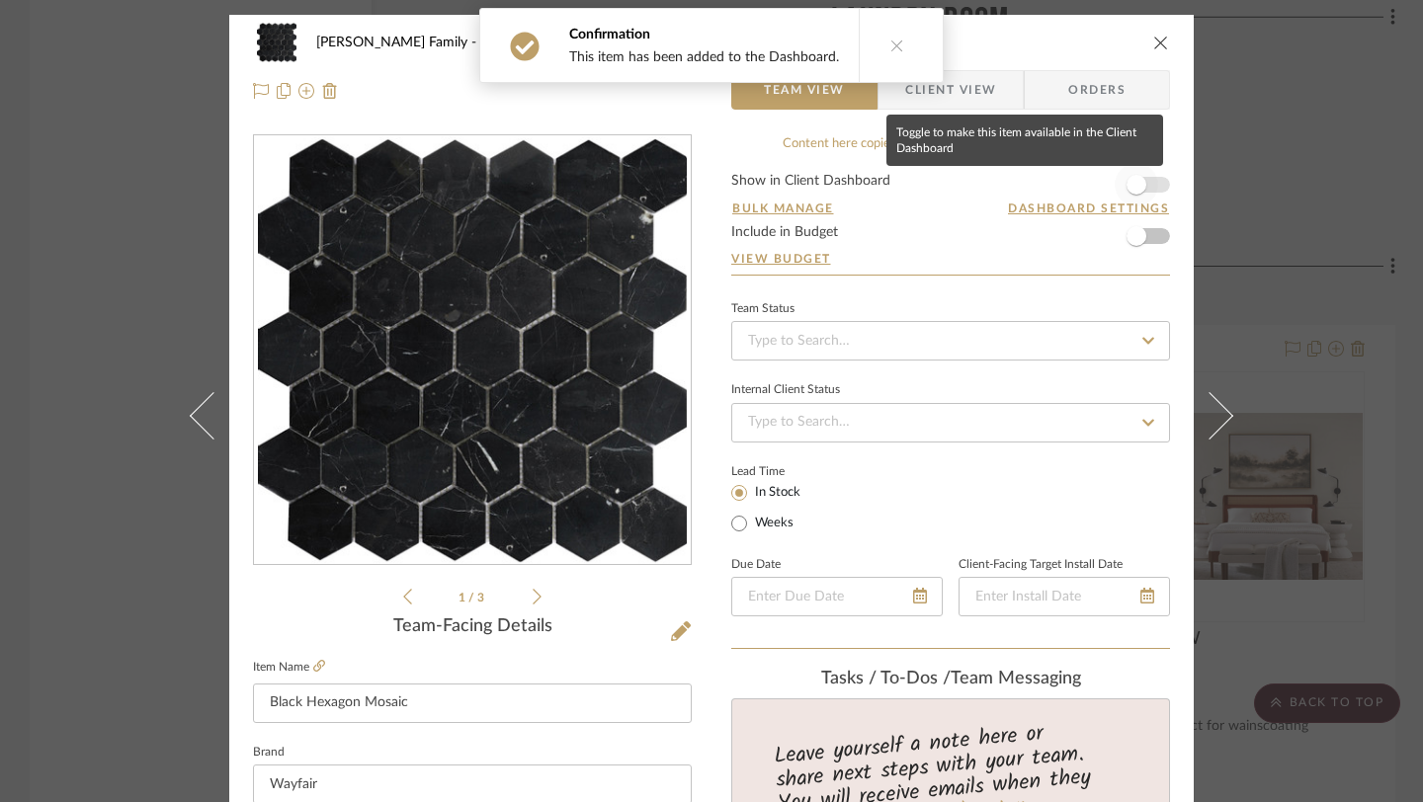
click at [1142, 184] on span "button" at bounding box center [1135, 184] width 43 height 43
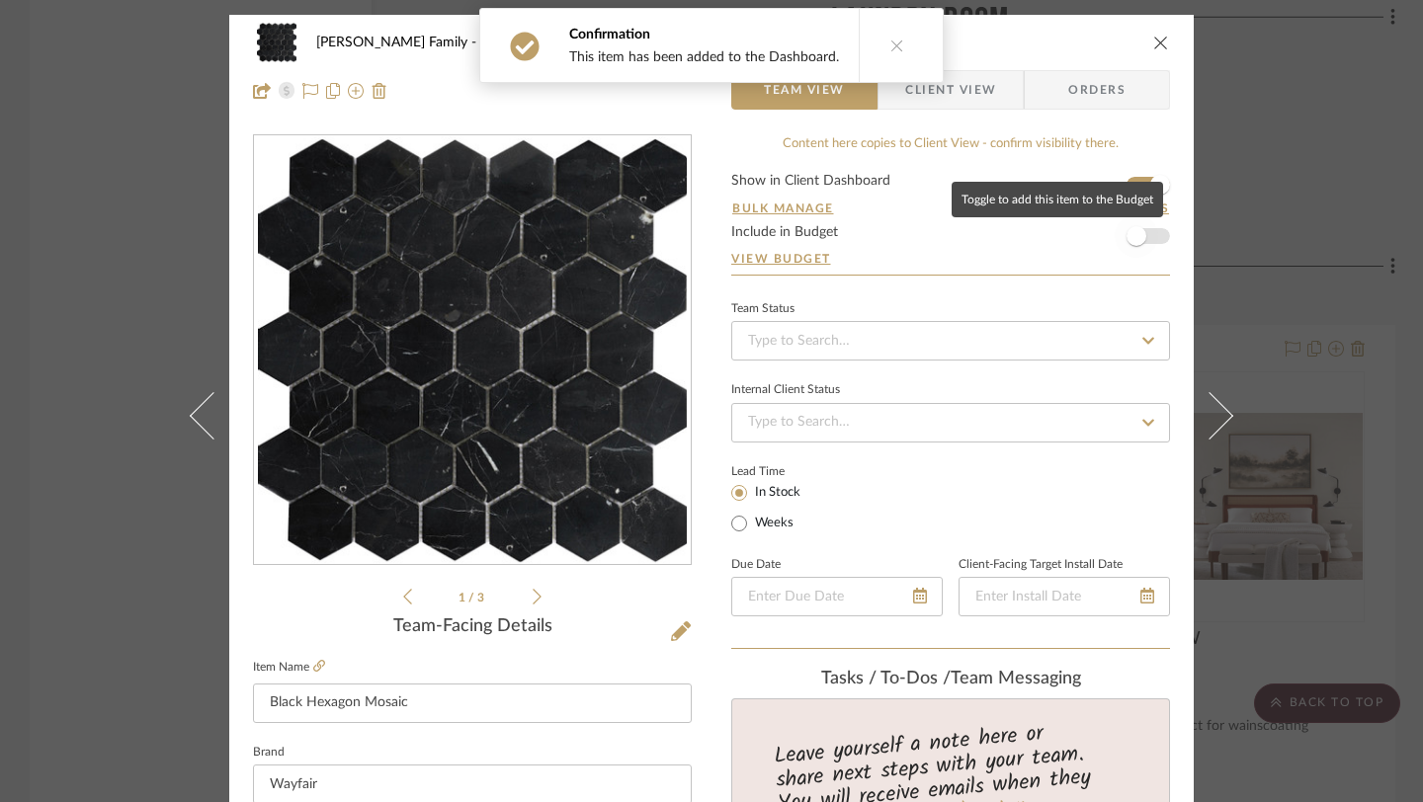
click at [1138, 239] on span "button" at bounding box center [1136, 236] width 20 height 20
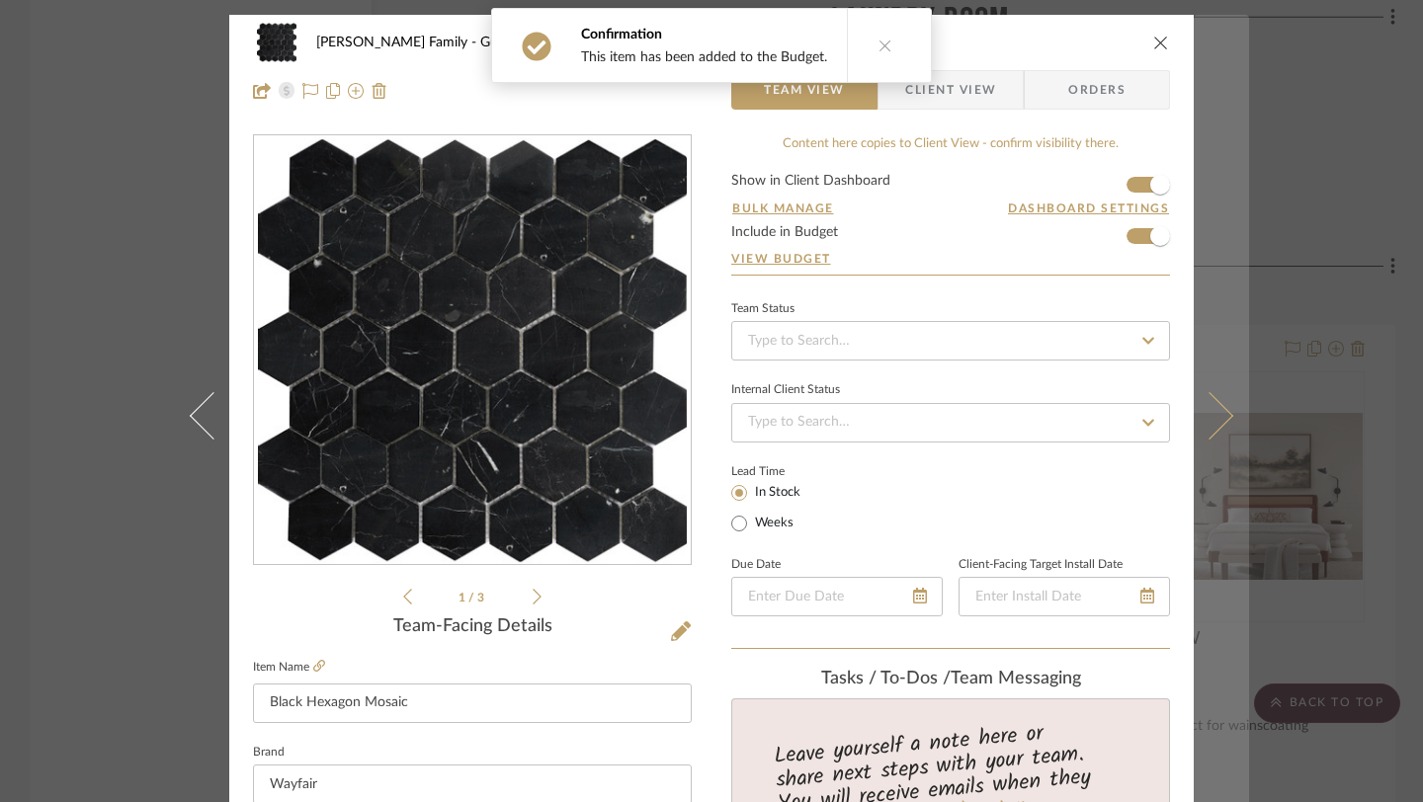
click at [1204, 410] on icon at bounding box center [1209, 415] width 47 height 47
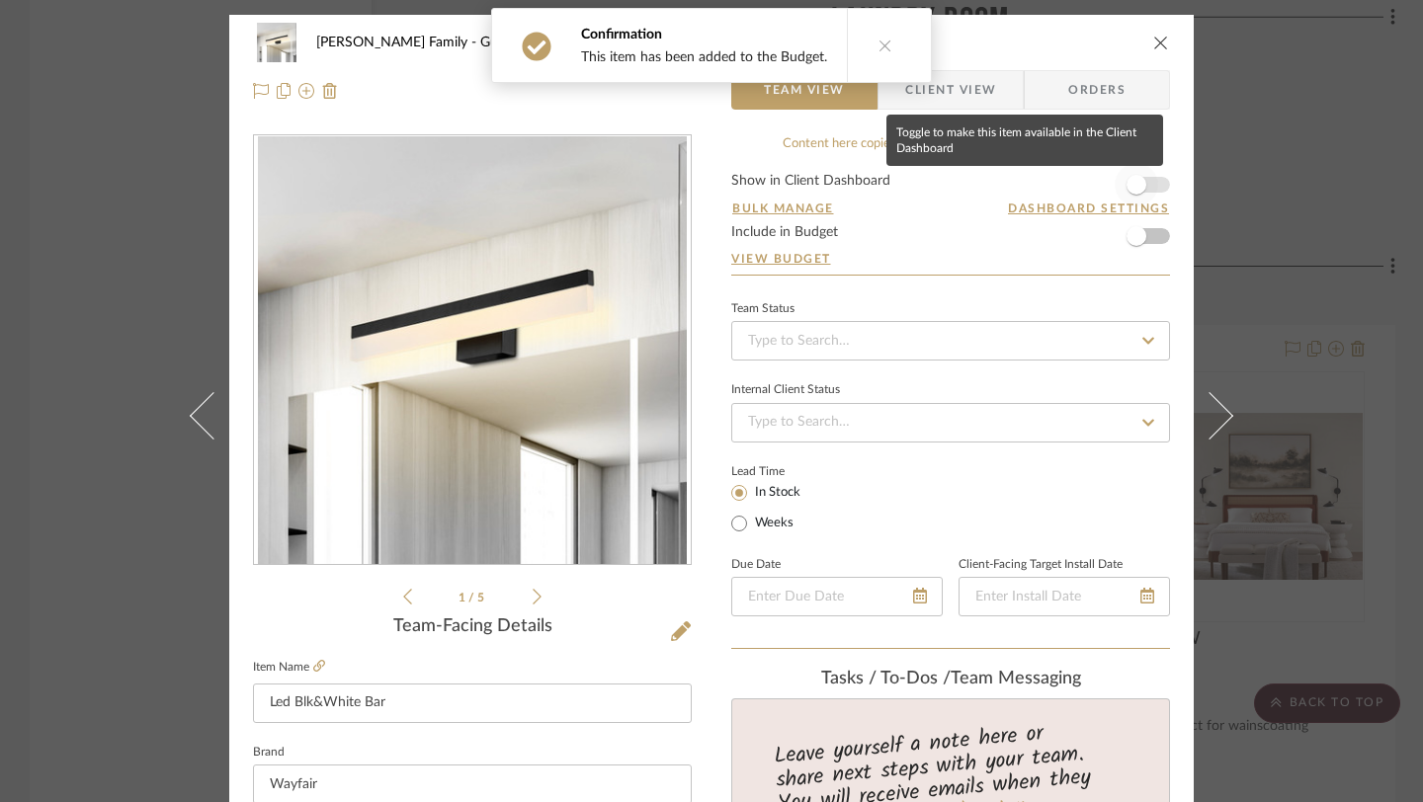
click at [1126, 186] on span "button" at bounding box center [1136, 185] width 20 height 20
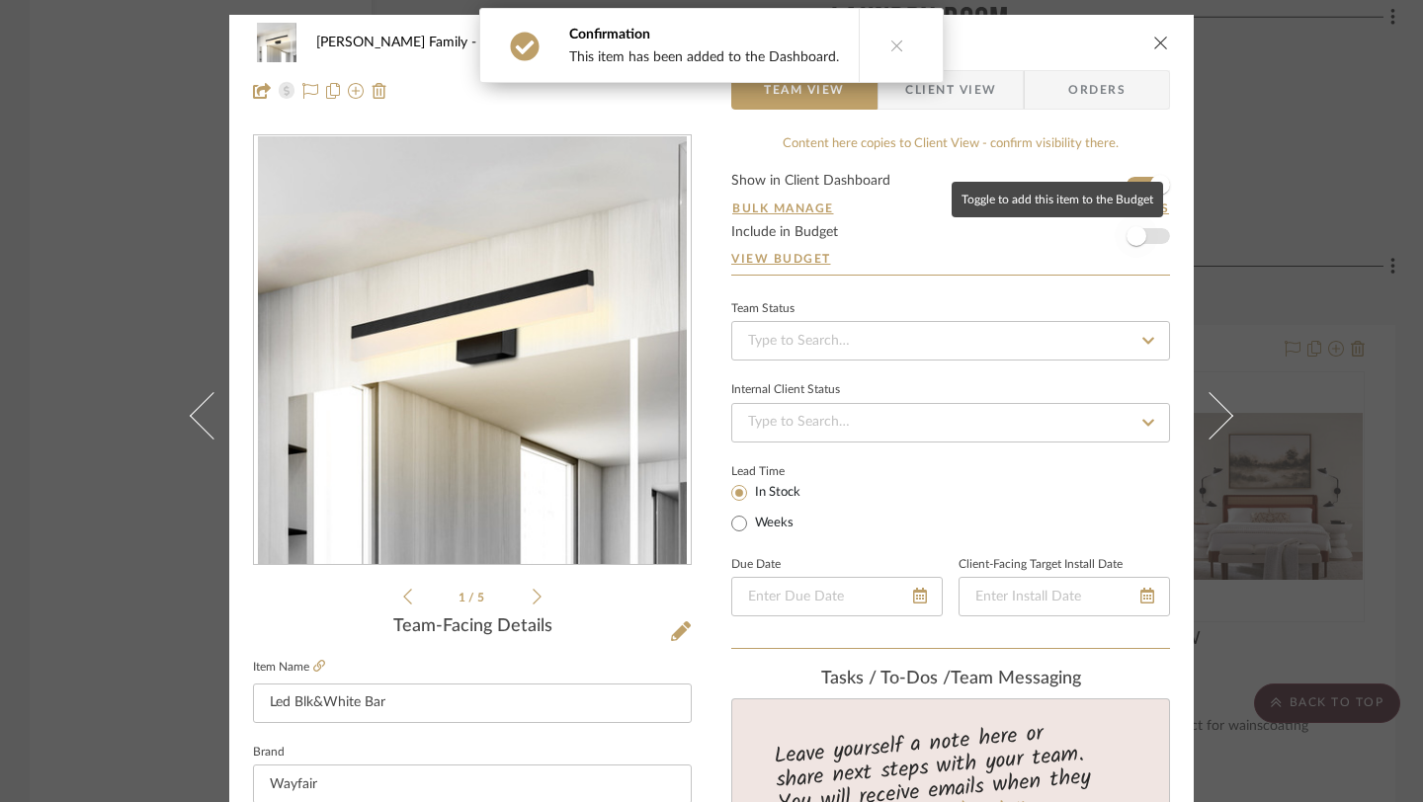
click at [1126, 229] on span "button" at bounding box center [1136, 236] width 20 height 20
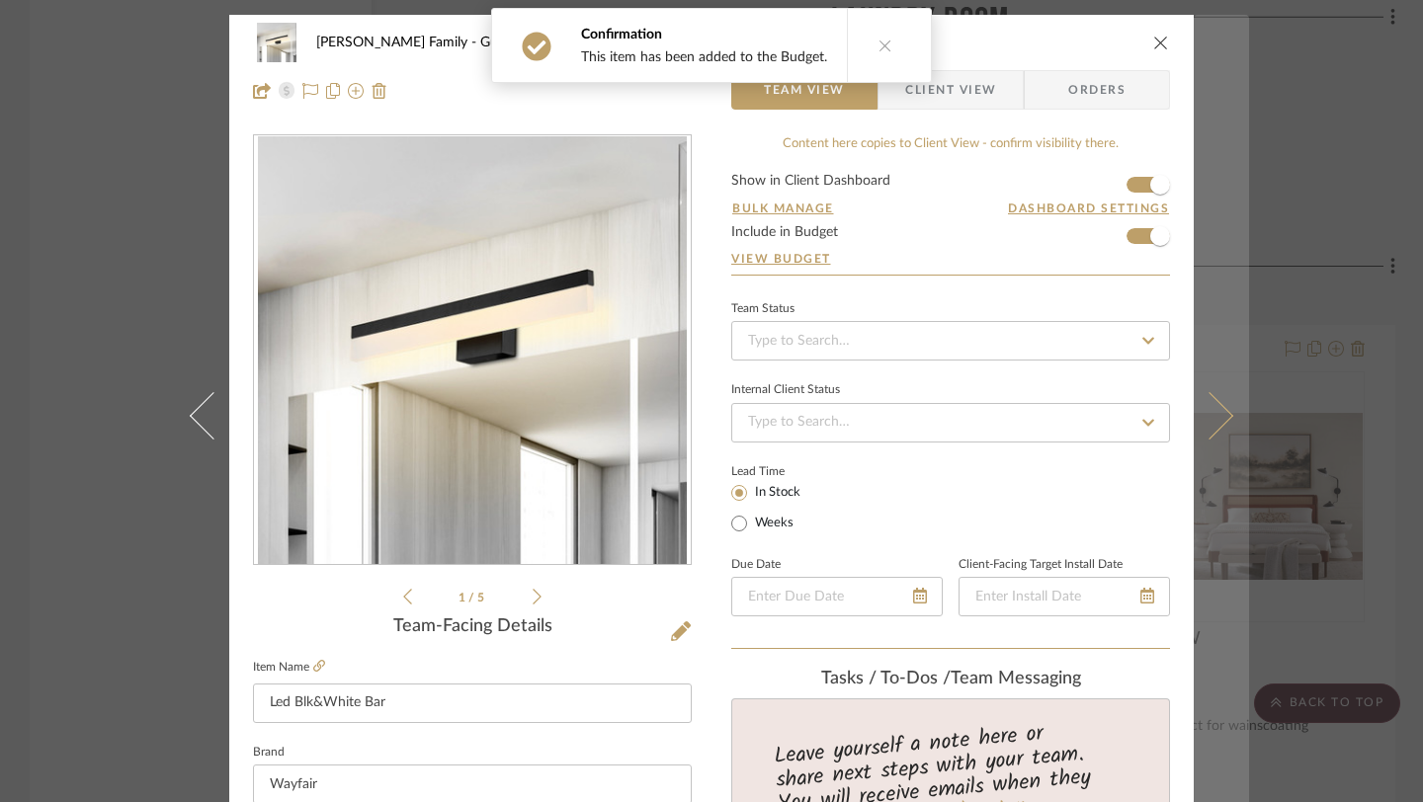
click at [1234, 430] on button at bounding box center [1220, 416] width 55 height 802
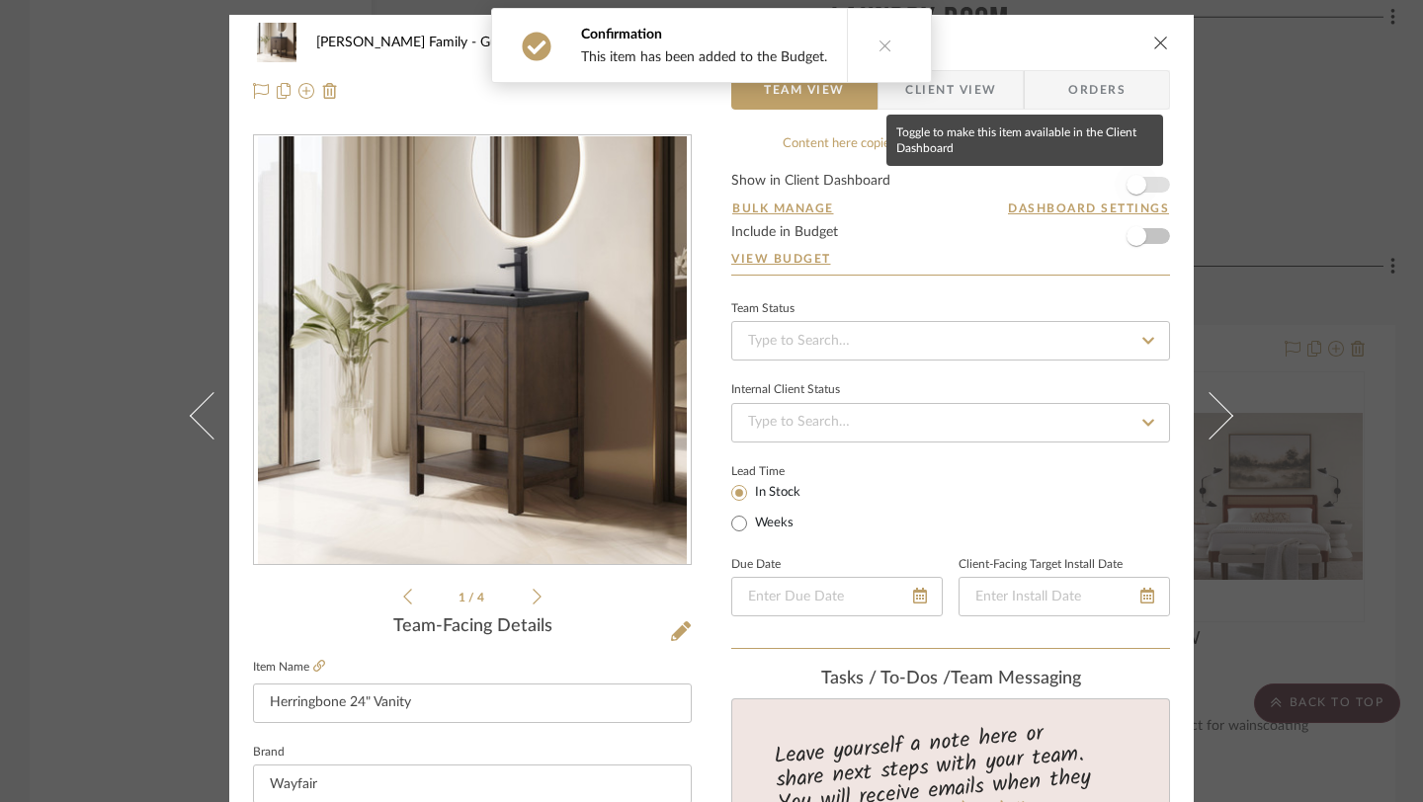
click at [1145, 177] on span "button" at bounding box center [1135, 184] width 43 height 43
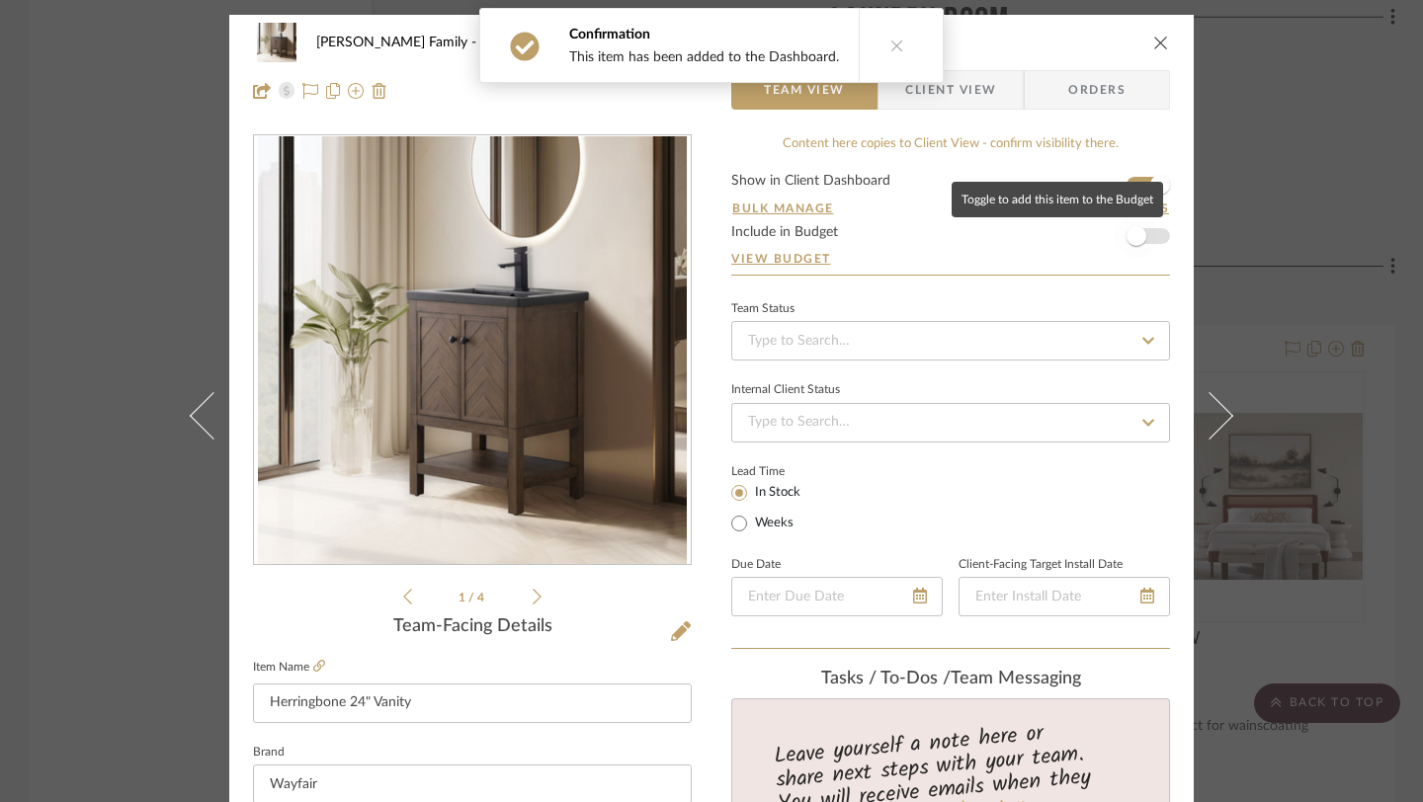
click at [1145, 223] on span "button" at bounding box center [1135, 235] width 43 height 43
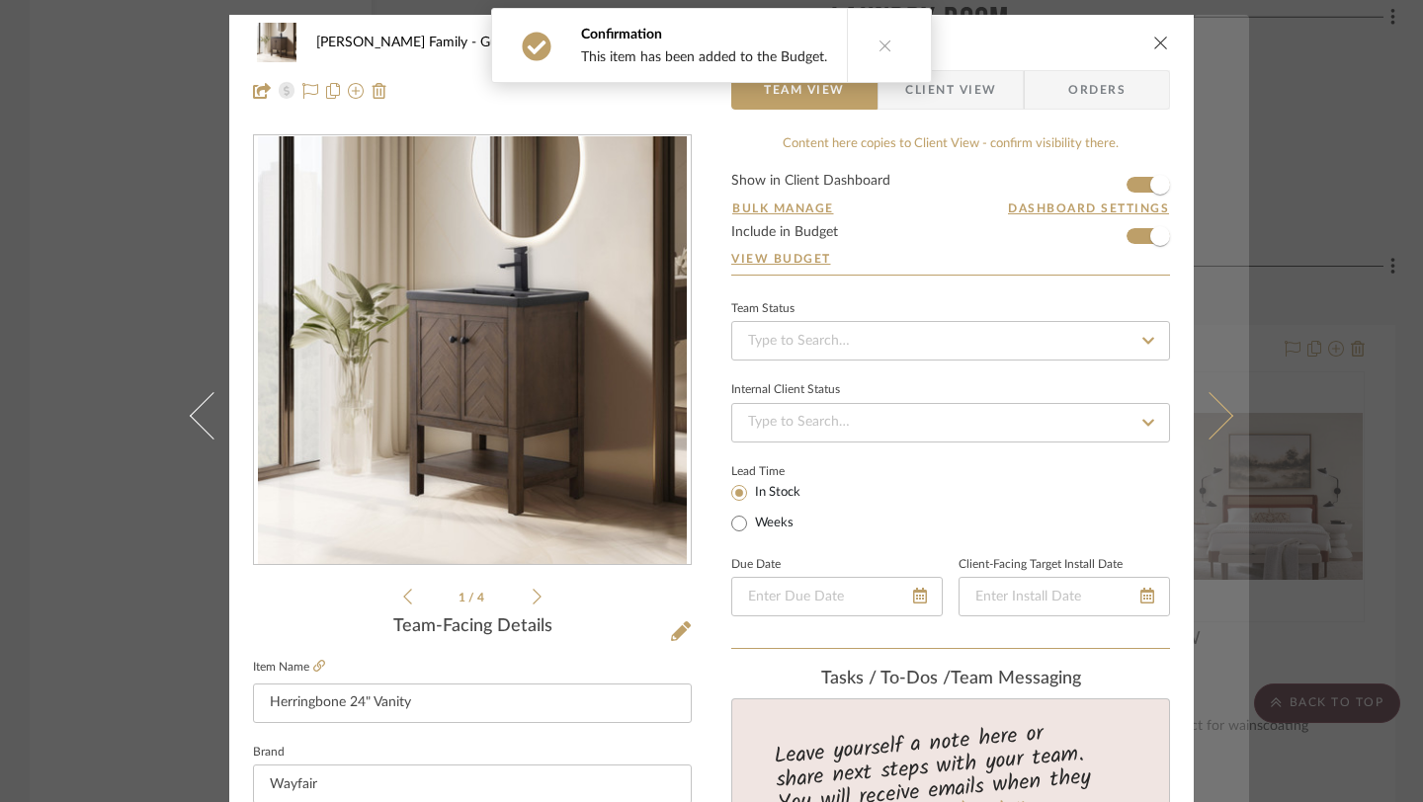
click at [1206, 413] on icon at bounding box center [1209, 415] width 47 height 47
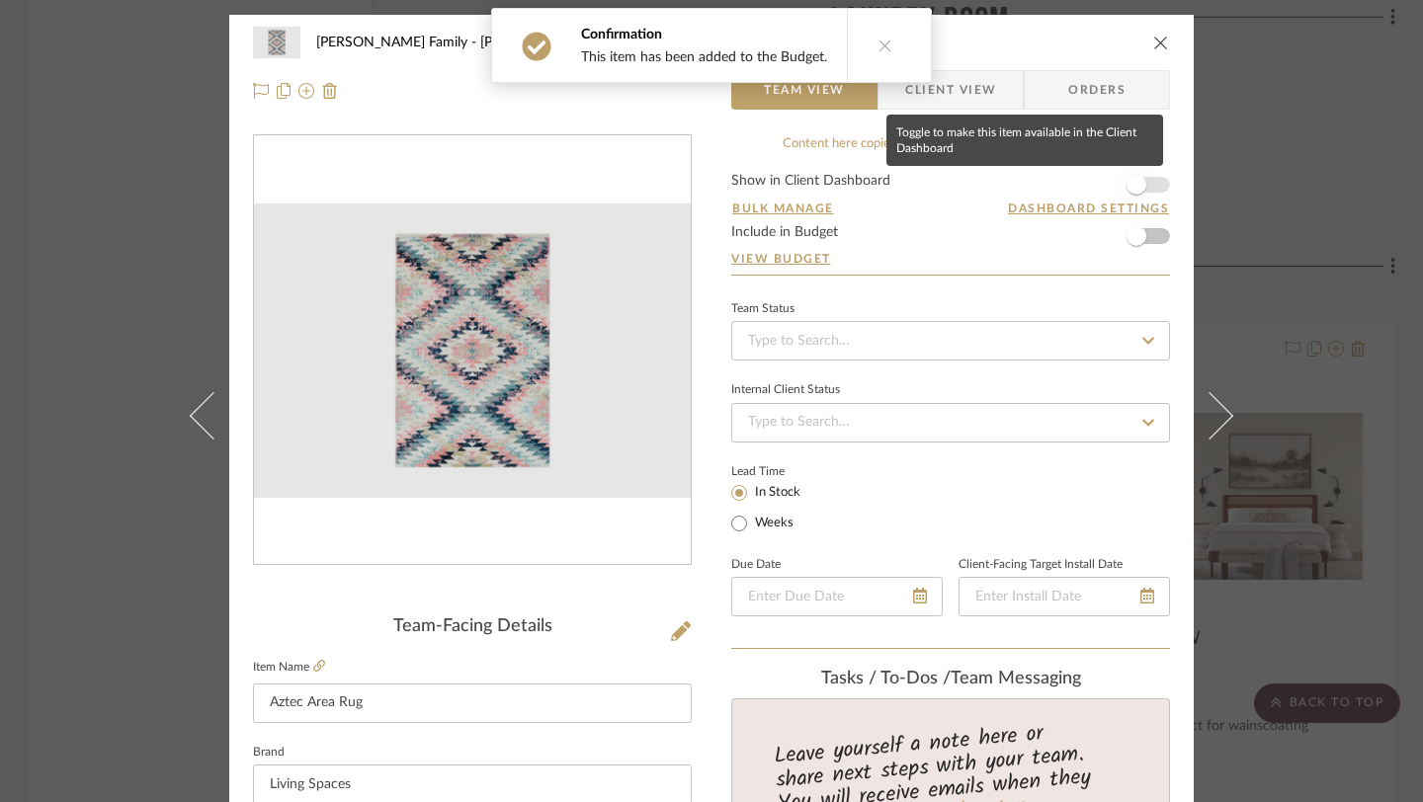
click at [1134, 180] on span "button" at bounding box center [1136, 185] width 20 height 20
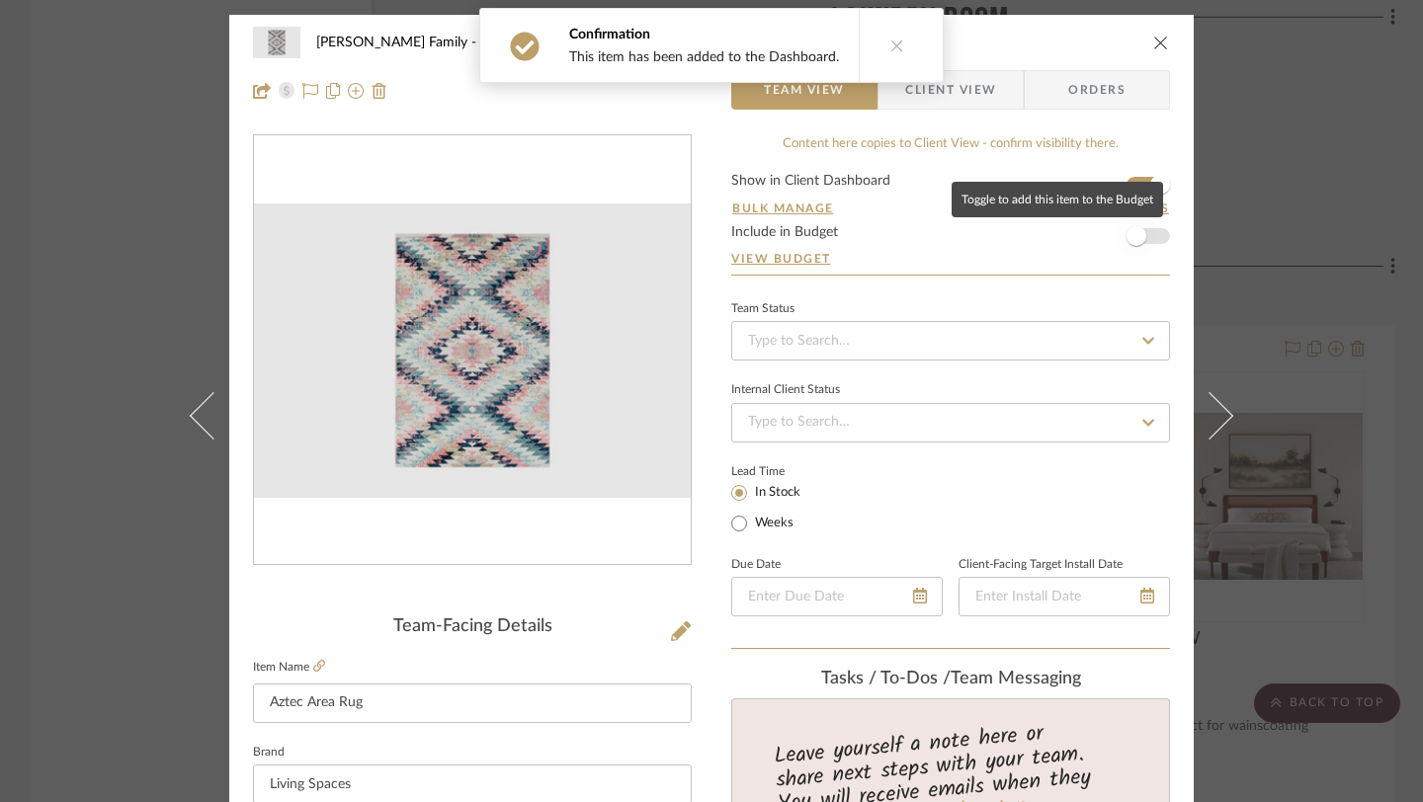
click at [1139, 247] on span "button" at bounding box center [1135, 235] width 43 height 43
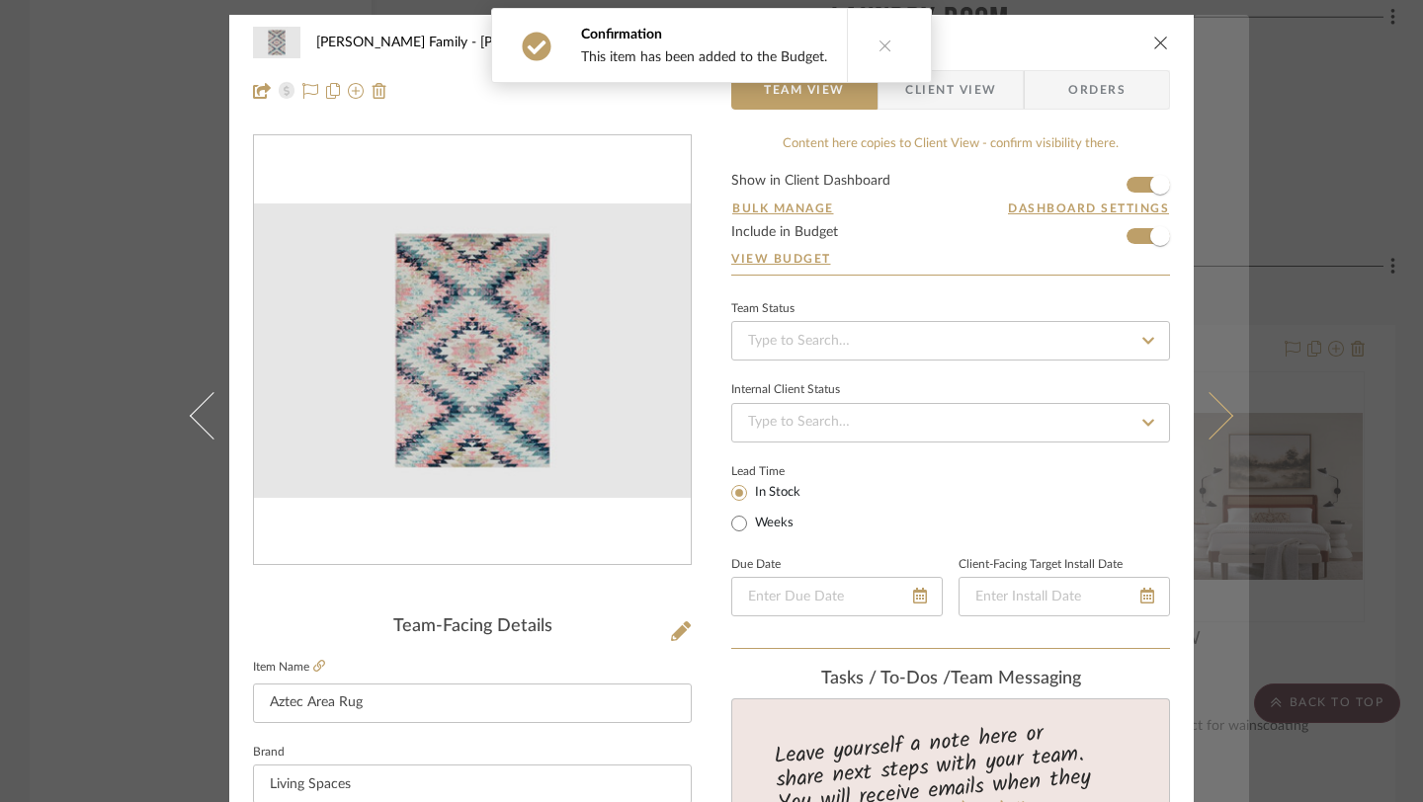
click at [1211, 393] on button at bounding box center [1220, 416] width 55 height 802
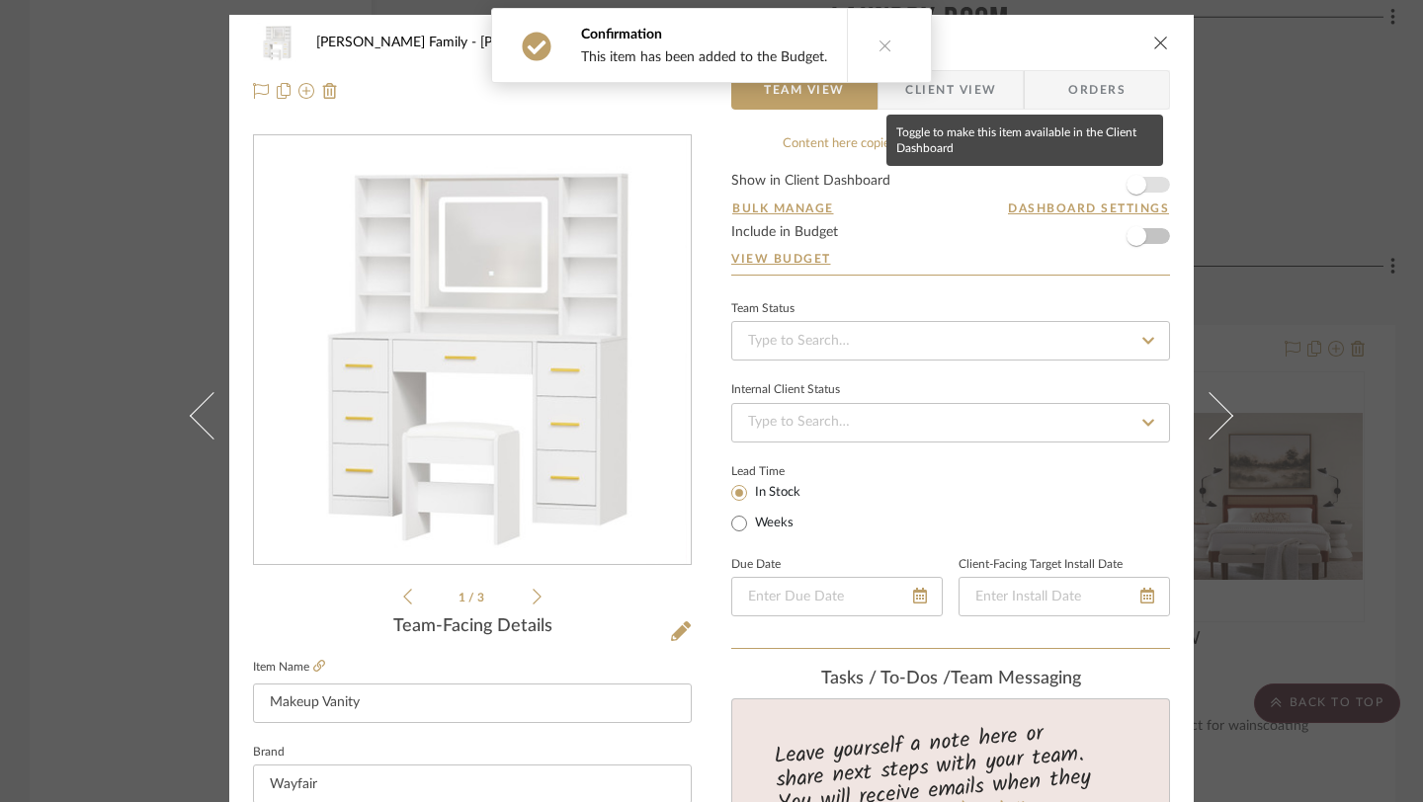
click at [1126, 183] on span "button" at bounding box center [1136, 185] width 20 height 20
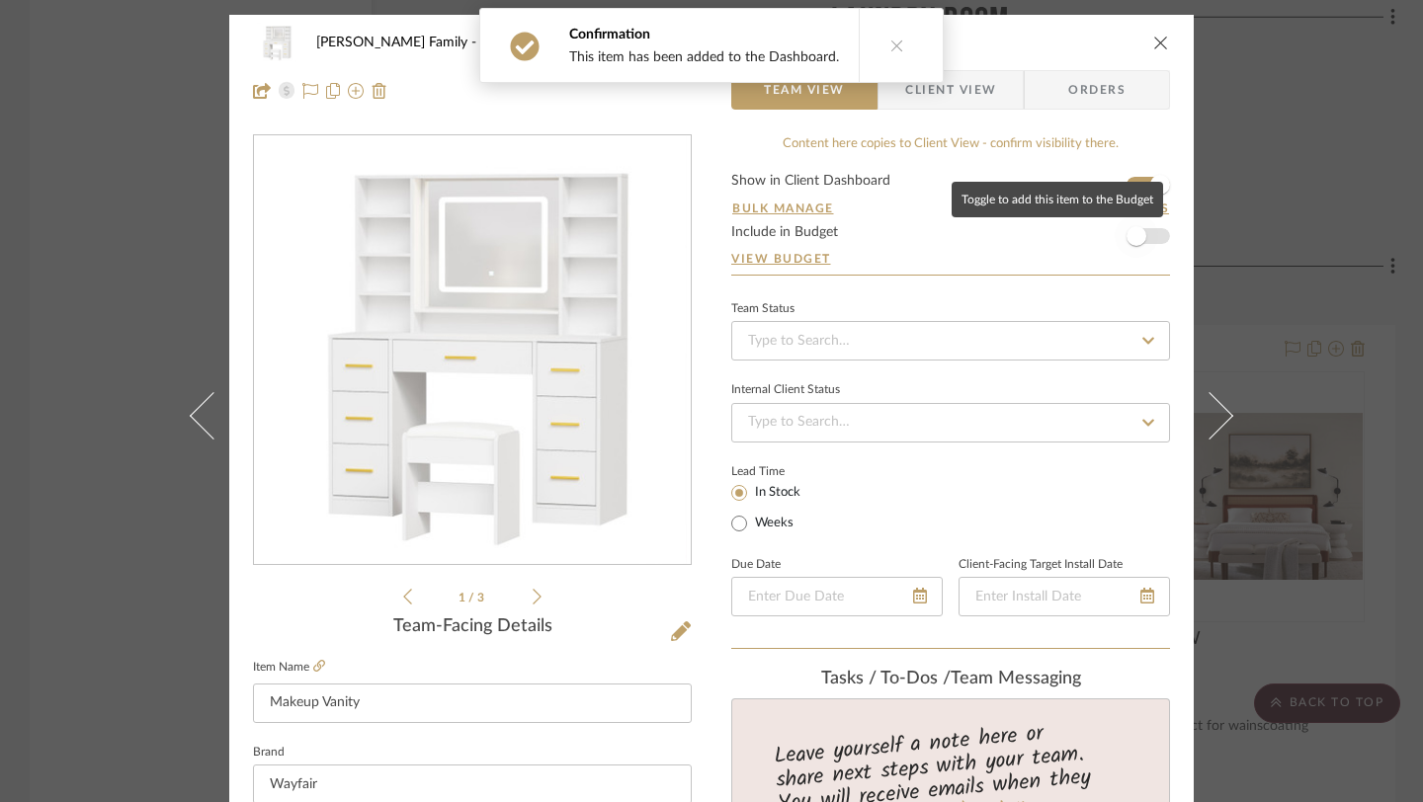
click at [1129, 228] on span "button" at bounding box center [1136, 236] width 20 height 20
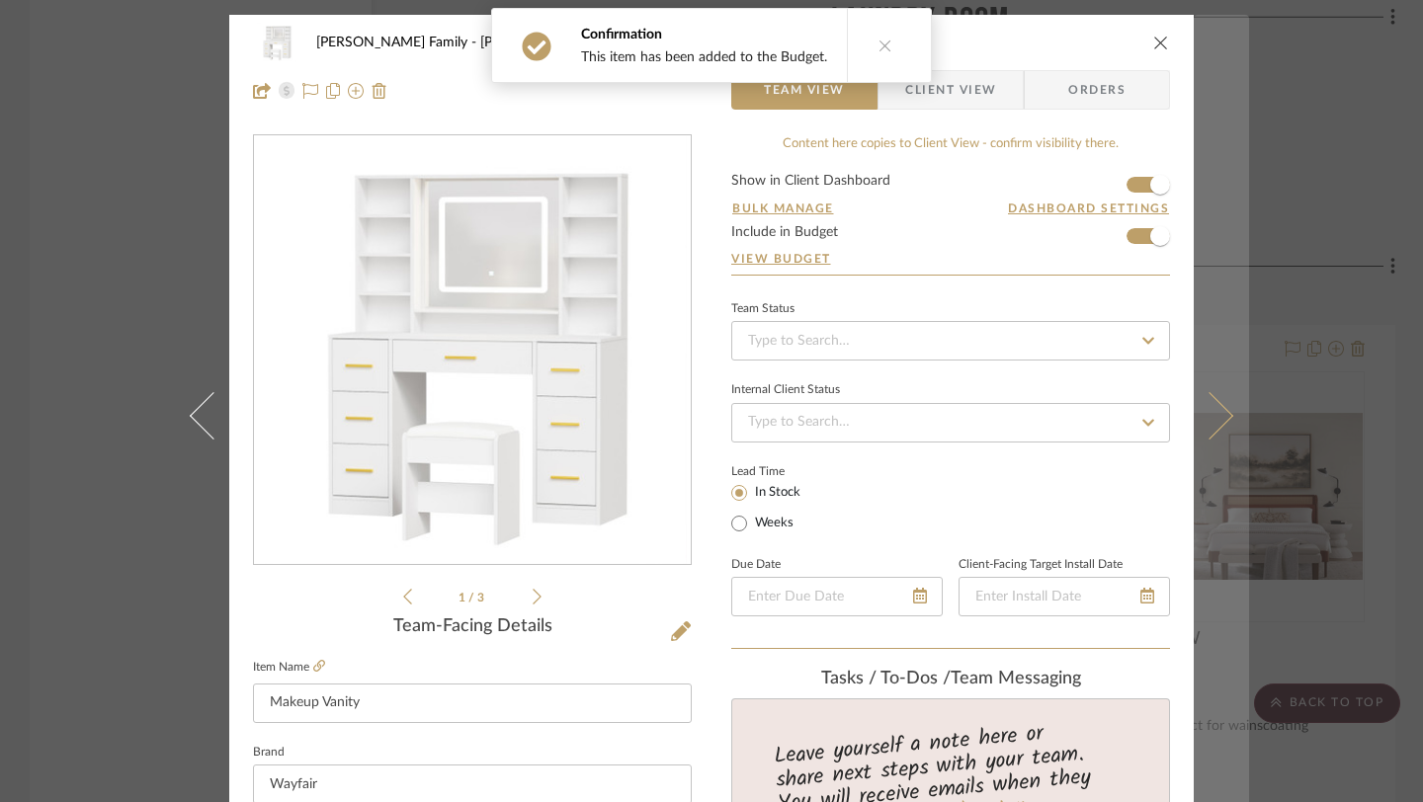
click at [1205, 397] on icon at bounding box center [1209, 415] width 47 height 47
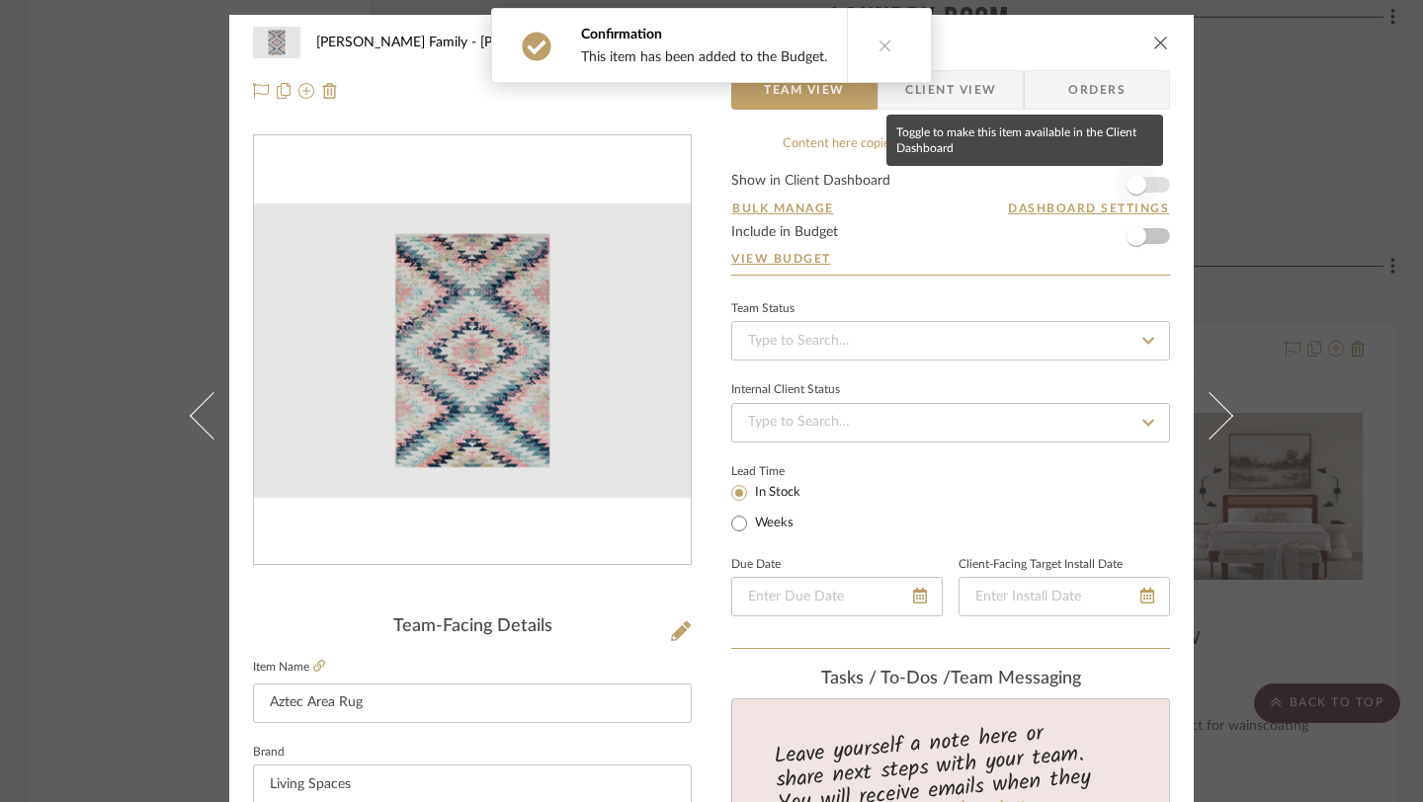
click at [1128, 189] on span "button" at bounding box center [1136, 185] width 20 height 20
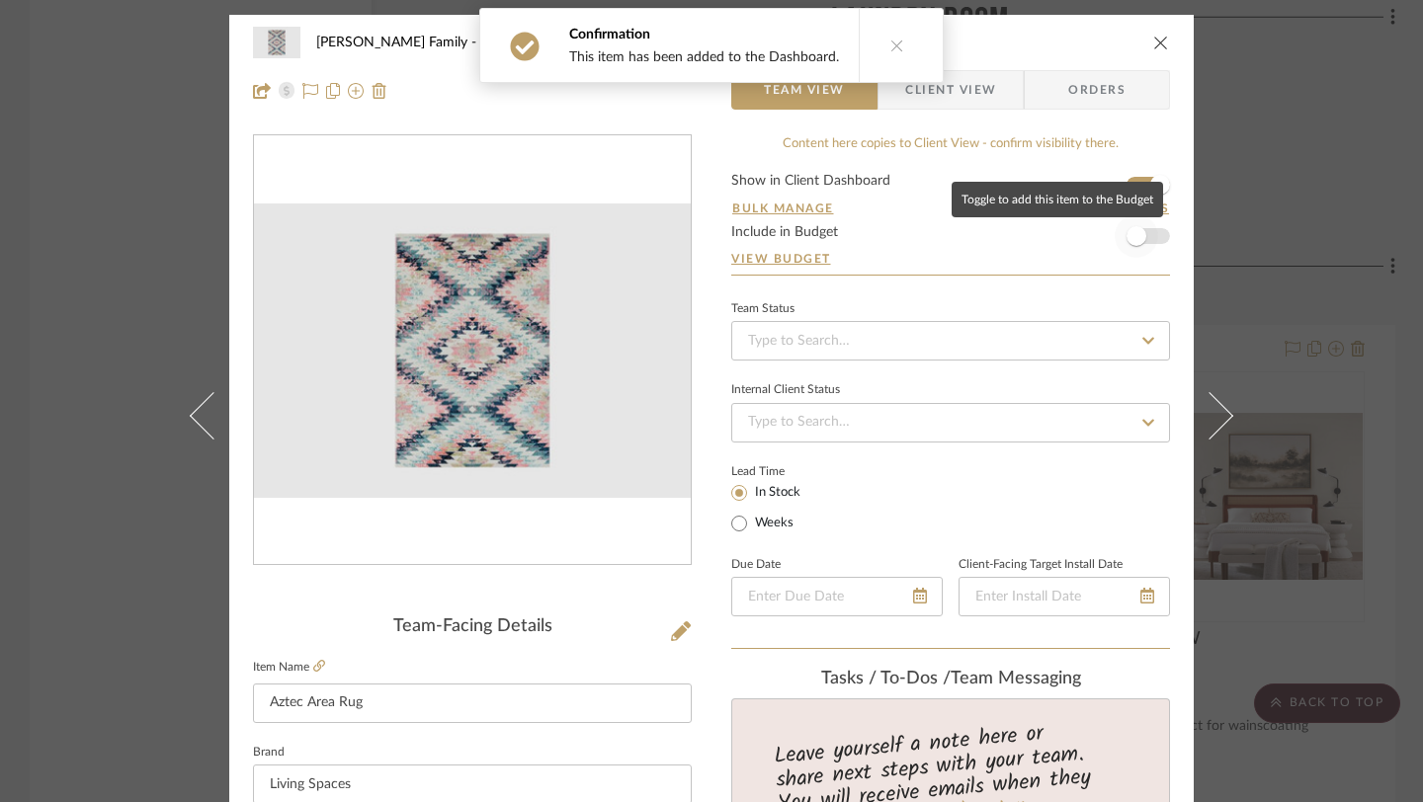
click at [1129, 222] on span "button" at bounding box center [1135, 235] width 43 height 43
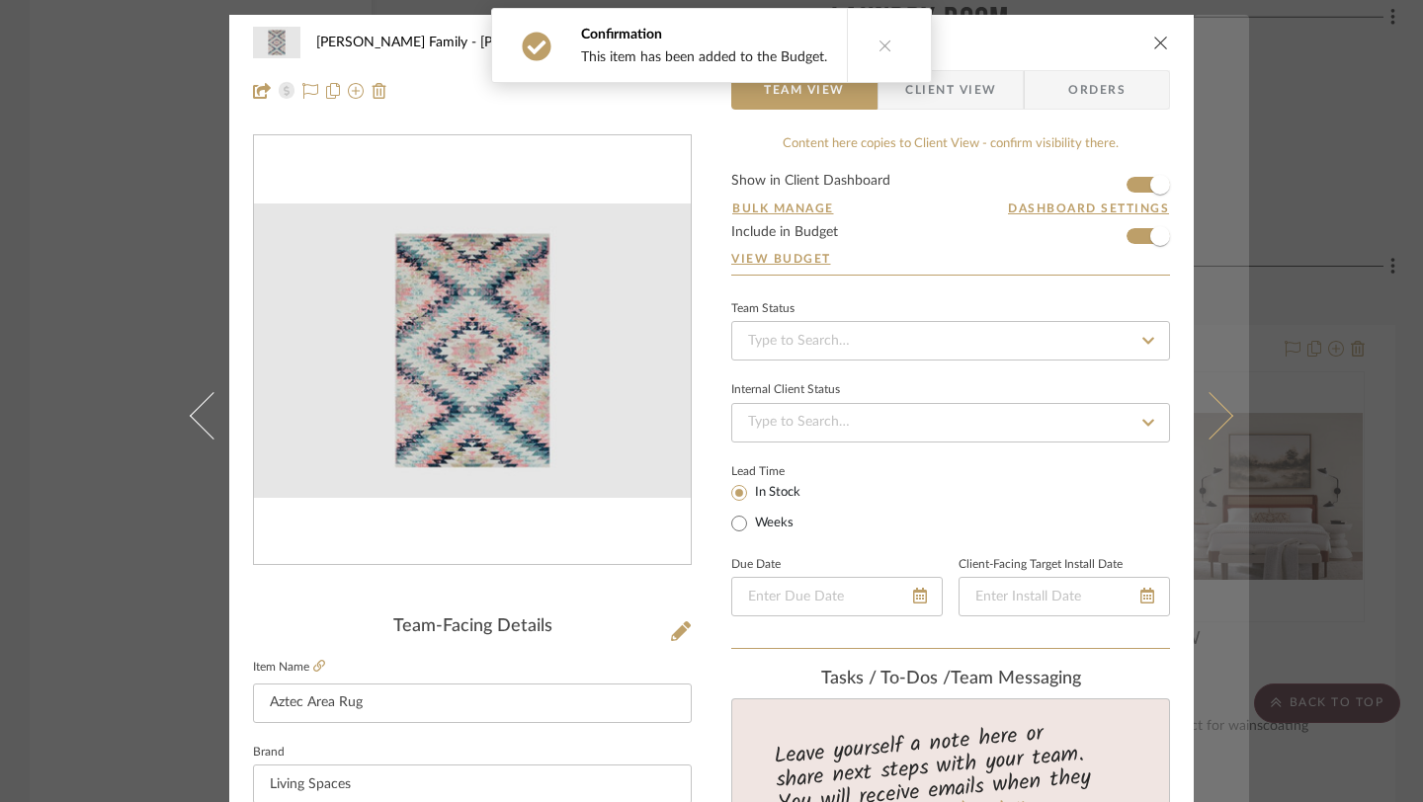
click at [1210, 430] on icon at bounding box center [1209, 415] width 47 height 47
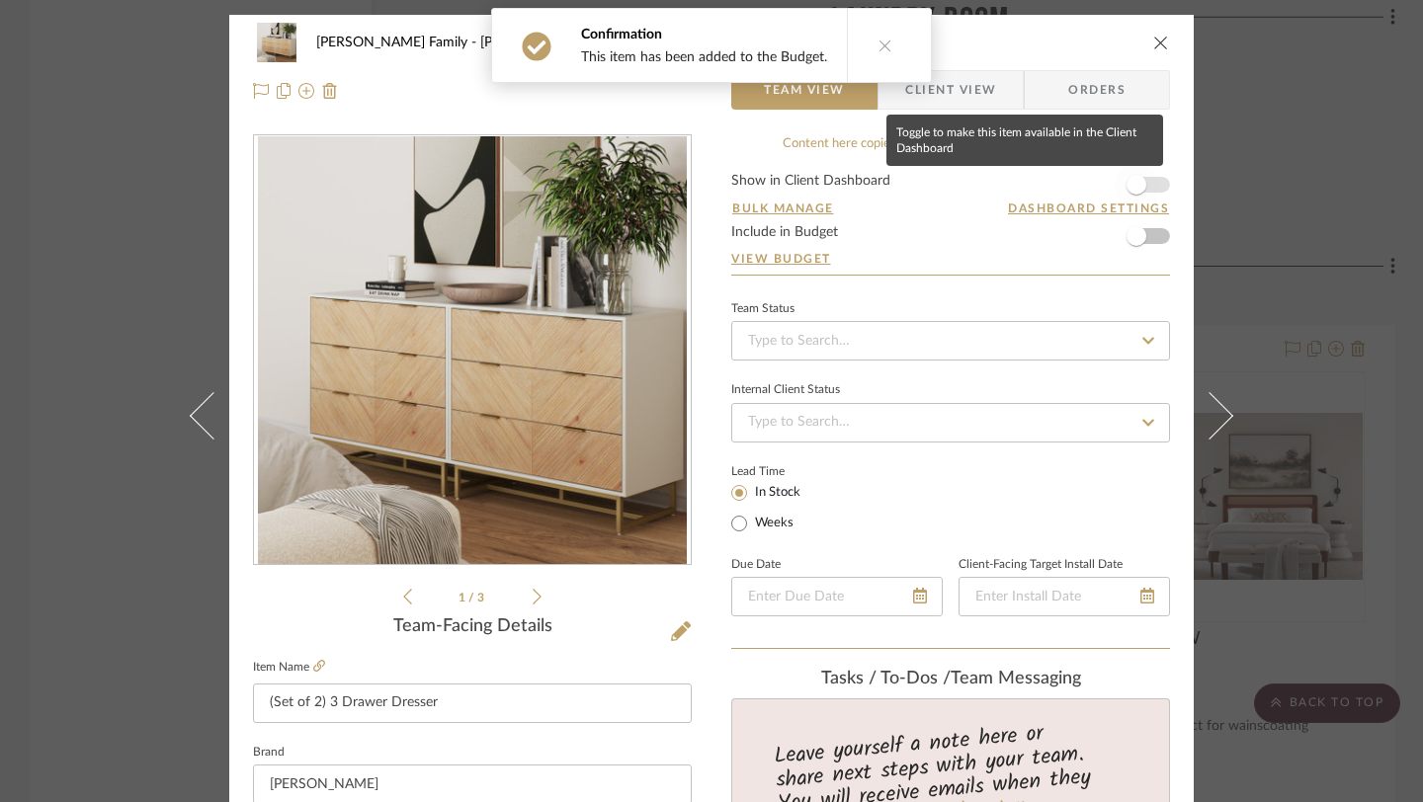
click at [1137, 184] on span "button" at bounding box center [1136, 185] width 20 height 20
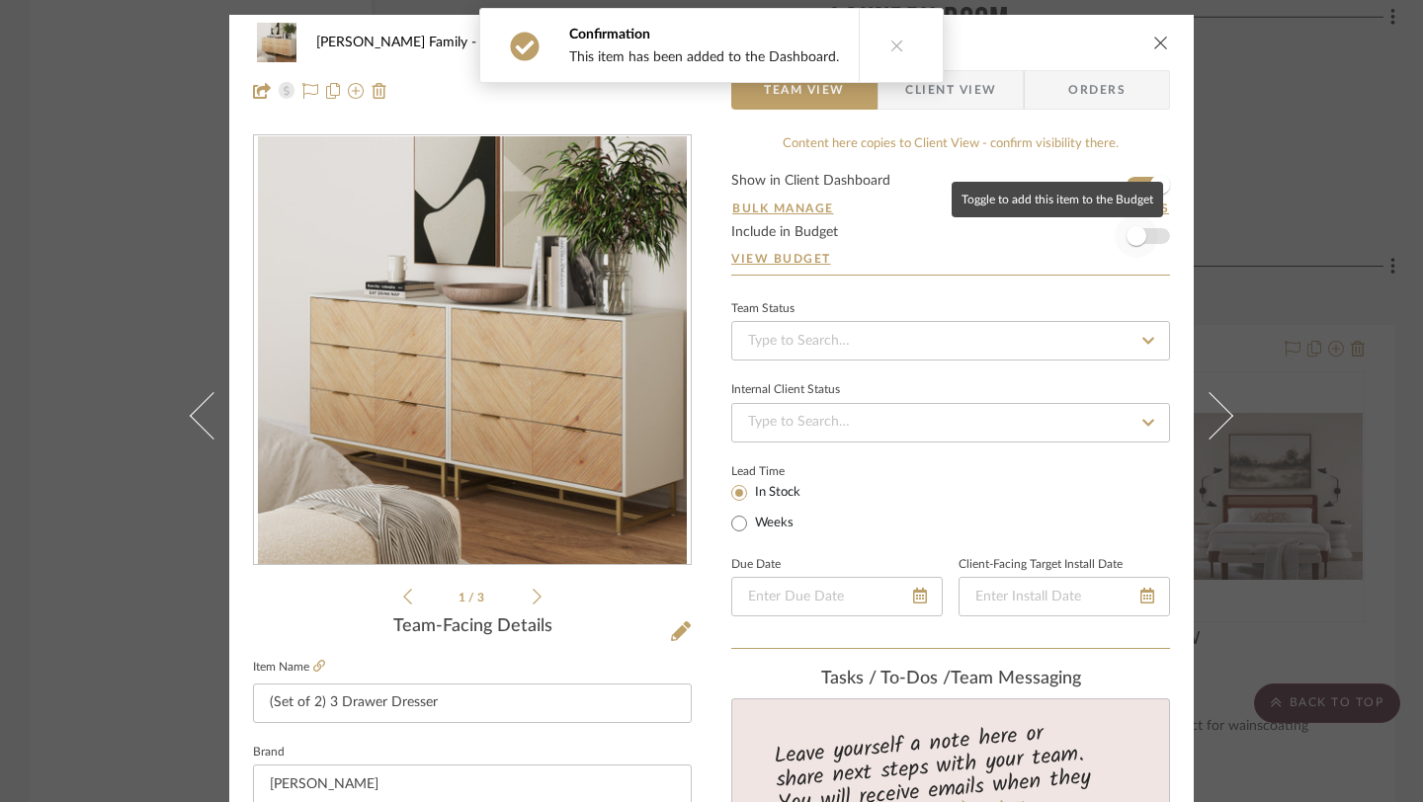
click at [1141, 230] on span "button" at bounding box center [1135, 235] width 43 height 43
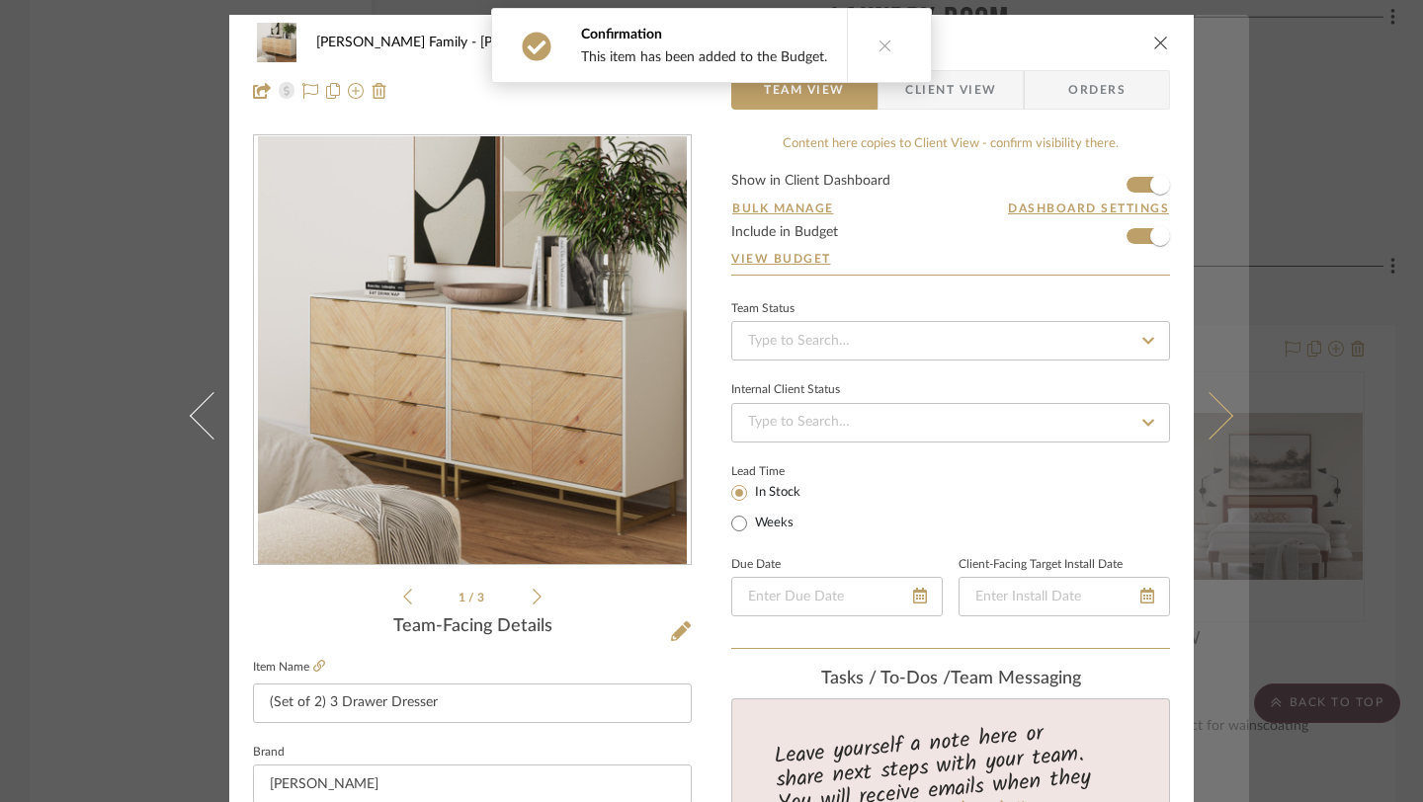
click at [1211, 405] on icon at bounding box center [1209, 415] width 47 height 47
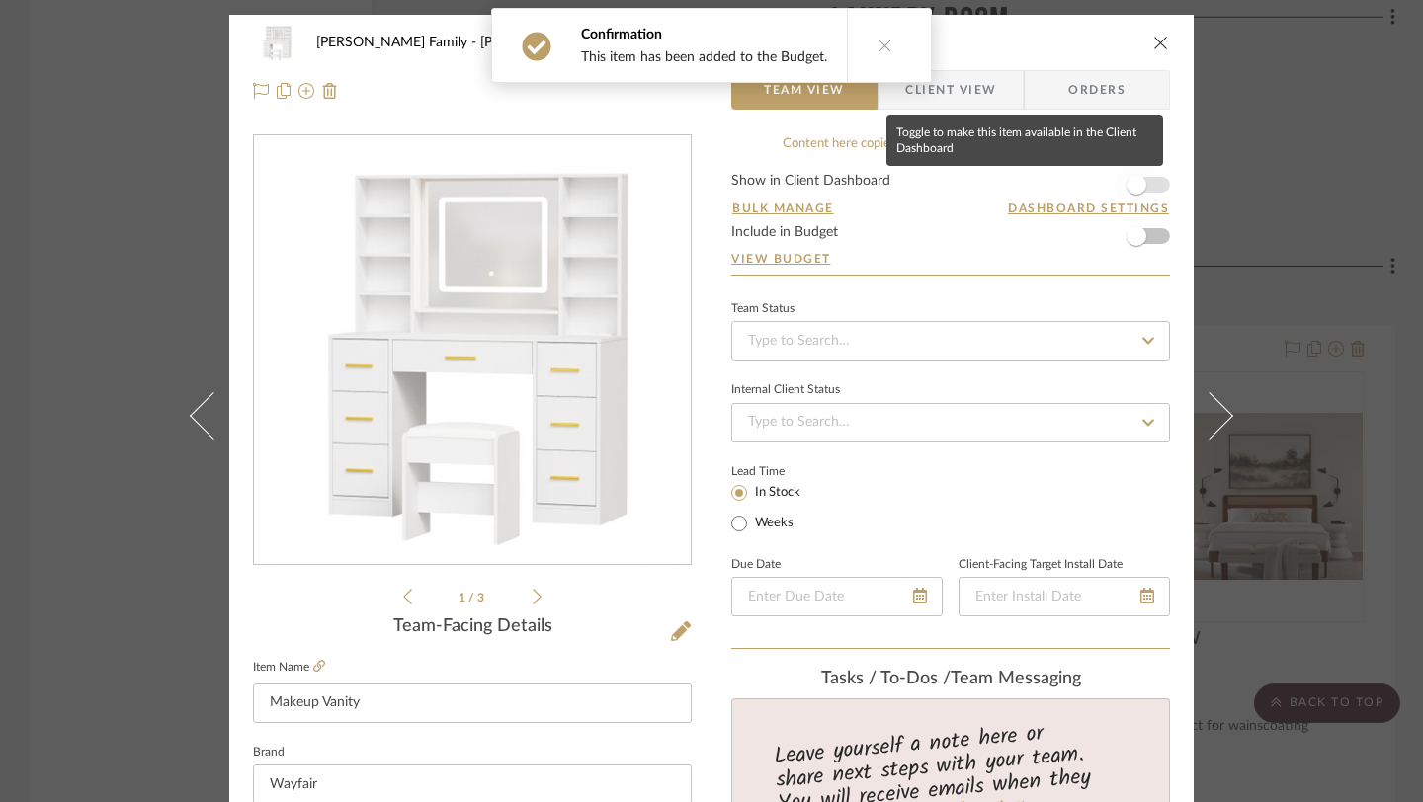
click at [1127, 186] on span "button" at bounding box center [1136, 185] width 20 height 20
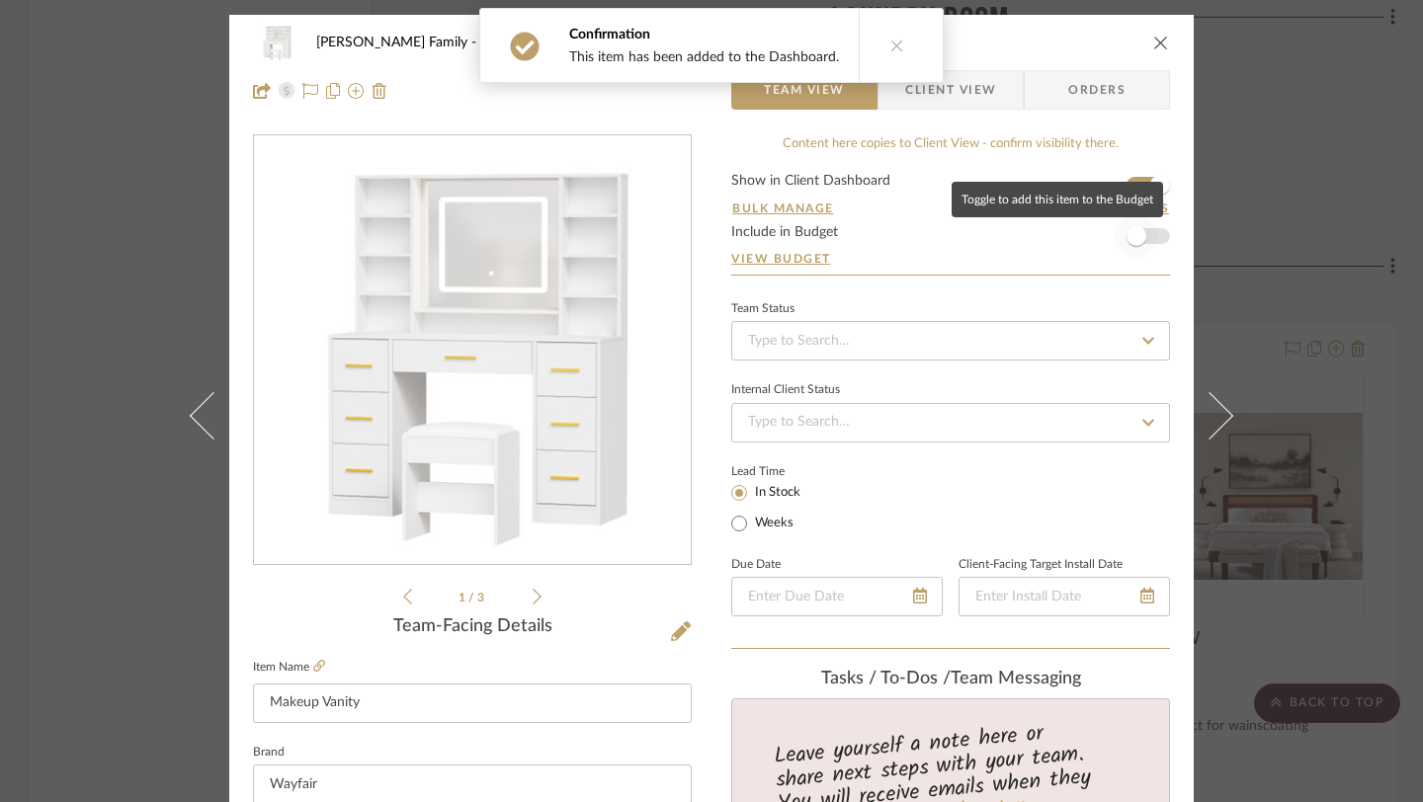
click at [1133, 233] on span "button" at bounding box center [1136, 236] width 20 height 20
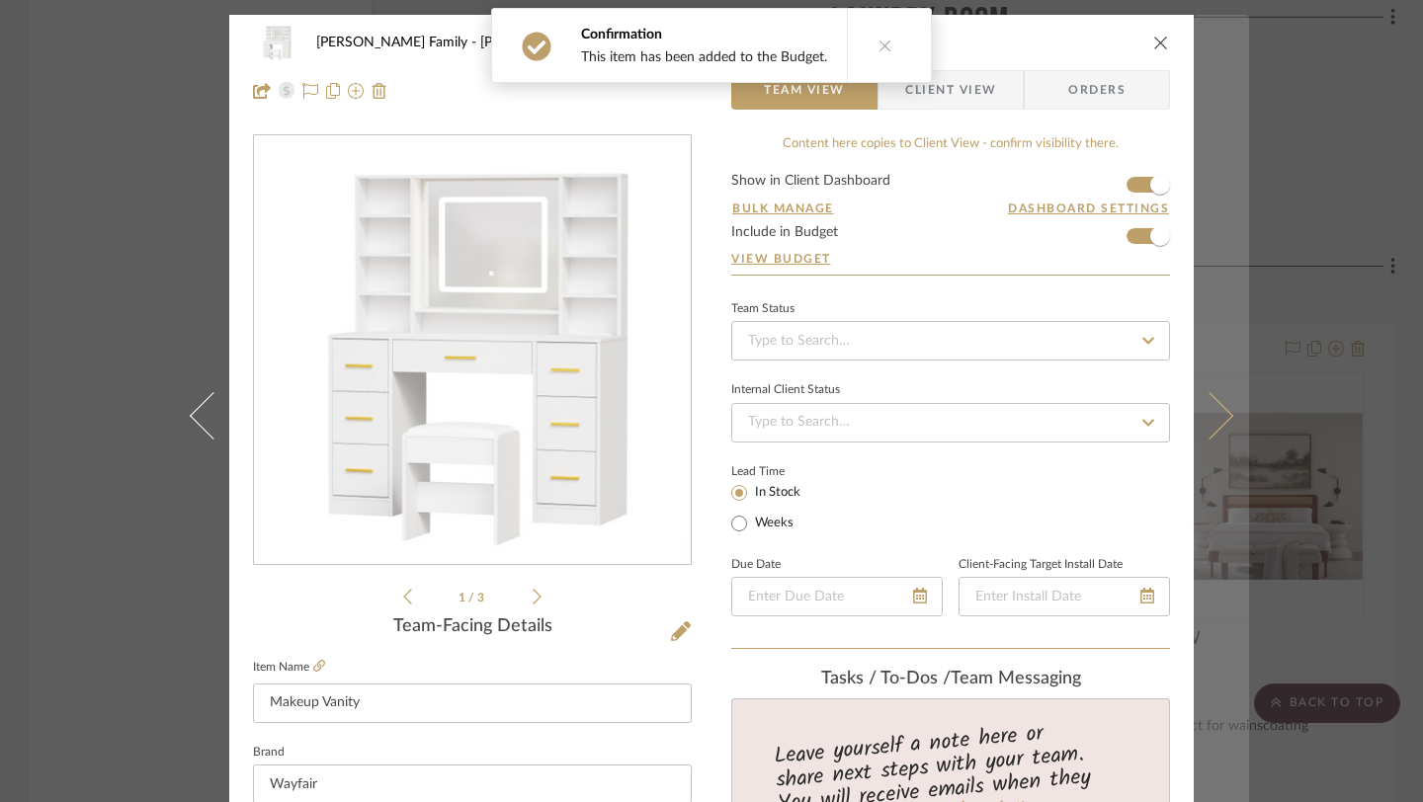
click at [1221, 419] on icon at bounding box center [1209, 415] width 47 height 47
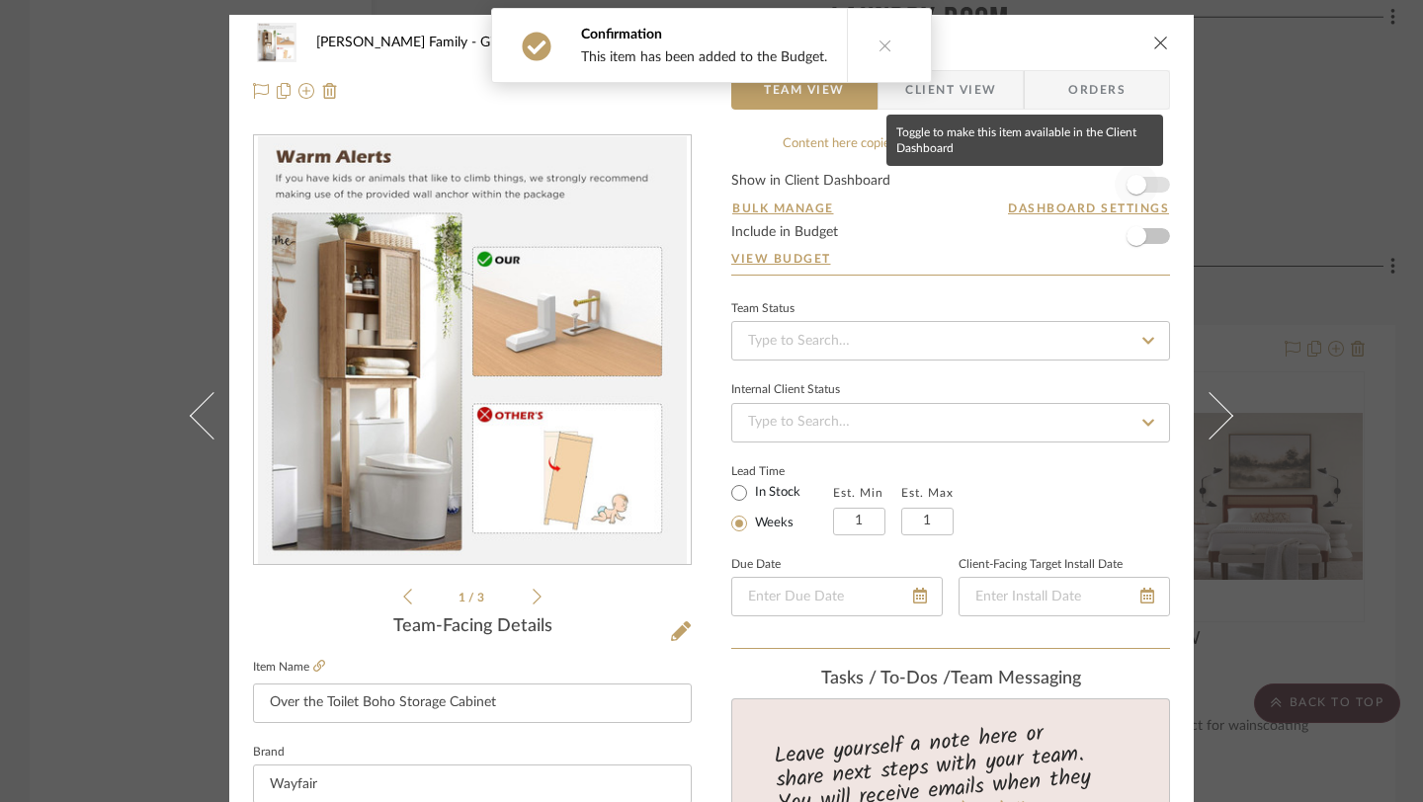
click at [1146, 195] on span "button" at bounding box center [1135, 184] width 43 height 43
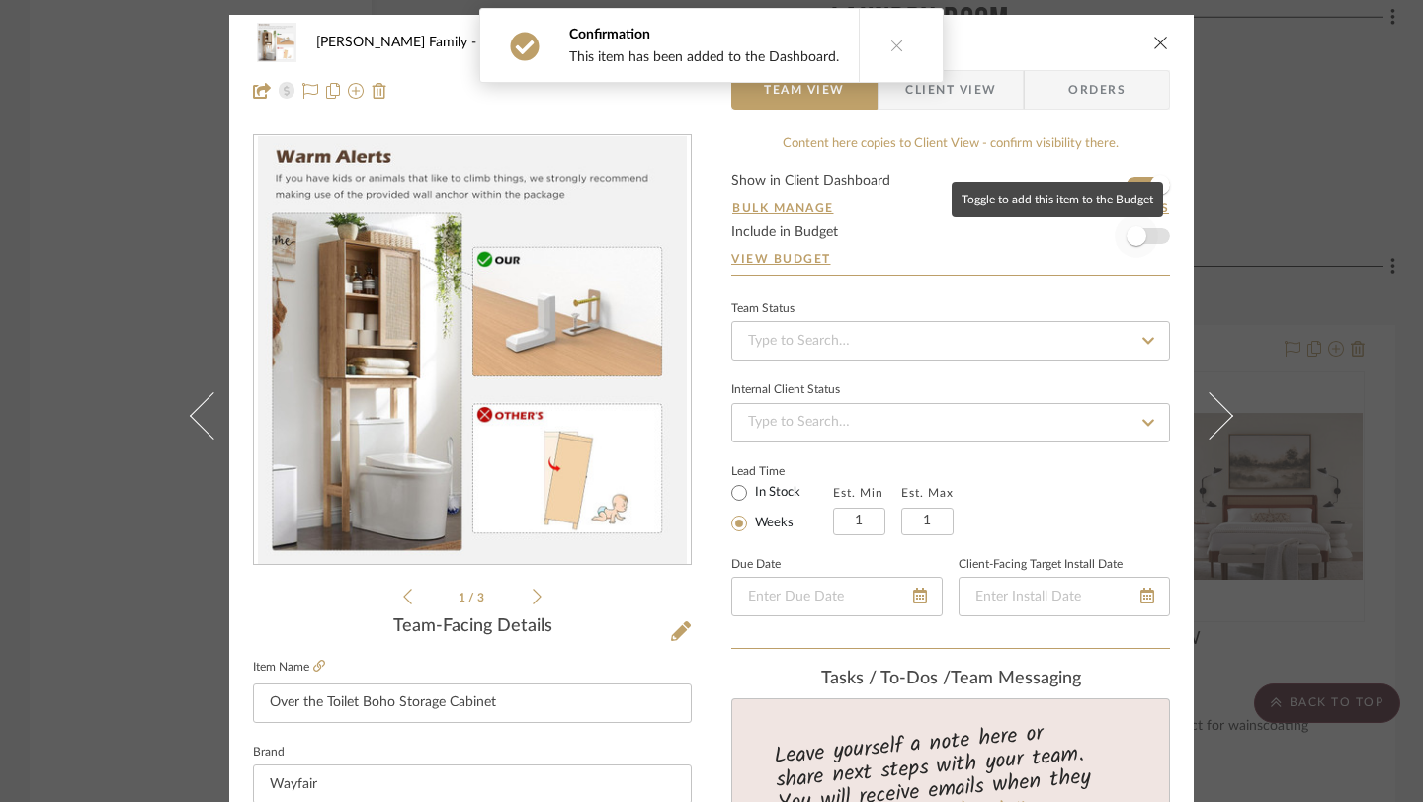
click at [1146, 226] on span "button" at bounding box center [1135, 235] width 43 height 43
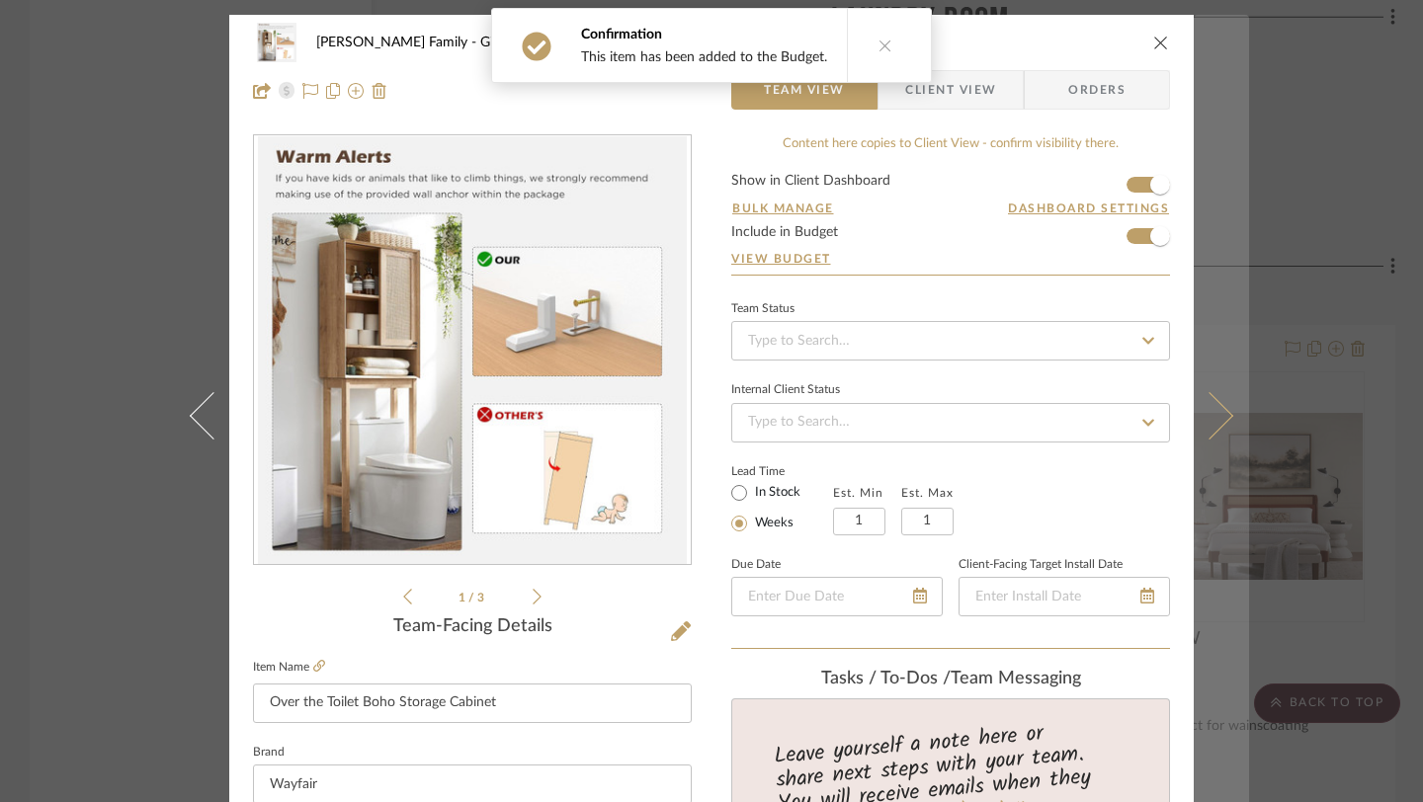
click at [1193, 390] on button at bounding box center [1220, 416] width 55 height 802
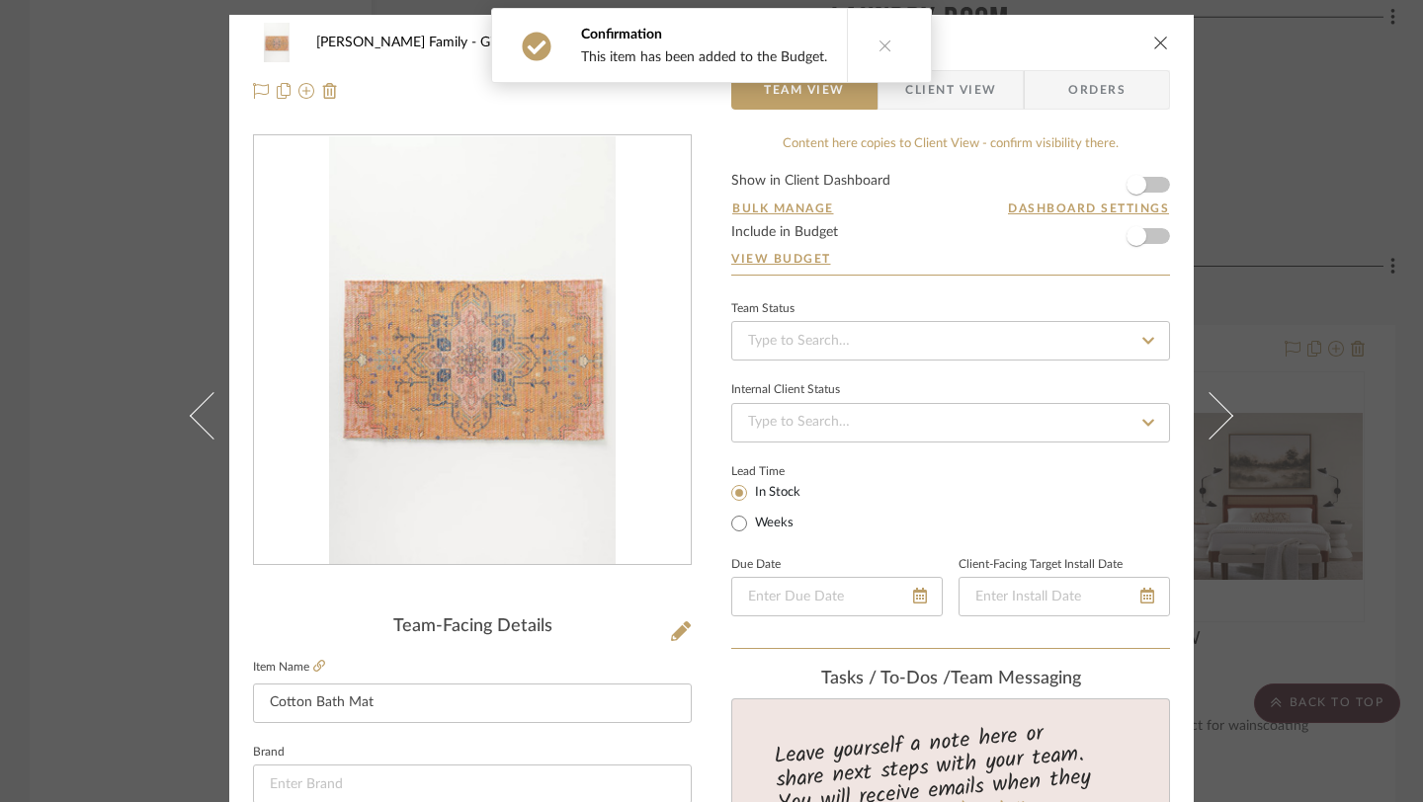
click at [1159, 183] on form "Show in Client Dashboard Bulk Manage Dashboard Settings Include in Budget View …" at bounding box center [950, 224] width 439 height 101
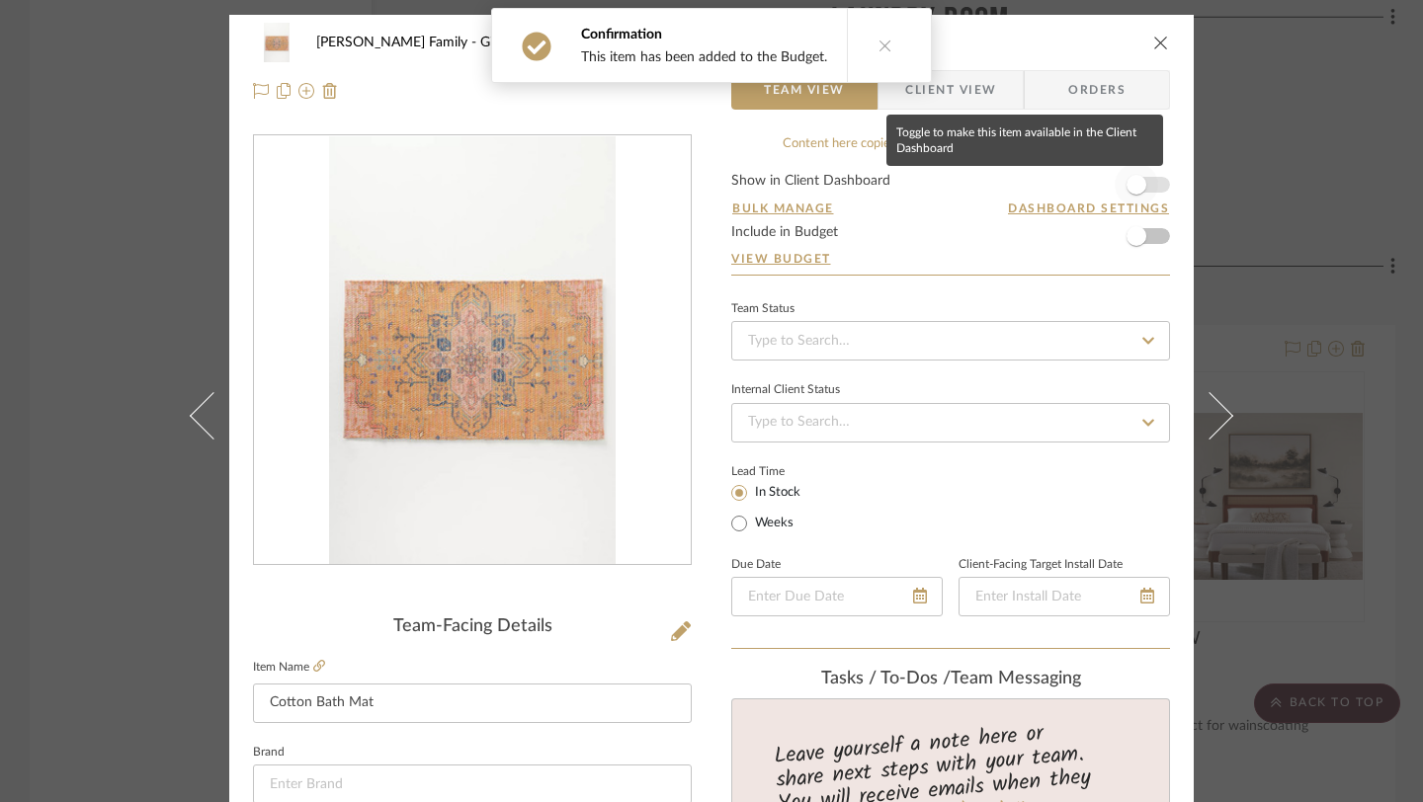
click at [1147, 182] on span "button" at bounding box center [1135, 184] width 43 height 43
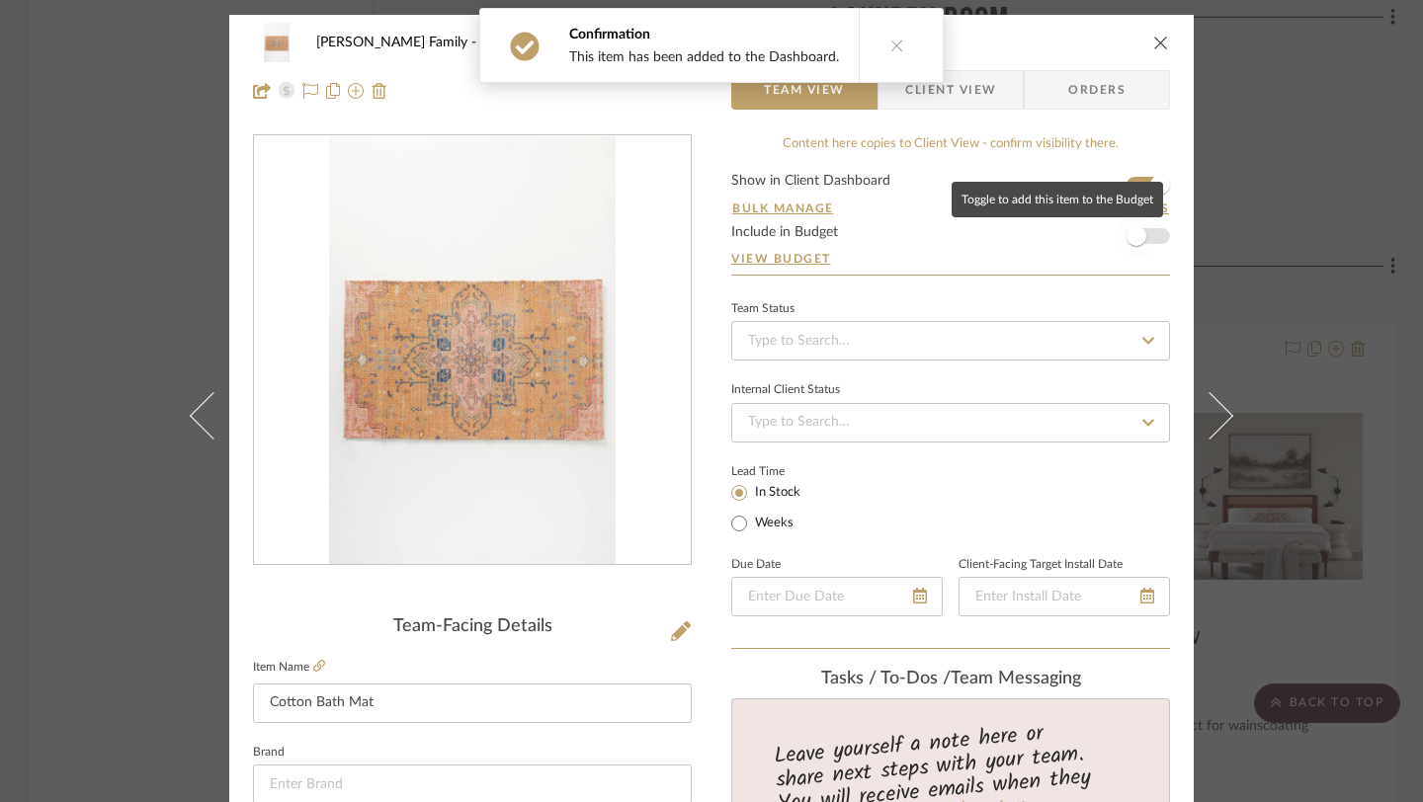
click at [1144, 240] on span "button" at bounding box center [1135, 235] width 43 height 43
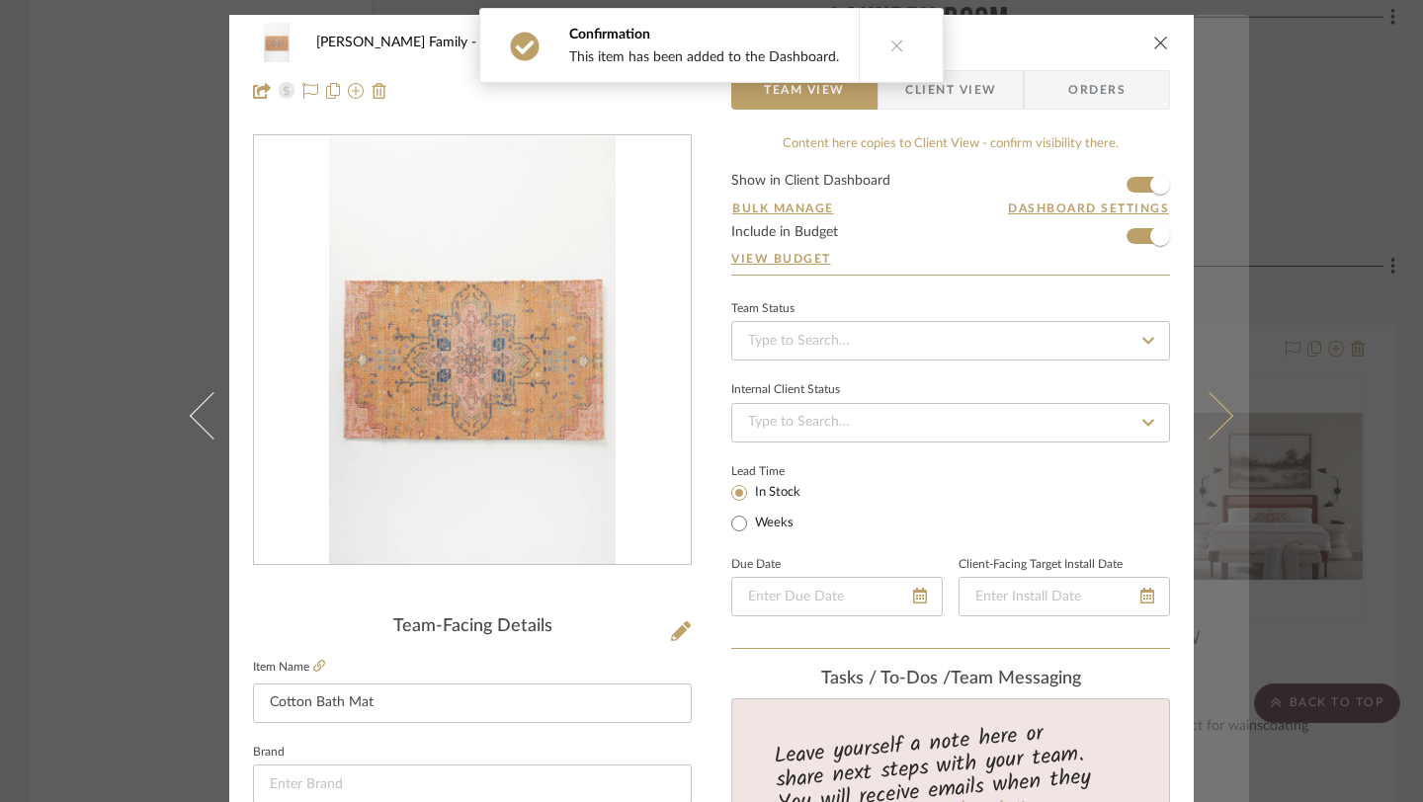
click at [1225, 426] on button at bounding box center [1220, 416] width 55 height 802
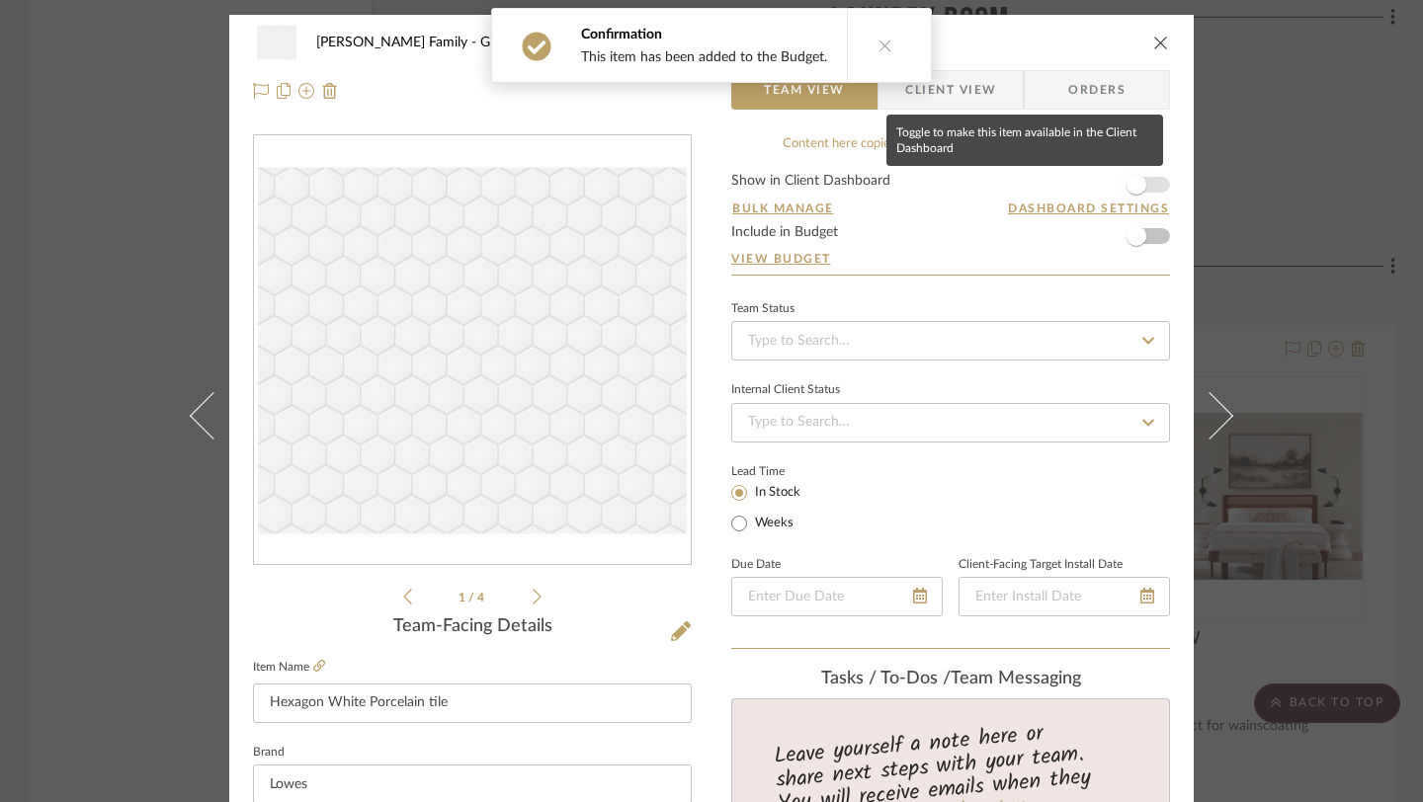
click at [1148, 190] on span "button" at bounding box center [1135, 184] width 43 height 43
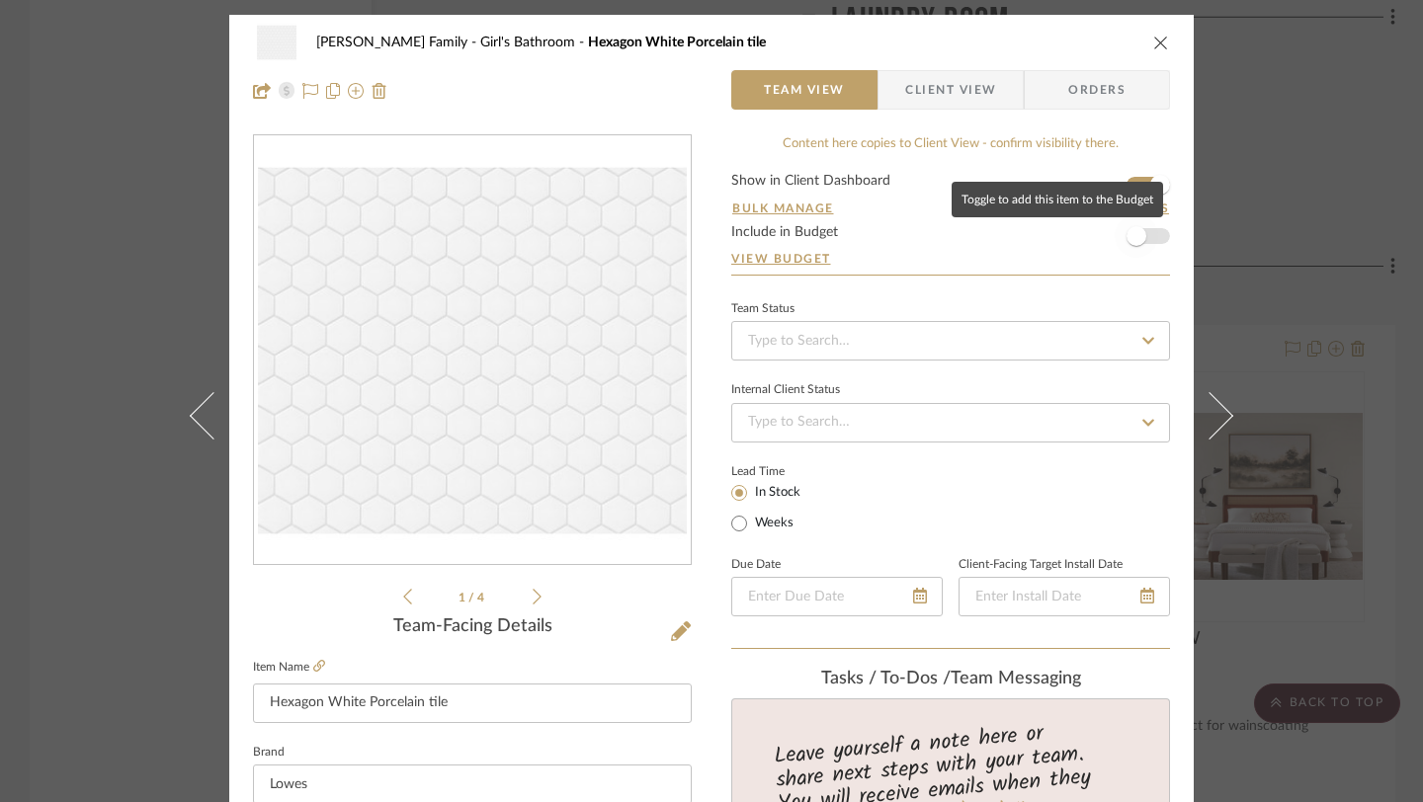
click at [1147, 240] on span "button" at bounding box center [1135, 235] width 43 height 43
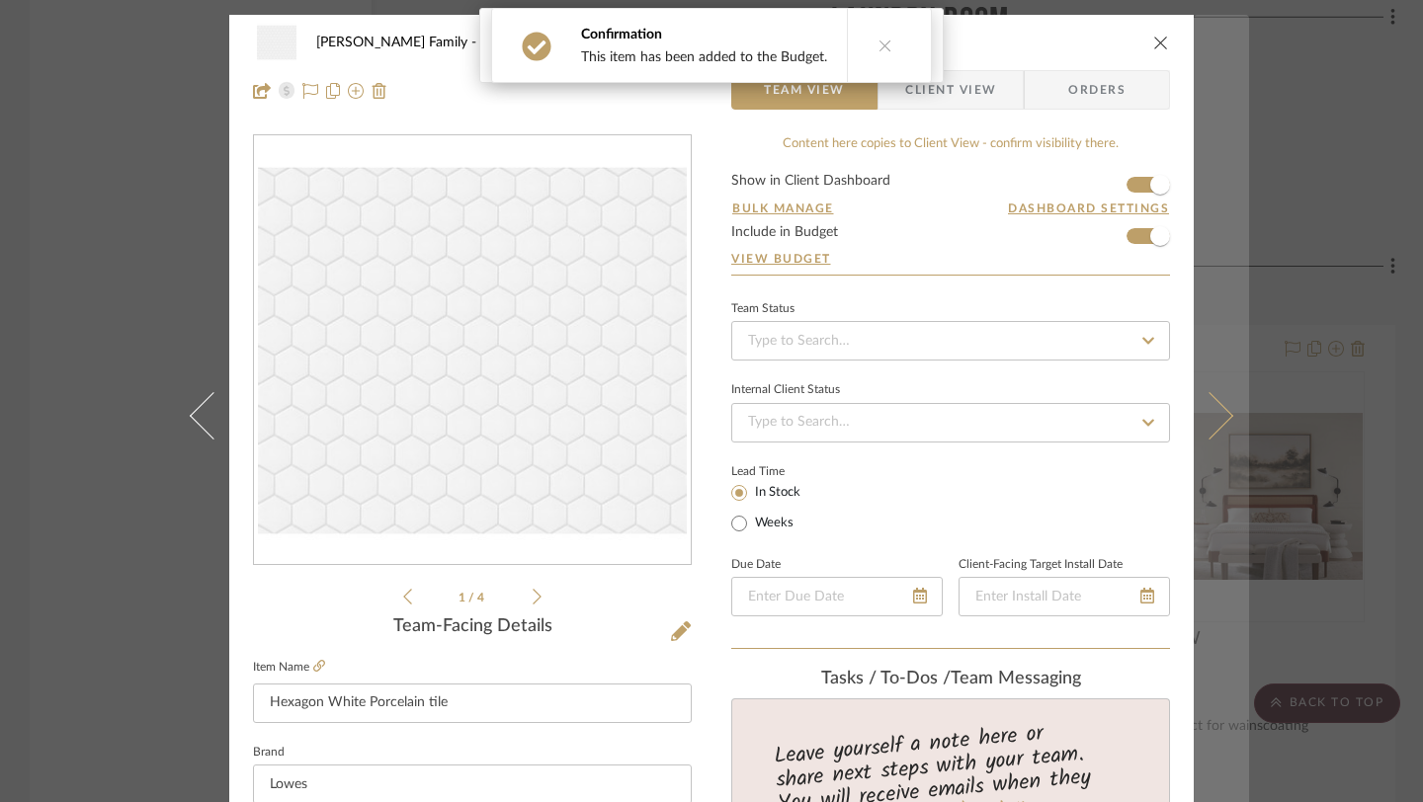
click at [1206, 392] on button at bounding box center [1220, 416] width 55 height 802
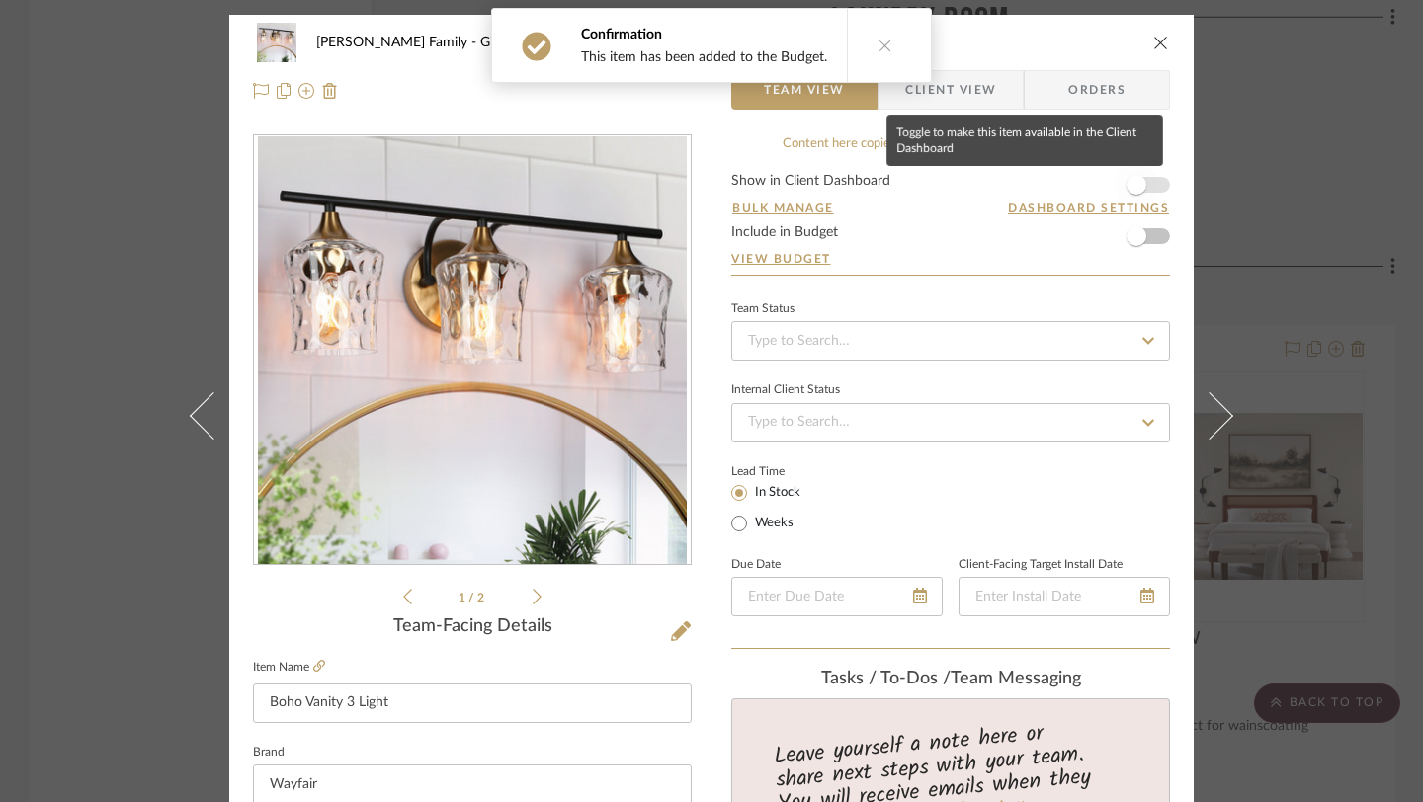
click at [1142, 181] on span "button" at bounding box center [1135, 184] width 43 height 43
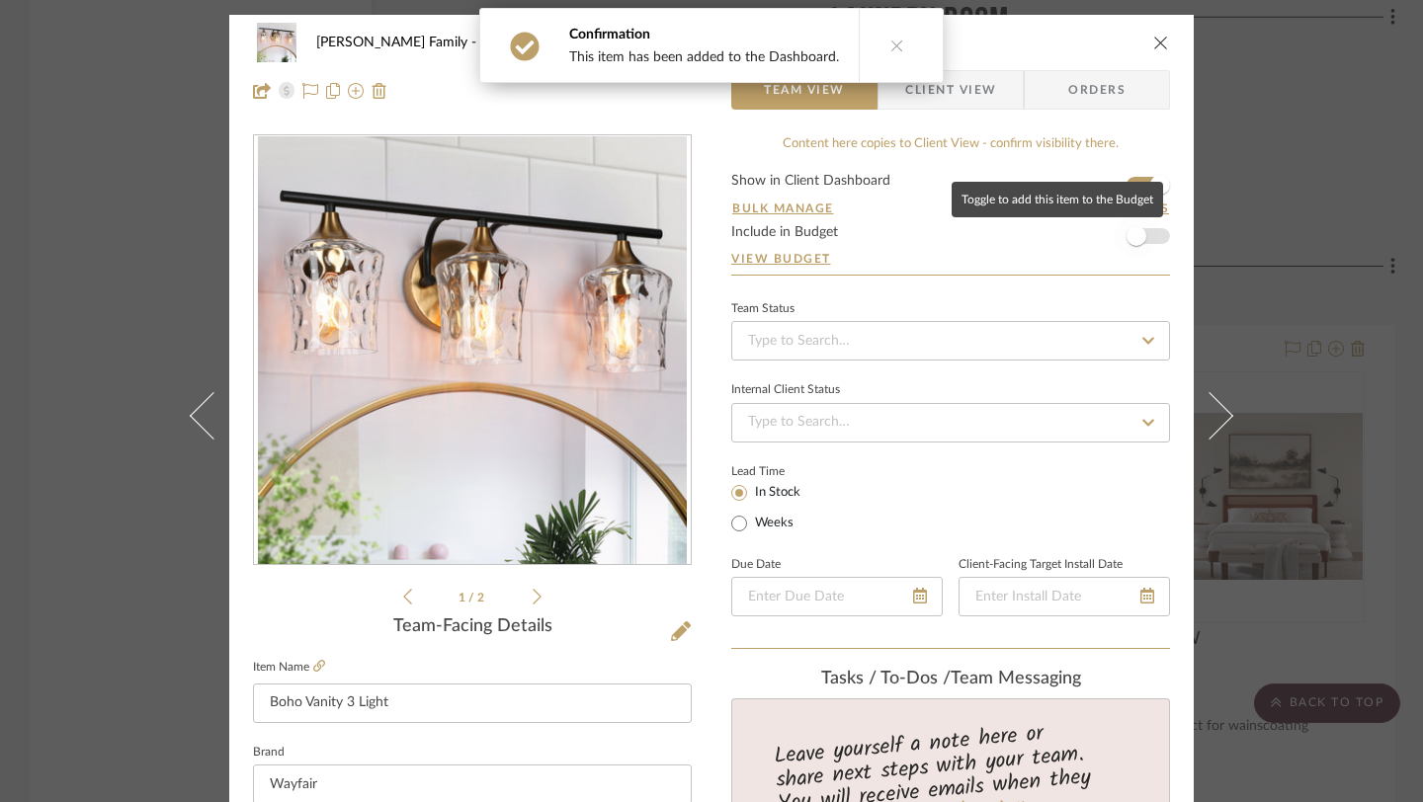
click at [1141, 225] on span "button" at bounding box center [1135, 235] width 43 height 43
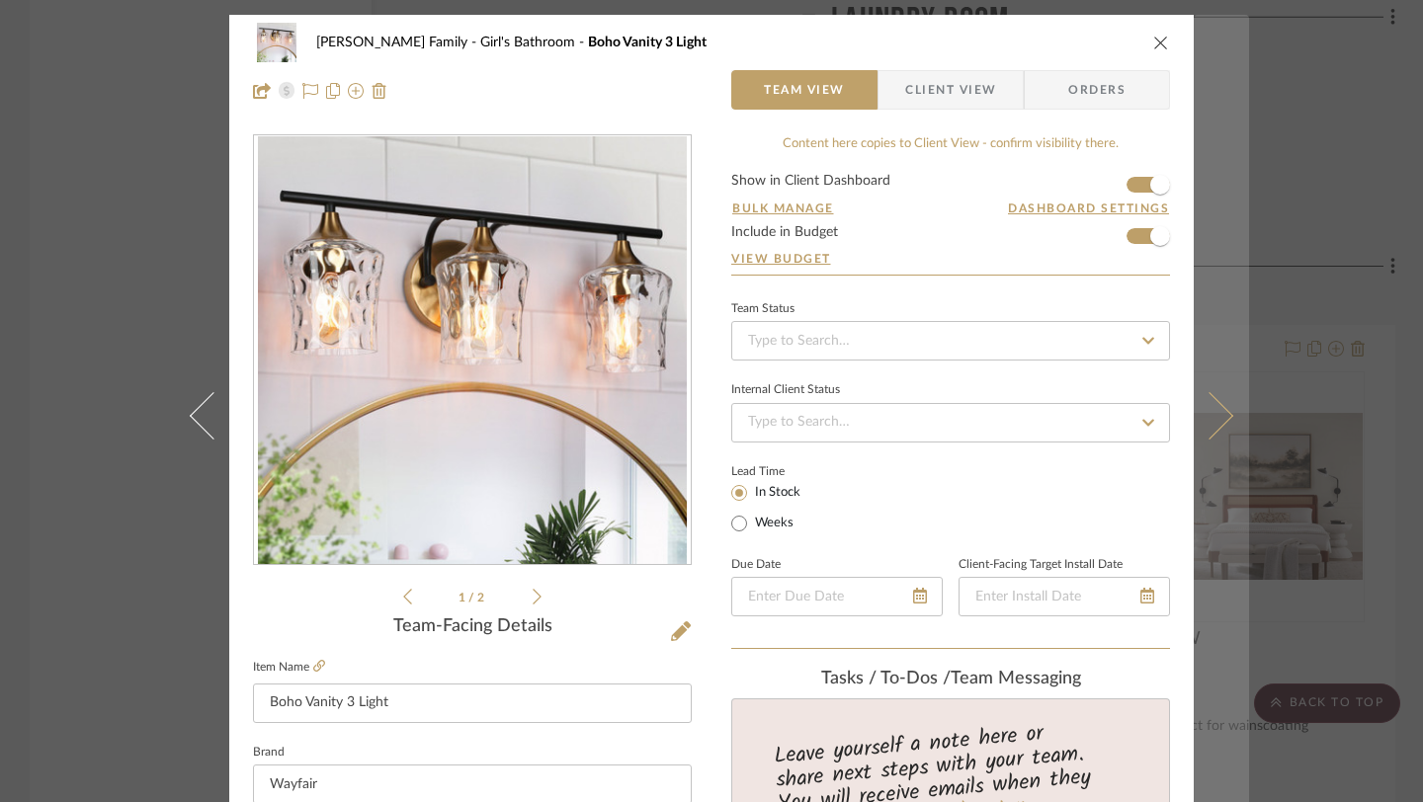
click at [1232, 442] on button at bounding box center [1220, 416] width 55 height 802
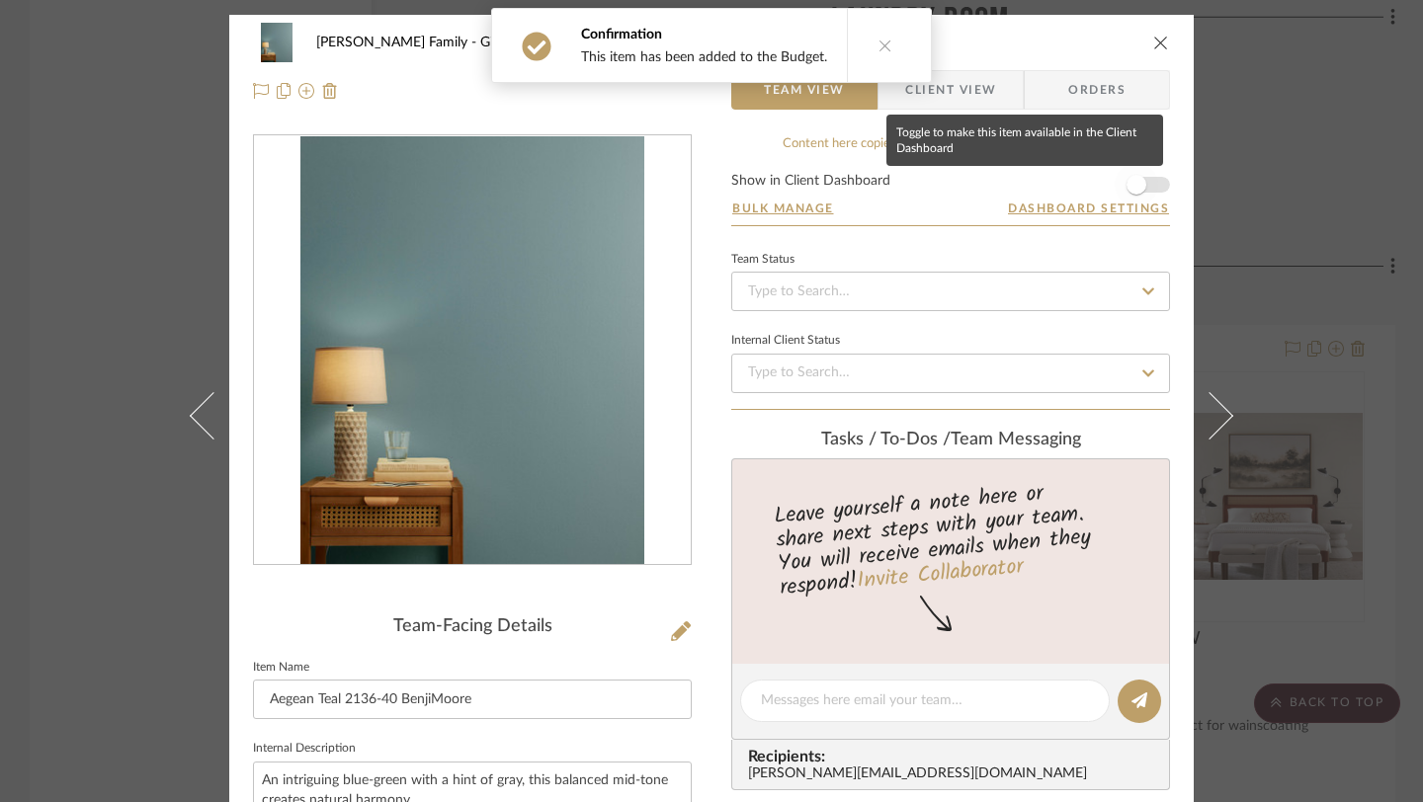
click at [1129, 185] on span "button" at bounding box center [1136, 185] width 20 height 20
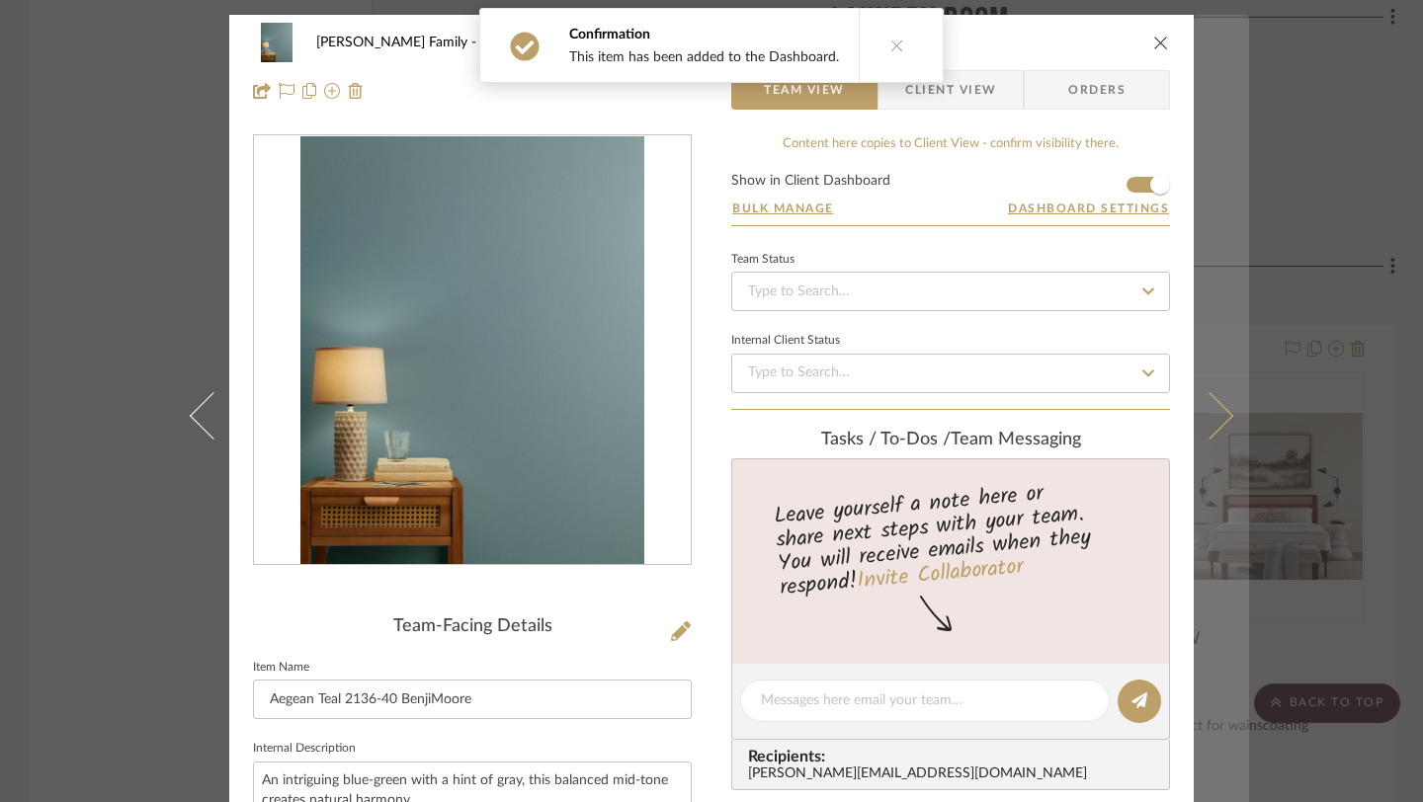
click at [1220, 398] on button at bounding box center [1220, 416] width 55 height 802
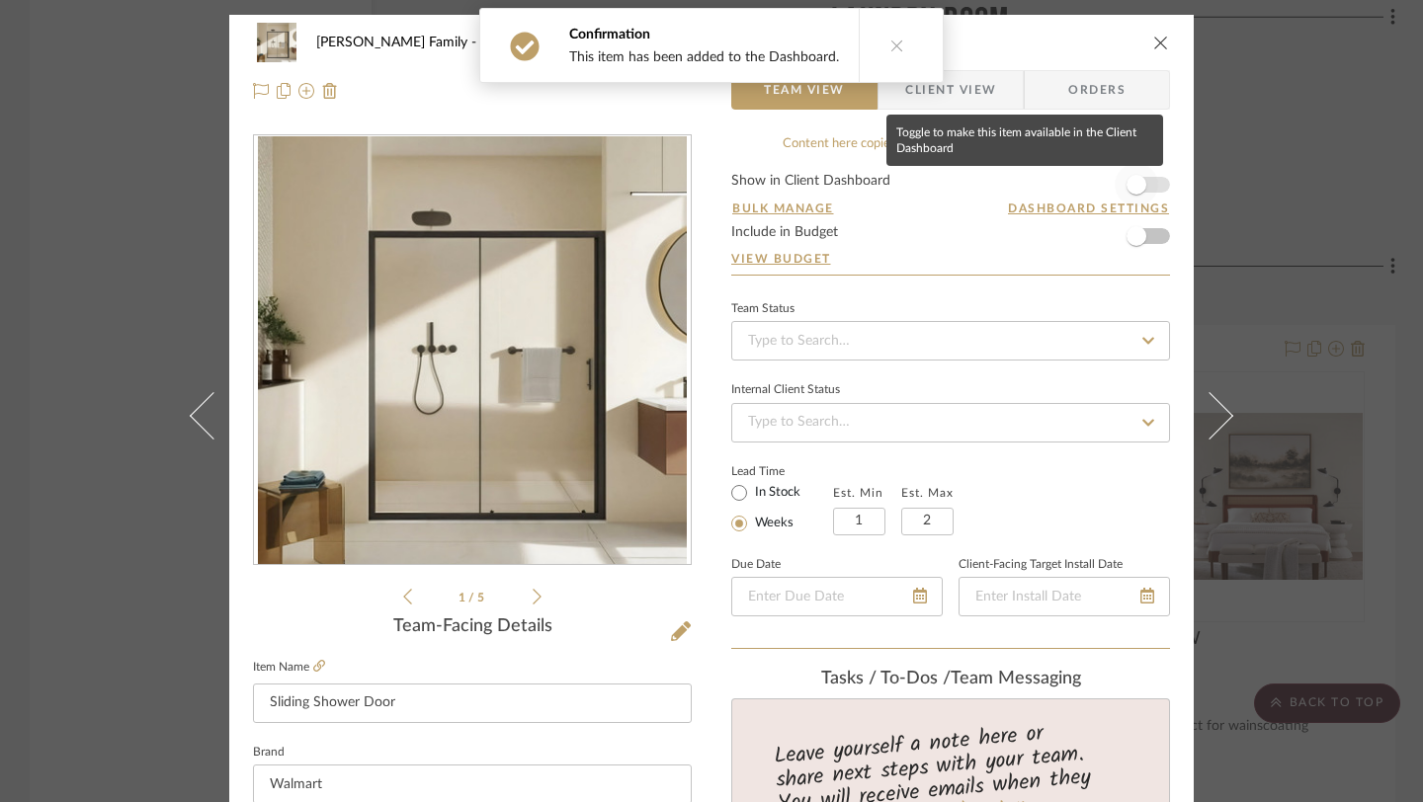
click at [1130, 184] on span "button" at bounding box center [1136, 185] width 20 height 20
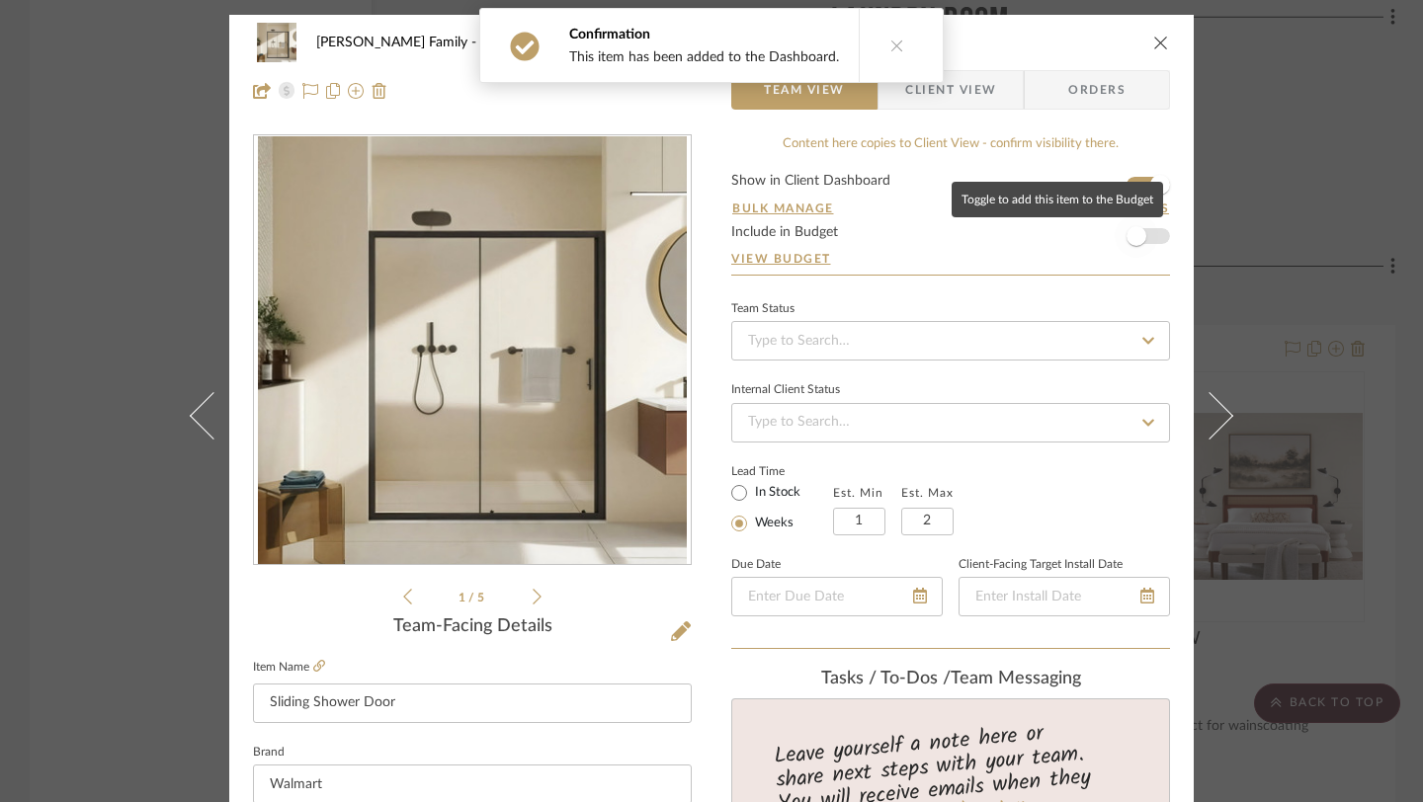
click at [1134, 248] on span "button" at bounding box center [1135, 235] width 43 height 43
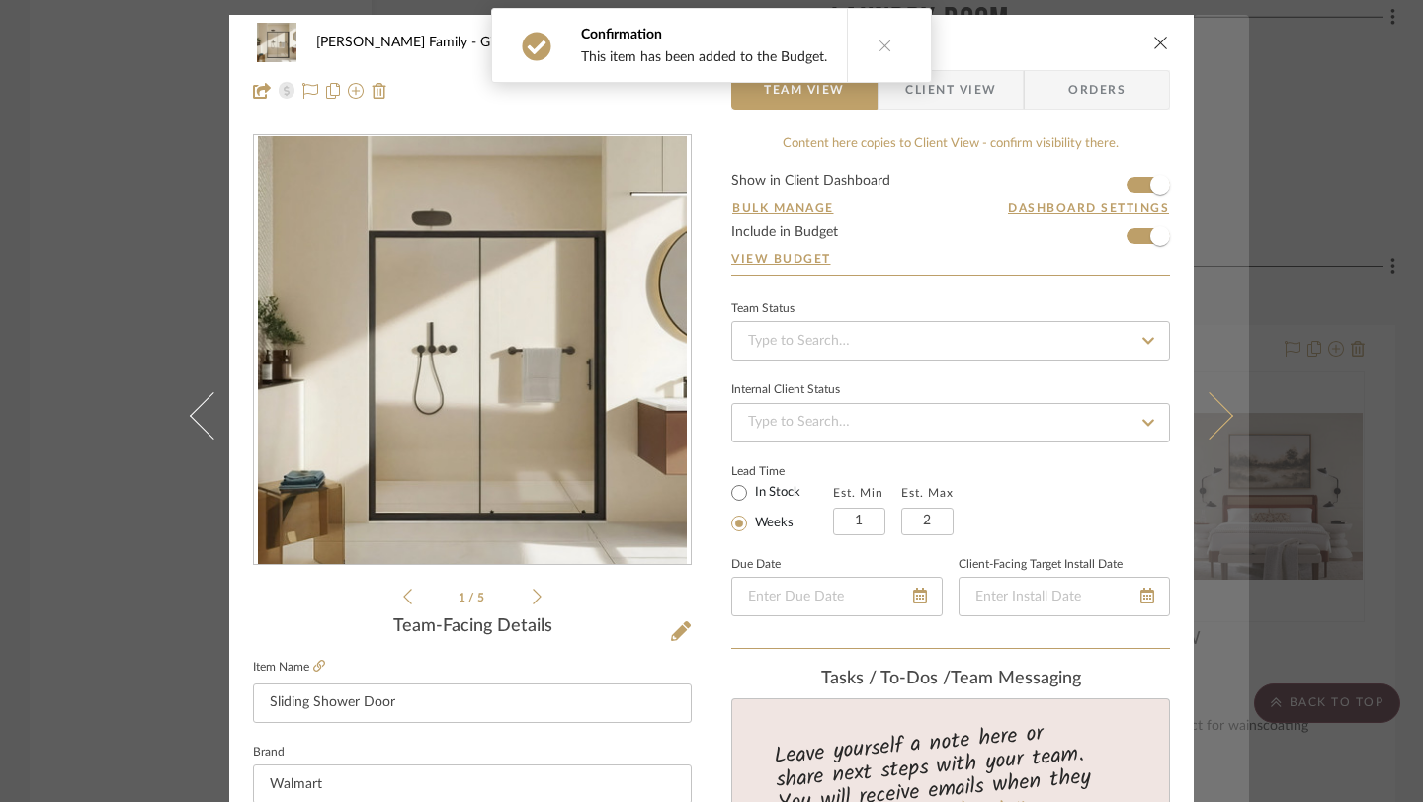
click at [1215, 384] on button at bounding box center [1220, 416] width 55 height 802
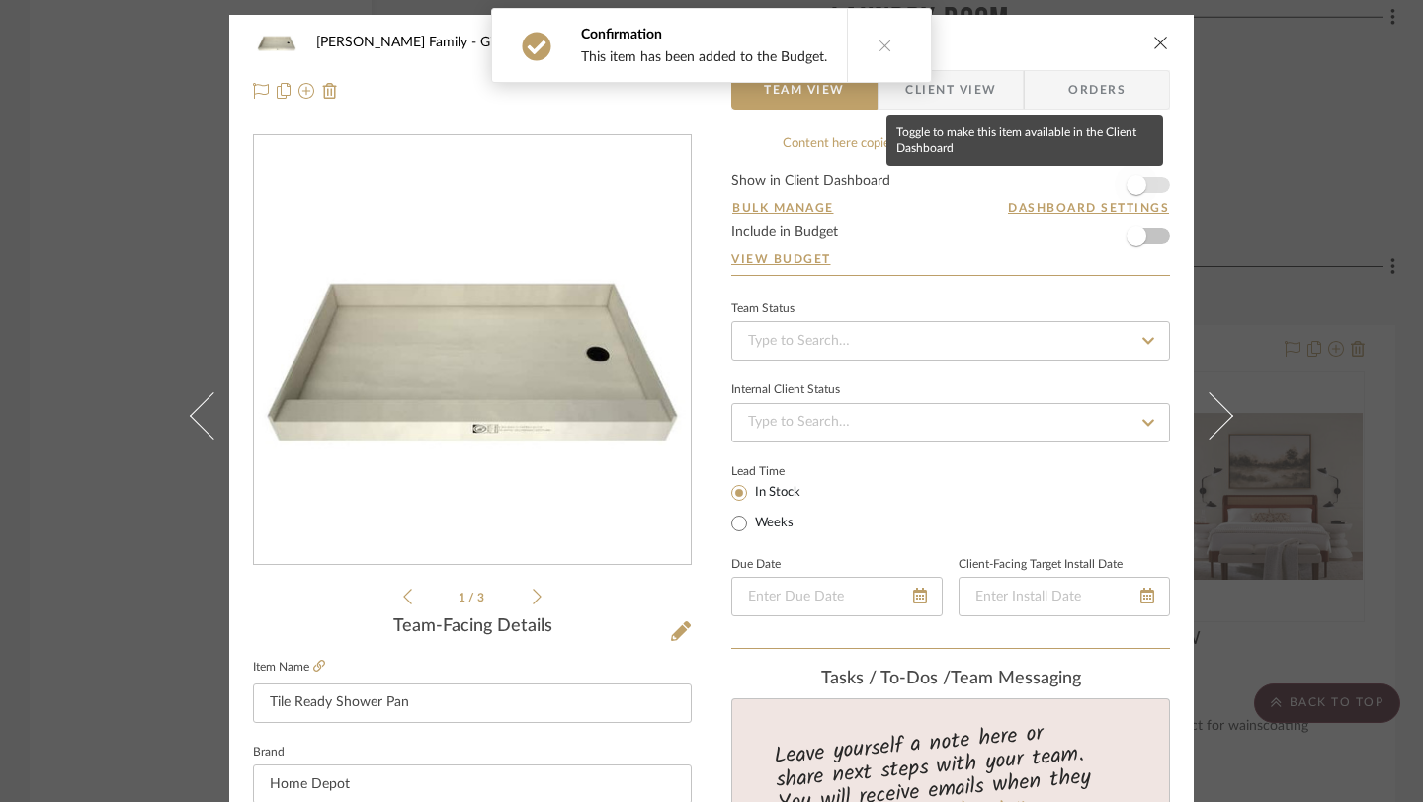
click at [1148, 179] on span "button" at bounding box center [1135, 184] width 43 height 43
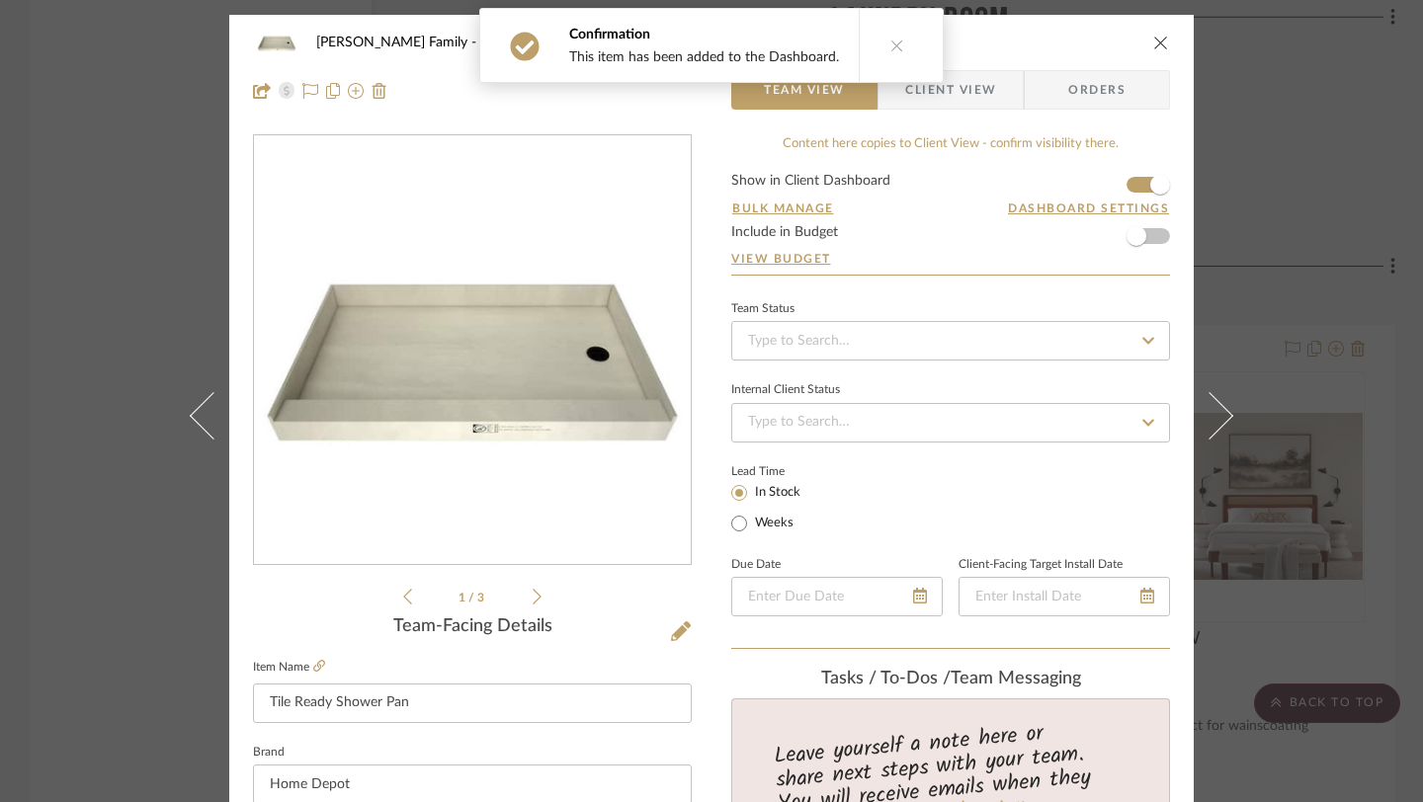
click at [1154, 246] on form "Show in Client Dashboard Bulk Manage Dashboard Settings Include in Budget View …" at bounding box center [950, 224] width 439 height 101
click at [1130, 236] on span "button" at bounding box center [1136, 236] width 20 height 20
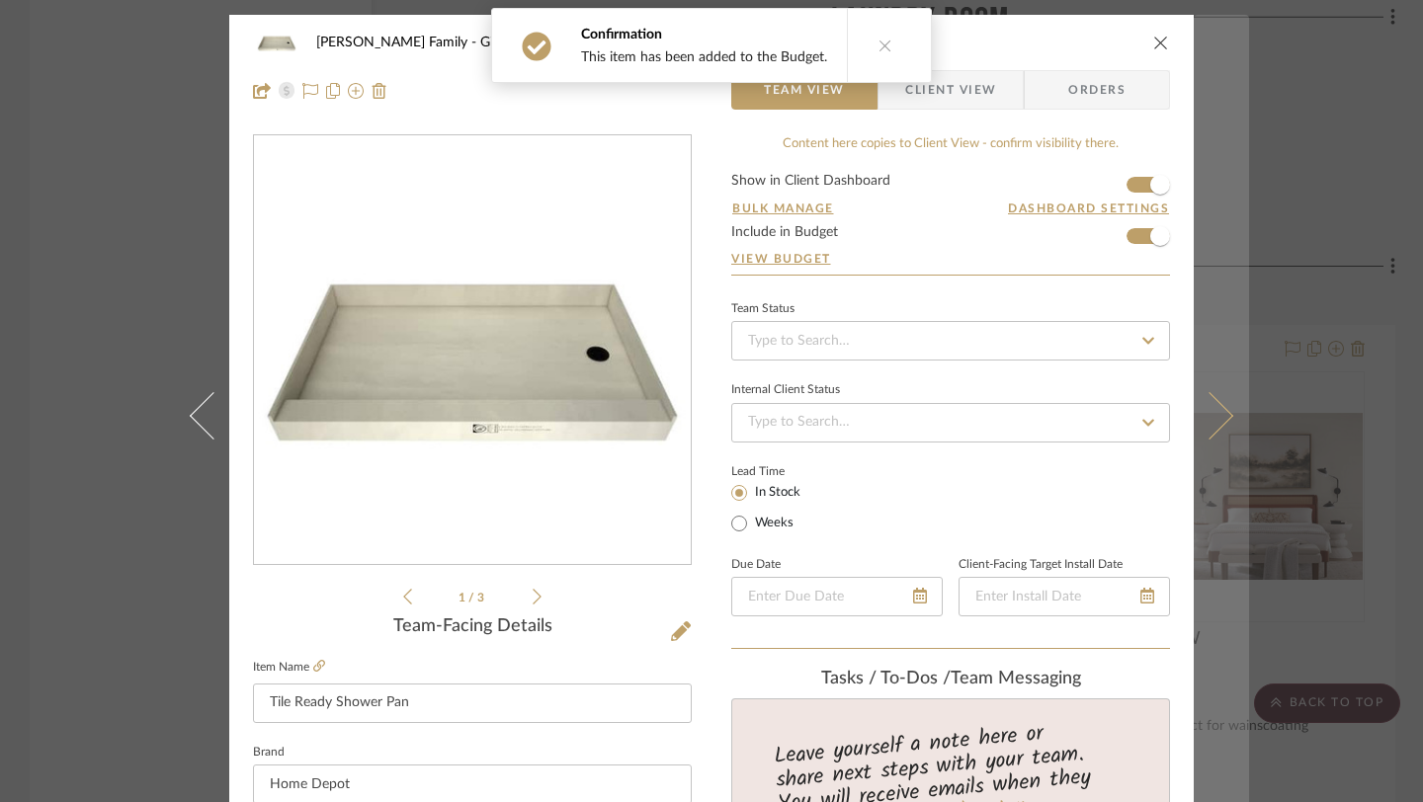
click at [1214, 406] on icon at bounding box center [1209, 415] width 47 height 47
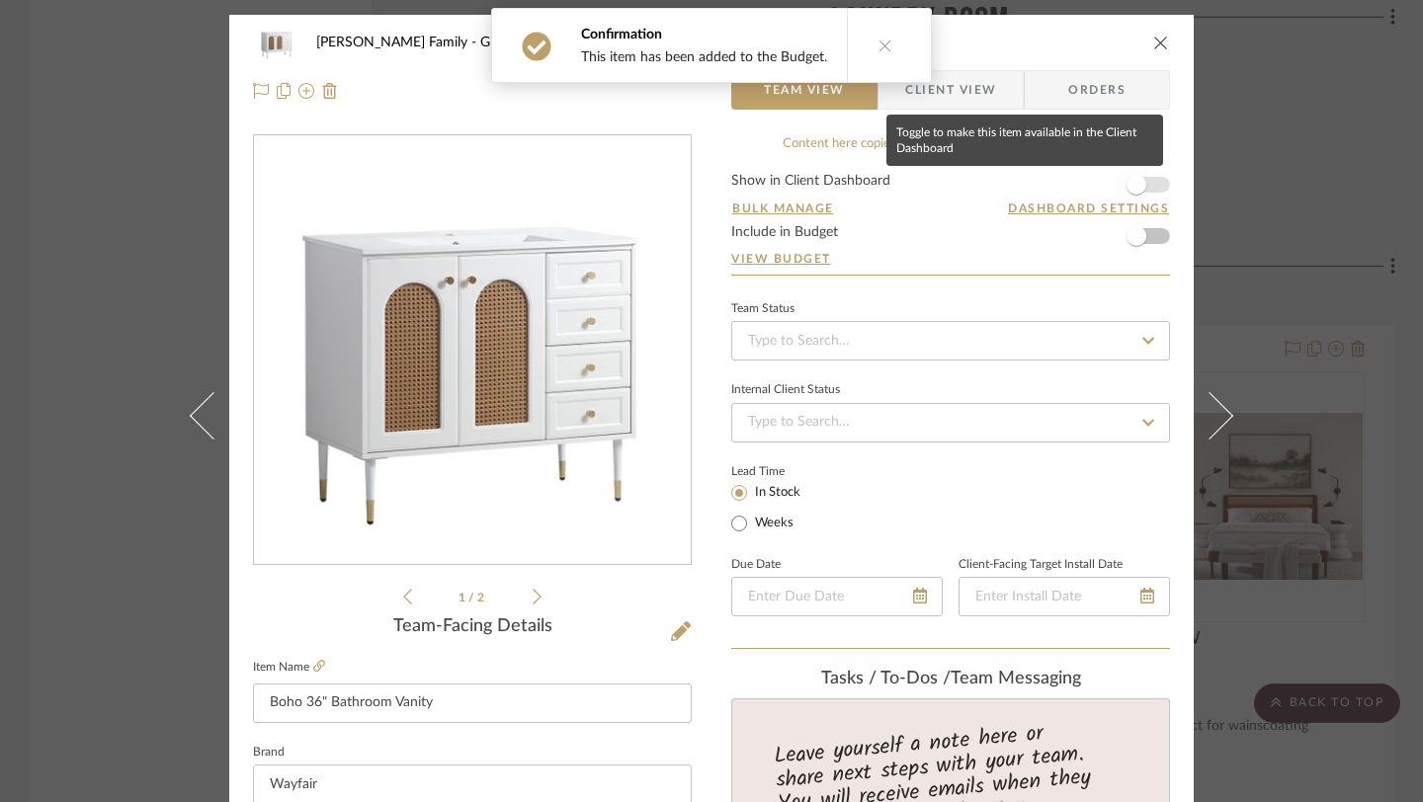
click at [1131, 181] on span "button" at bounding box center [1136, 185] width 20 height 20
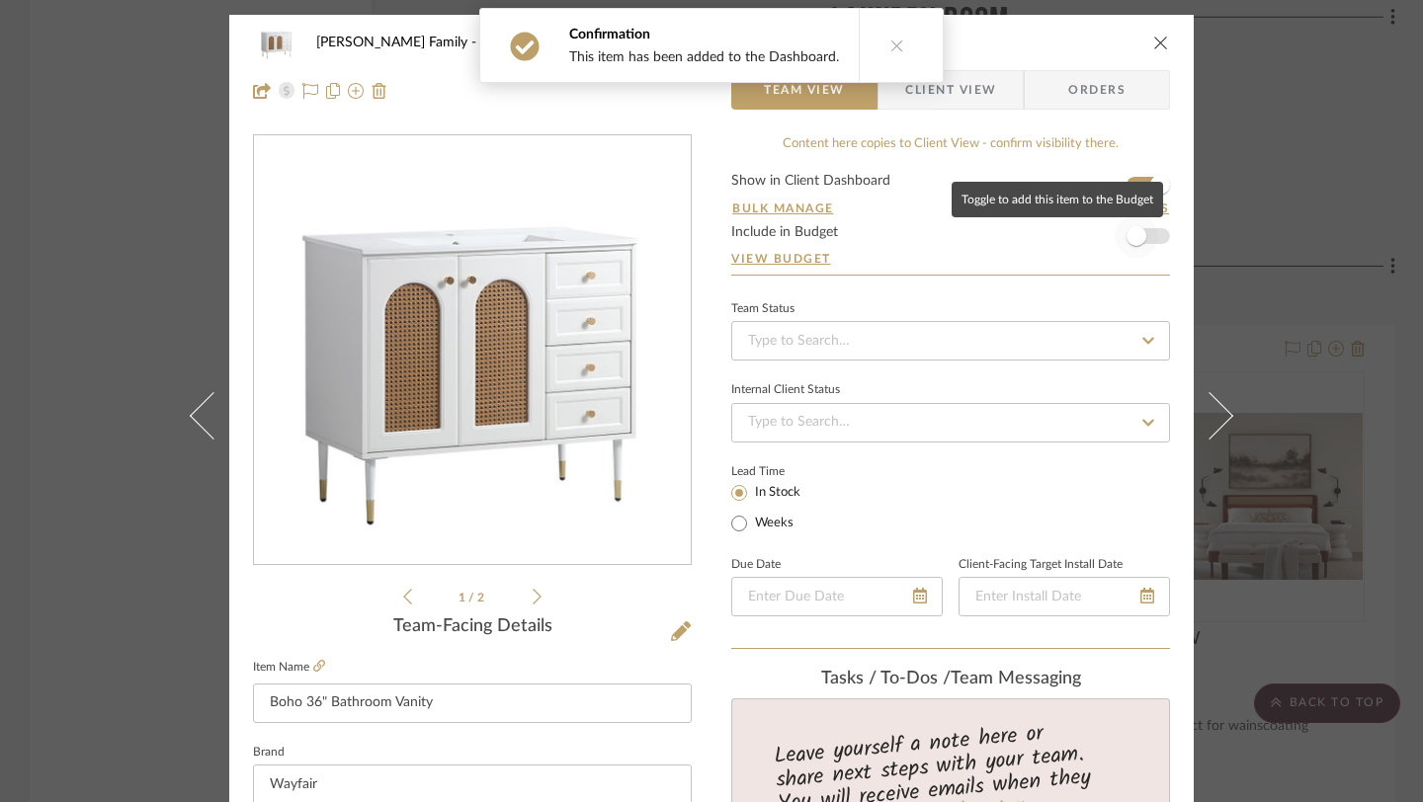
click at [1132, 247] on span "button" at bounding box center [1135, 235] width 43 height 43
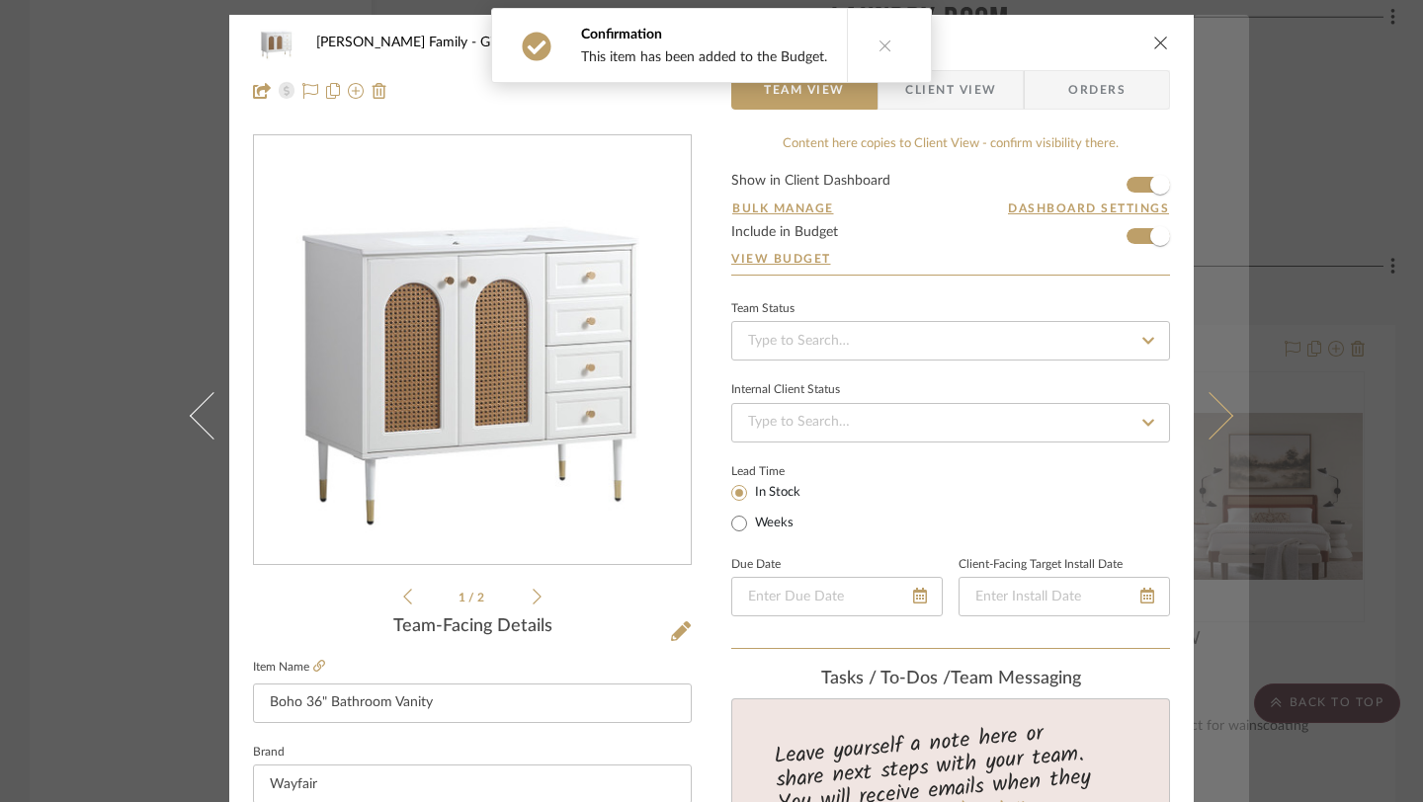
click at [1200, 398] on icon at bounding box center [1209, 415] width 47 height 47
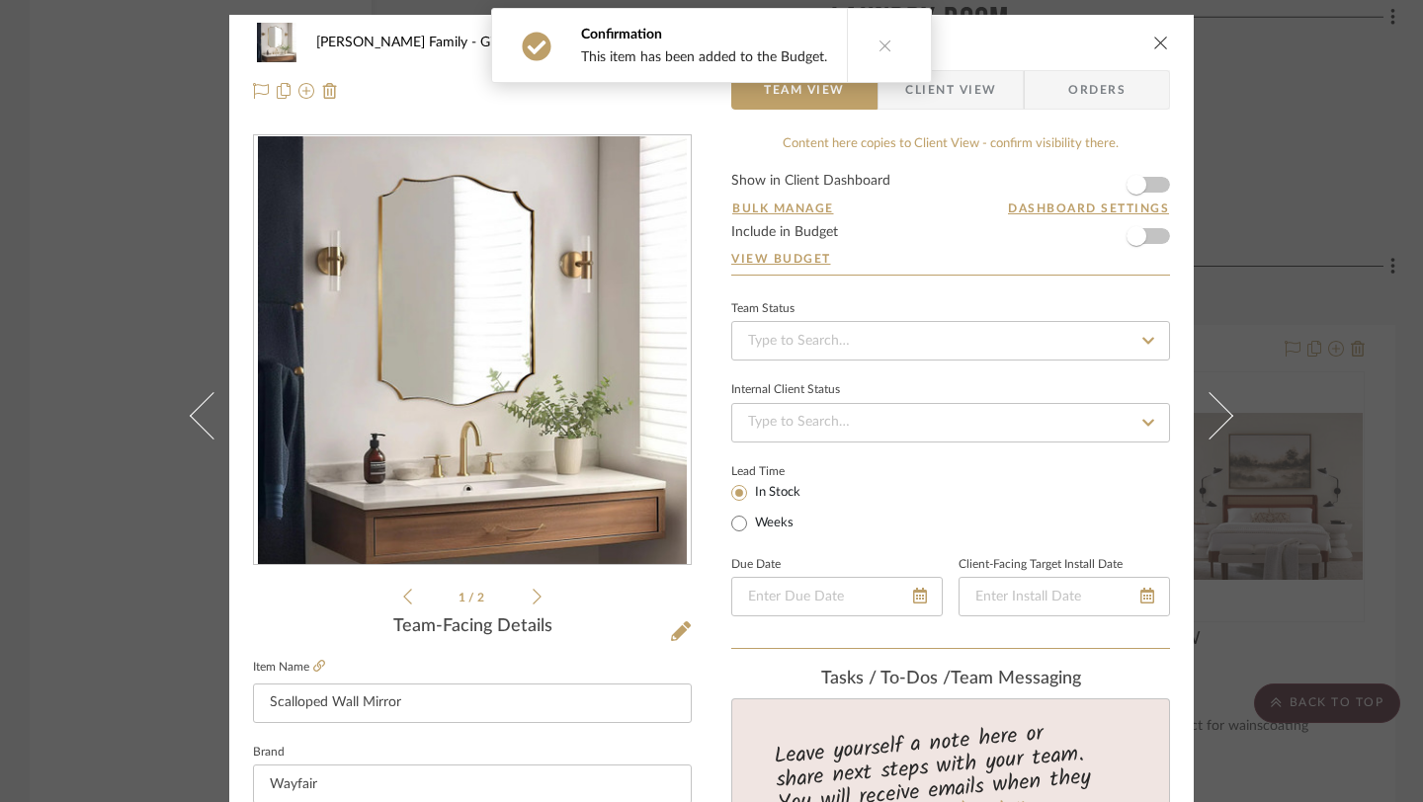
click at [1153, 185] on form "Show in Client Dashboard Bulk Manage Dashboard Settings Include in Budget View …" at bounding box center [950, 224] width 439 height 101
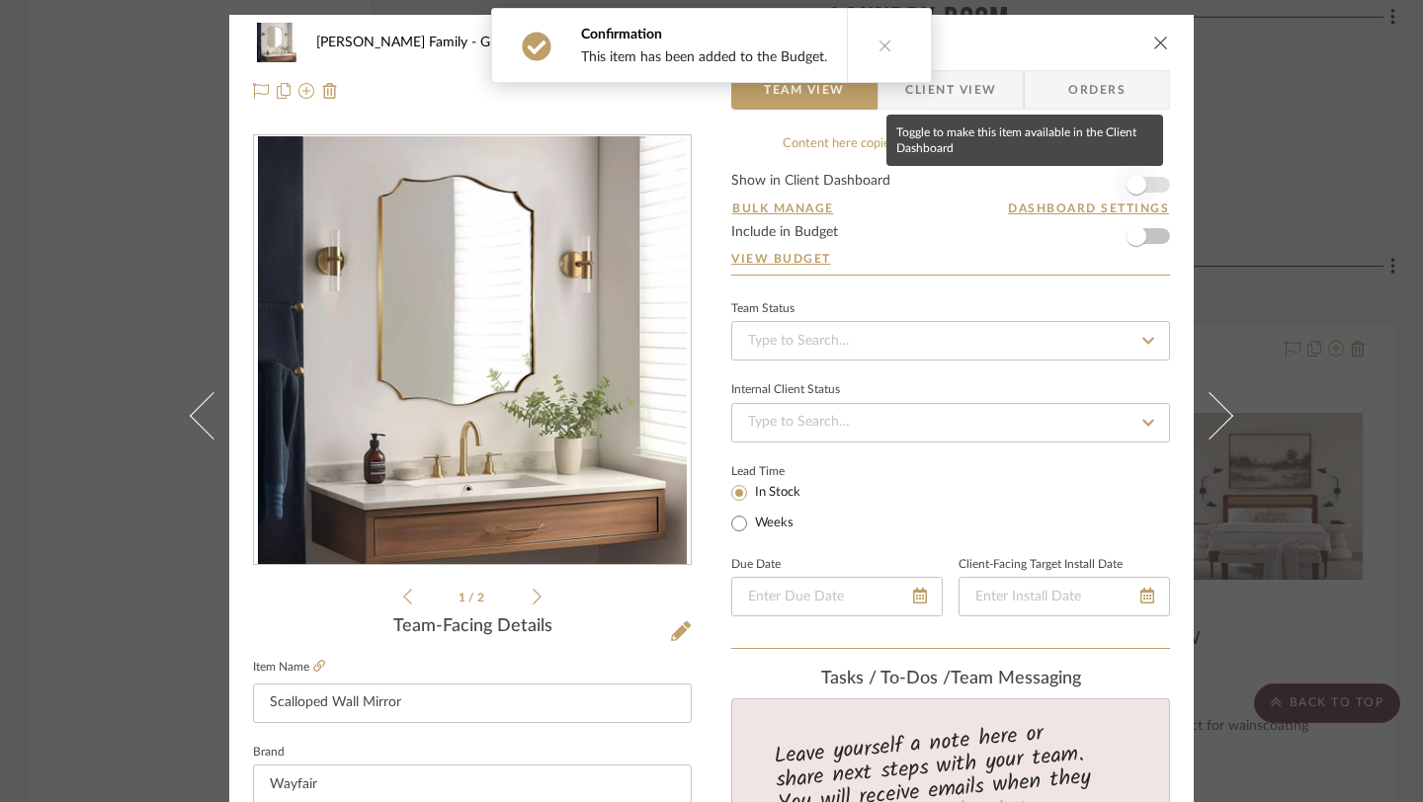
click at [1126, 189] on span "button" at bounding box center [1136, 185] width 20 height 20
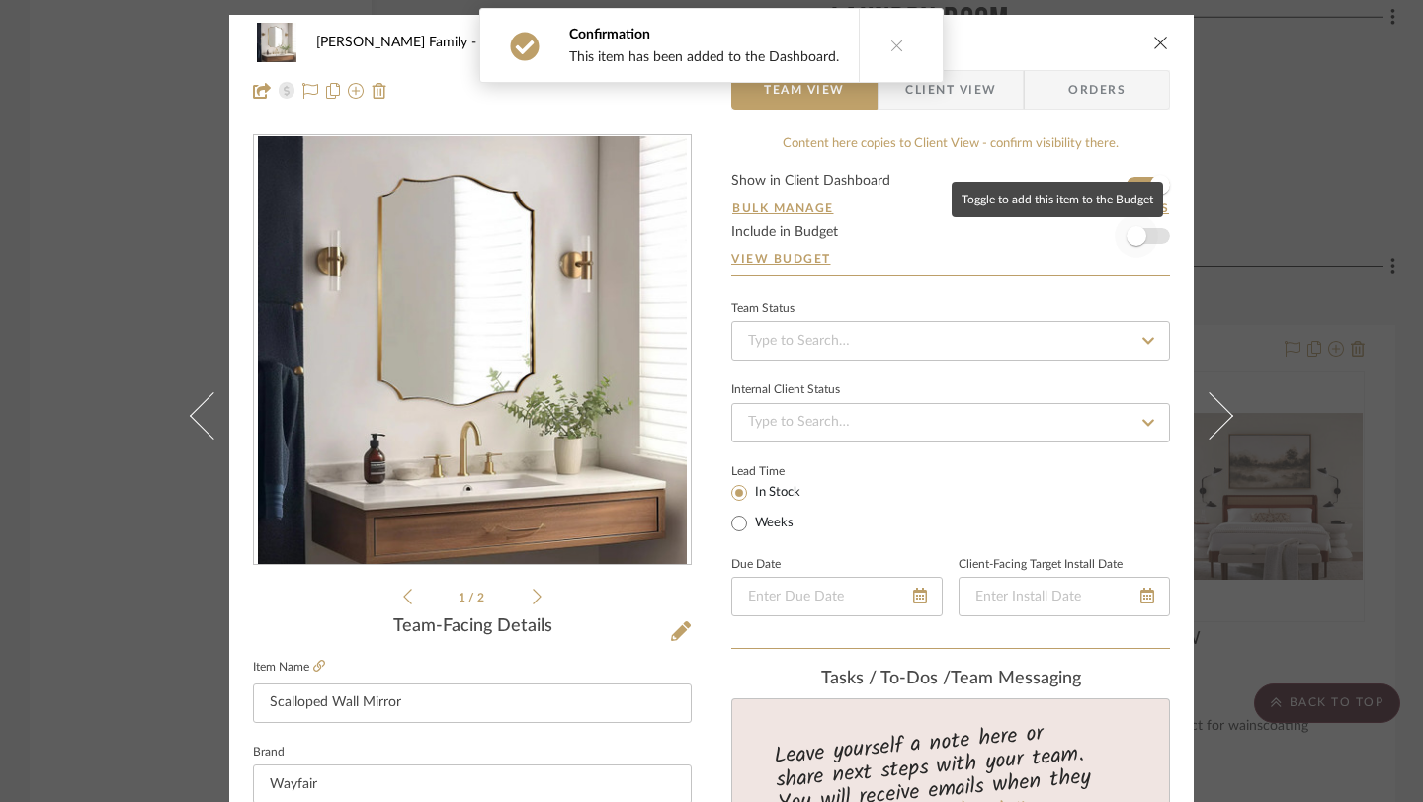
click at [1127, 224] on span "button" at bounding box center [1135, 235] width 43 height 43
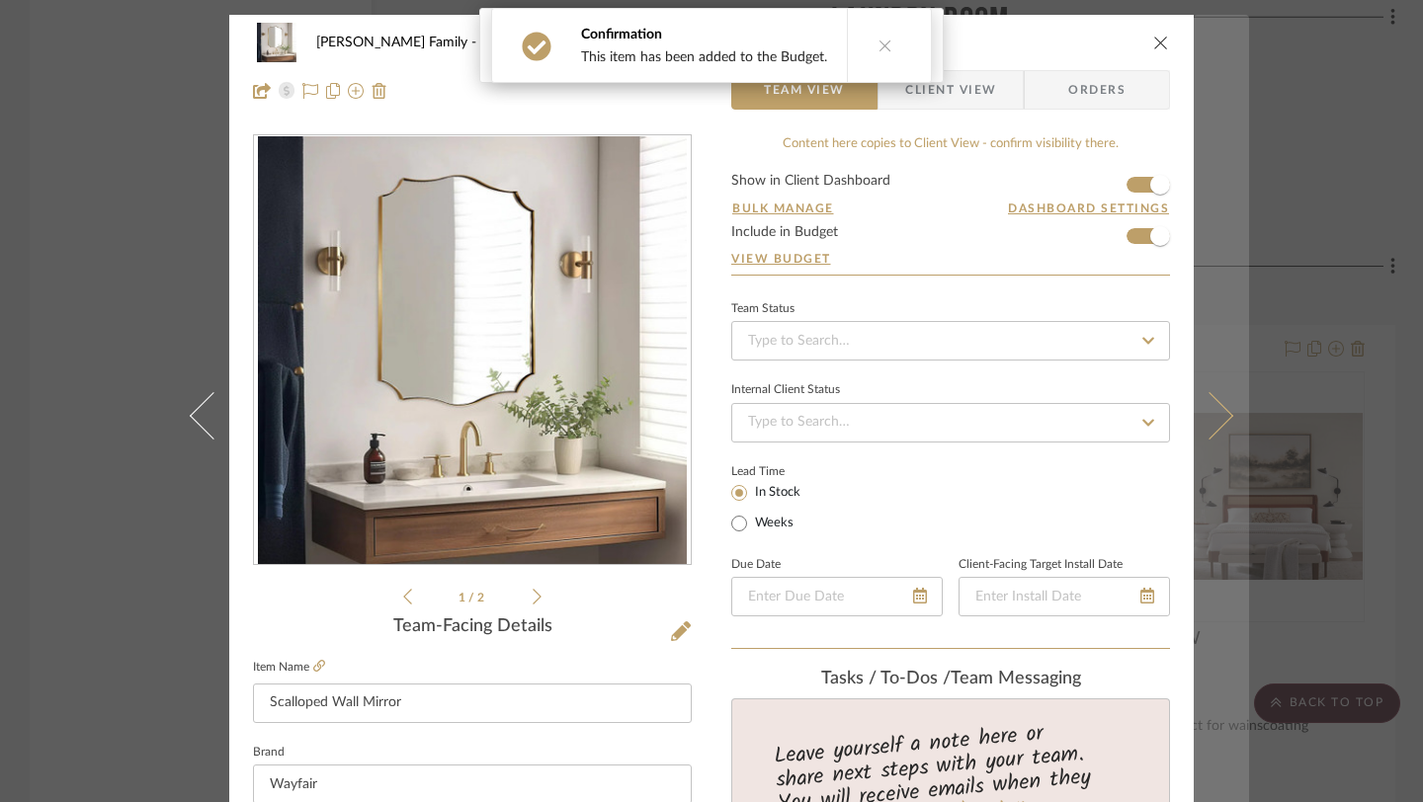
click at [1209, 421] on icon at bounding box center [1209, 415] width 47 height 47
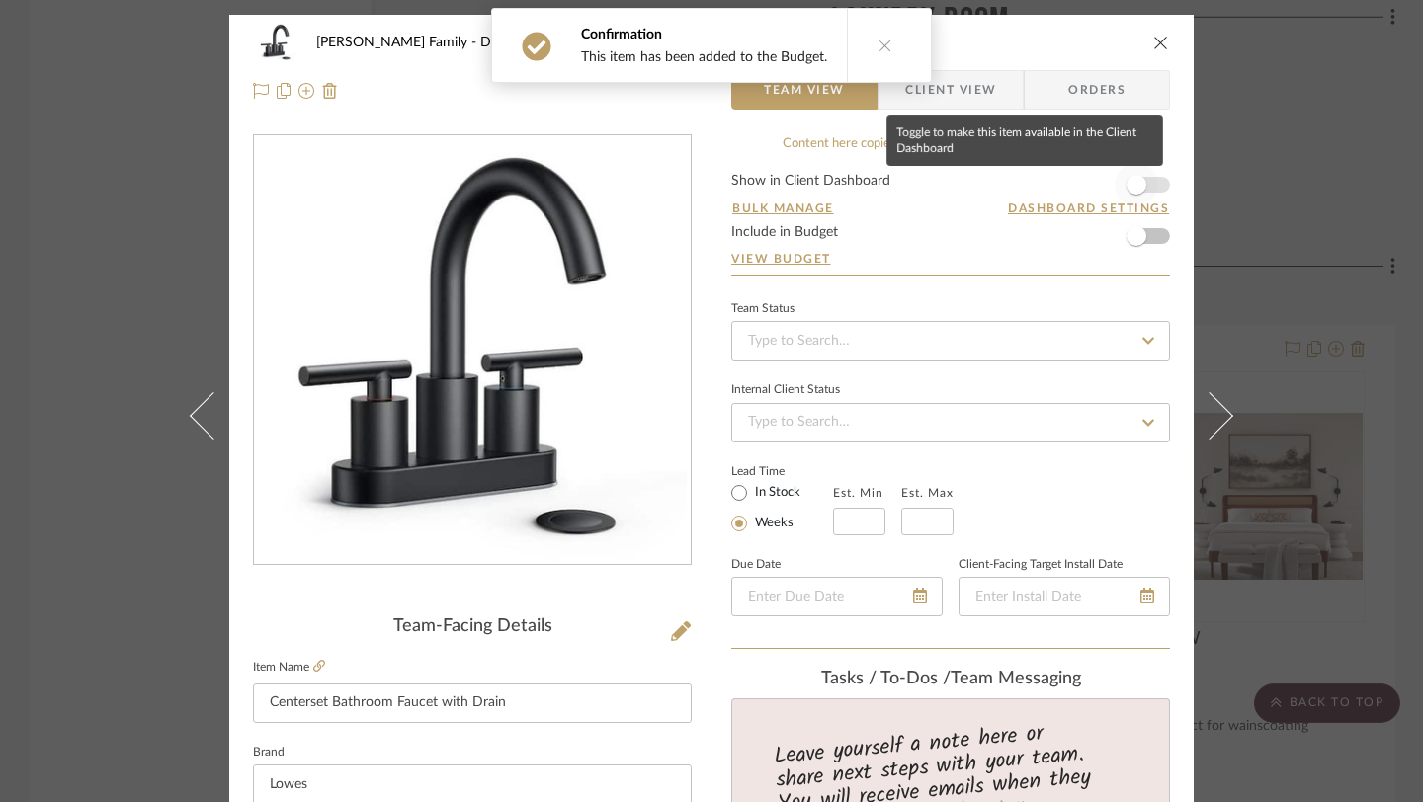
click at [1142, 185] on span "button" at bounding box center [1135, 184] width 43 height 43
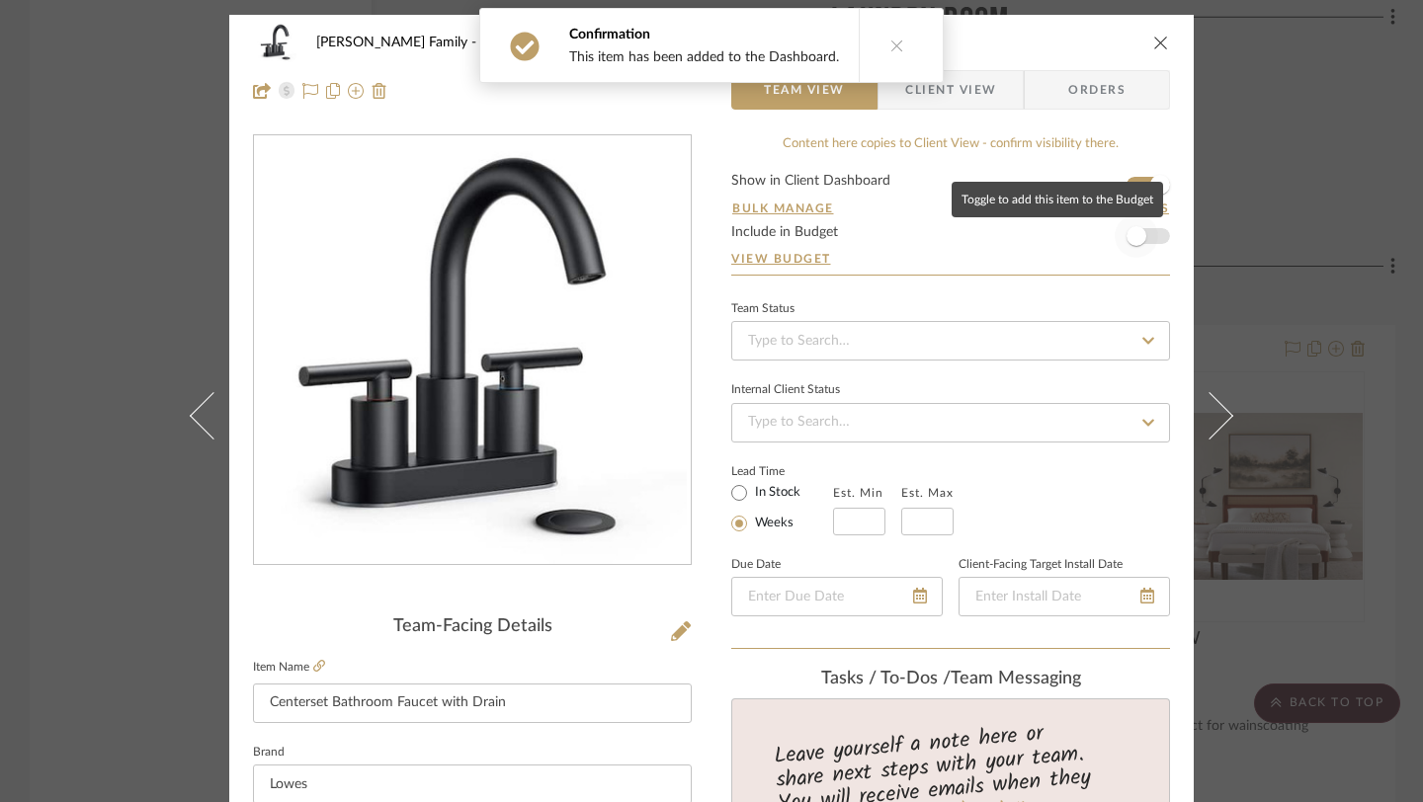
click at [1136, 229] on span "button" at bounding box center [1136, 236] width 20 height 20
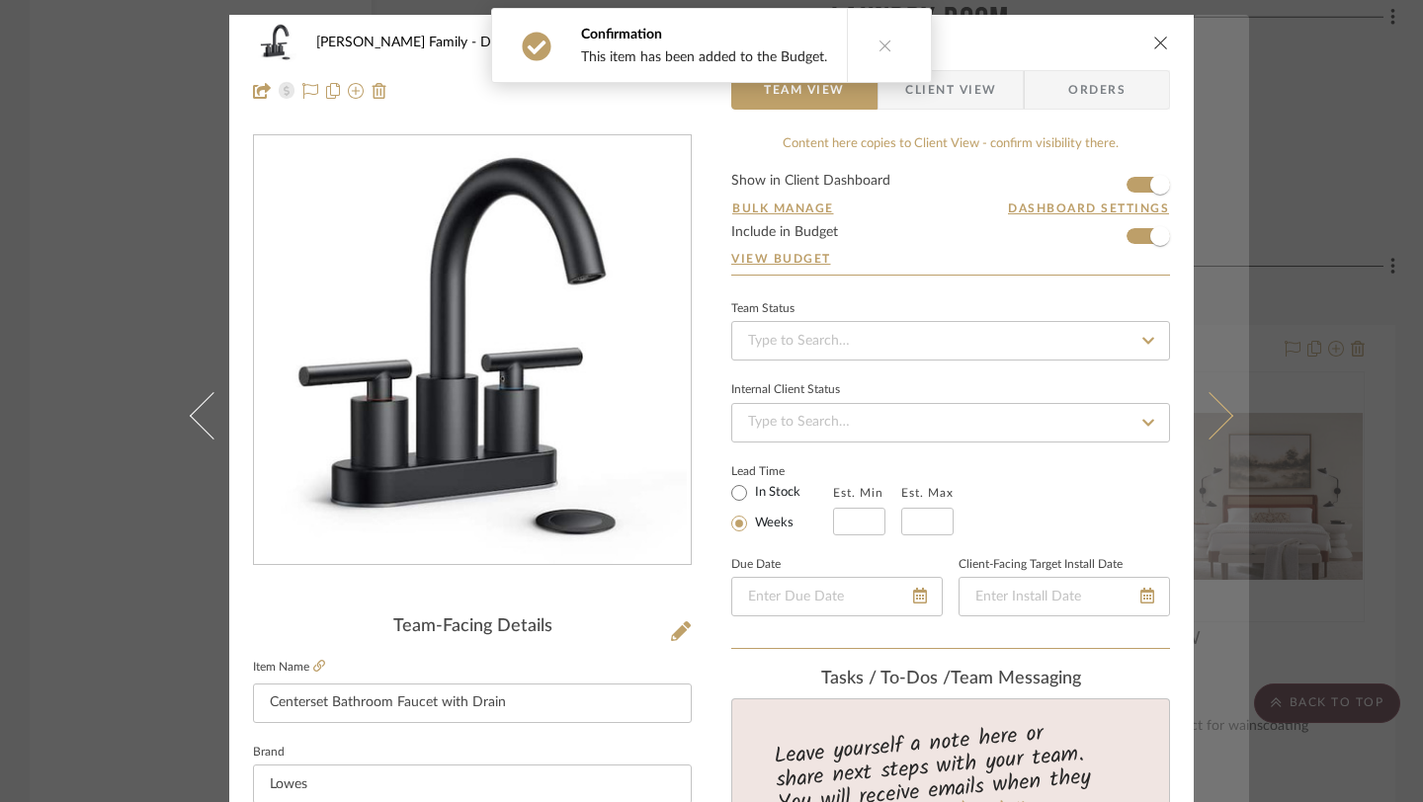
click at [1219, 420] on icon at bounding box center [1209, 415] width 47 height 47
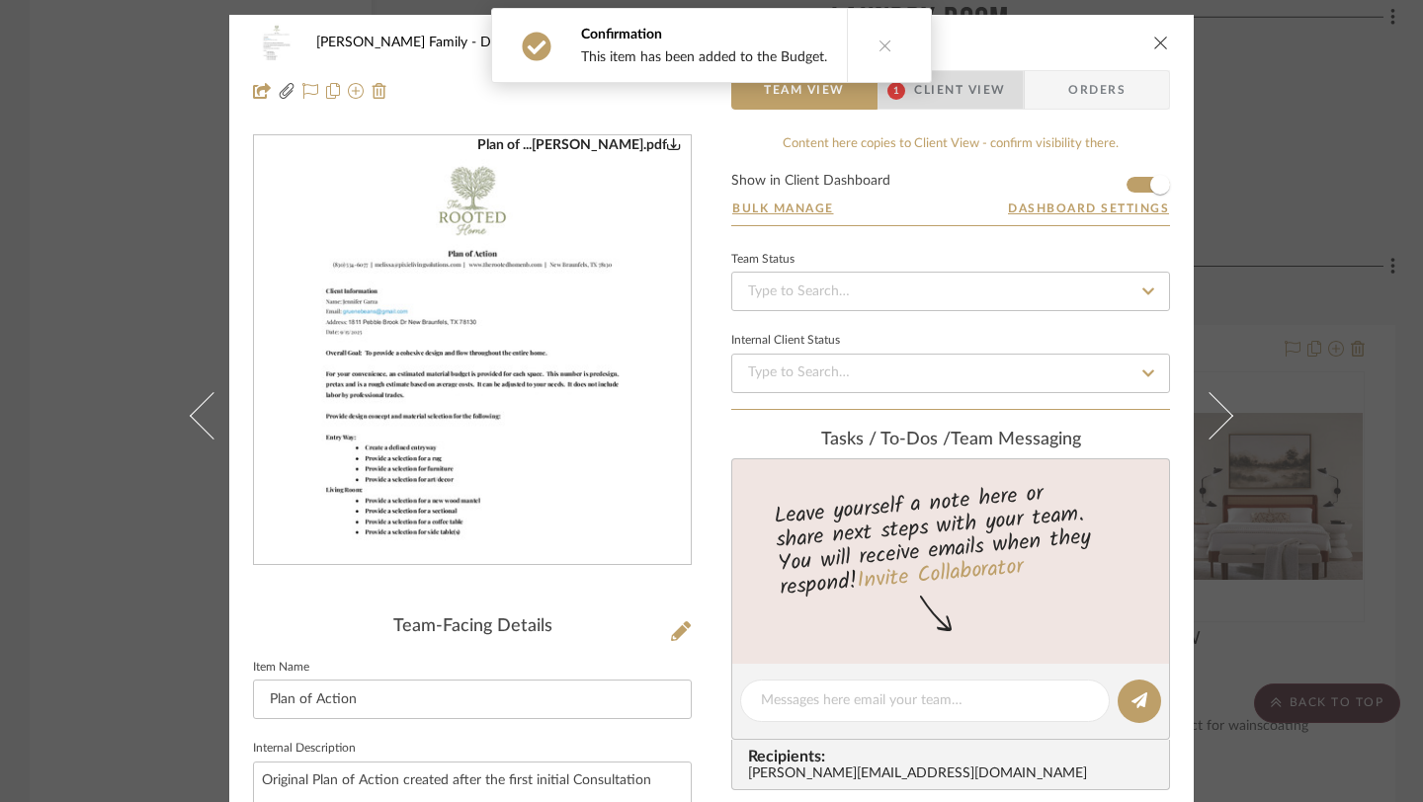
click at [976, 101] on span "Client View" at bounding box center [959, 90] width 91 height 40
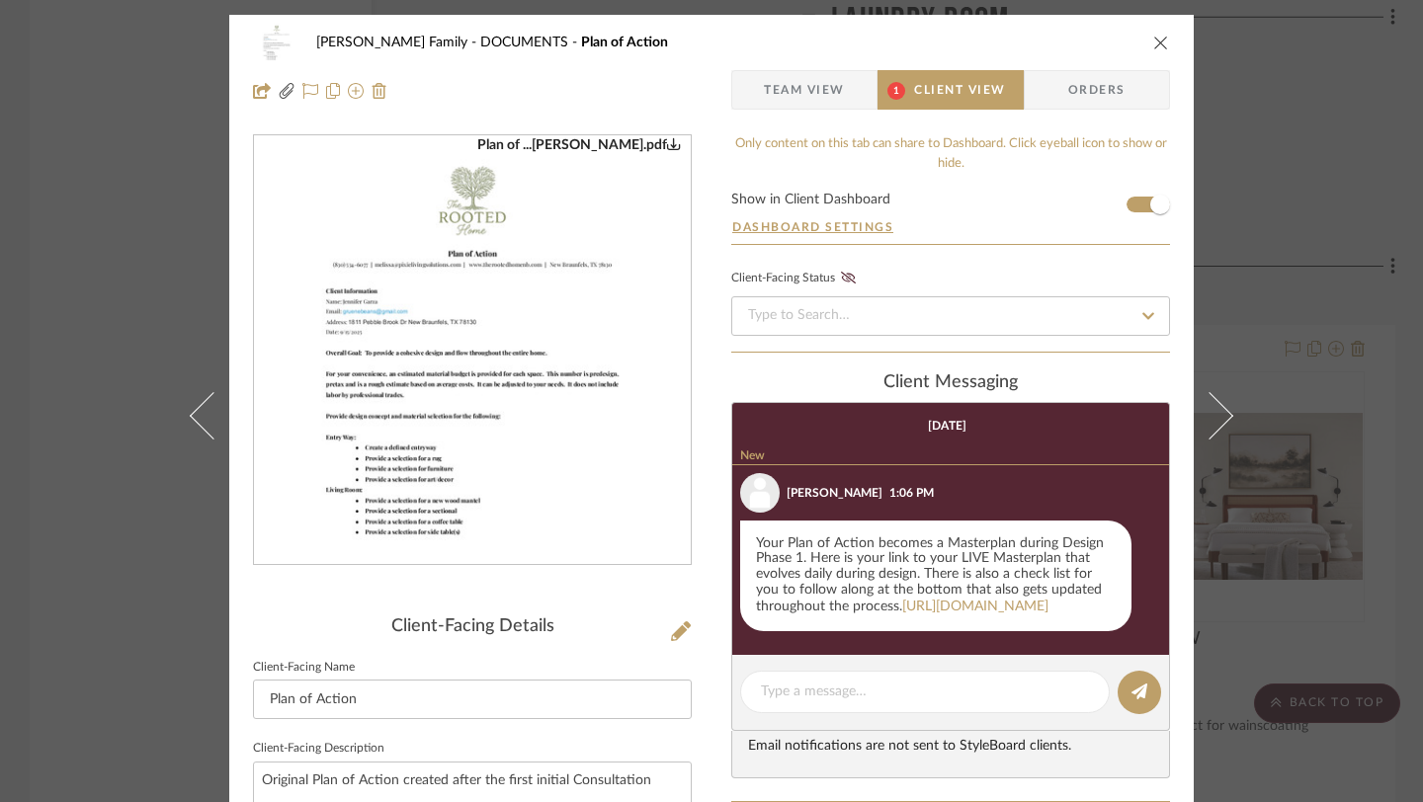
click at [1153, 39] on icon "close" at bounding box center [1161, 43] width 16 height 16
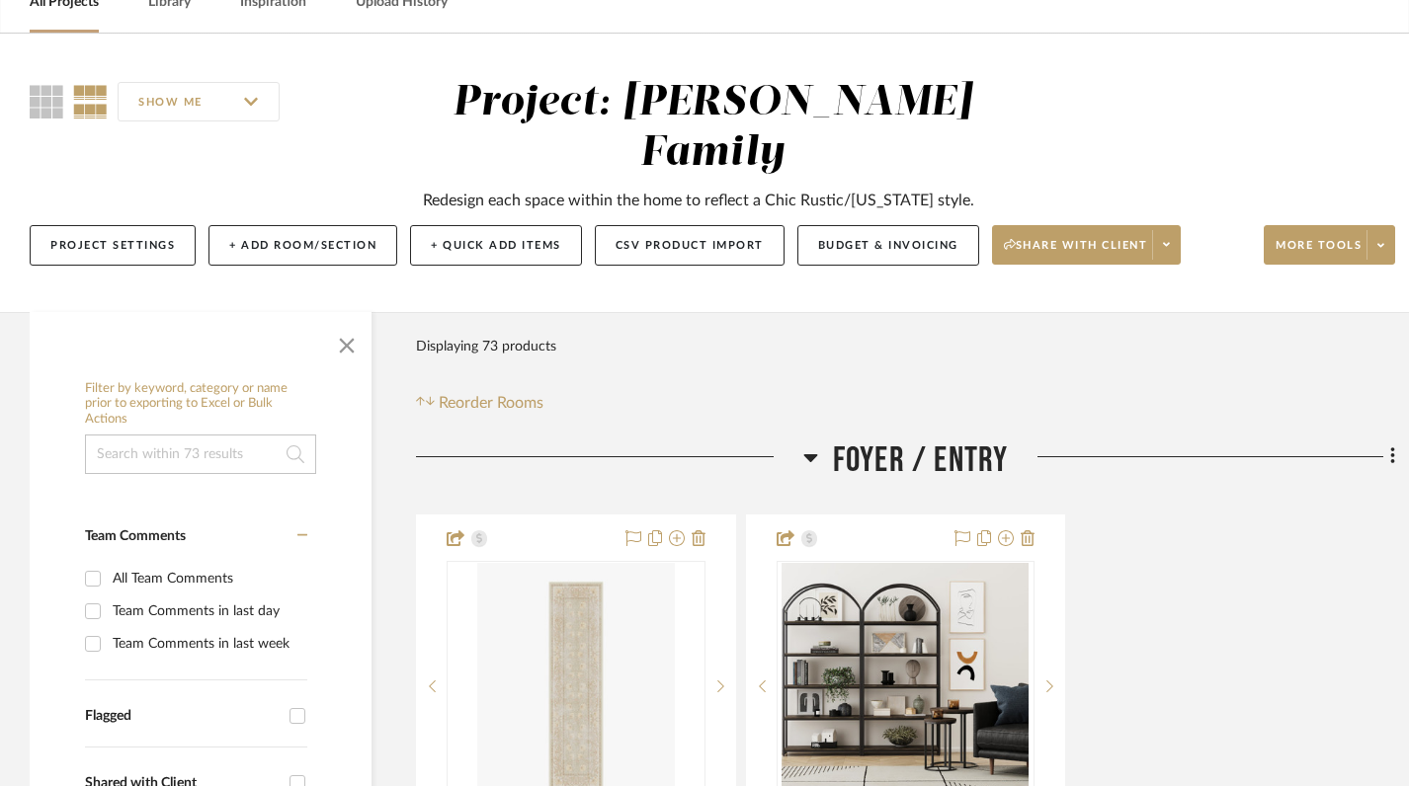
scroll to position [180, 0]
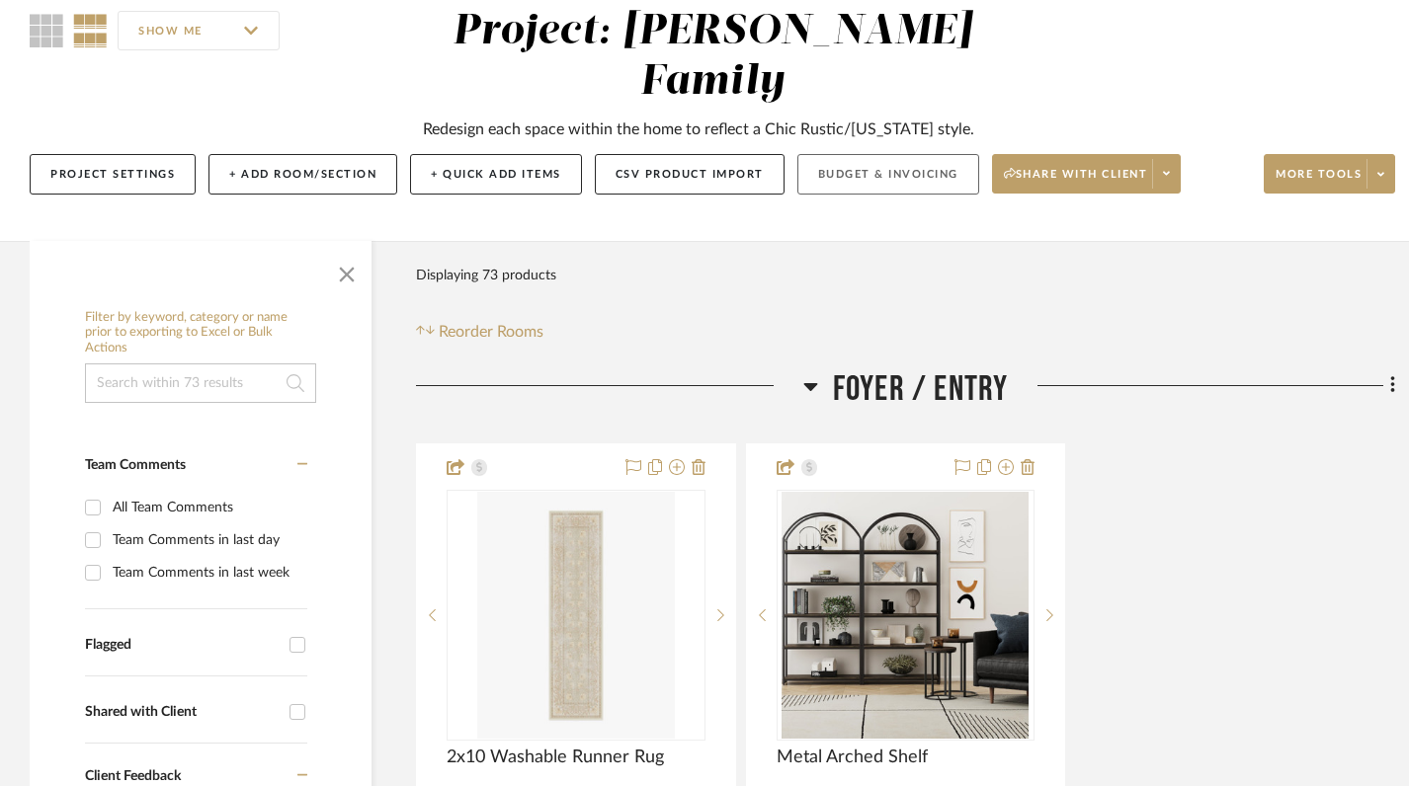
click at [846, 154] on button "Budget & Invoicing" at bounding box center [888, 174] width 182 height 41
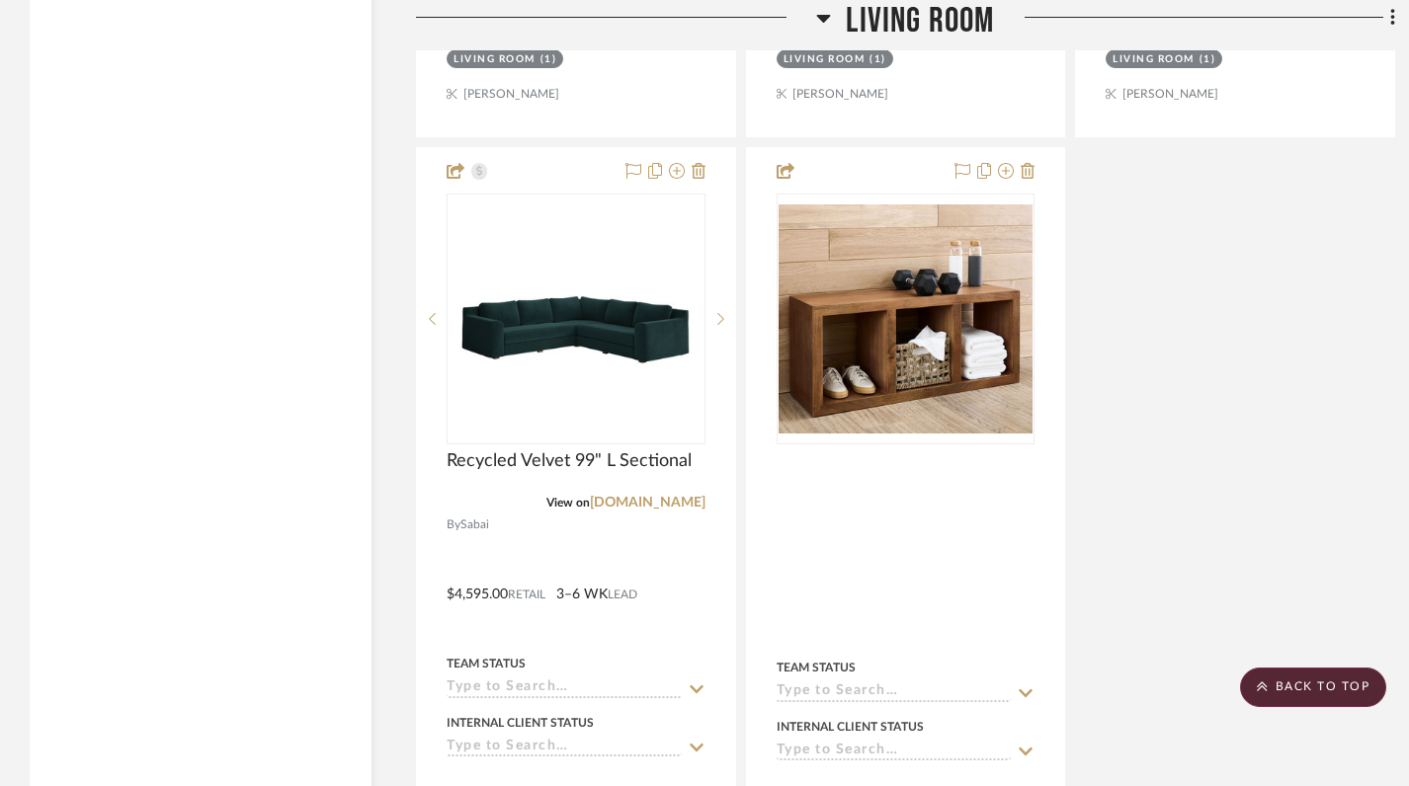
scroll to position [6919, 0]
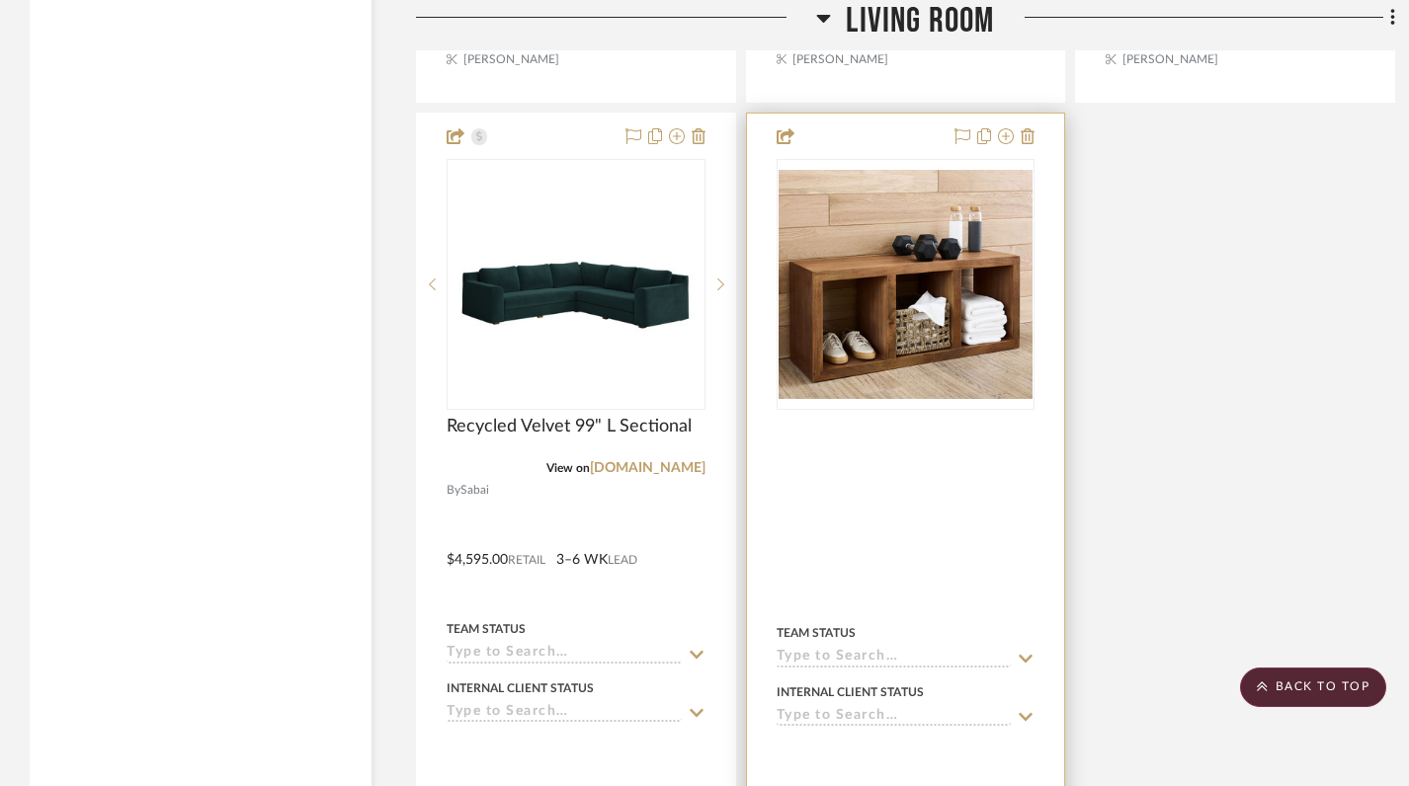
click at [938, 416] on div at bounding box center [906, 437] width 259 height 43
click at [0, 0] on img at bounding box center [0, 0] width 0 height 0
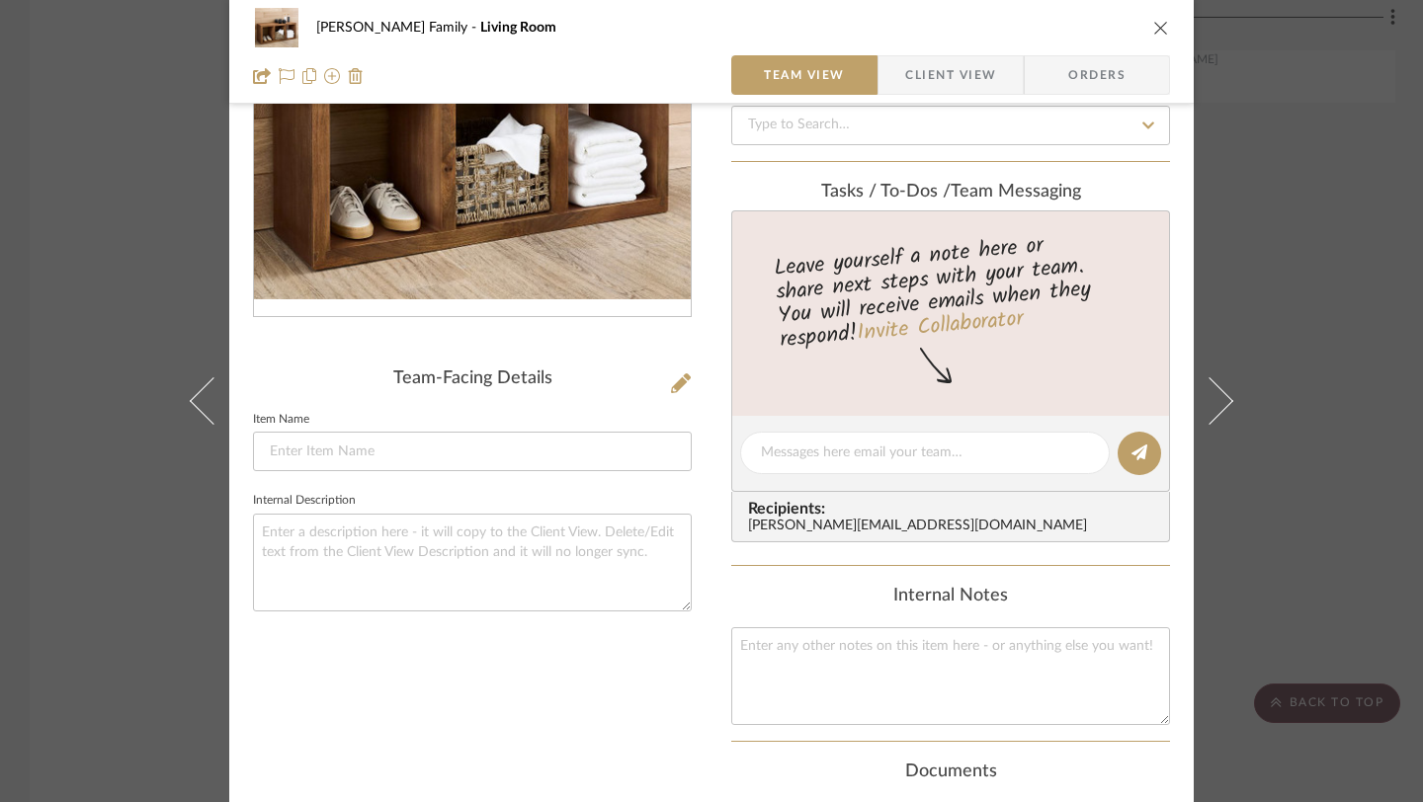
scroll to position [0, 0]
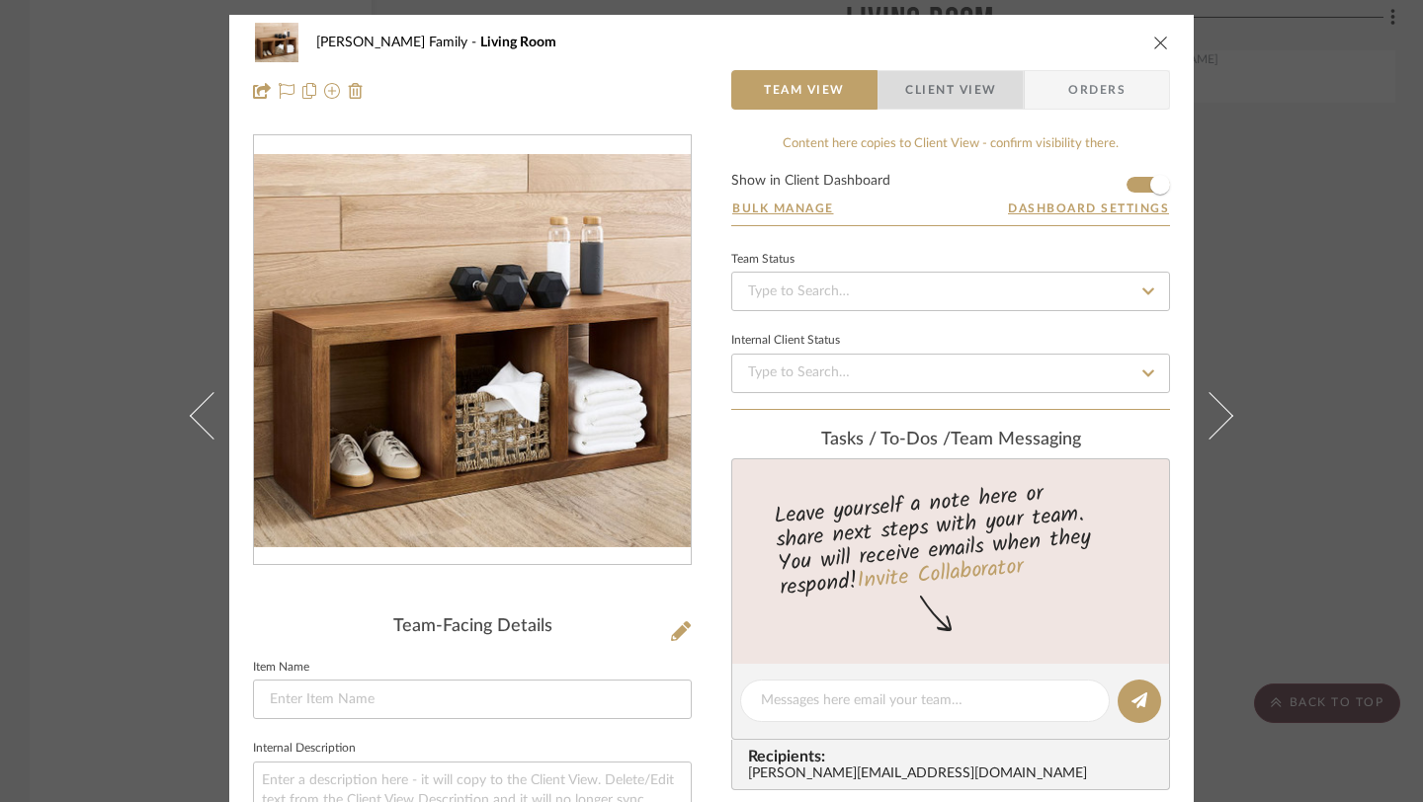
click at [921, 94] on span "Client View" at bounding box center [950, 90] width 91 height 40
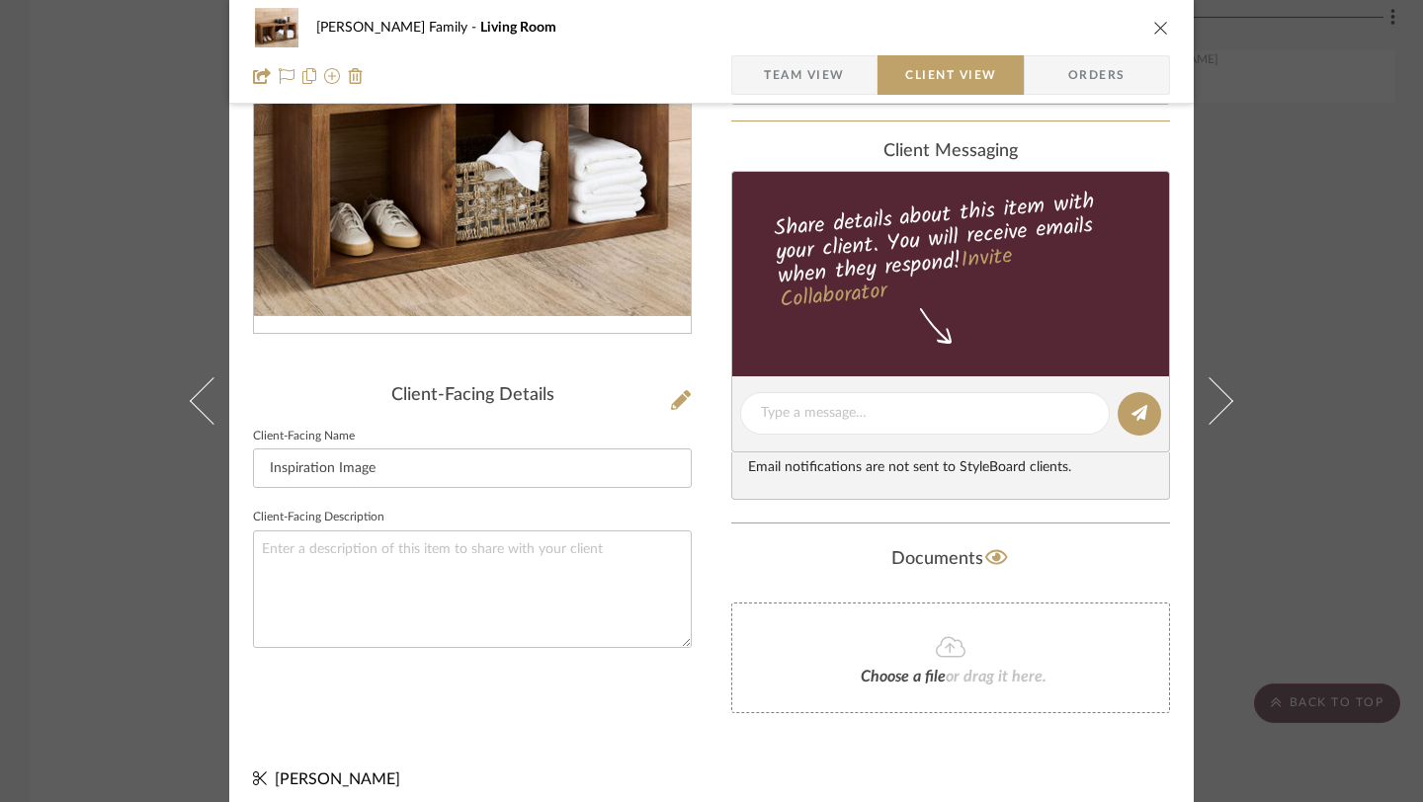
scroll to position [244, 0]
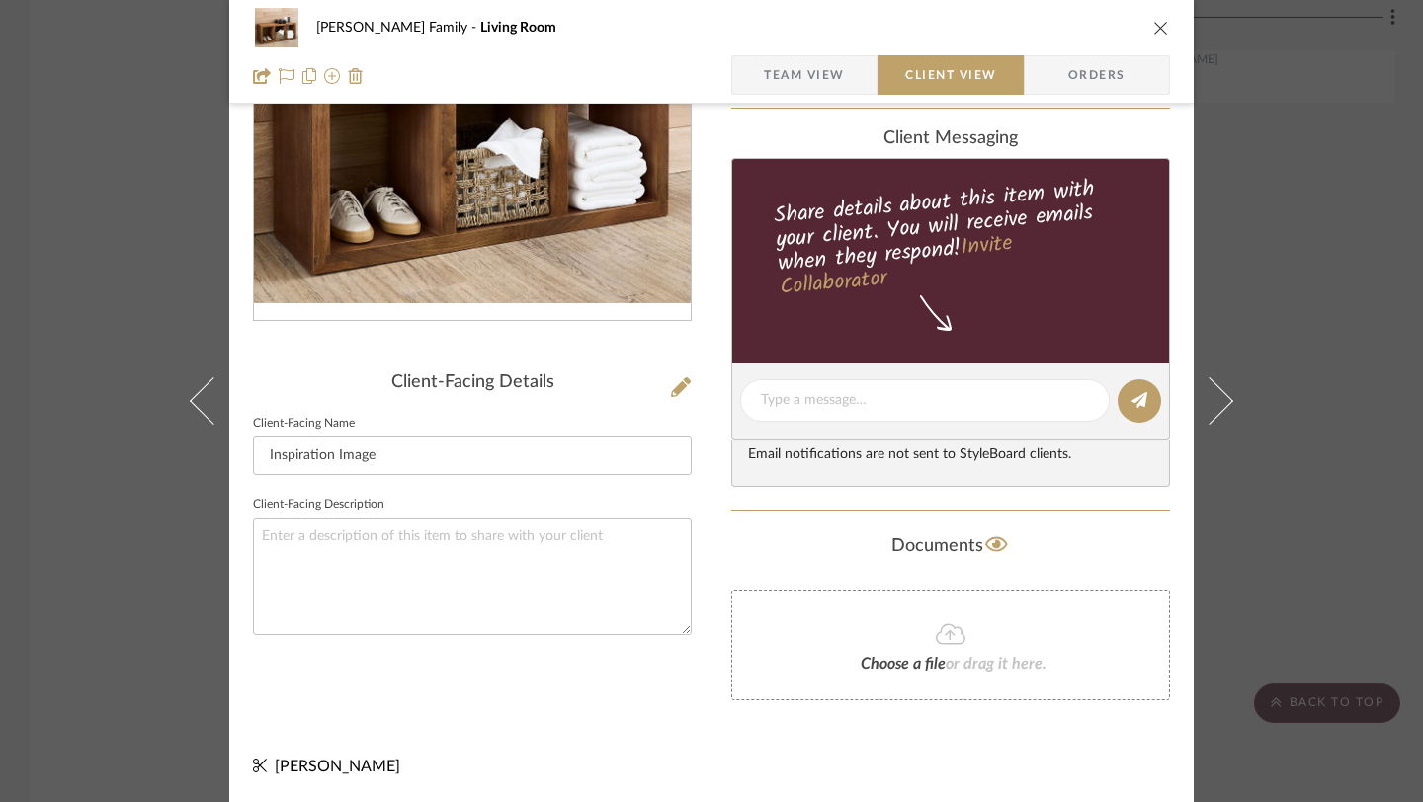
click at [1153, 33] on icon "close" at bounding box center [1161, 28] width 16 height 16
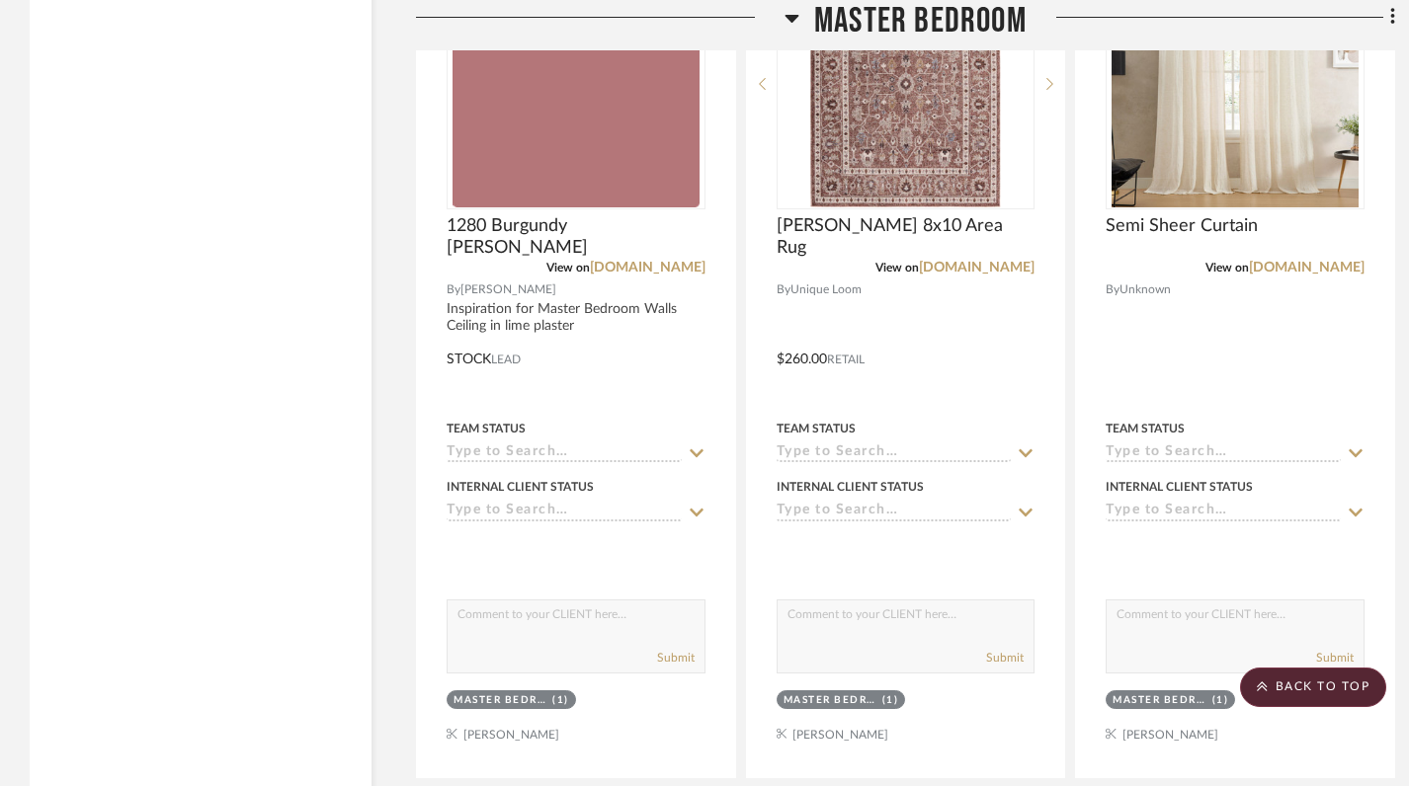
scroll to position [11874, 0]
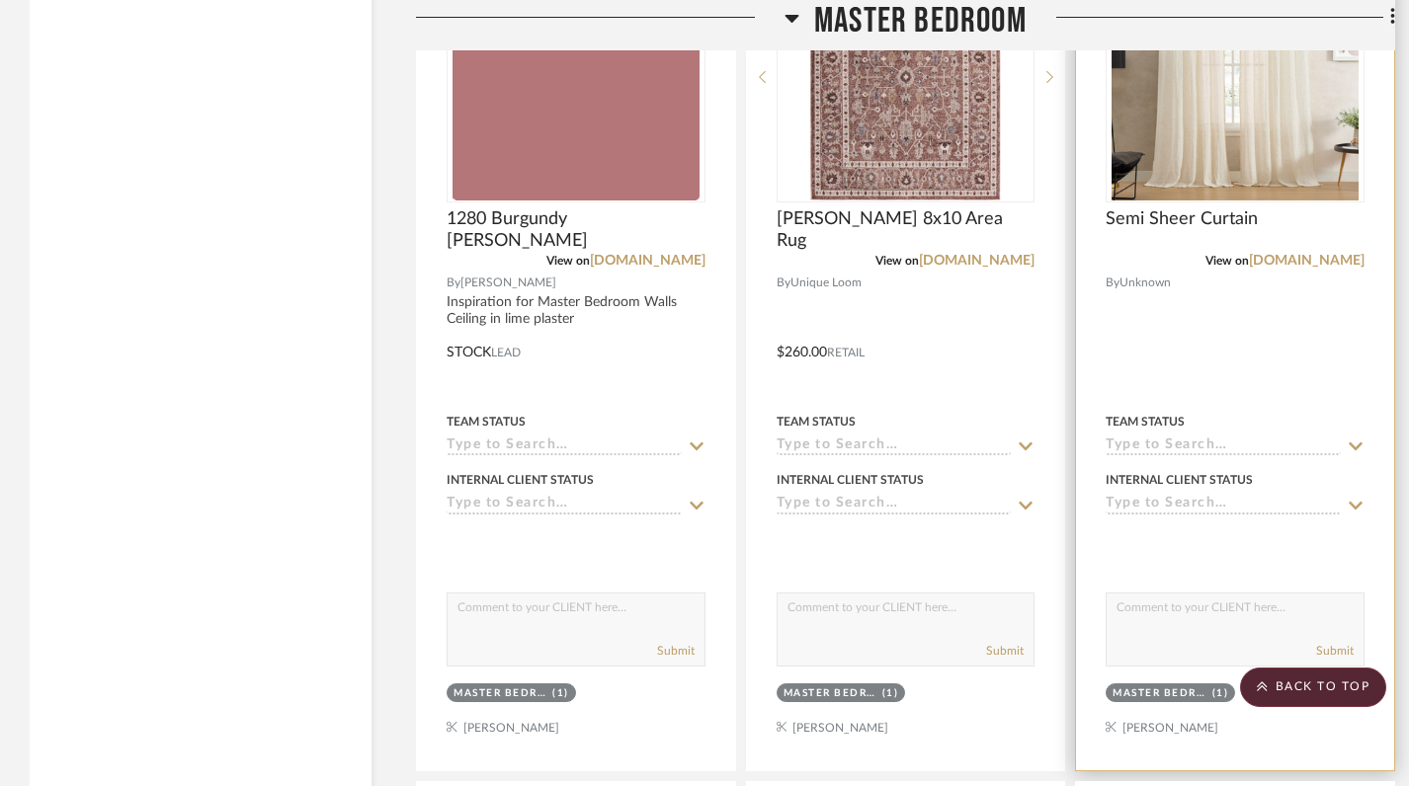
click at [1169, 275] on div at bounding box center [1235, 338] width 318 height 864
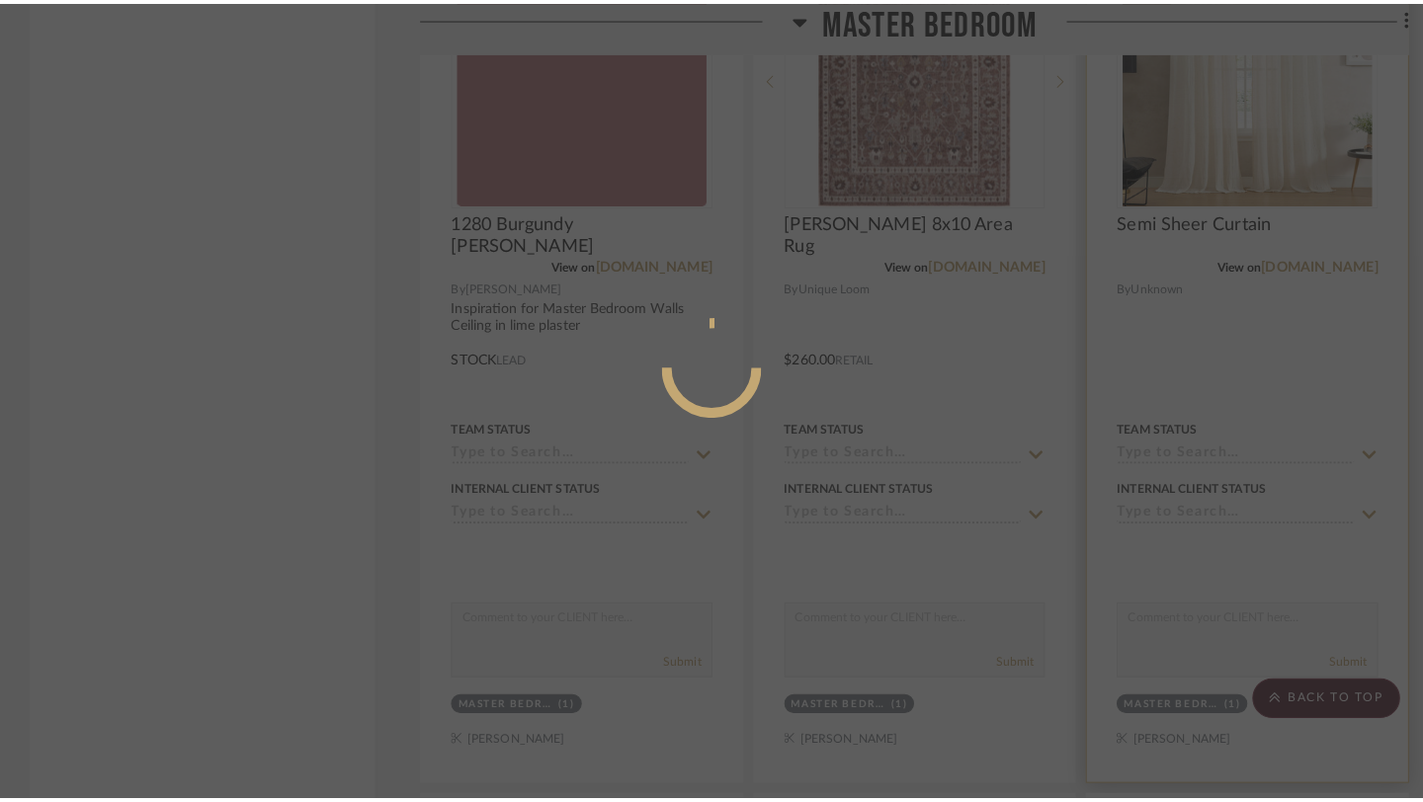
scroll to position [0, 0]
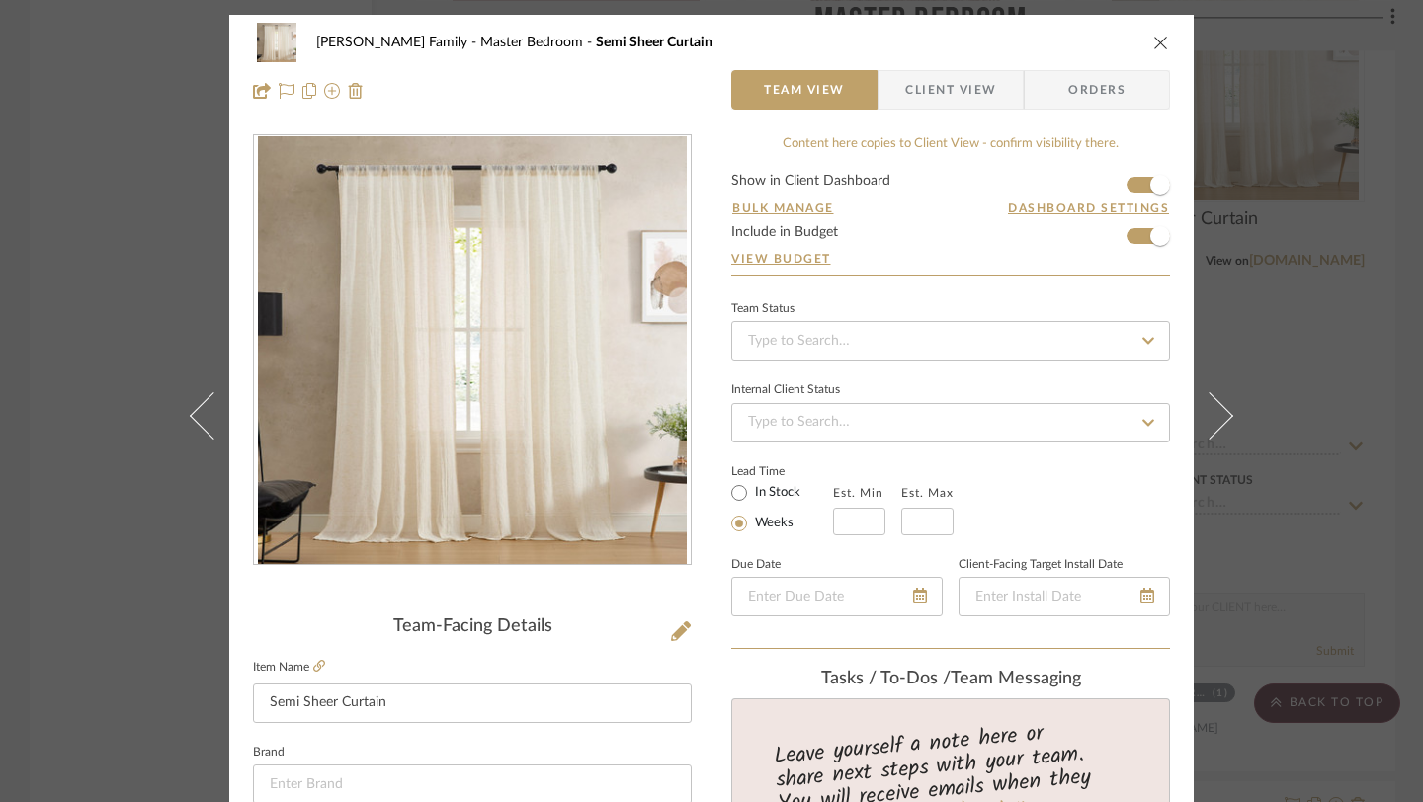
click at [1153, 46] on icon "close" at bounding box center [1161, 43] width 16 height 16
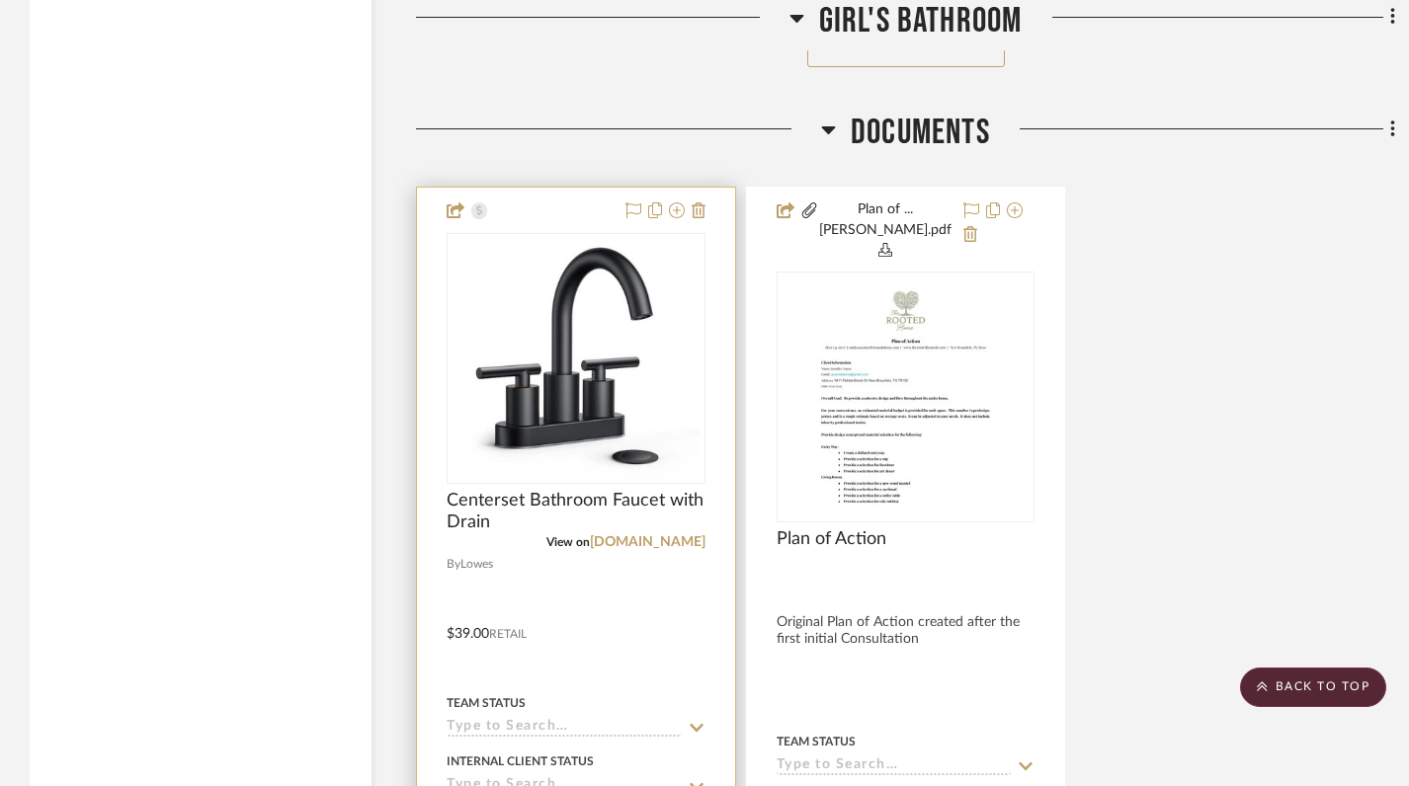
scroll to position [22830, 0]
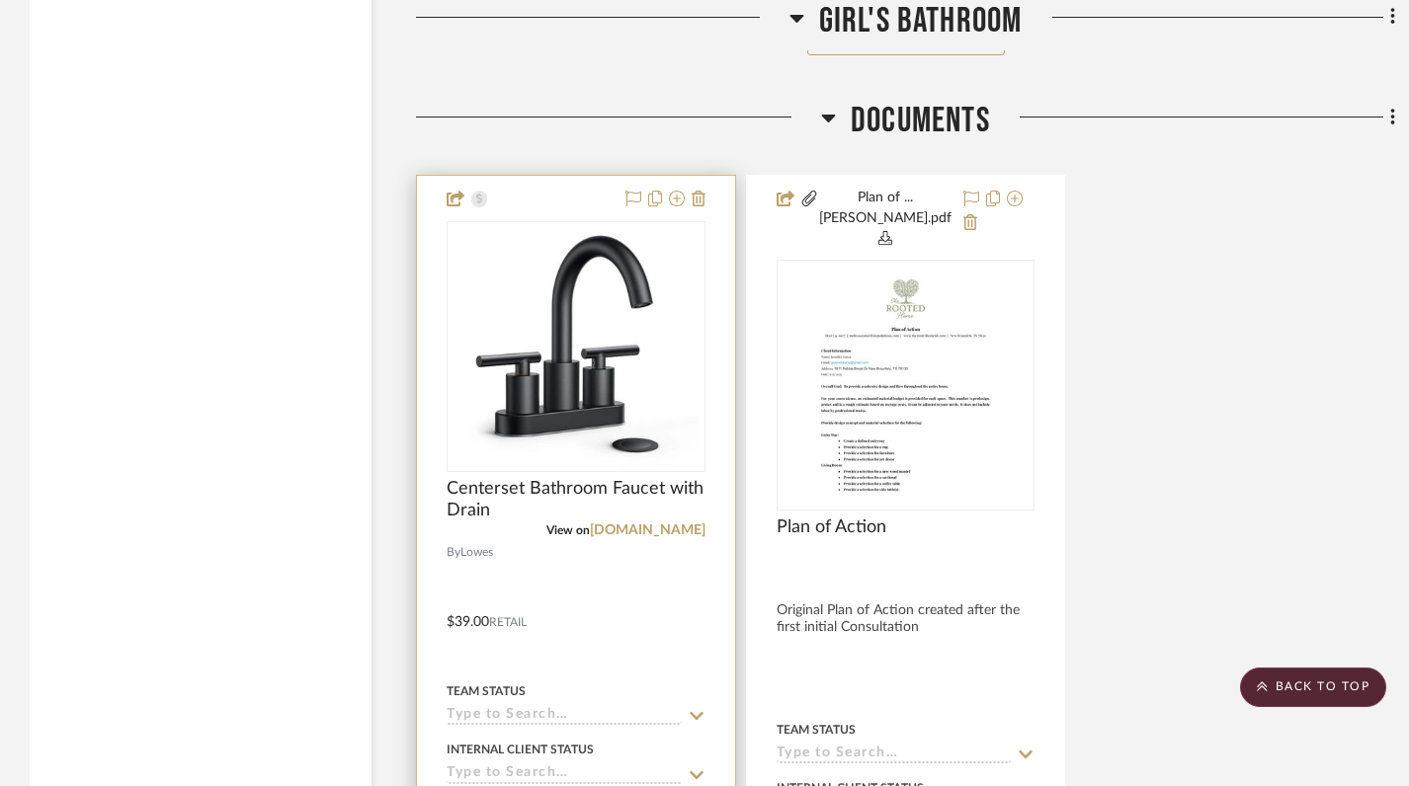
click at [551, 176] on div at bounding box center [576, 627] width 318 height 903
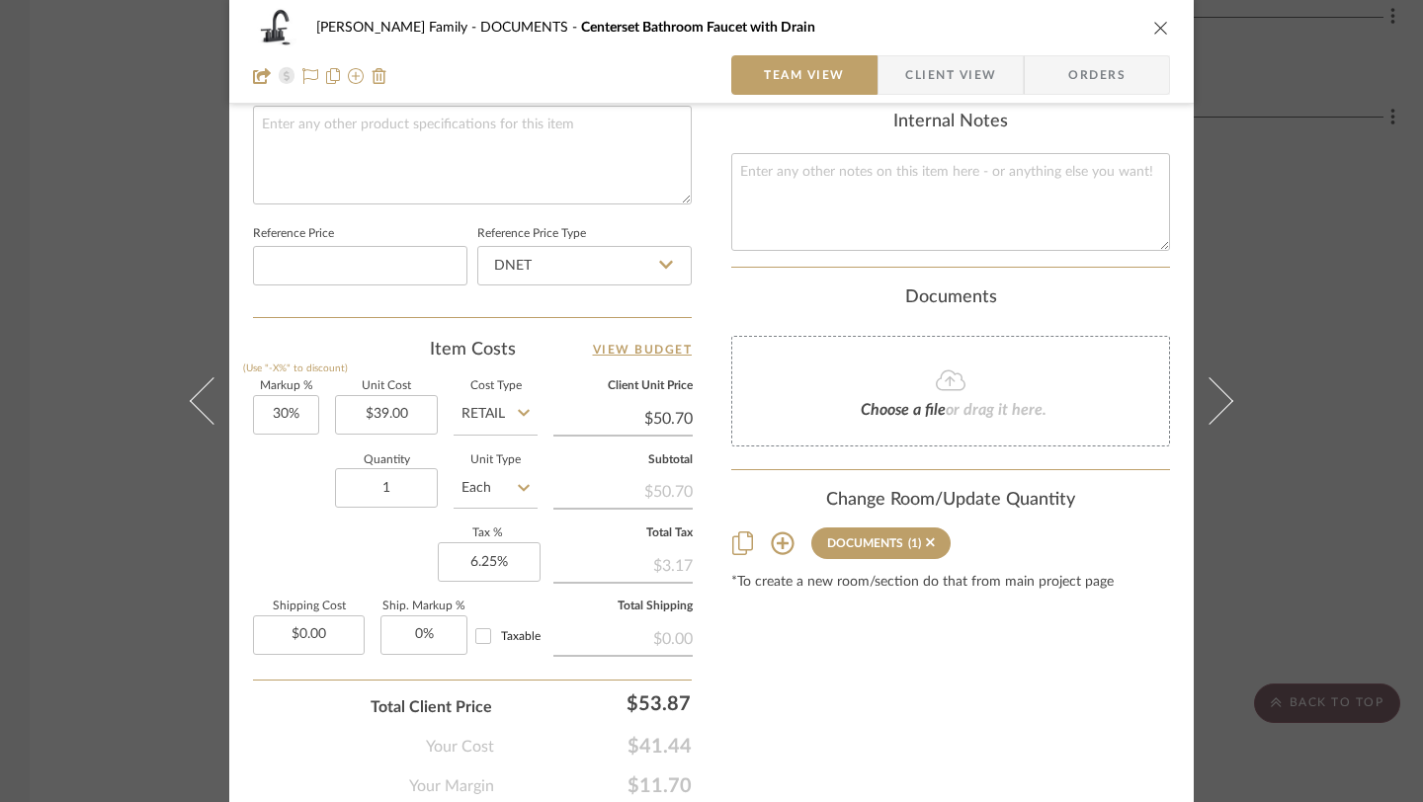
scroll to position [0, 0]
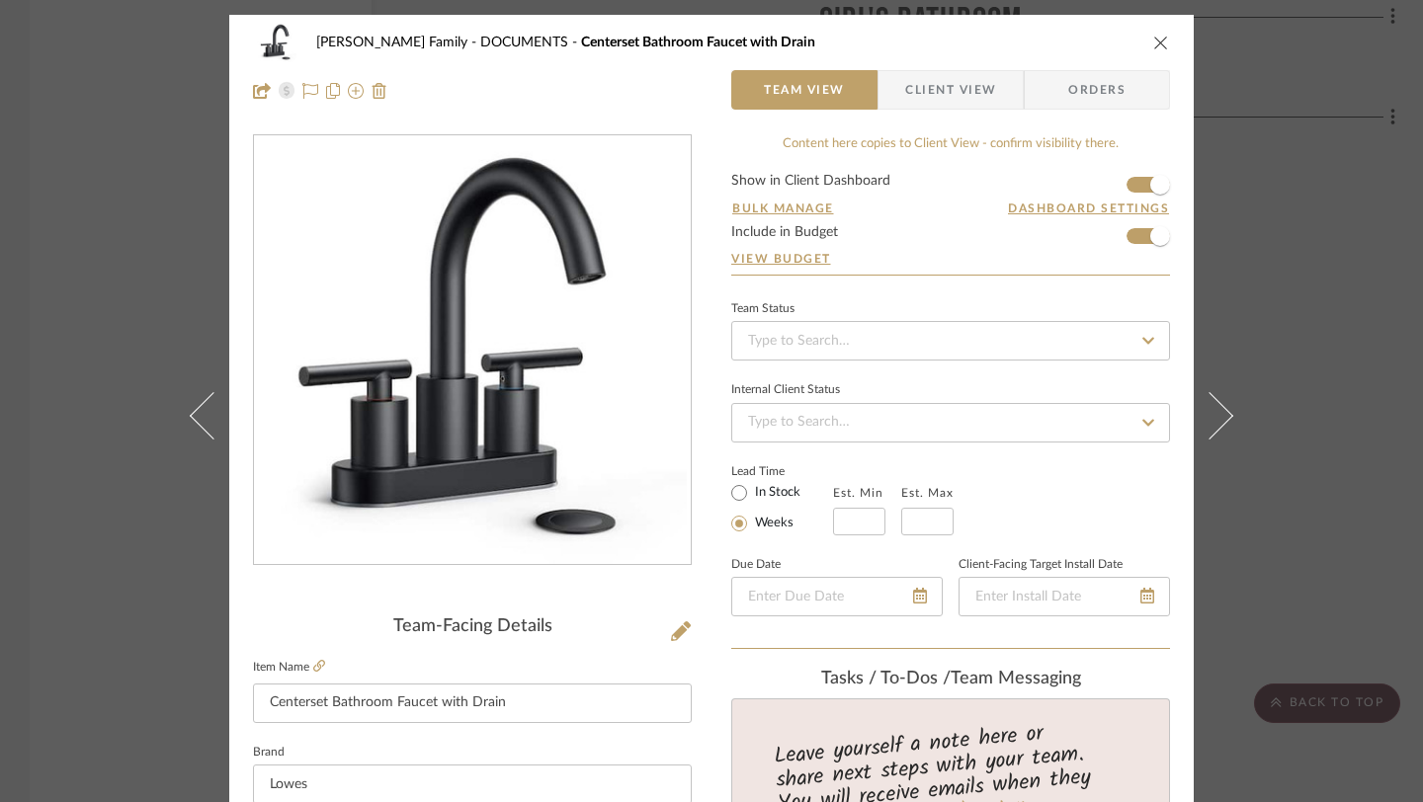
click at [1153, 35] on icon "close" at bounding box center [1161, 43] width 16 height 16
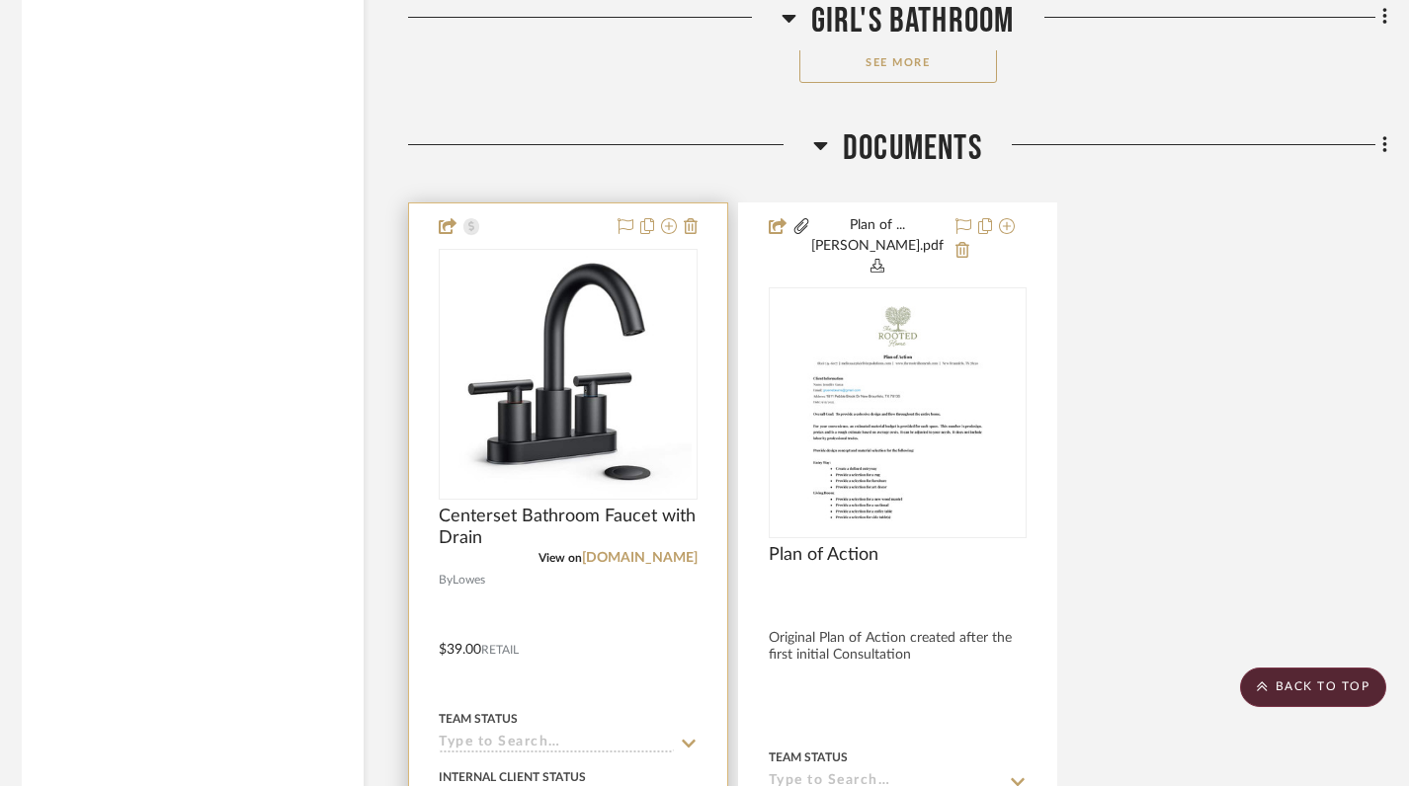
scroll to position [22749, 8]
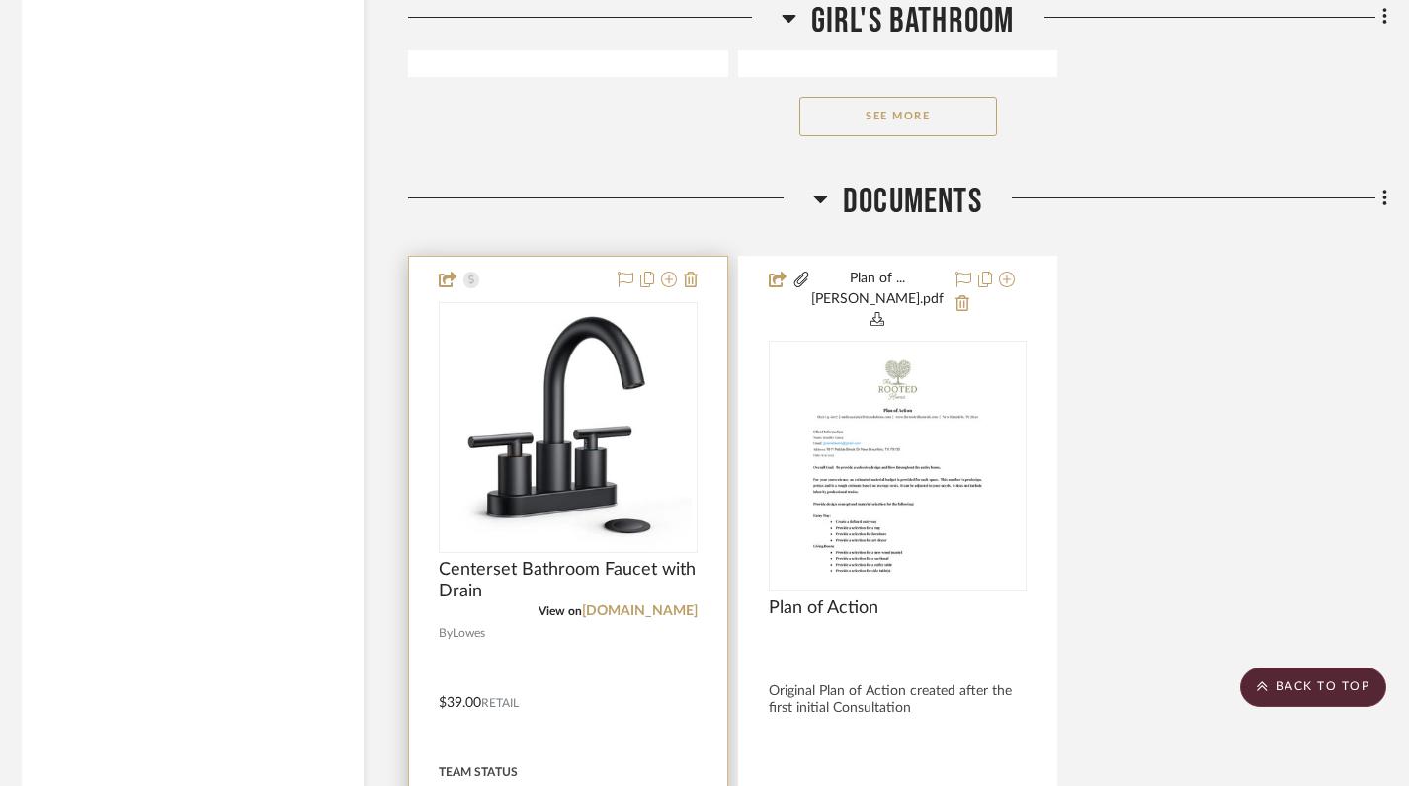
click at [616, 304] on img "0" at bounding box center [568, 427] width 247 height 247
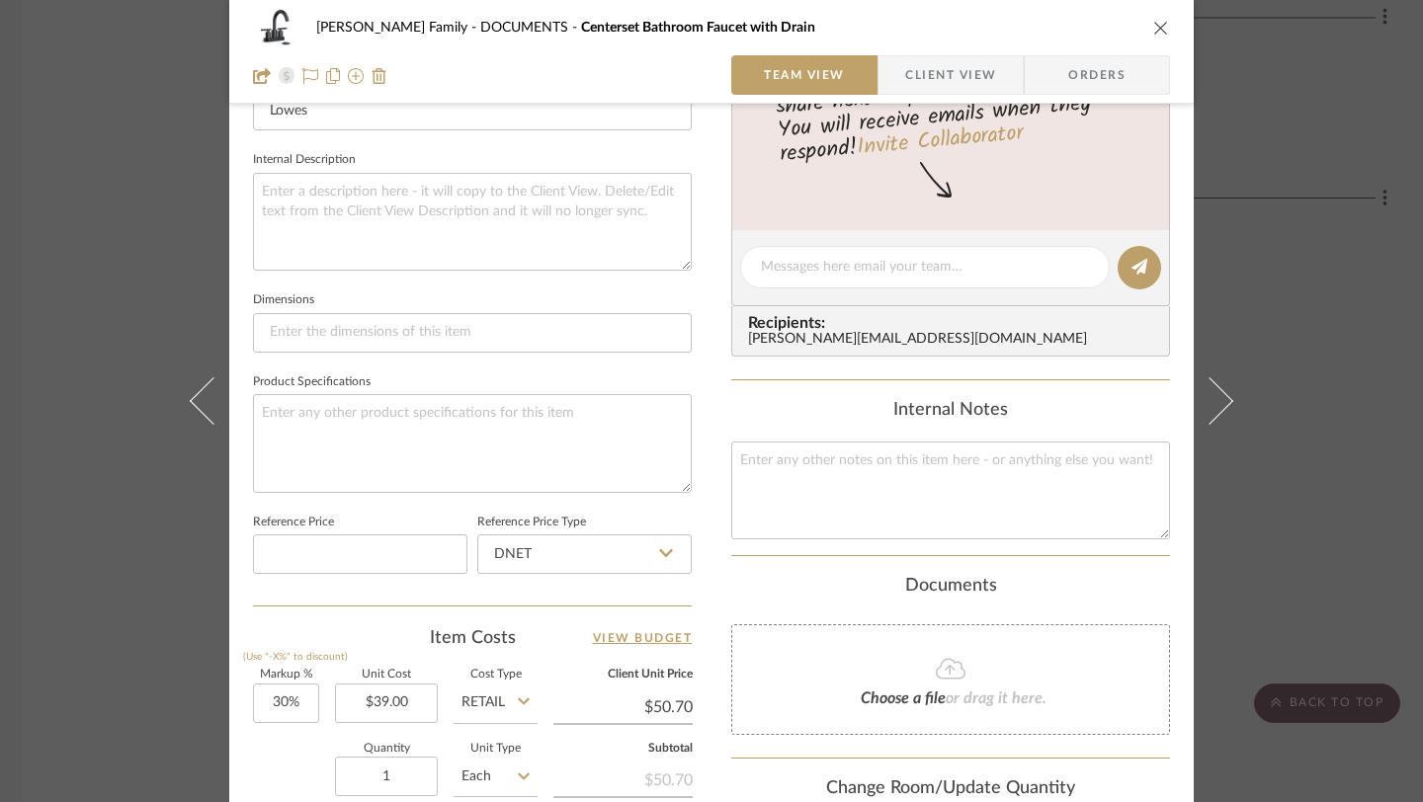
scroll to position [1033, 0]
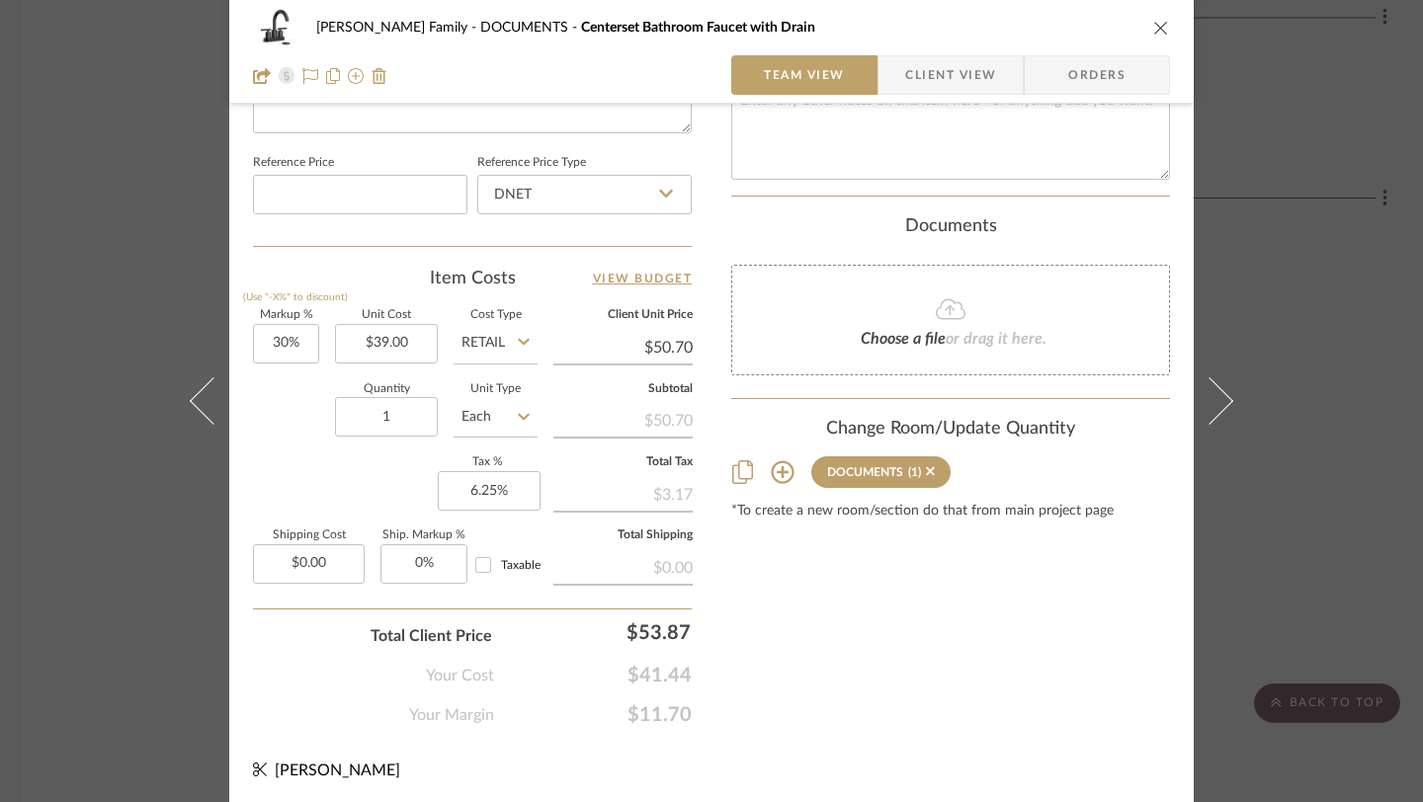
click at [773, 472] on icon at bounding box center [782, 472] width 23 height 23
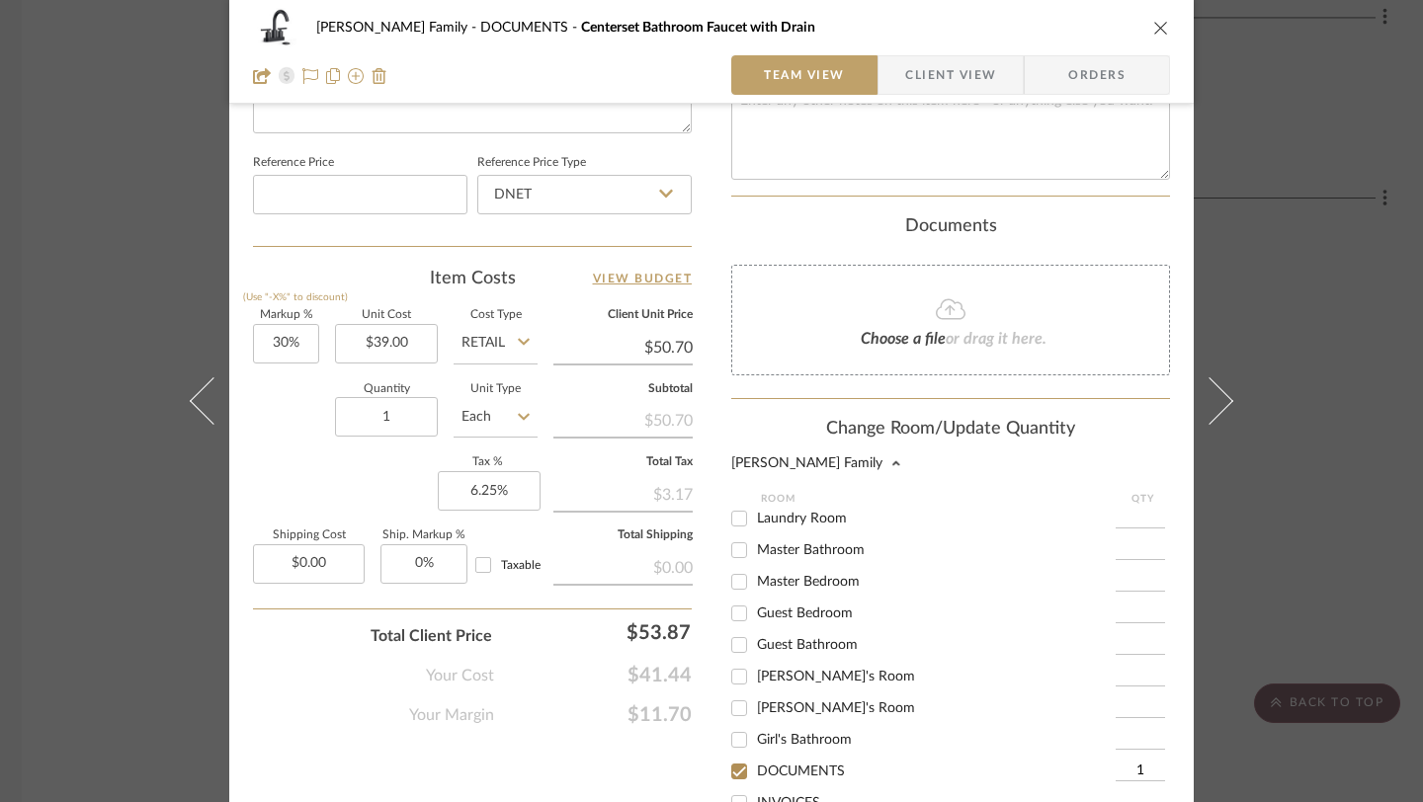
scroll to position [151, 0]
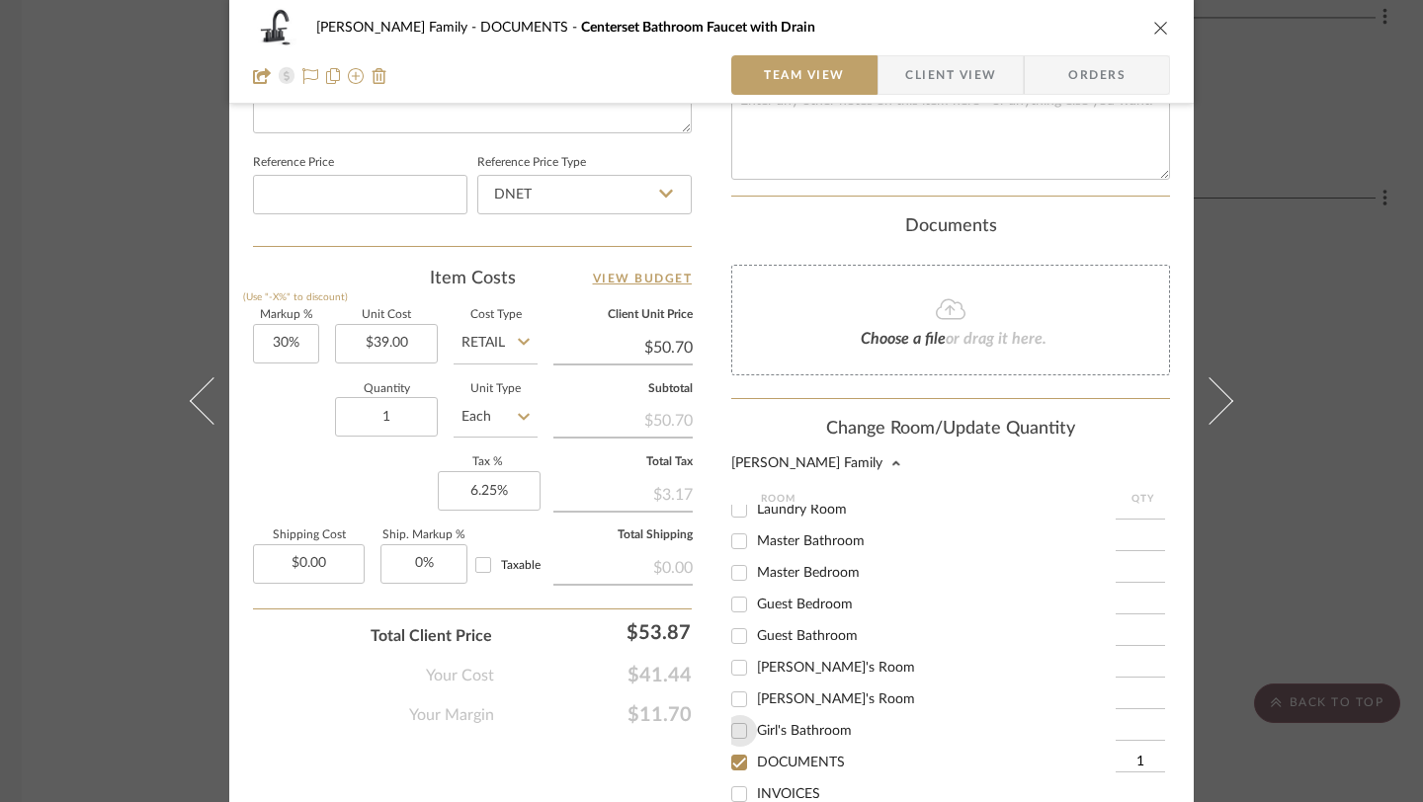
click at [742, 721] on input "Girl's Bathroom" at bounding box center [739, 731] width 32 height 32
click at [734, 759] on input "DOCUMENTS" at bounding box center [739, 763] width 32 height 32
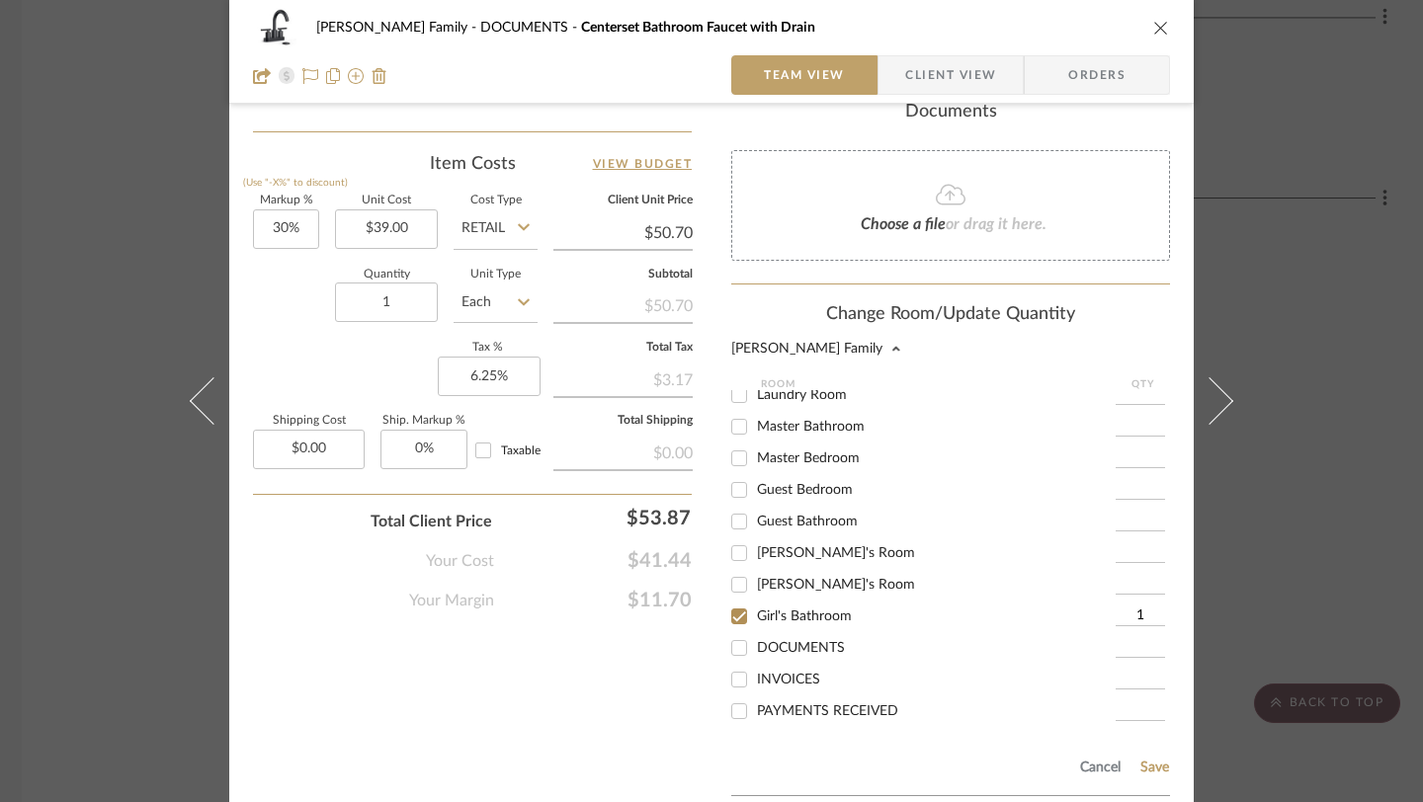
scroll to position [1152, 0]
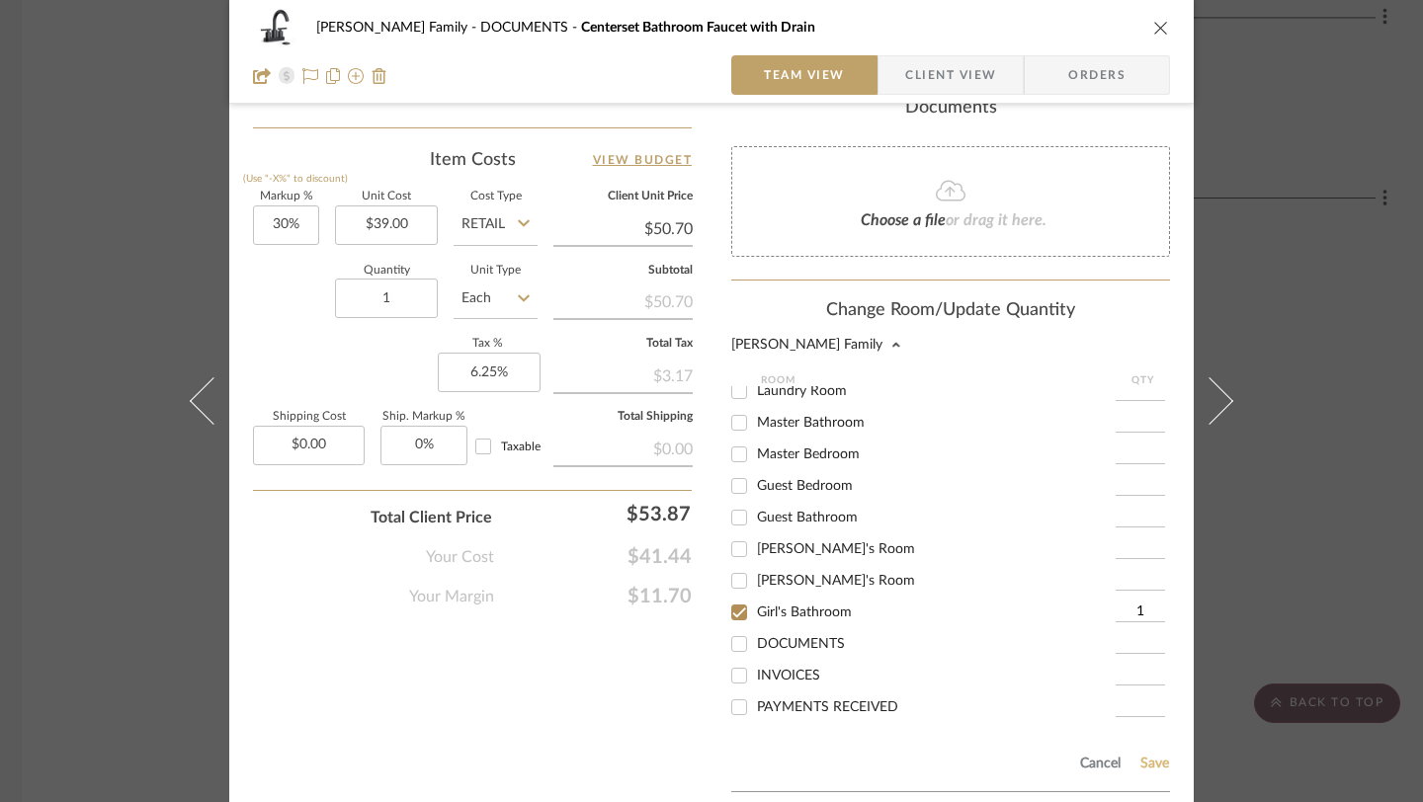
click at [1146, 766] on button "Save" at bounding box center [1154, 764] width 31 height 16
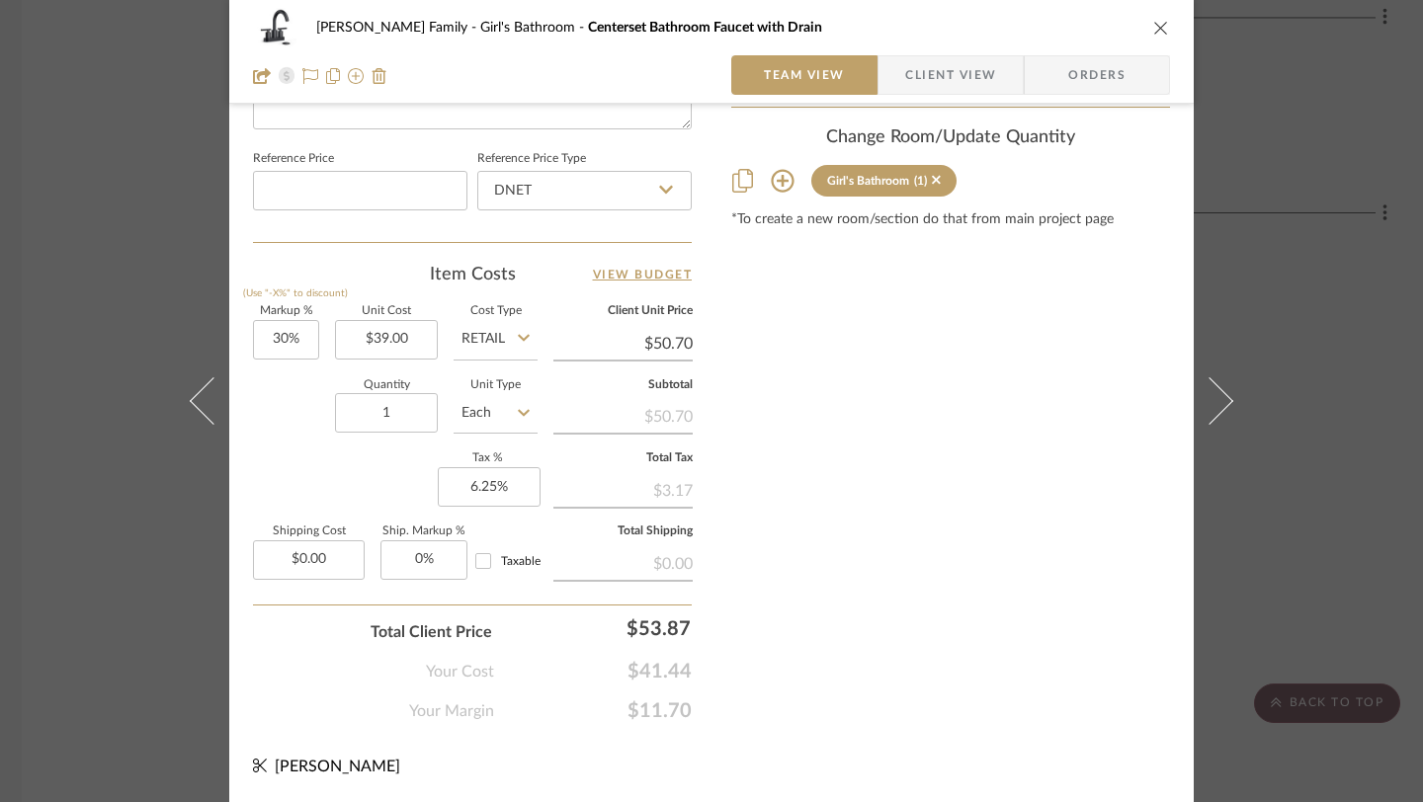
scroll to position [1033, 0]
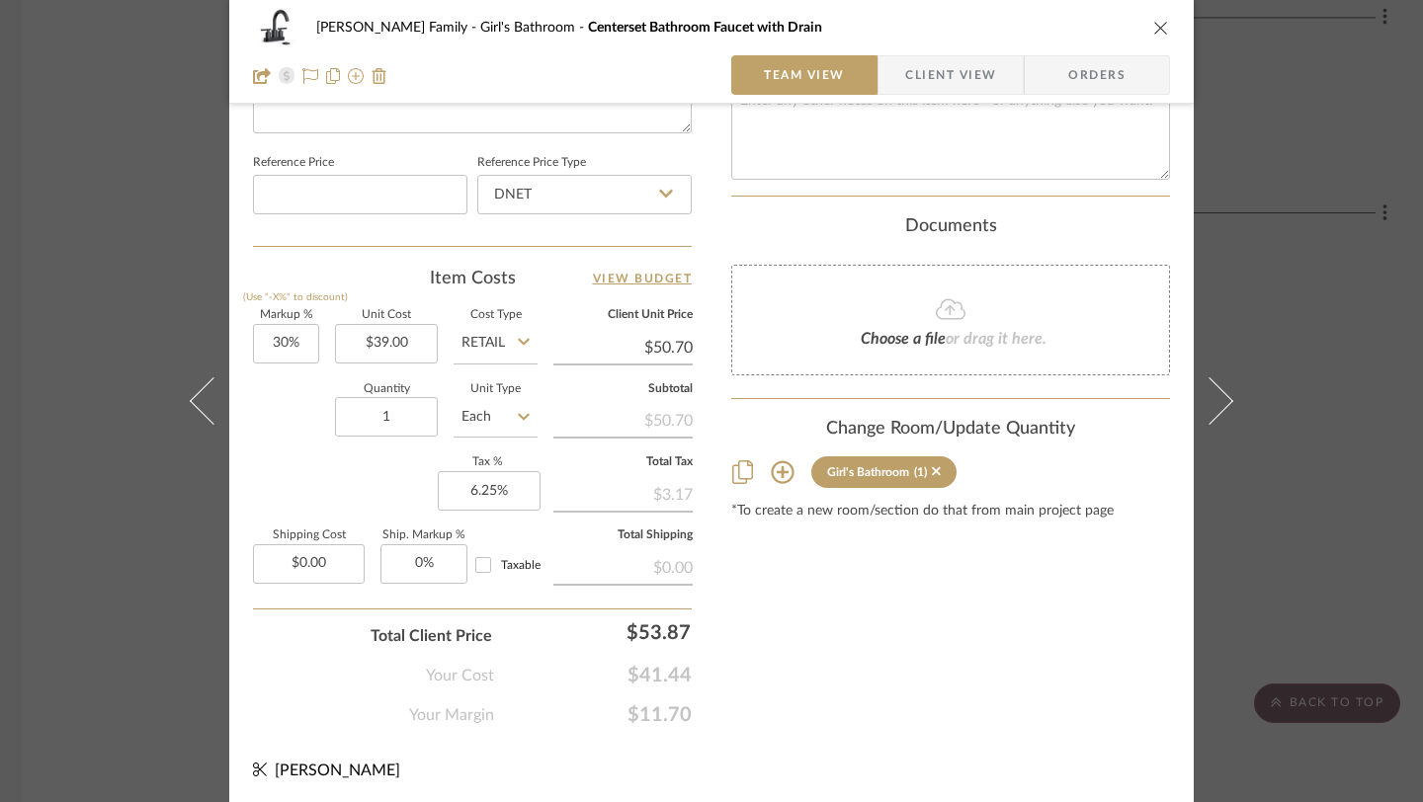
click at [1153, 28] on icon "close" at bounding box center [1161, 28] width 16 height 16
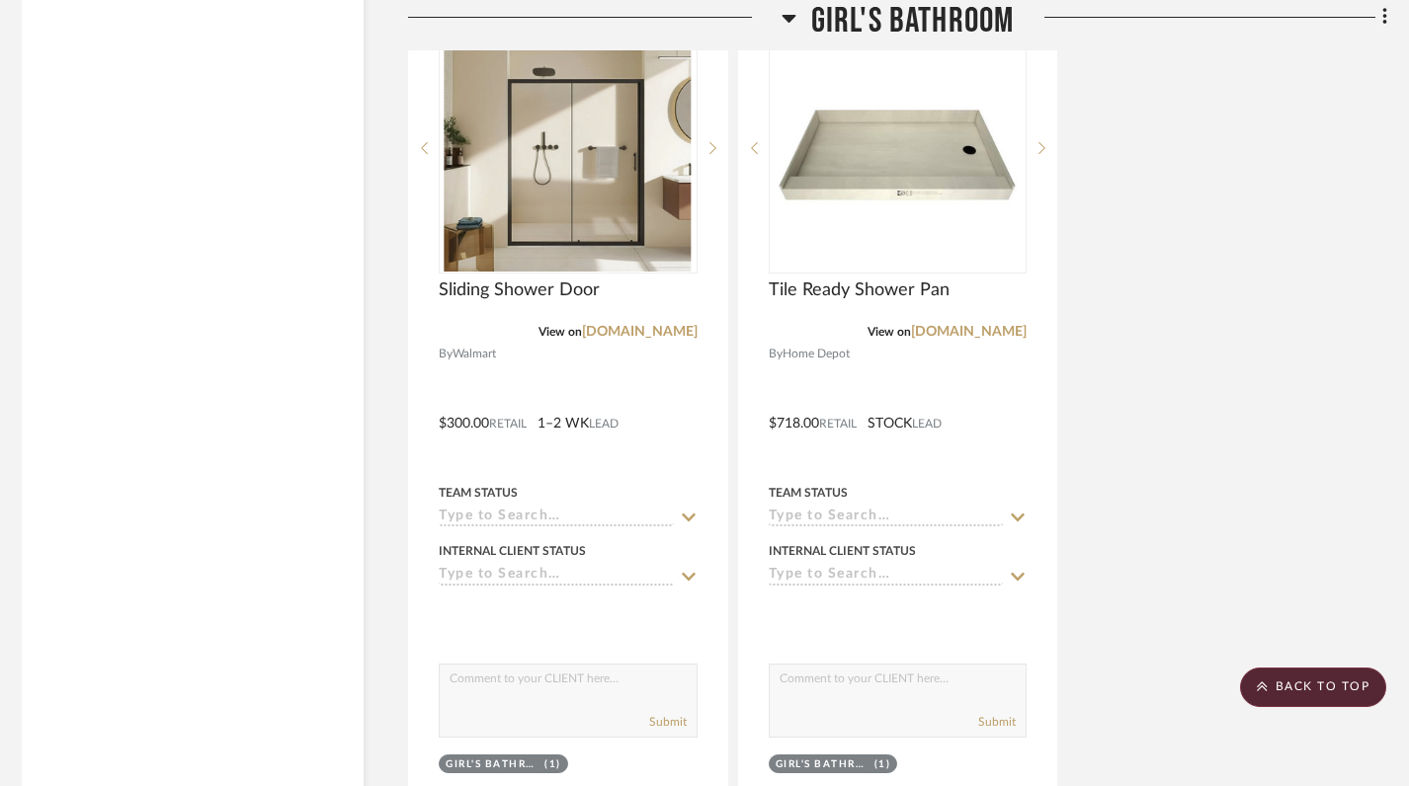
scroll to position [21979, 8]
